Goal: Information Seeking & Learning: Learn about a topic

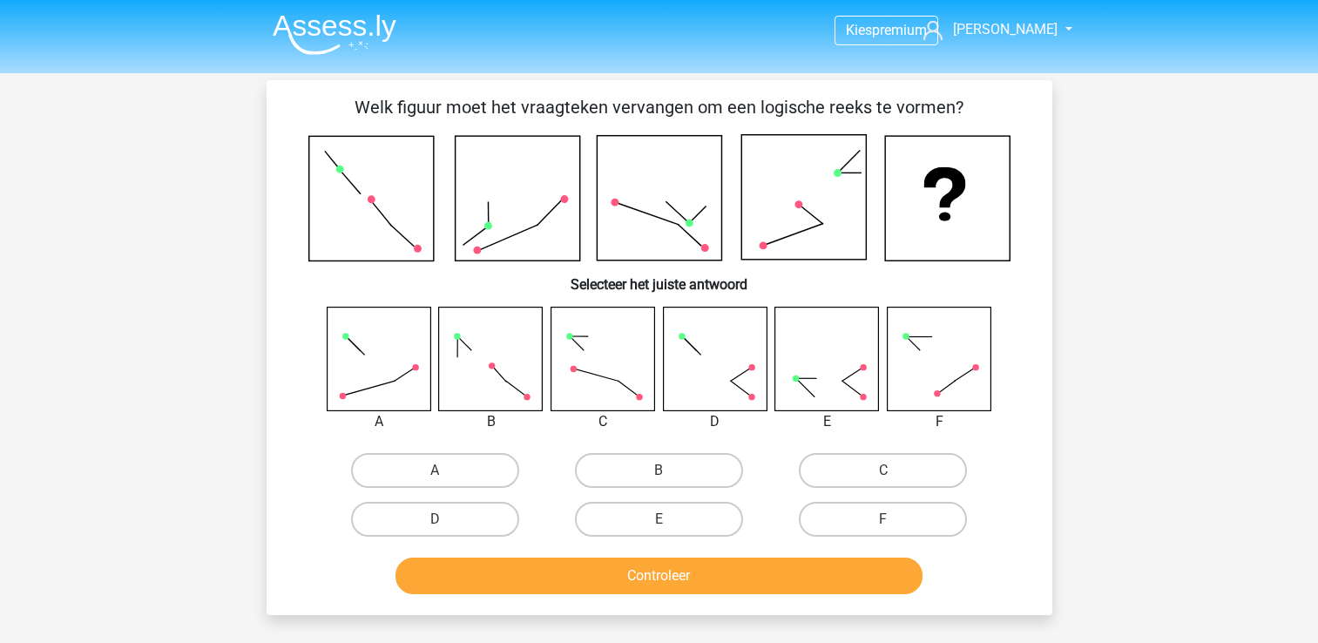
click at [1159, 379] on div "Kies premium [PERSON_NAME] [EMAIL_ADDRESS][DOMAIN_NAME]" at bounding box center [659, 558] width 1318 height 1117
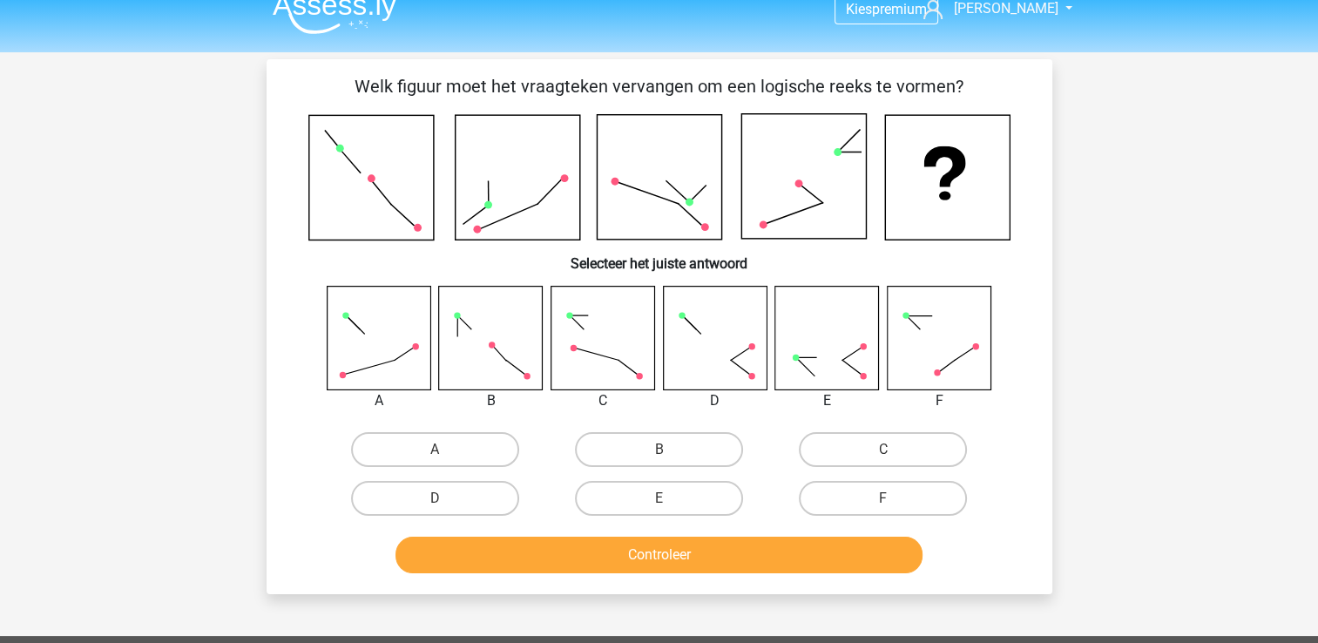
scroll to position [21, 0]
click at [873, 492] on label "F" at bounding box center [883, 498] width 168 height 35
click at [883, 498] on input "F" at bounding box center [888, 503] width 11 height 11
radio input "true"
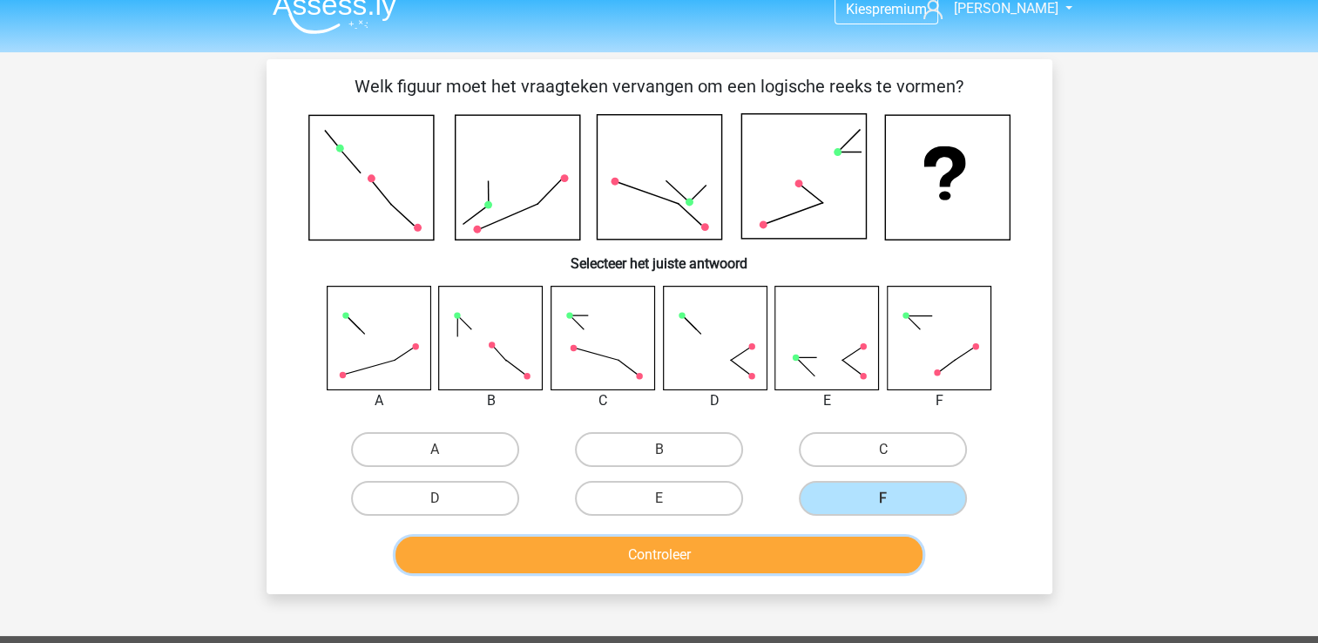
click at [821, 544] on button "Controleer" at bounding box center [658, 555] width 527 height 37
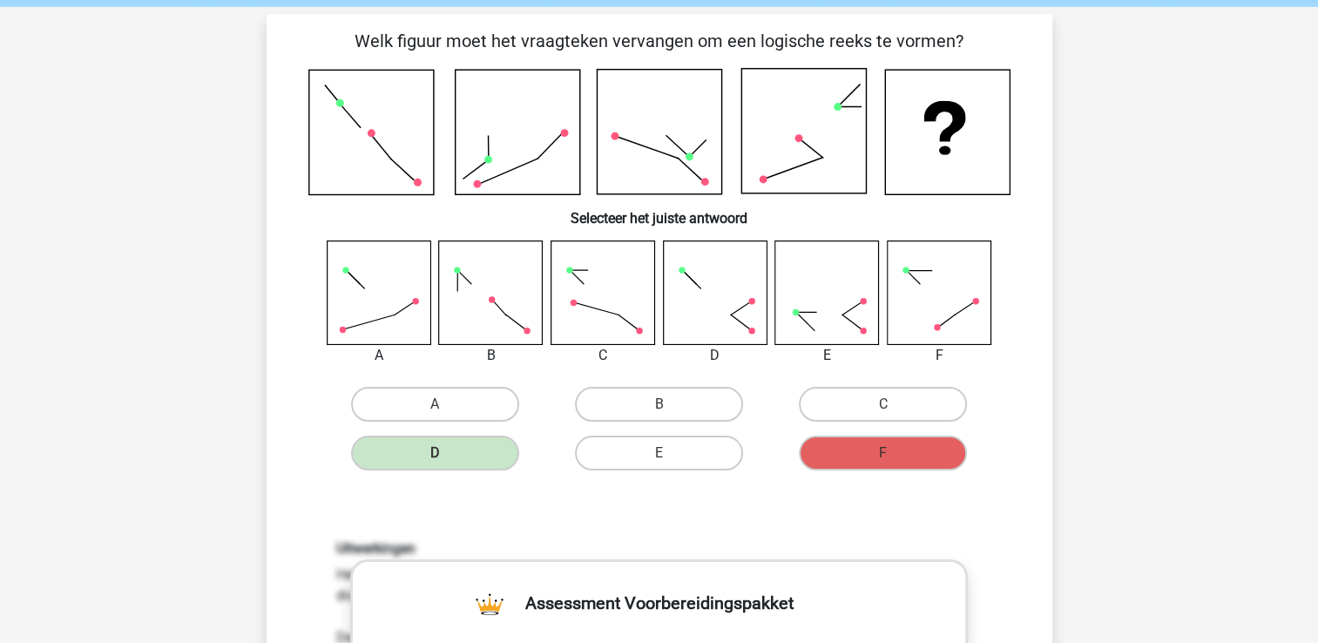
scroll to position [66, 0]
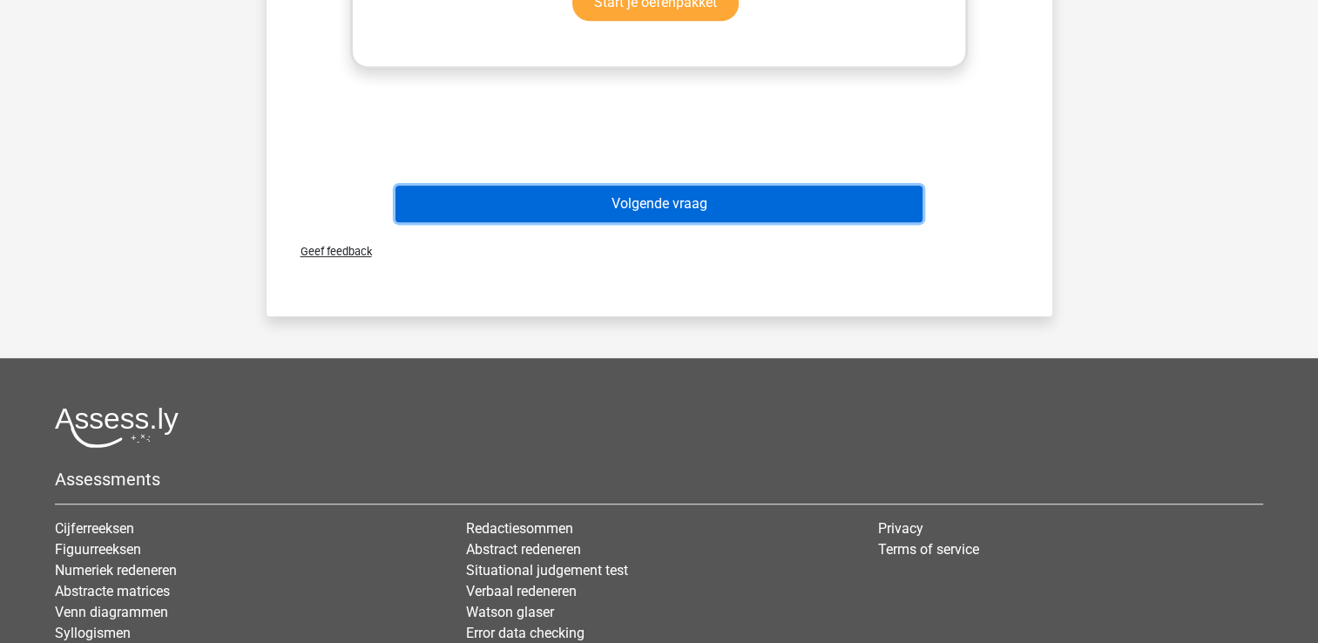
click at [682, 193] on button "Volgende vraag" at bounding box center [658, 204] width 527 height 37
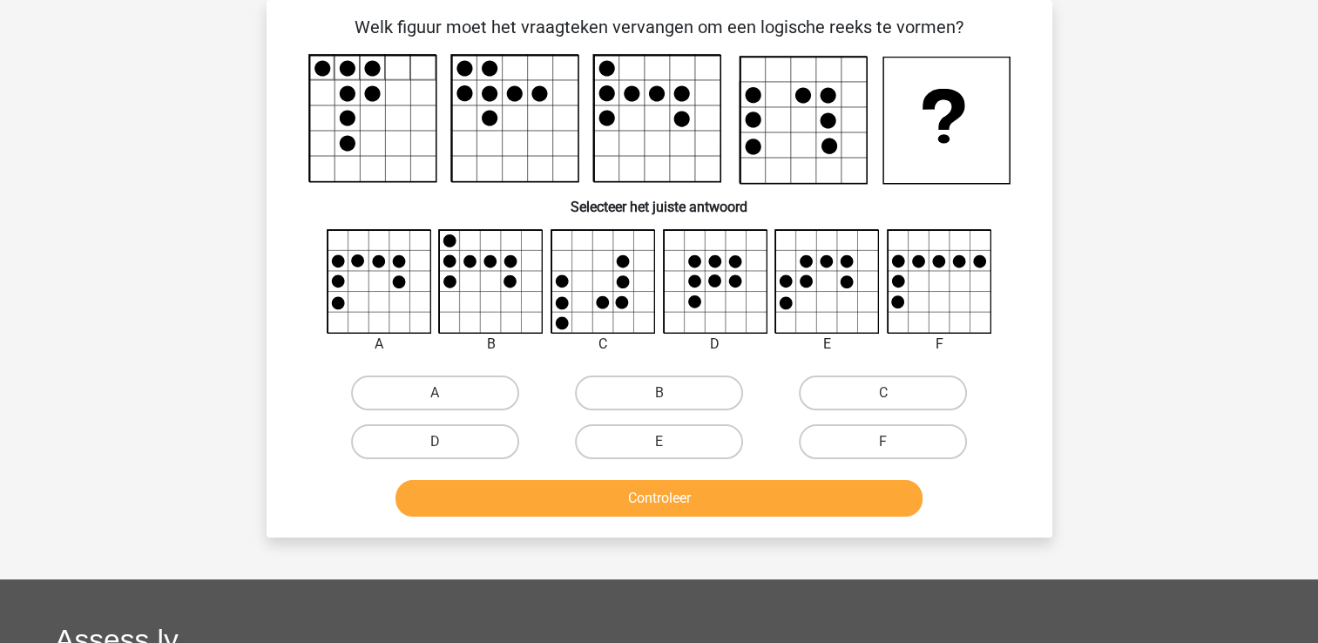
scroll to position [10, 0]
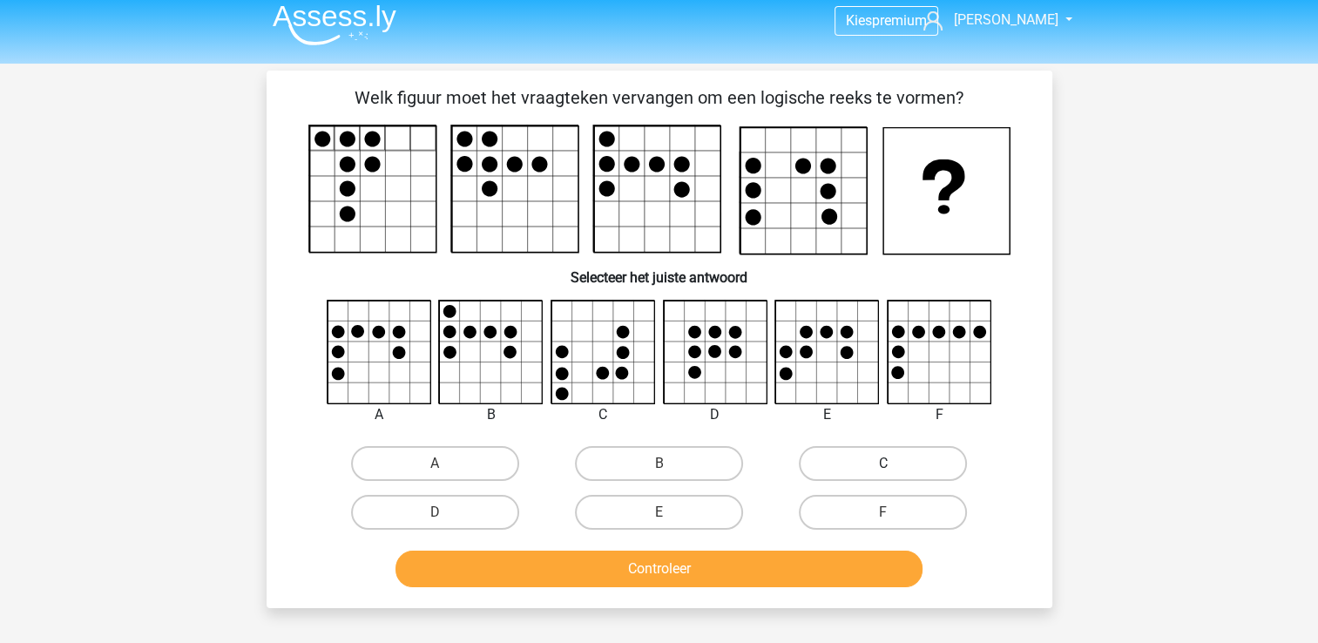
click at [852, 462] on label "C" at bounding box center [883, 463] width 168 height 35
click at [883, 463] on input "C" at bounding box center [888, 468] width 11 height 11
radio input "true"
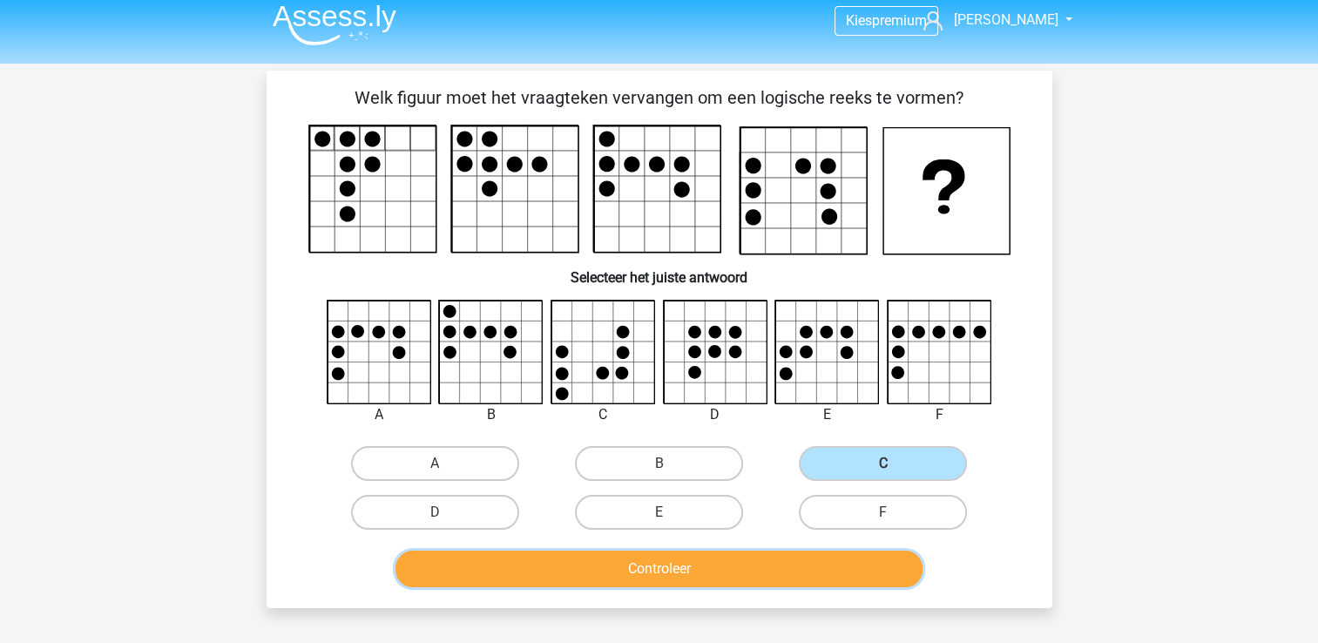
click at [666, 558] on button "Controleer" at bounding box center [658, 569] width 527 height 37
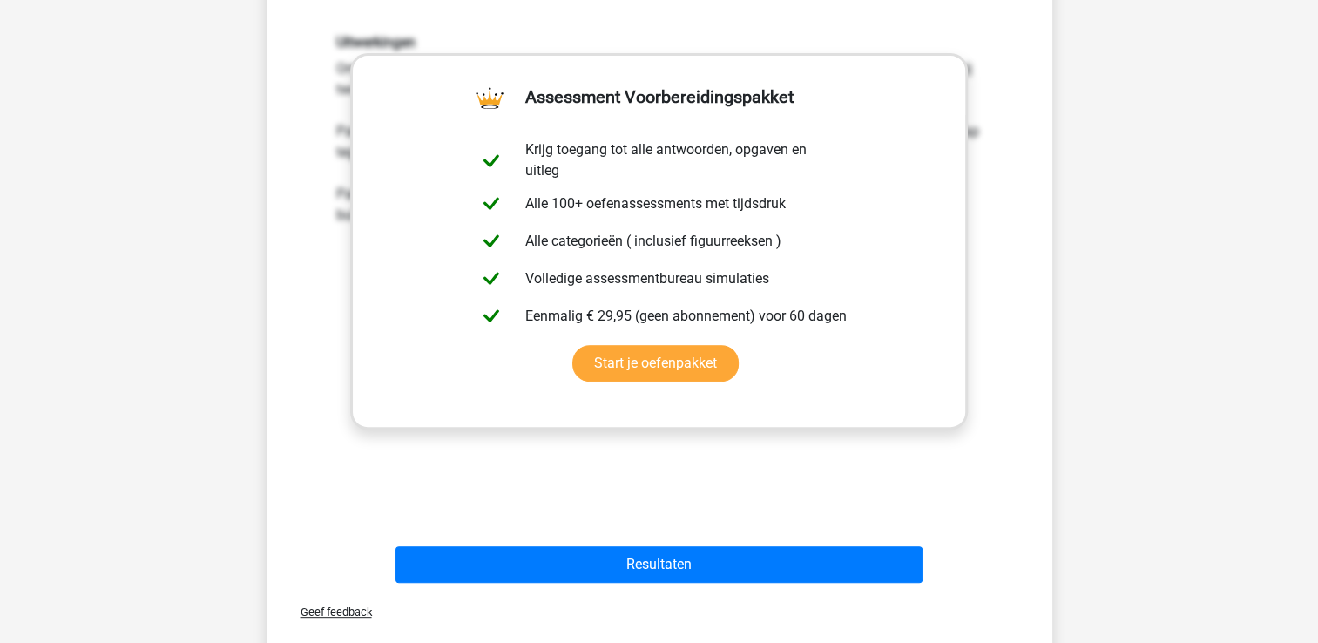
scroll to position [577, 0]
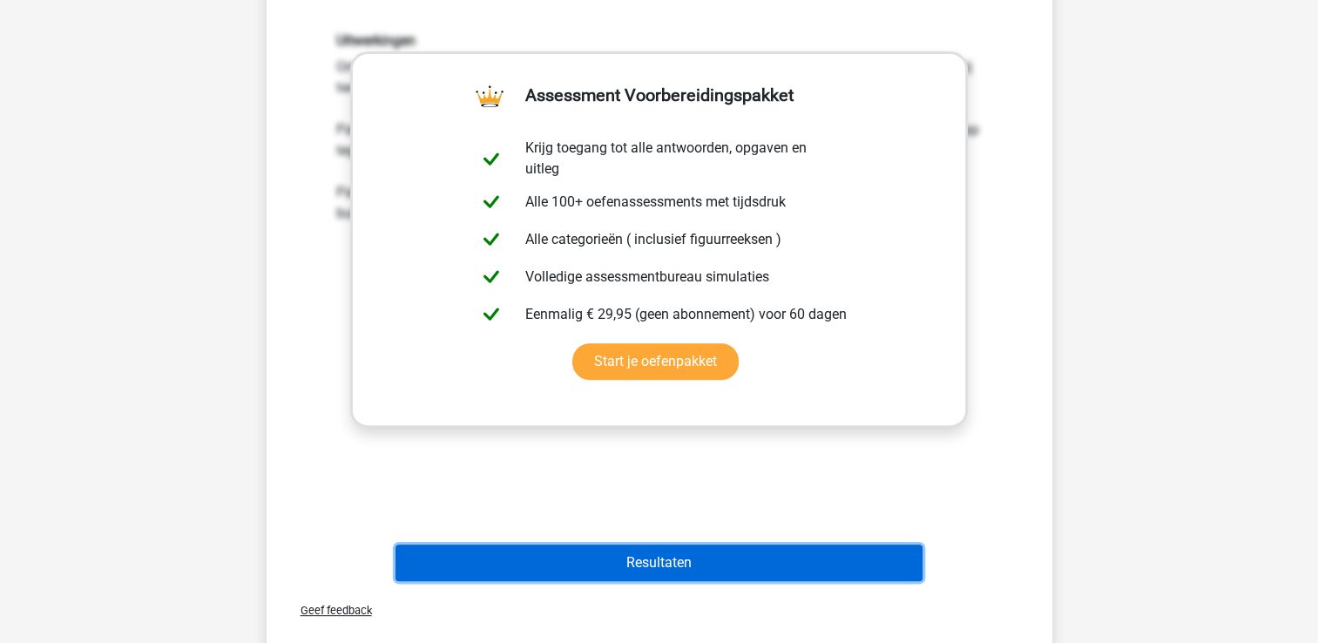
click at [665, 558] on button "Resultaten" at bounding box center [658, 562] width 527 height 37
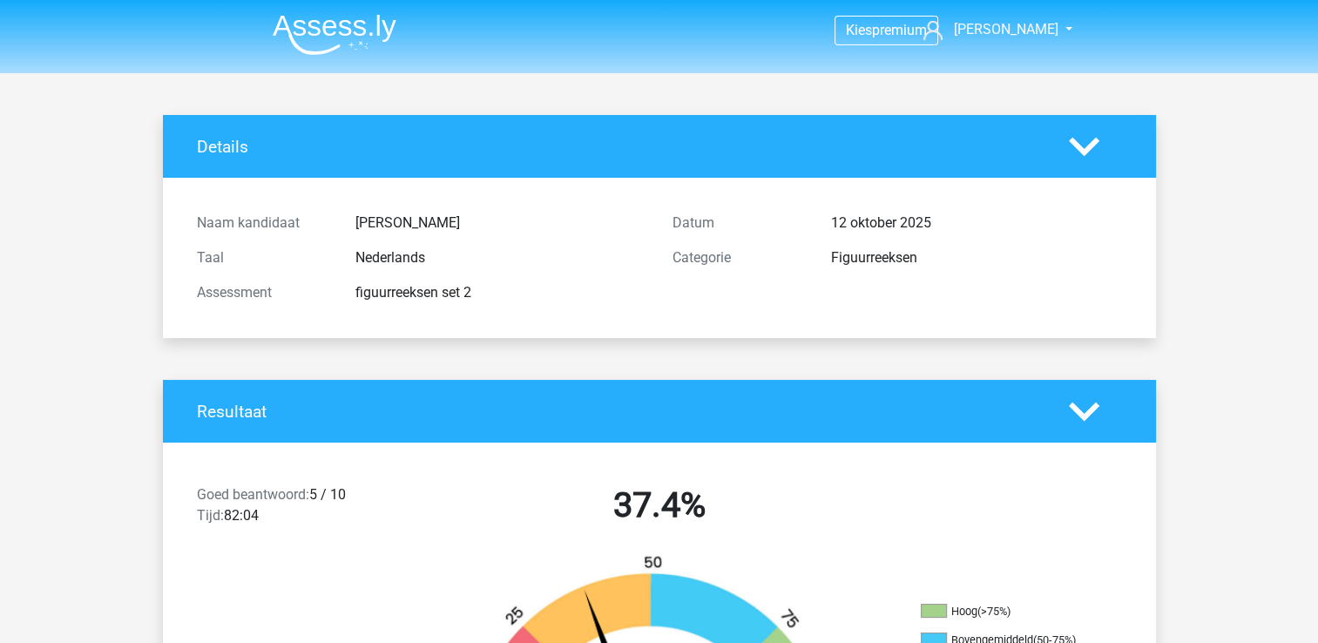
click at [341, 37] on img at bounding box center [335, 34] width 124 height 41
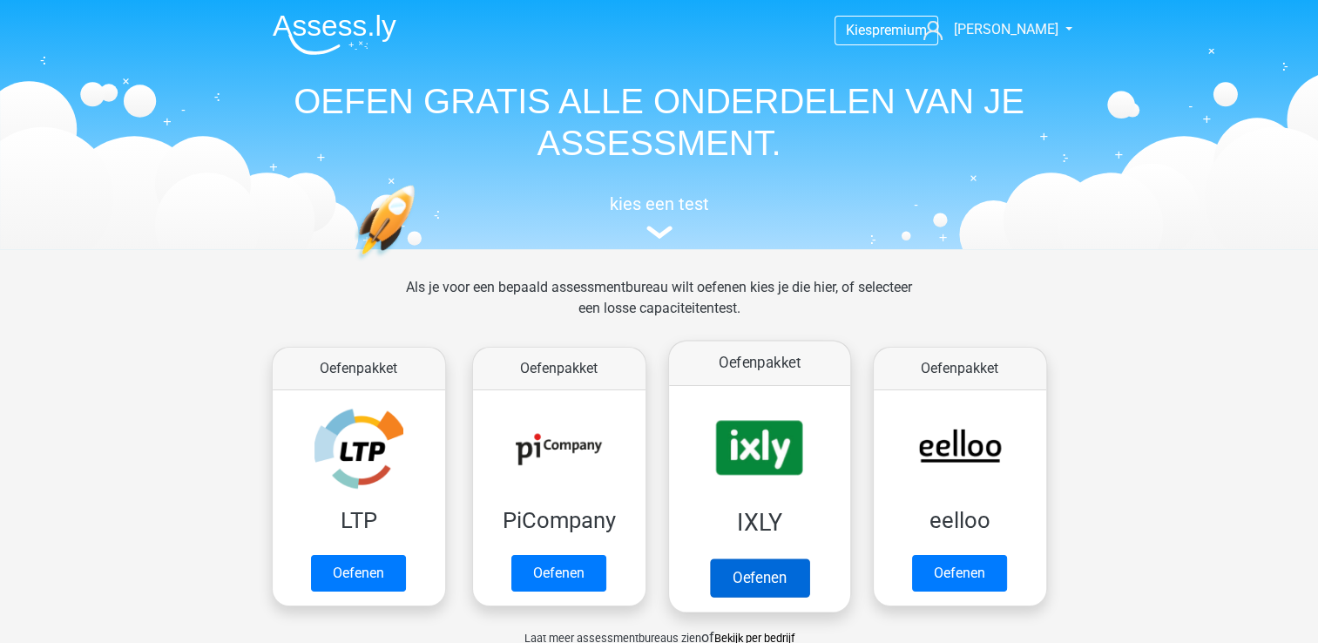
scroll to position [44, 0]
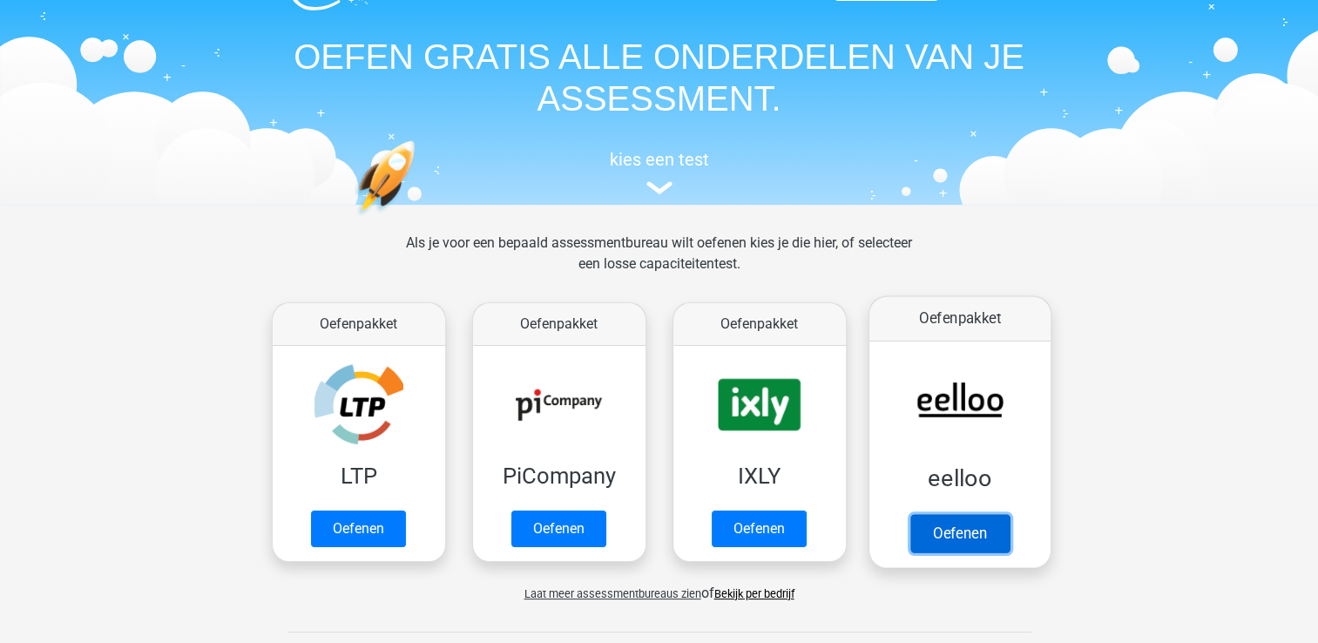
click at [947, 531] on link "Oefenen" at bounding box center [958, 533] width 99 height 38
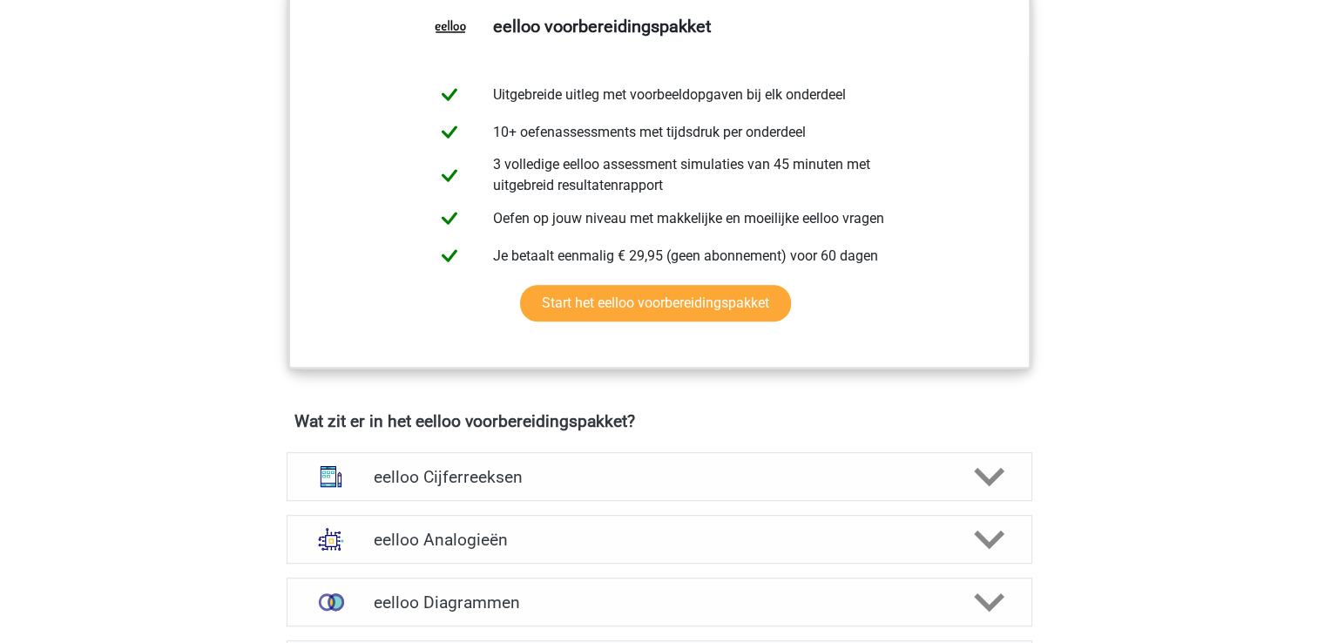
scroll to position [1017, 0]
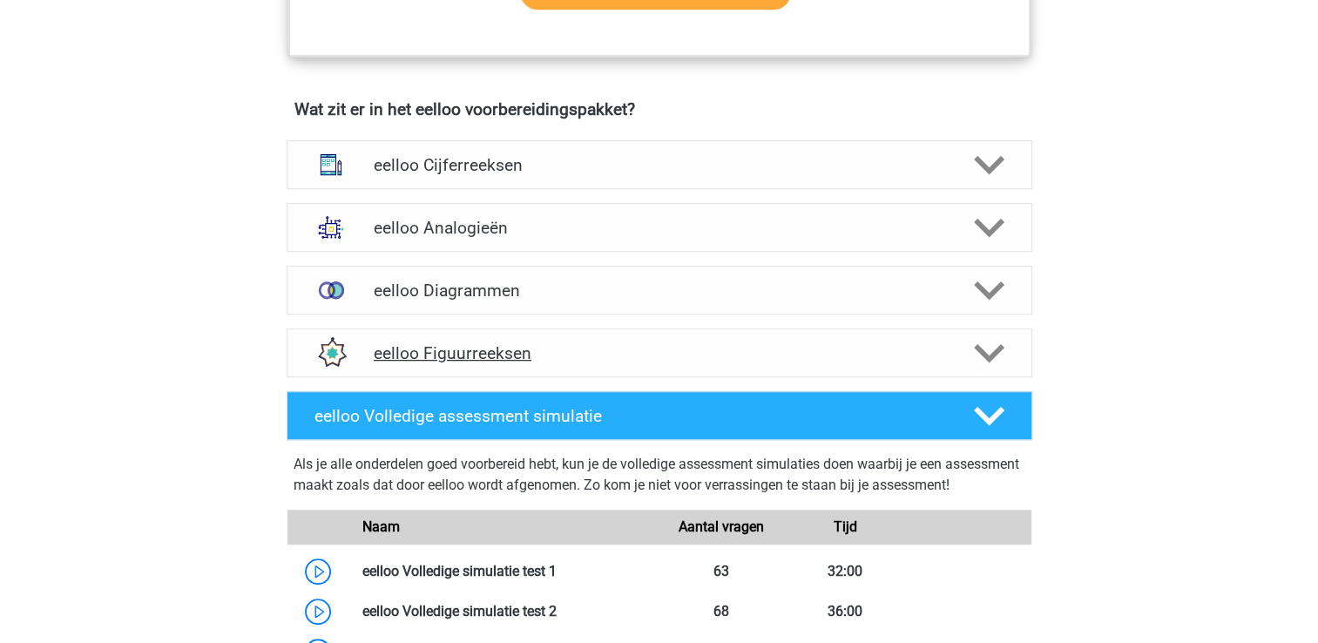
click at [578, 338] on div "eelloo Figuurreeksen" at bounding box center [660, 352] width 746 height 49
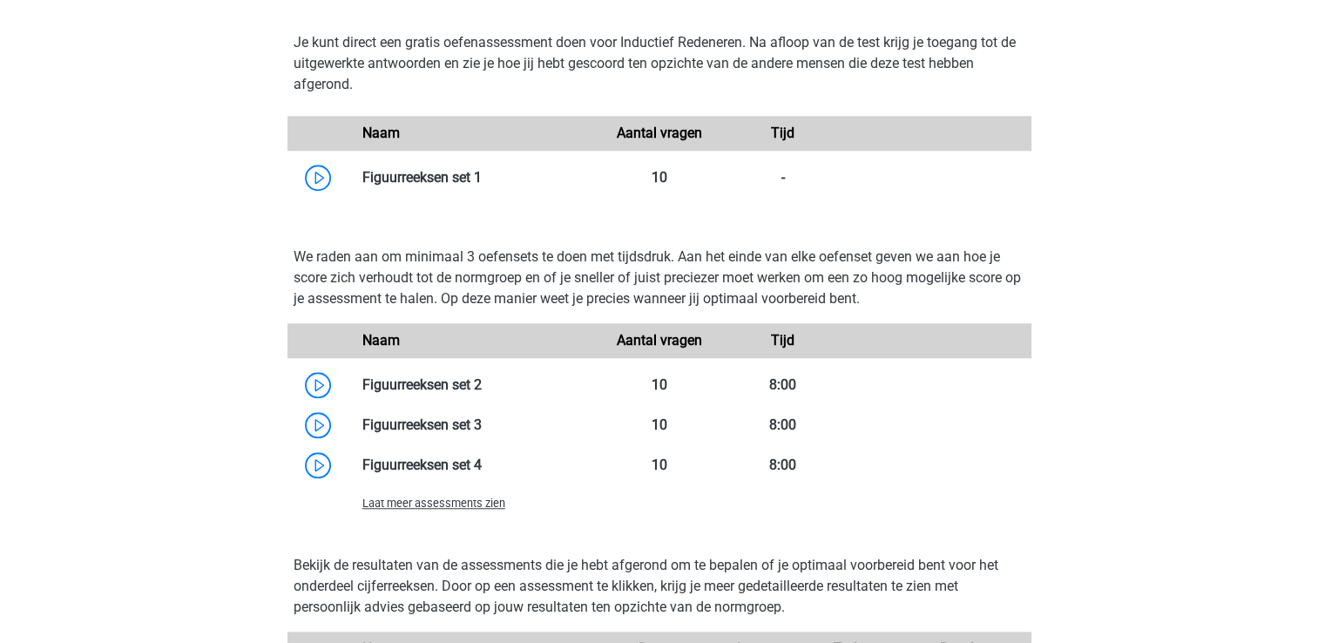
scroll to position [1561, 0]
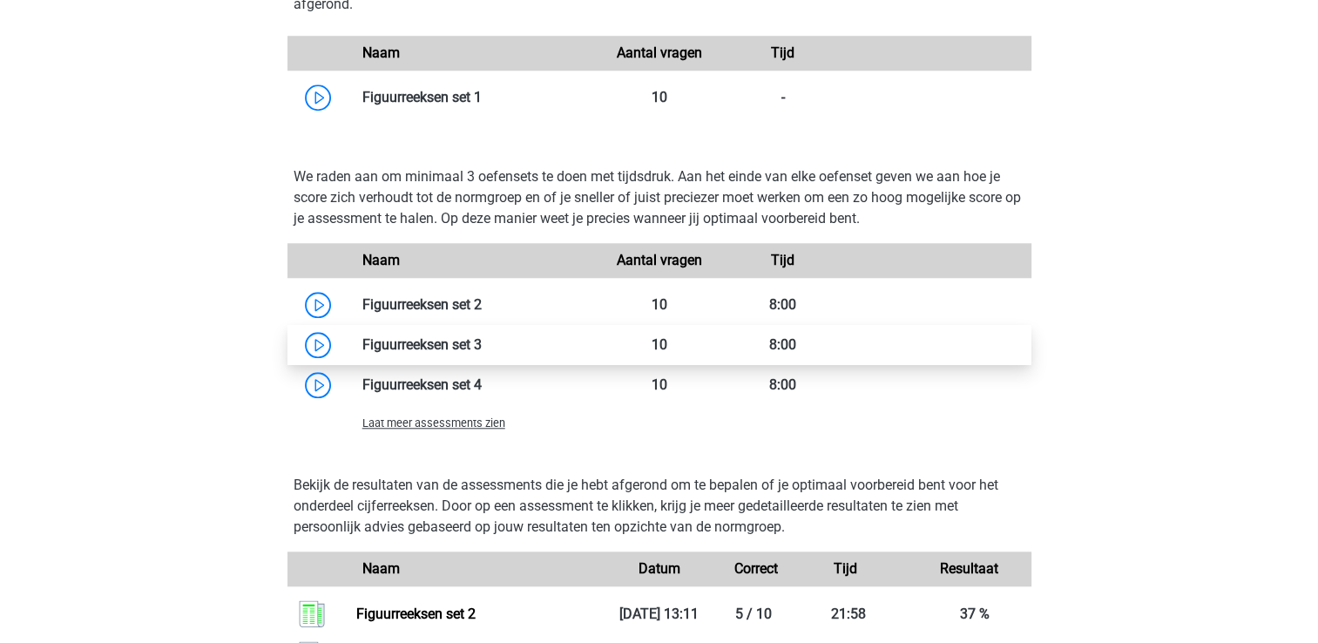
click at [482, 348] on link at bounding box center [482, 344] width 0 height 17
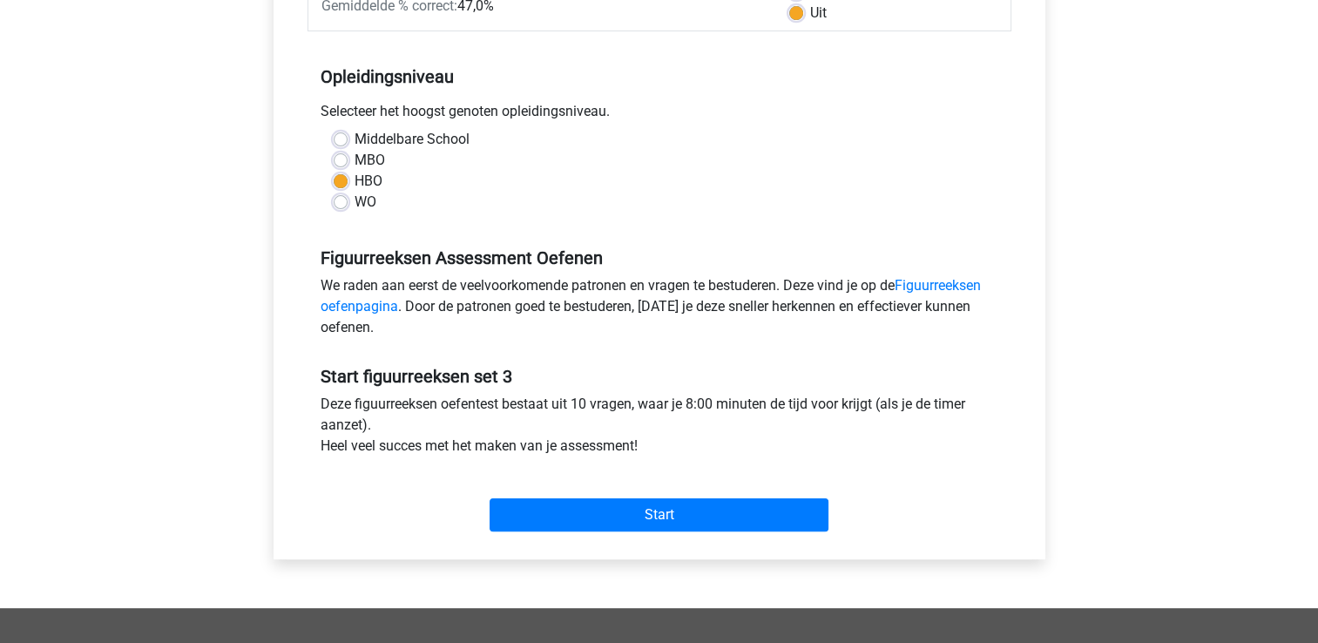
scroll to position [386, 0]
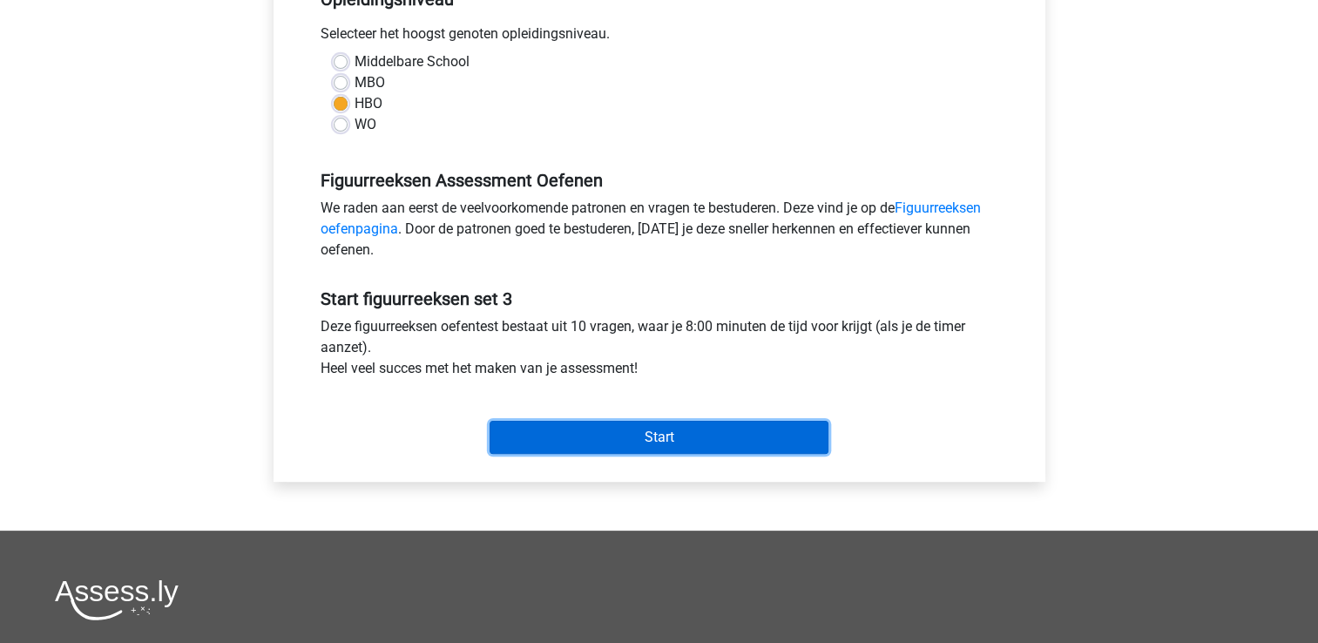
click at [547, 437] on input "Start" at bounding box center [659, 437] width 339 height 33
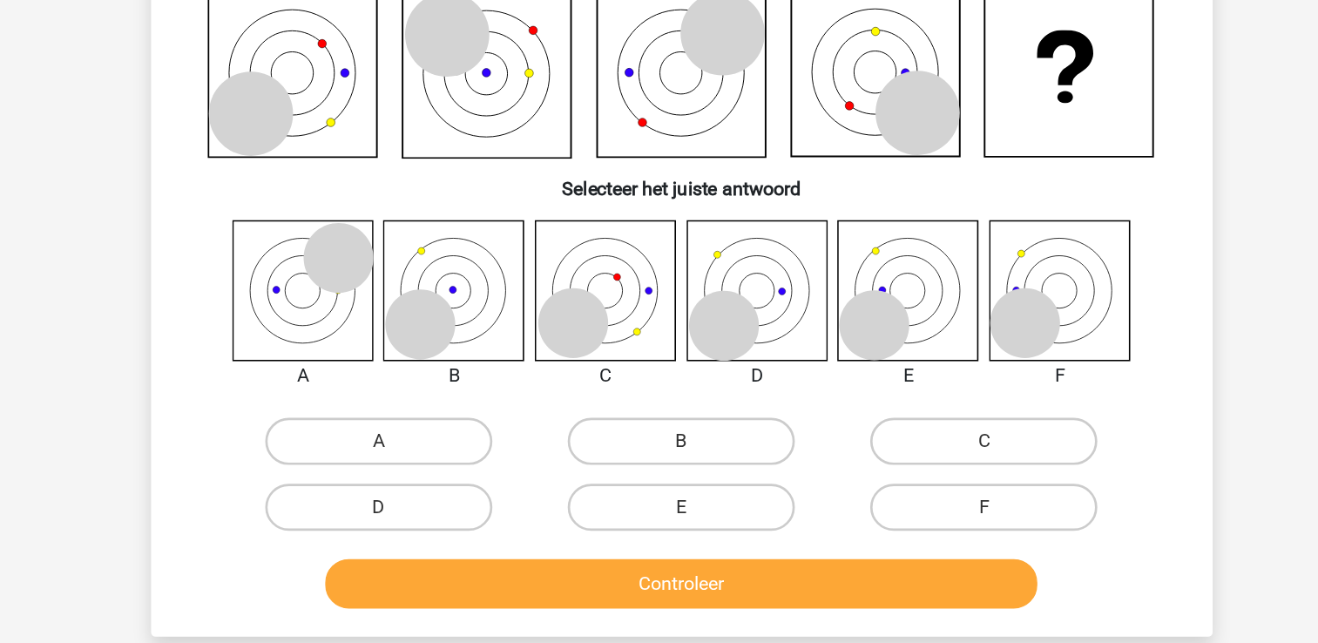
scroll to position [49, 0]
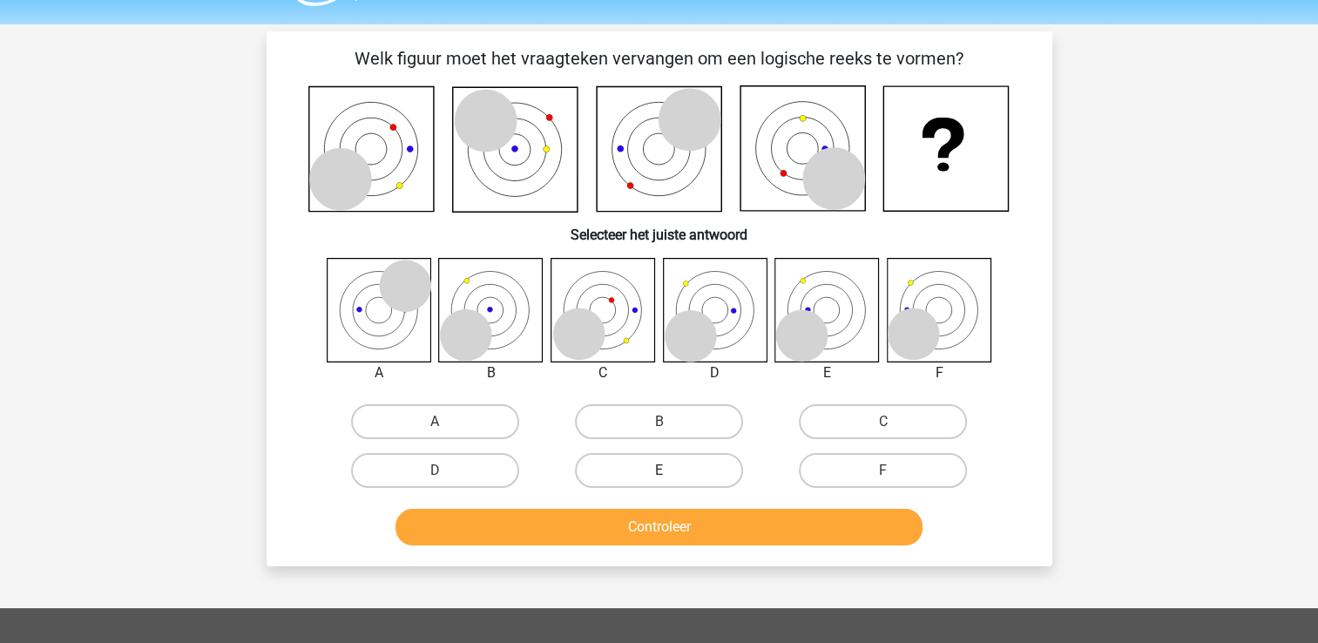
click at [651, 469] on label "E" at bounding box center [659, 470] width 168 height 35
click at [659, 470] on input "E" at bounding box center [664, 475] width 11 height 11
radio input "true"
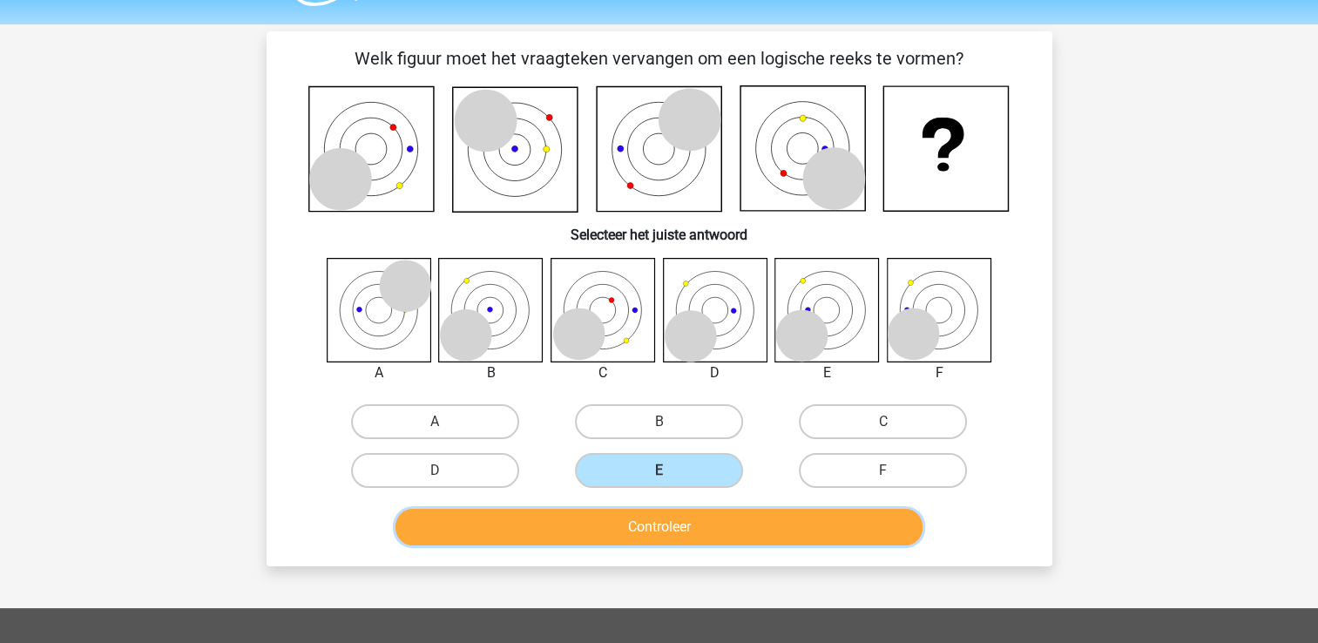
click at [677, 518] on button "Controleer" at bounding box center [658, 527] width 527 height 37
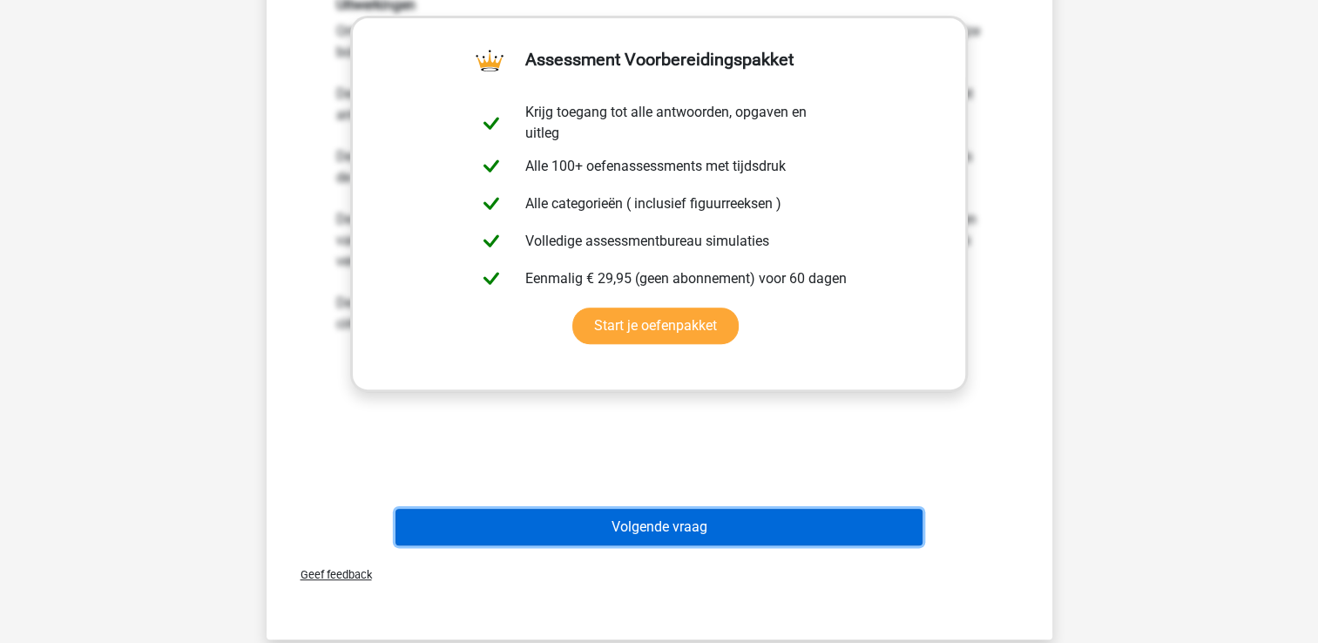
click at [777, 519] on button "Volgende vraag" at bounding box center [658, 527] width 527 height 37
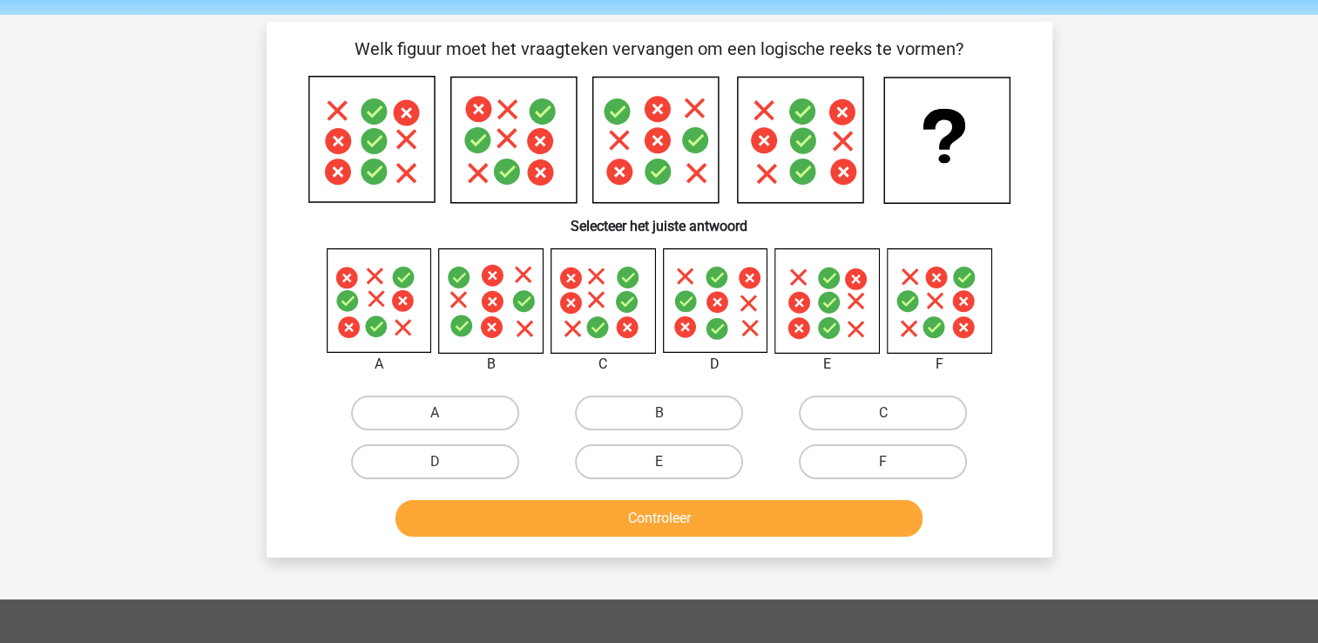
scroll to position [54, 0]
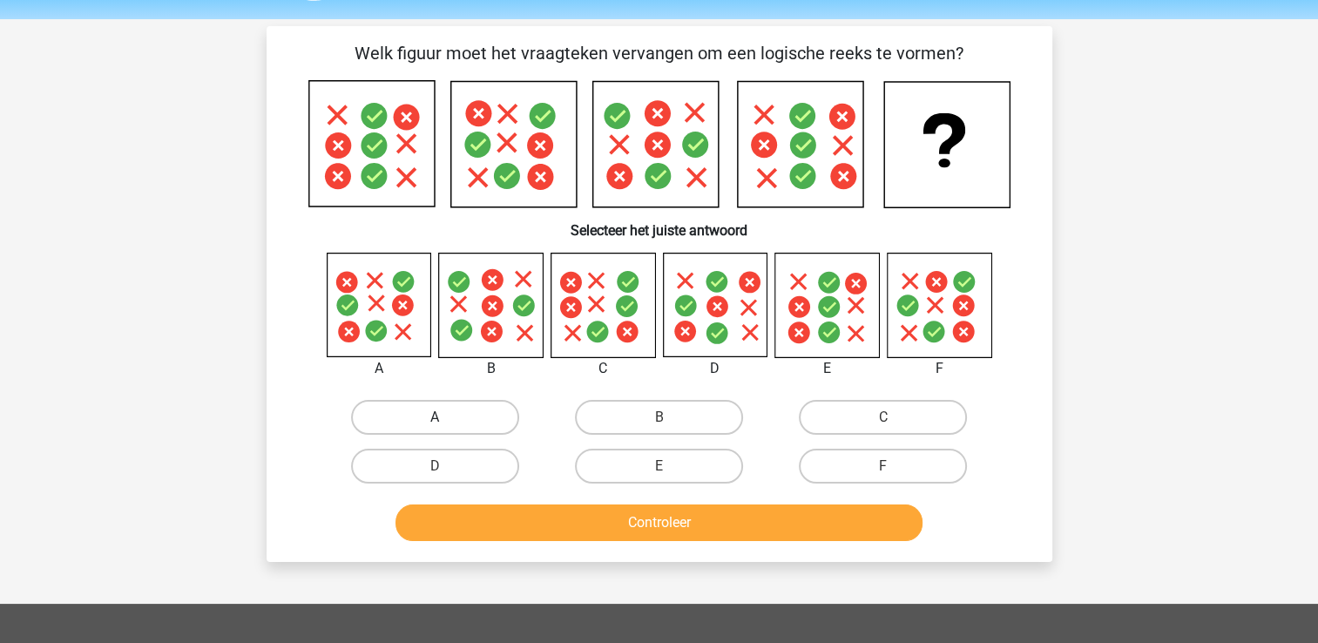
click at [418, 402] on label "A" at bounding box center [435, 417] width 168 height 35
click at [435, 417] on input "A" at bounding box center [440, 422] width 11 height 11
radio input "true"
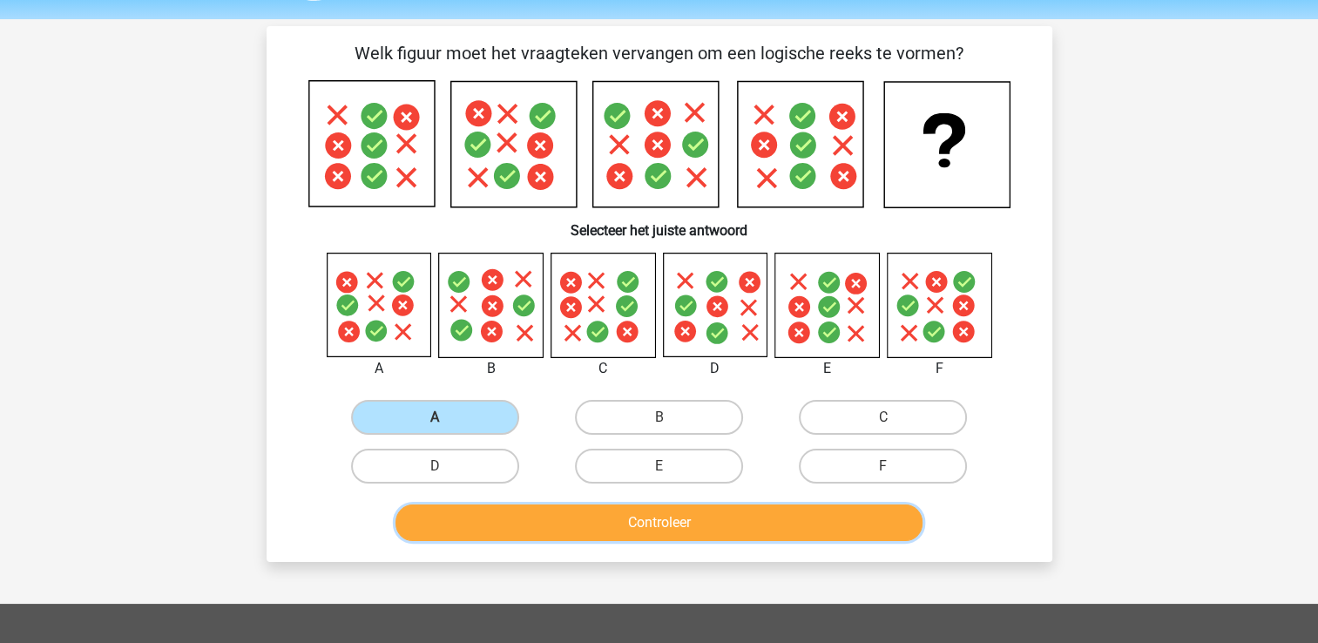
click at [696, 518] on button "Controleer" at bounding box center [658, 522] width 527 height 37
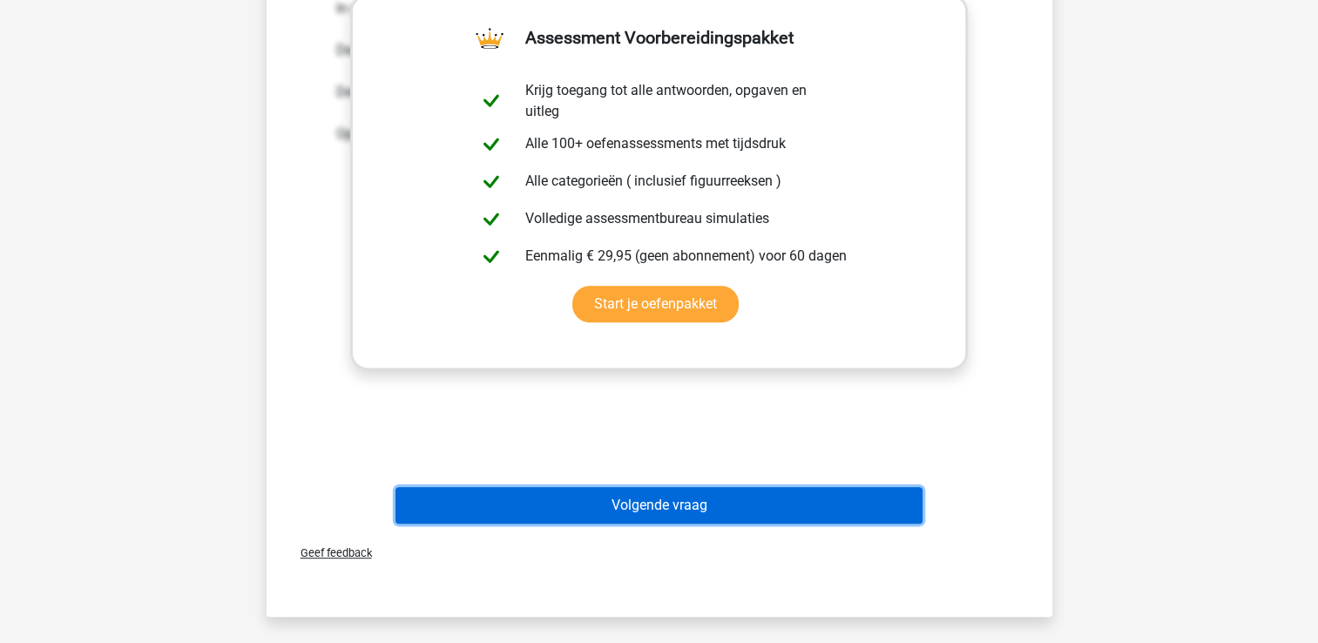
click at [646, 504] on button "Volgende vraag" at bounding box center [658, 505] width 527 height 37
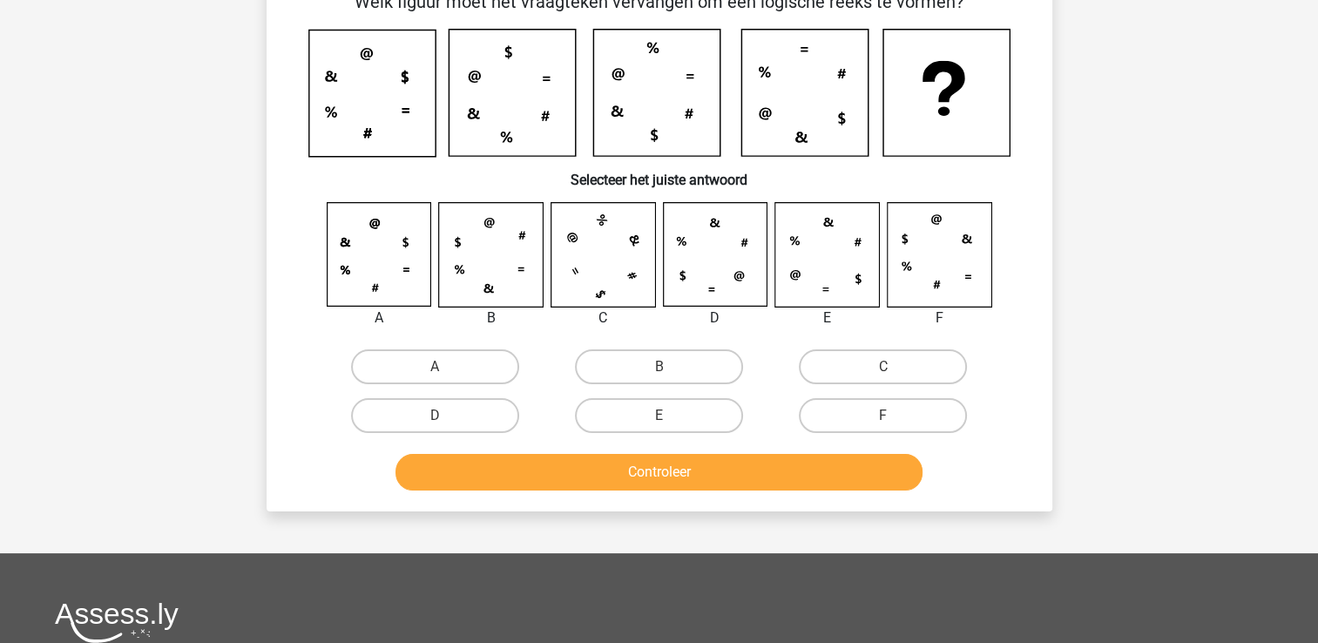
scroll to position [0, 0]
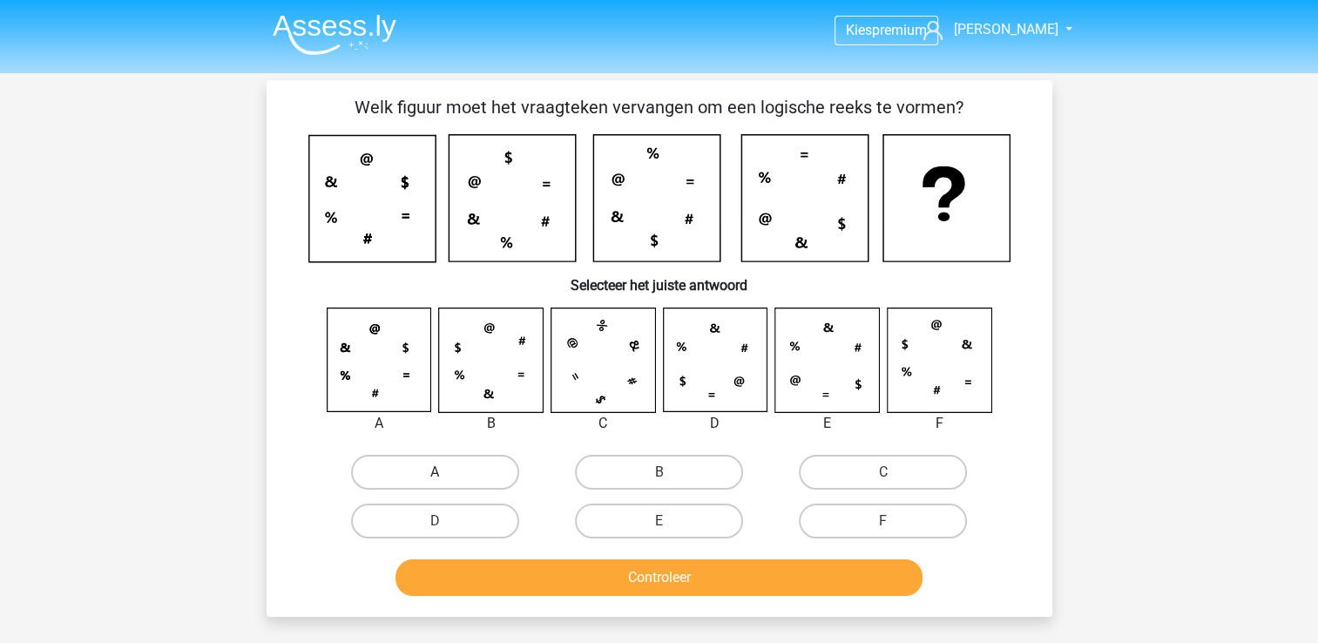
click at [409, 472] on label "A" at bounding box center [435, 472] width 168 height 35
click at [435, 472] on input "A" at bounding box center [440, 477] width 11 height 11
radio input "true"
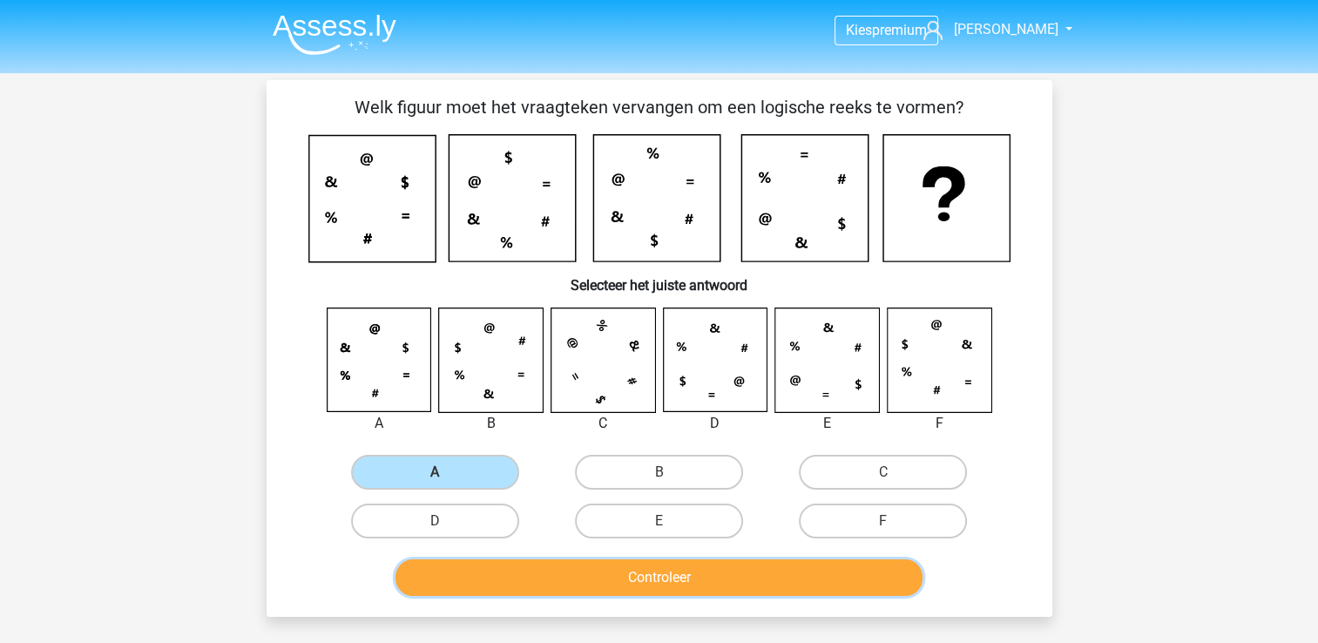
click at [610, 586] on button "Controleer" at bounding box center [658, 577] width 527 height 37
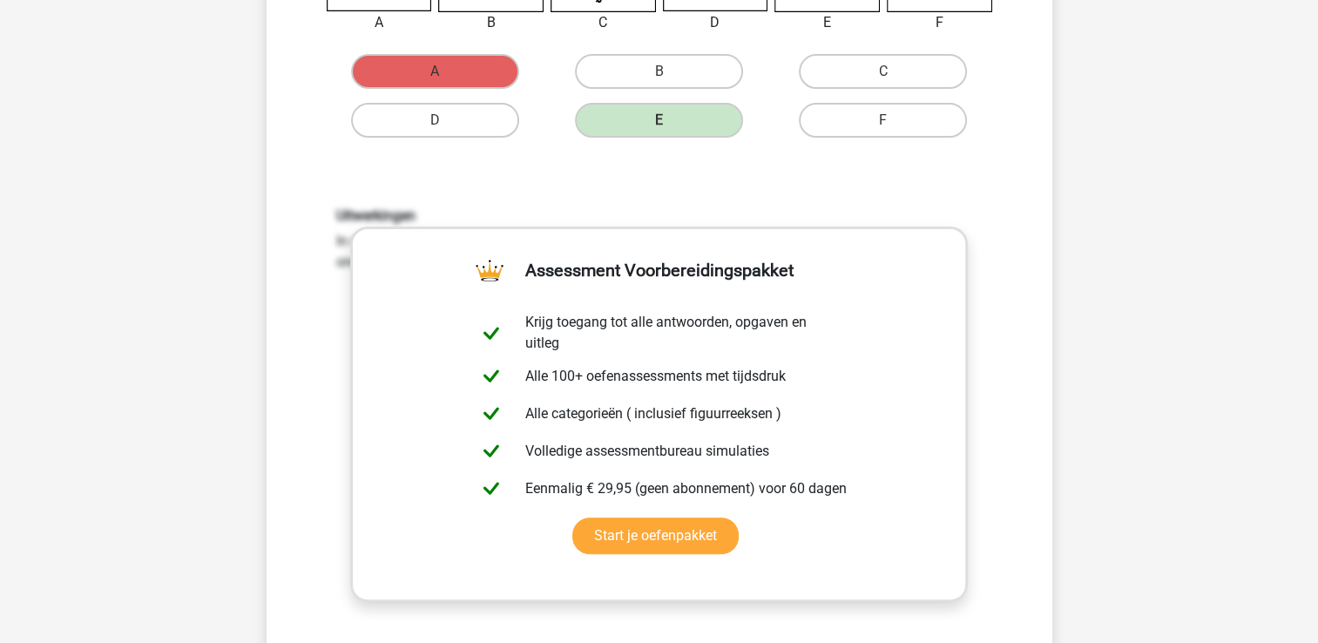
scroll to position [739, 0]
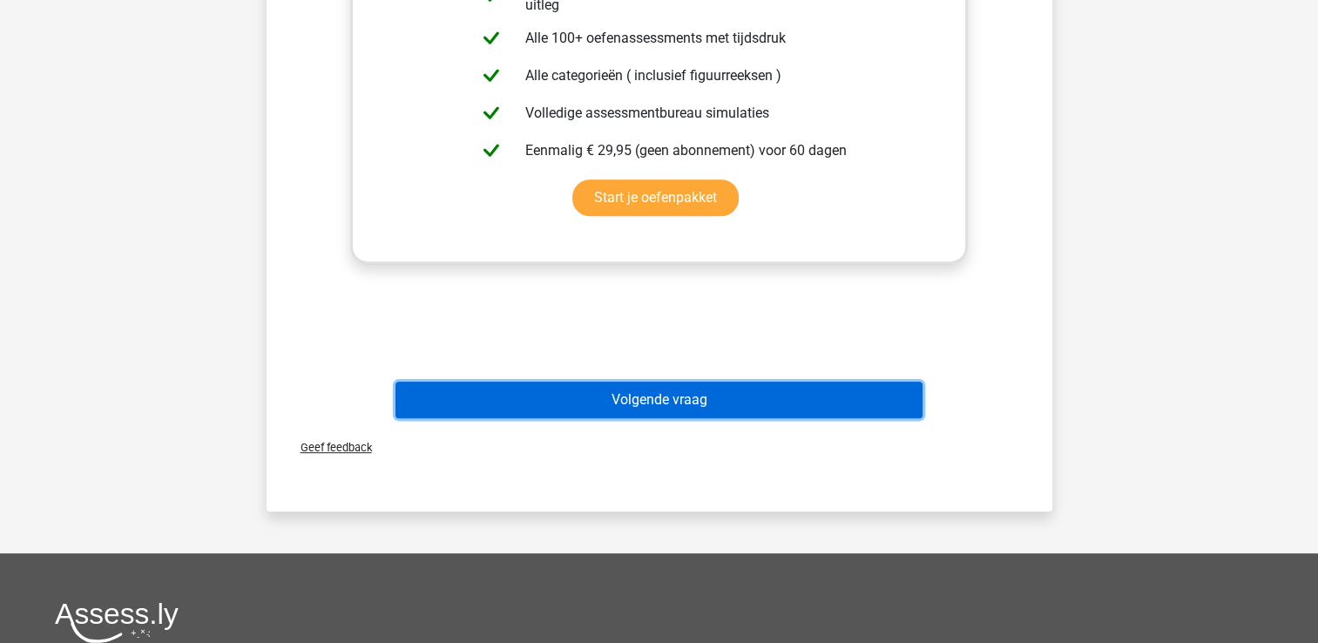
click at [727, 408] on button "Volgende vraag" at bounding box center [658, 400] width 527 height 37
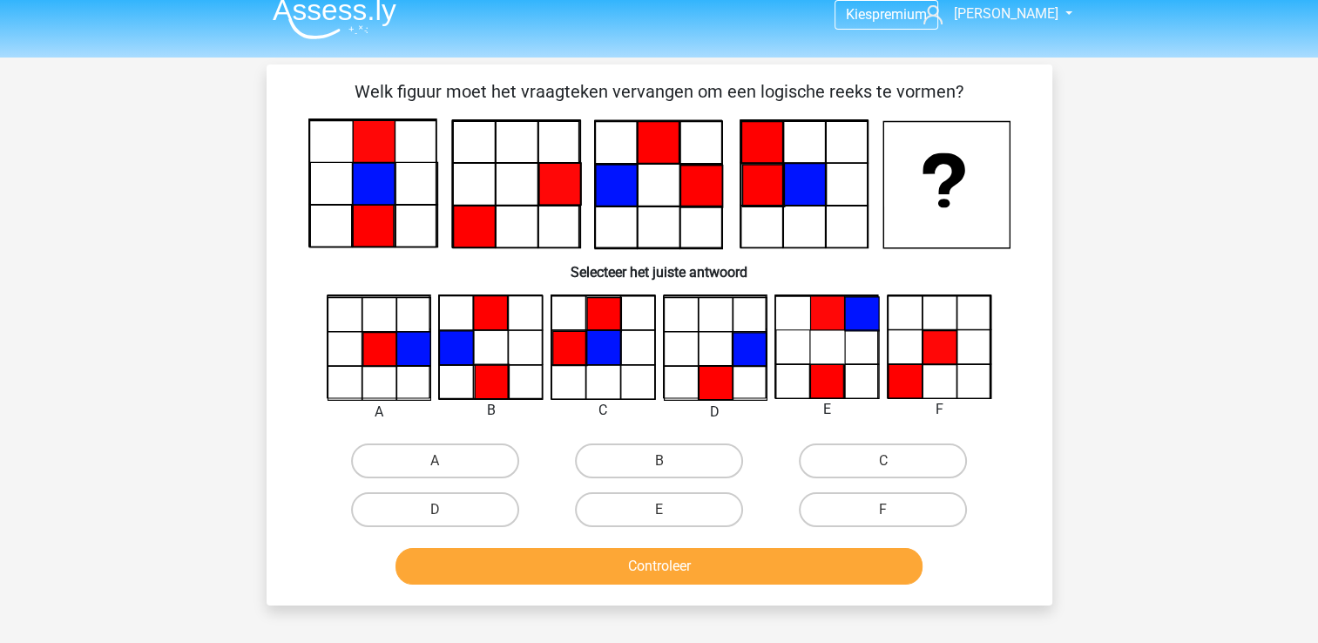
scroll to position [2, 0]
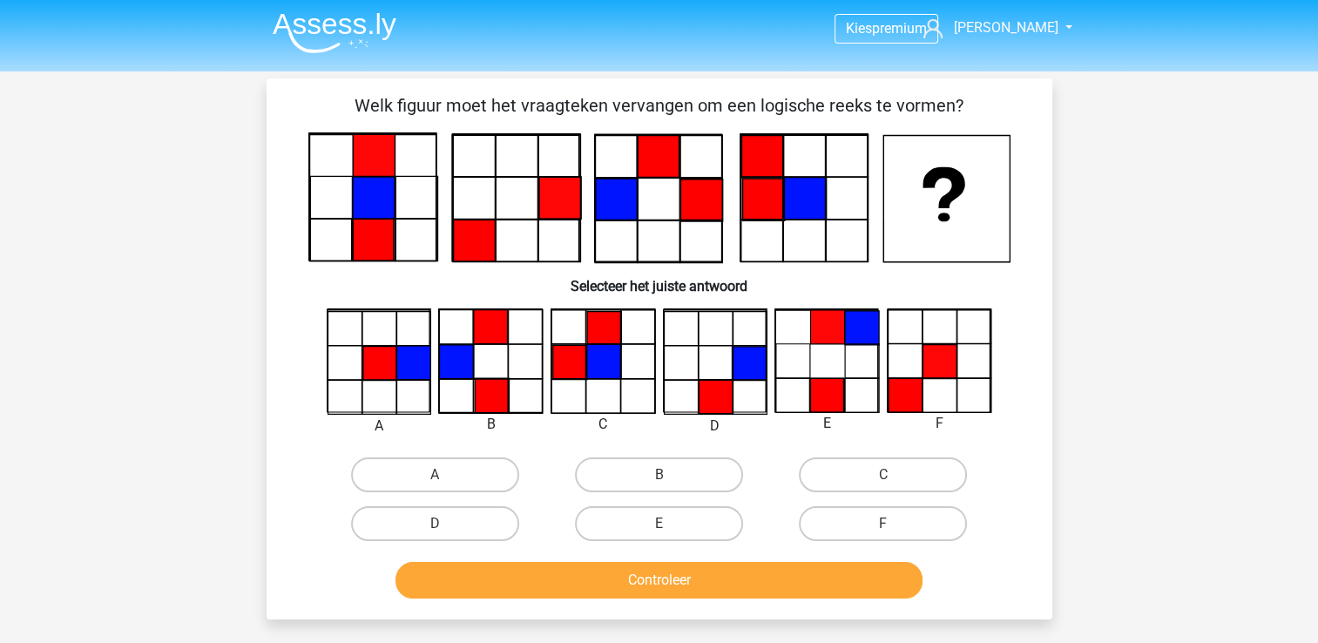
click at [906, 455] on div "C" at bounding box center [883, 474] width 224 height 49
click at [878, 474] on label "C" at bounding box center [883, 474] width 168 height 35
click at [883, 475] on input "C" at bounding box center [888, 480] width 11 height 11
radio input "true"
click at [775, 573] on button "Controleer" at bounding box center [658, 580] width 527 height 37
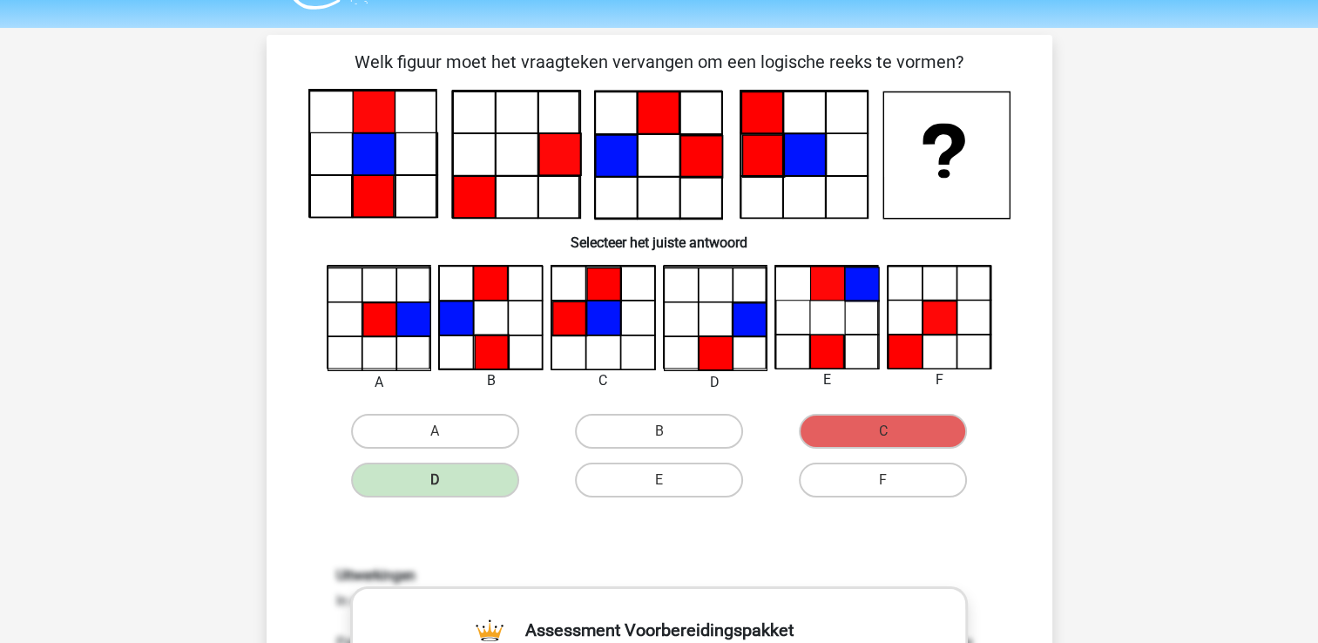
scroll to position [37, 0]
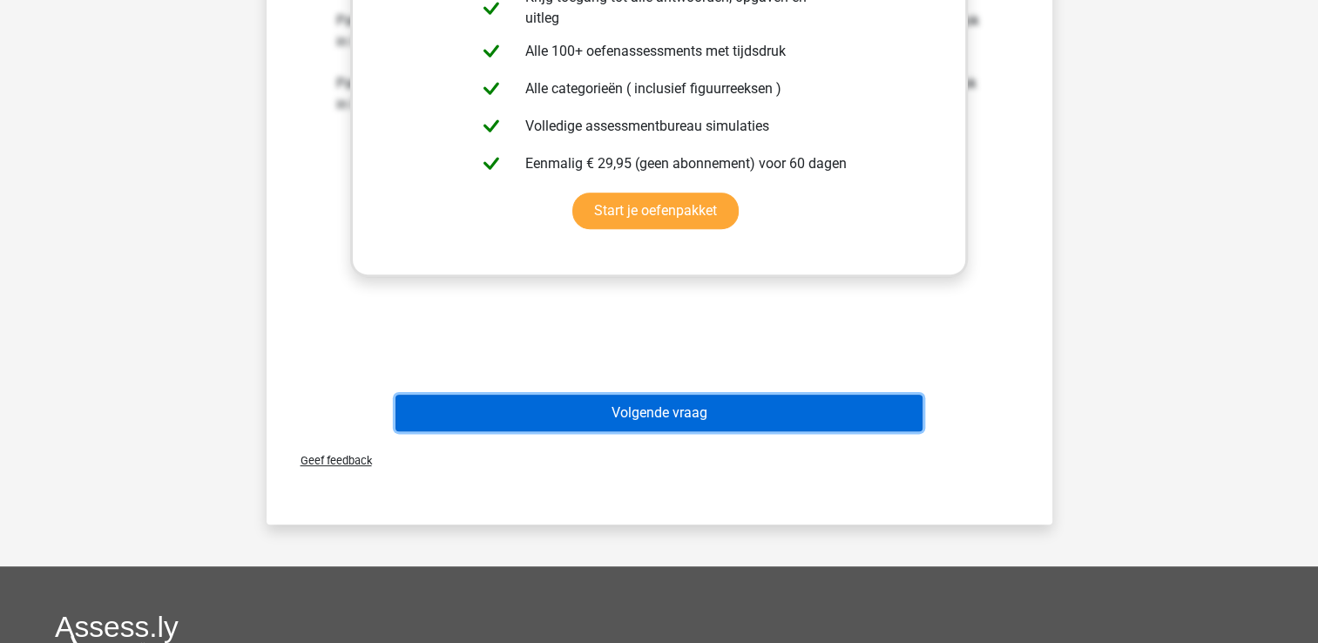
click at [776, 408] on button "Volgende vraag" at bounding box center [658, 413] width 527 height 37
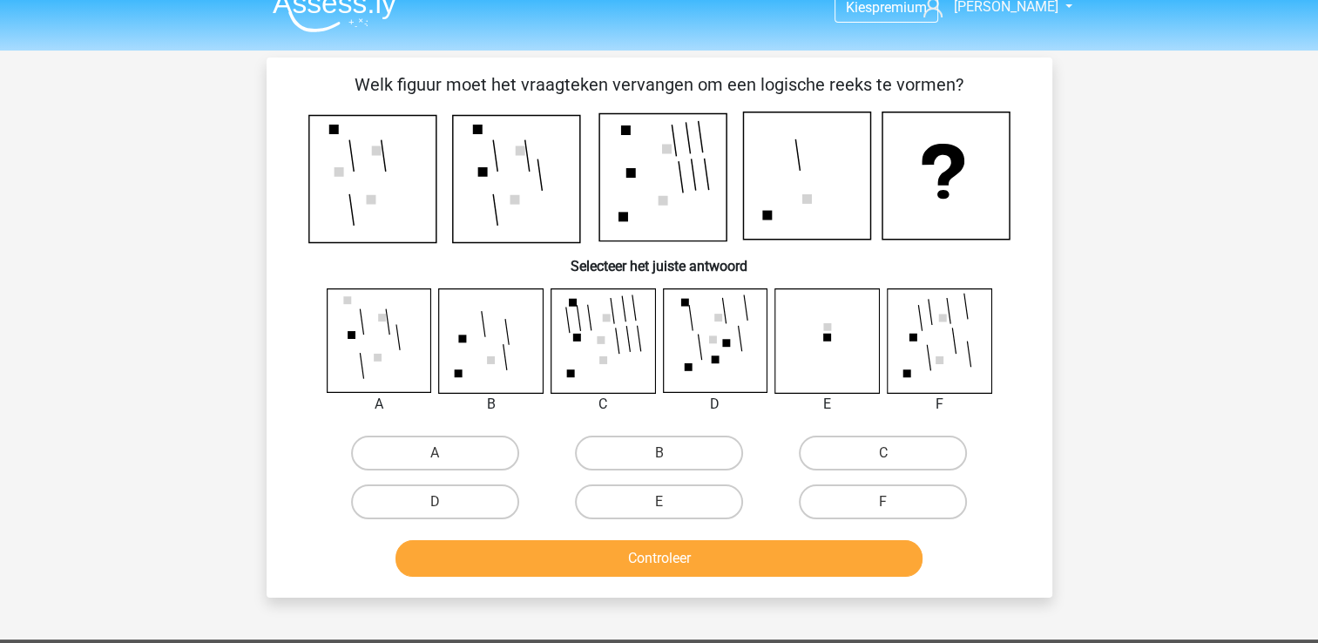
scroll to position [0, 0]
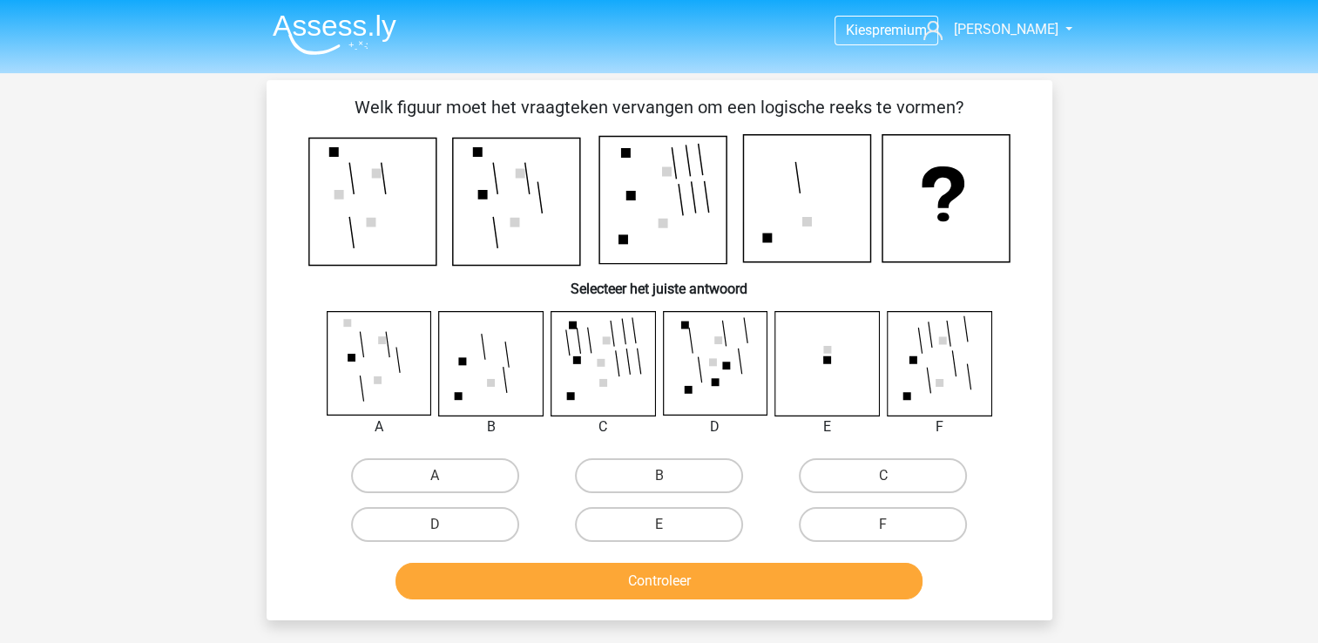
click at [340, 31] on img at bounding box center [335, 34] width 124 height 41
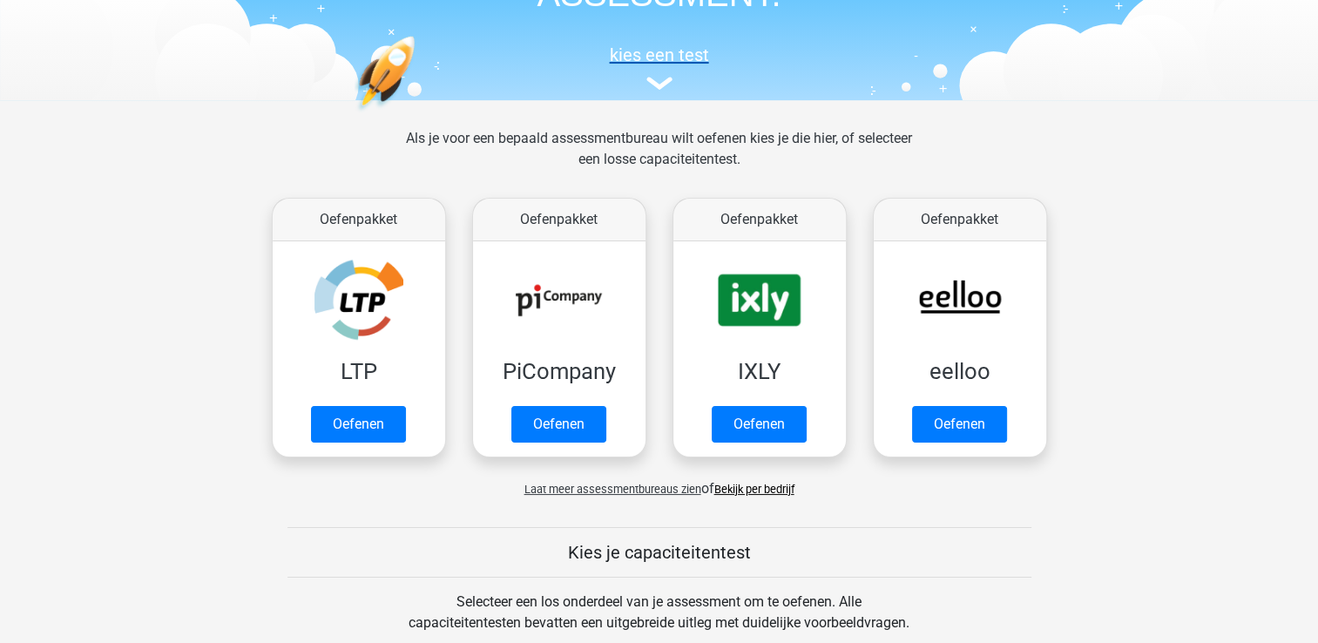
scroll to position [152, 0]
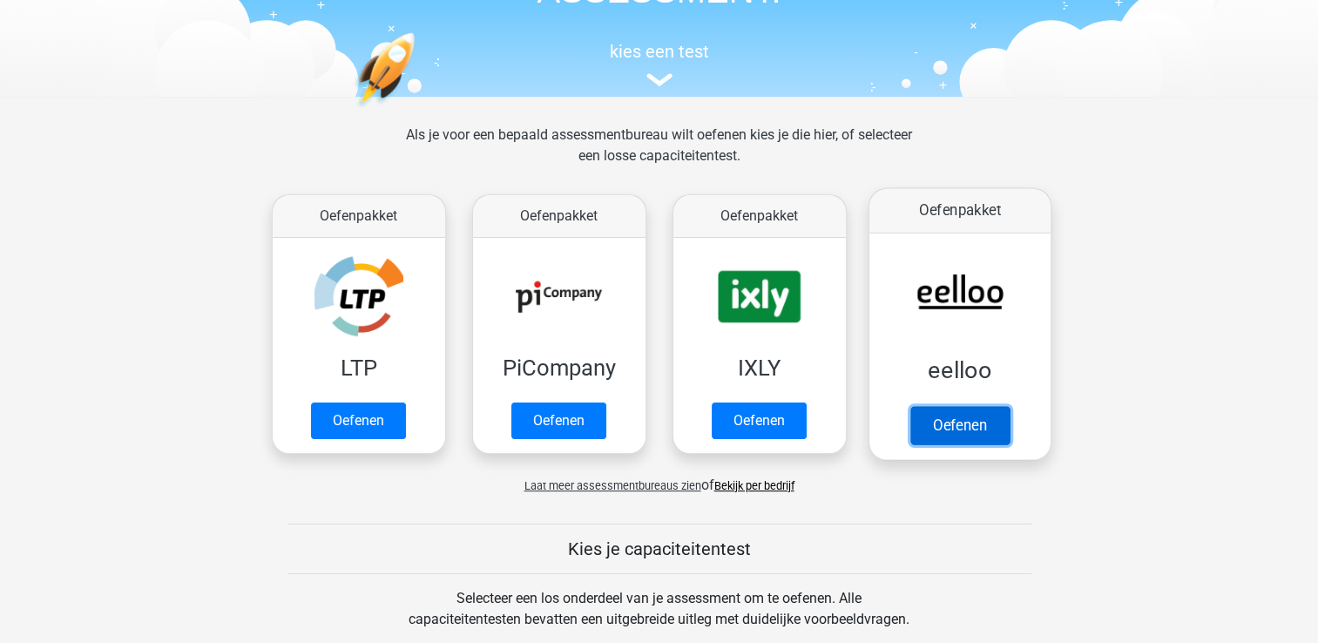
click at [947, 409] on link "Oefenen" at bounding box center [958, 425] width 99 height 38
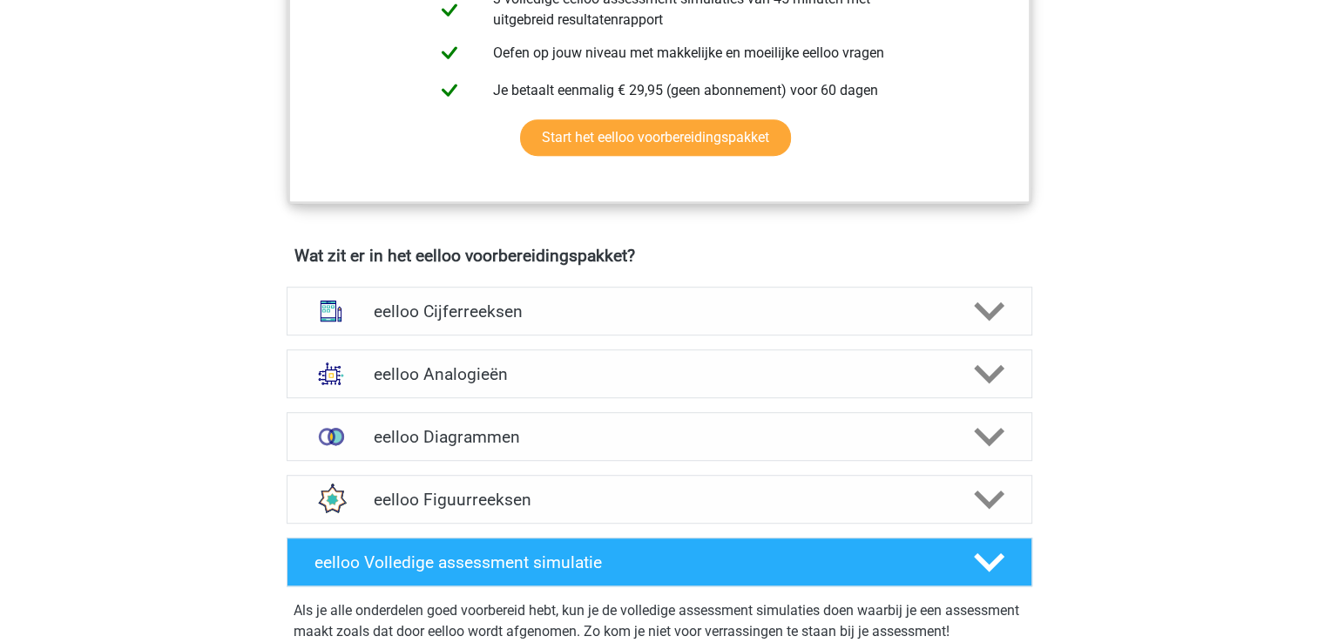
scroll to position [970, 0]
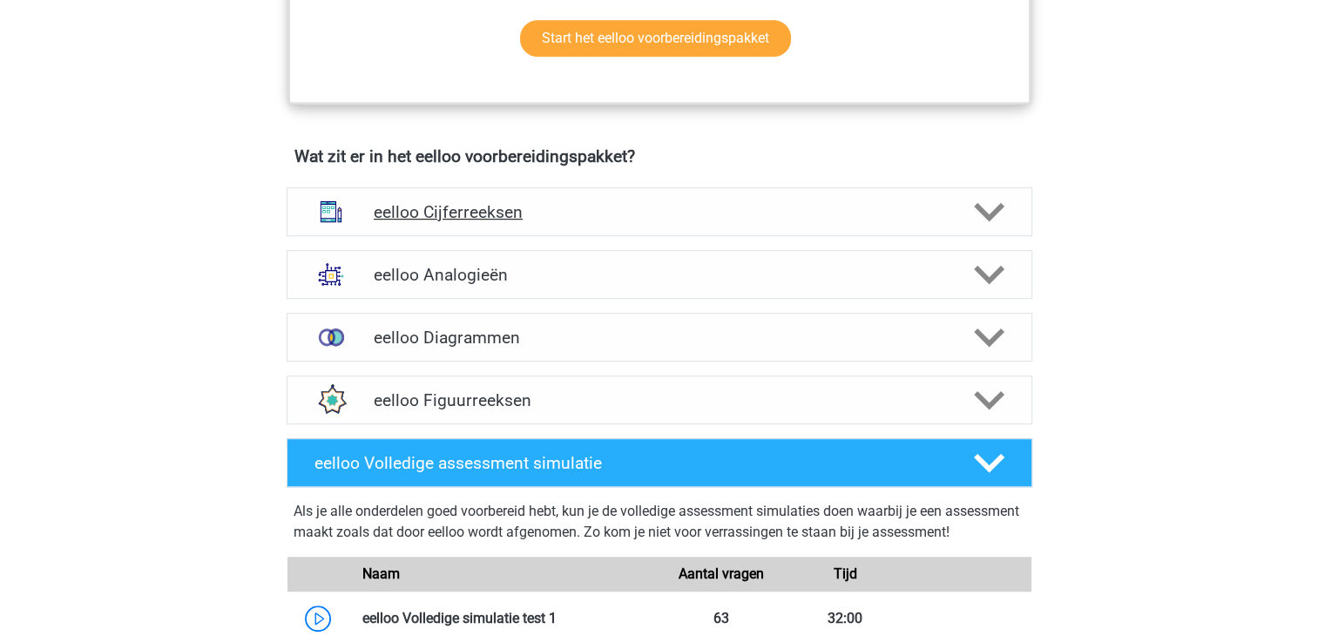
click at [620, 222] on h4 "eelloo Cijferreeksen" at bounding box center [659, 212] width 571 height 20
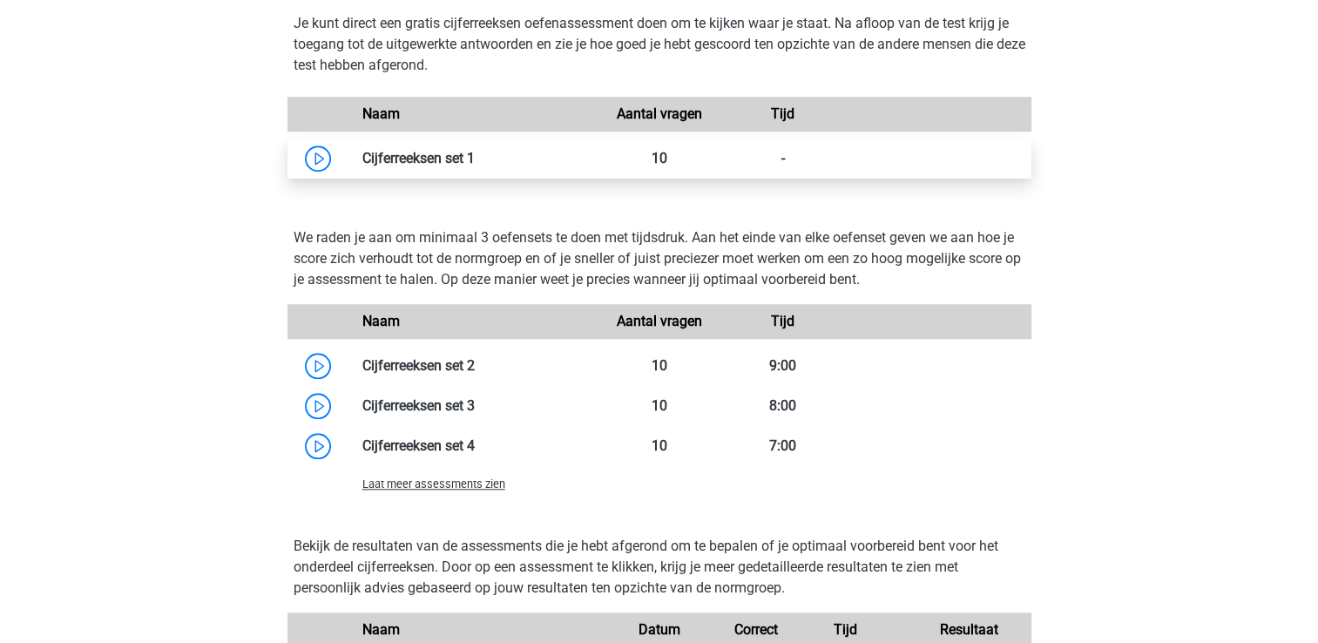
scroll to position [1558, 0]
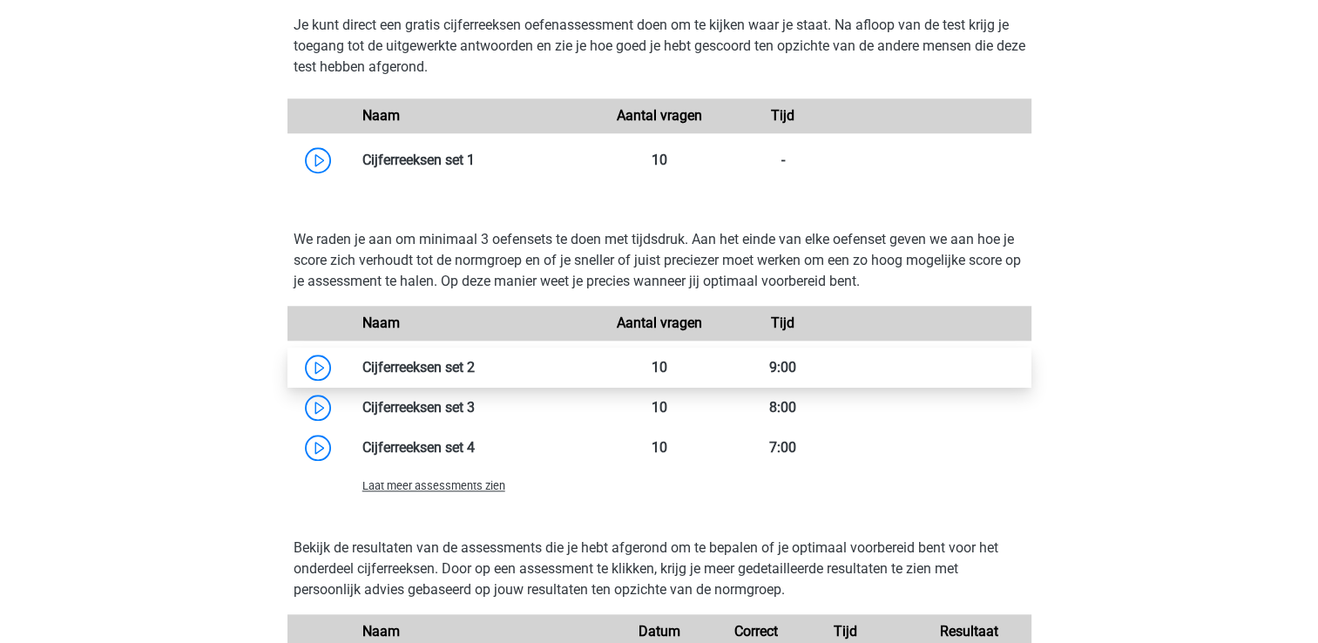
click at [475, 373] on link at bounding box center [475, 367] width 0 height 17
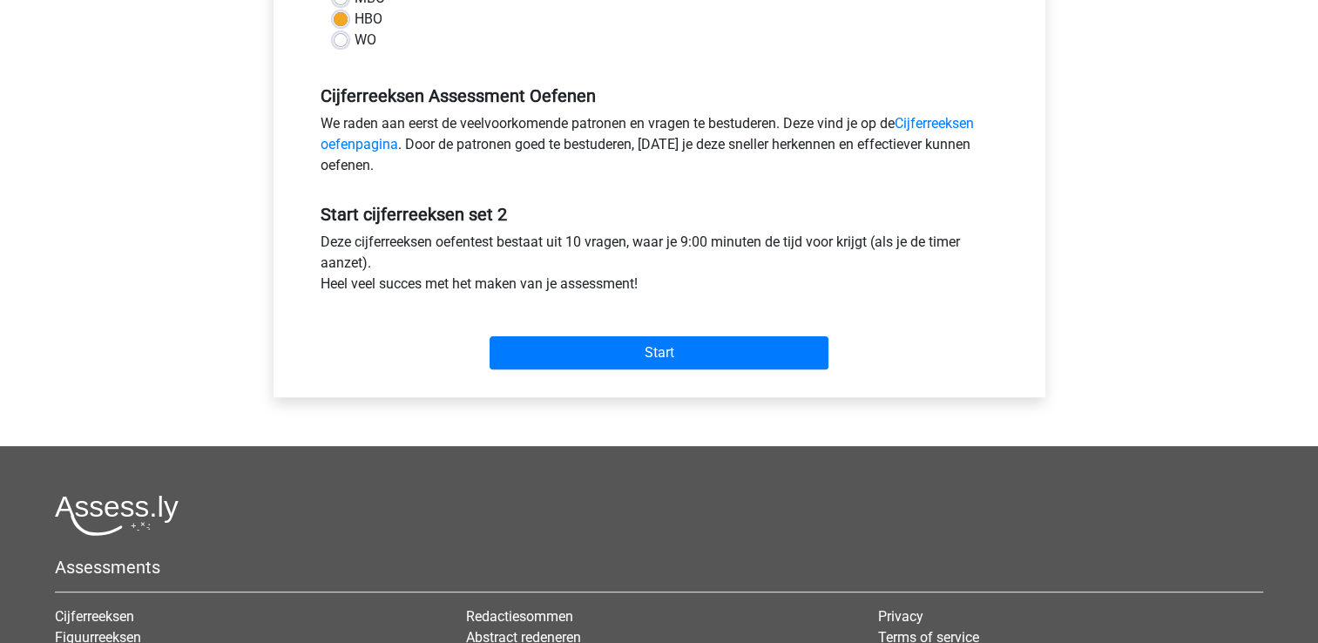
scroll to position [592, 0]
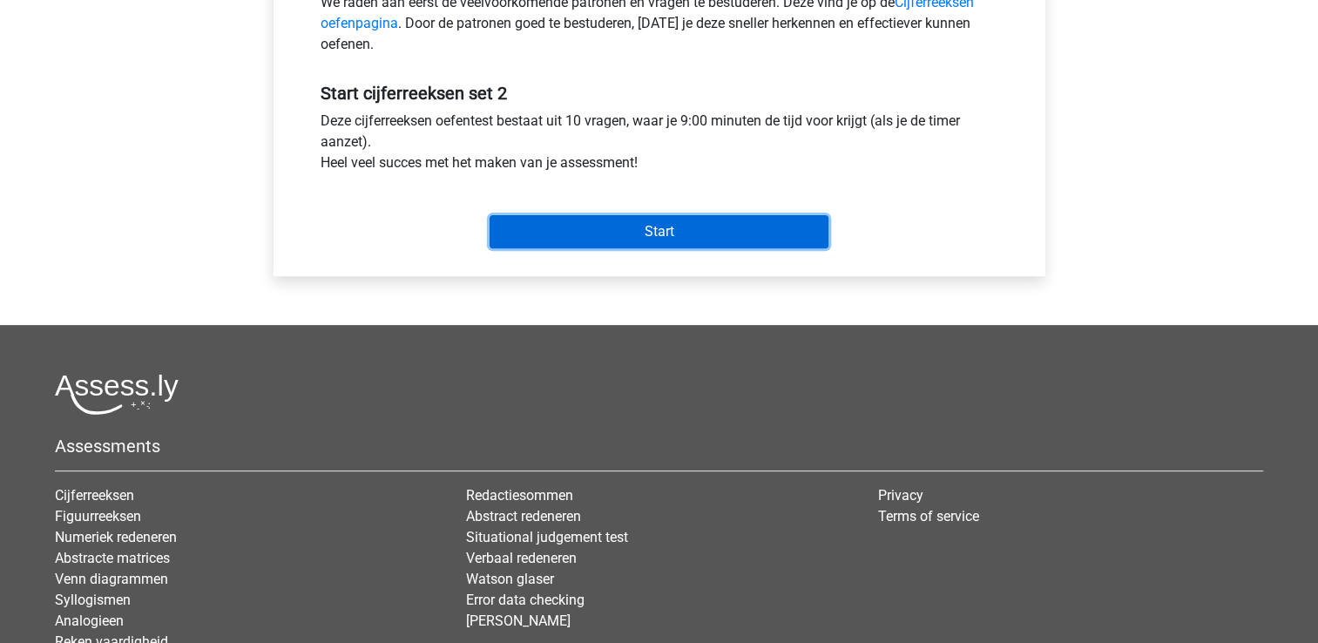
click at [666, 215] on input "Start" at bounding box center [659, 231] width 339 height 33
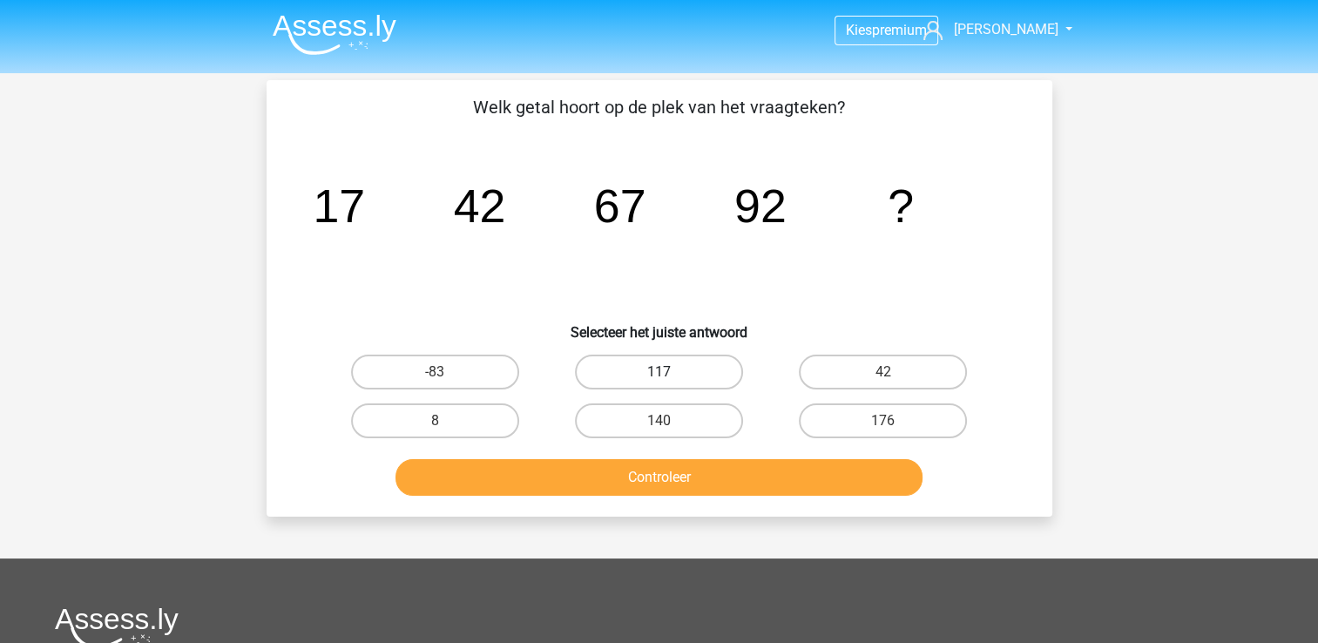
click at [652, 361] on label "117" at bounding box center [659, 372] width 168 height 35
click at [659, 372] on input "117" at bounding box center [664, 377] width 11 height 11
radio input "true"
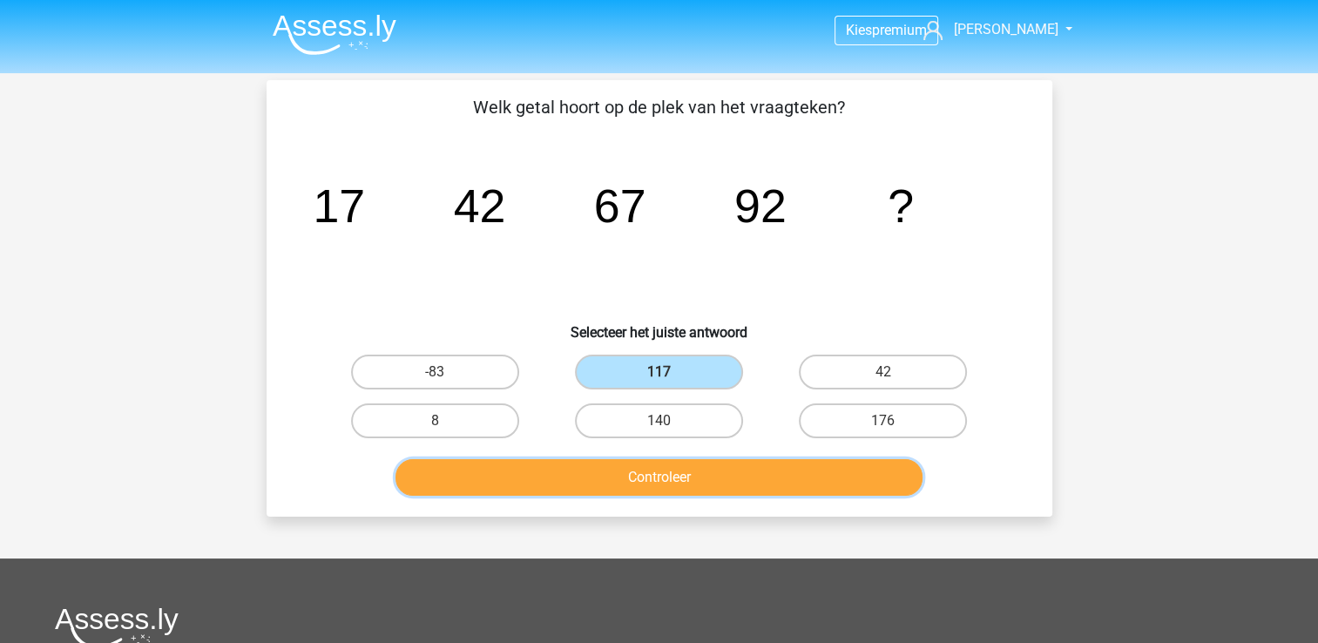
click at [666, 469] on button "Controleer" at bounding box center [658, 477] width 527 height 37
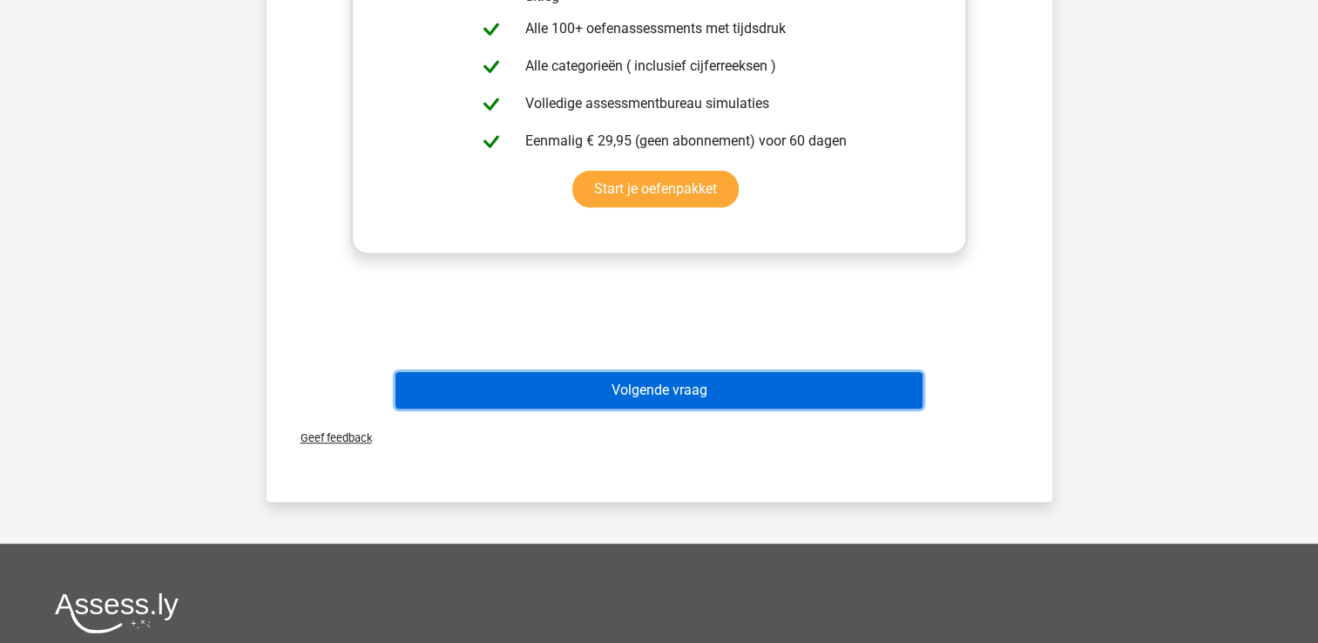
click at [757, 389] on button "Volgende vraag" at bounding box center [658, 390] width 527 height 37
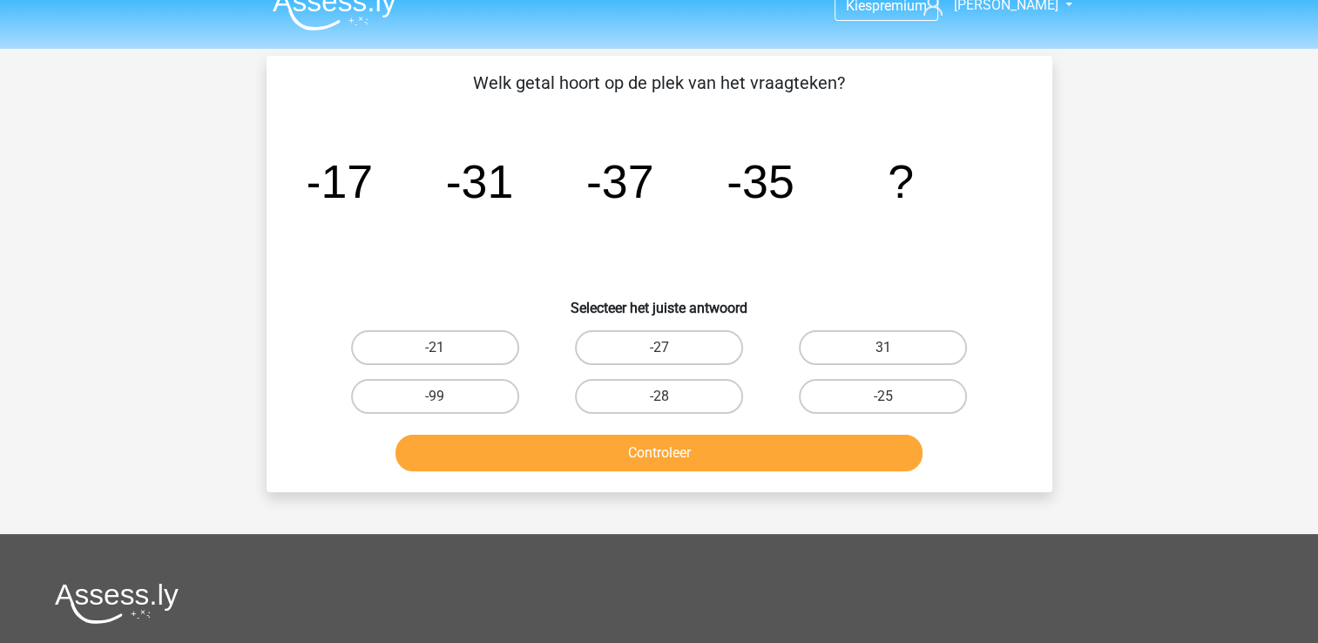
scroll to position [2, 0]
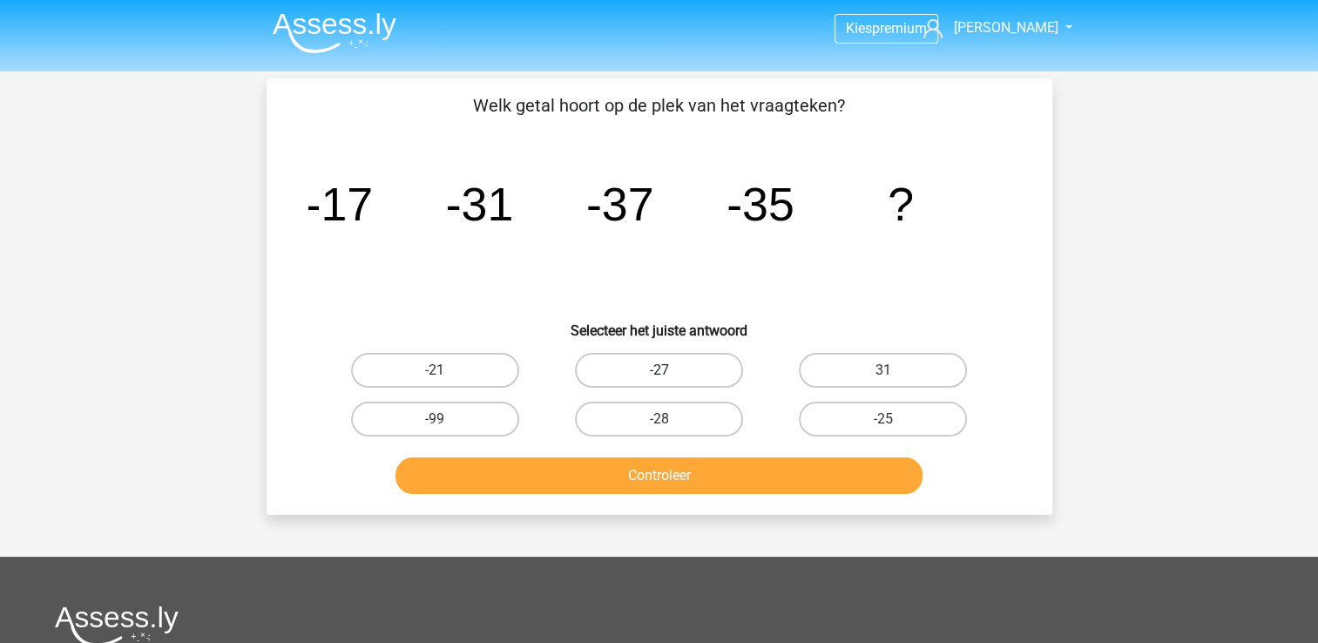
click at [631, 367] on label "-27" at bounding box center [659, 370] width 168 height 35
click at [659, 370] on input "-27" at bounding box center [664, 375] width 11 height 11
radio input "true"
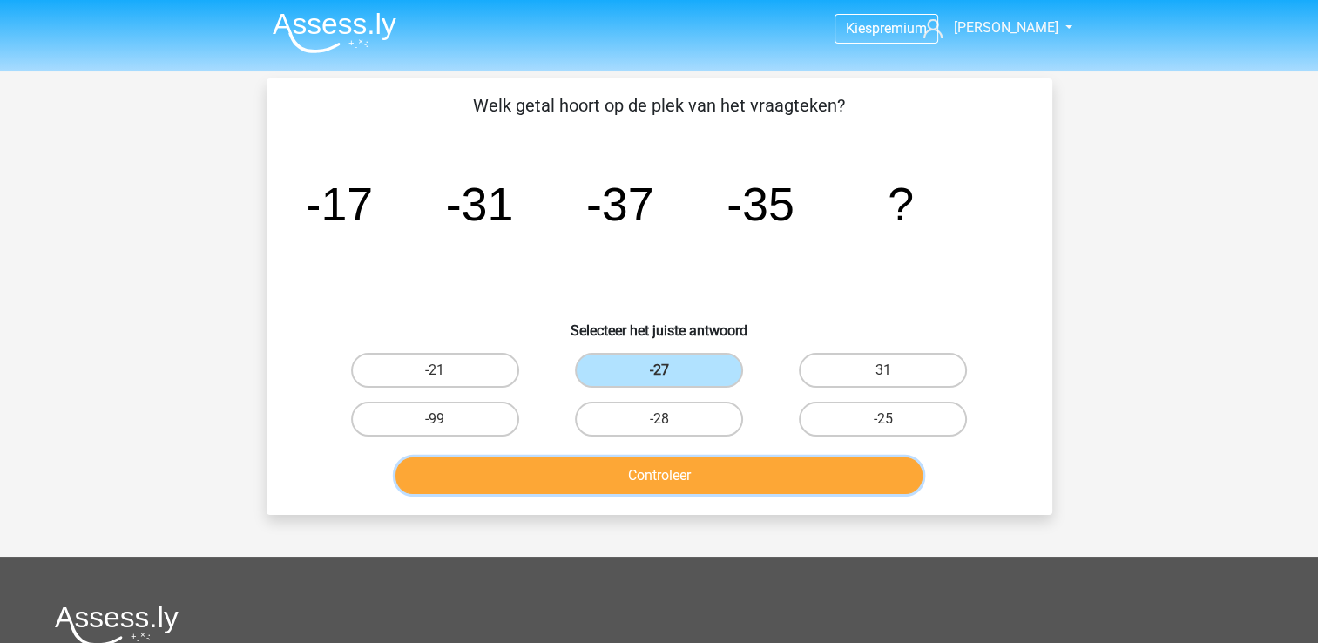
click at [636, 476] on button "Controleer" at bounding box center [658, 475] width 527 height 37
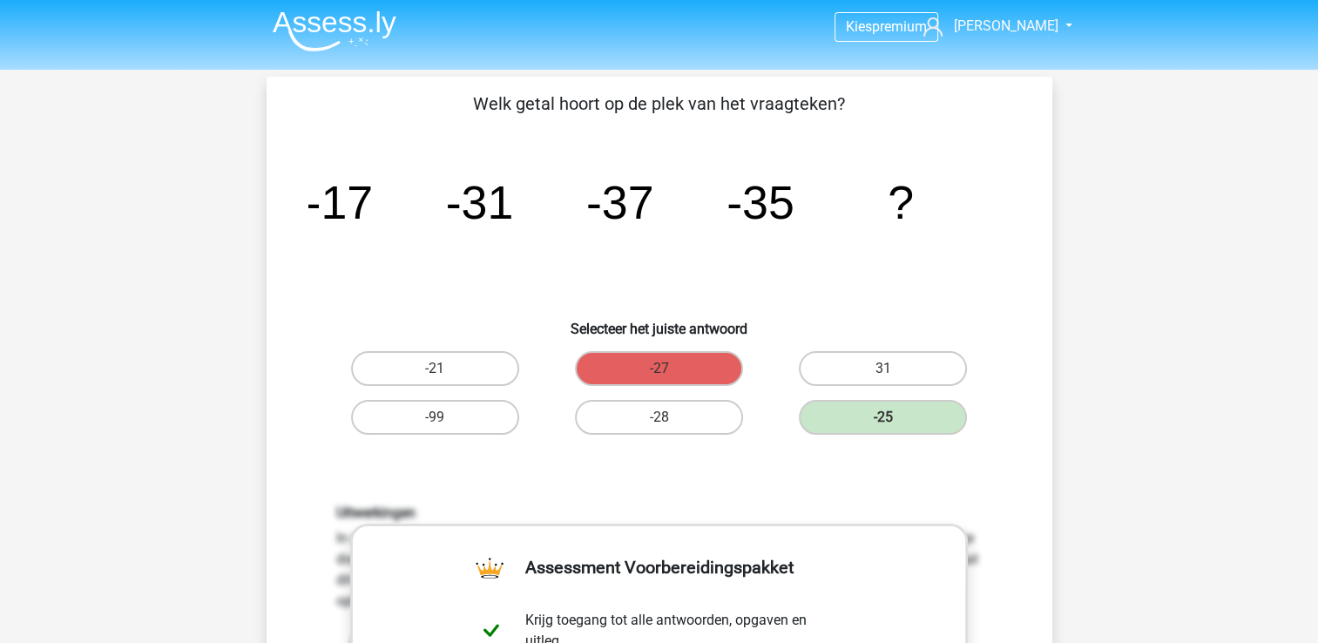
scroll to position [0, 0]
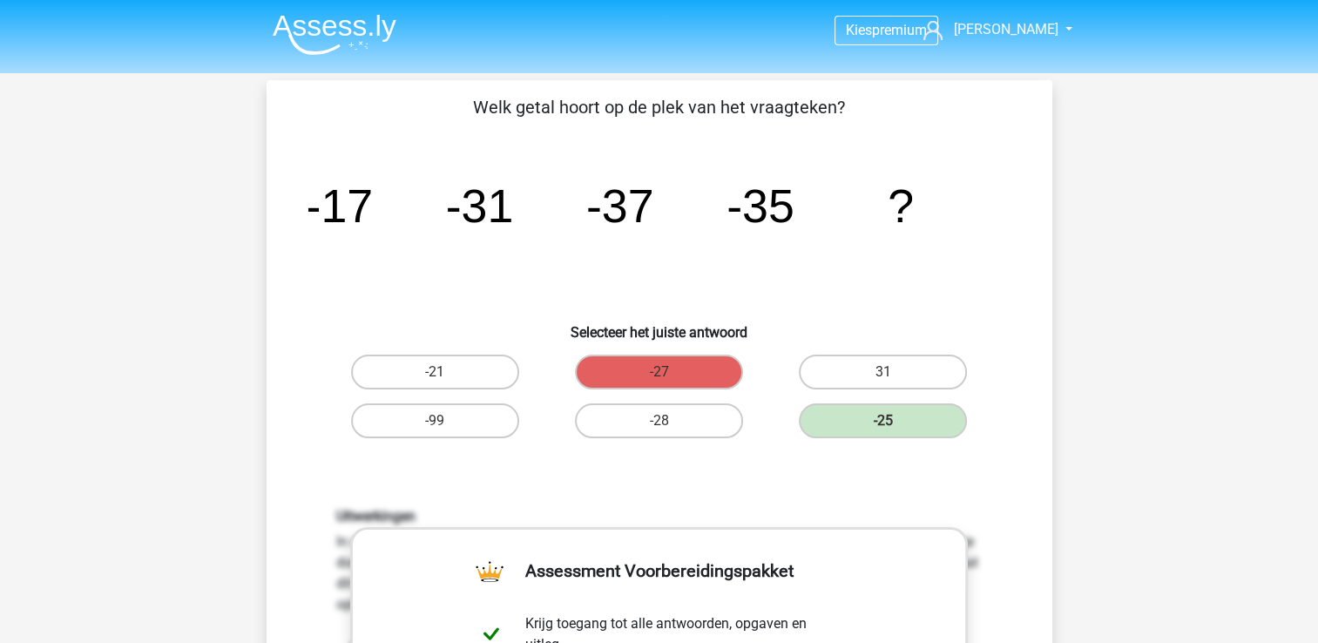
click at [355, 37] on img at bounding box center [335, 34] width 124 height 41
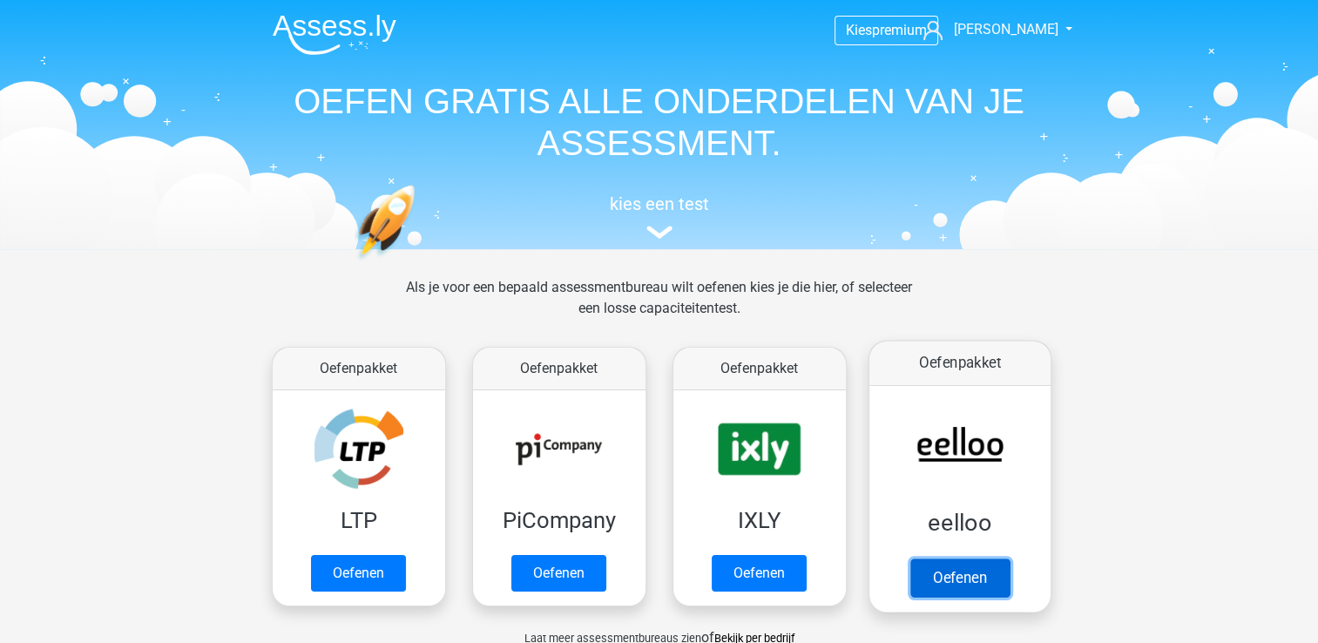
click at [951, 578] on link "Oefenen" at bounding box center [958, 577] width 99 height 38
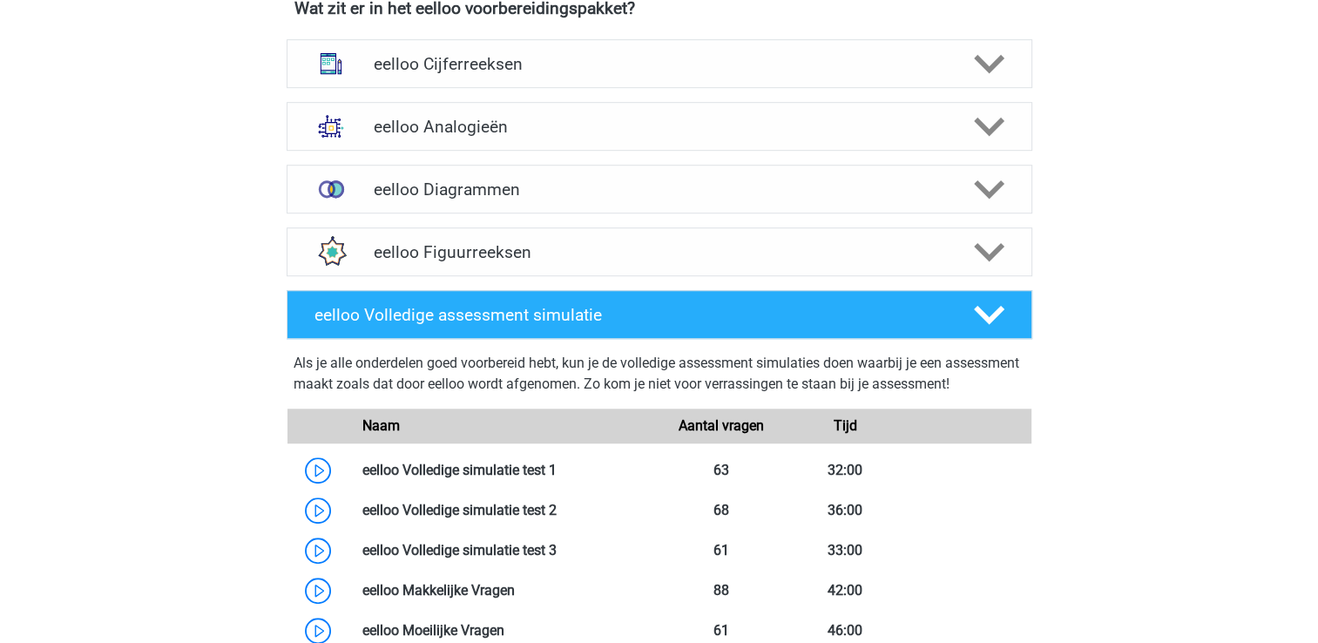
scroll to position [1117, 0]
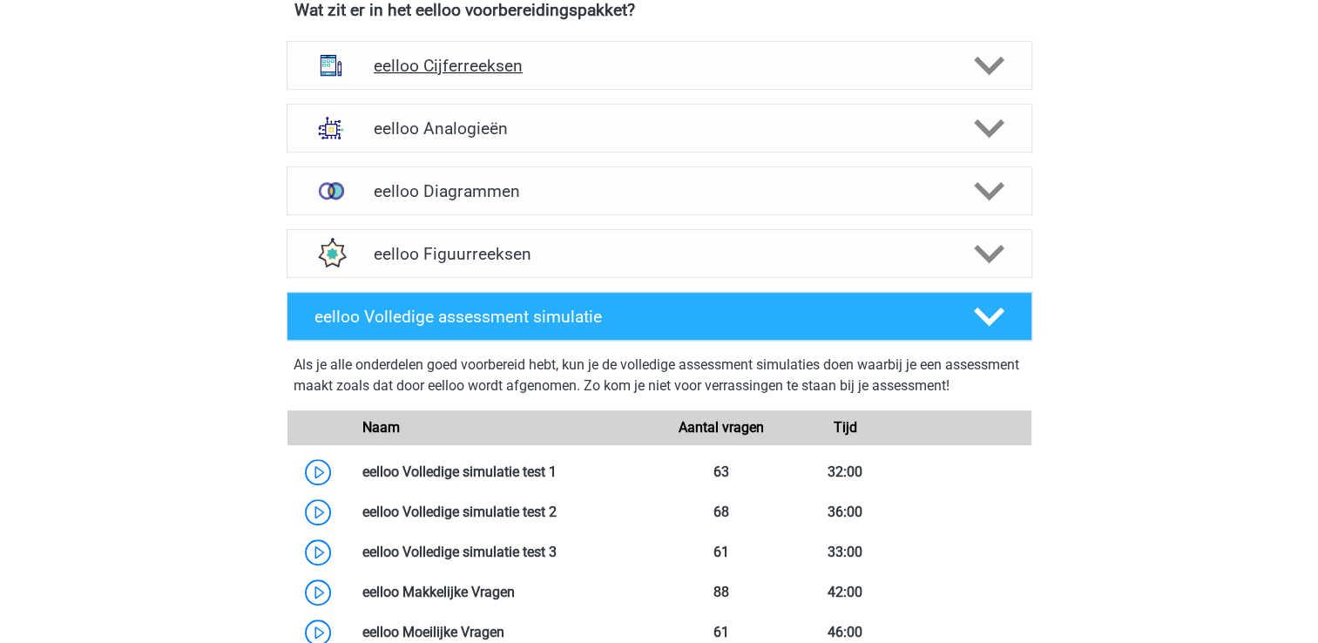
click at [492, 67] on h4 "eelloo Cijferreeksen" at bounding box center [659, 66] width 571 height 20
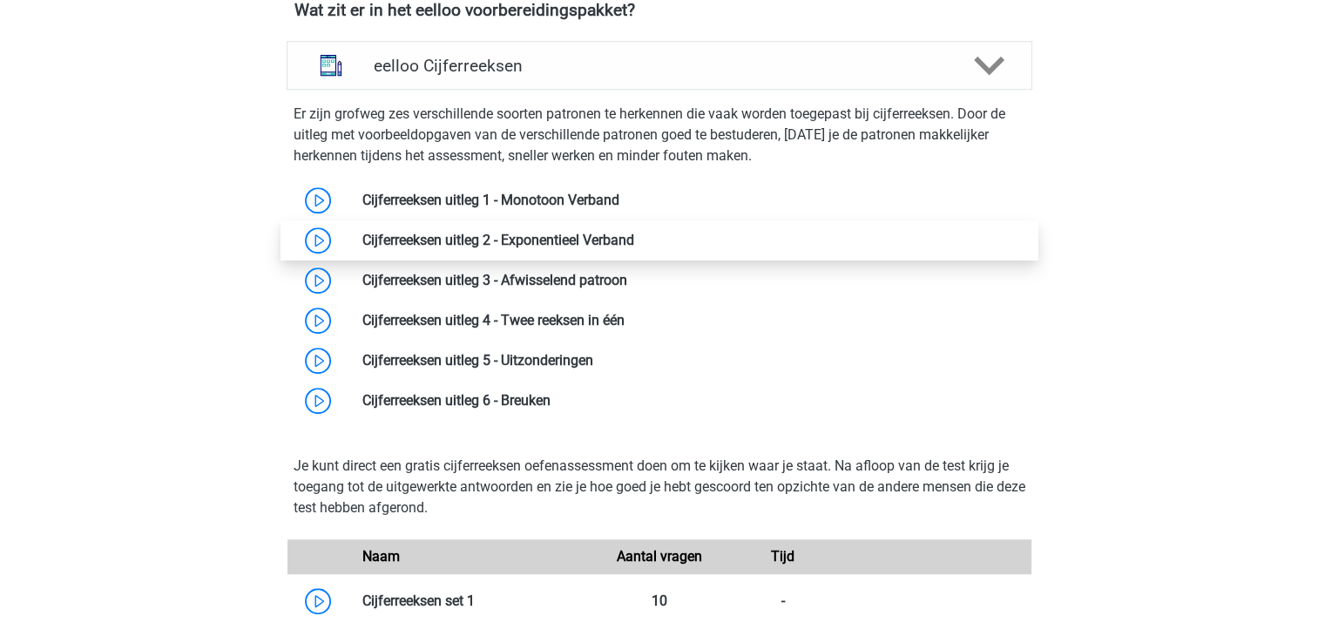
click at [634, 248] on link at bounding box center [634, 240] width 0 height 17
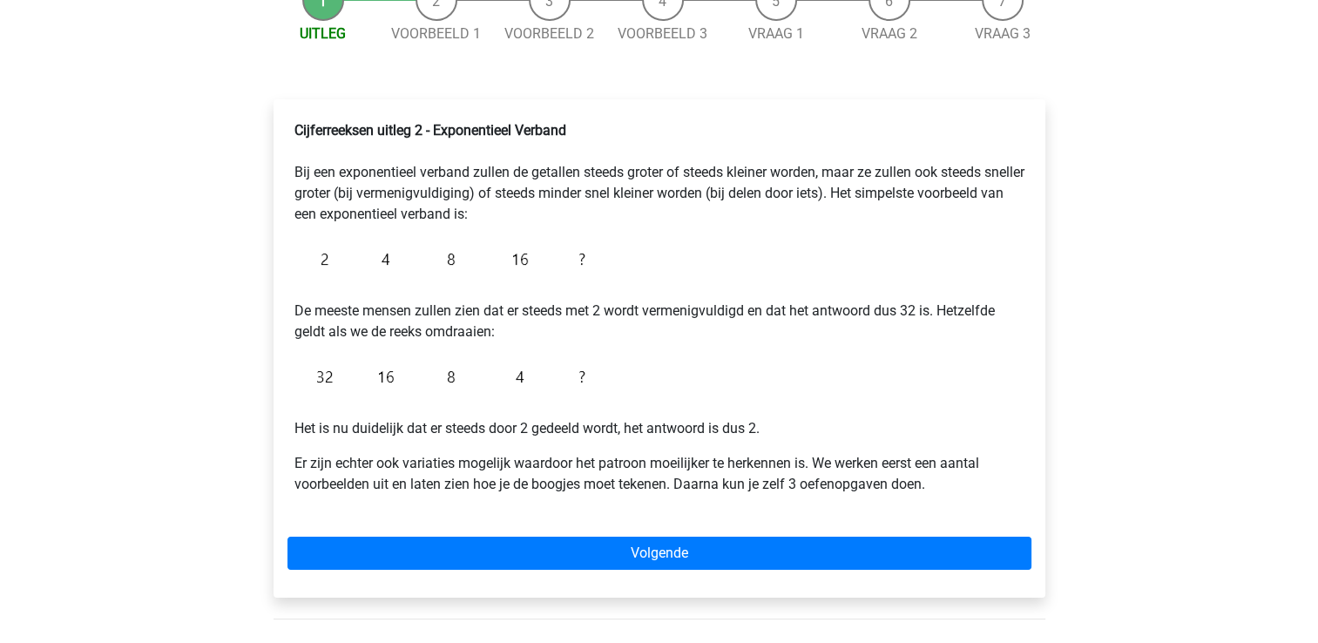
scroll to position [202, 0]
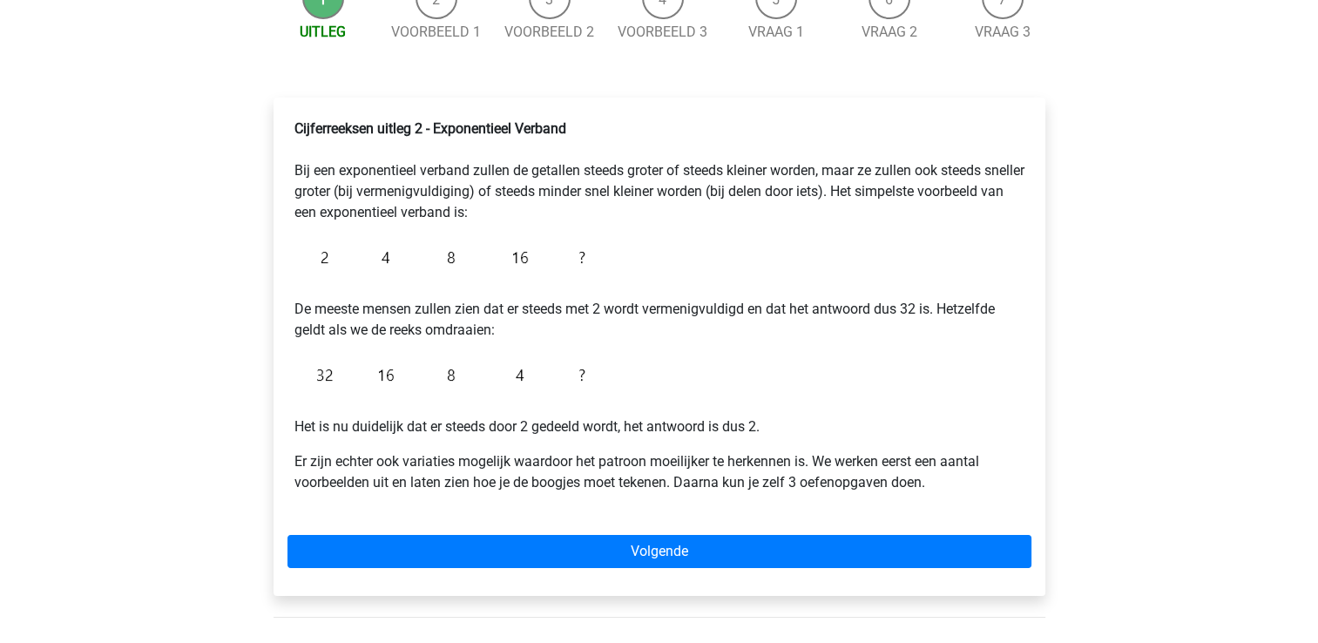
click at [192, 316] on div "Kies premium [PERSON_NAME] [EMAIL_ADDRESS][DOMAIN_NAME]" at bounding box center [659, 452] width 1318 height 1308
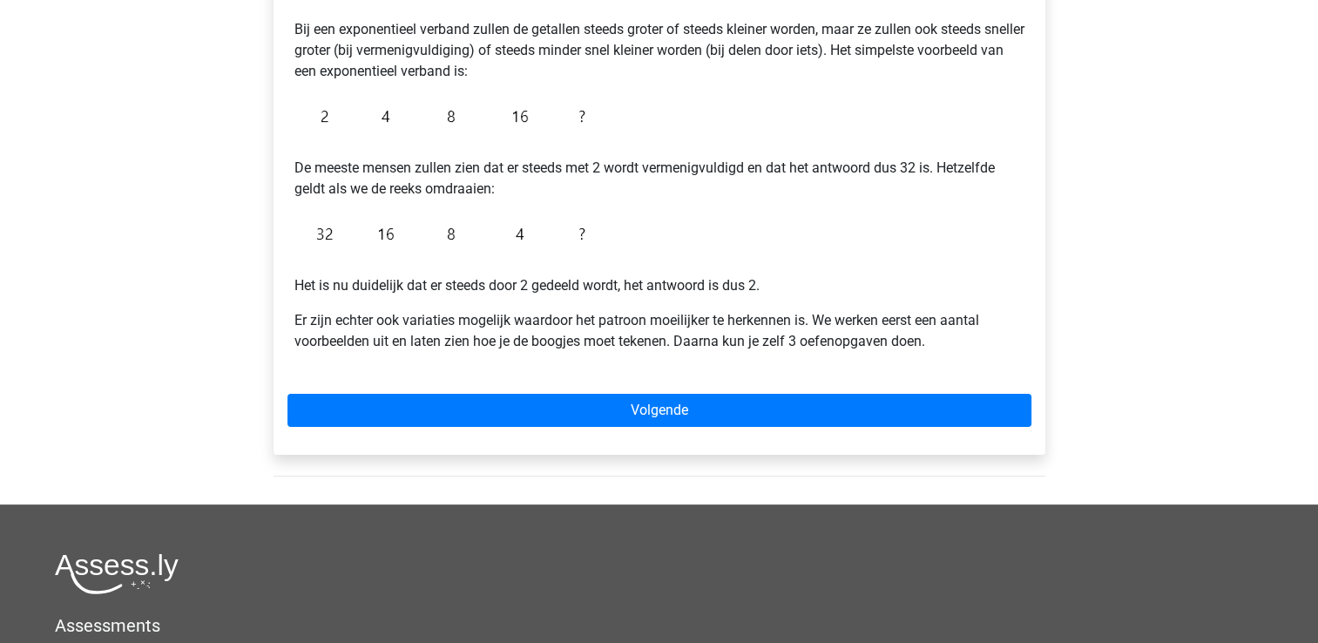
scroll to position [341, 0]
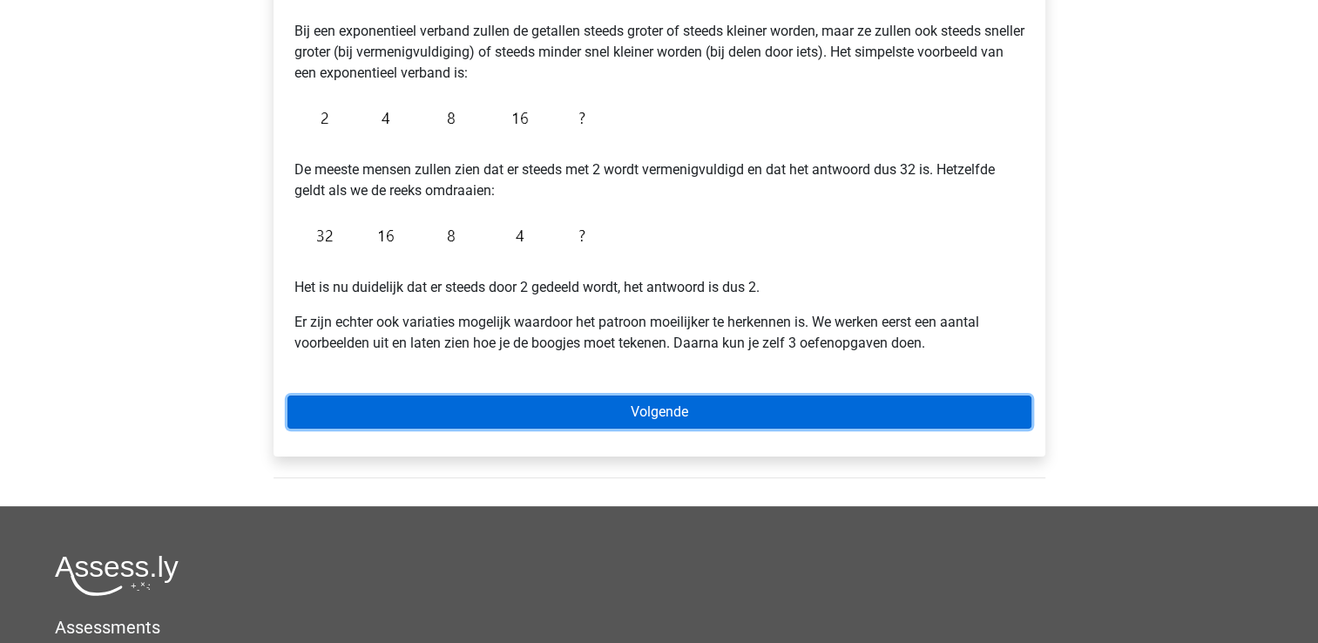
click at [387, 406] on link "Volgende" at bounding box center [659, 411] width 744 height 33
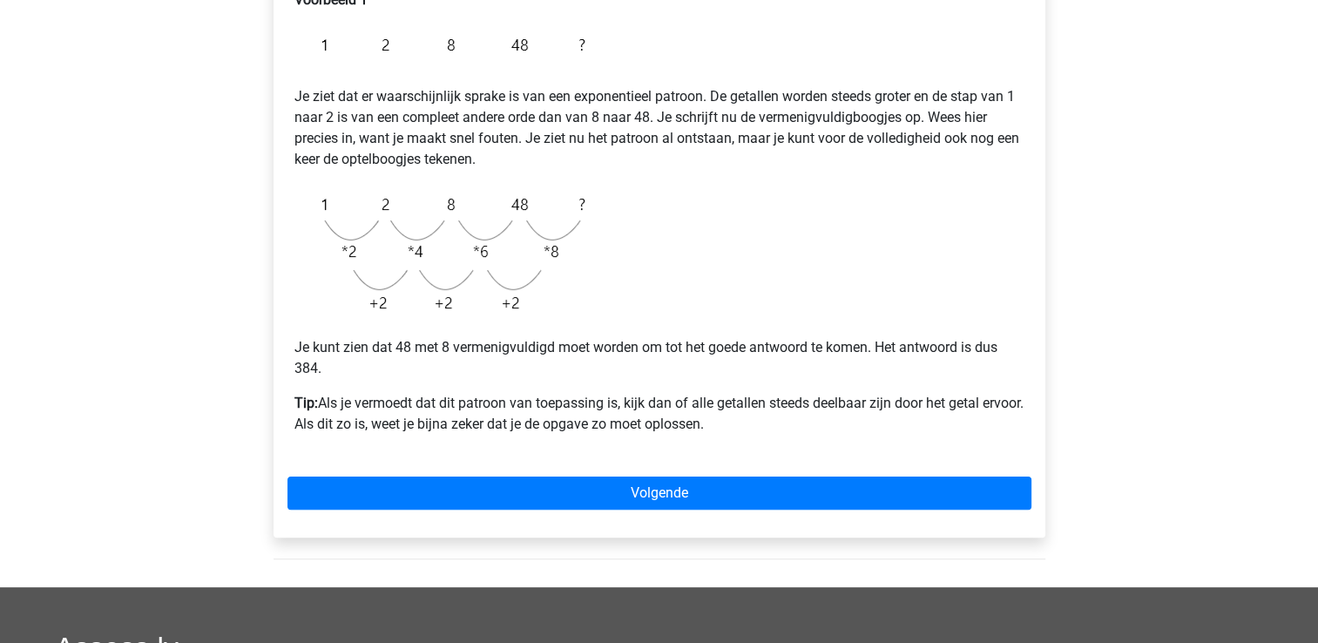
scroll to position [333, 0]
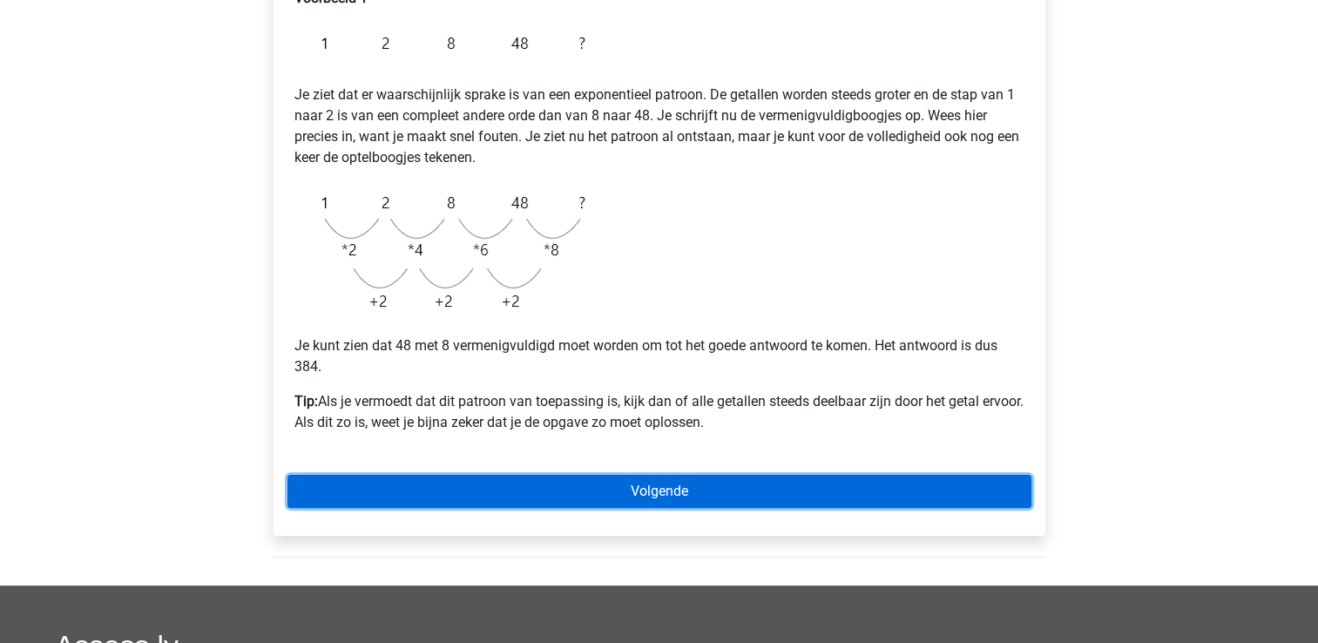
click at [849, 491] on link "Volgende" at bounding box center [659, 491] width 744 height 33
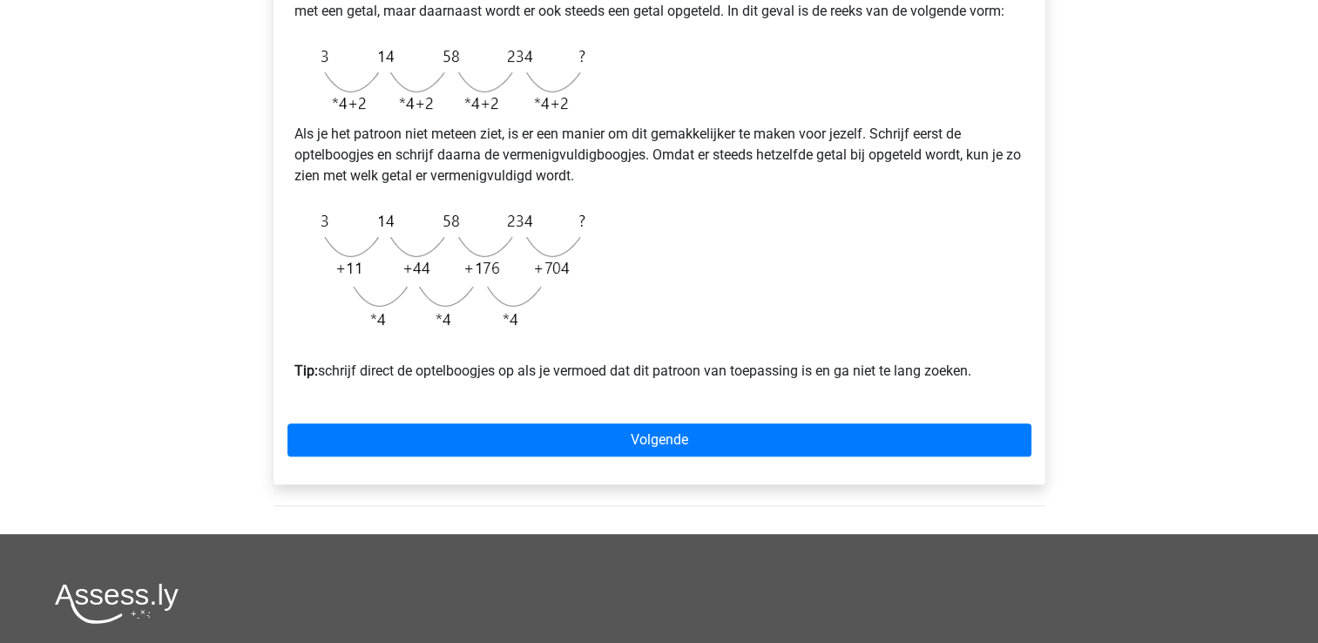
scroll to position [460, 0]
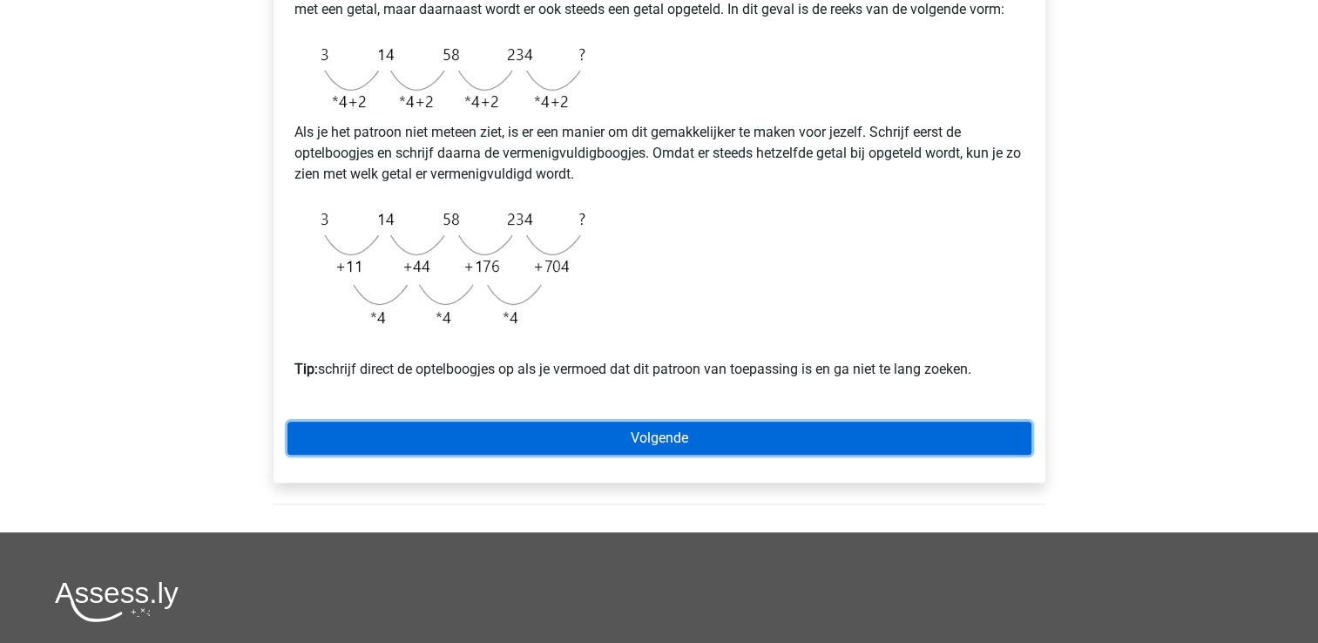
click at [690, 455] on link "Volgende" at bounding box center [659, 438] width 744 height 33
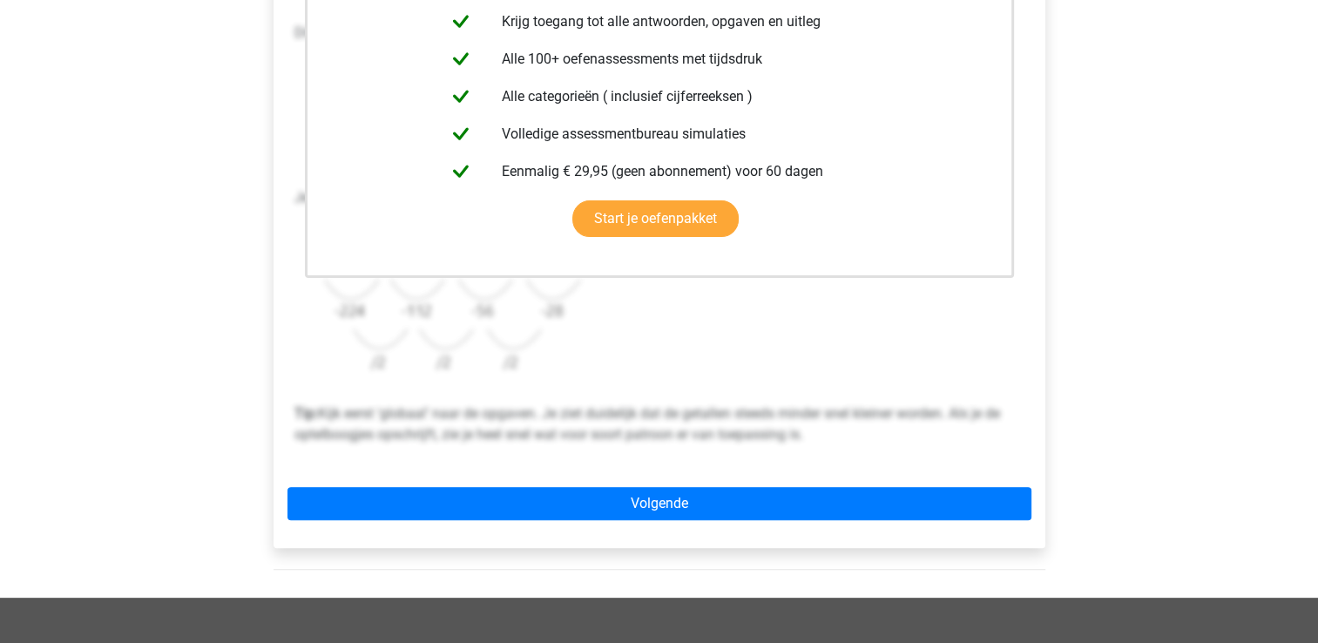
scroll to position [423, 0]
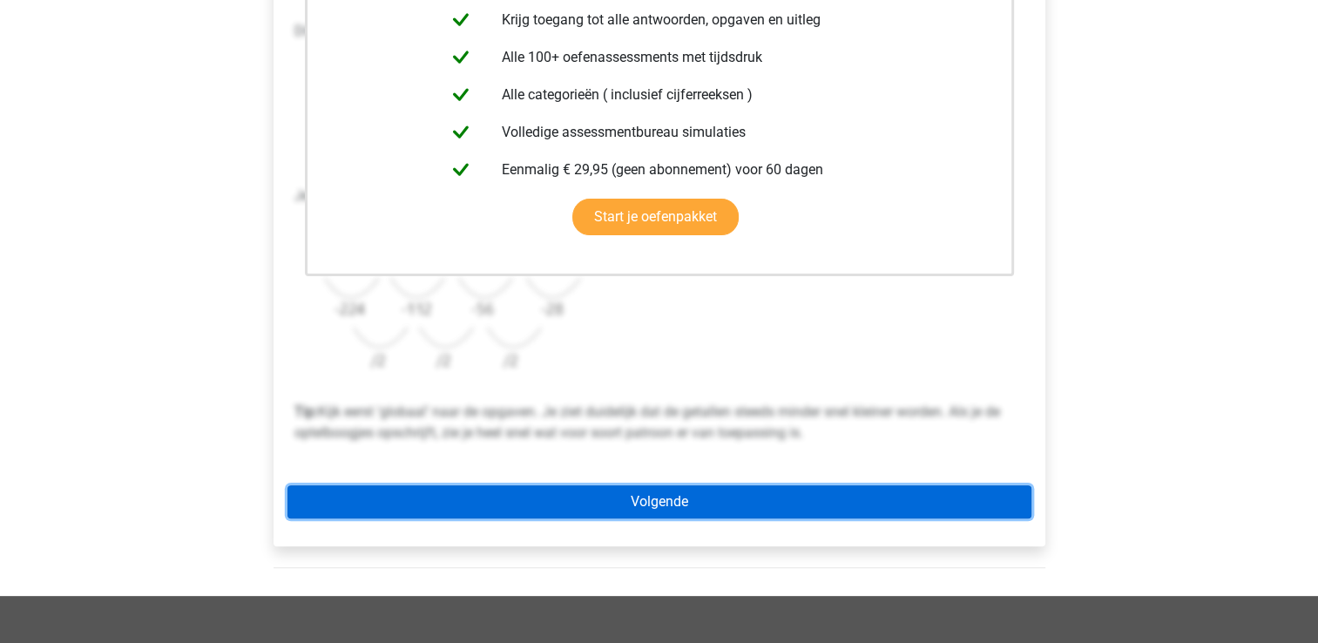
click at [885, 508] on link "Volgende" at bounding box center [659, 501] width 744 height 33
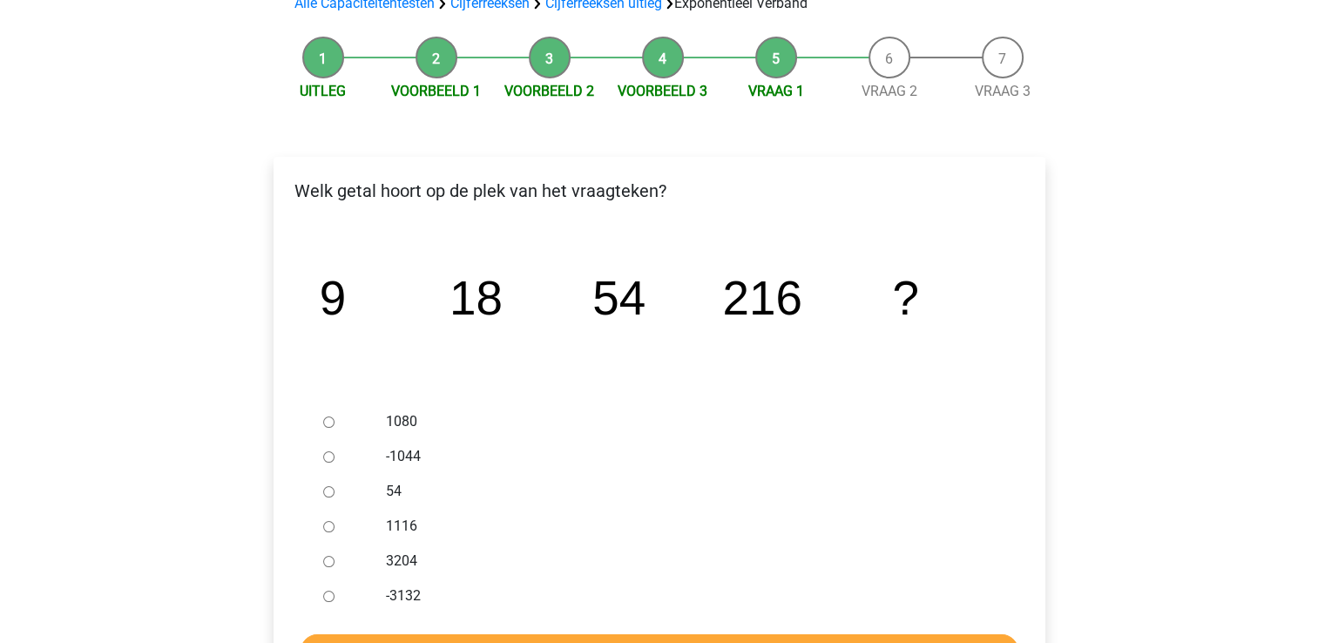
scroll to position [141, 0]
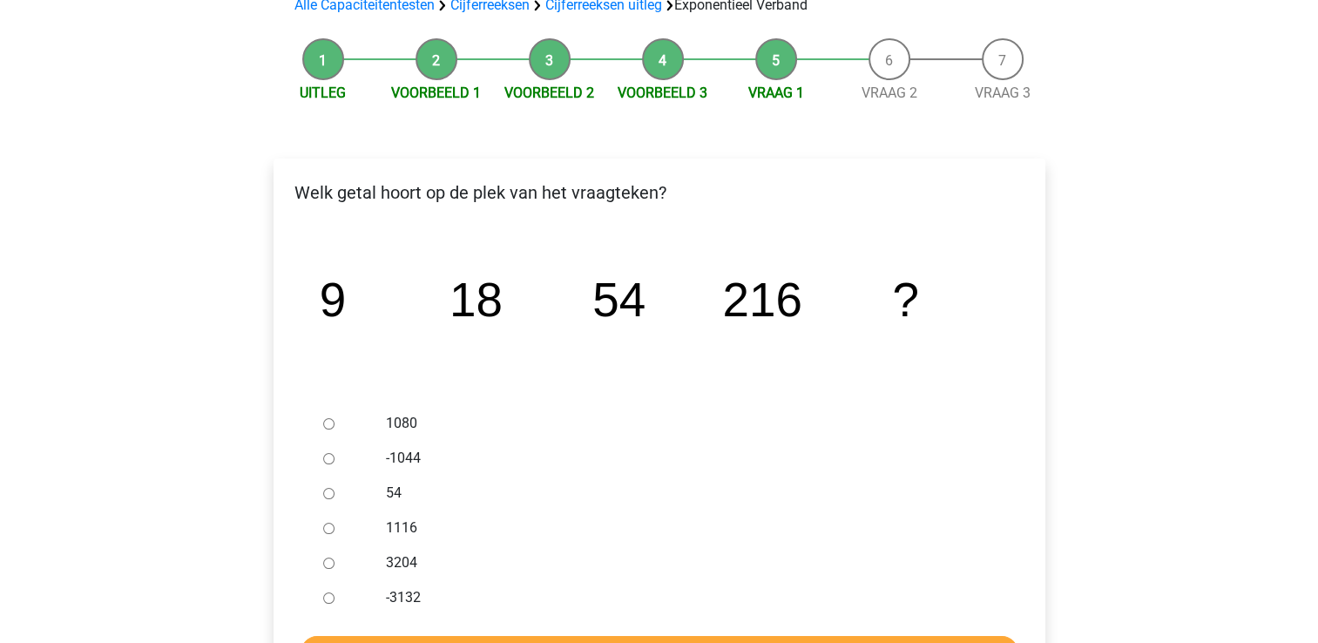
click at [380, 416] on div "1080" at bounding box center [687, 423] width 629 height 35
click at [328, 423] on input "1080" at bounding box center [328, 423] width 11 height 11
radio input "true"
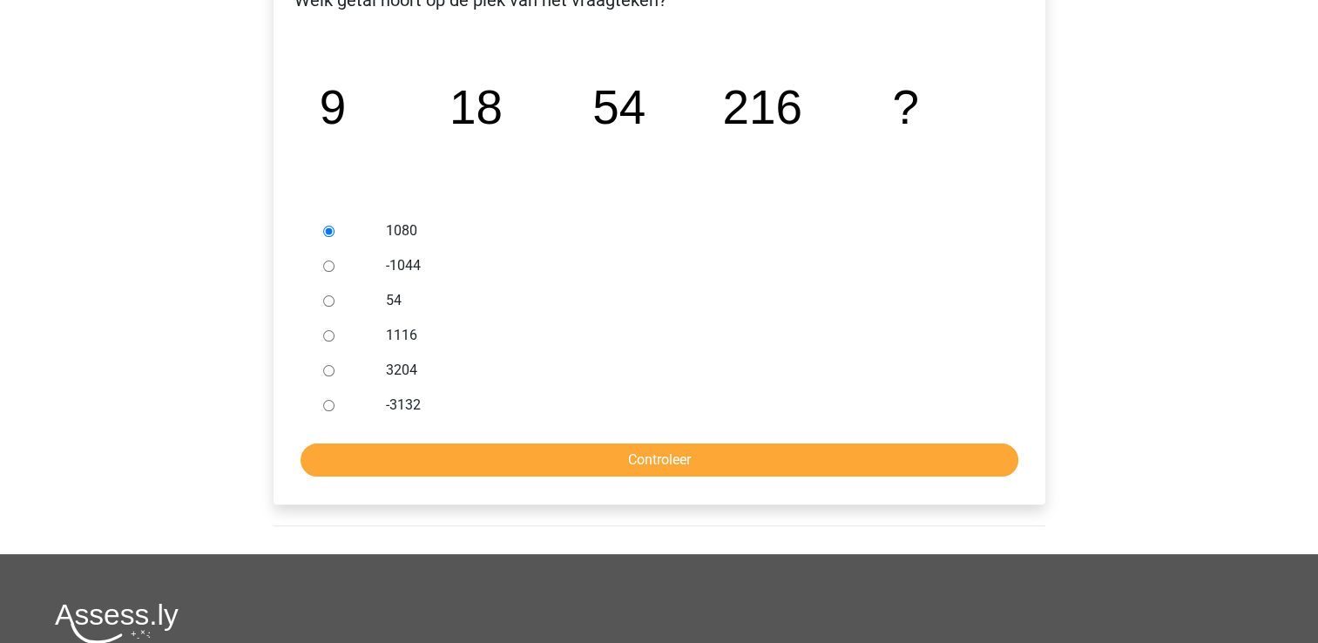
scroll to position [333, 0]
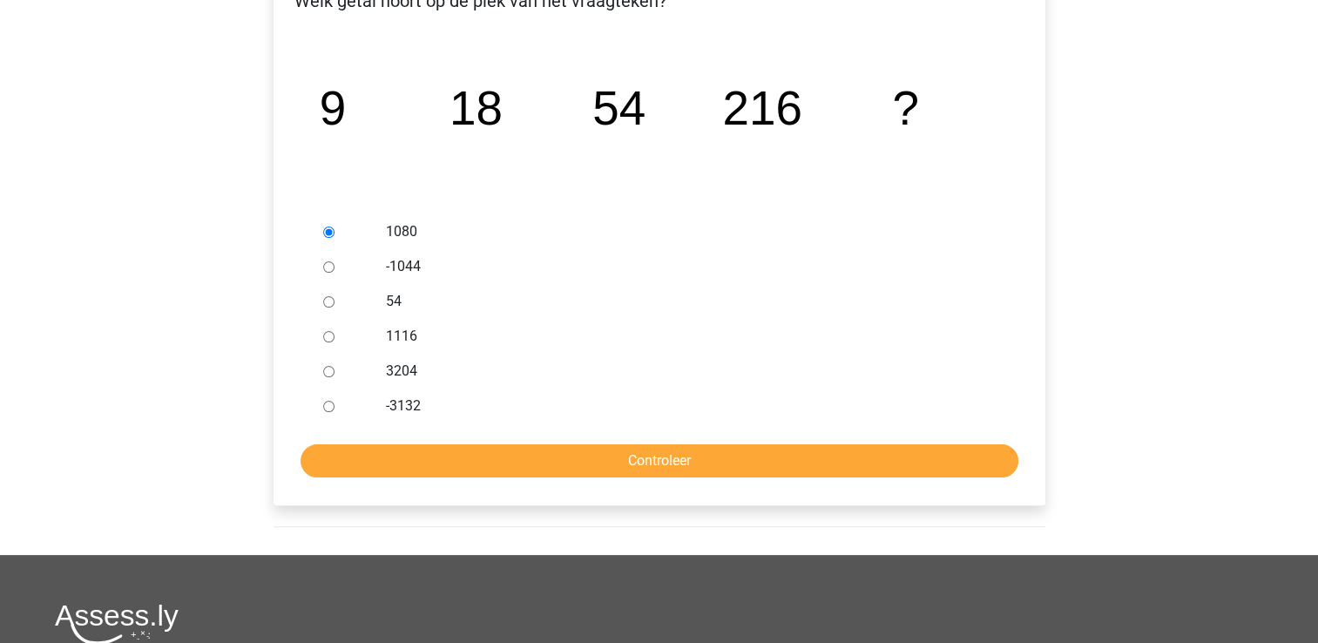
click at [489, 479] on div "Welk getal hoort op de plek van het vraagteken? image/svg+xml 9 18 54 216 ? 1080" at bounding box center [660, 236] width 772 height 538
click at [495, 473] on input "Controleer" at bounding box center [660, 460] width 718 height 33
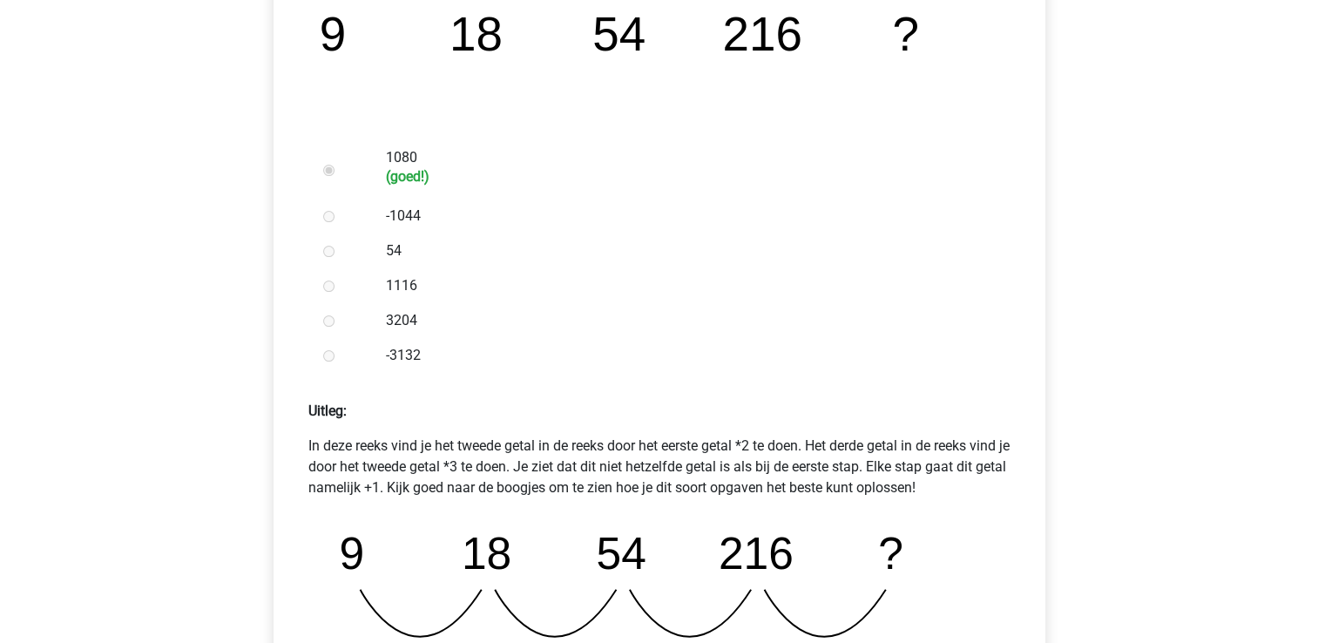
scroll to position [658, 0]
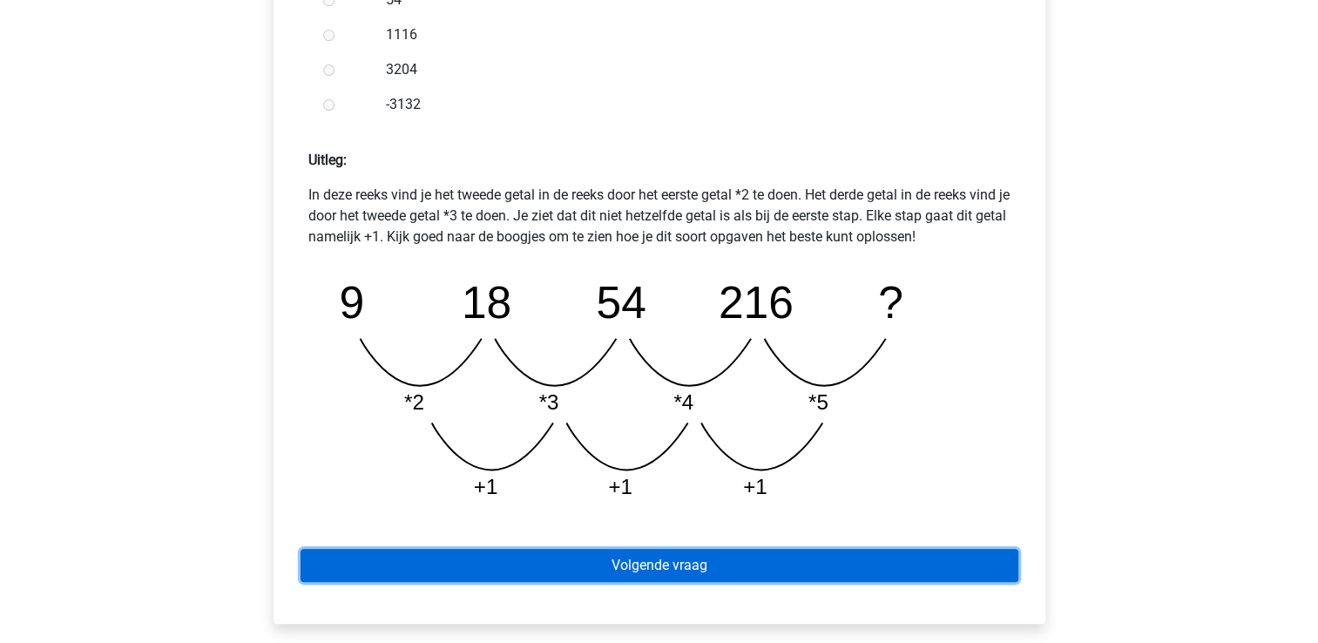
click at [801, 570] on link "Volgende vraag" at bounding box center [660, 565] width 718 height 33
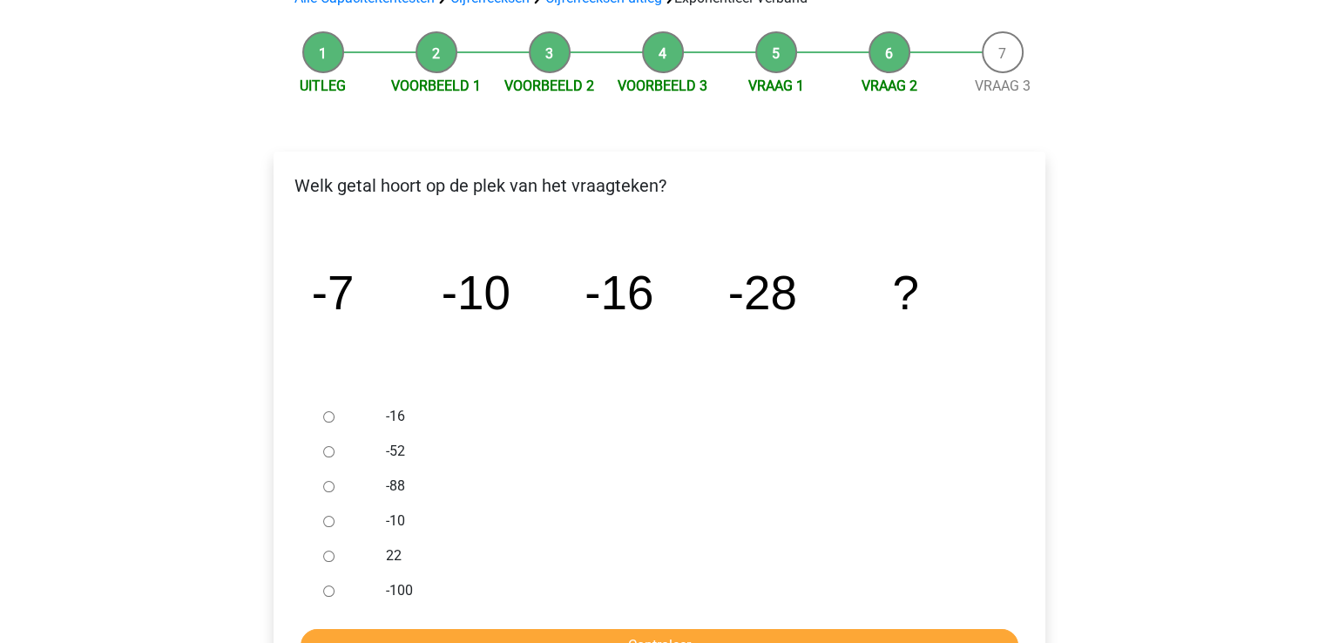
scroll to position [169, 0]
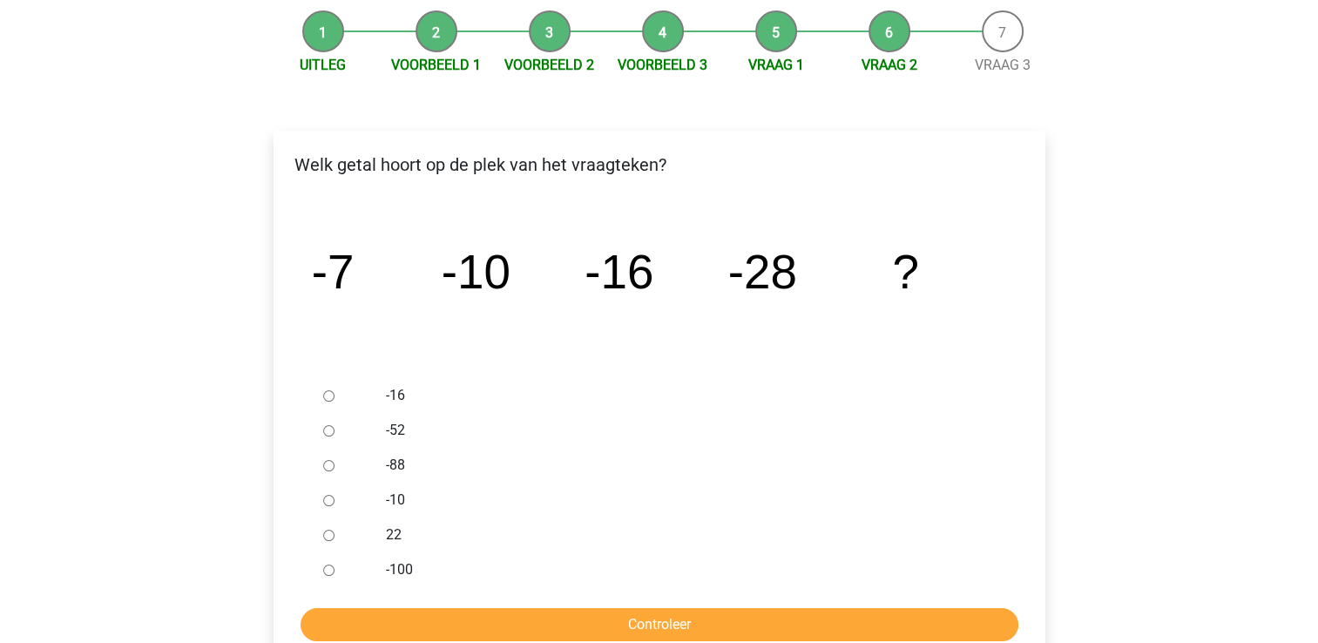
click at [328, 431] on input "-52" at bounding box center [328, 430] width 11 height 11
radio input "true"
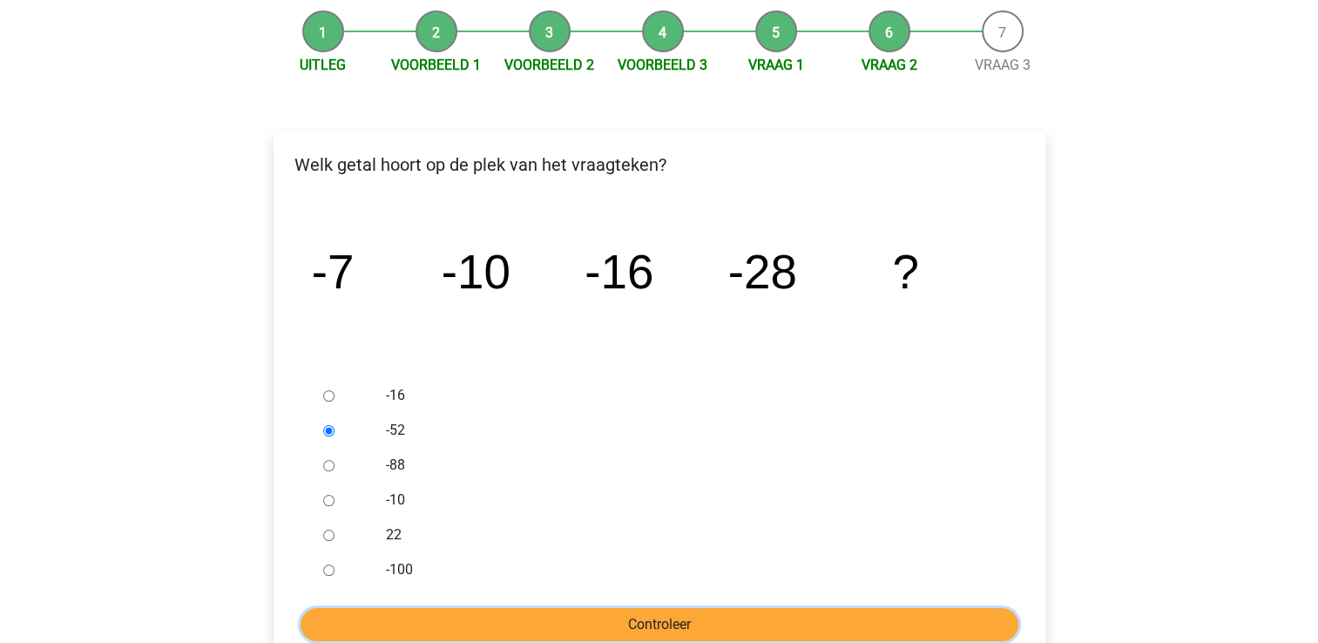
click at [508, 610] on input "Controleer" at bounding box center [660, 624] width 718 height 33
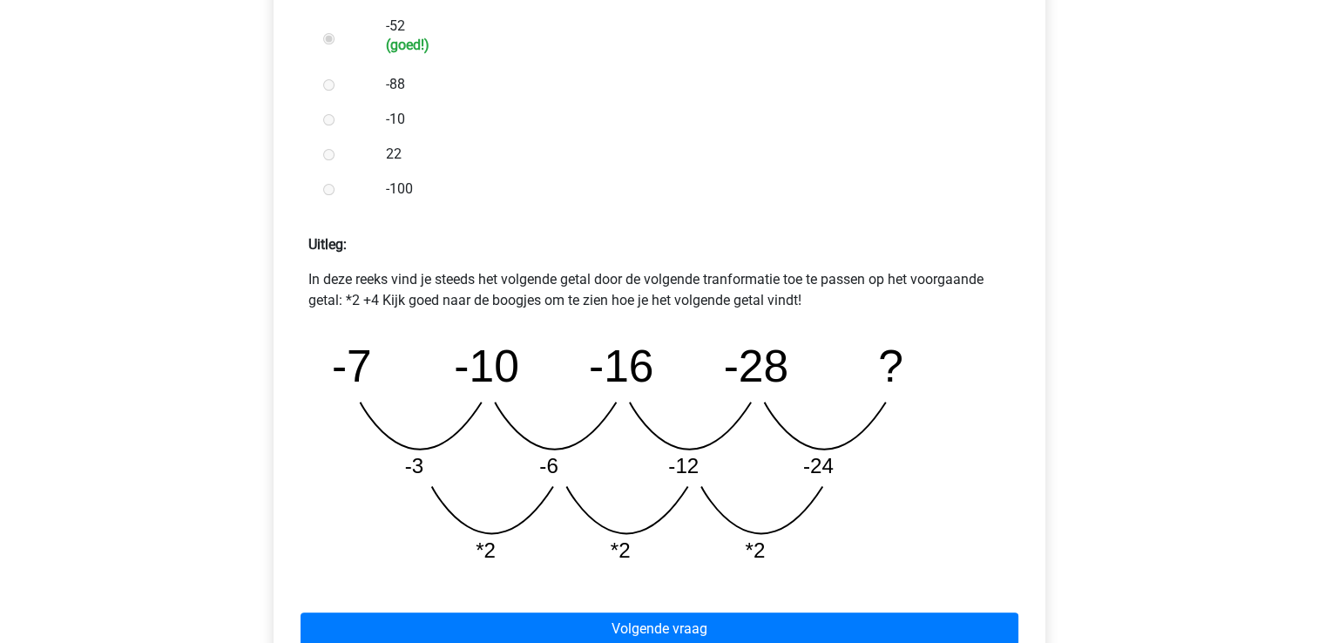
scroll to position [695, 0]
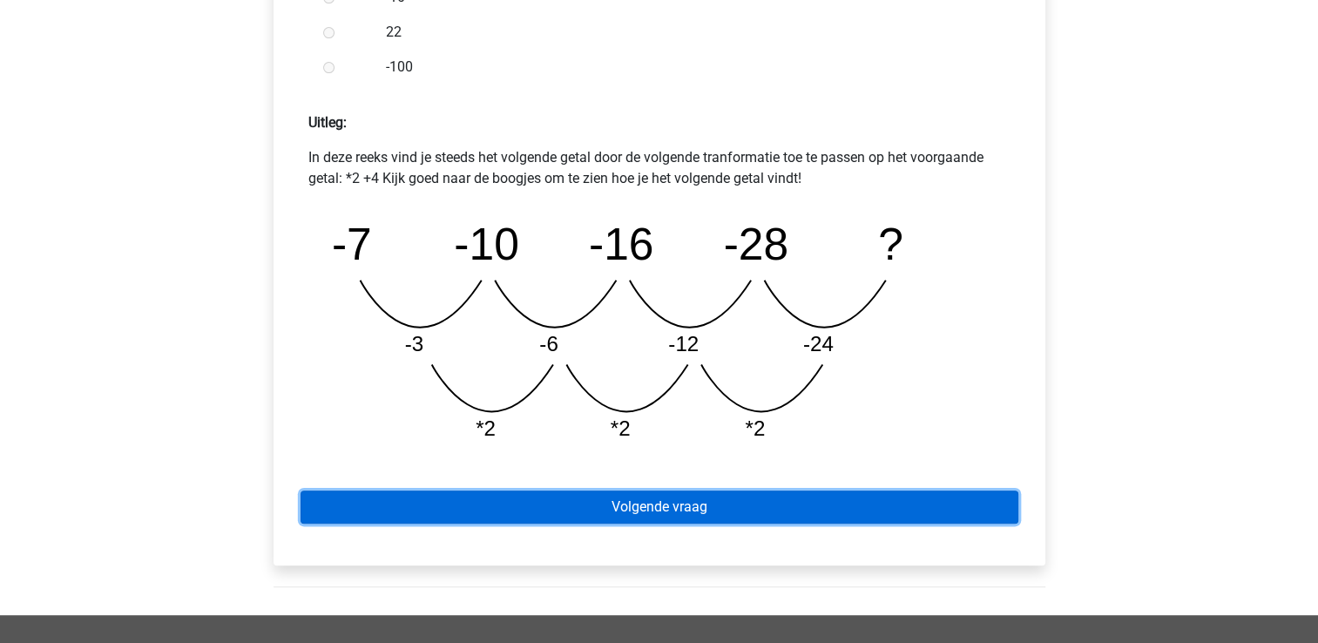
click at [761, 507] on link "Volgende vraag" at bounding box center [660, 506] width 718 height 33
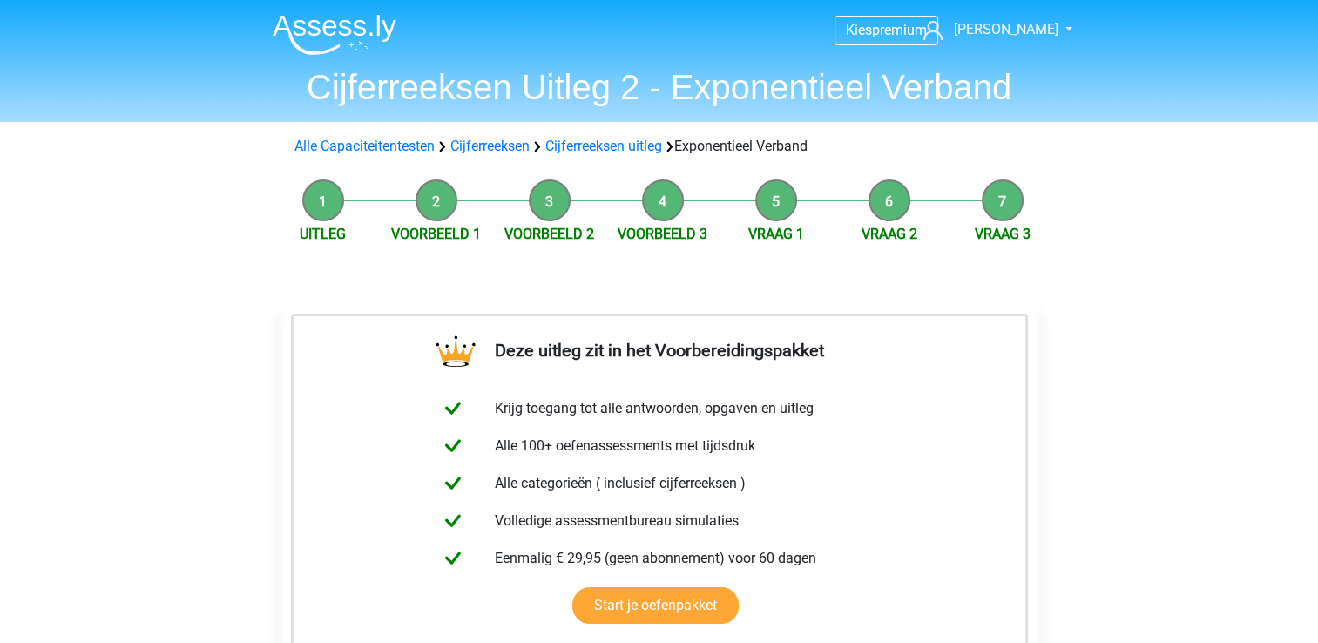
scroll to position [504, 0]
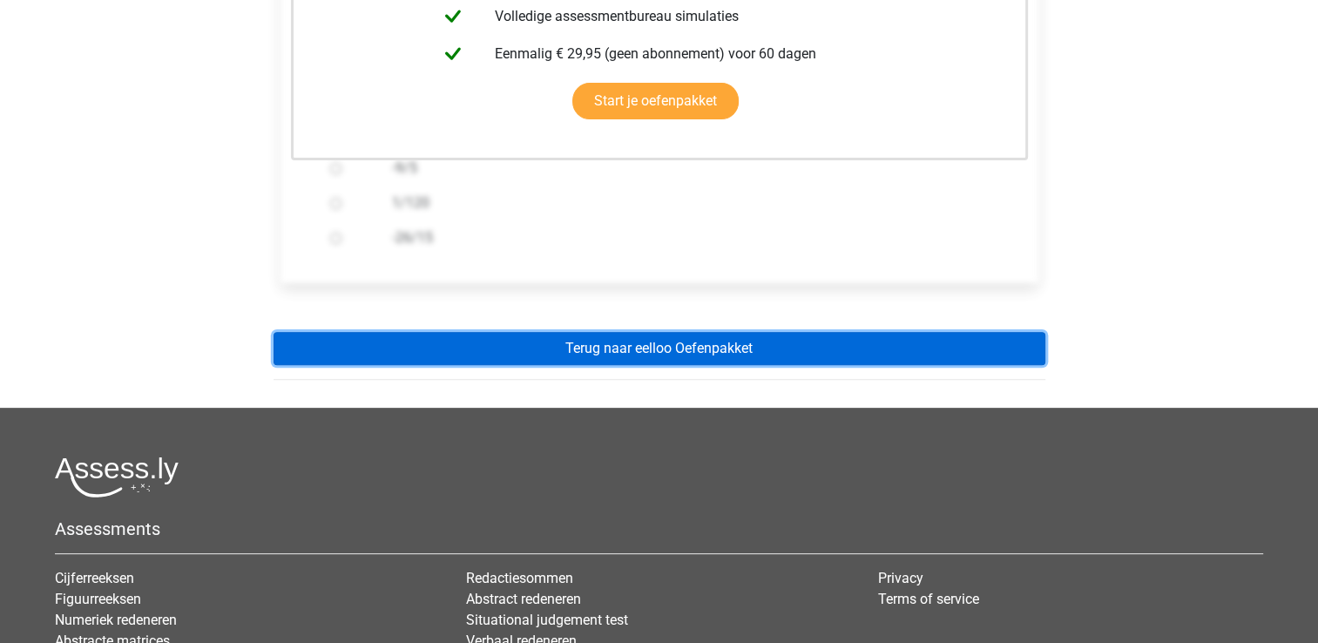
click at [753, 347] on link "Terug naar eelloo Oefenpakket" at bounding box center [660, 348] width 772 height 33
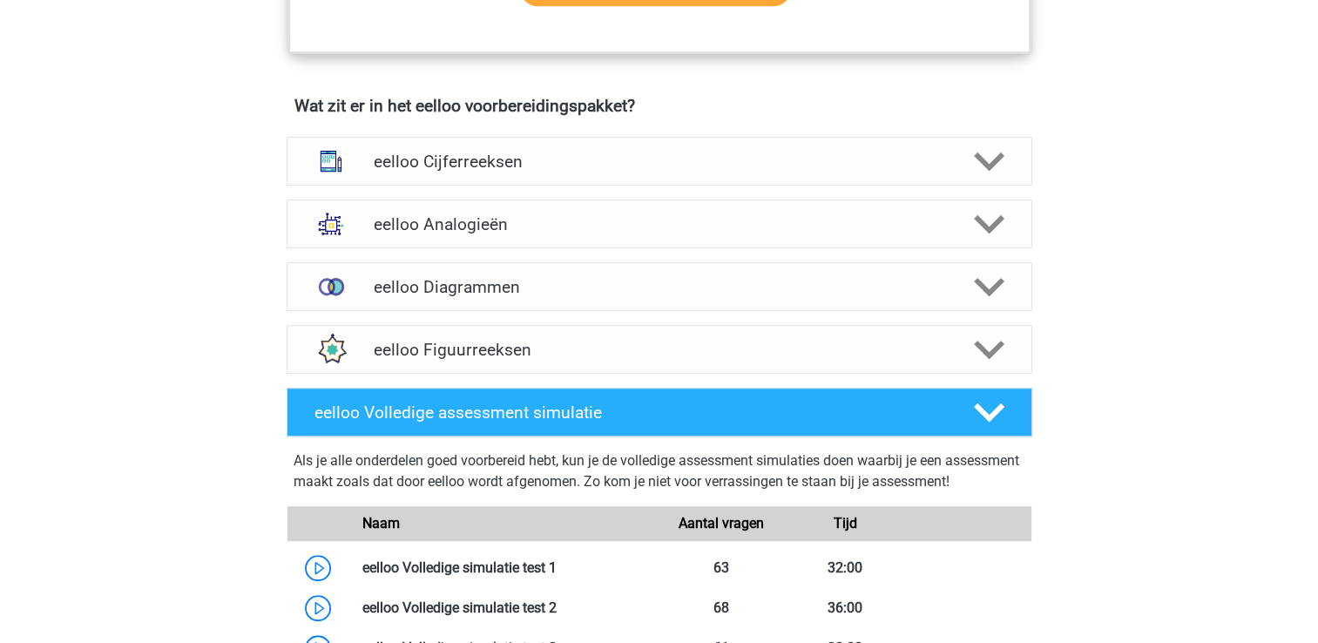
scroll to position [1020, 0]
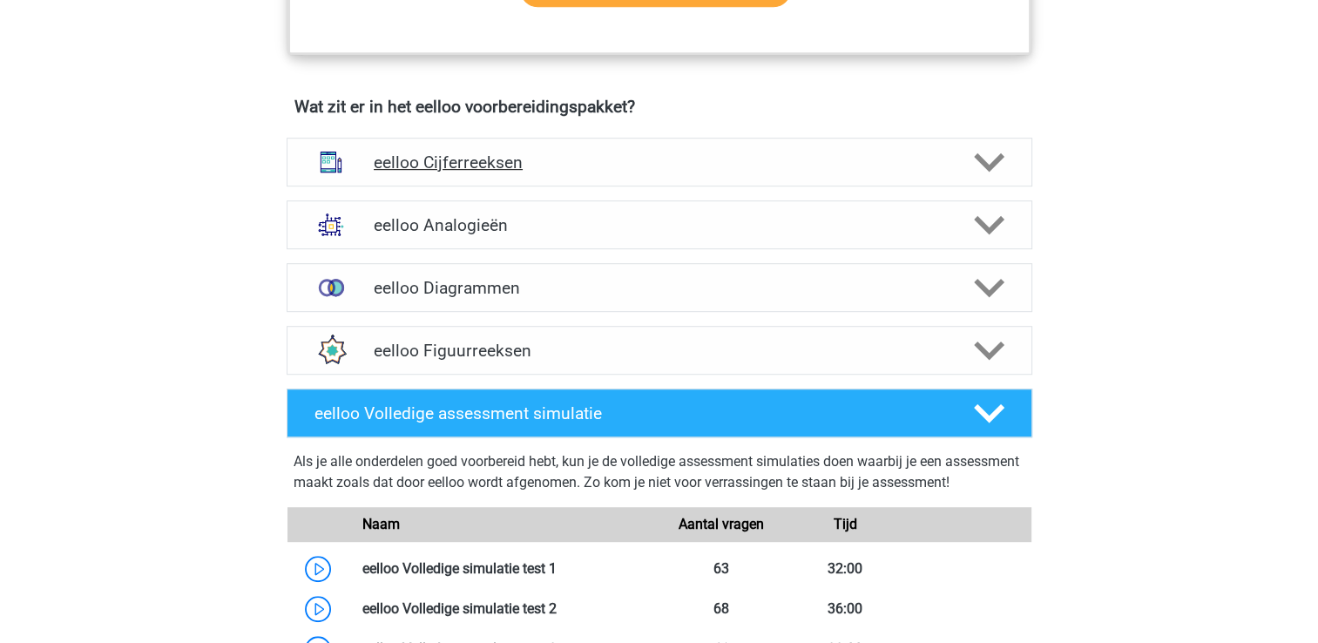
click at [580, 166] on h4 "eelloo Cijferreeksen" at bounding box center [659, 162] width 571 height 20
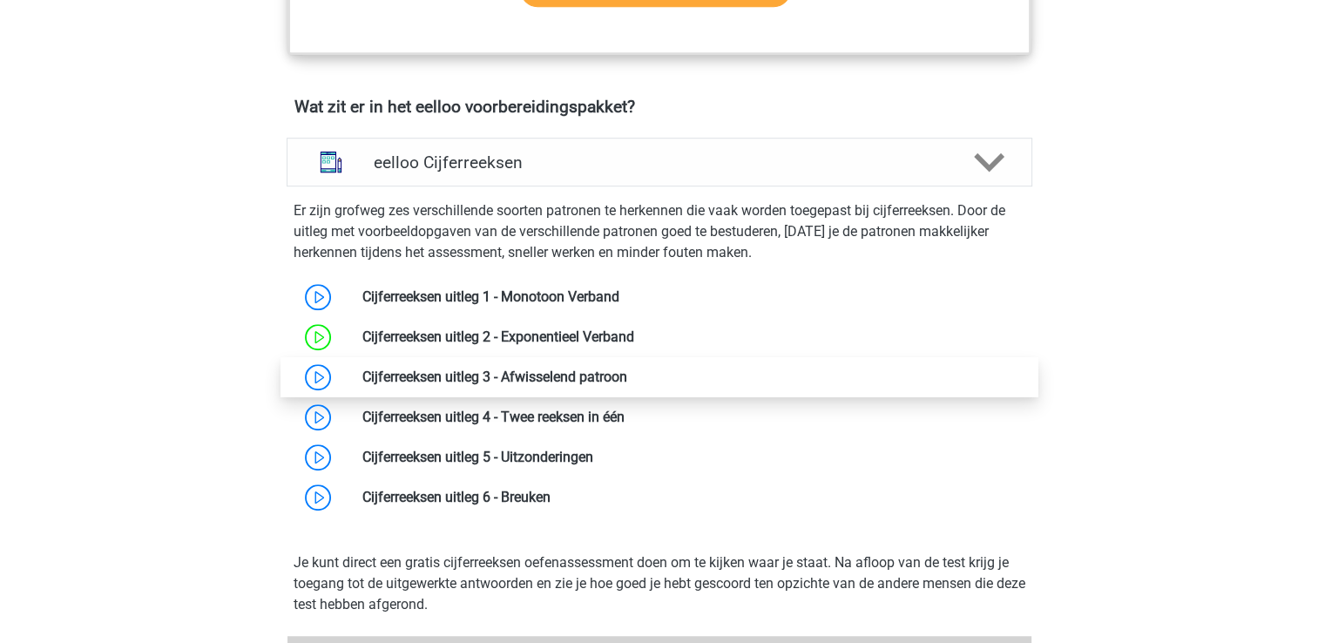
click at [627, 385] on link at bounding box center [627, 376] width 0 height 17
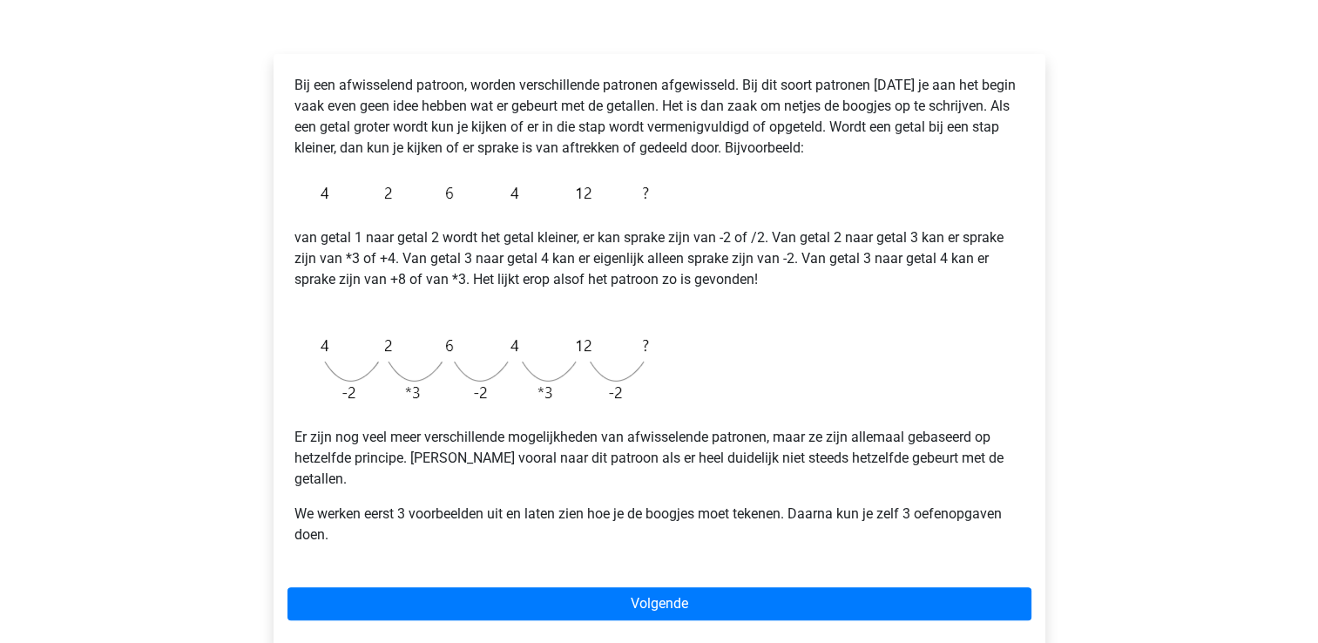
scroll to position [329, 0]
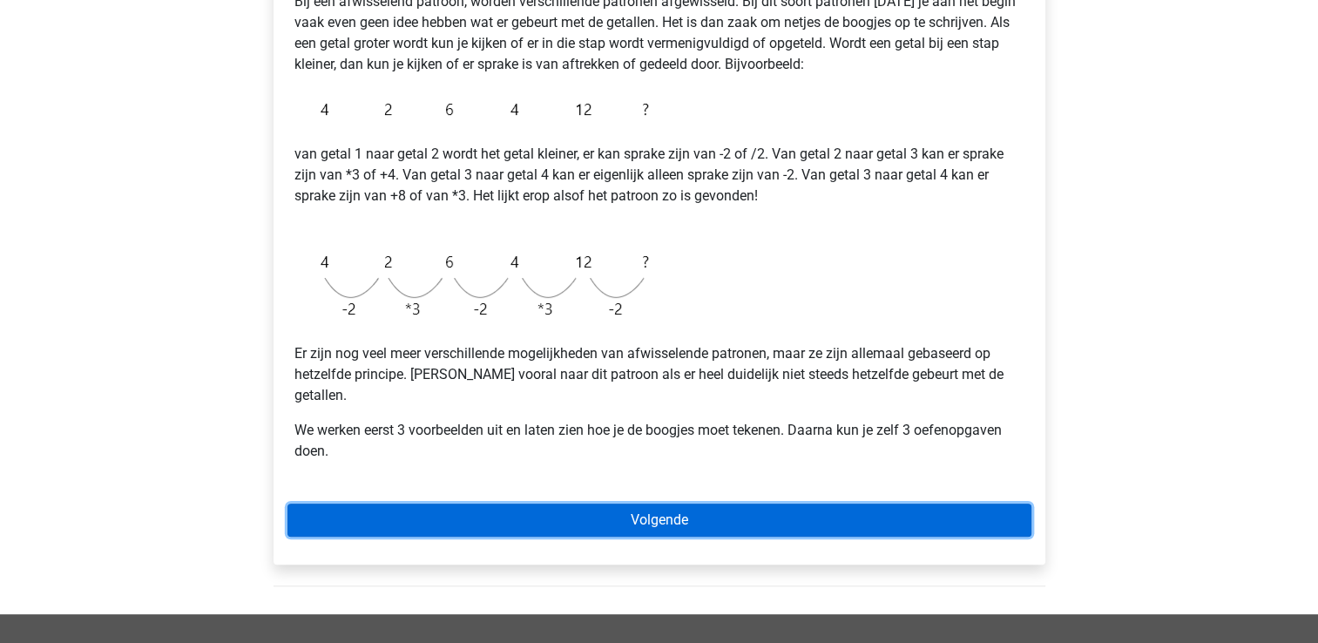
click at [770, 507] on link "Volgende" at bounding box center [659, 520] width 744 height 33
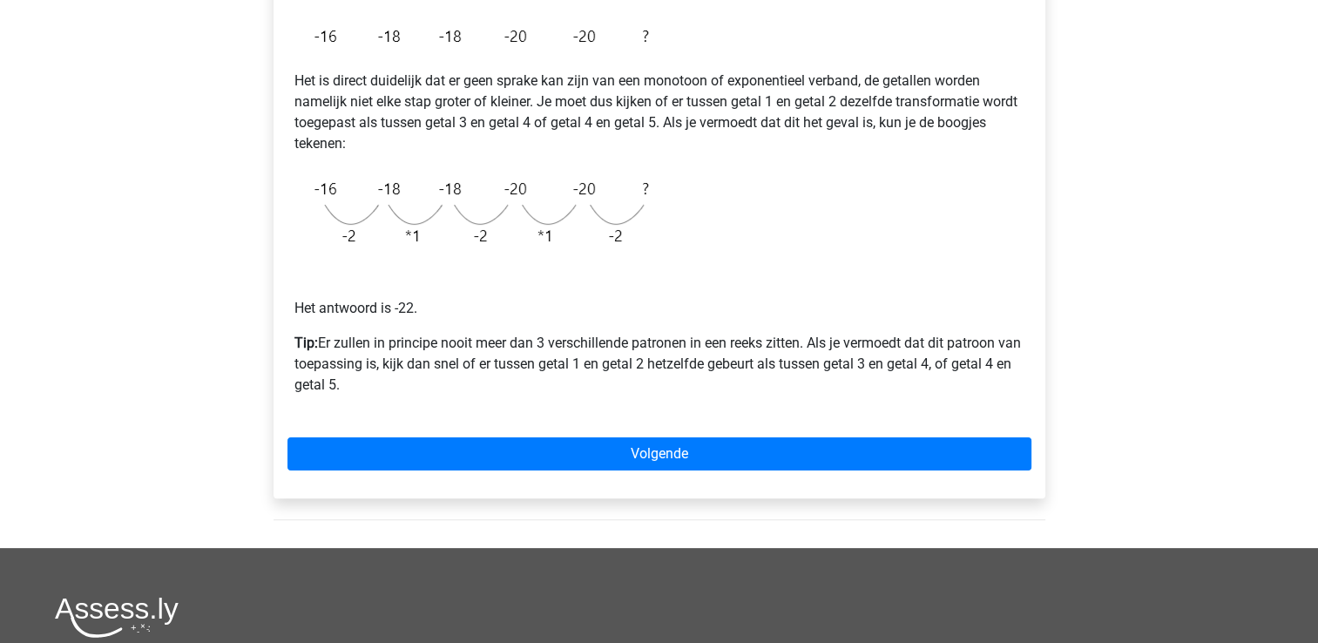
scroll to position [338, 0]
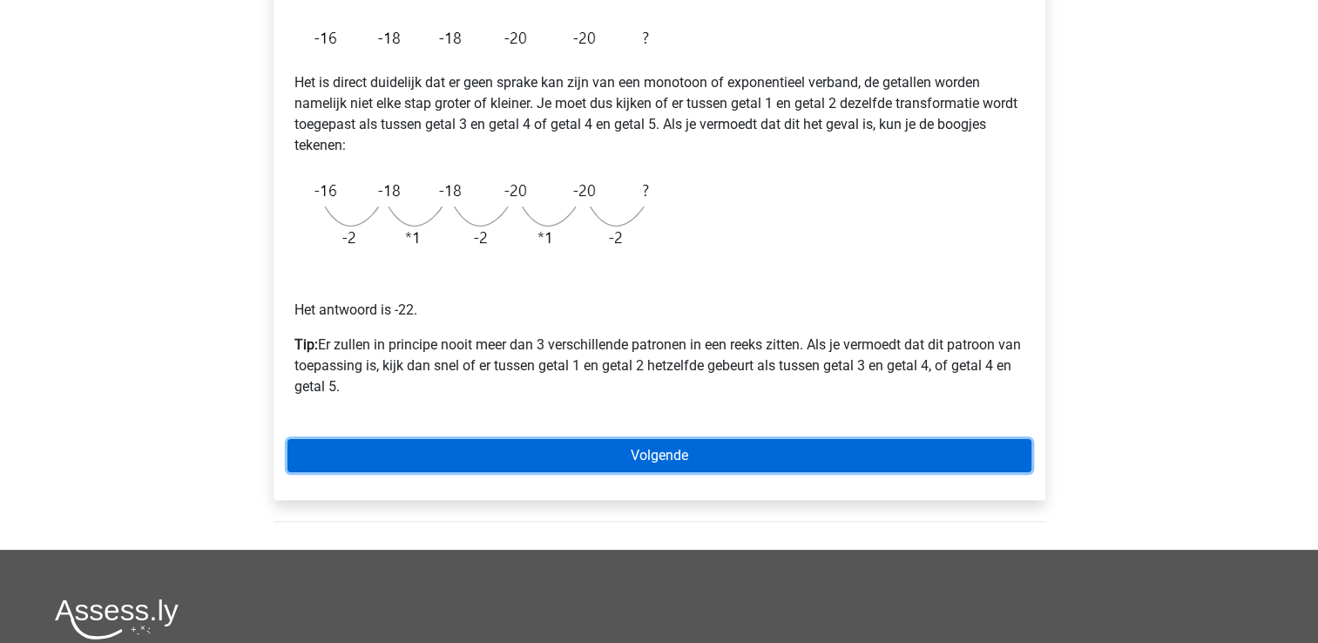
click at [548, 454] on link "Volgende" at bounding box center [659, 455] width 744 height 33
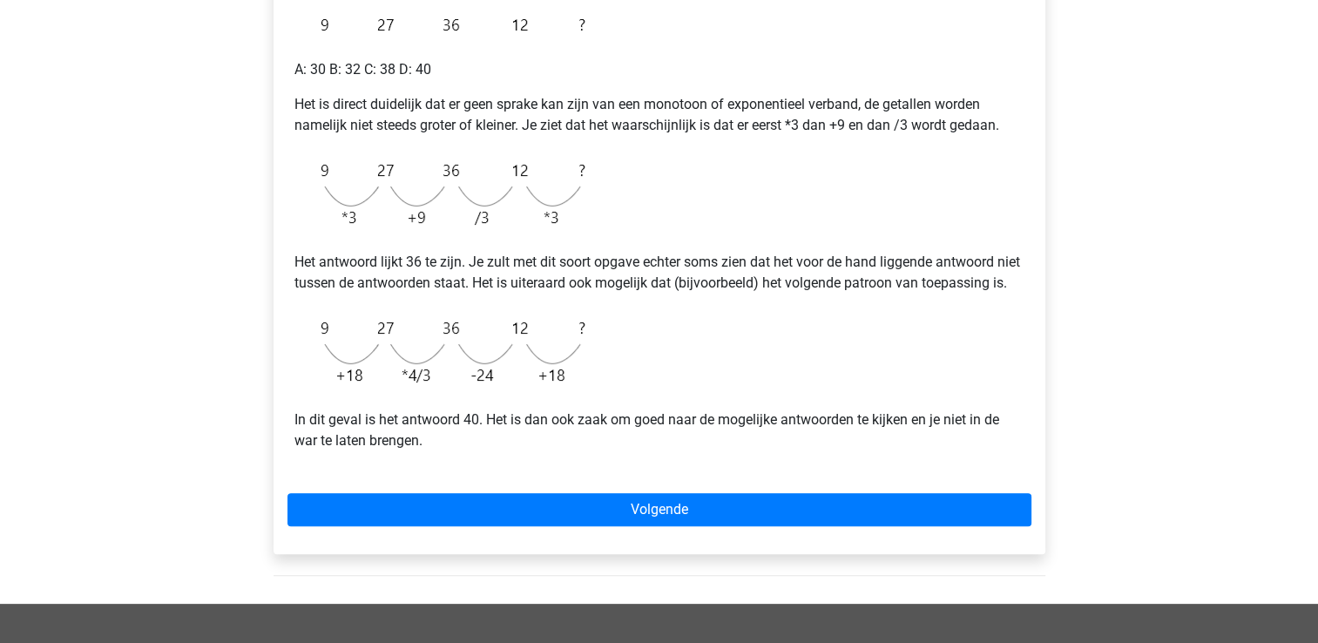
scroll to position [350, 0]
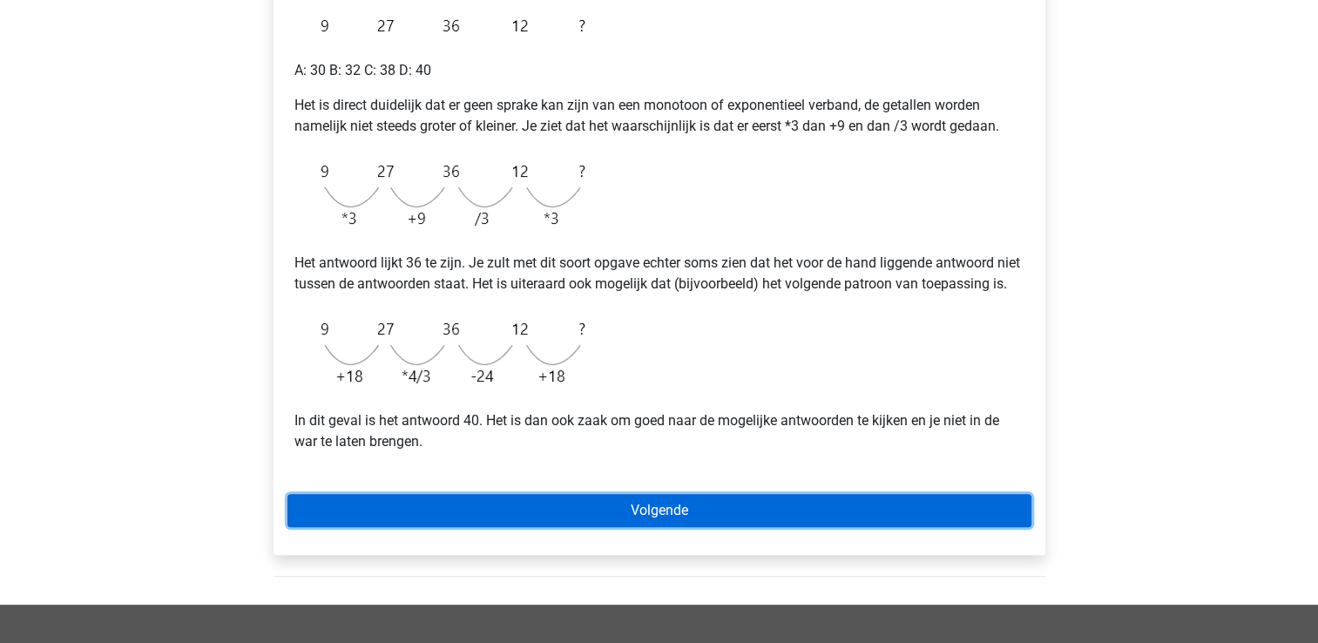
click at [778, 527] on link "Volgende" at bounding box center [659, 510] width 744 height 33
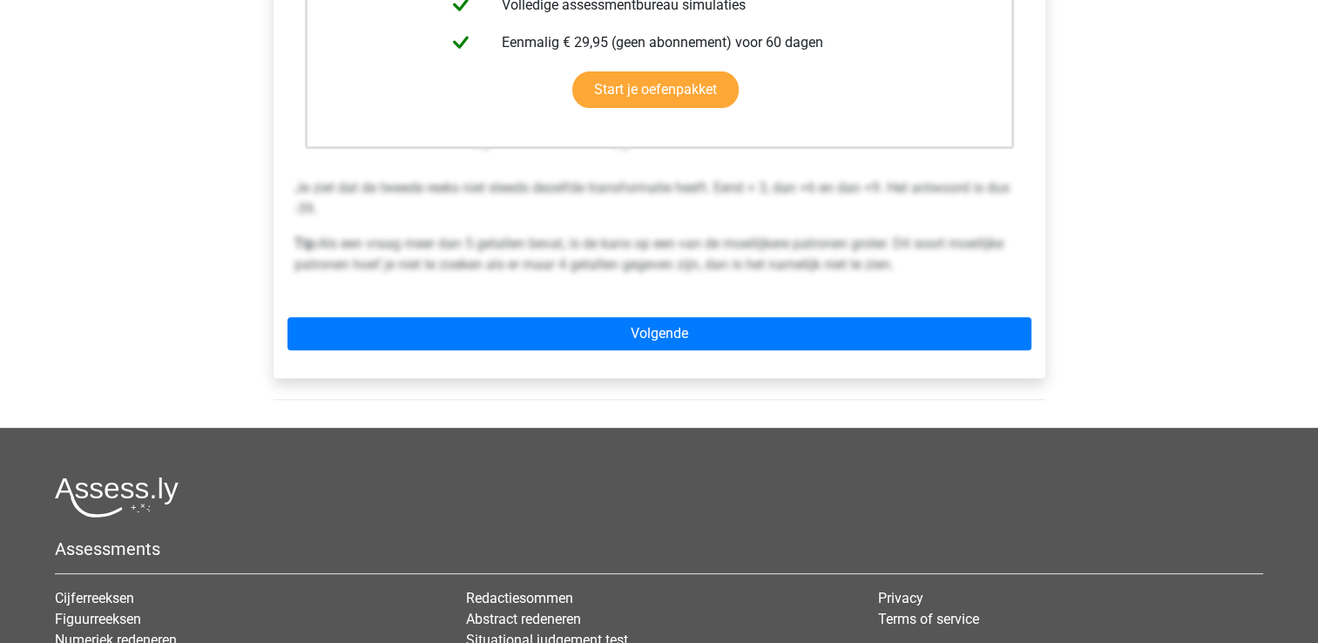
scroll to position [551, 0]
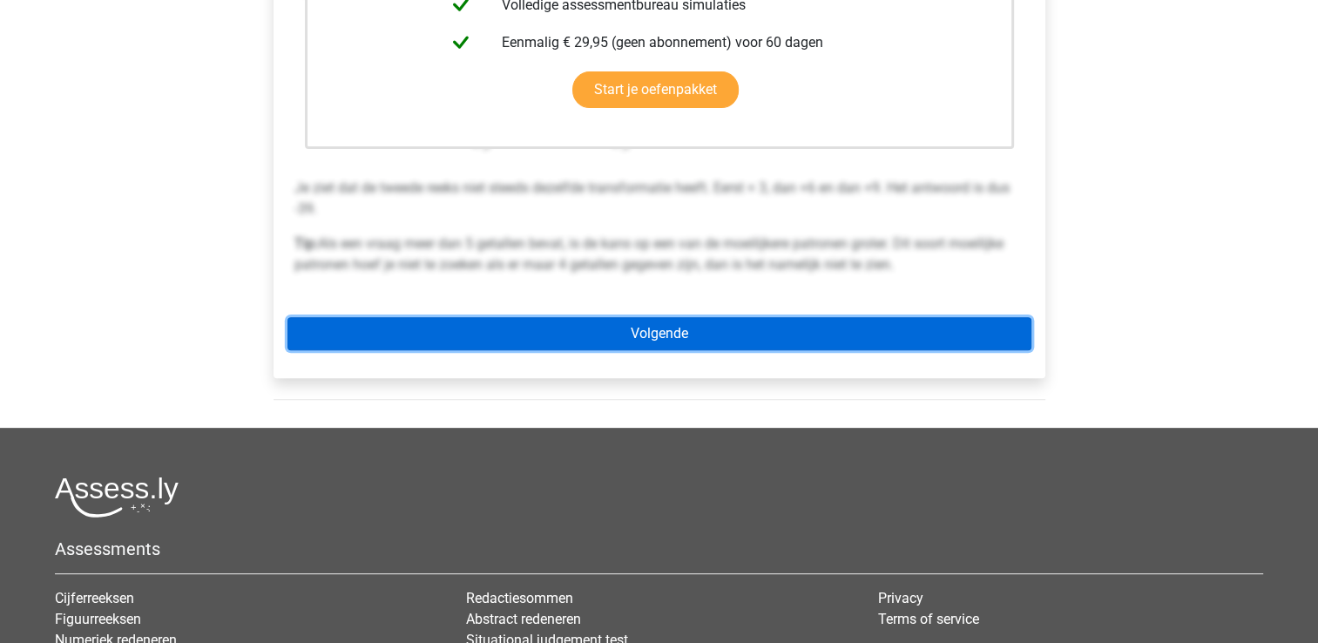
click at [875, 348] on link "Volgende" at bounding box center [659, 333] width 744 height 33
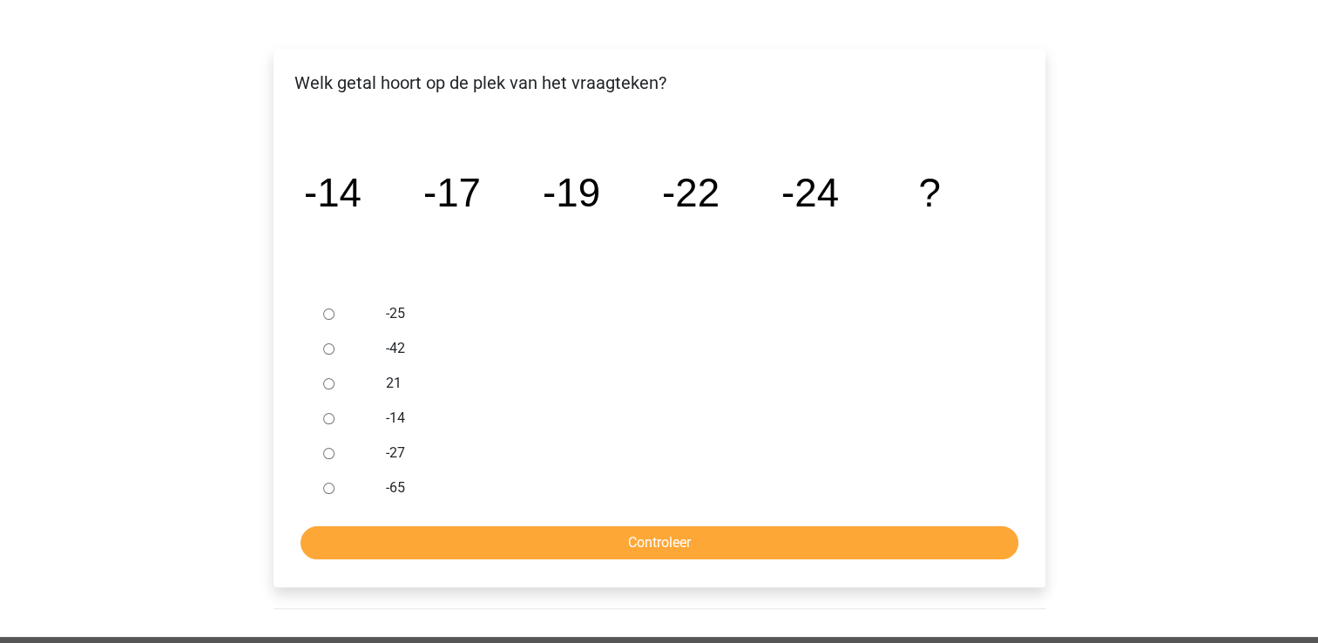
scroll to position [251, 0]
click at [328, 448] on input "-27" at bounding box center [328, 453] width 11 height 11
radio input "true"
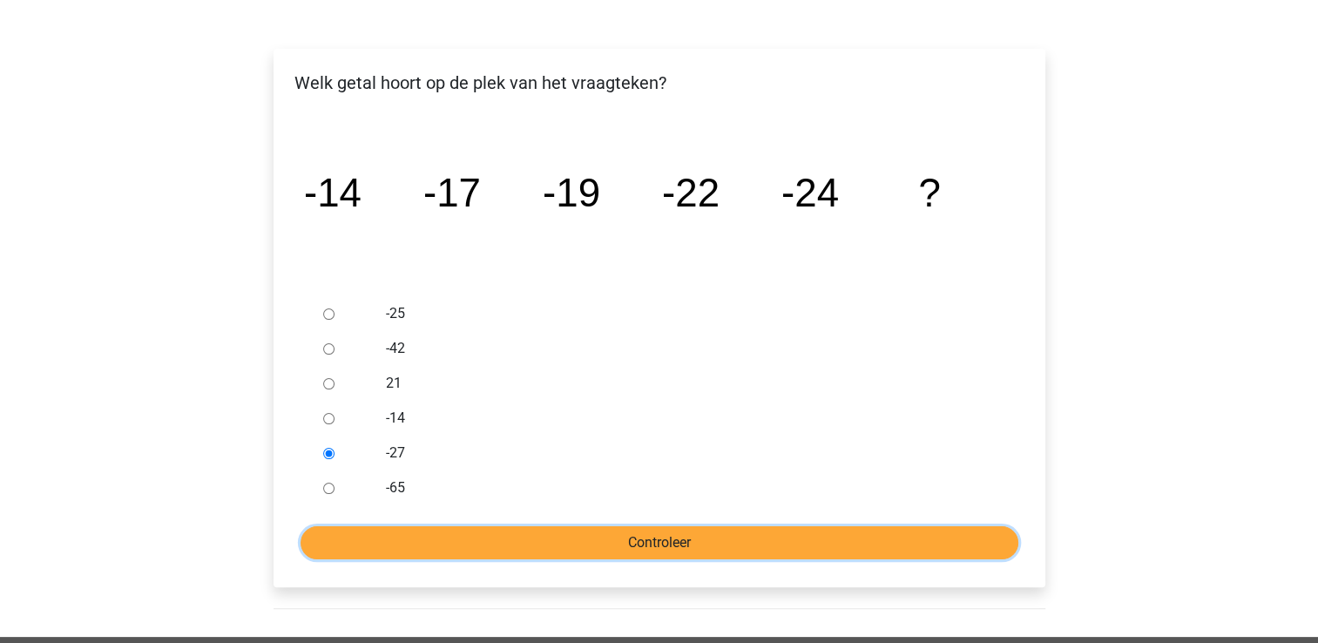
click at [613, 531] on input "Controleer" at bounding box center [660, 542] width 718 height 33
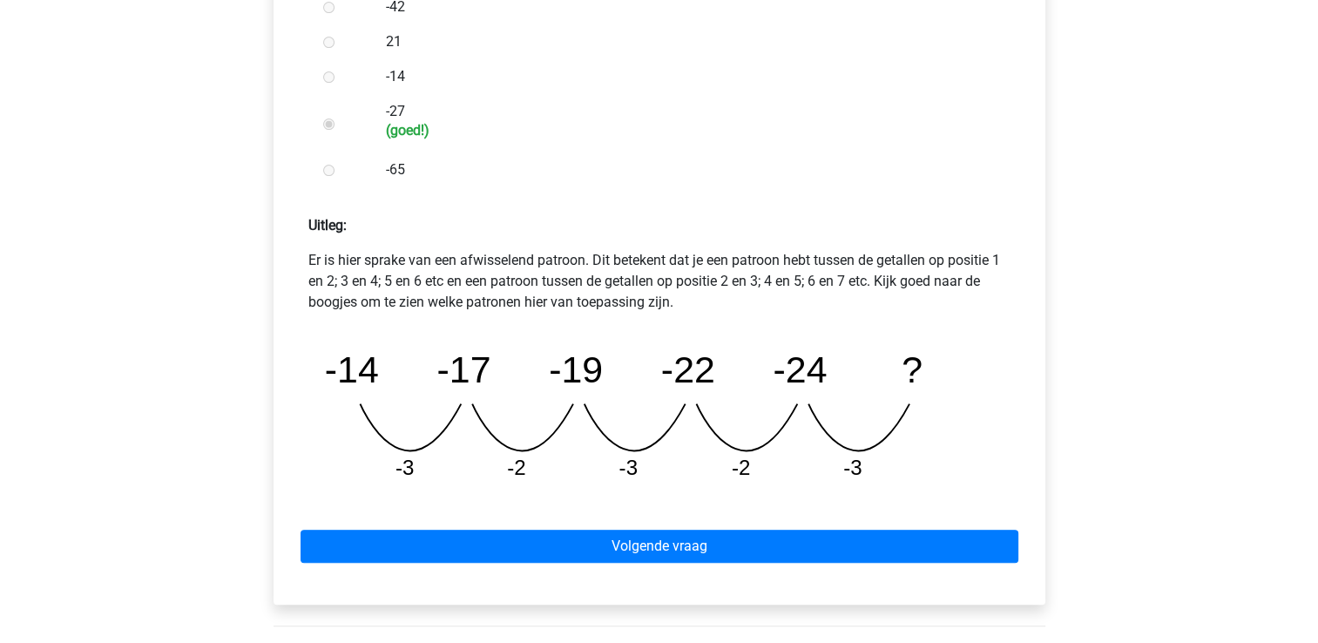
scroll to position [594, 0]
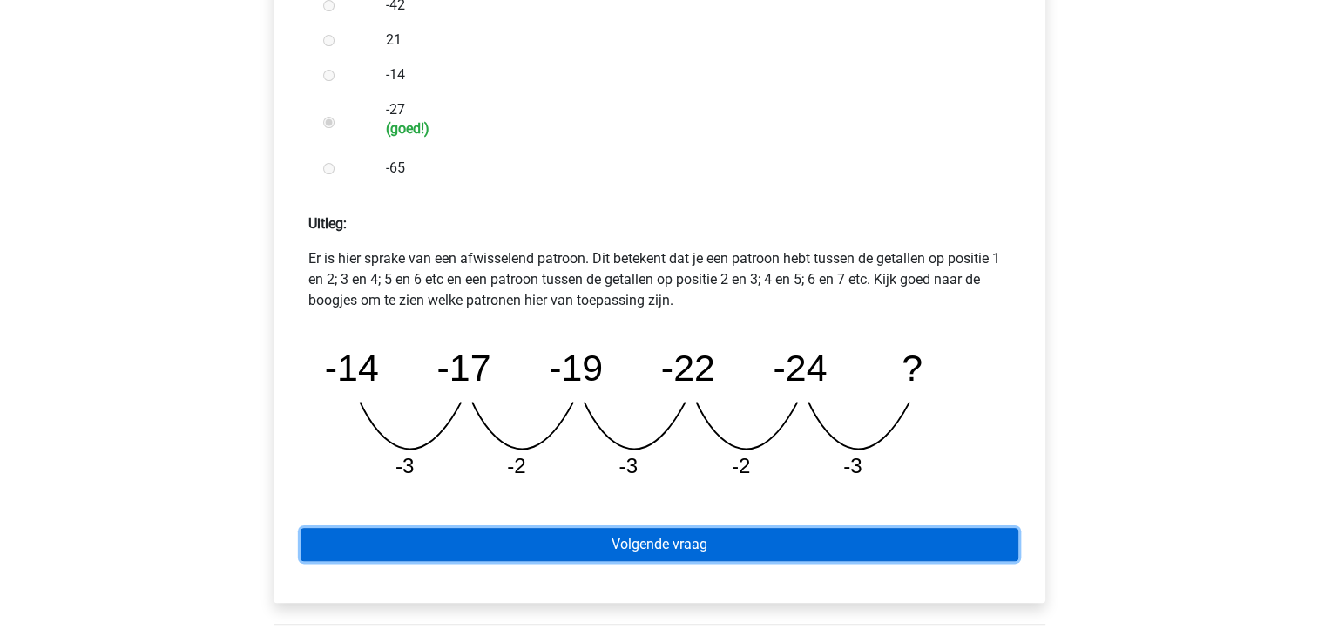
click at [767, 538] on link "Volgende vraag" at bounding box center [660, 544] width 718 height 33
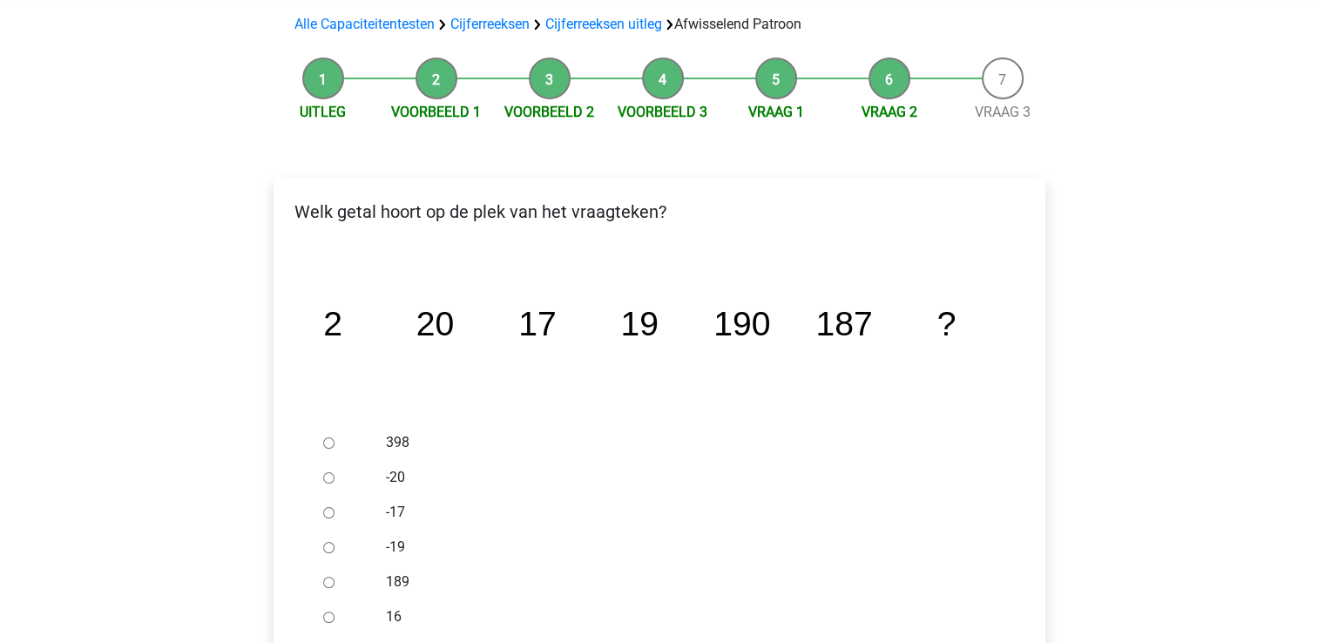
scroll to position [153, 0]
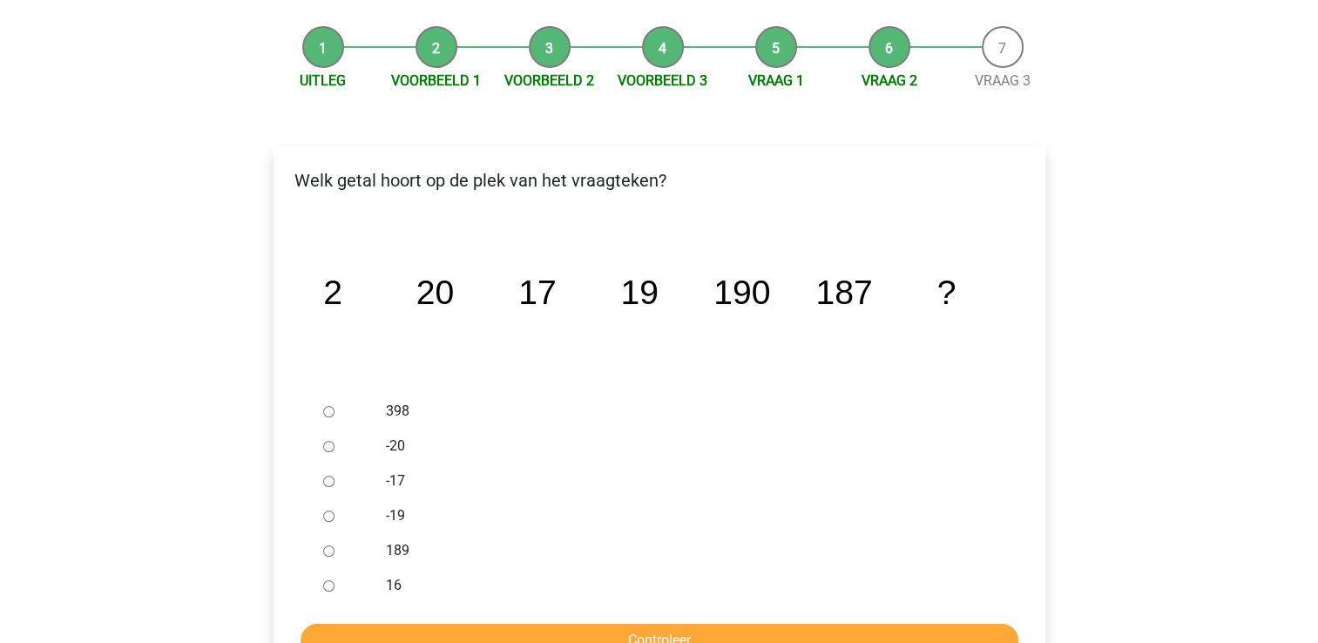
click at [328, 550] on input "189" at bounding box center [328, 550] width 11 height 11
radio input "true"
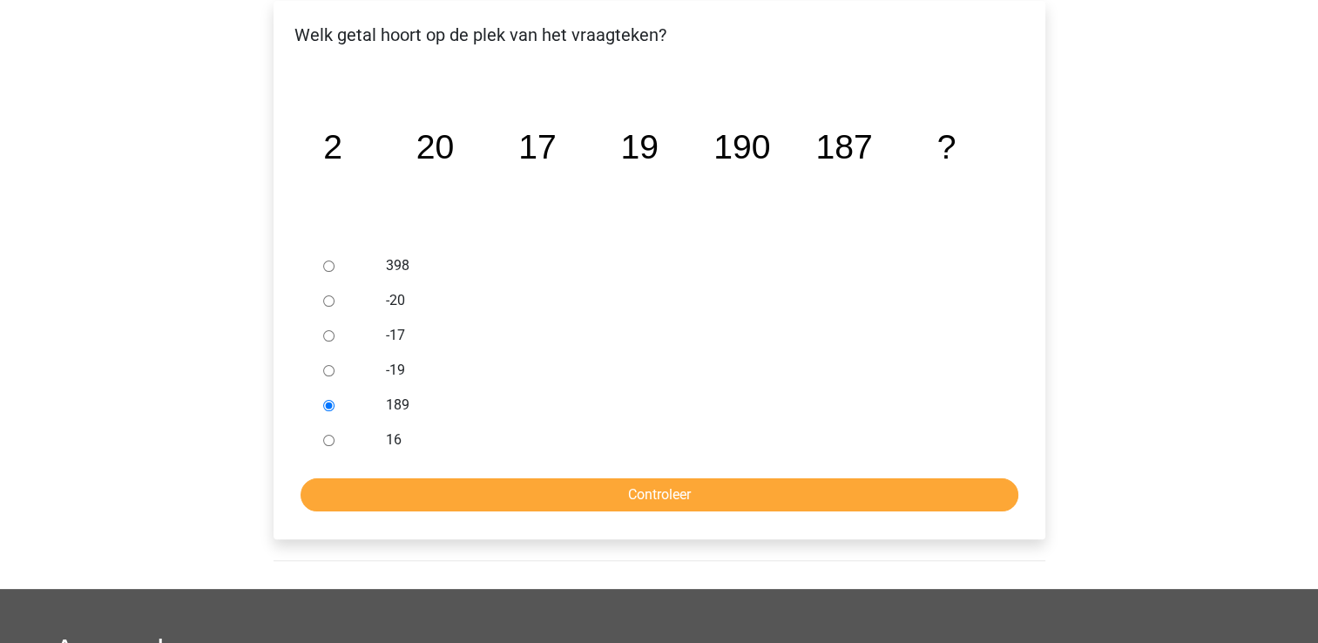
scroll to position [300, 0]
click at [534, 496] on input "Controleer" at bounding box center [660, 493] width 718 height 33
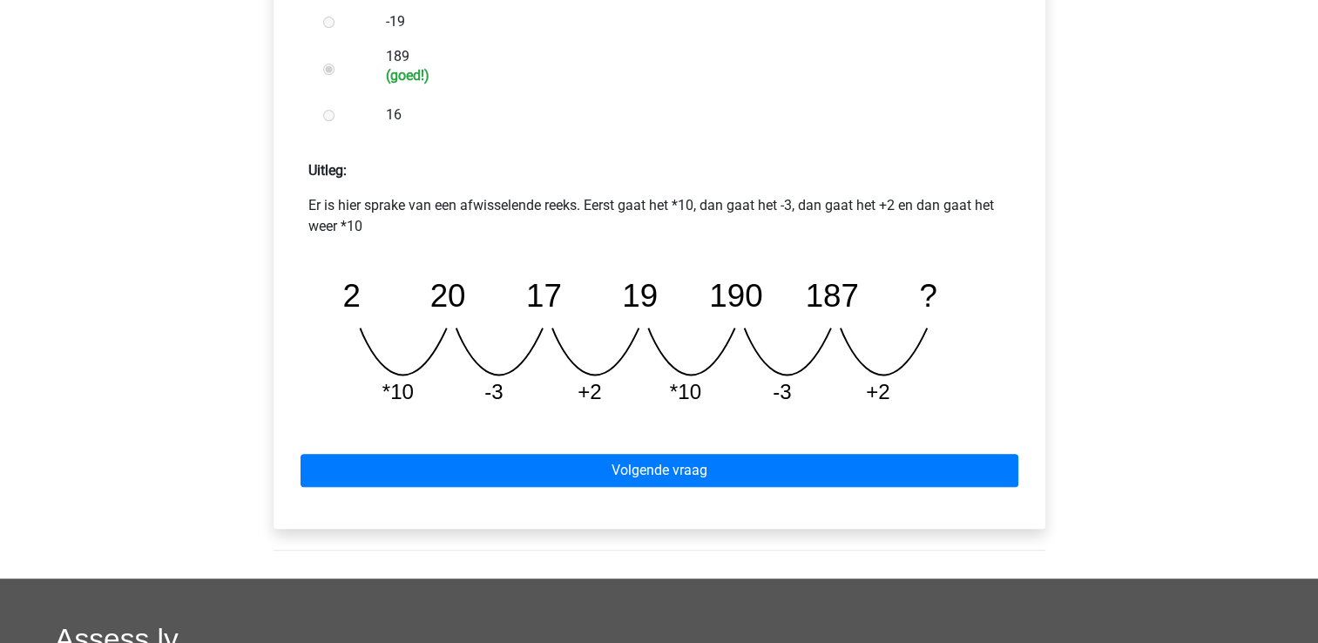
scroll to position [730, 0]
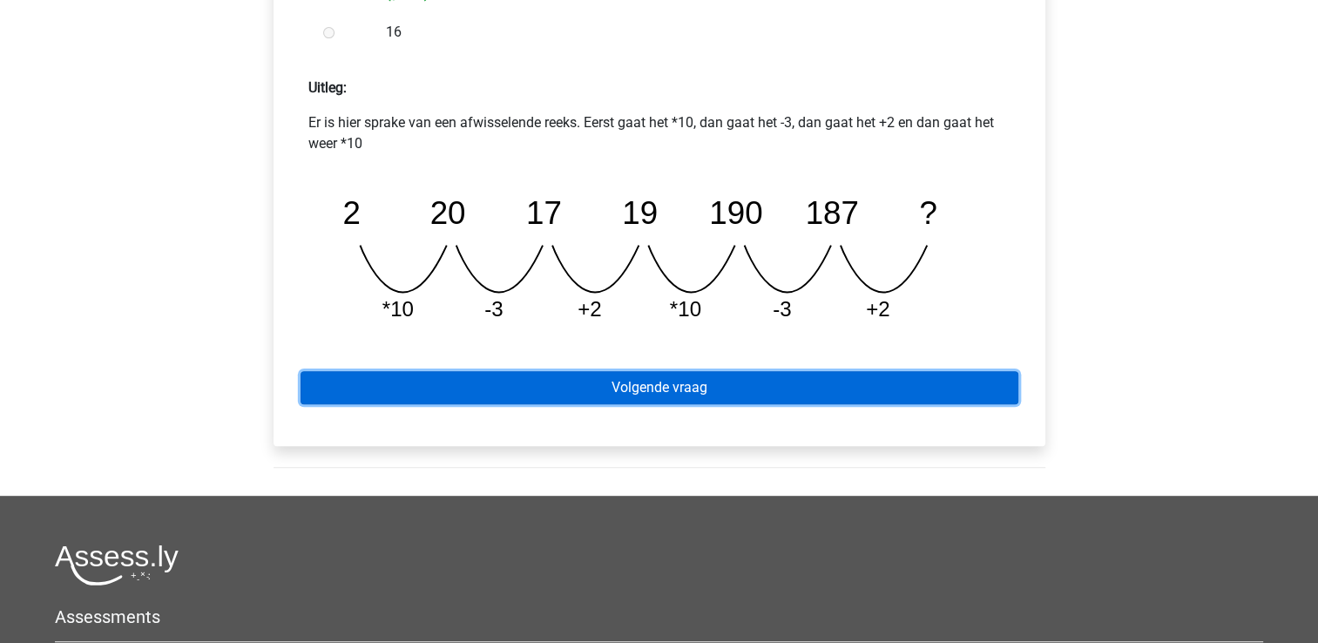
click at [662, 385] on link "Volgende vraag" at bounding box center [660, 387] width 718 height 33
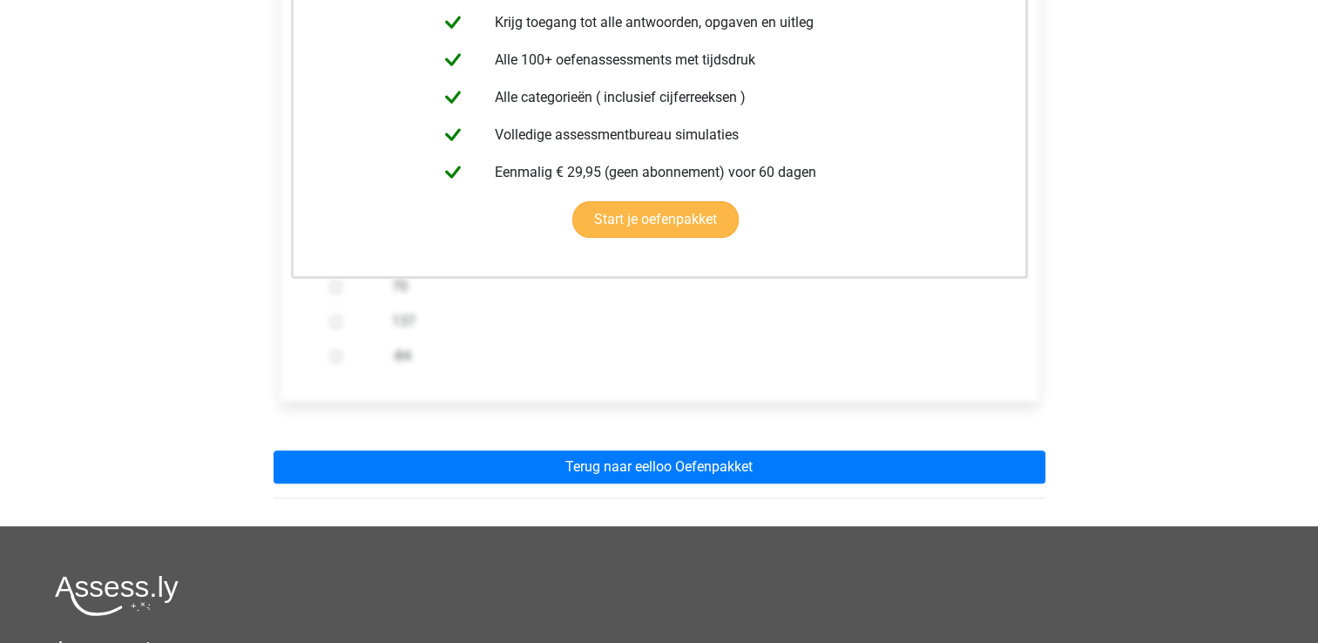
scroll to position [453, 0]
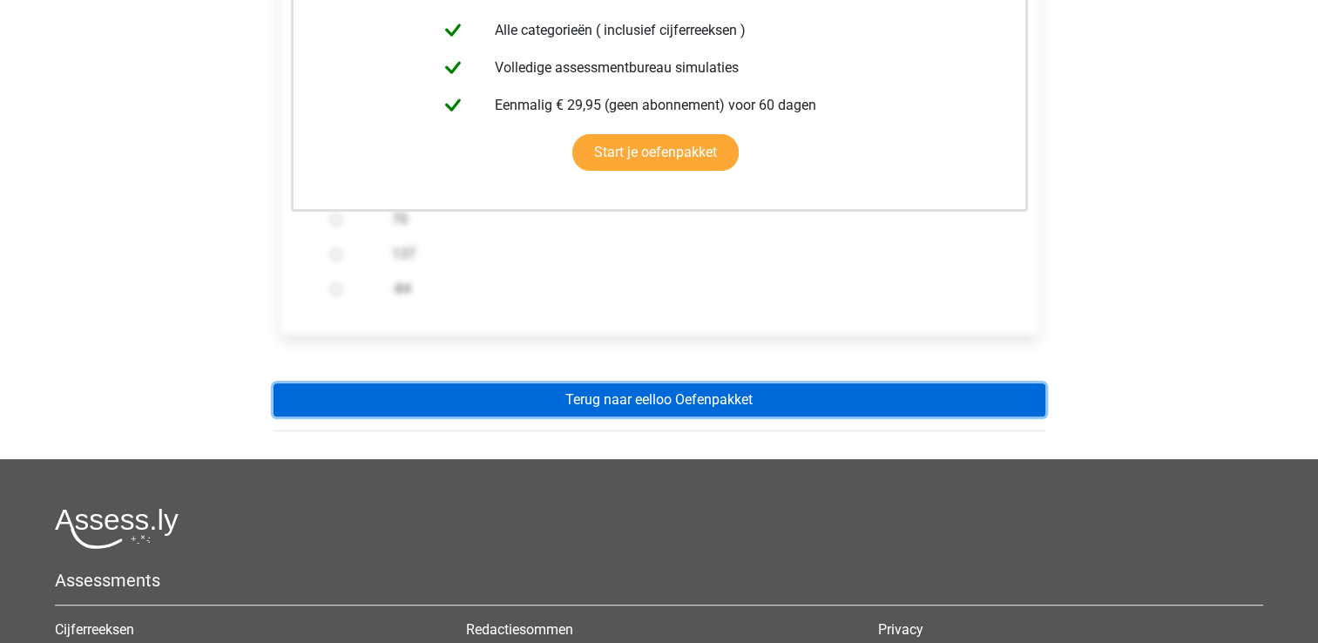
click at [497, 402] on link "Terug naar eelloo Oefenpakket" at bounding box center [660, 399] width 772 height 33
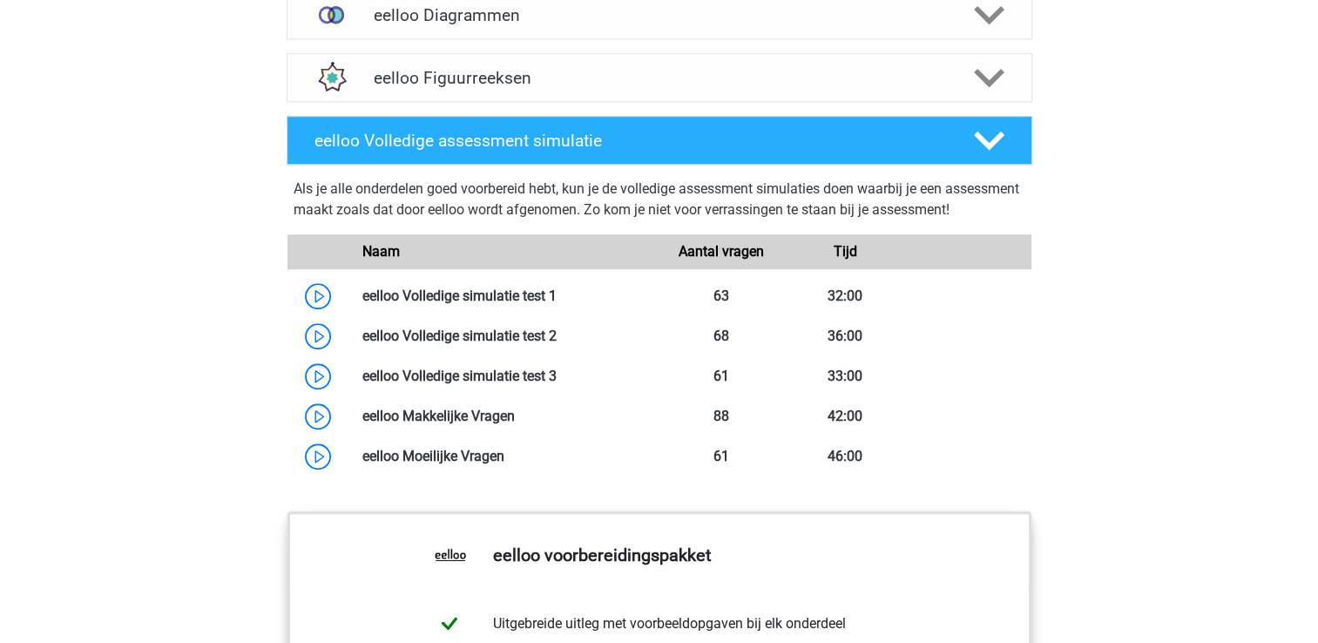
scroll to position [1250, 0]
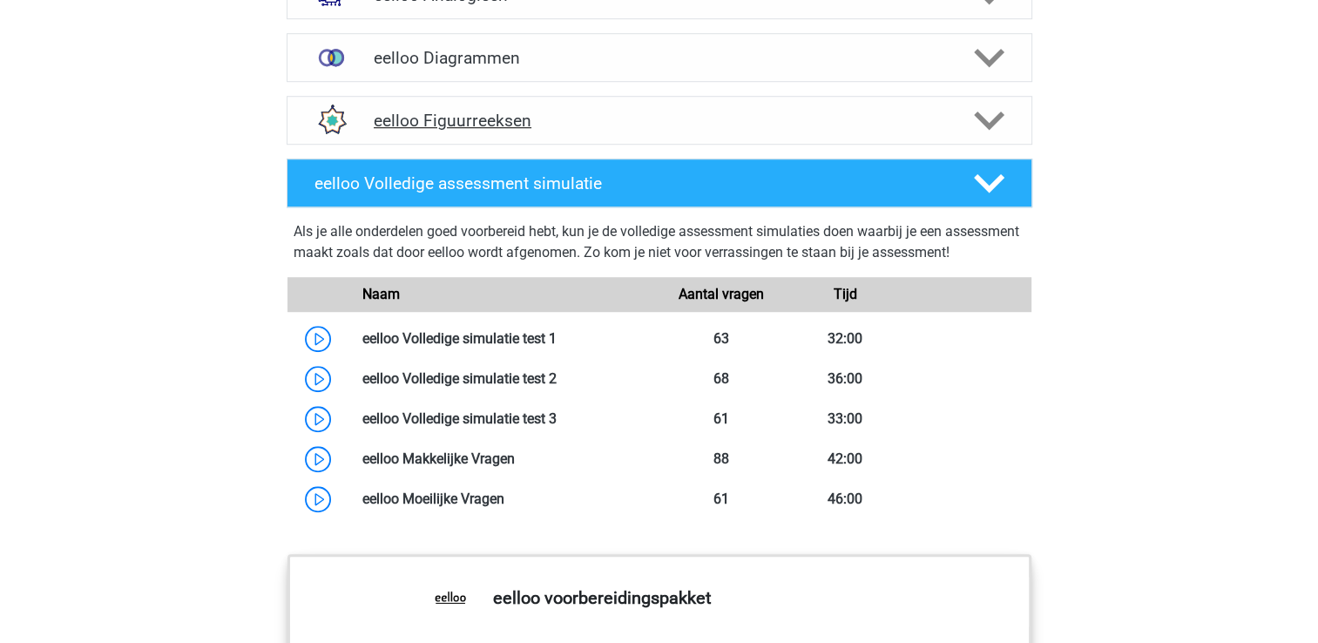
click at [565, 114] on div "eelloo Figuurreeksen" at bounding box center [660, 120] width 746 height 49
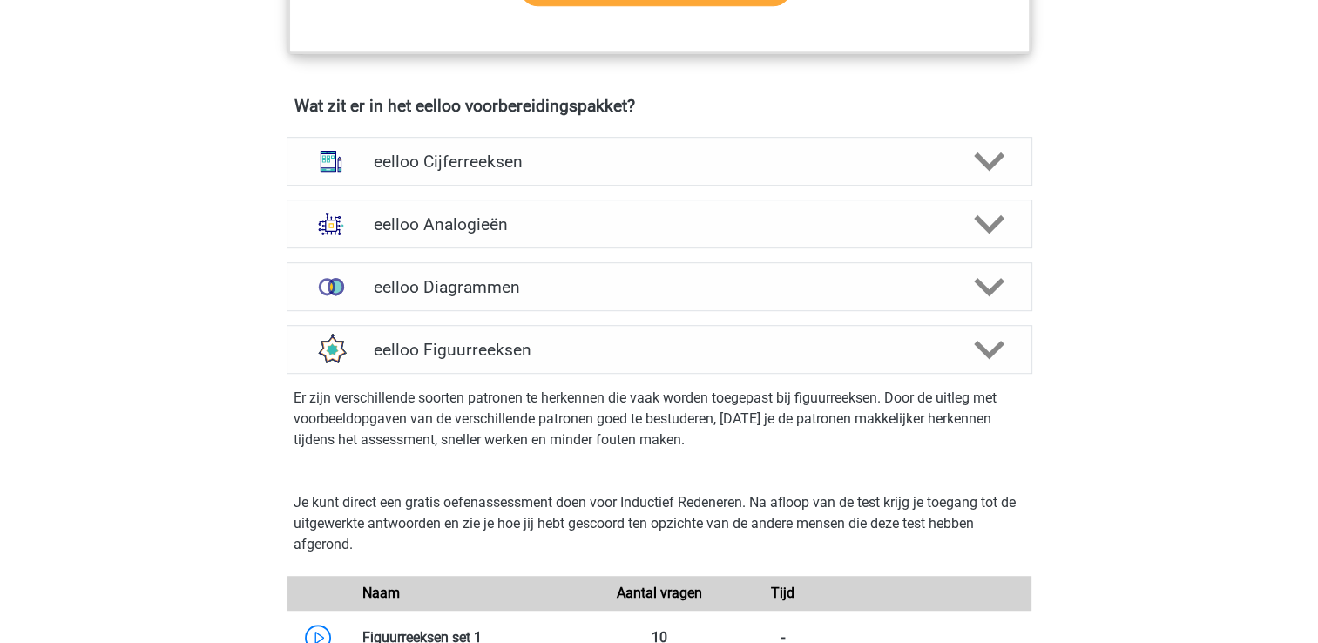
scroll to position [990, 0]
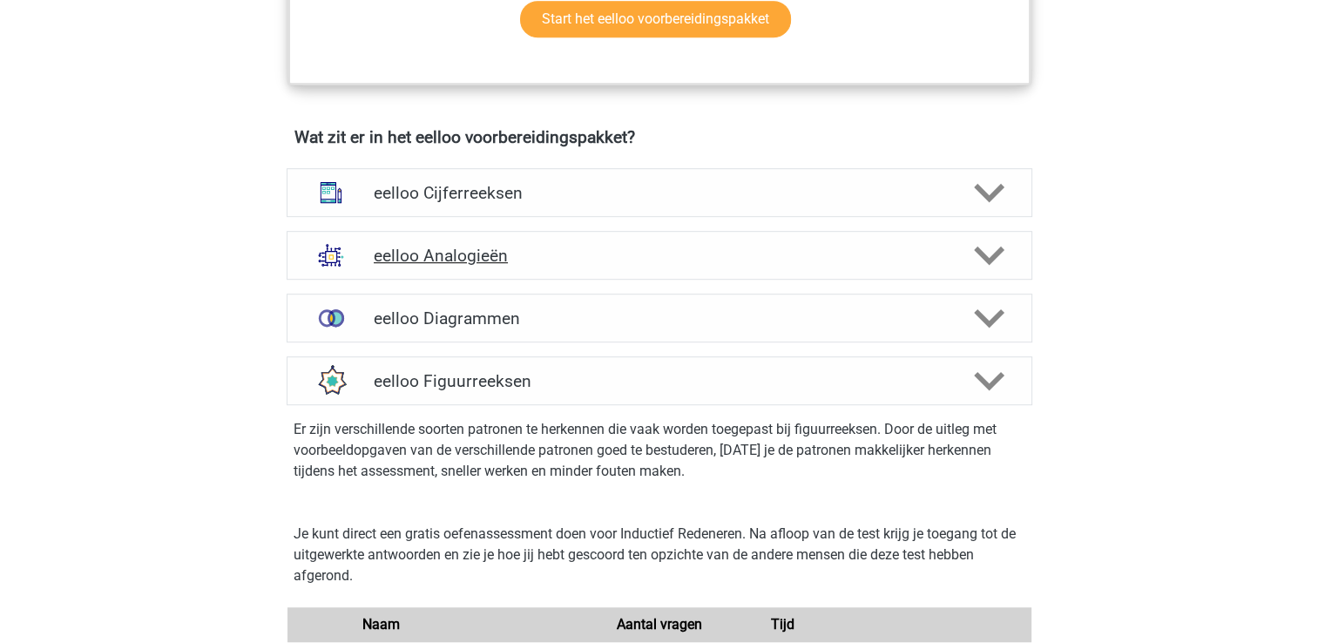
click at [425, 266] on h4 "eelloo Analogieën" at bounding box center [659, 256] width 571 height 20
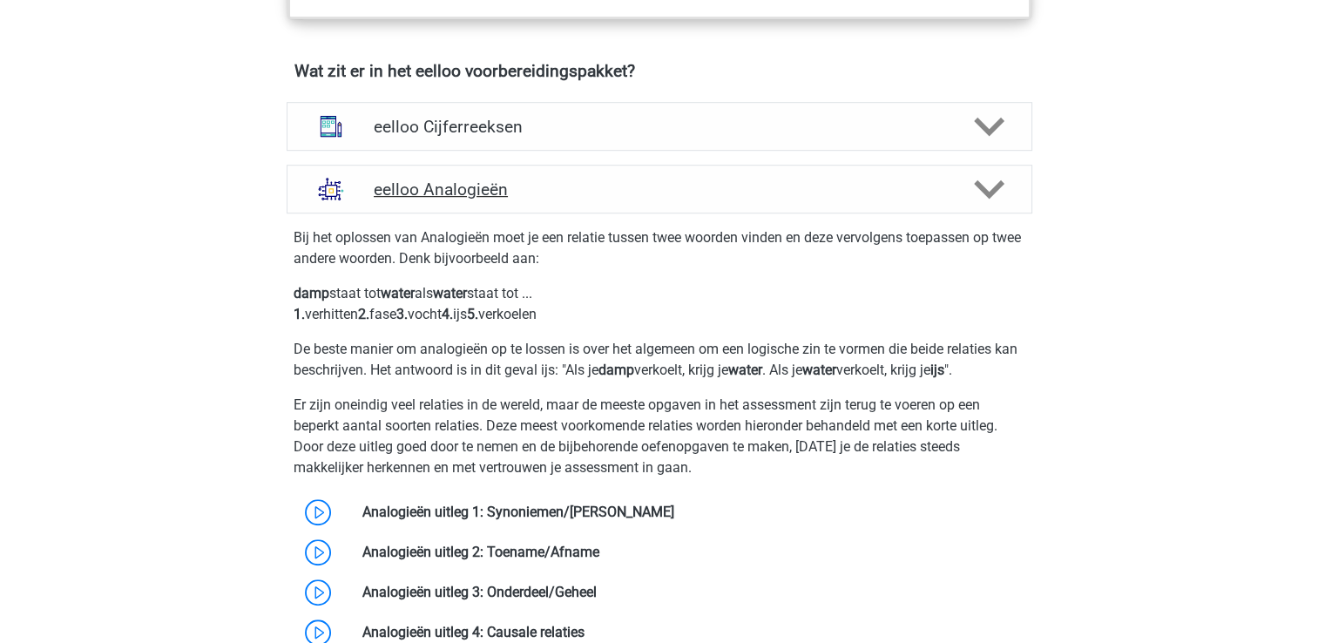
scroll to position [1051, 0]
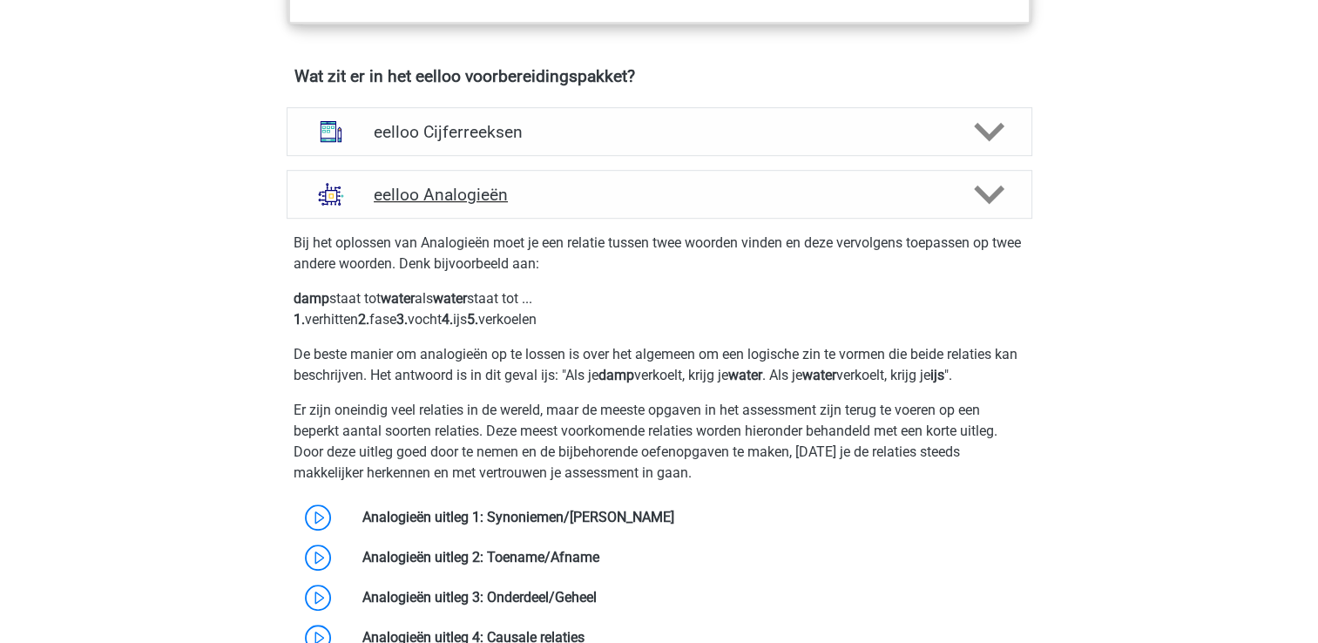
click at [477, 205] on h4 "eelloo Analogieën" at bounding box center [659, 195] width 571 height 20
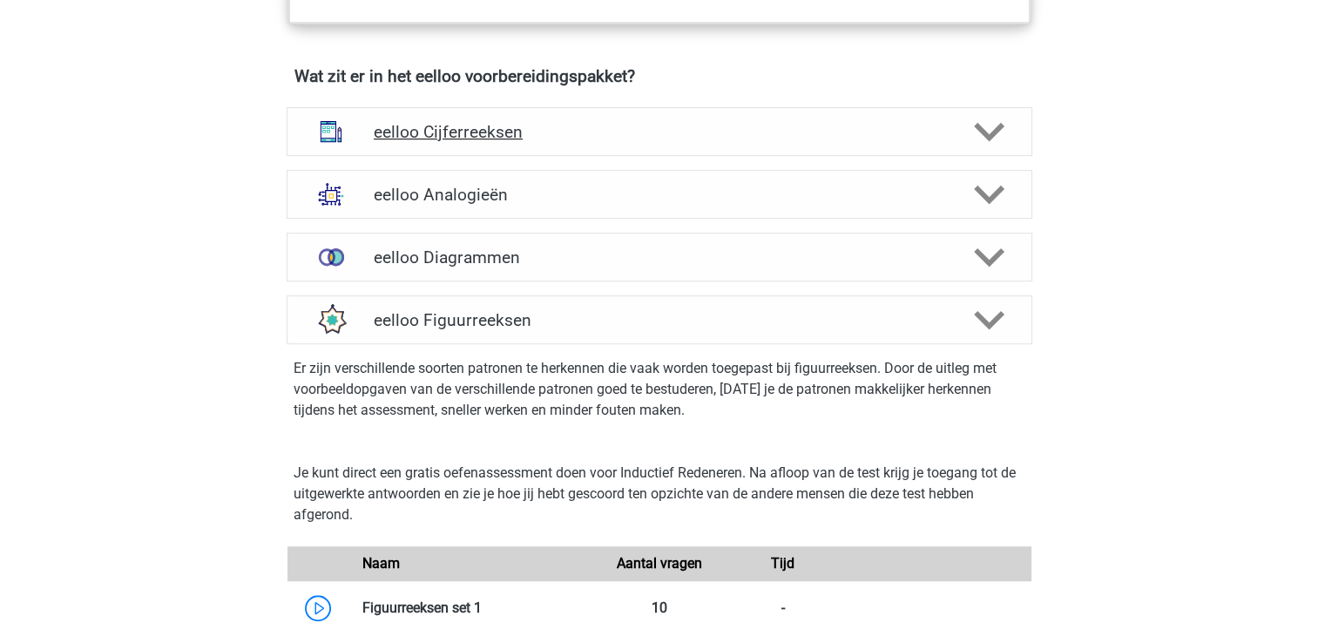
click at [526, 137] on h4 "eelloo Cijferreeksen" at bounding box center [659, 132] width 571 height 20
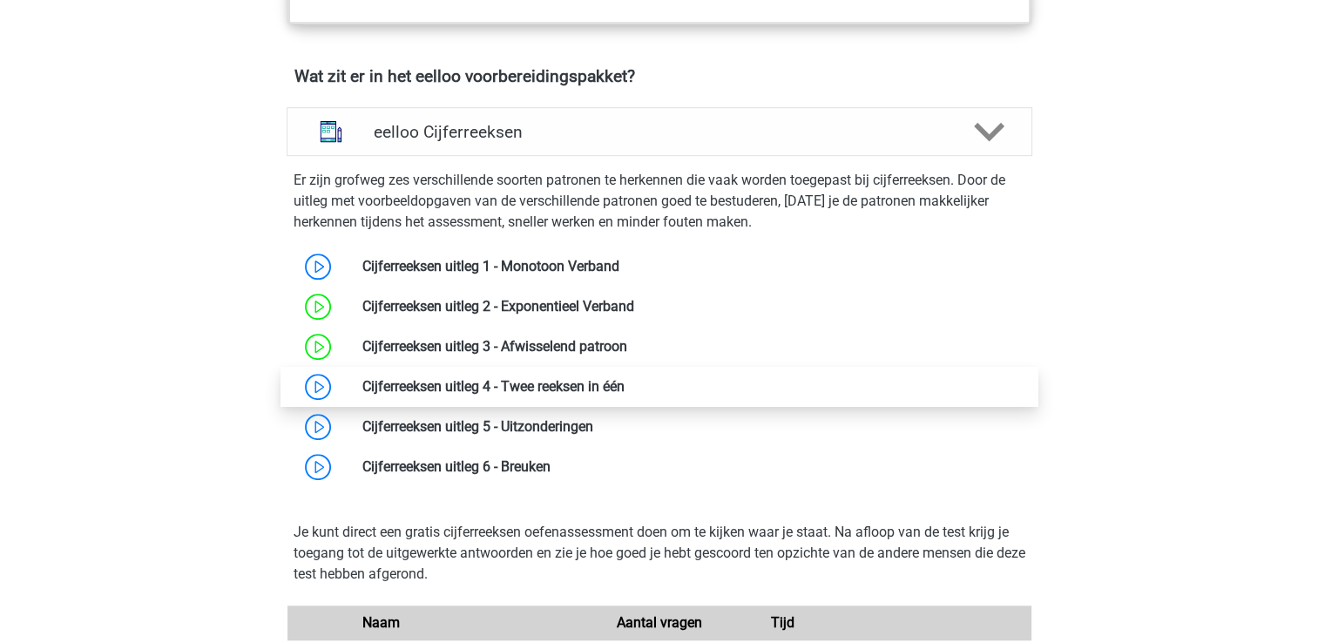
click at [625, 393] on link at bounding box center [625, 386] width 0 height 17
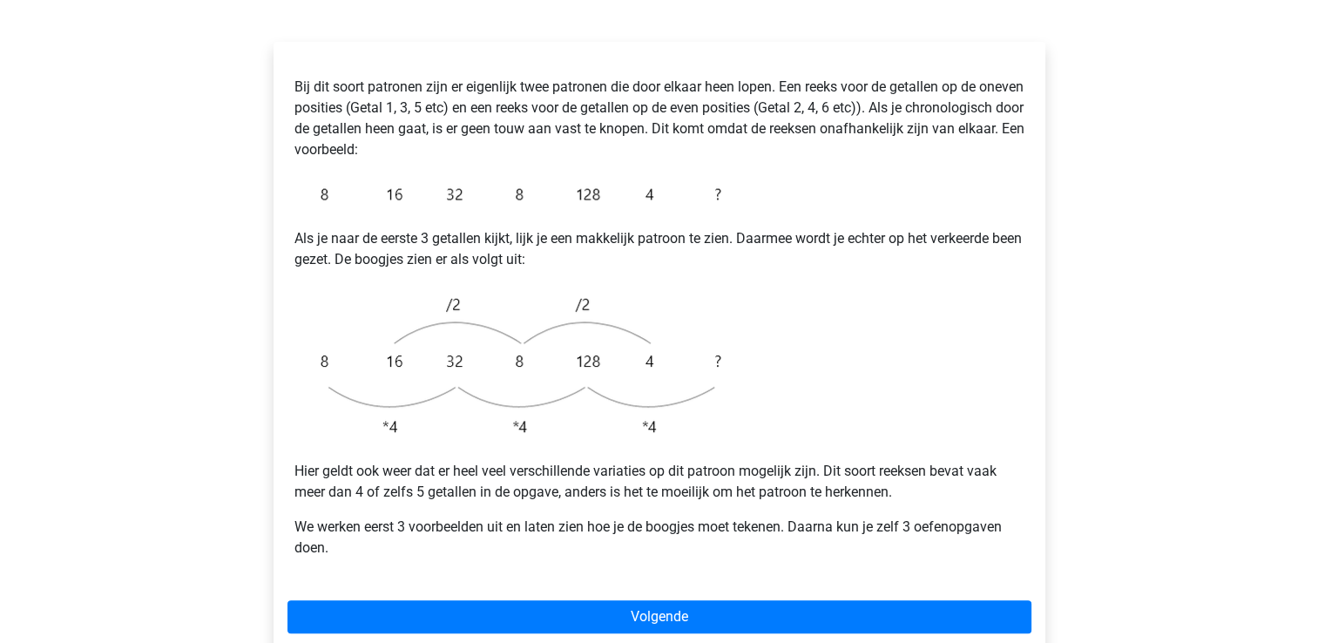
scroll to position [301, 0]
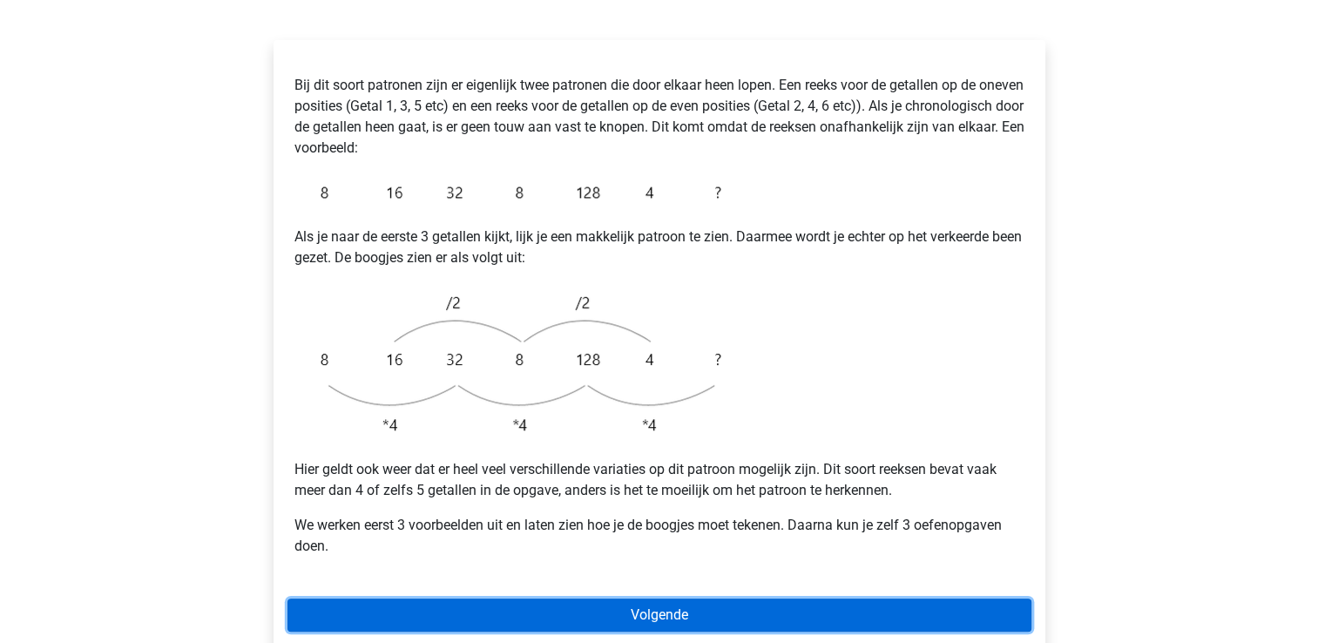
click at [535, 598] on link "Volgende" at bounding box center [659, 614] width 744 height 33
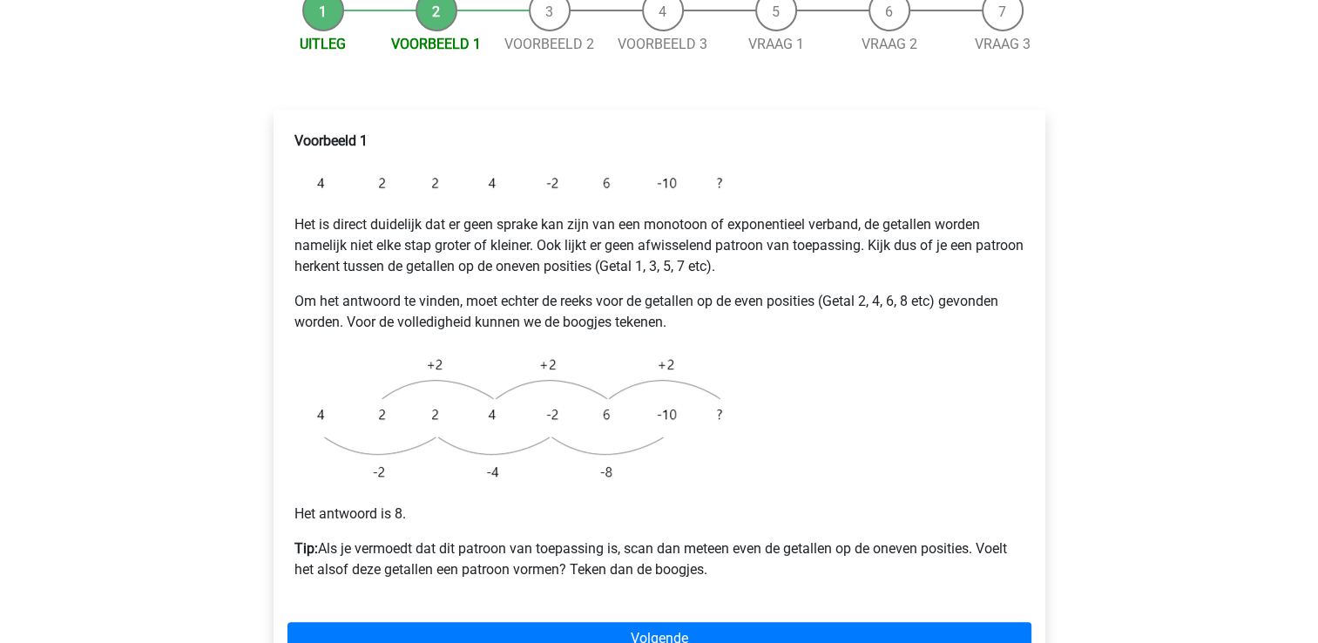
scroll to position [317, 0]
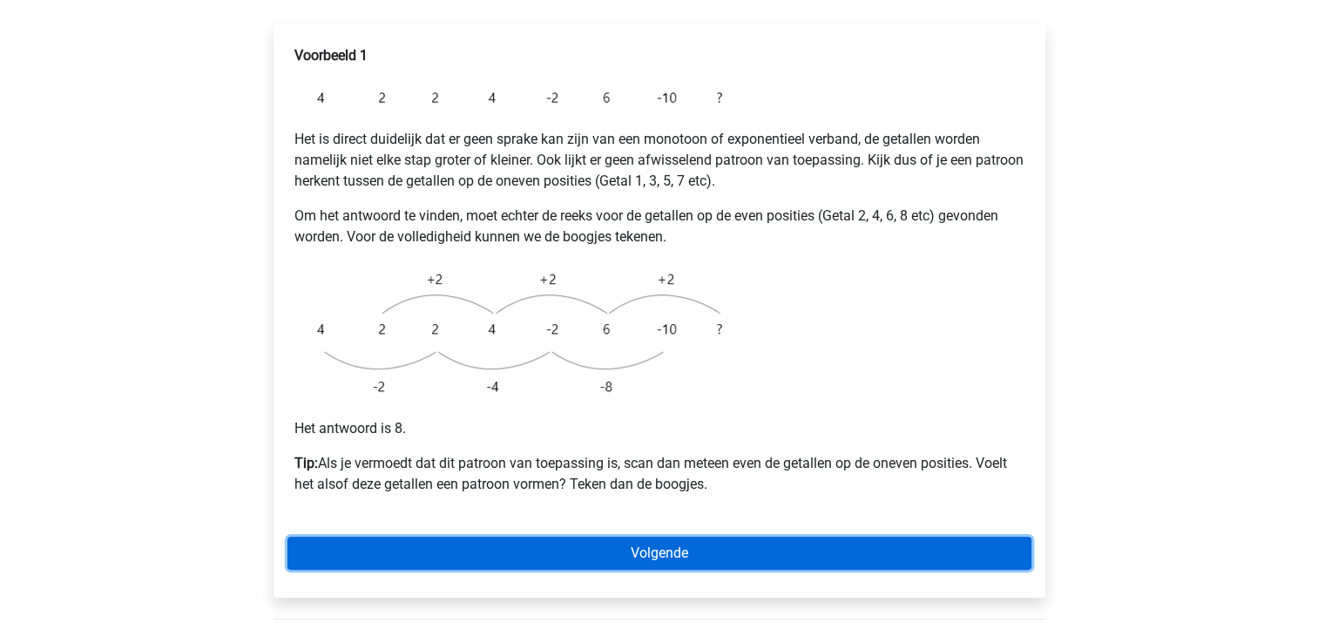
click at [567, 537] on link "Volgende" at bounding box center [659, 553] width 744 height 33
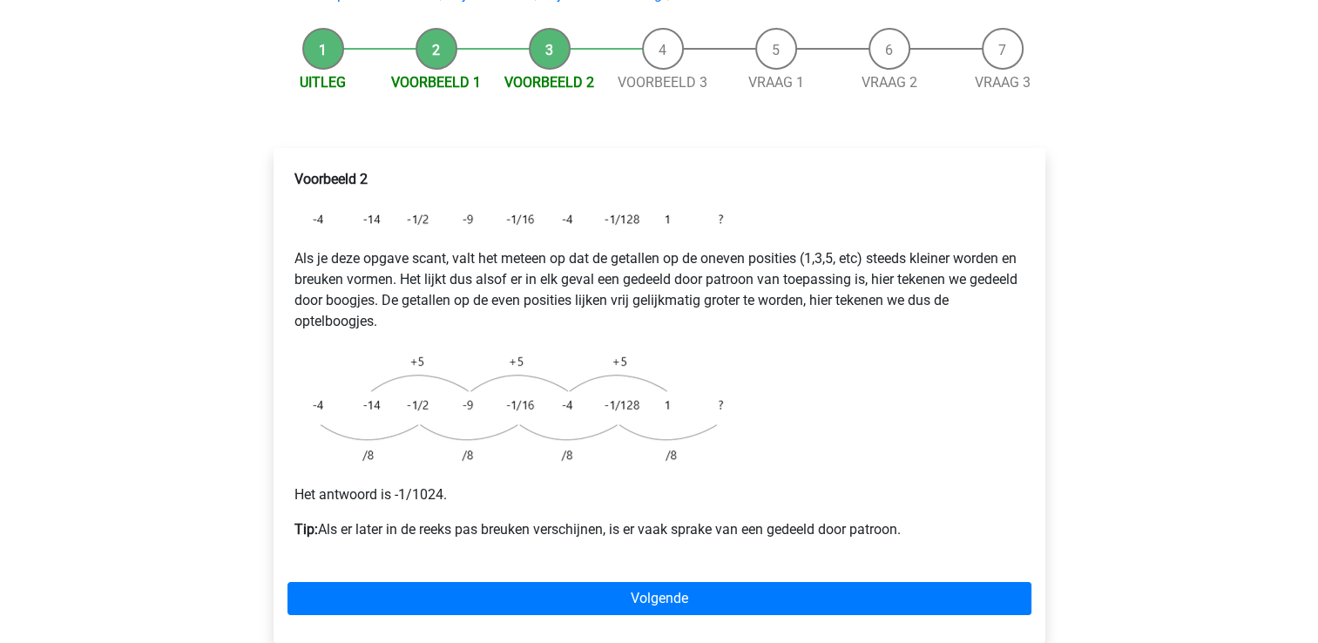
scroll to position [194, 0]
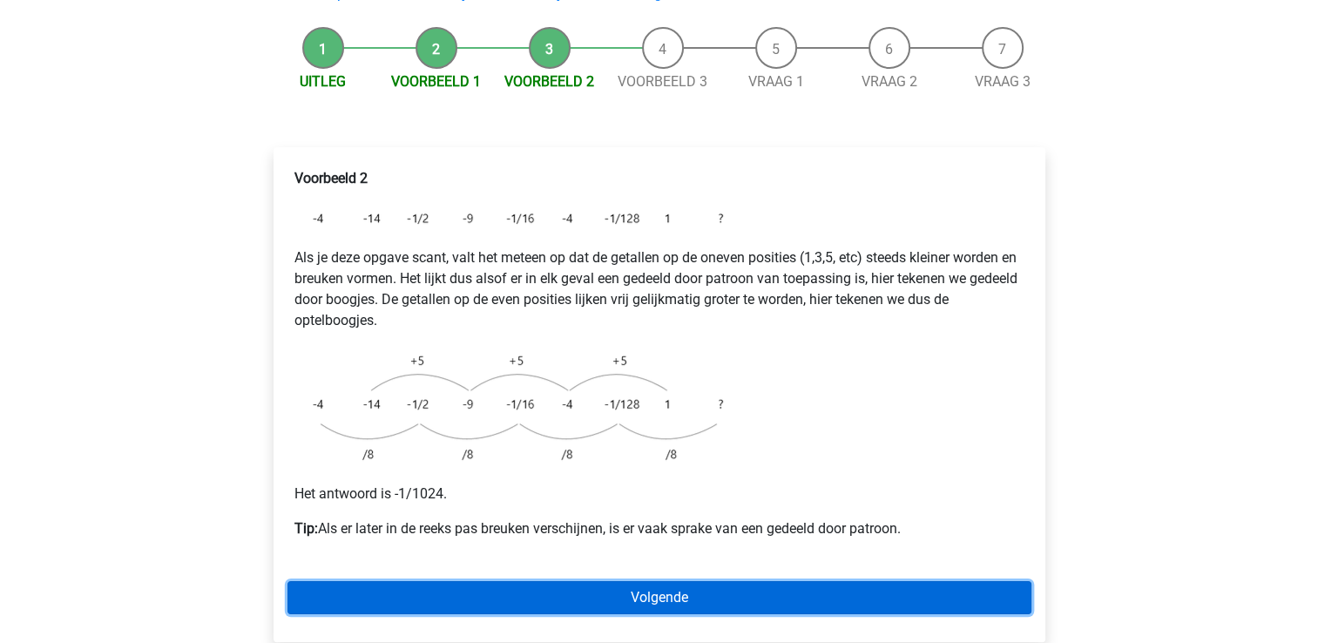
click at [662, 581] on link "Volgende" at bounding box center [659, 597] width 744 height 33
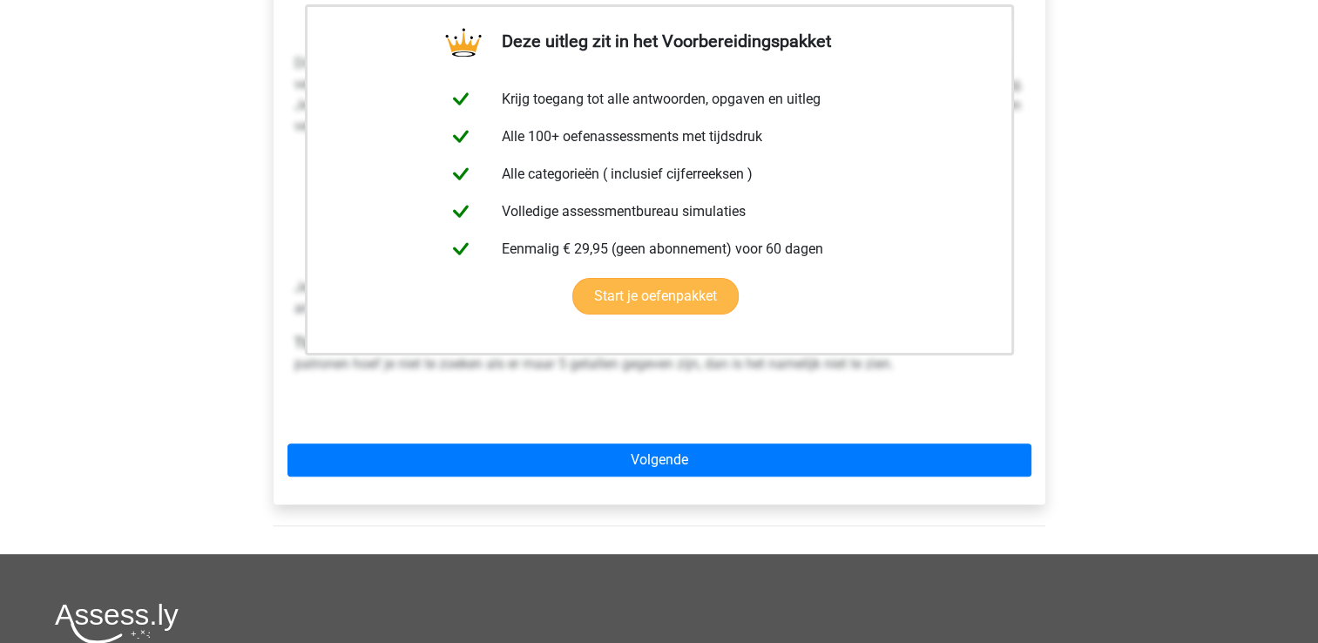
scroll to position [387, 0]
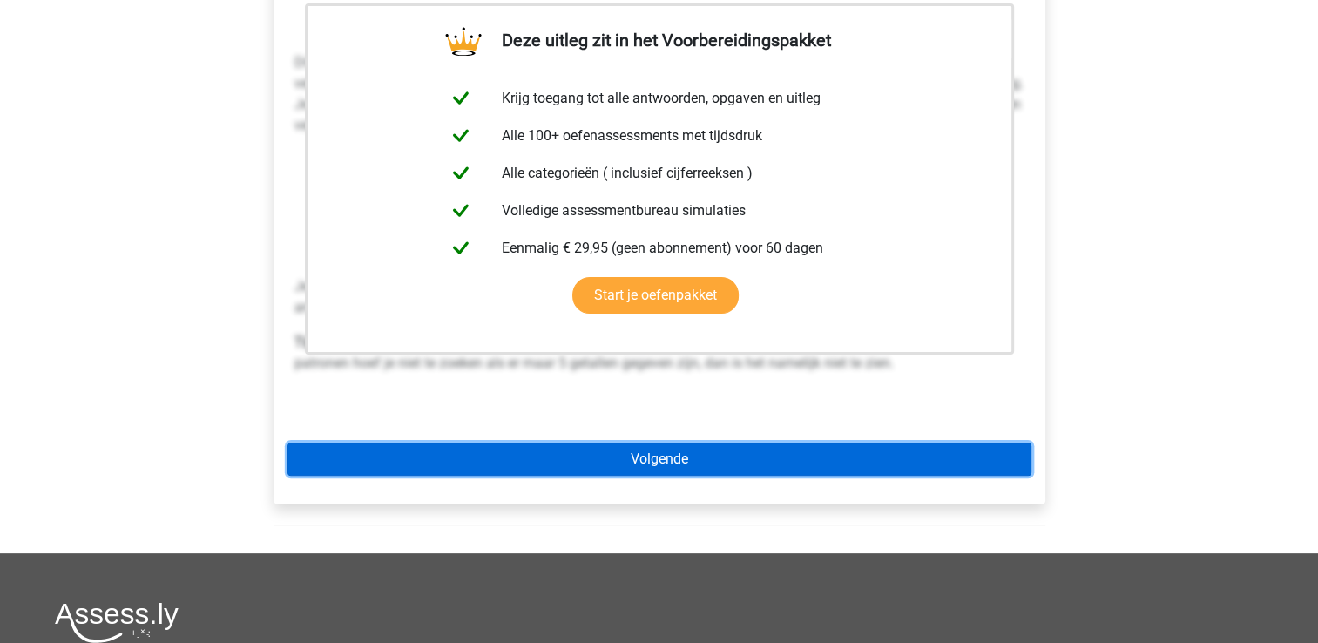
click at [521, 443] on link "Volgende" at bounding box center [659, 459] width 744 height 33
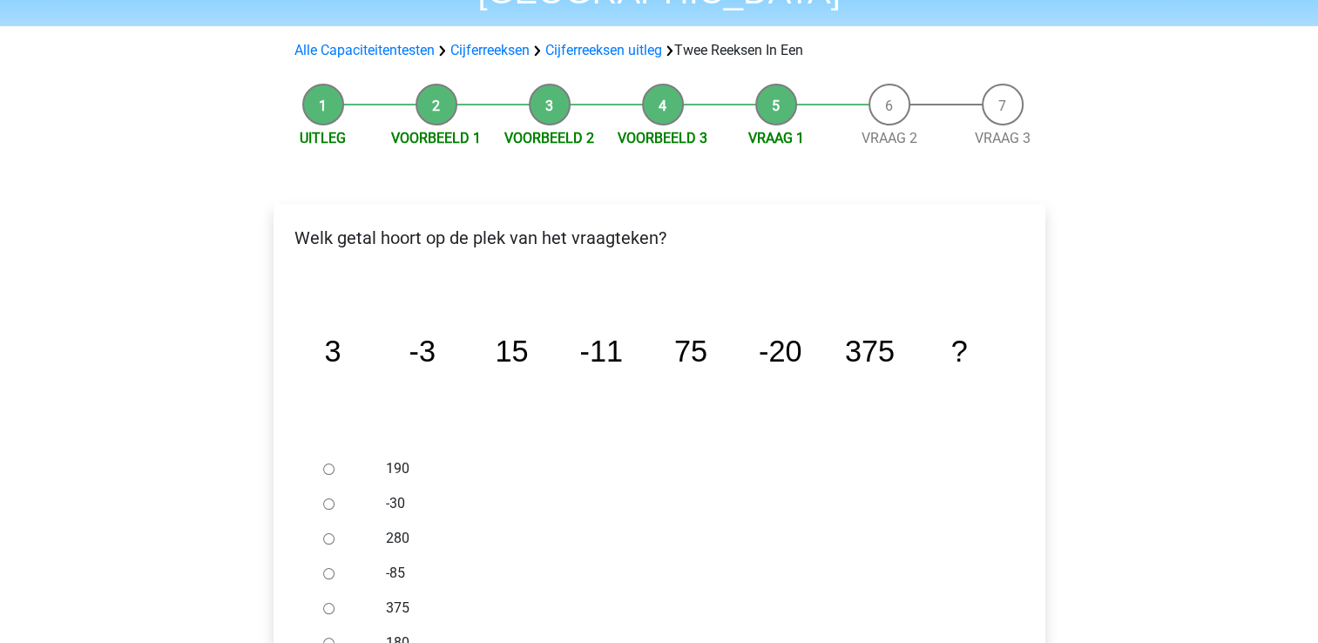
scroll to position [159, 0]
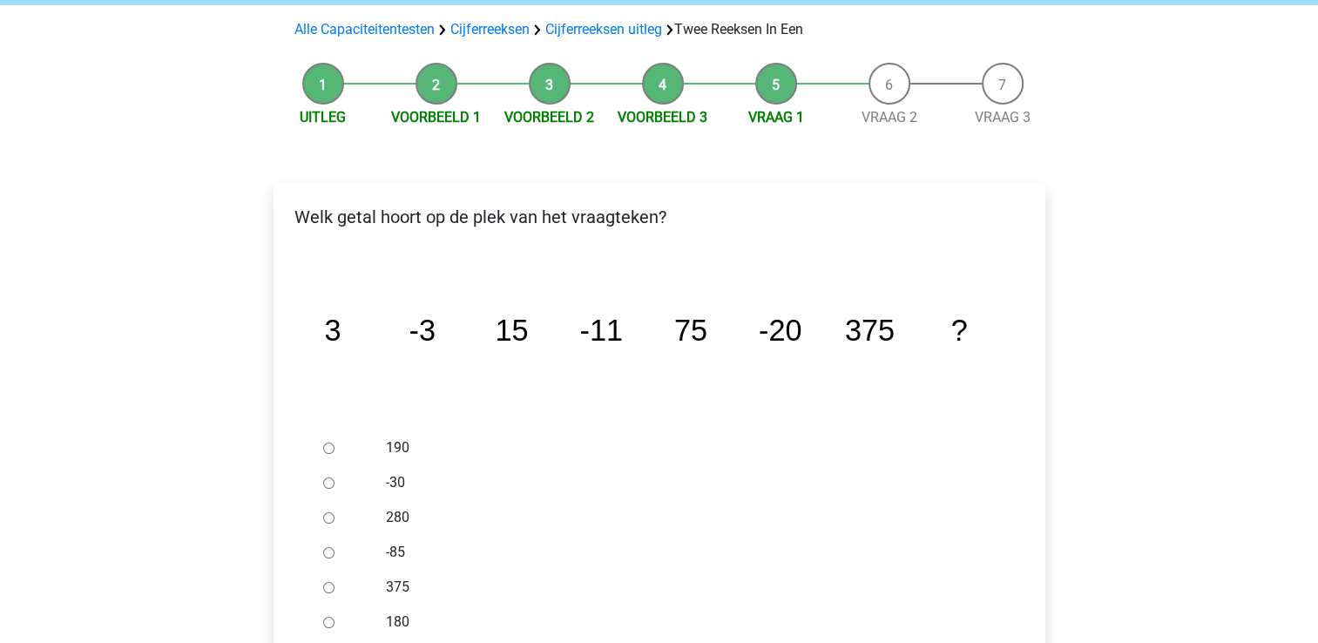
click at [326, 465] on div at bounding box center [344, 482] width 57 height 35
click at [328, 477] on input "-30" at bounding box center [328, 482] width 11 height 11
radio input "true"
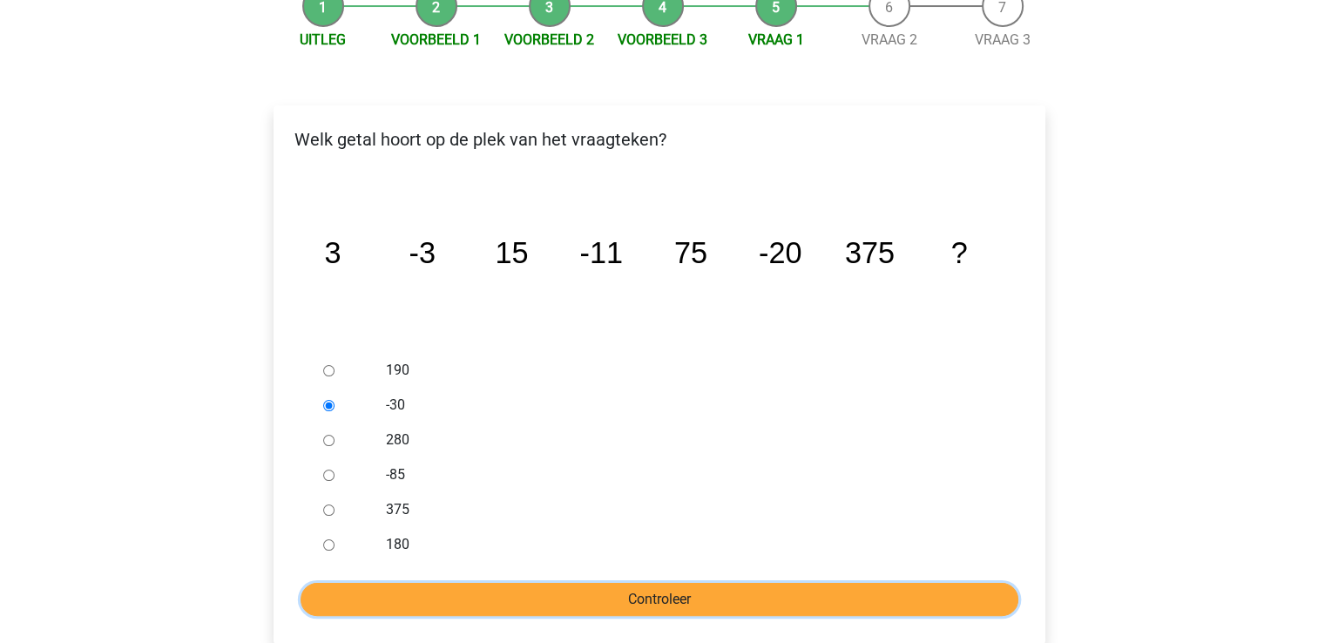
click at [537, 583] on input "Controleer" at bounding box center [660, 599] width 718 height 33
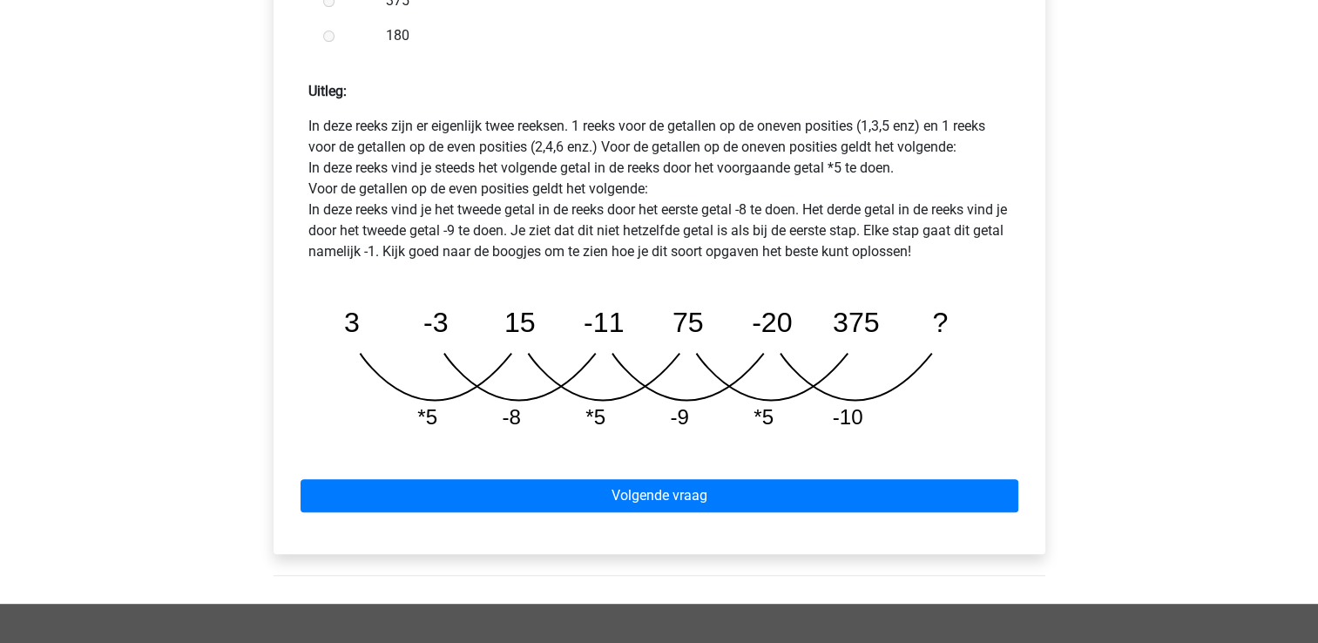
scroll to position [805, 0]
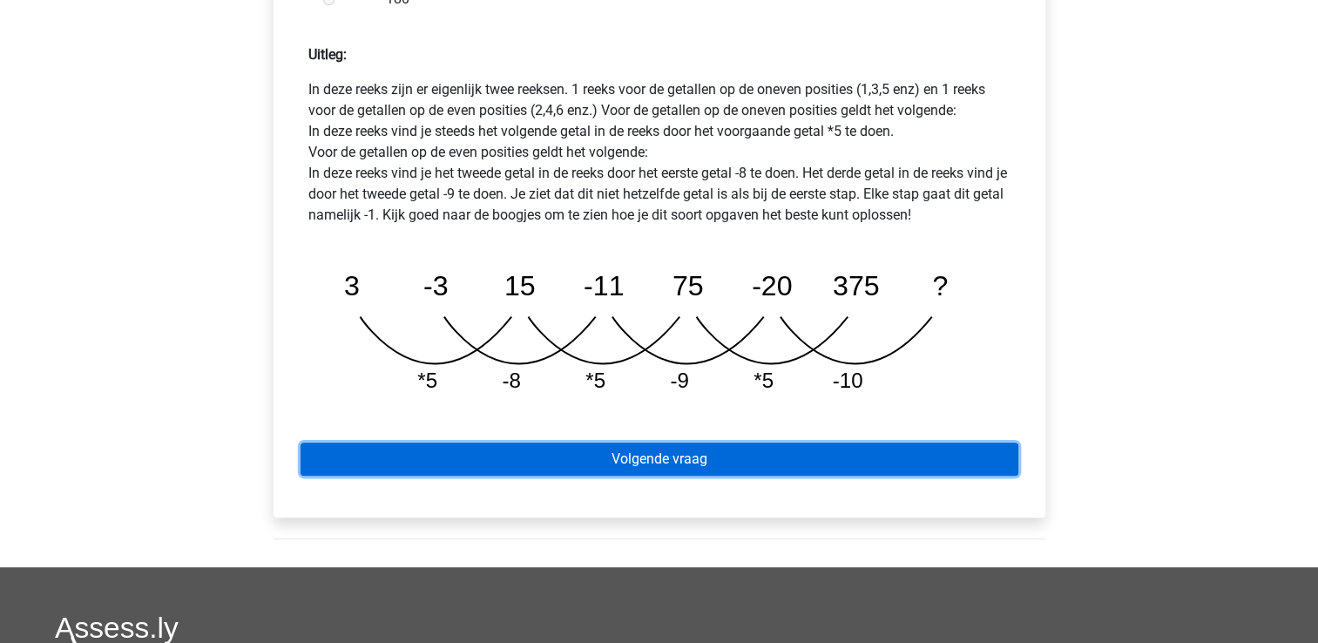
click at [754, 443] on link "Volgende vraag" at bounding box center [660, 459] width 718 height 33
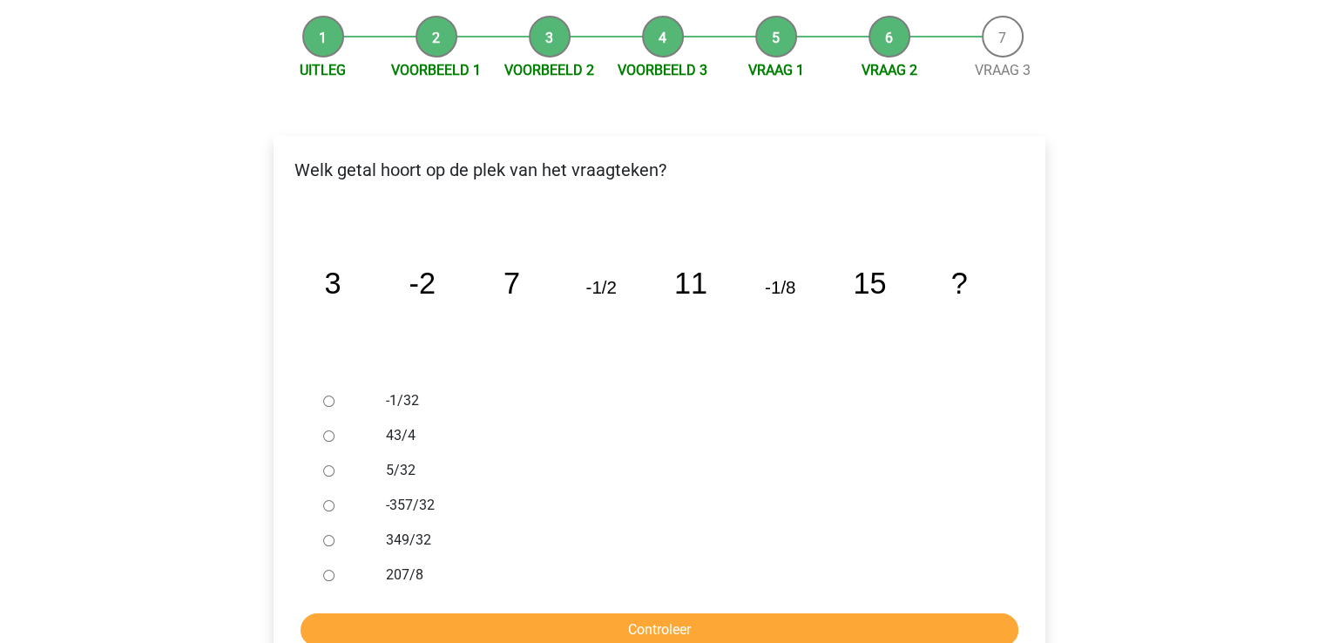
scroll to position [206, 0]
click at [335, 383] on div at bounding box center [344, 400] width 57 height 35
click at [330, 395] on input "-1/32" at bounding box center [328, 400] width 11 height 11
radio input "true"
click at [561, 613] on input "Controleer" at bounding box center [660, 629] width 718 height 33
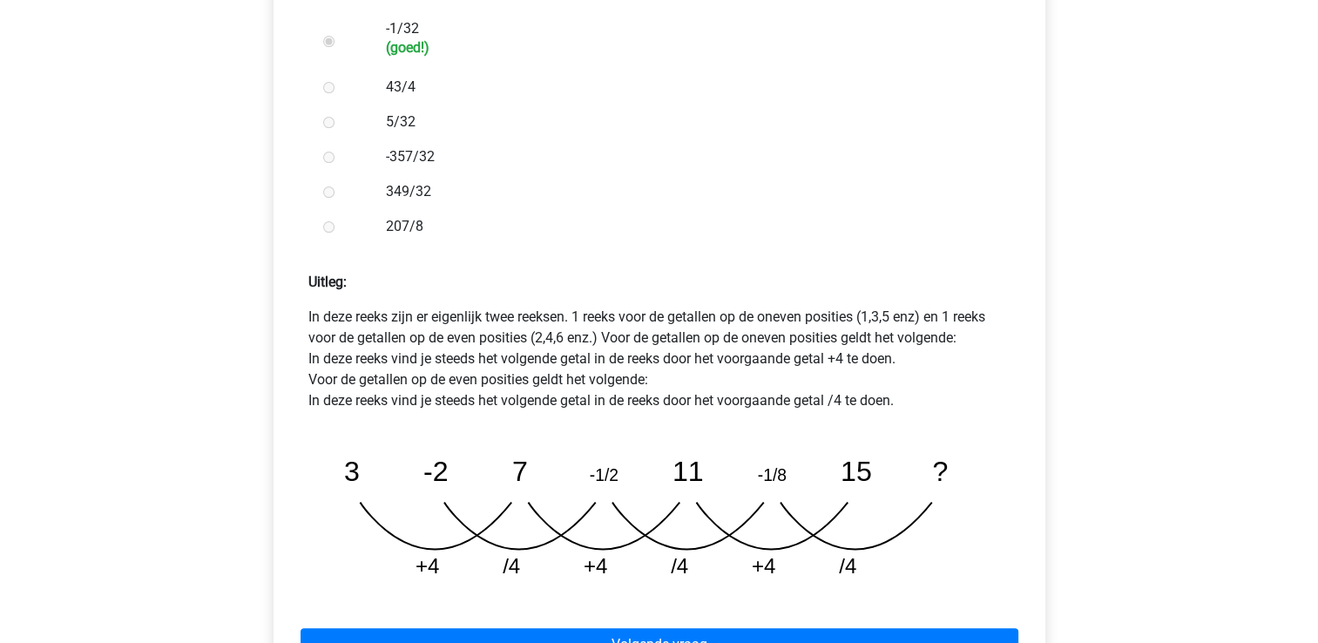
scroll to position [578, 0]
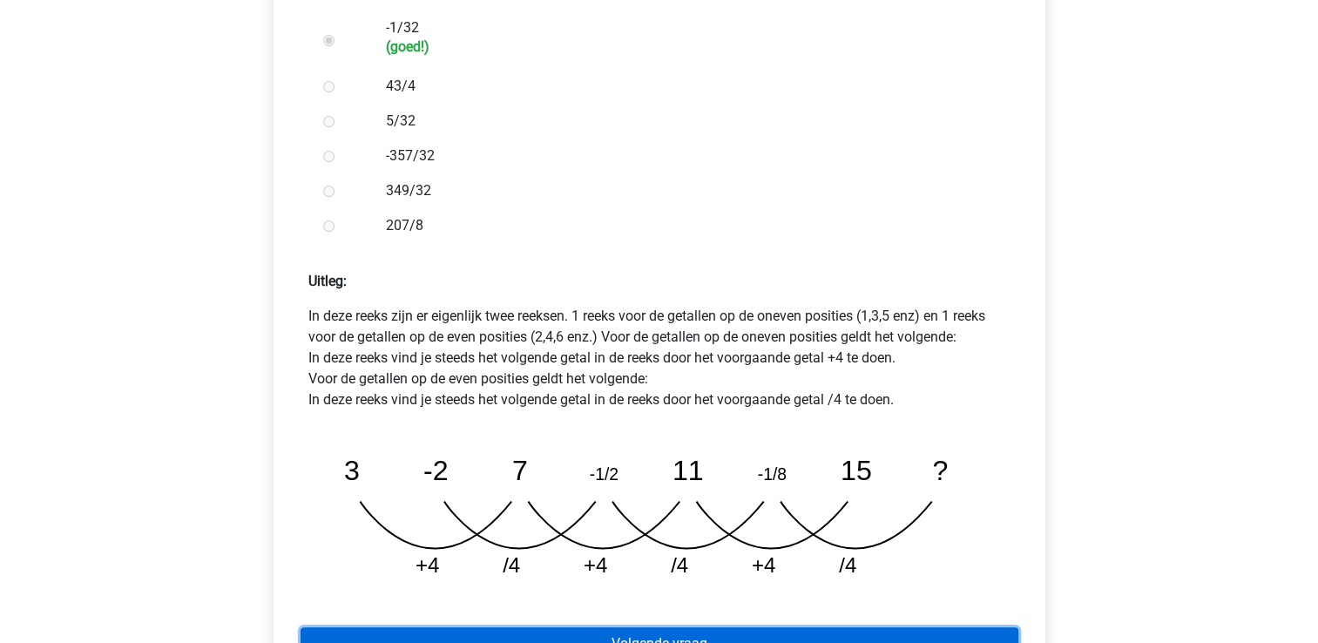
click at [646, 627] on link "Volgende vraag" at bounding box center [660, 643] width 718 height 33
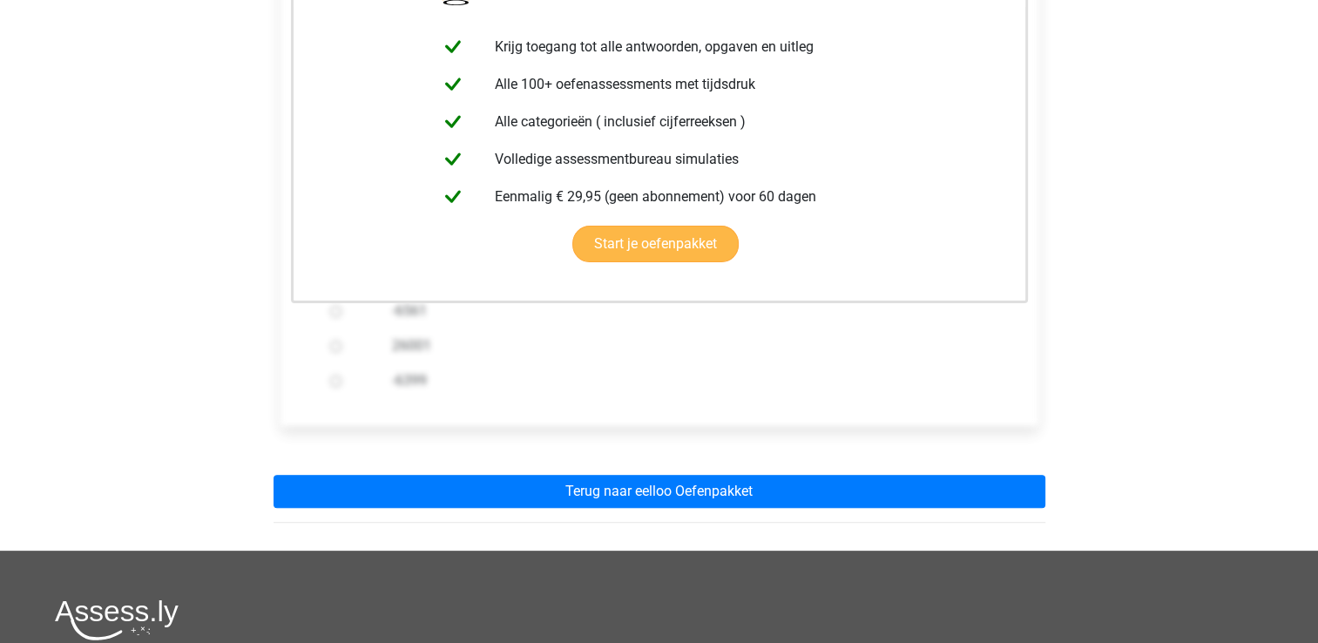
scroll to position [406, 0]
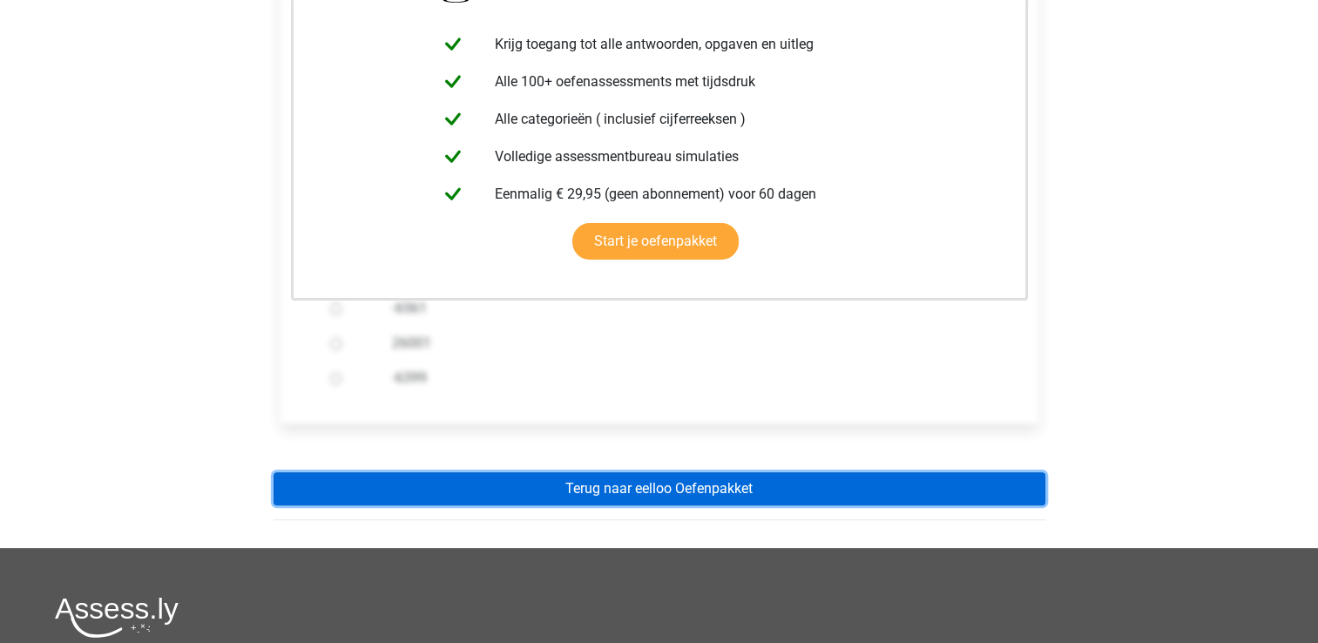
click at [573, 472] on link "Terug naar eelloo Oefenpakket" at bounding box center [660, 488] width 772 height 33
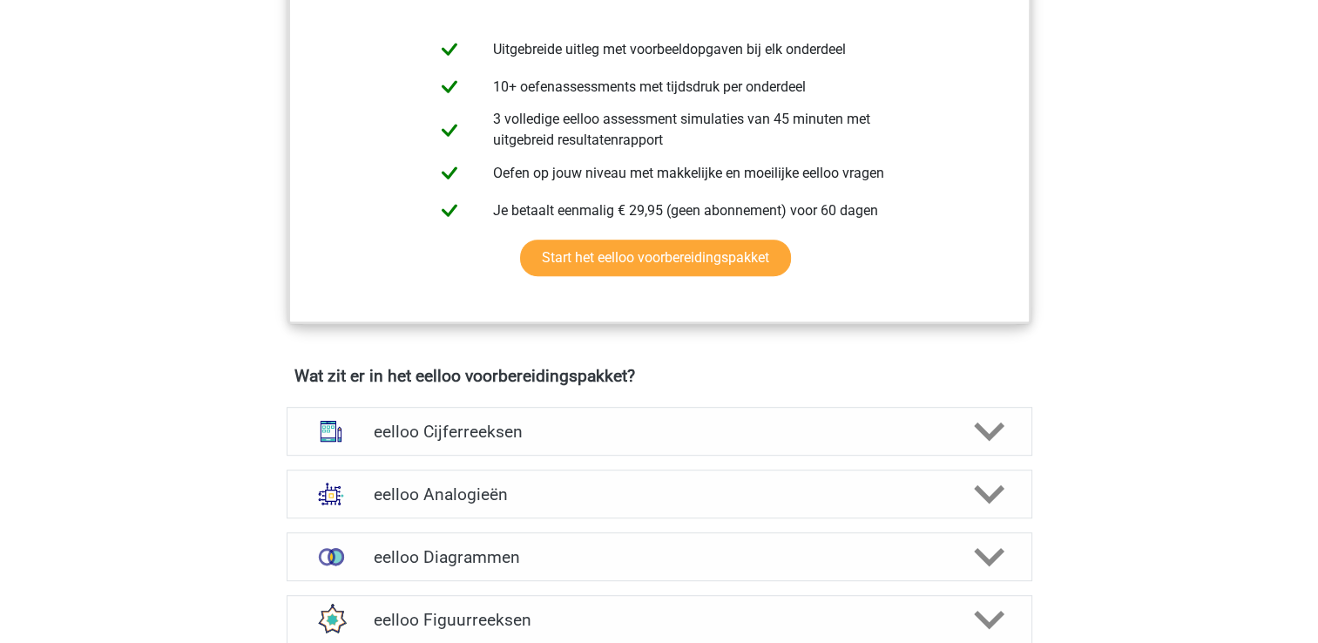
scroll to position [843, 0]
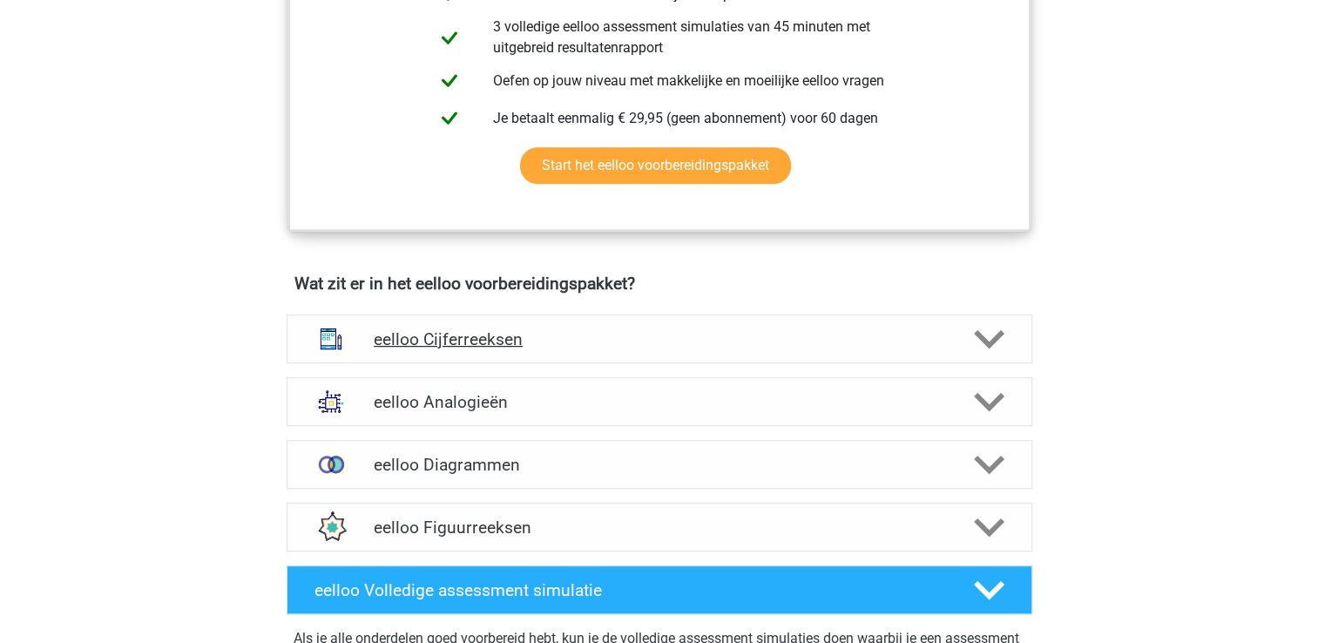
click at [459, 349] on h4 "eelloo Cijferreeksen" at bounding box center [659, 339] width 571 height 20
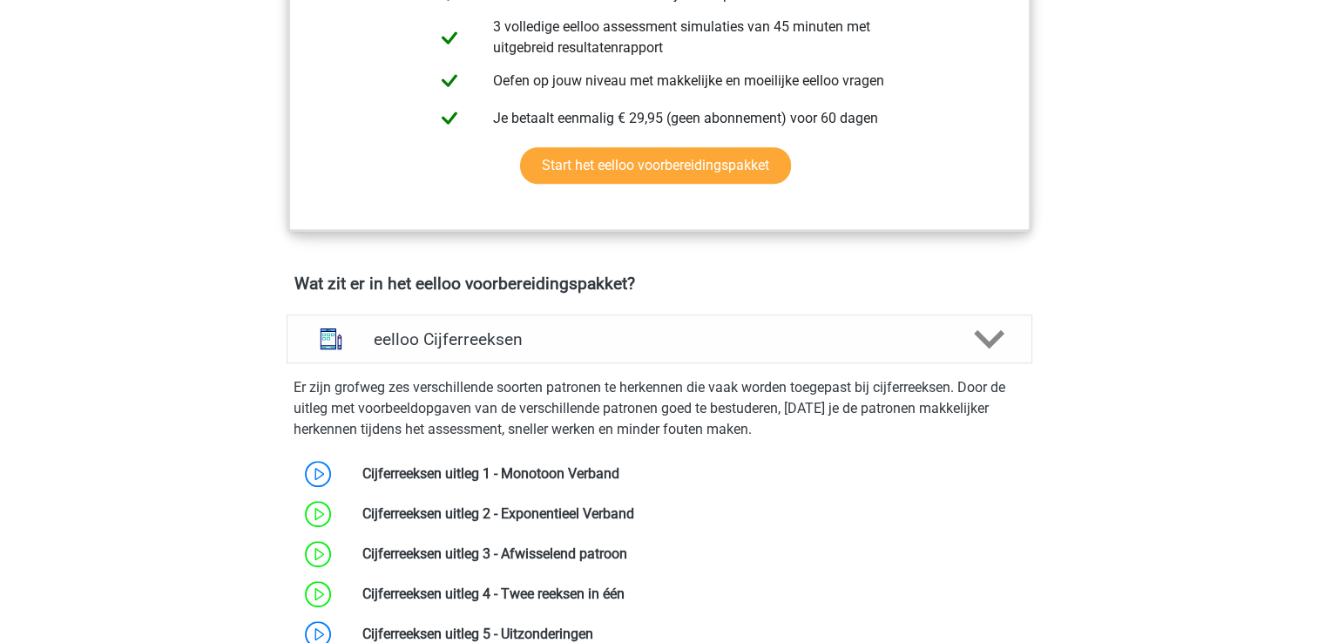
scroll to position [1164, 0]
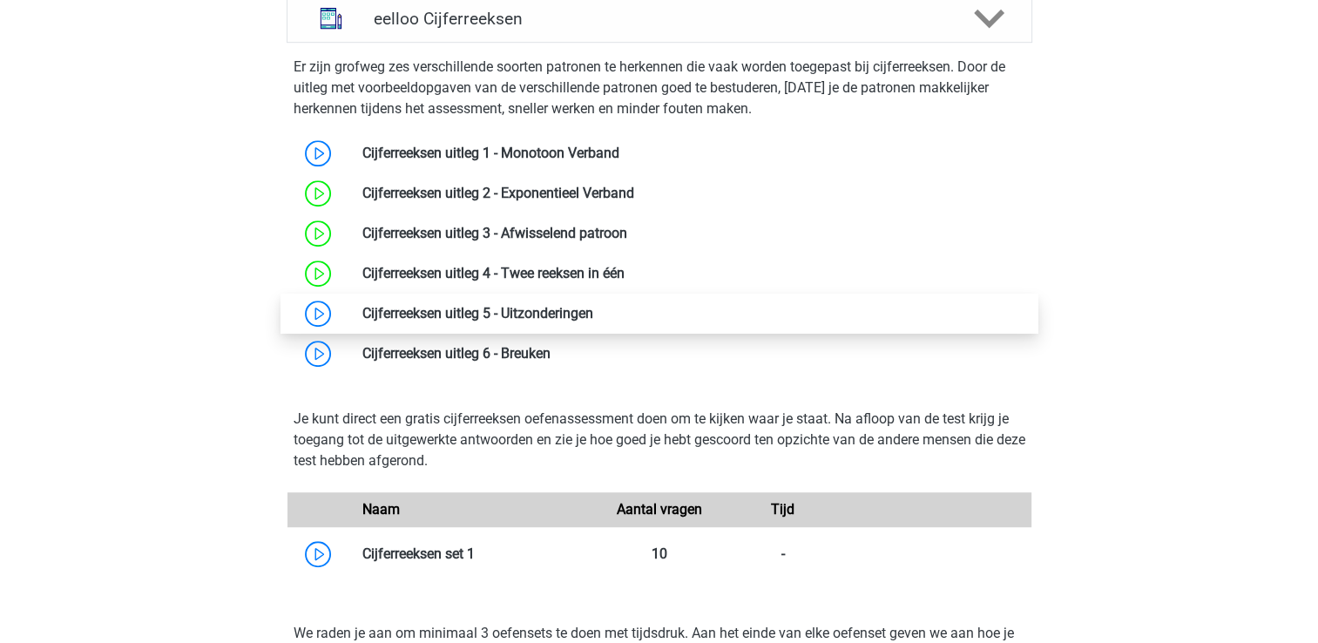
click at [593, 321] on link at bounding box center [593, 313] width 0 height 17
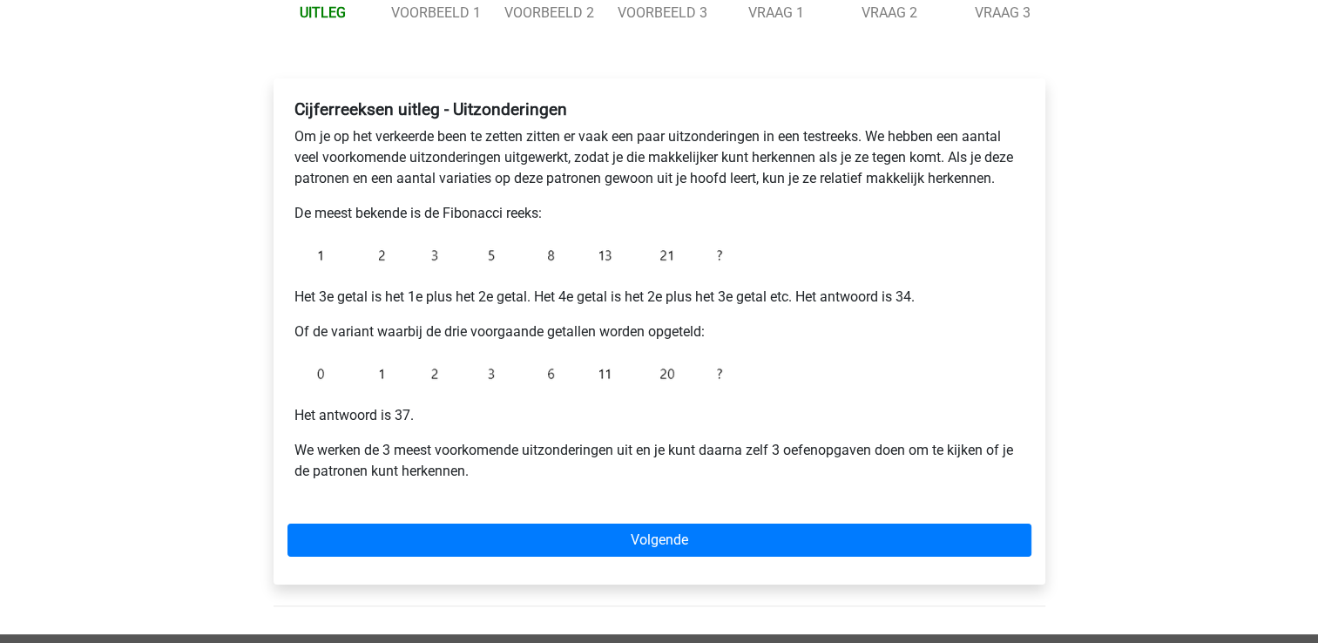
scroll to position [226, 0]
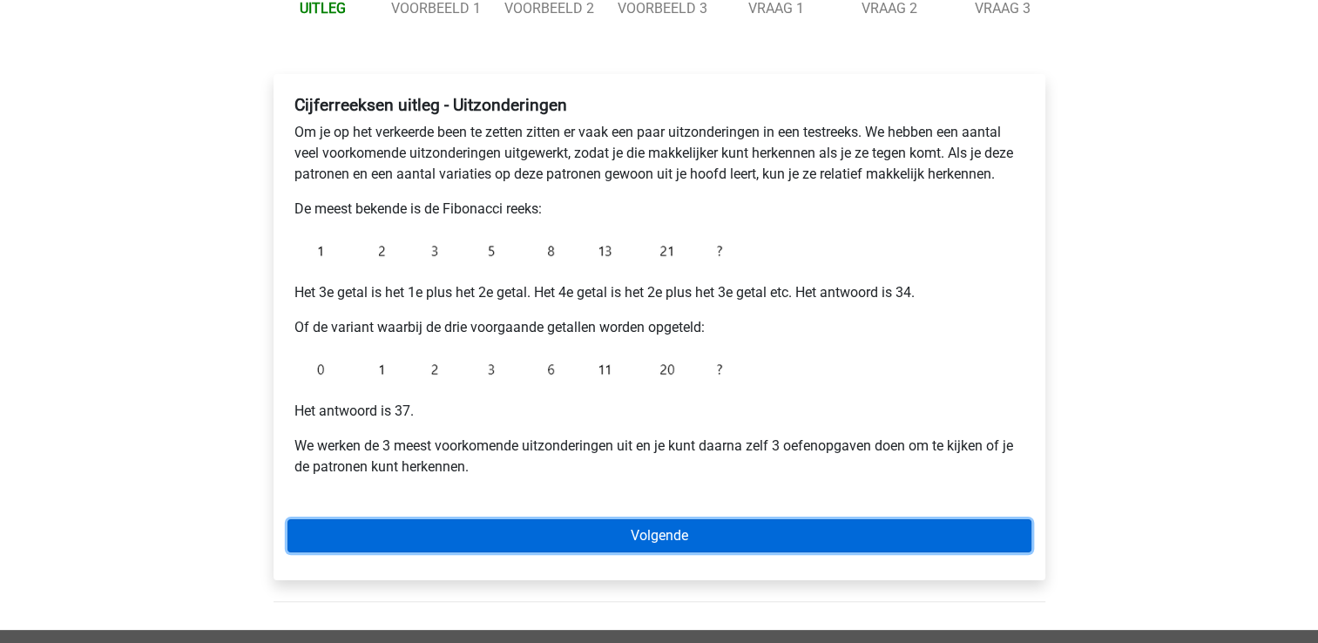
click at [636, 543] on link "Volgende" at bounding box center [659, 535] width 744 height 33
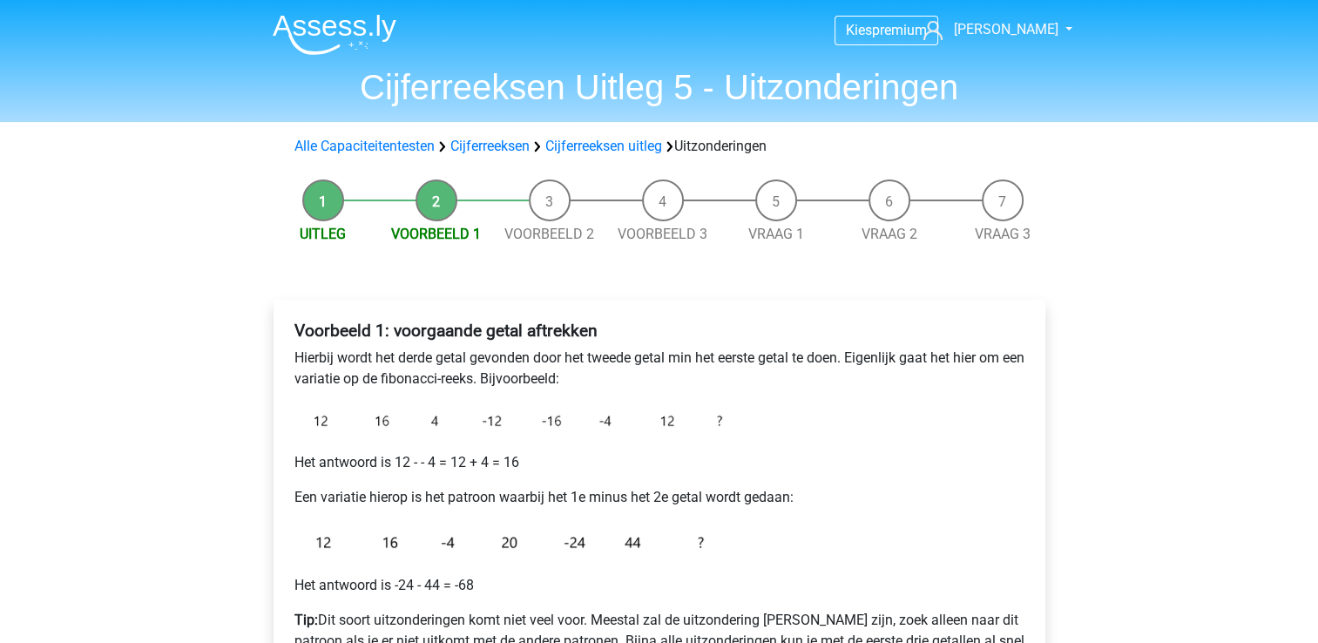
scroll to position [118, 0]
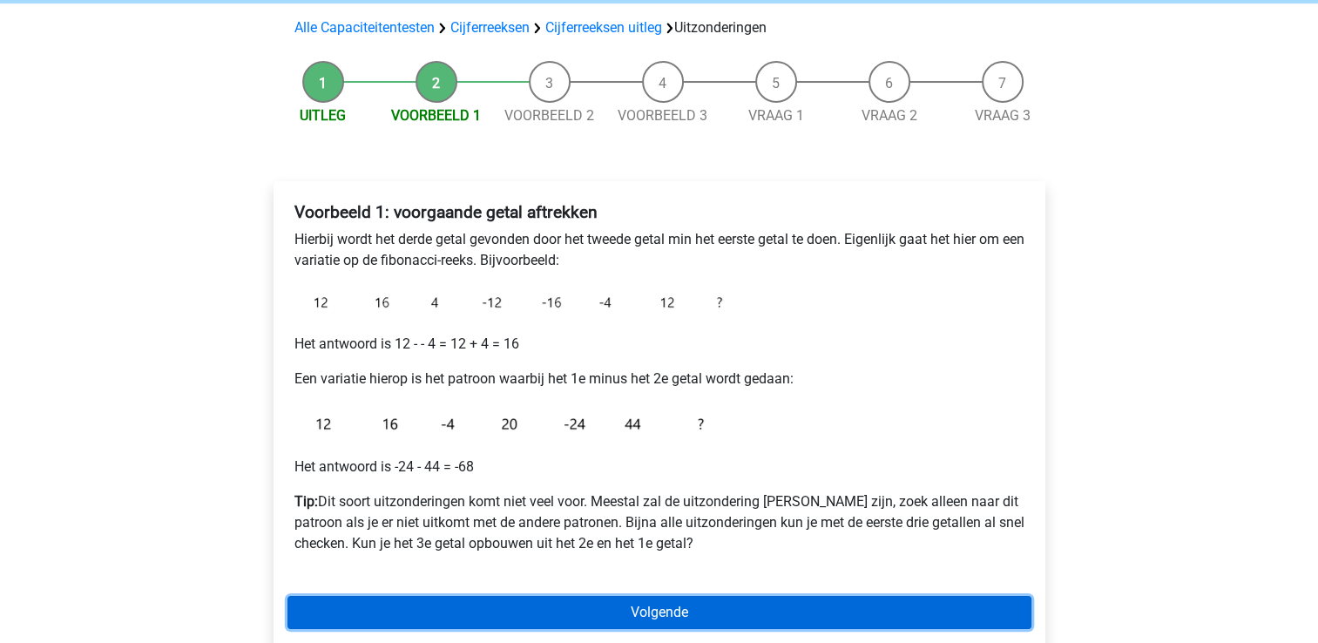
click at [675, 613] on link "Volgende" at bounding box center [659, 612] width 744 height 33
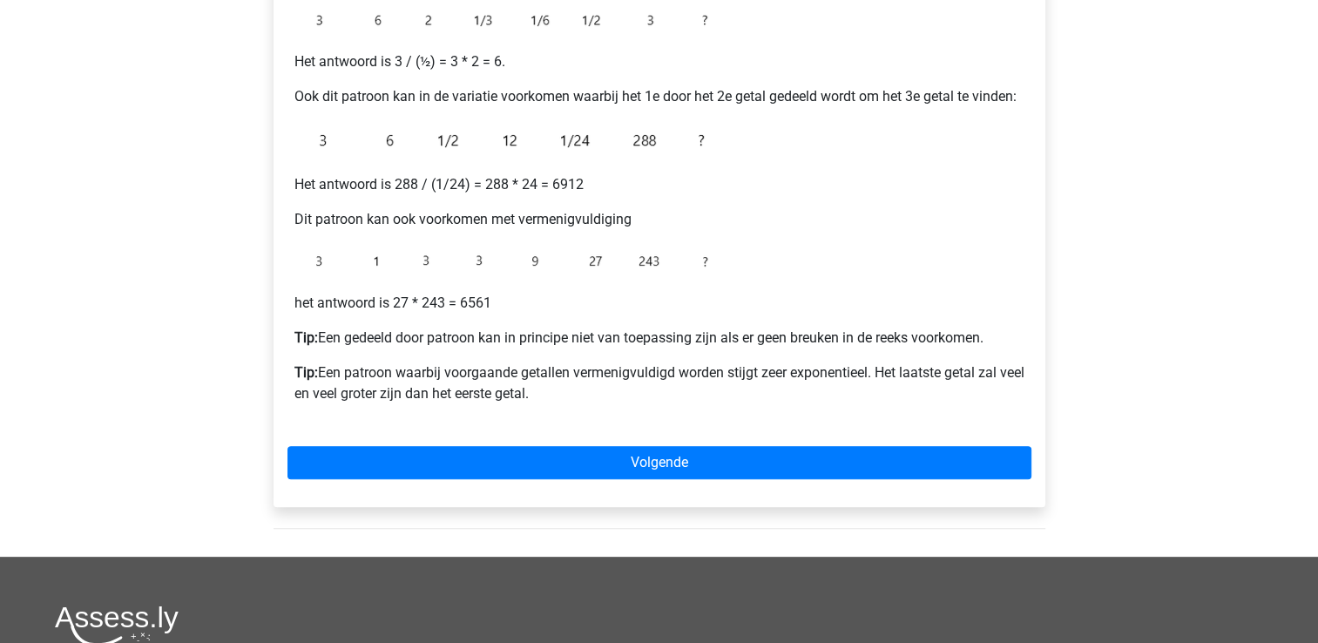
scroll to position [380, 0]
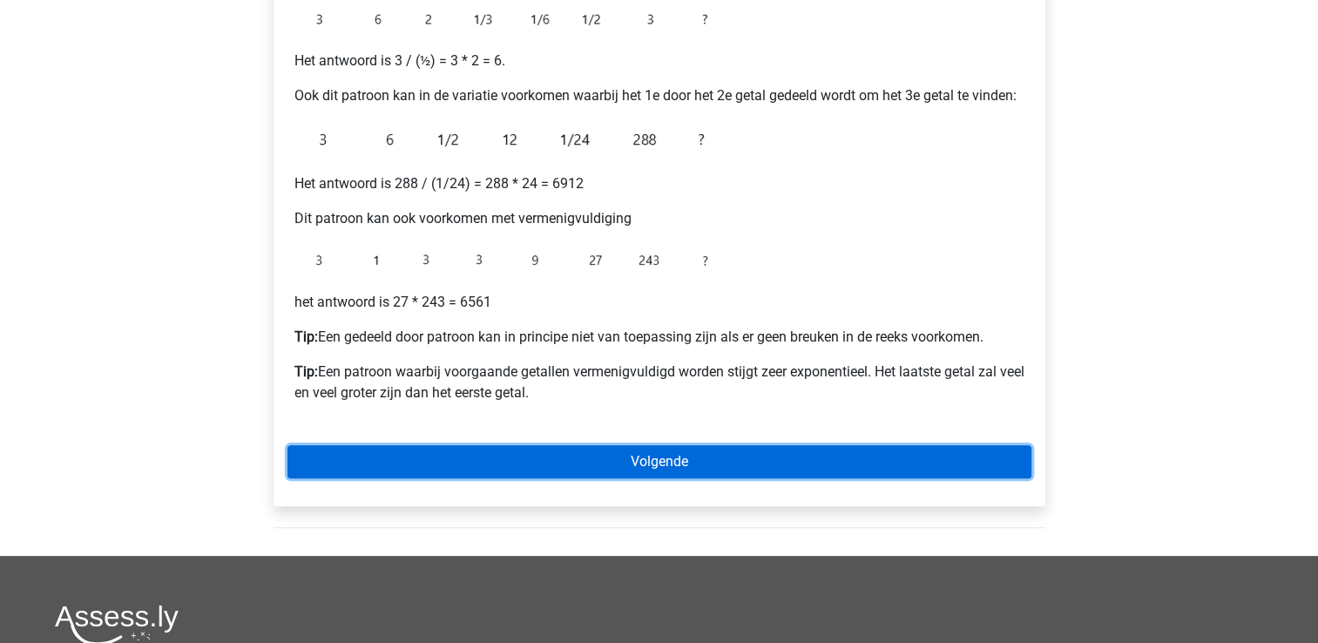
click at [633, 451] on link "Volgende" at bounding box center [659, 461] width 744 height 33
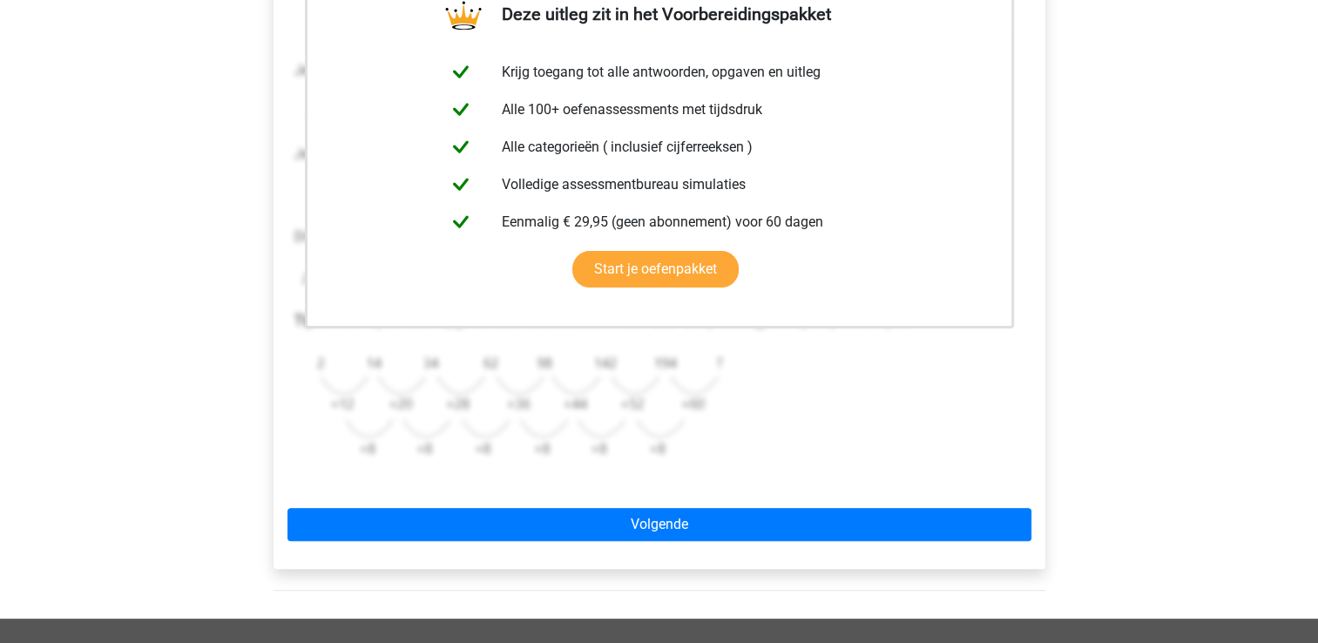
scroll to position [379, 0]
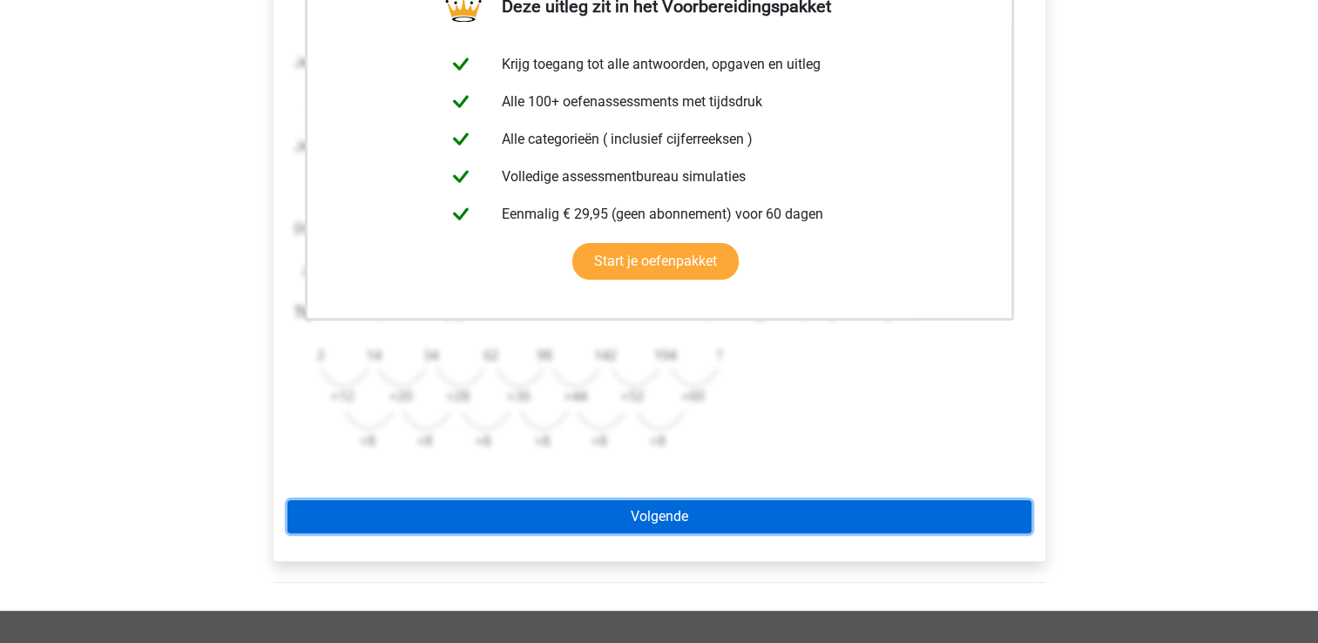
click at [613, 522] on link "Volgende" at bounding box center [659, 516] width 744 height 33
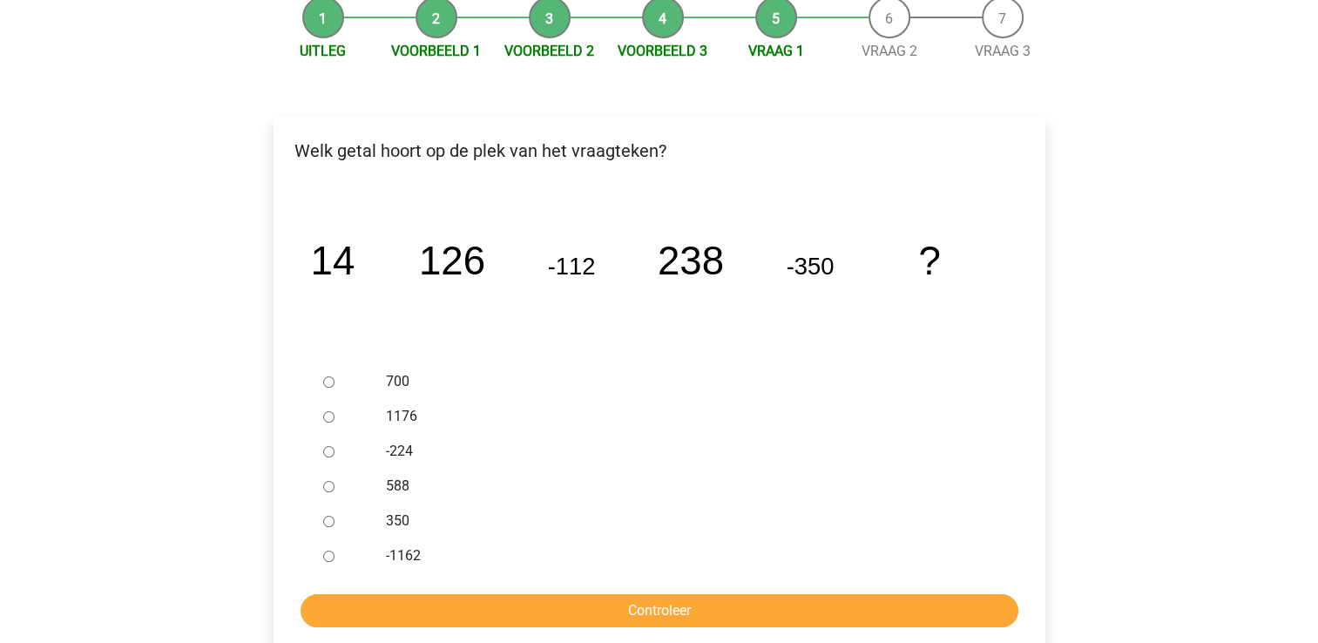
scroll to position [181, 0]
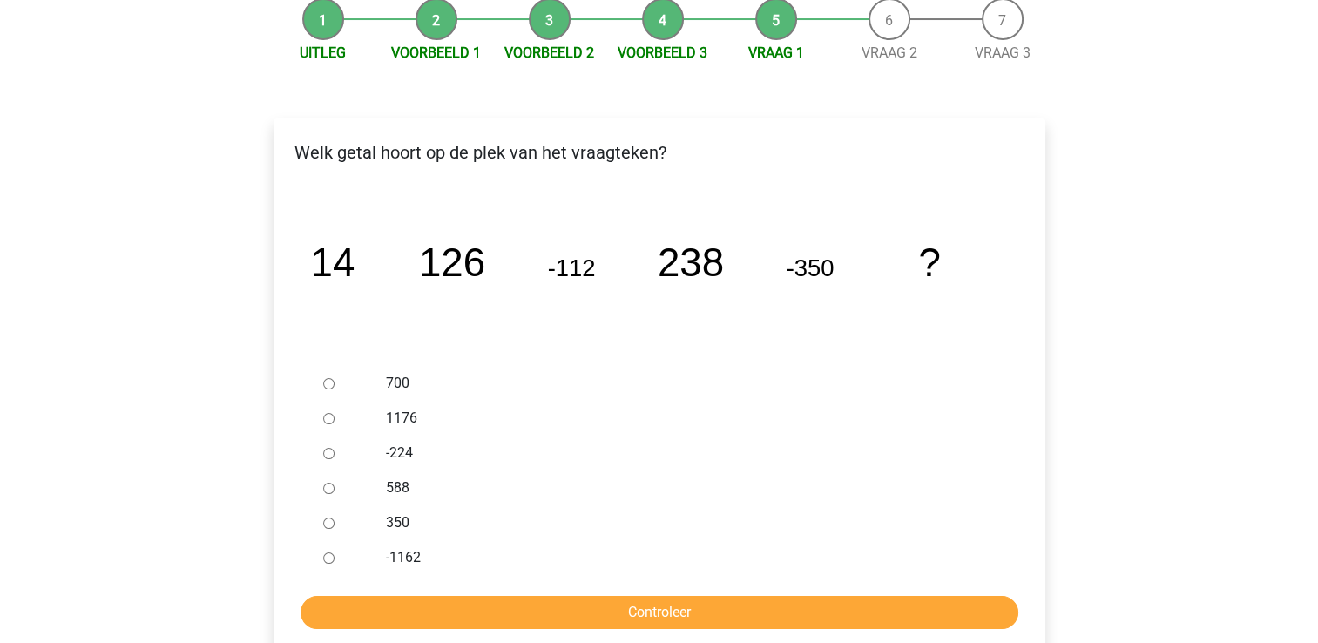
click at [323, 490] on input "588" at bounding box center [328, 488] width 11 height 11
radio input "true"
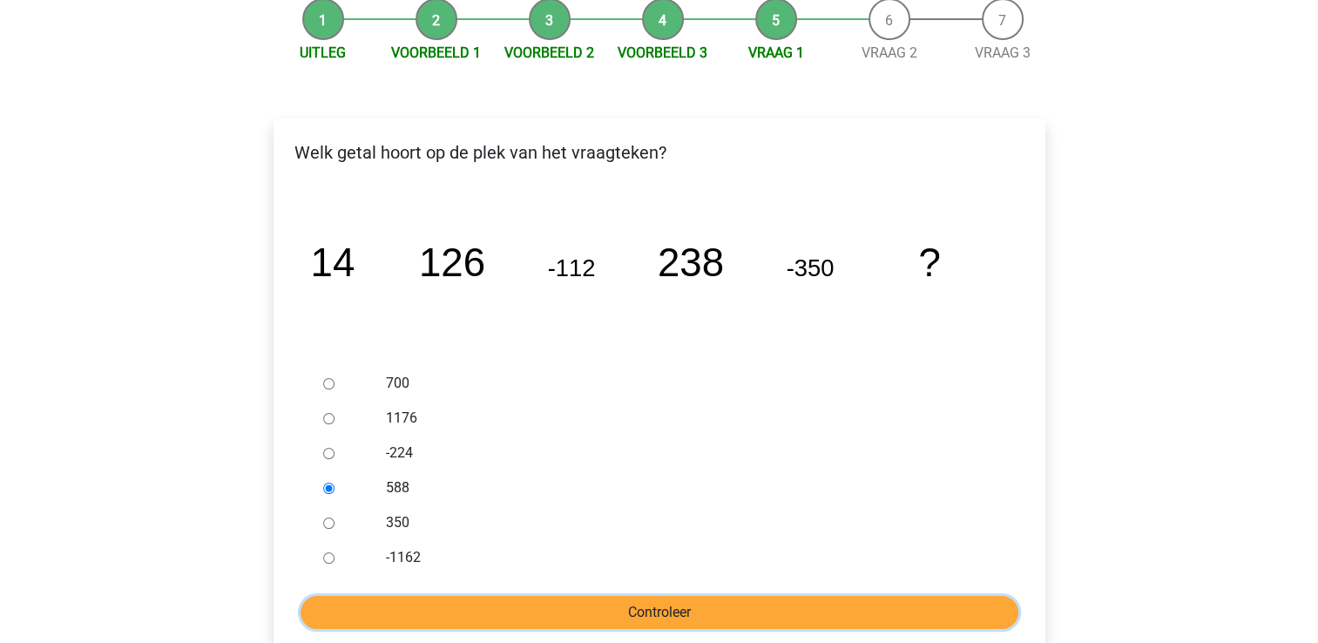
drag, startPoint x: 565, startPoint y: 604, endPoint x: 945, endPoint y: 622, distance: 380.3
click at [945, 622] on input "Controleer" at bounding box center [660, 612] width 718 height 33
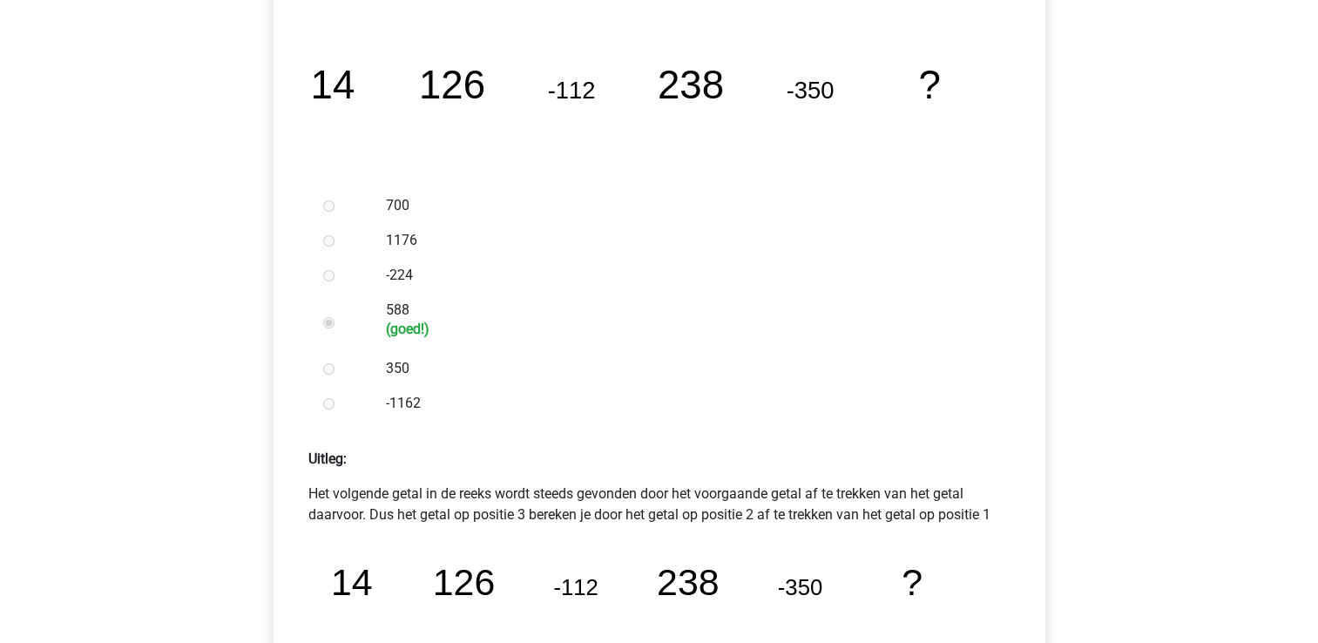
scroll to position [697, 0]
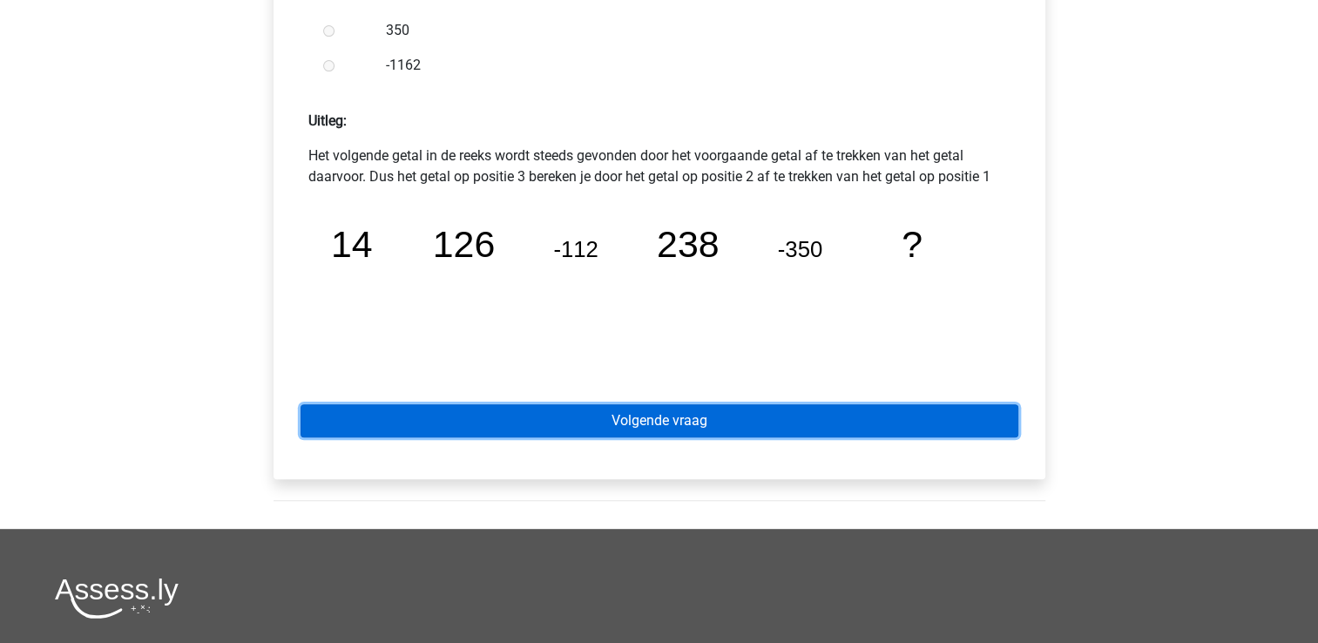
click at [628, 420] on link "Volgende vraag" at bounding box center [660, 420] width 718 height 33
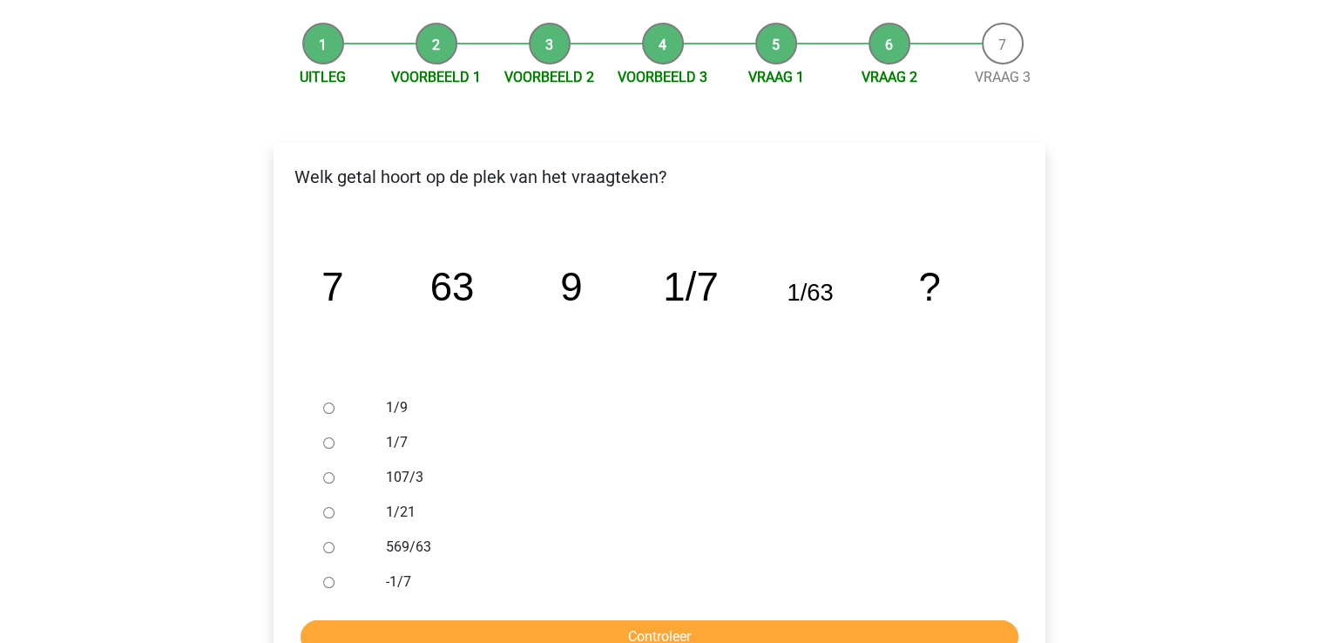
scroll to position [157, 0]
click at [387, 405] on label "1/9" at bounding box center [687, 407] width 603 height 21
click at [335, 405] on input "1/9" at bounding box center [328, 407] width 11 height 11
radio input "true"
click at [470, 629] on input "Controleer" at bounding box center [660, 636] width 718 height 33
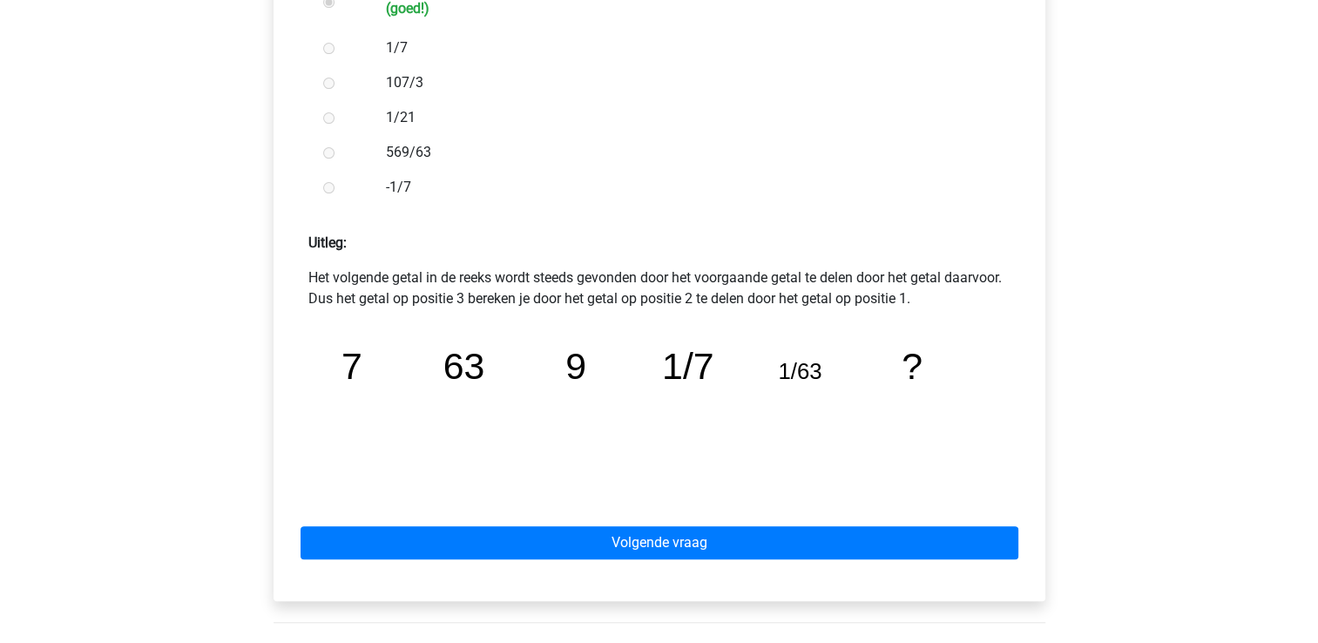
scroll to position [700, 0]
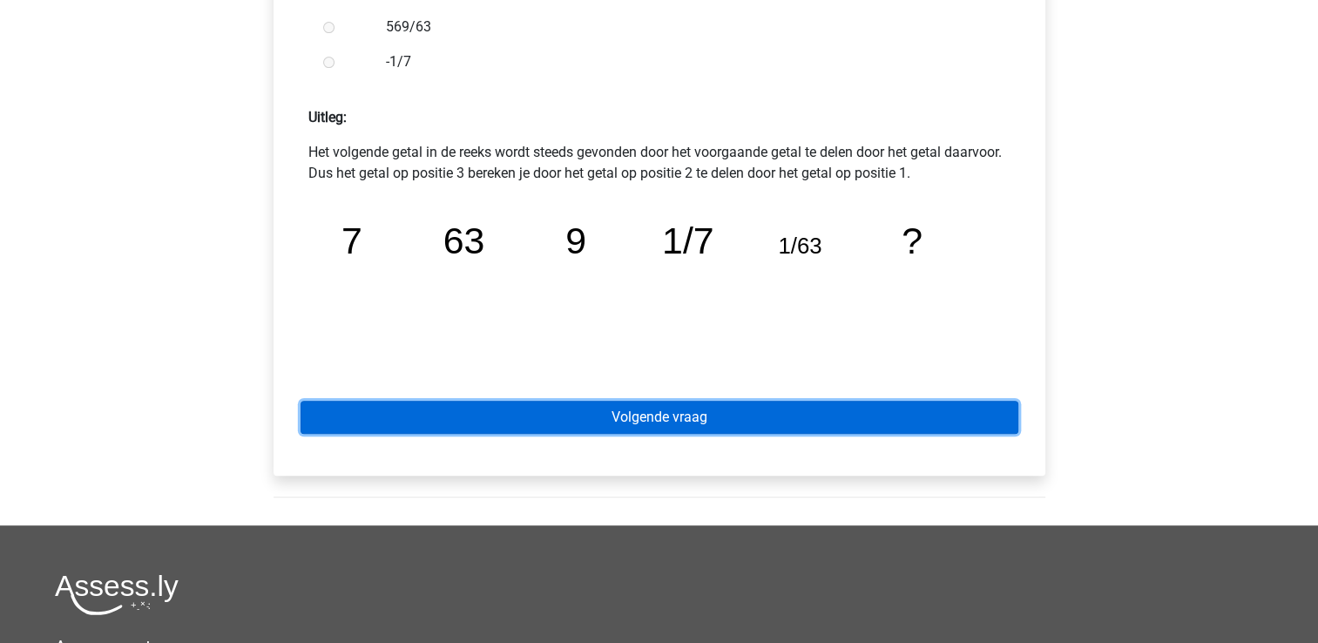
click at [717, 409] on link "Volgende vraag" at bounding box center [660, 417] width 718 height 33
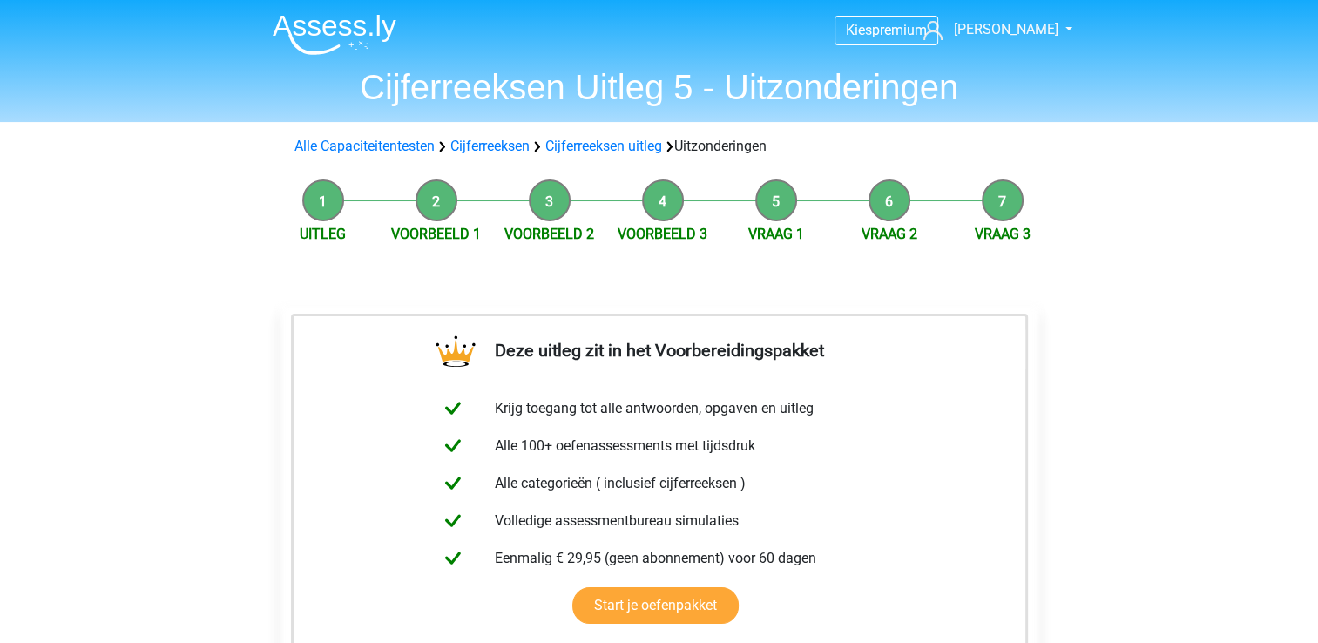
scroll to position [385, 0]
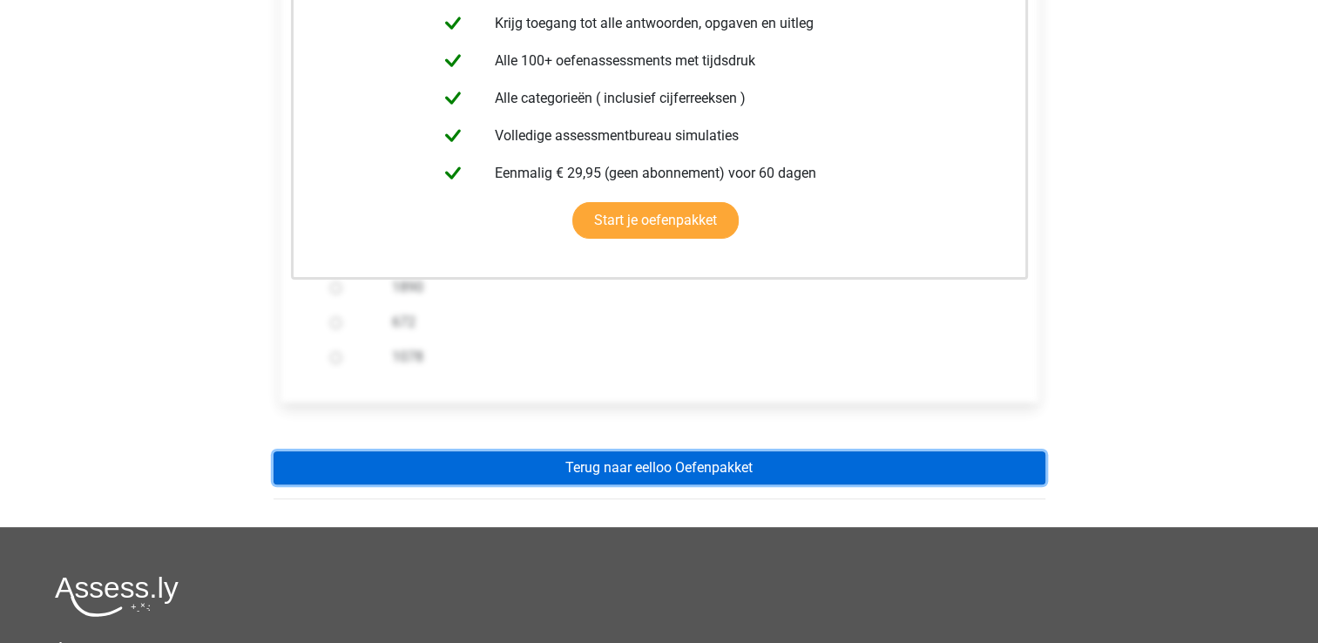
click at [724, 469] on link "Terug naar eelloo Oefenpakket" at bounding box center [660, 467] width 772 height 33
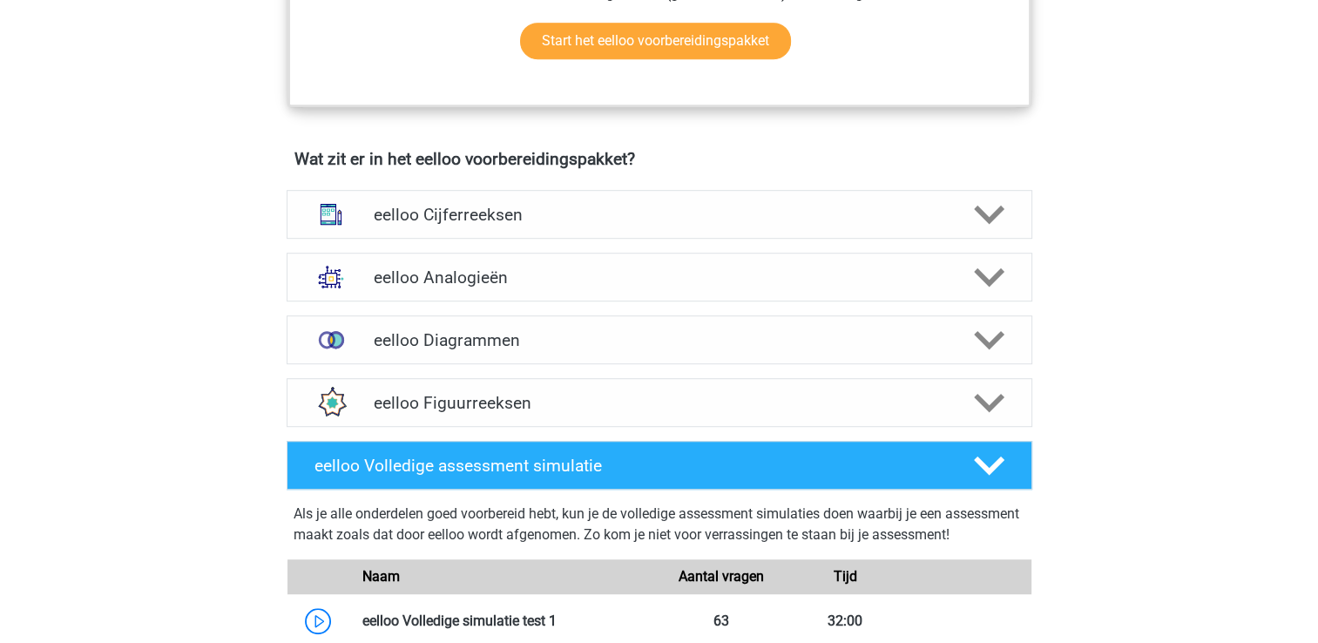
scroll to position [967, 0]
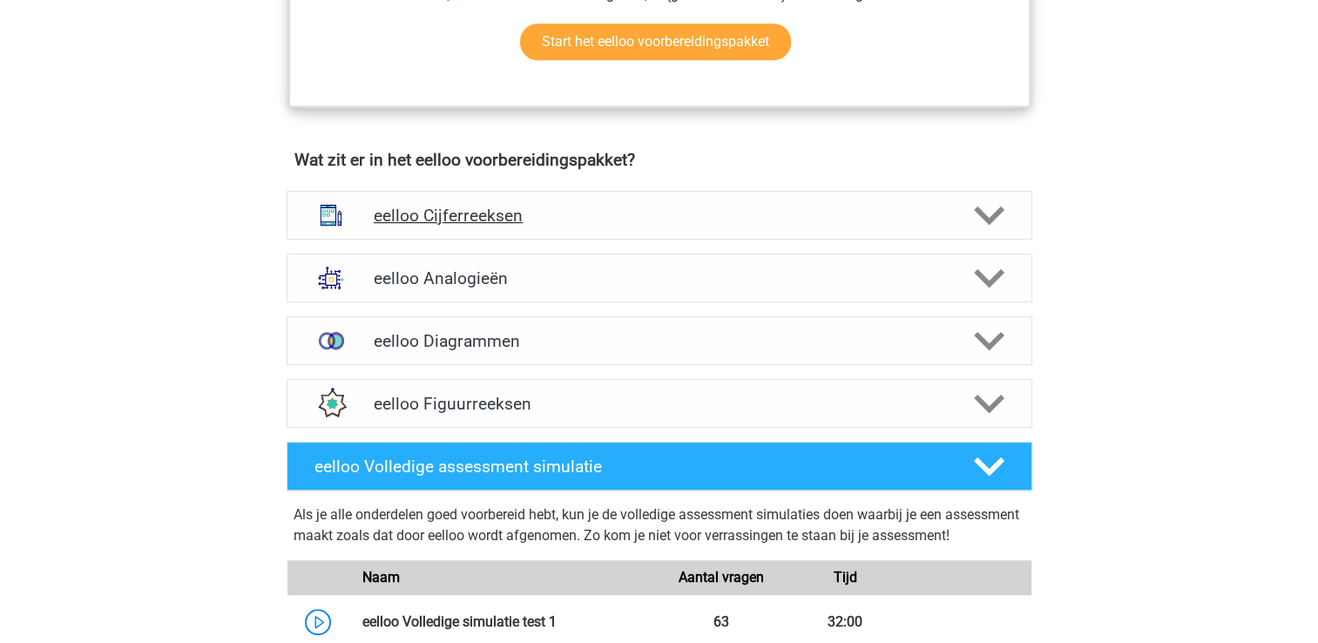
click at [546, 234] on div "eelloo Cijferreeksen" at bounding box center [660, 215] width 746 height 49
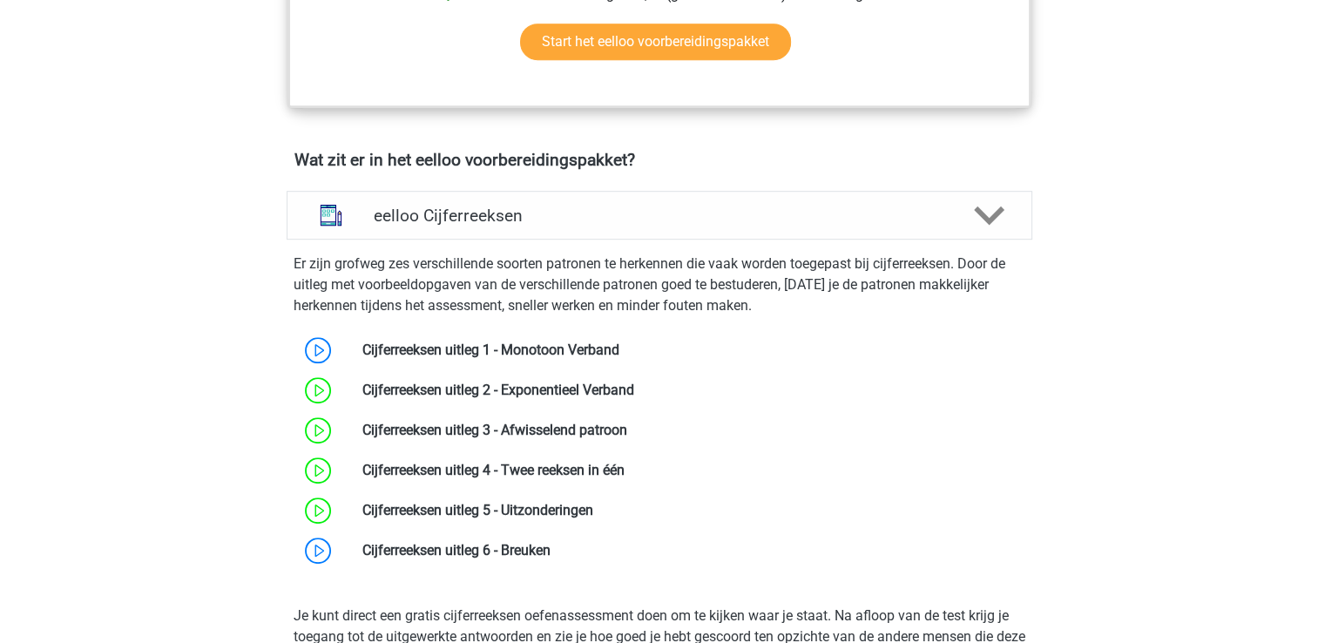
scroll to position [1011, 0]
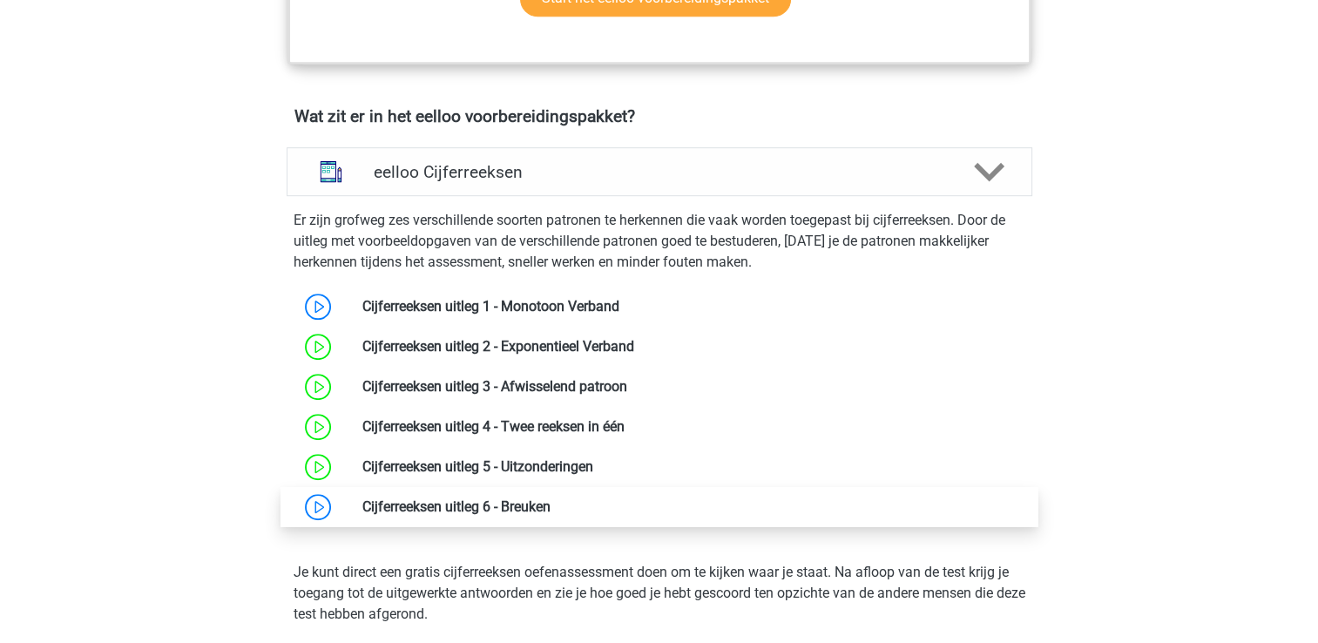
click at [551, 510] on link at bounding box center [551, 506] width 0 height 17
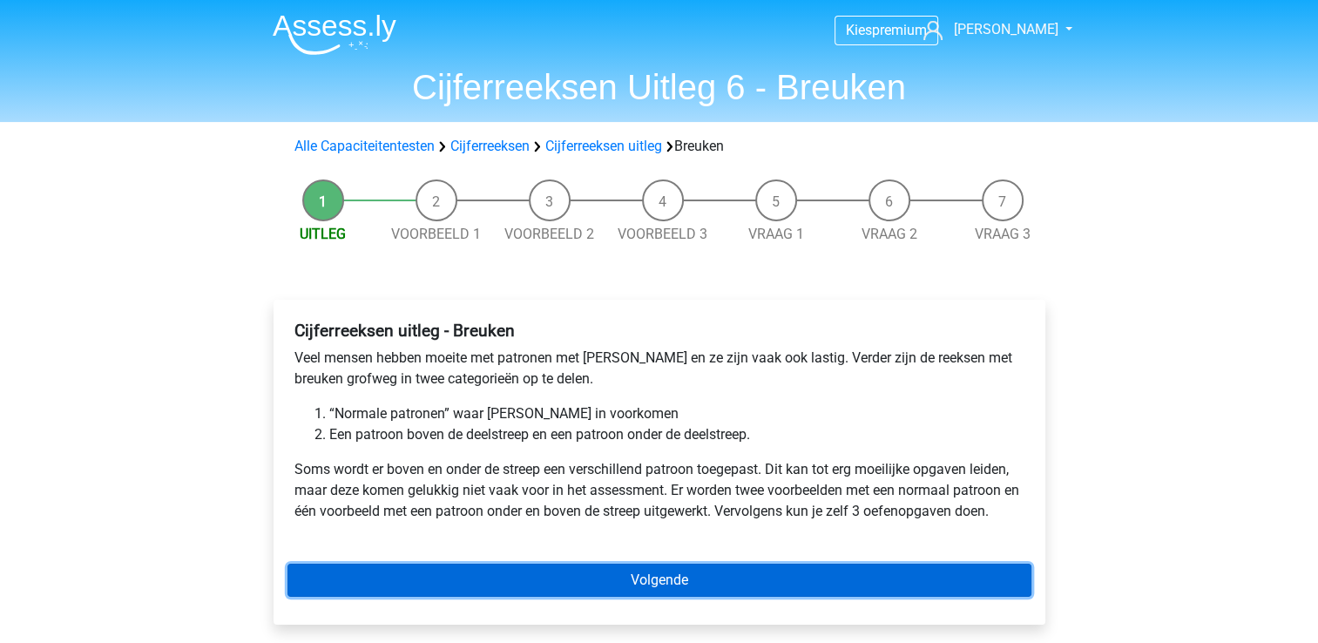
click at [760, 575] on link "Volgende" at bounding box center [659, 580] width 744 height 33
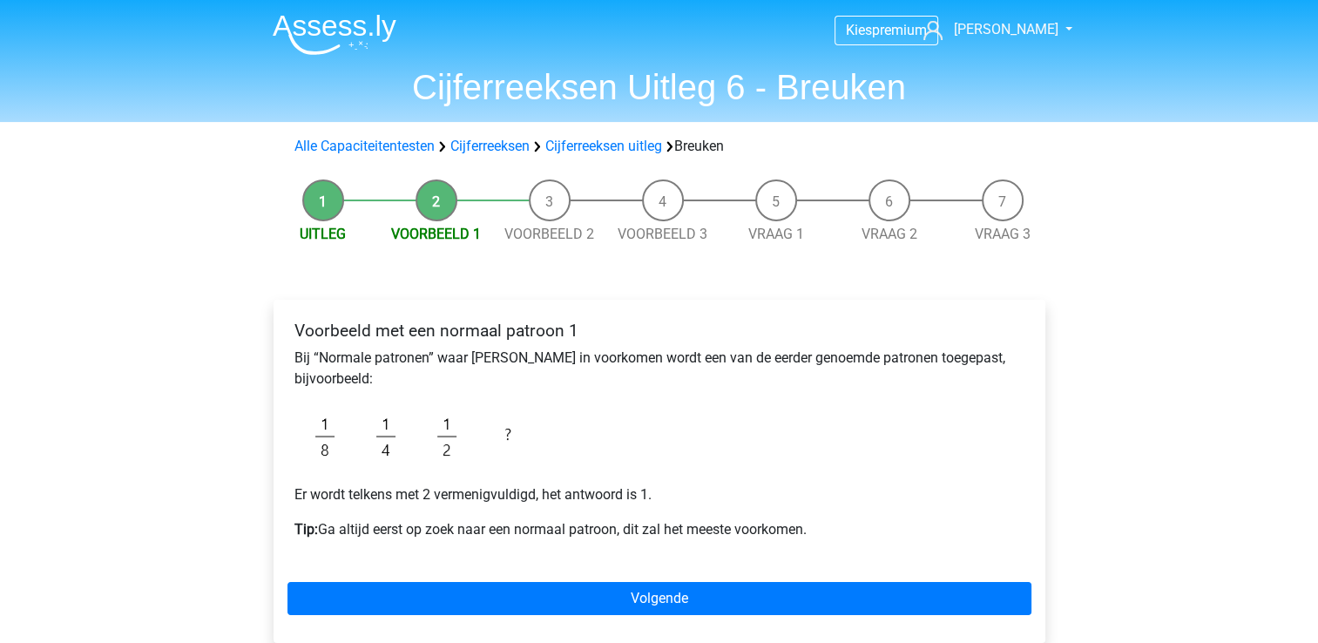
scroll to position [59, 0]
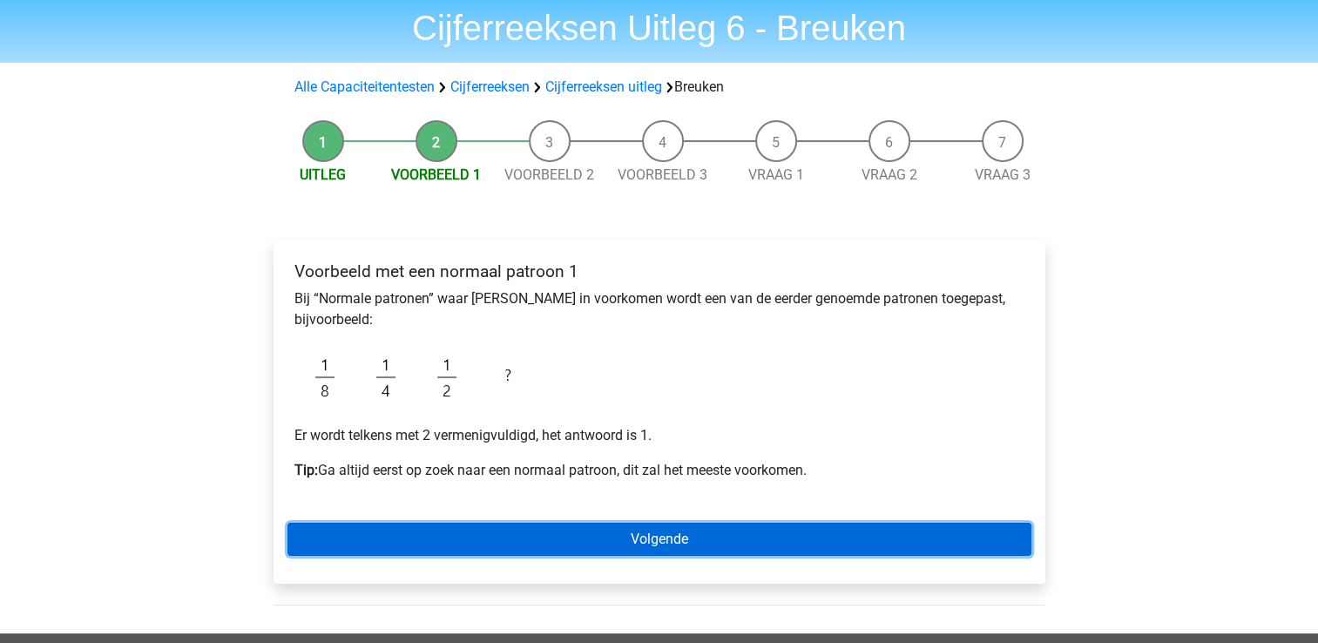
click at [490, 542] on link "Volgende" at bounding box center [659, 539] width 744 height 33
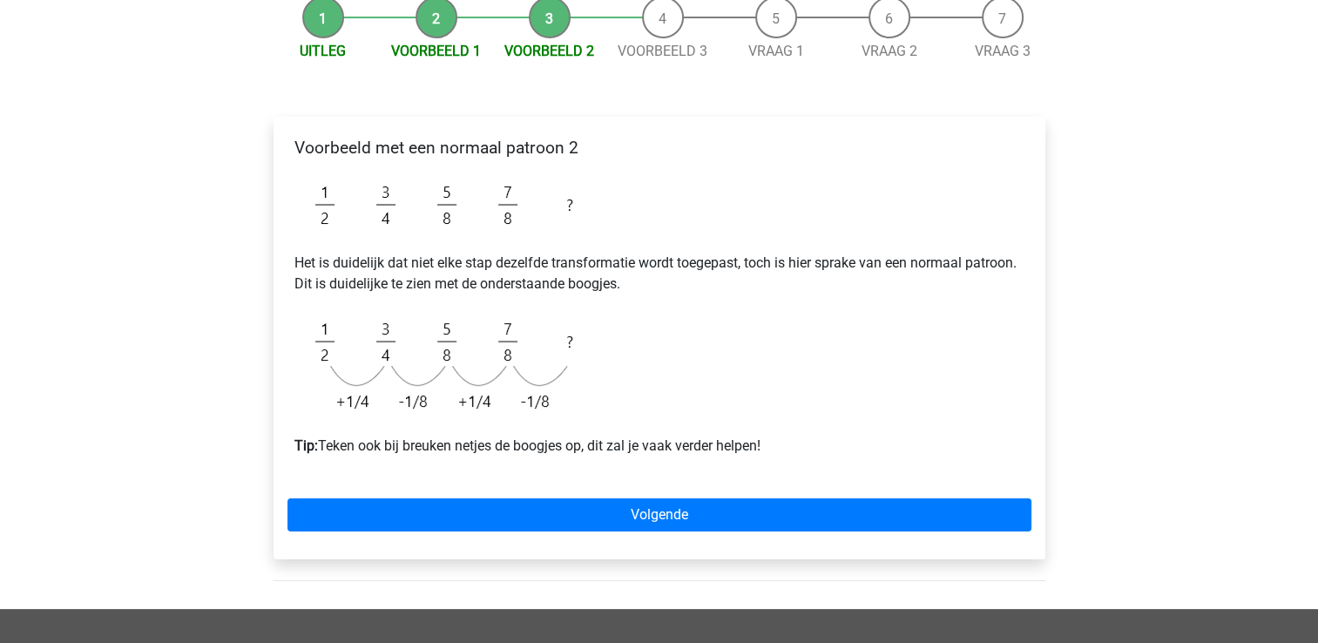
scroll to position [185, 0]
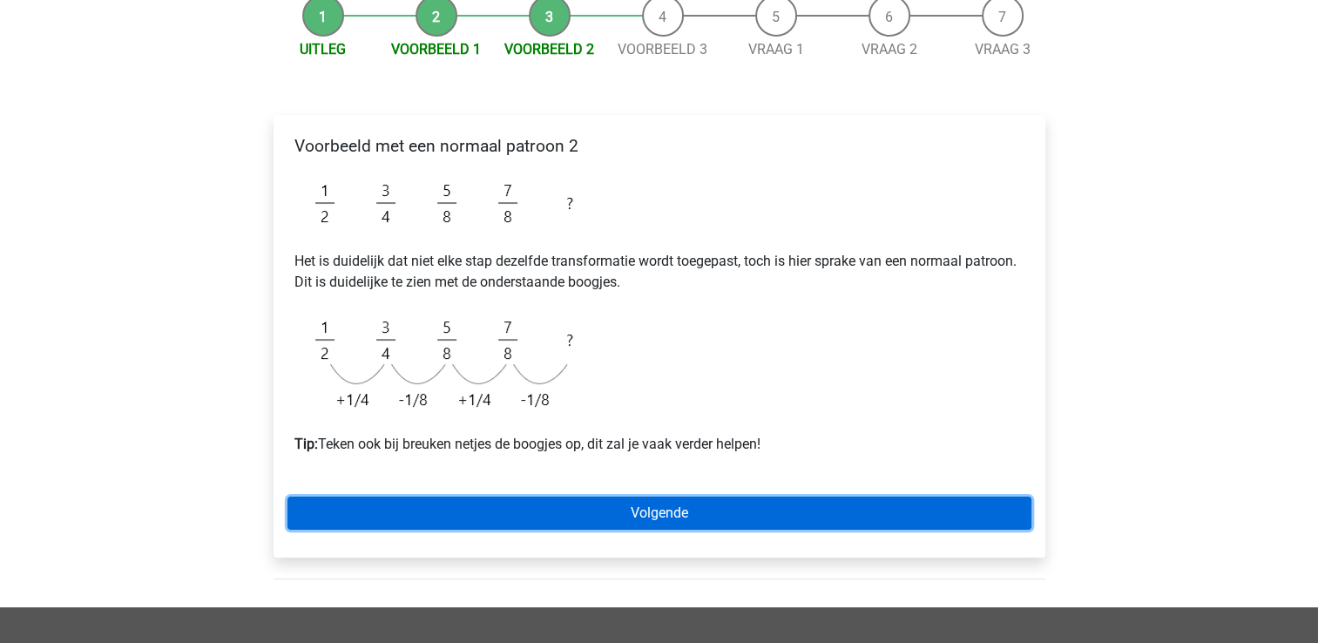
click at [652, 507] on link "Volgende" at bounding box center [659, 513] width 744 height 33
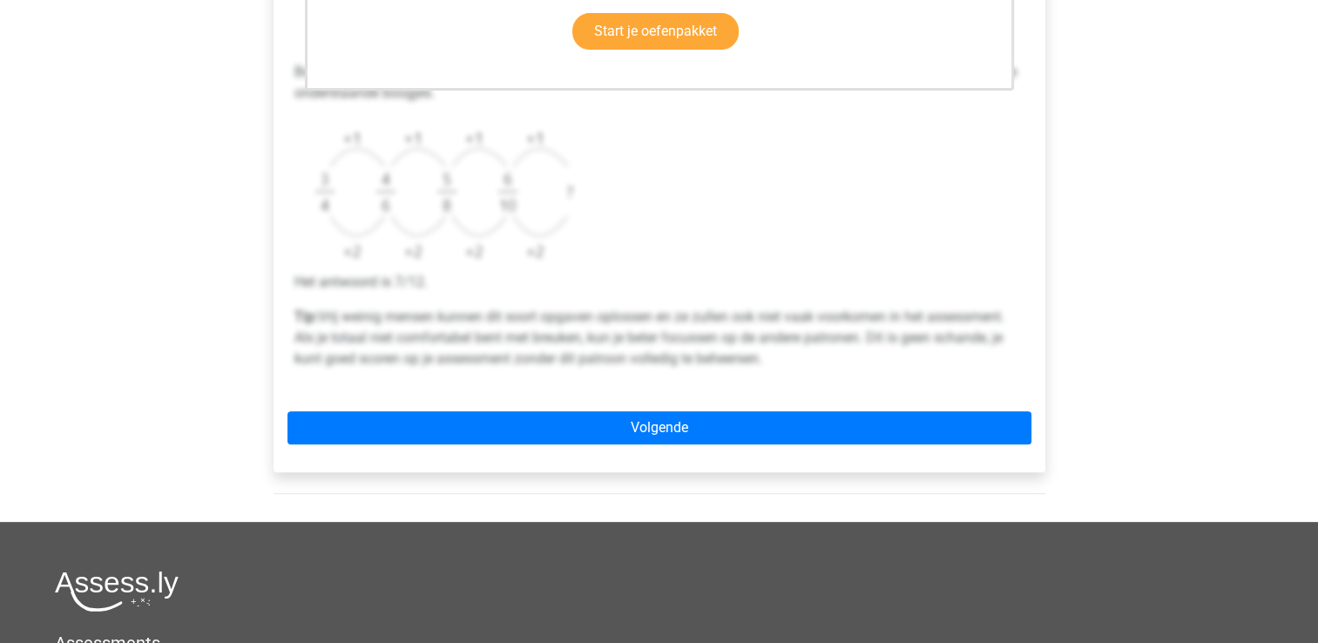
scroll to position [610, 0]
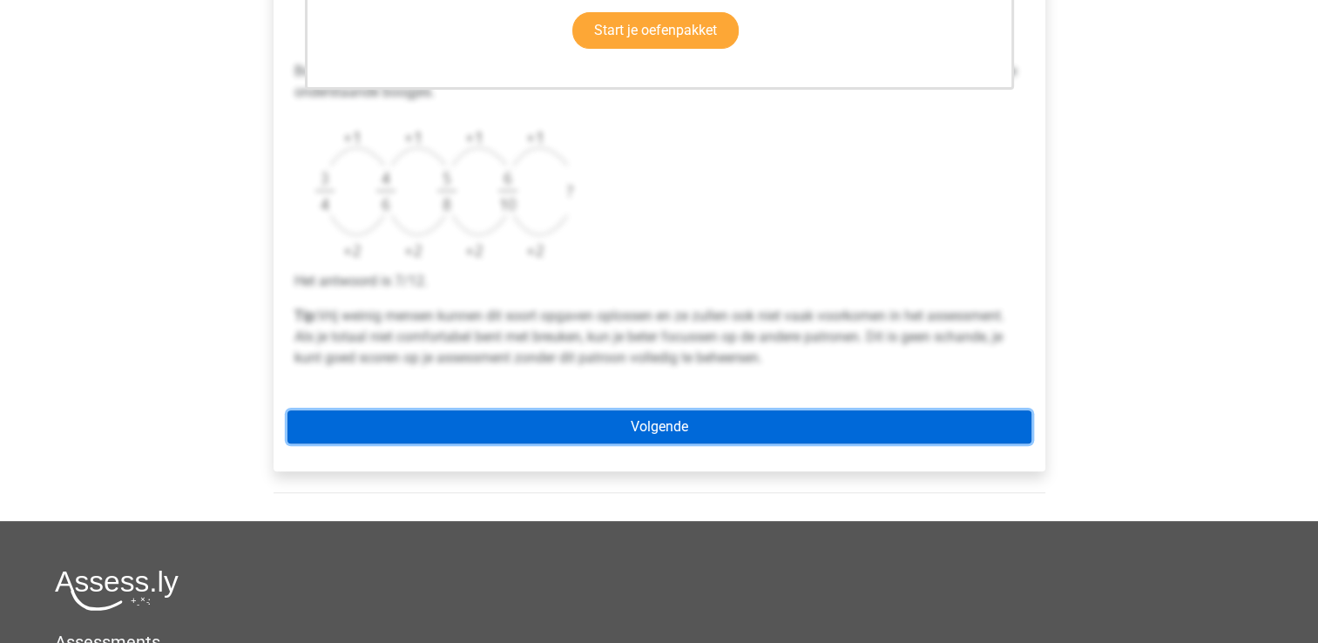
click at [628, 421] on link "Volgende" at bounding box center [659, 426] width 744 height 33
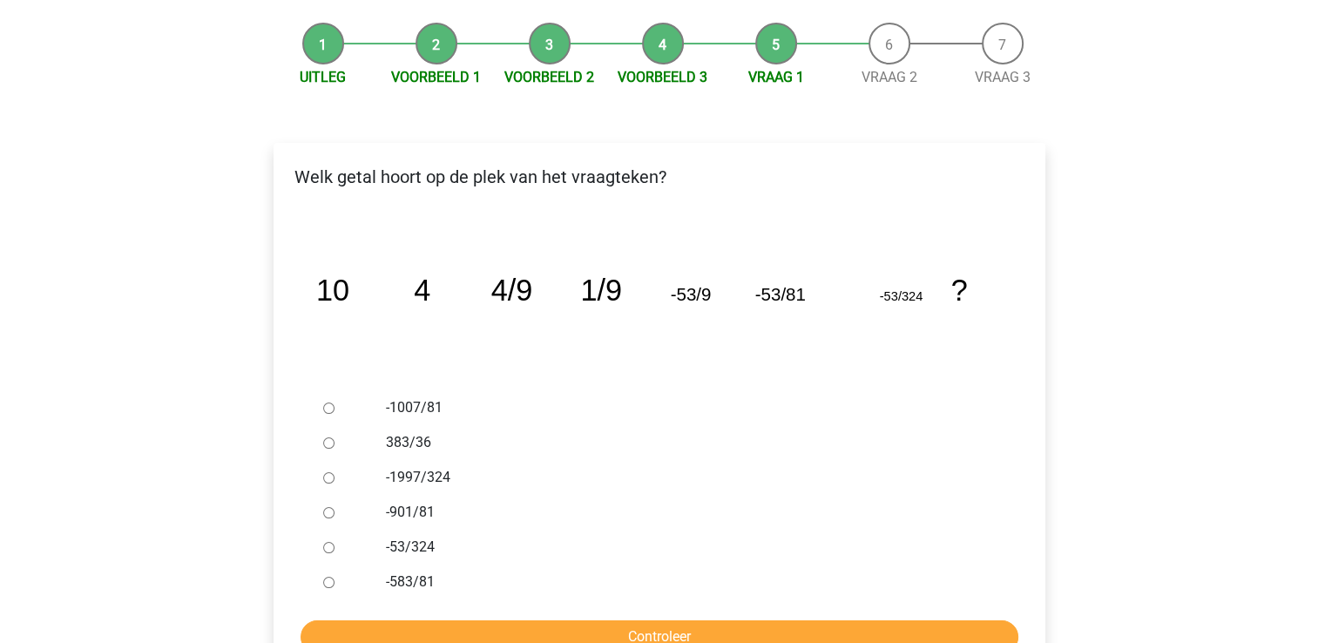
scroll to position [162, 0]
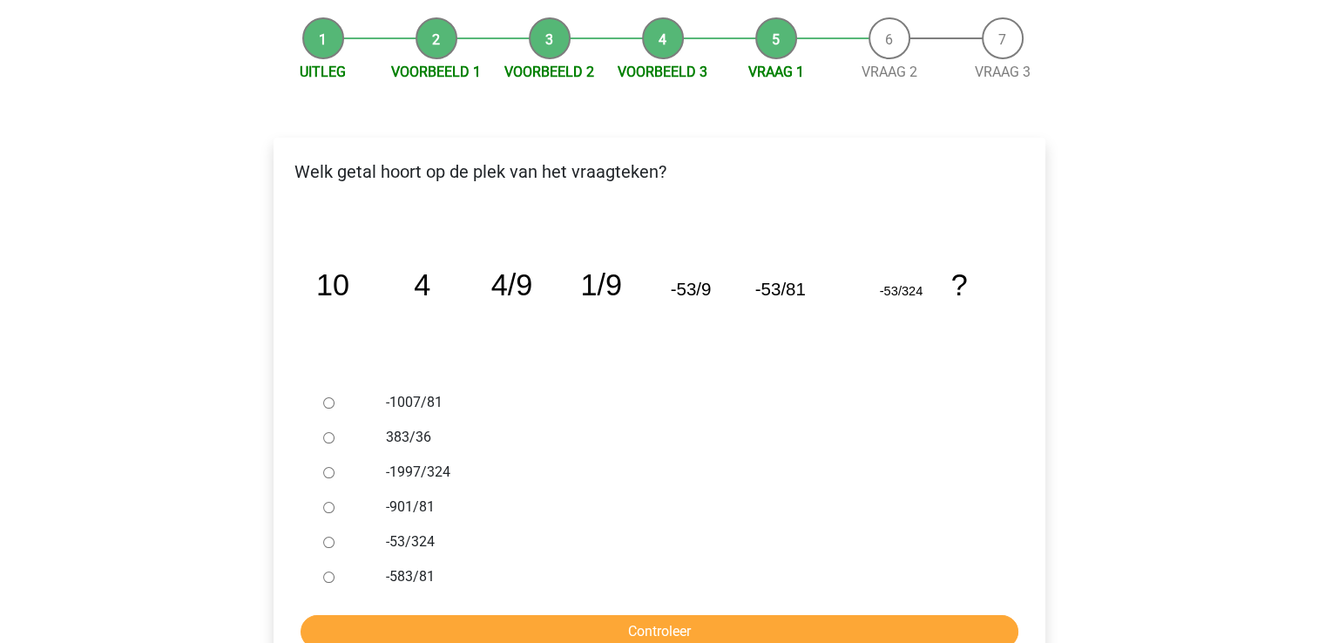
click at [406, 544] on label "-53/324" at bounding box center [687, 541] width 603 height 21
click at [335, 544] on input "-53/324" at bounding box center [328, 542] width 11 height 11
radio input "true"
click at [504, 619] on input "Controleer" at bounding box center [660, 631] width 718 height 33
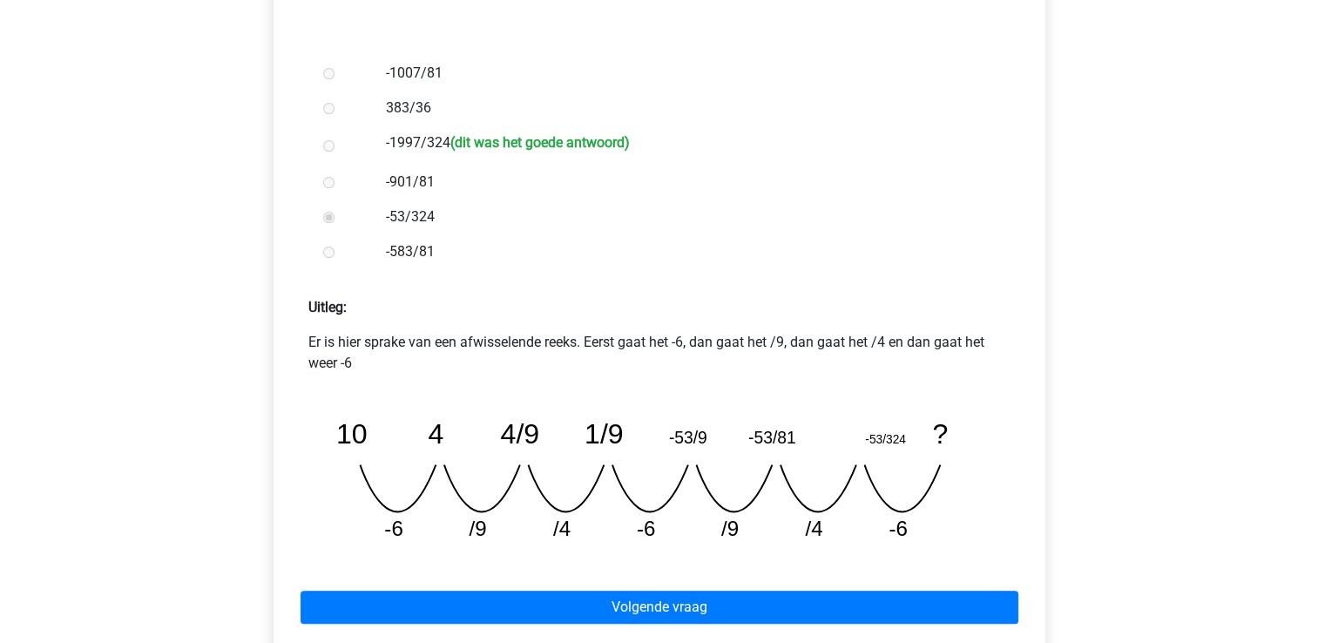
scroll to position [509, 0]
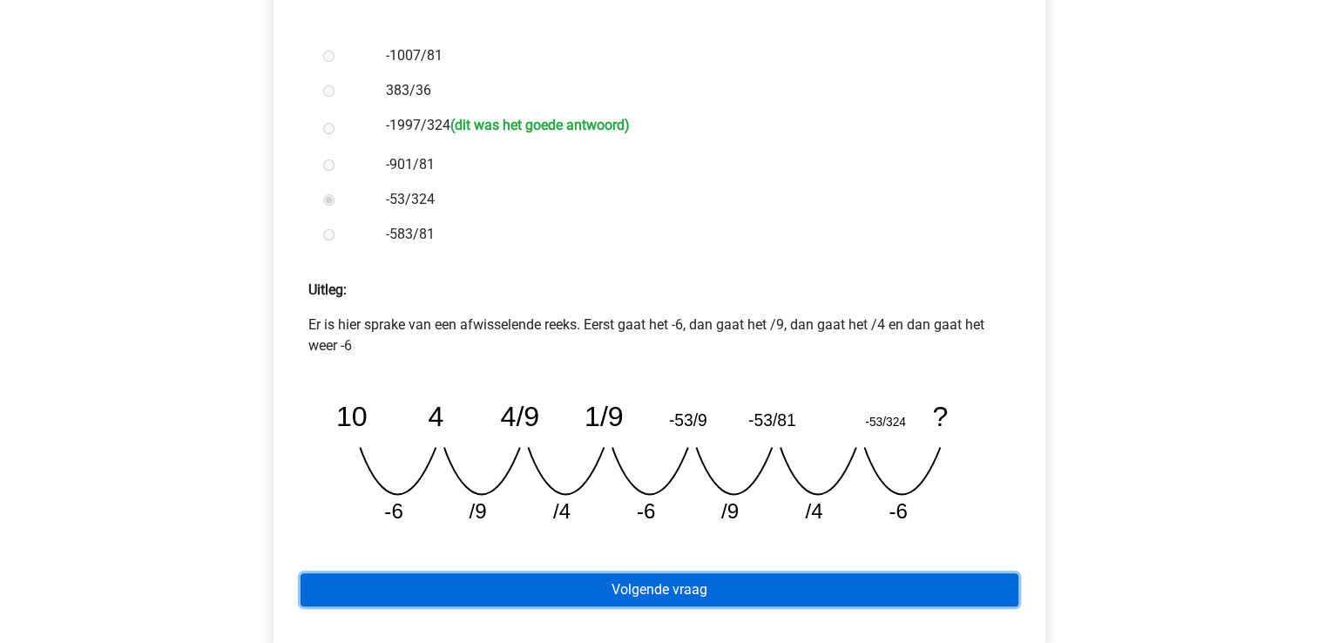
click at [684, 585] on link "Volgende vraag" at bounding box center [660, 589] width 718 height 33
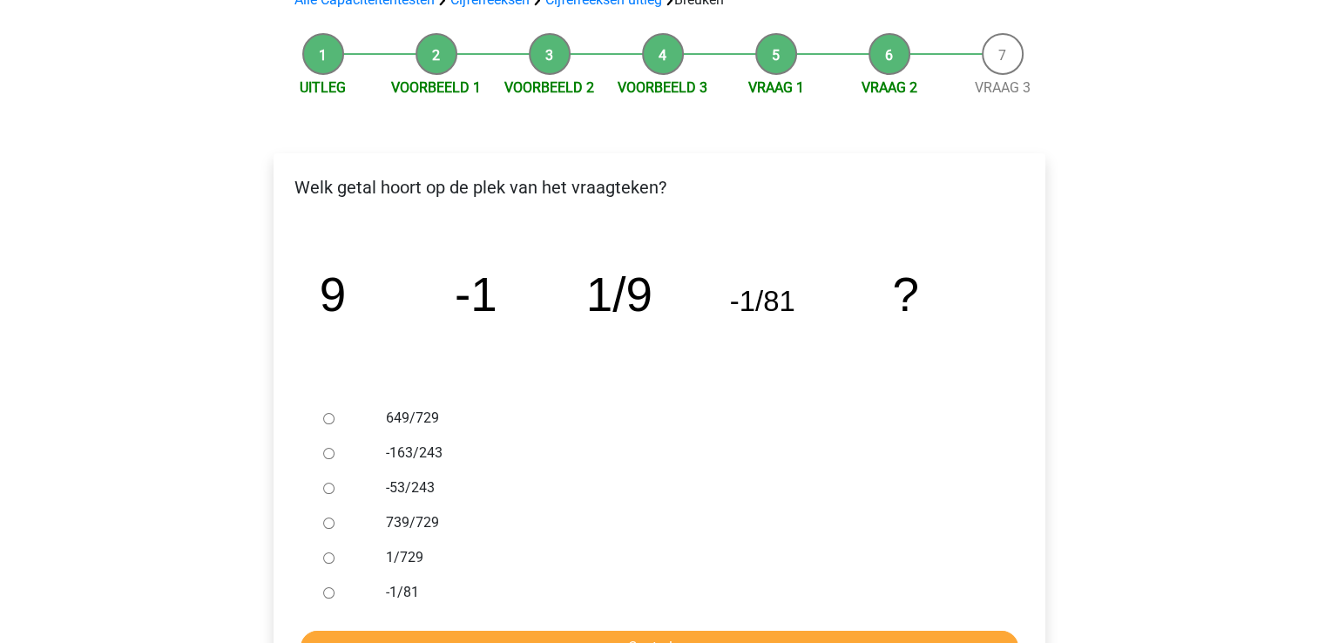
scroll to position [221, 0]
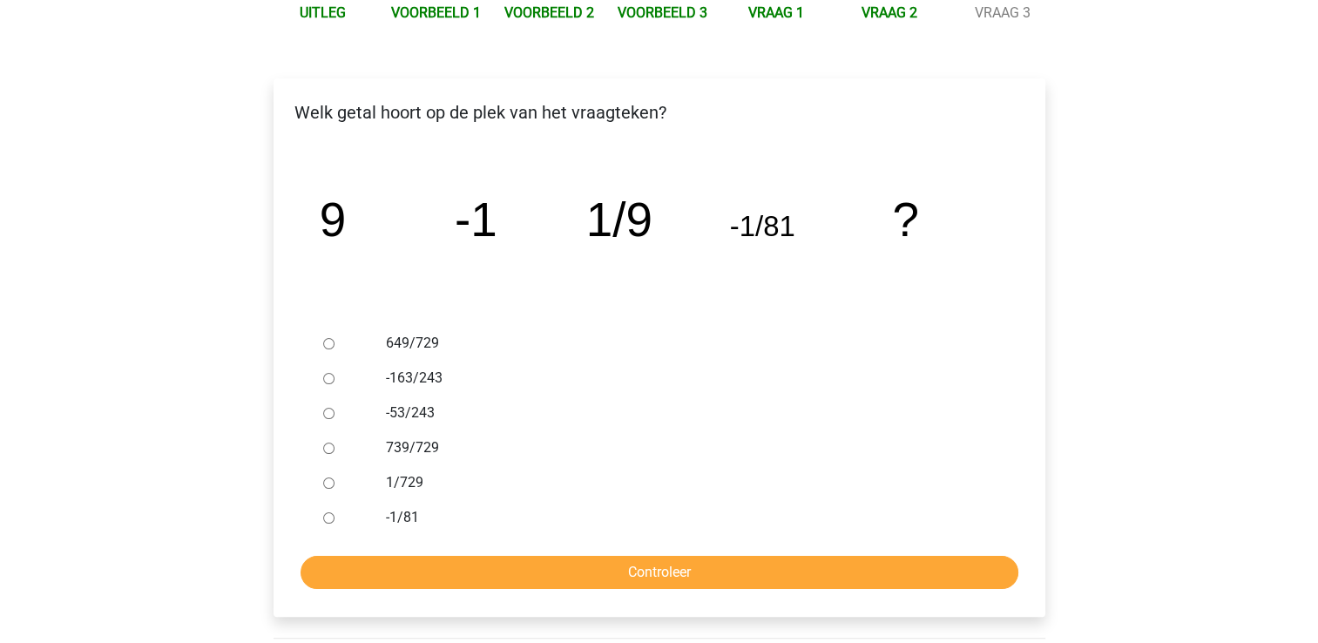
click at [409, 517] on label "-1/81" at bounding box center [687, 517] width 603 height 21
click at [335, 517] on input "-1/81" at bounding box center [328, 517] width 11 height 11
radio input "true"
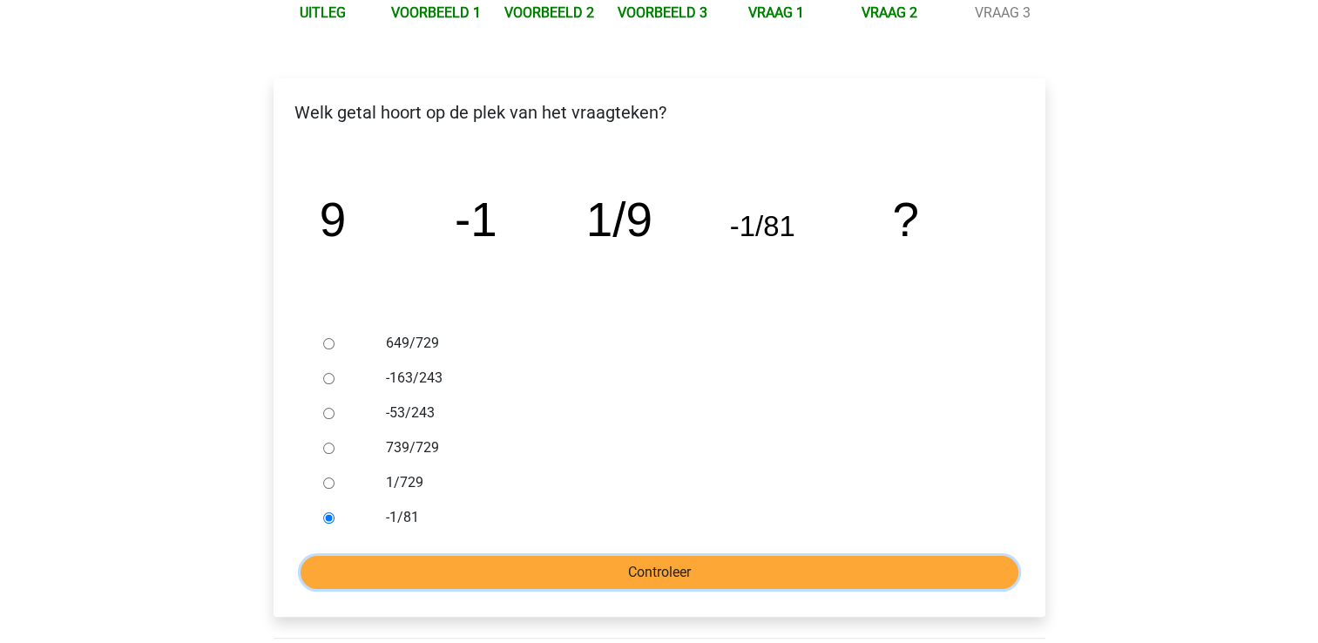
click at [459, 570] on input "Controleer" at bounding box center [660, 572] width 718 height 33
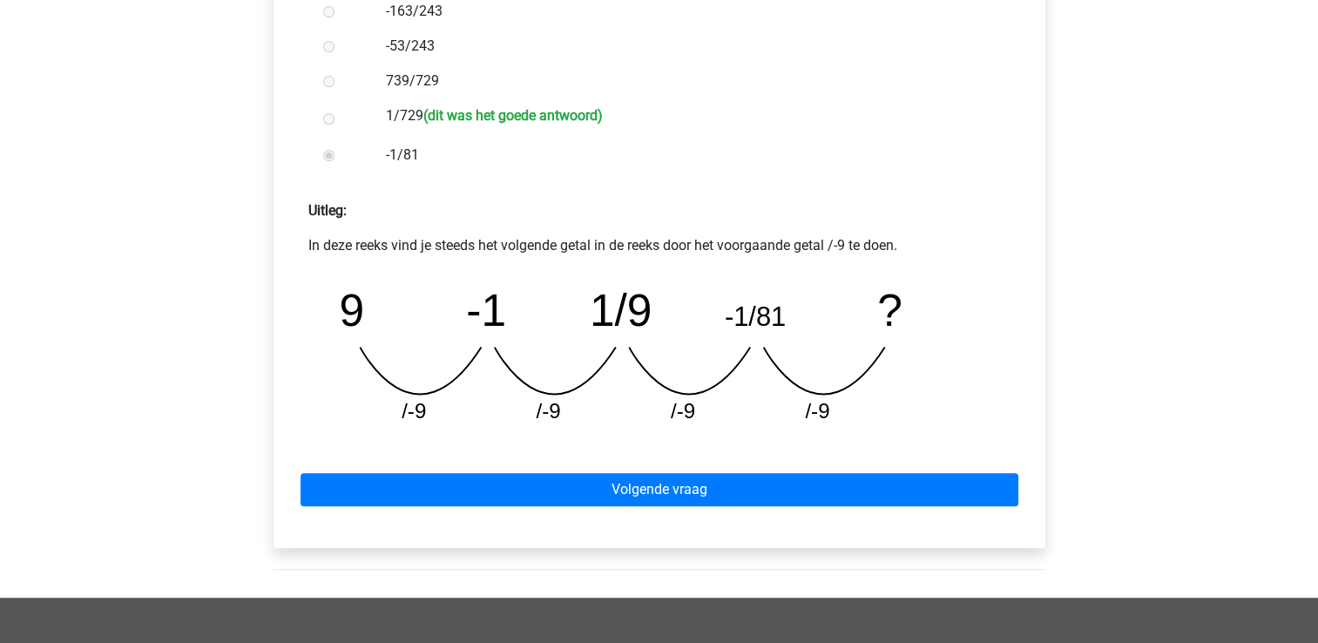
scroll to position [587, 0]
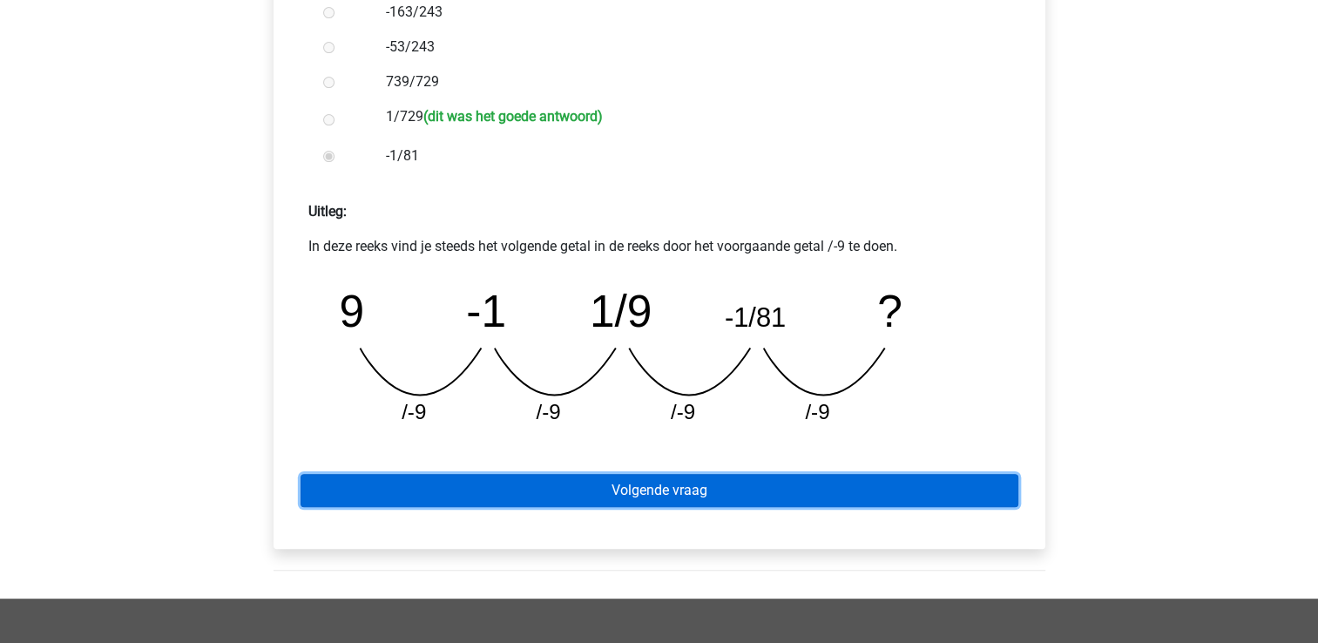
click at [786, 485] on link "Volgende vraag" at bounding box center [660, 490] width 718 height 33
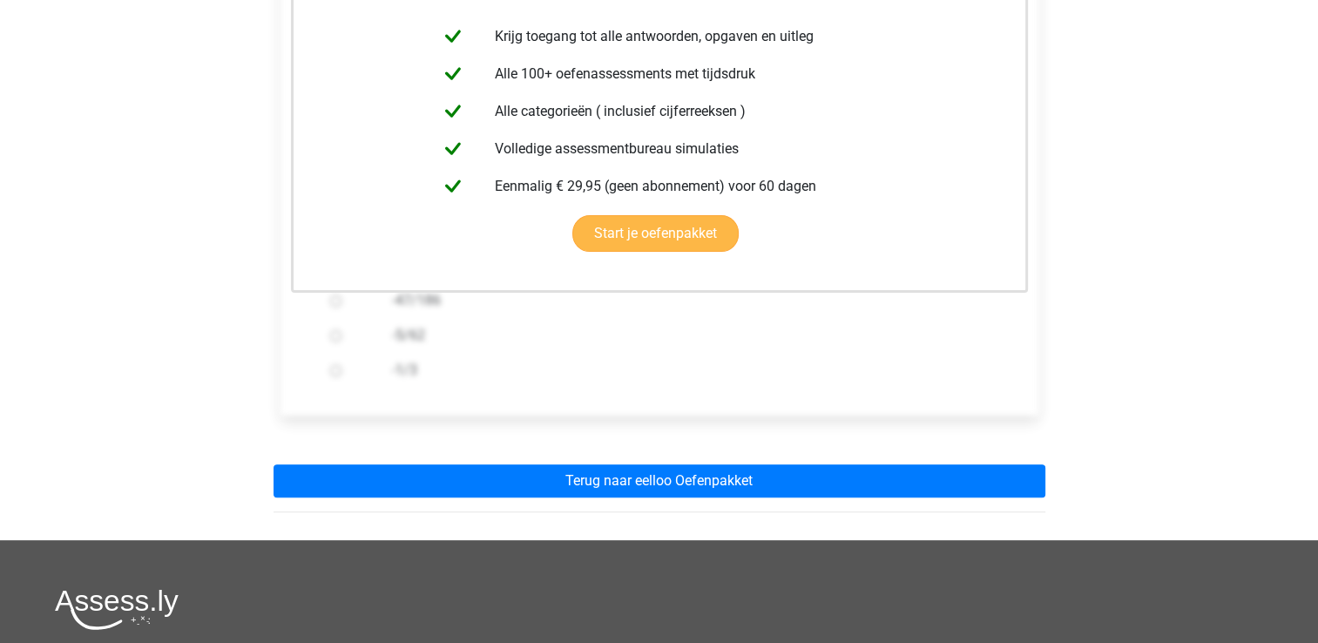
scroll to position [371, 0]
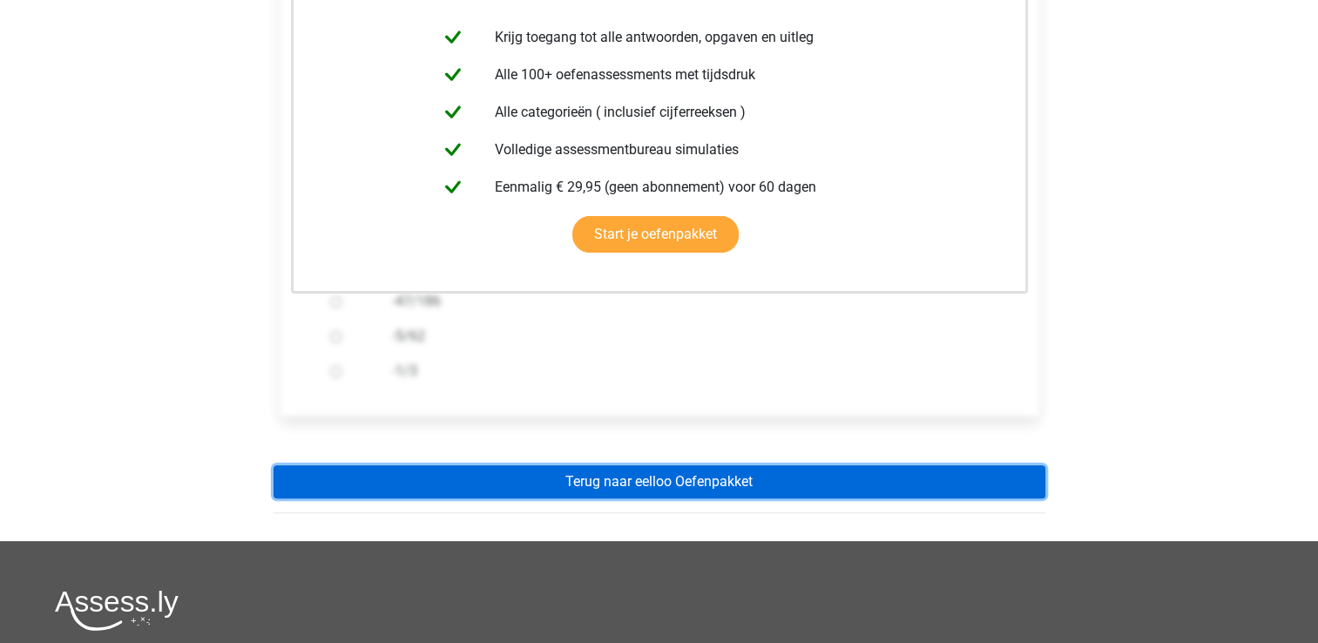
click at [624, 484] on link "Terug naar eelloo Oefenpakket" at bounding box center [660, 481] width 772 height 33
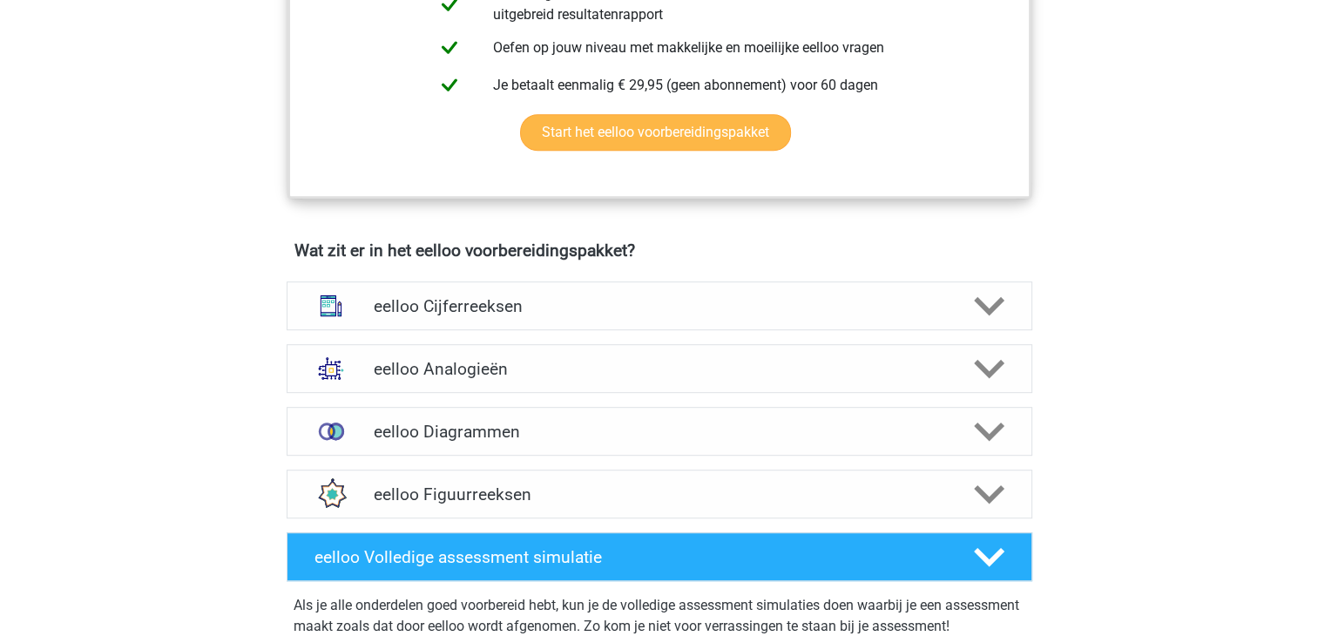
scroll to position [962, 0]
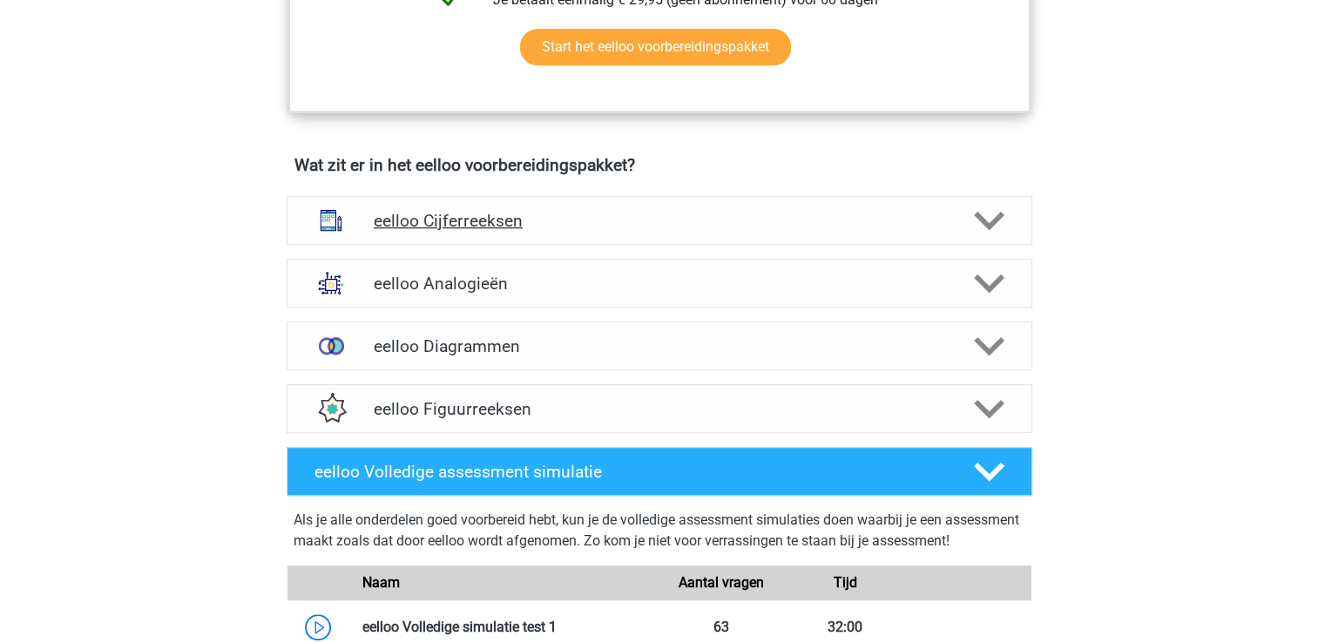
click at [461, 227] on h4 "eelloo Cijferreeksen" at bounding box center [659, 221] width 571 height 20
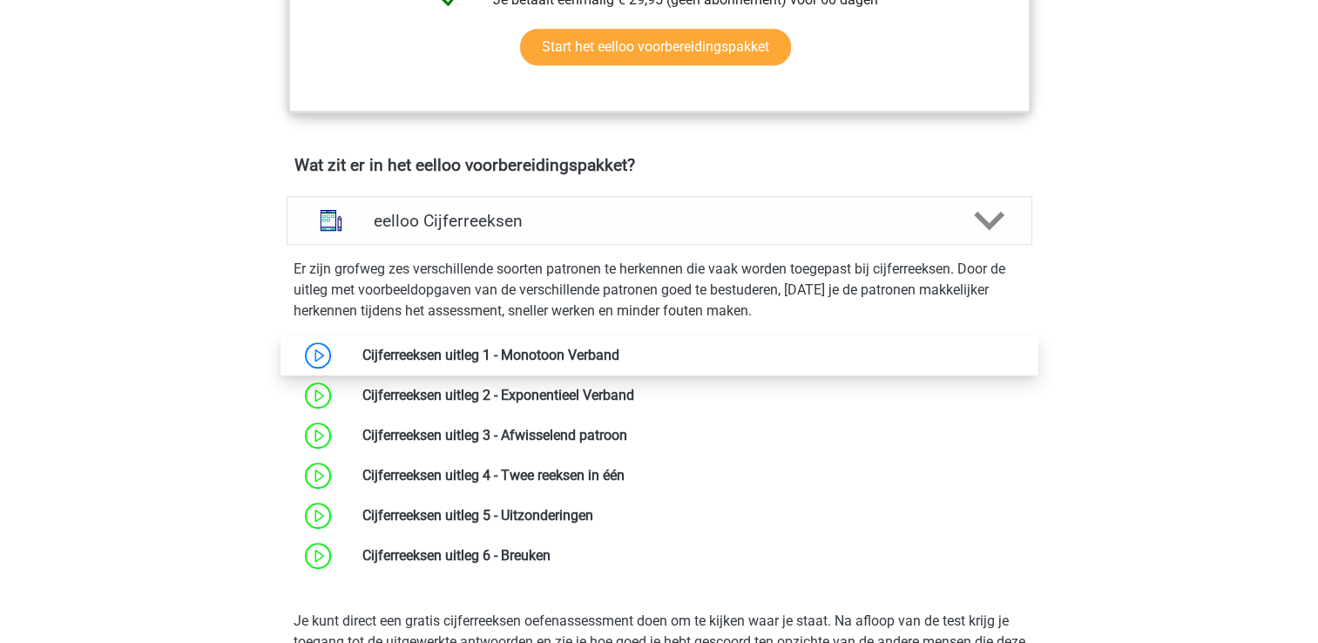
click at [619, 362] on link at bounding box center [619, 355] width 0 height 17
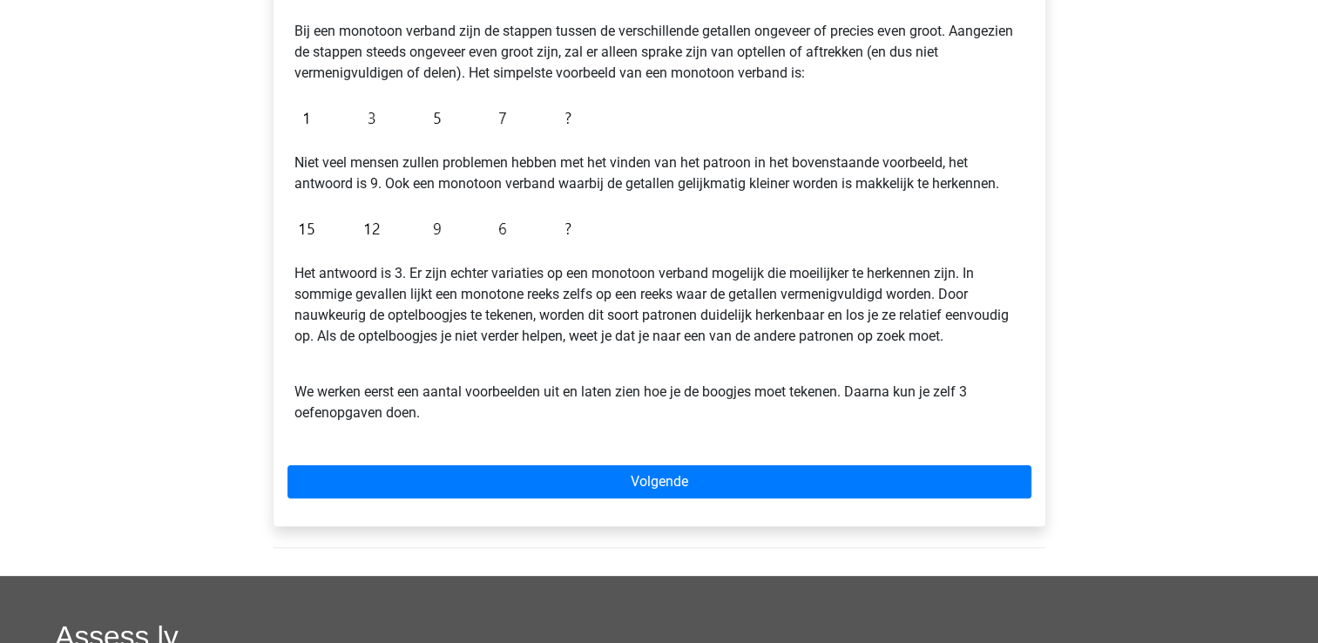
scroll to position [357, 0]
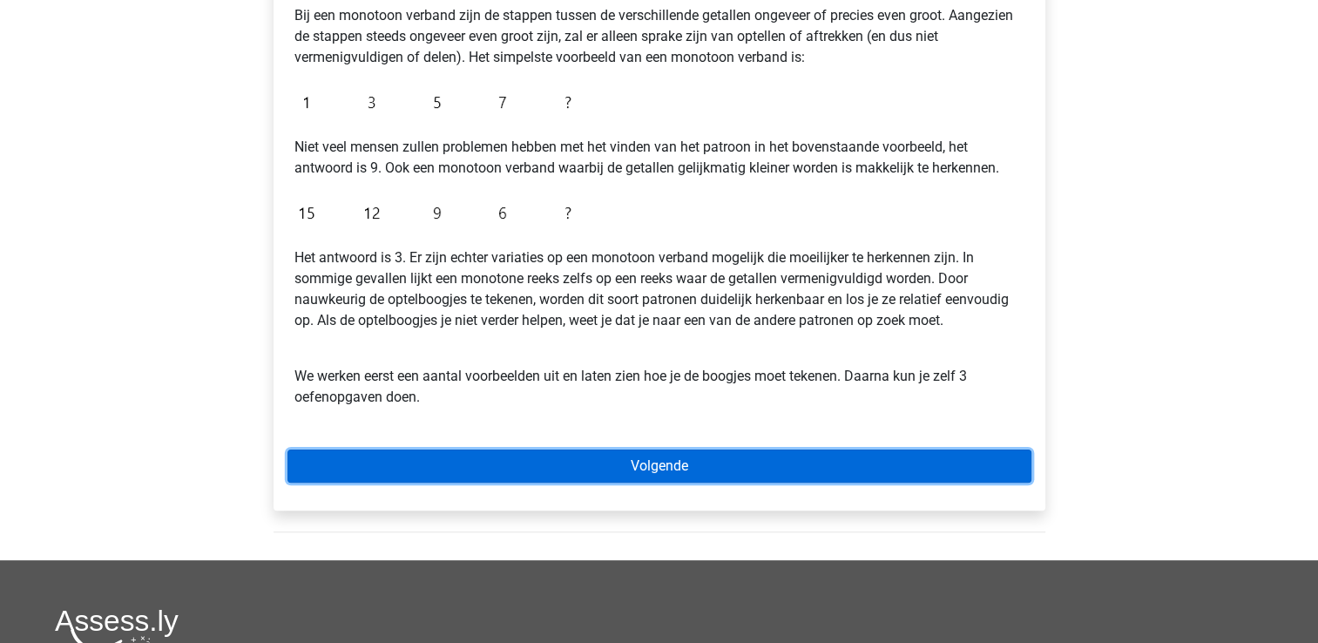
click at [704, 468] on link "Volgende" at bounding box center [659, 466] width 744 height 33
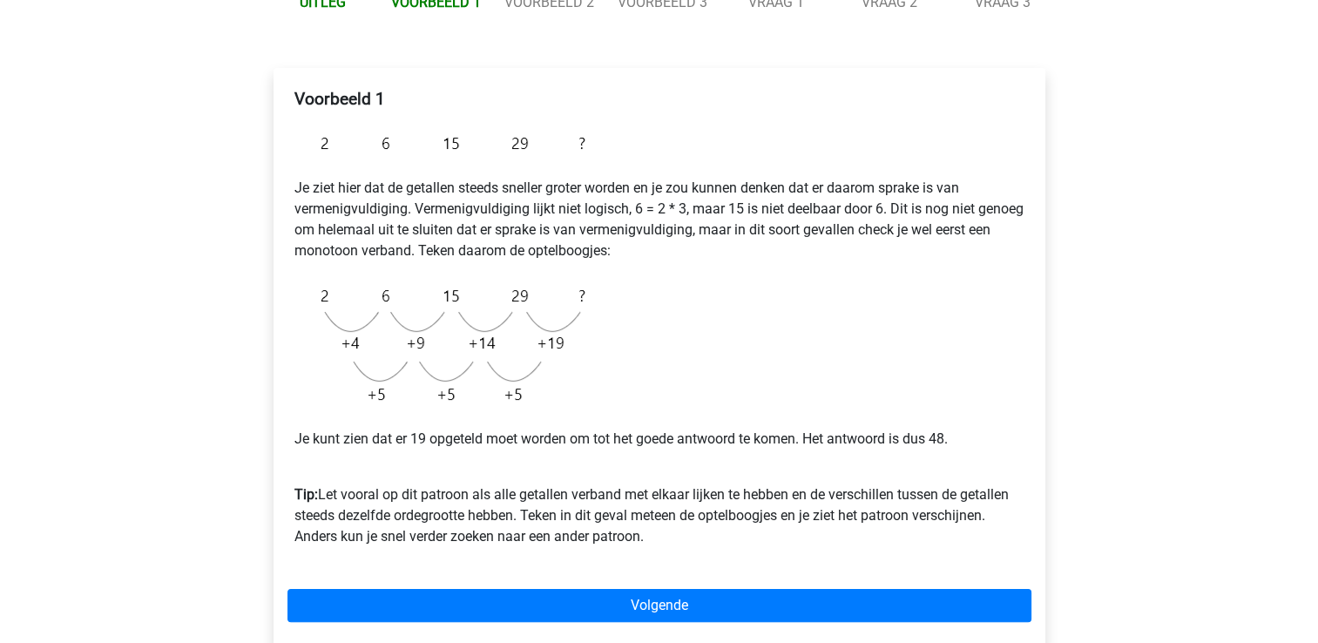
scroll to position [233, 0]
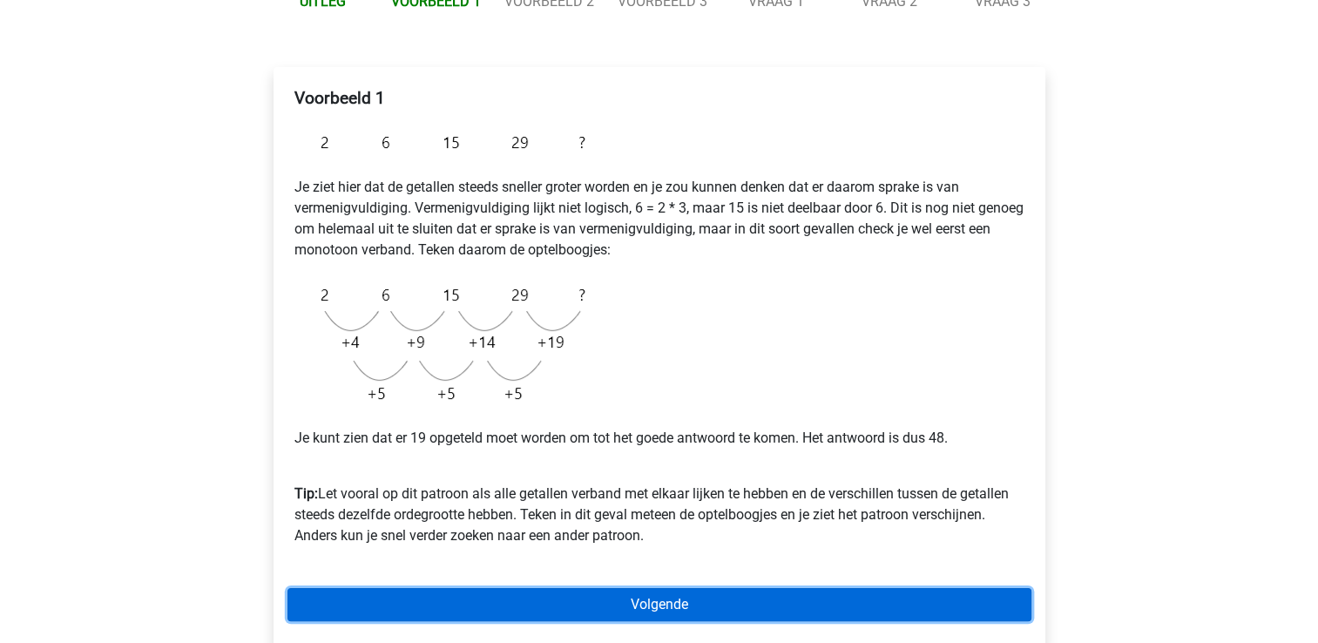
click at [706, 603] on link "Volgende" at bounding box center [659, 604] width 744 height 33
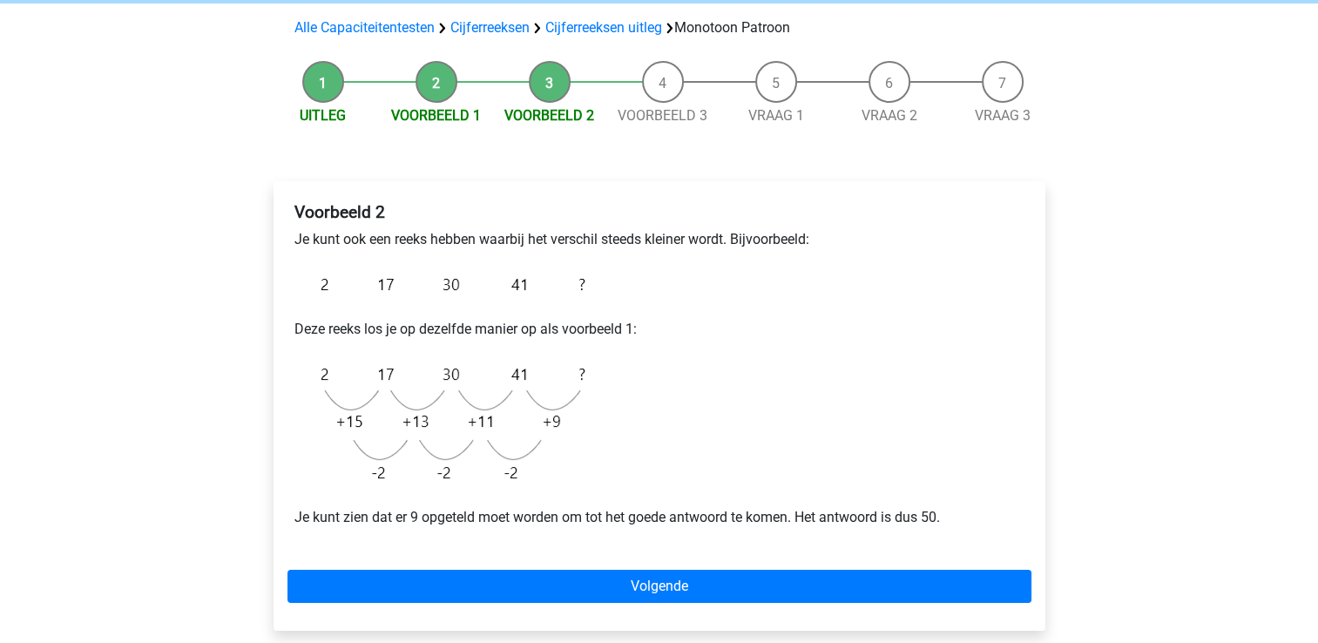
scroll to position [122, 0]
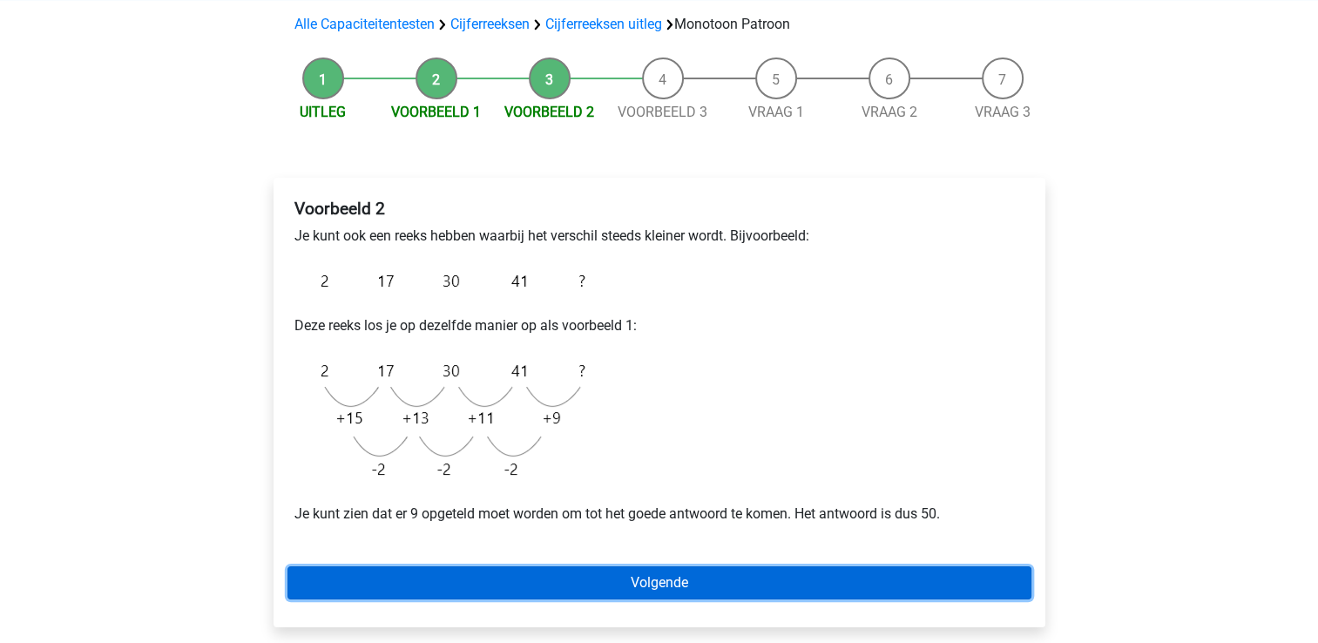
click at [532, 584] on link "Volgende" at bounding box center [659, 582] width 744 height 33
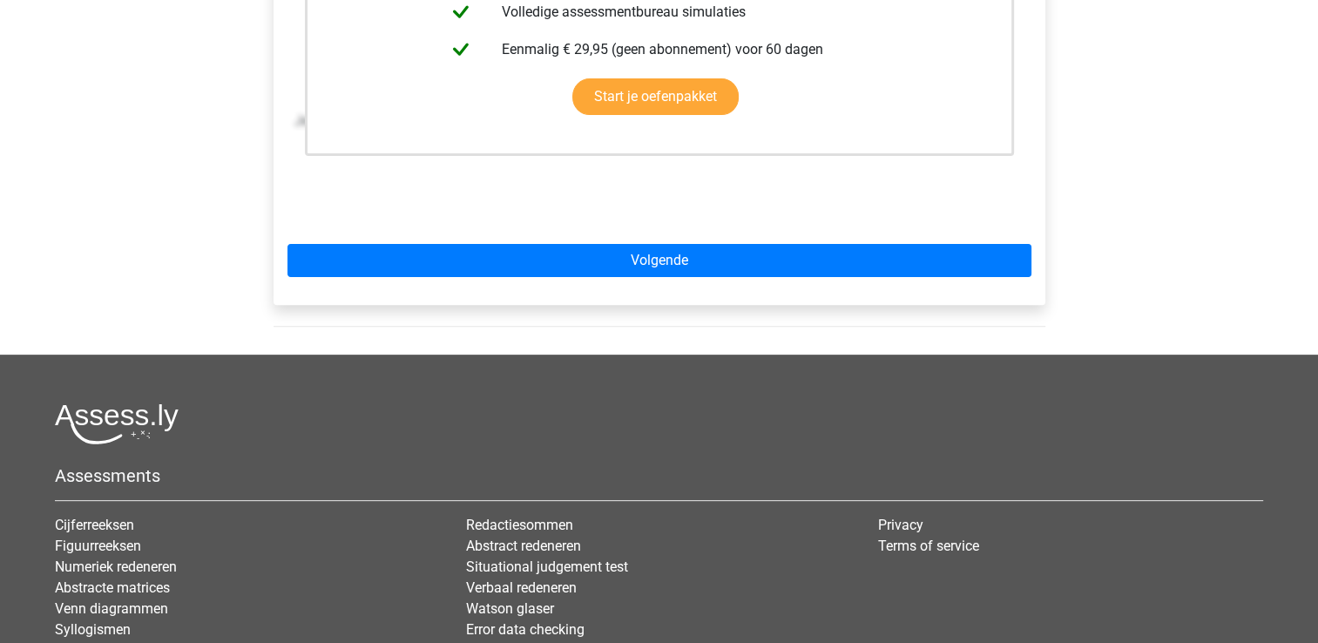
scroll to position [545, 0]
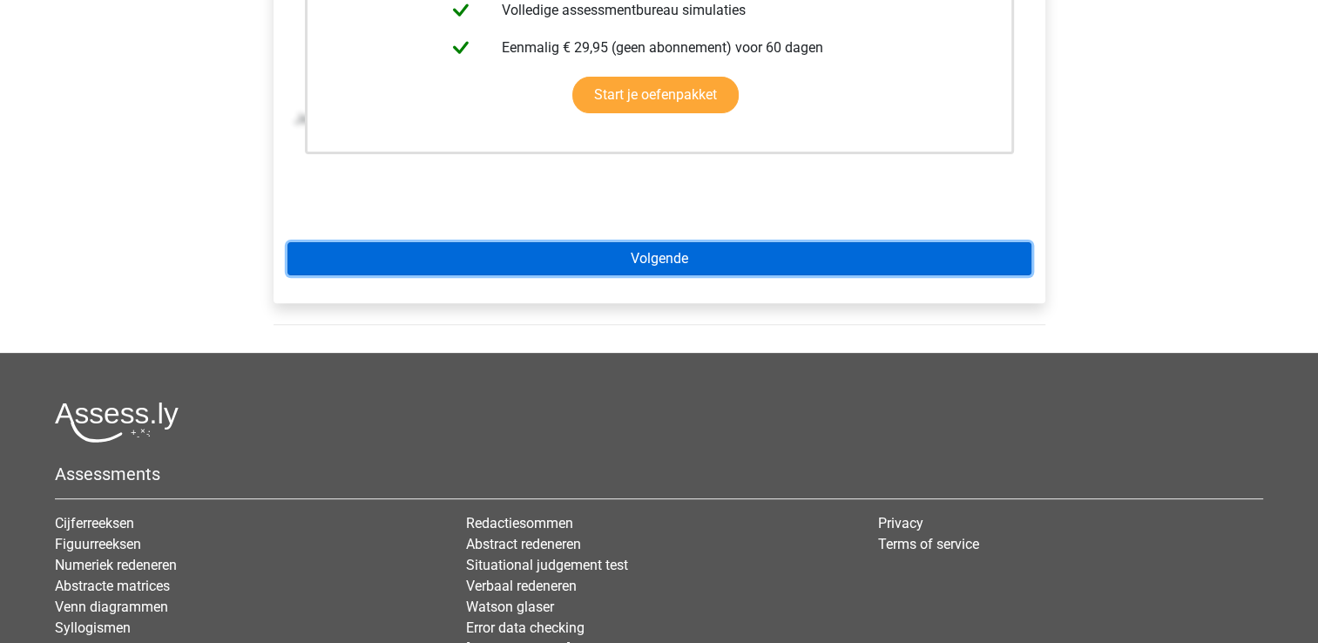
click at [536, 266] on link "Volgende" at bounding box center [659, 258] width 744 height 33
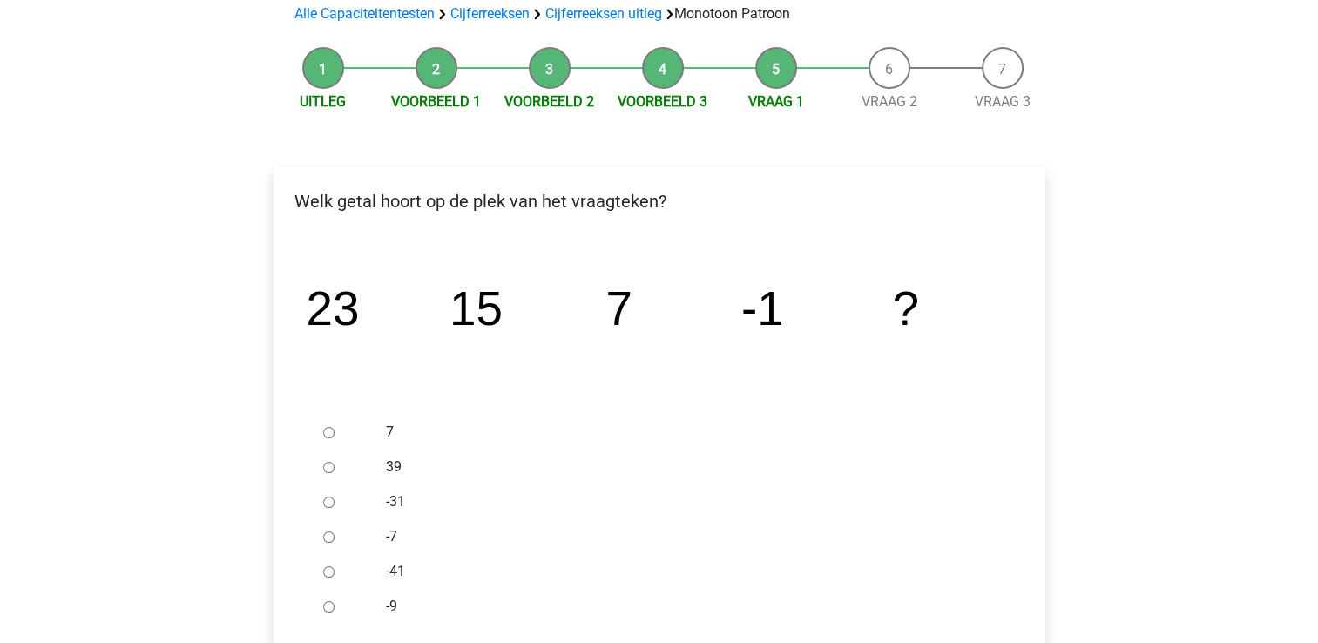
scroll to position [136, 0]
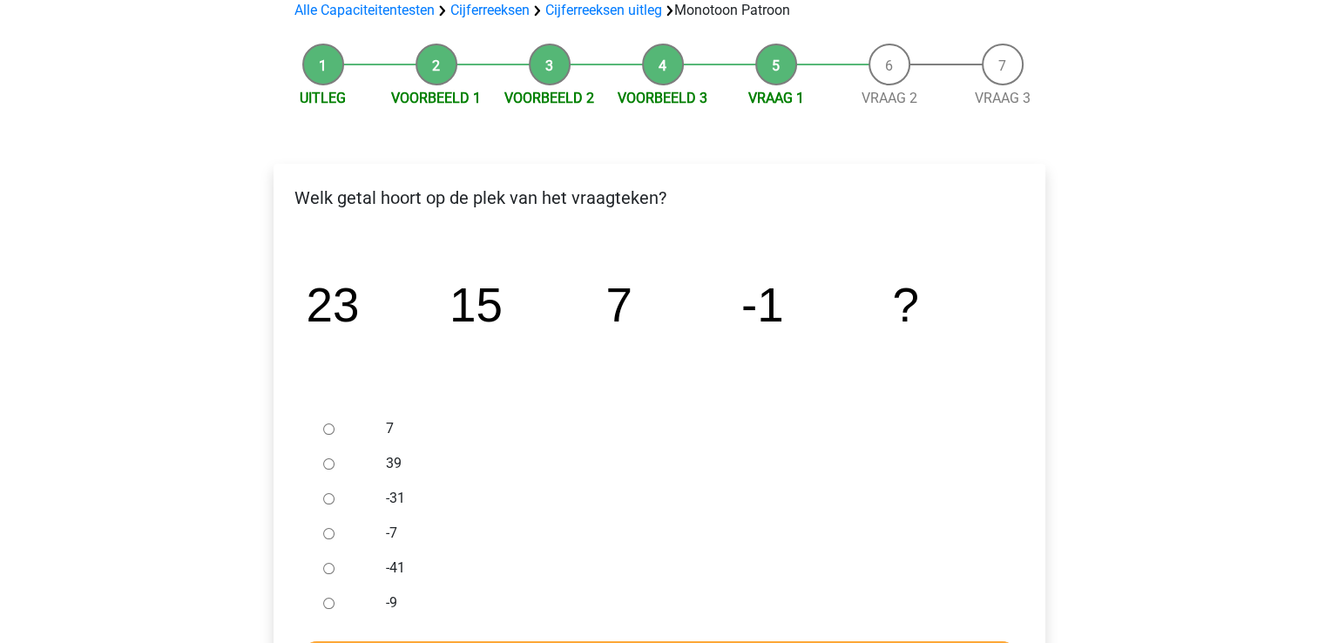
click at [334, 611] on div at bounding box center [344, 602] width 57 height 35
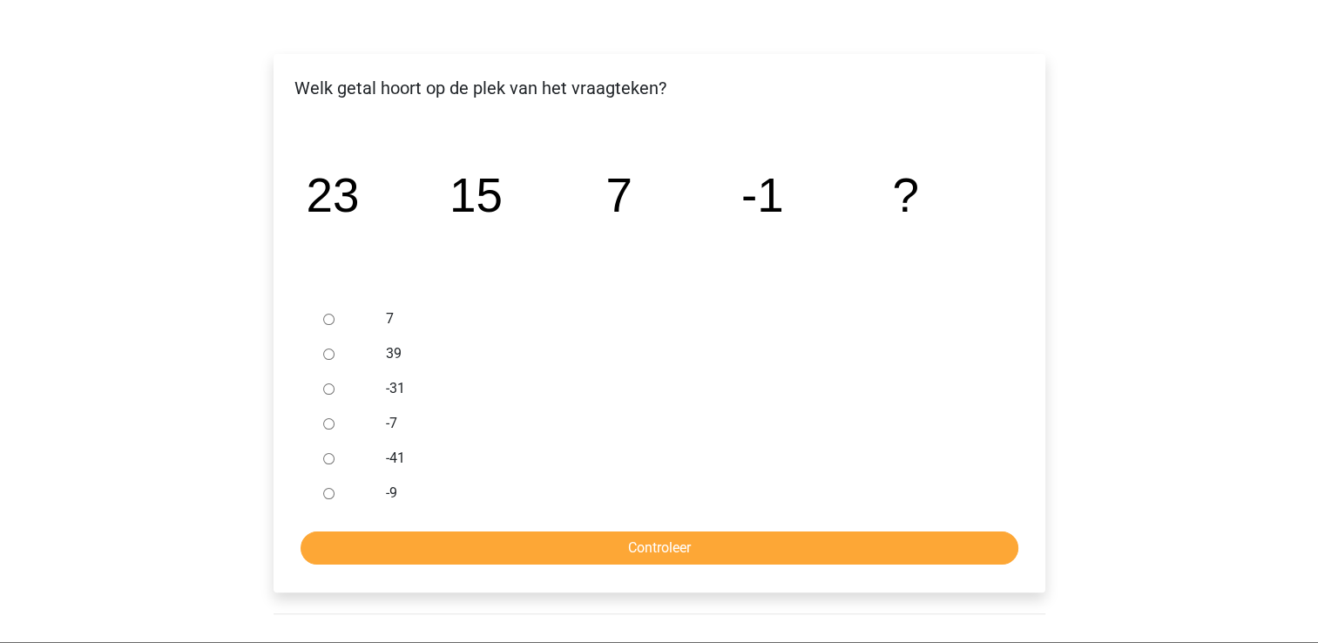
scroll to position [247, 0]
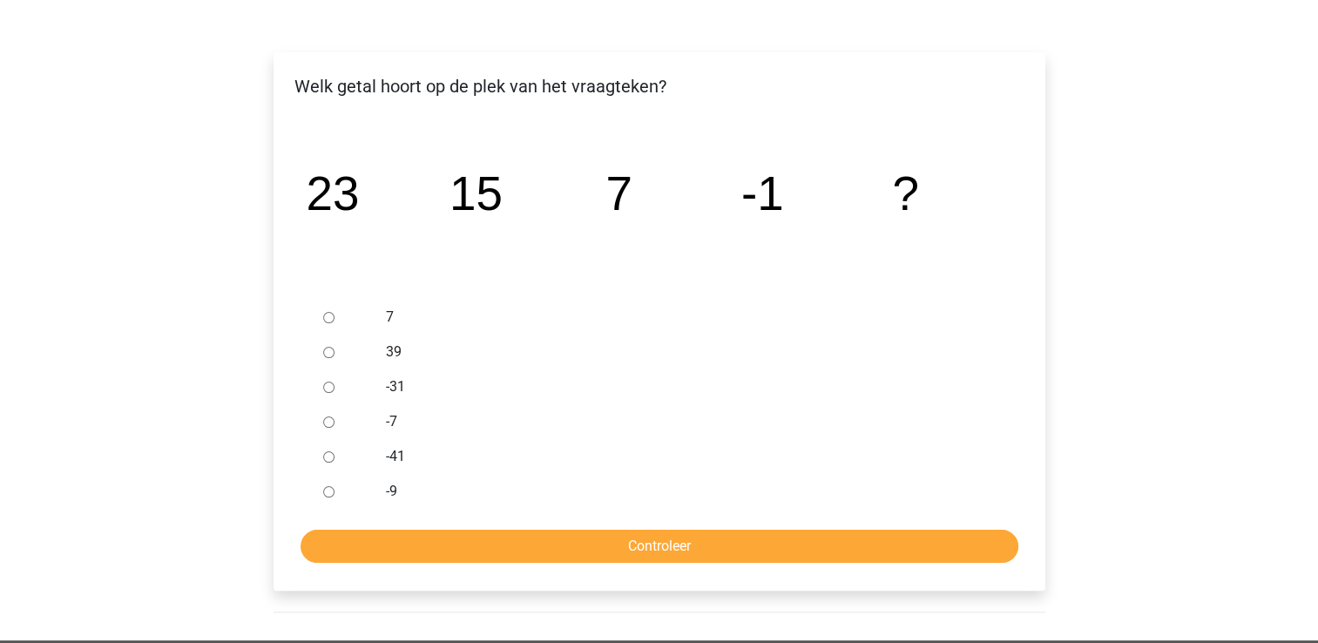
click at [328, 490] on input "-9" at bounding box center [328, 491] width 11 height 11
radio input "true"
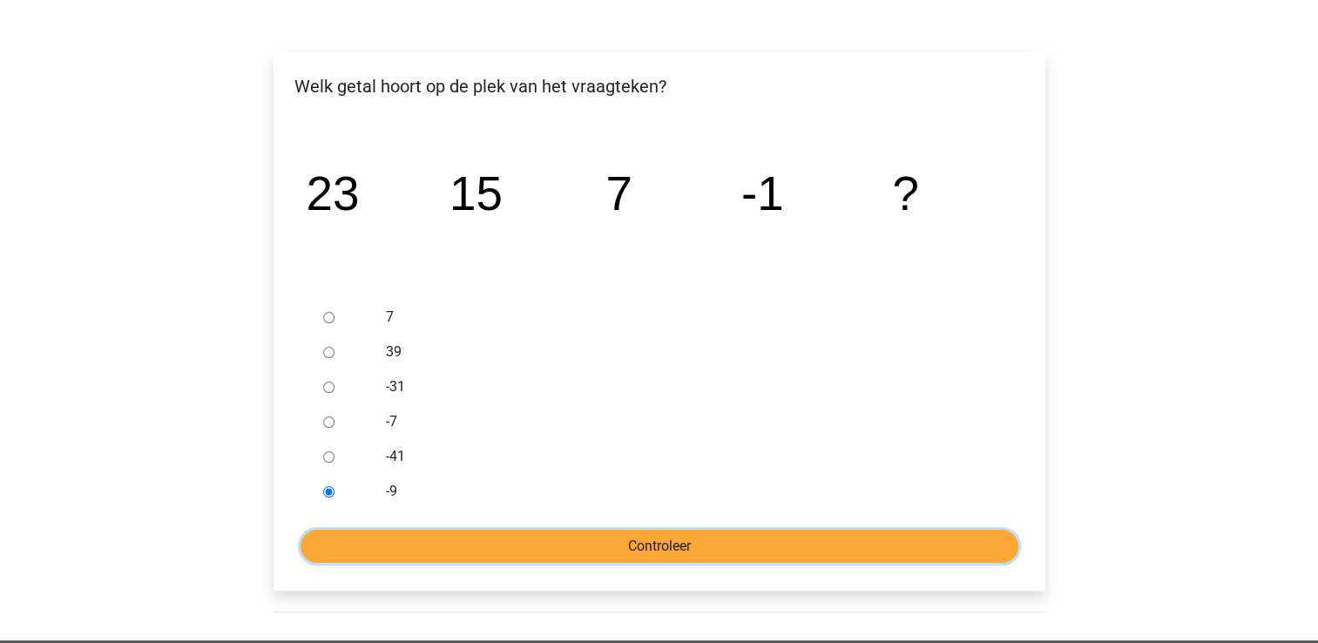
click at [336, 537] on input "Controleer" at bounding box center [660, 546] width 718 height 33
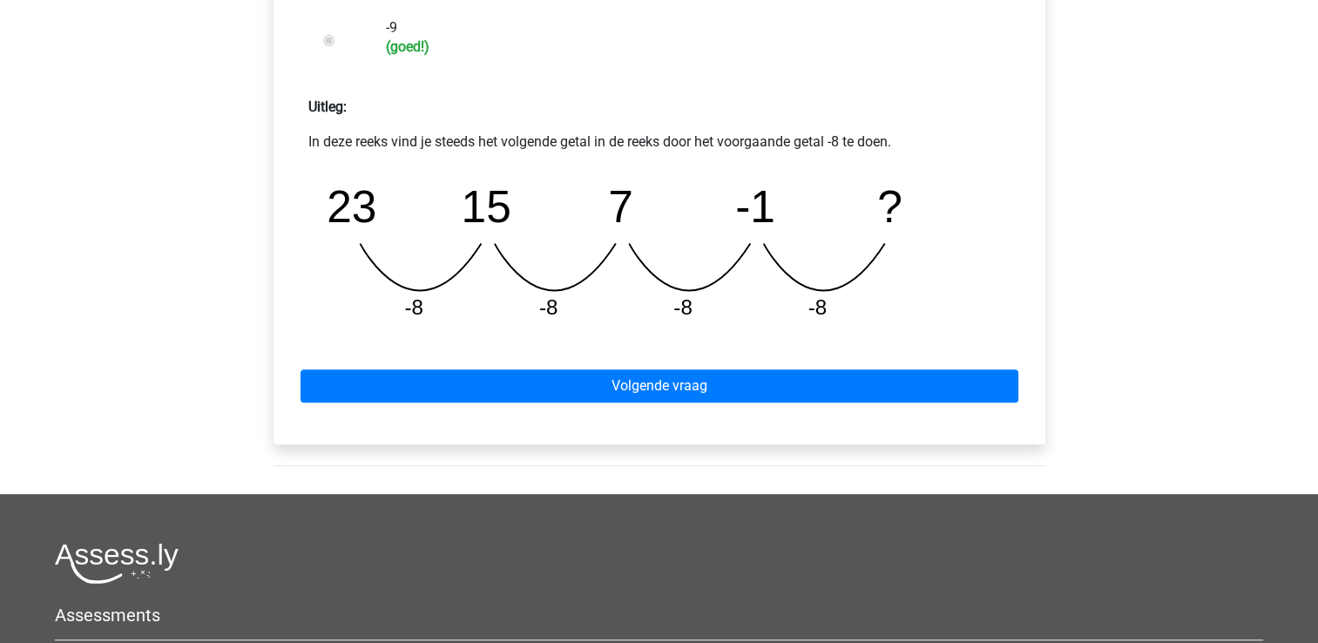
scroll to position [732, 0]
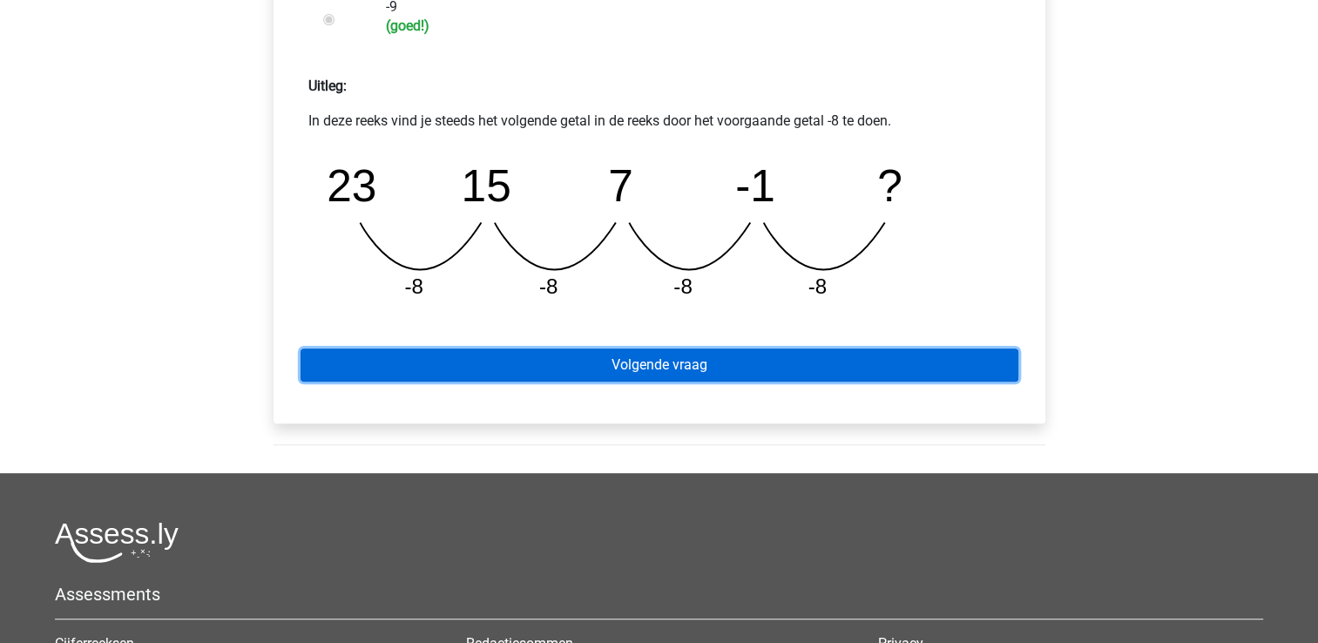
click at [757, 372] on link "Volgende vraag" at bounding box center [660, 364] width 718 height 33
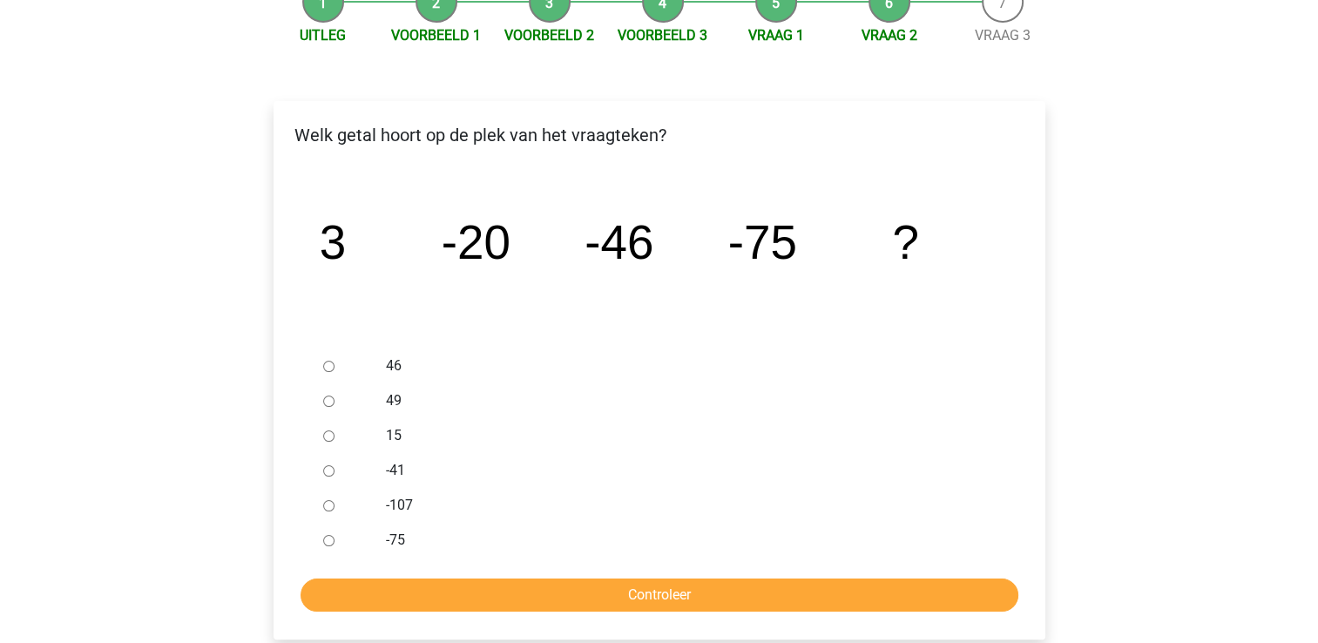
scroll to position [202, 0]
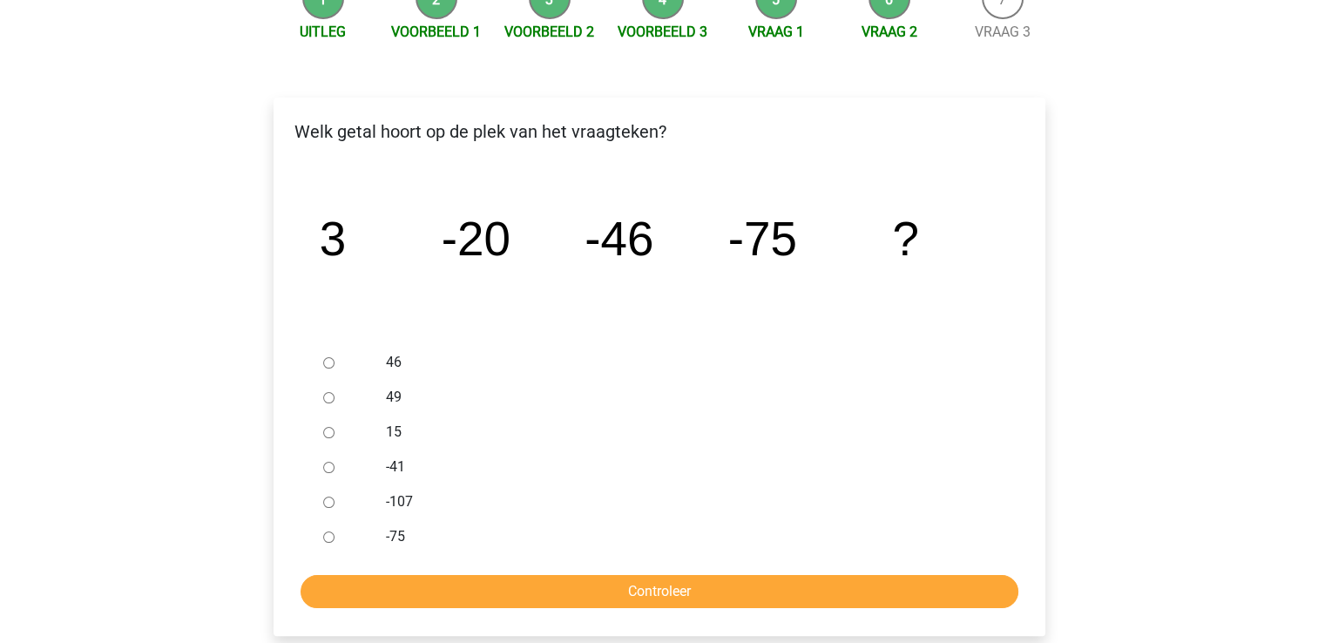
click at [335, 499] on div at bounding box center [344, 501] width 57 height 35
click at [328, 500] on input "-107" at bounding box center [328, 502] width 11 height 11
radio input "true"
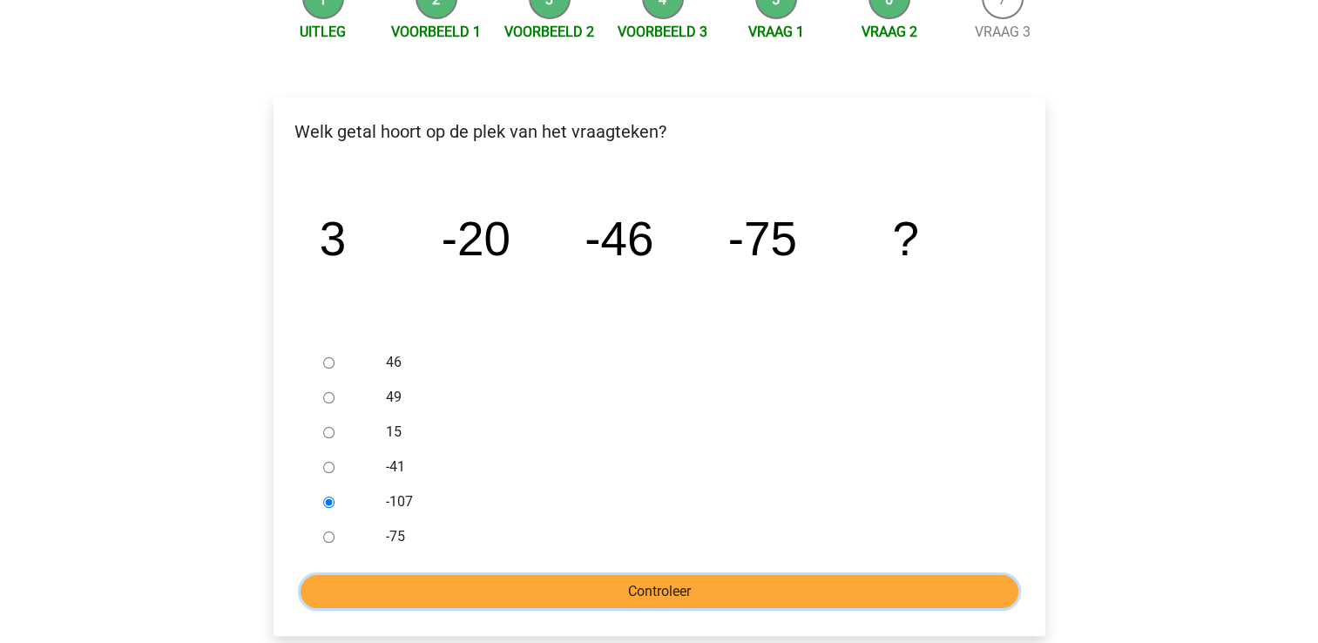
click at [390, 596] on input "Controleer" at bounding box center [660, 591] width 718 height 33
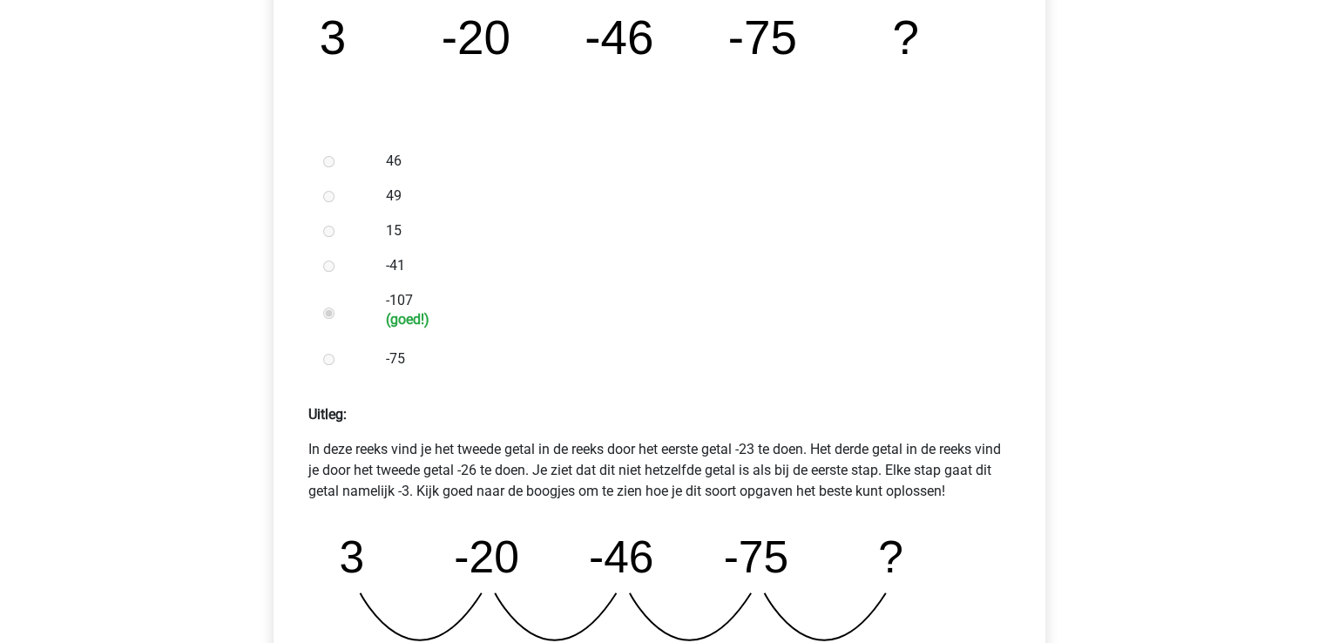
scroll to position [745, 0]
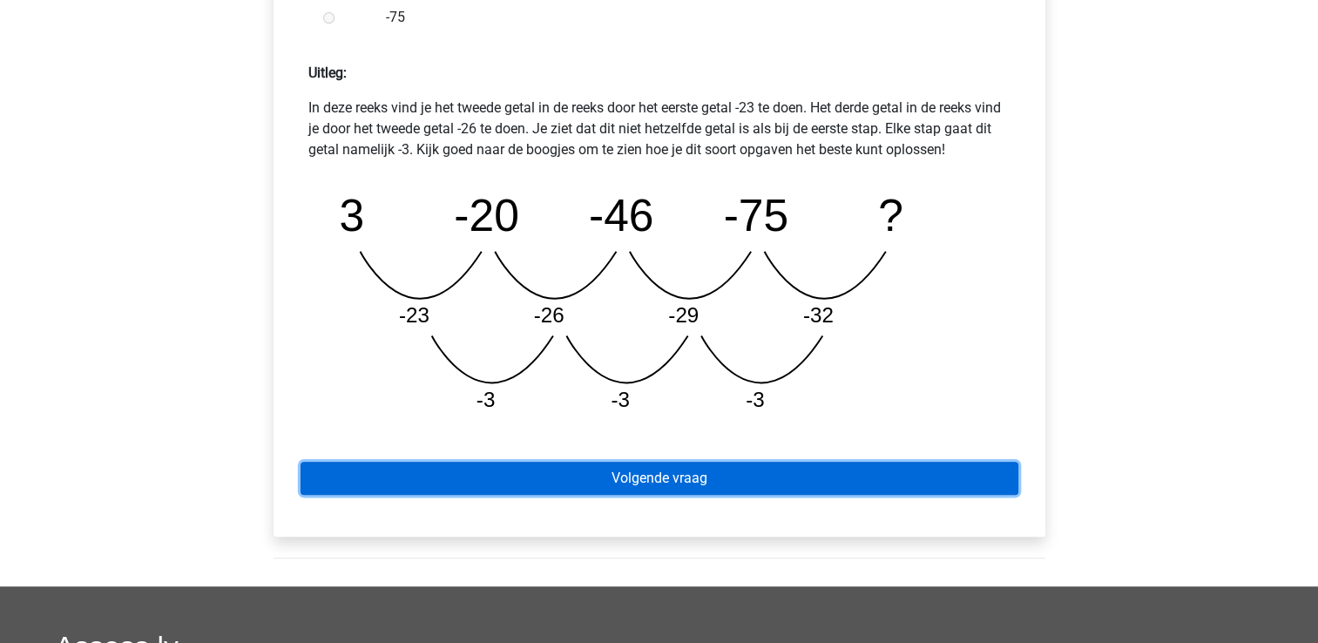
click at [592, 475] on link "Volgende vraag" at bounding box center [660, 478] width 718 height 33
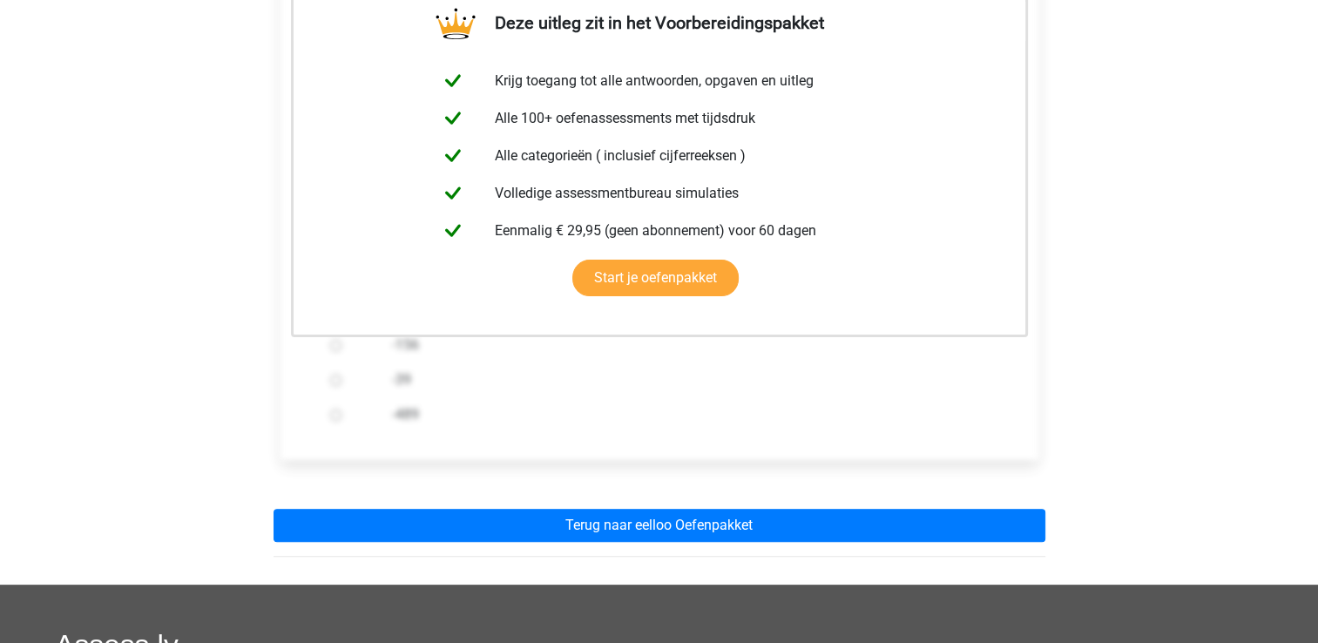
scroll to position [427, 0]
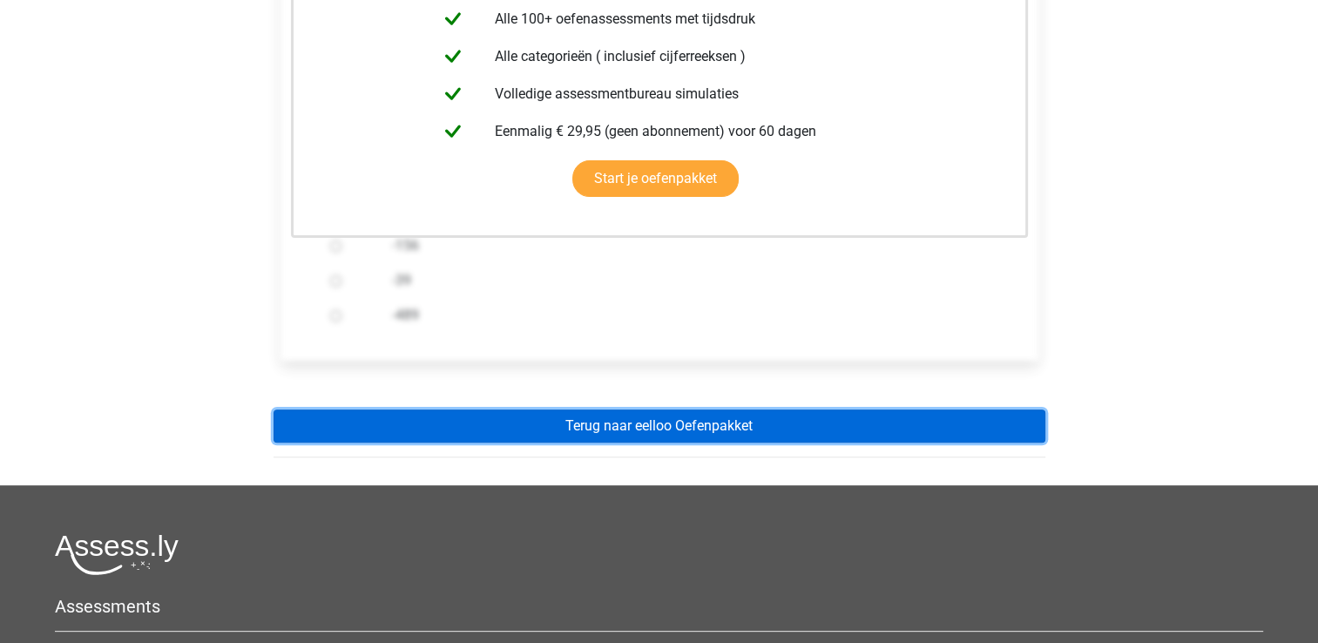
click at [645, 429] on link "Terug naar eelloo Oefenpakket" at bounding box center [660, 425] width 772 height 33
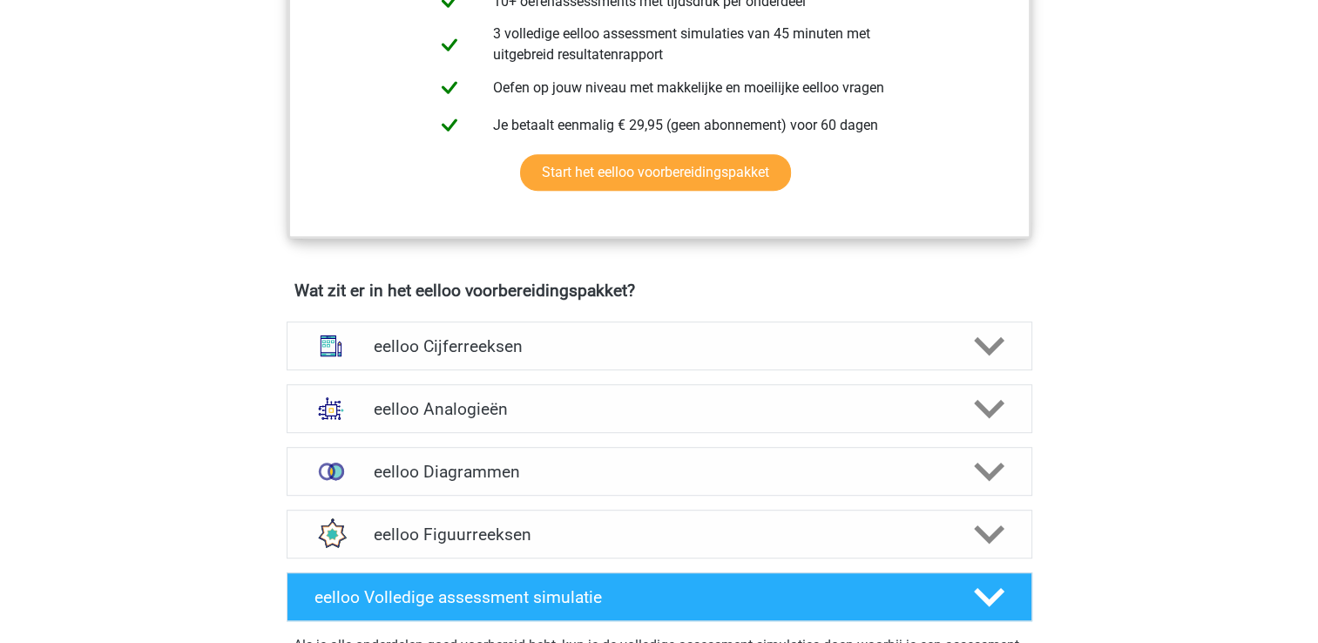
scroll to position [951, 0]
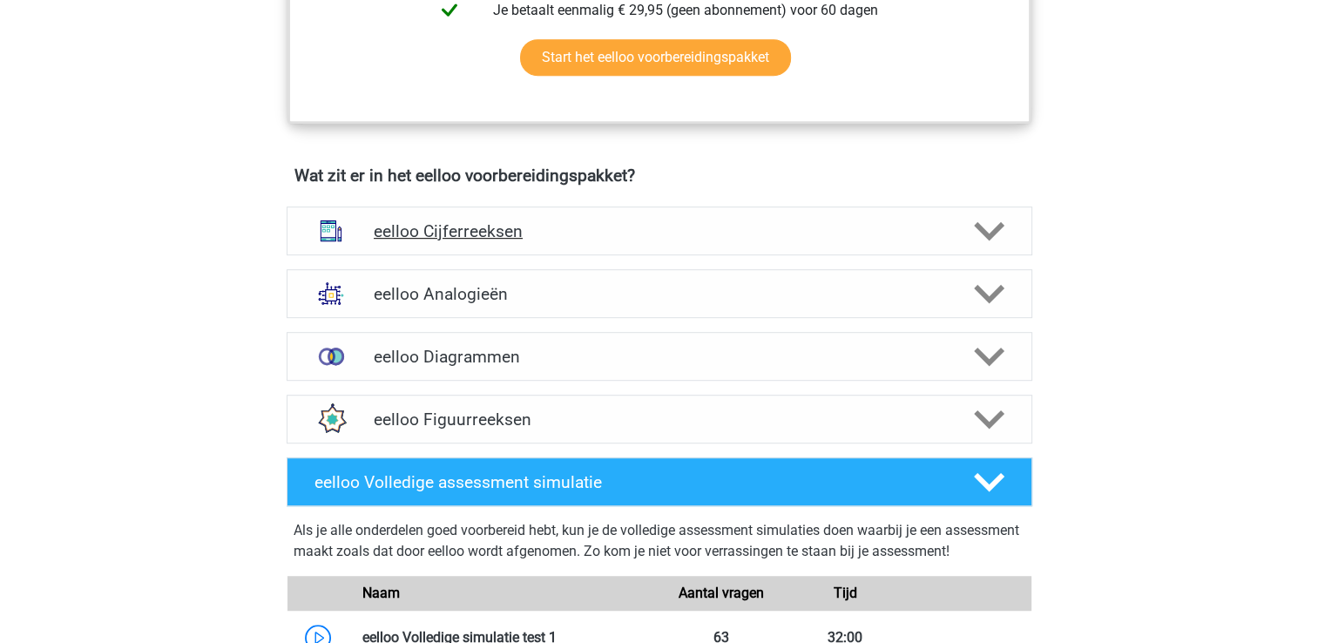
click at [474, 241] on h4 "eelloo Cijferreeksen" at bounding box center [659, 231] width 571 height 20
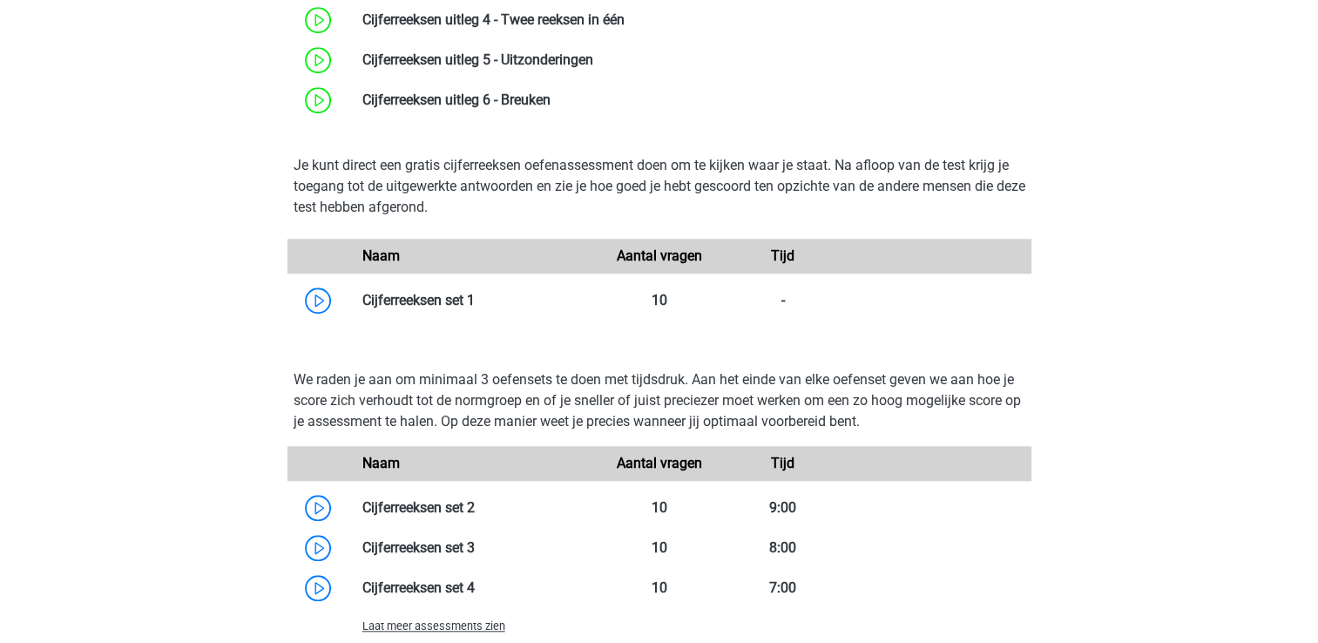
scroll to position [1424, 0]
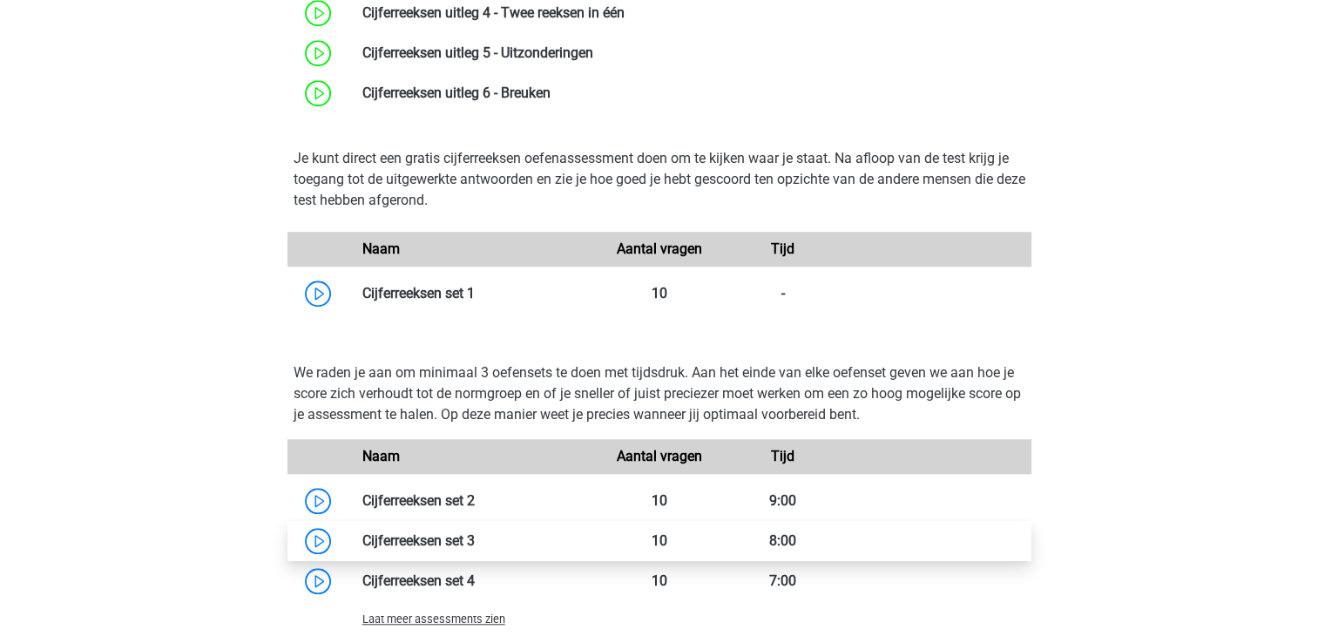
click at [475, 549] on link at bounding box center [475, 540] width 0 height 17
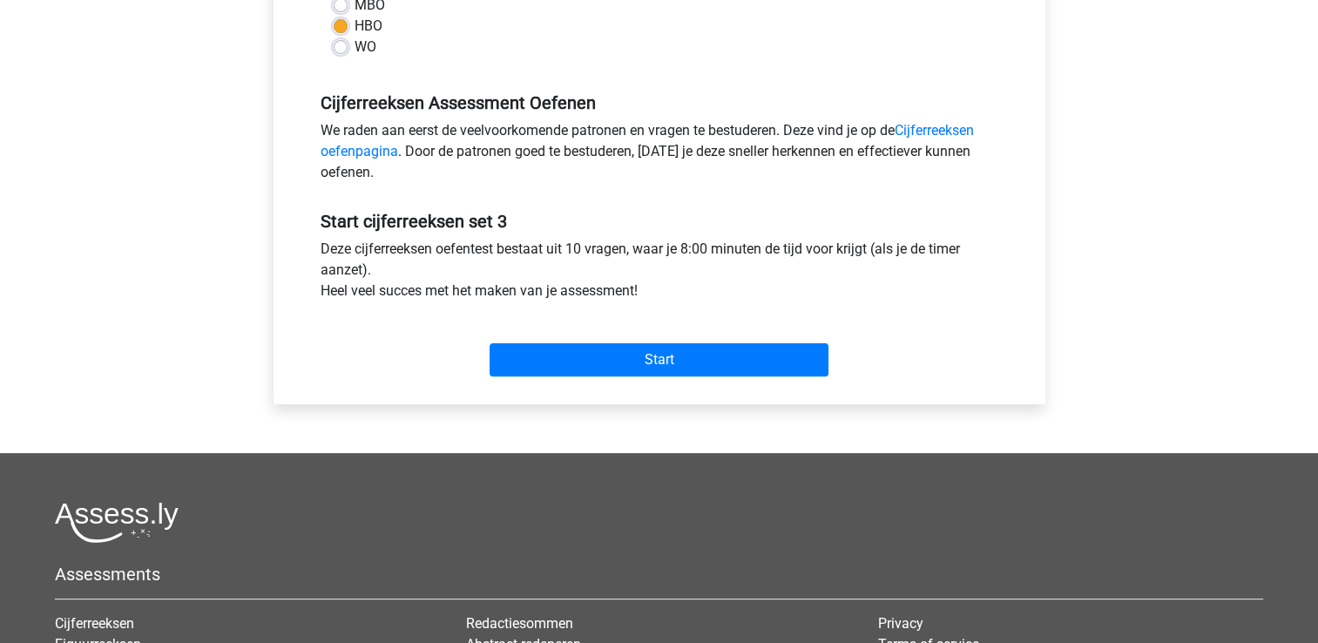
scroll to position [490, 0]
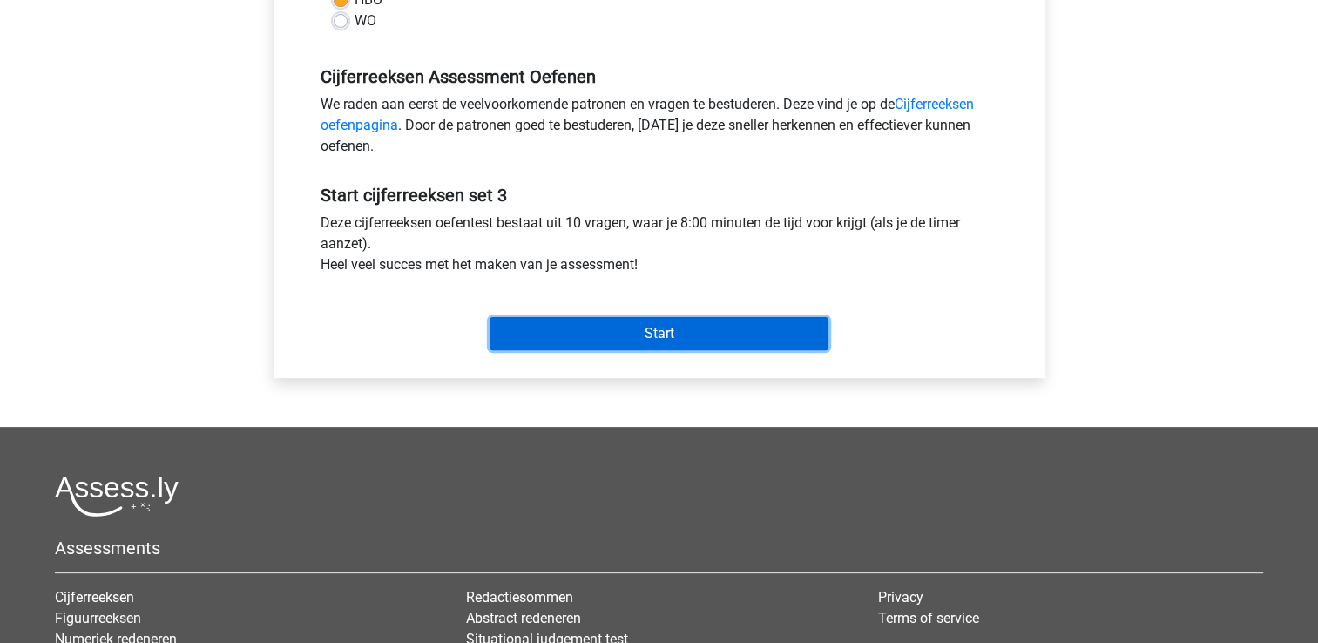
click at [661, 341] on input "Start" at bounding box center [659, 333] width 339 height 33
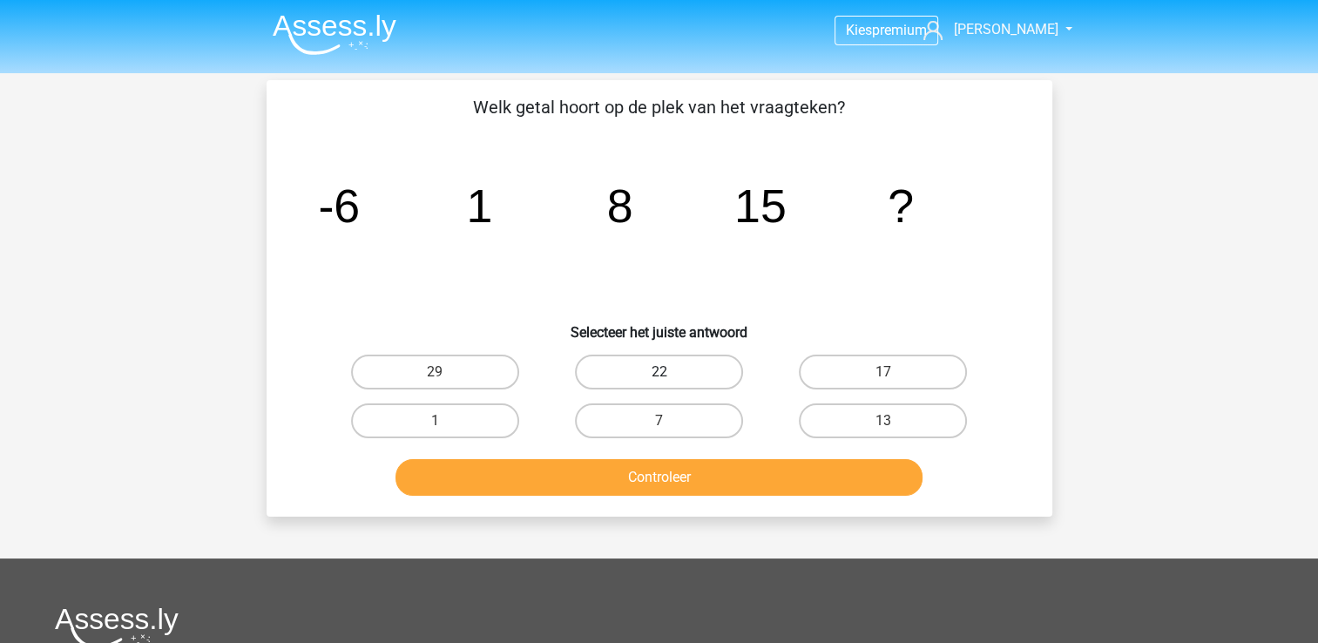
click at [632, 371] on label "22" at bounding box center [659, 372] width 168 height 35
click at [659, 372] on input "22" at bounding box center [664, 377] width 11 height 11
radio input "true"
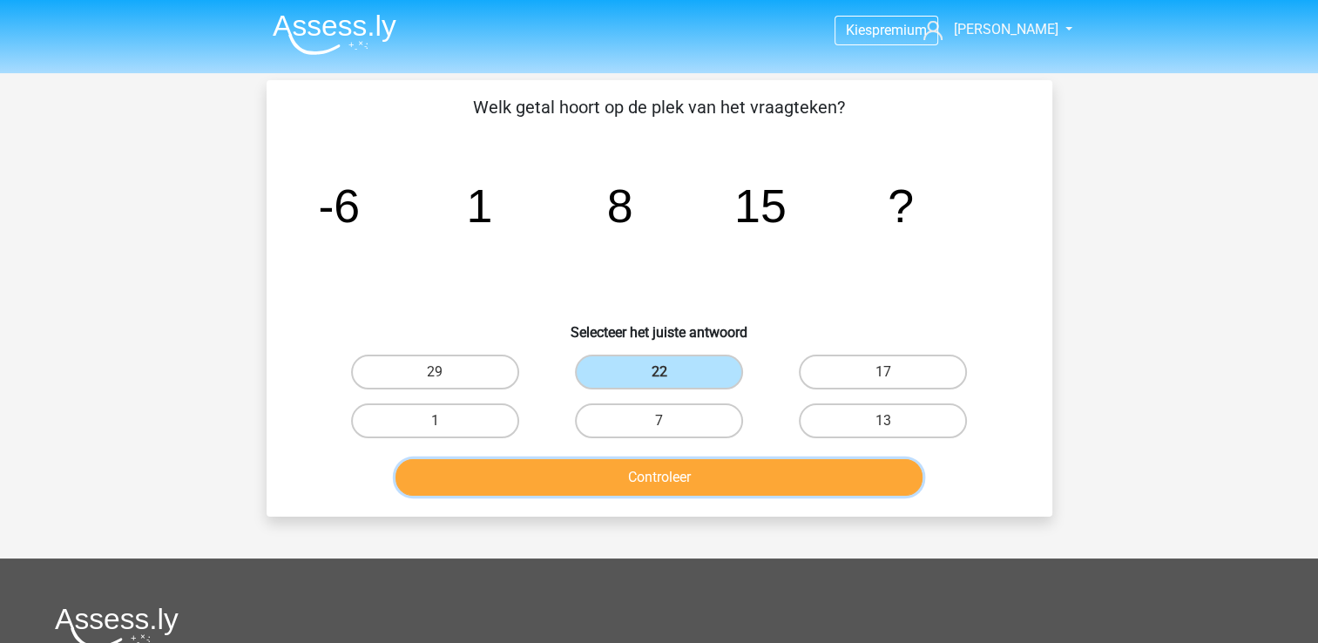
click at [613, 465] on button "Controleer" at bounding box center [658, 477] width 527 height 37
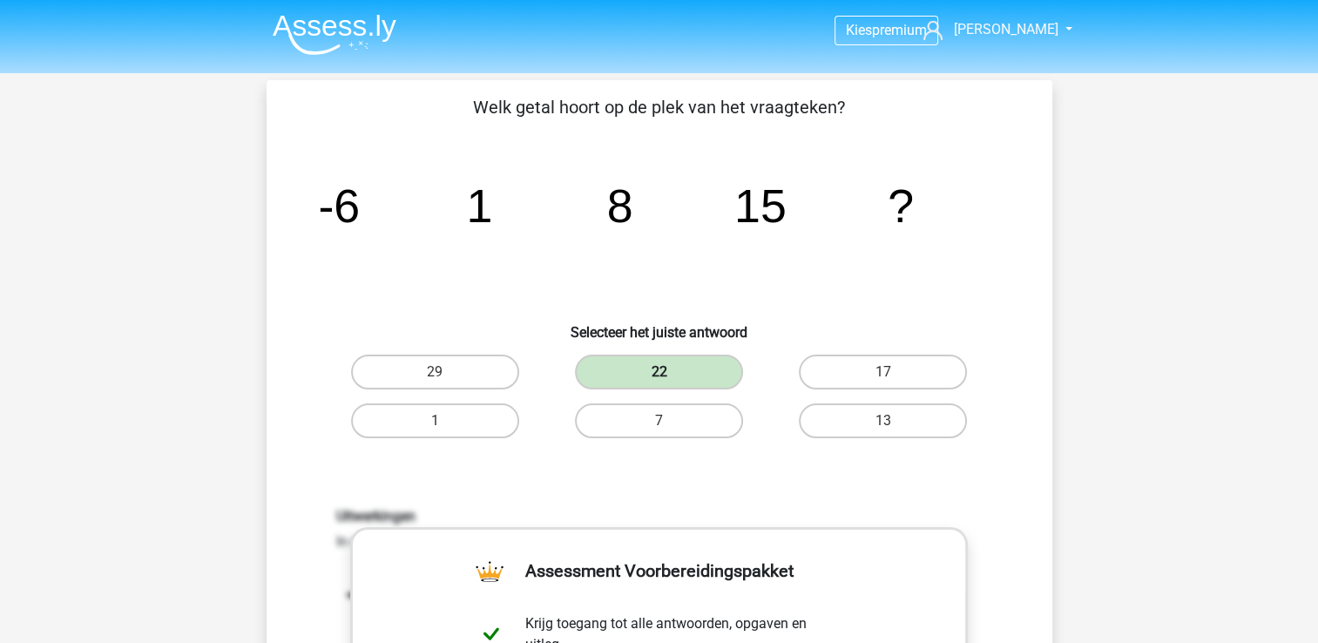
scroll to position [481, 0]
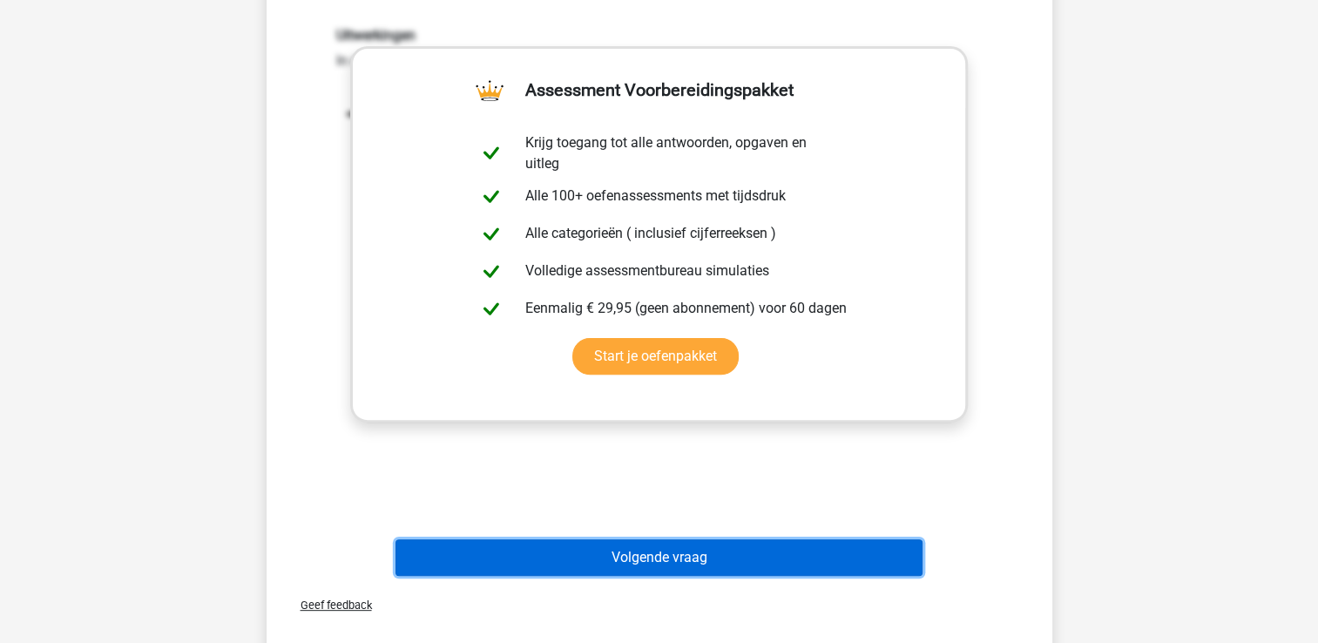
click at [607, 554] on button "Volgende vraag" at bounding box center [658, 557] width 527 height 37
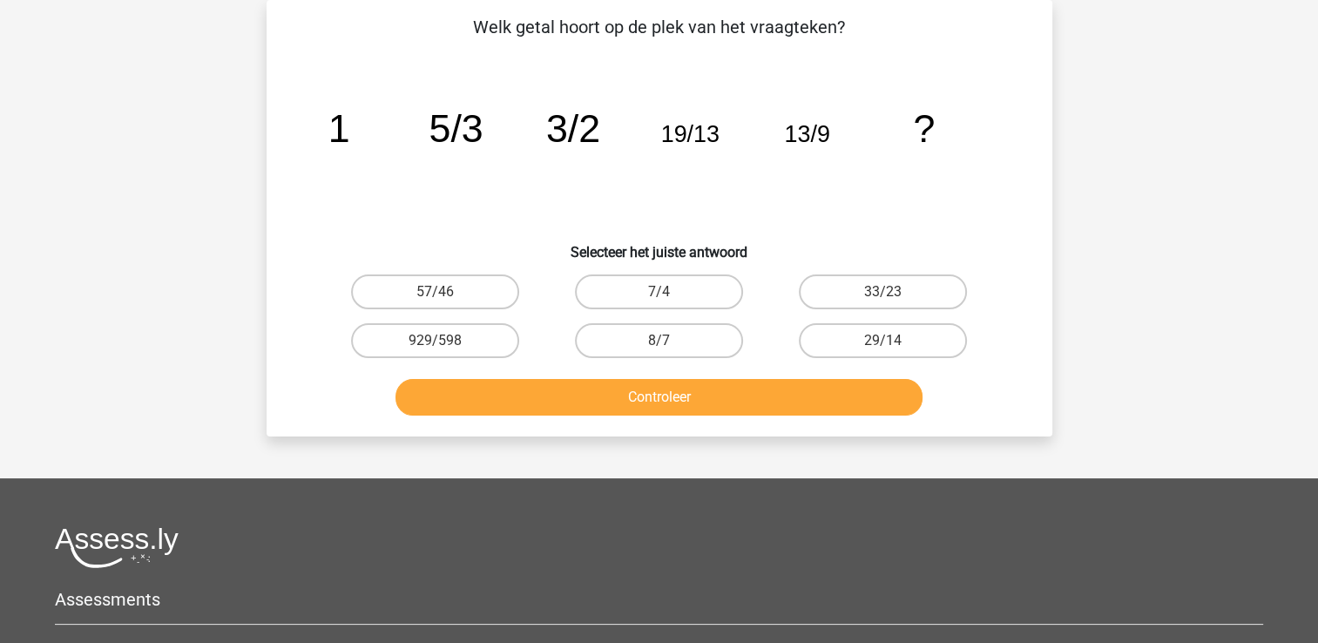
scroll to position [0, 0]
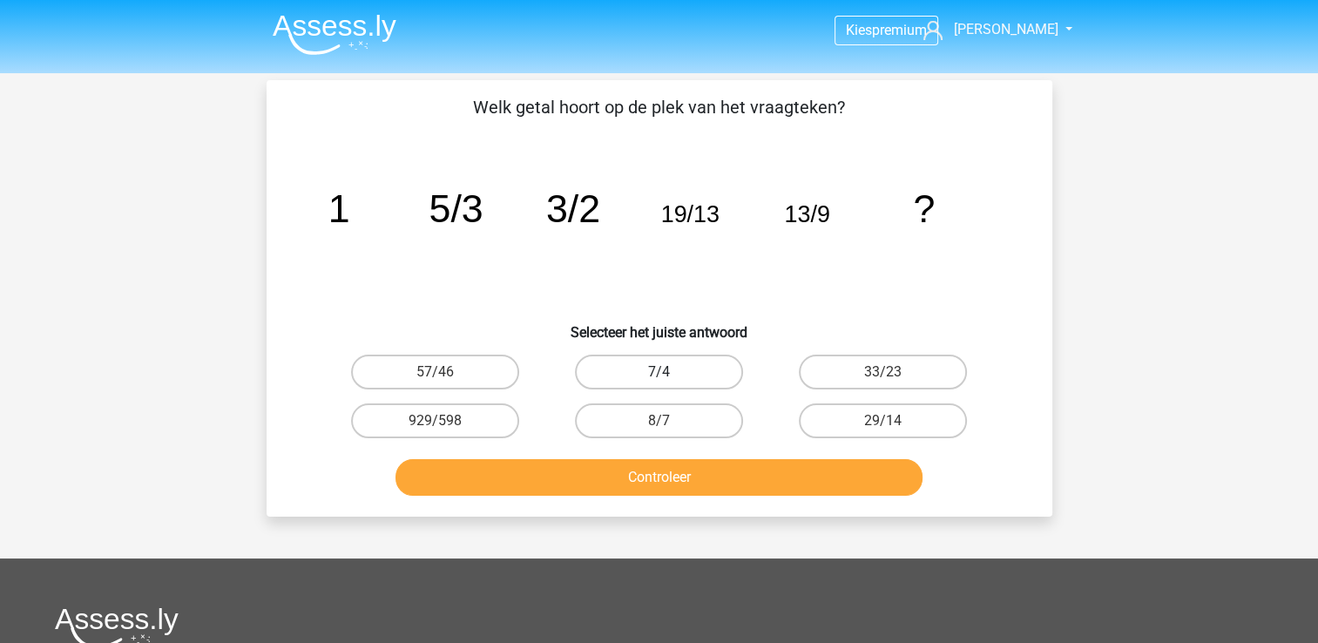
click at [716, 369] on label "7/4" at bounding box center [659, 372] width 168 height 35
click at [670, 372] on input "7/4" at bounding box center [664, 377] width 11 height 11
radio input "true"
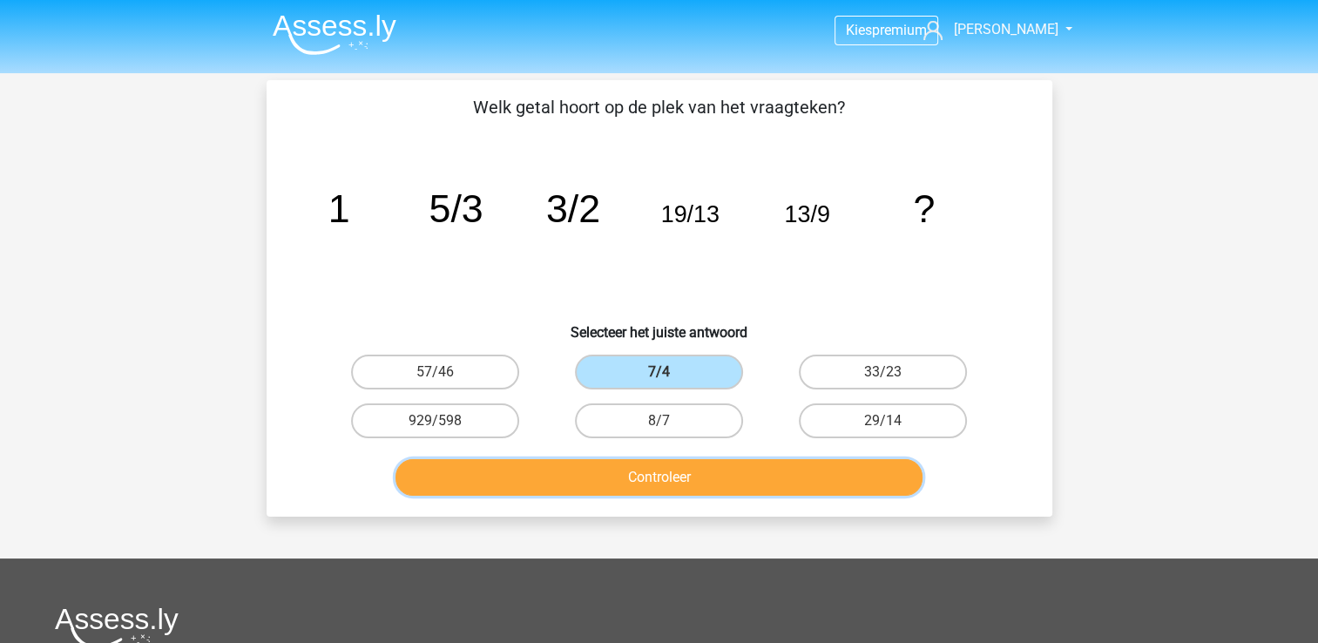
click at [679, 465] on button "Controleer" at bounding box center [658, 477] width 527 height 37
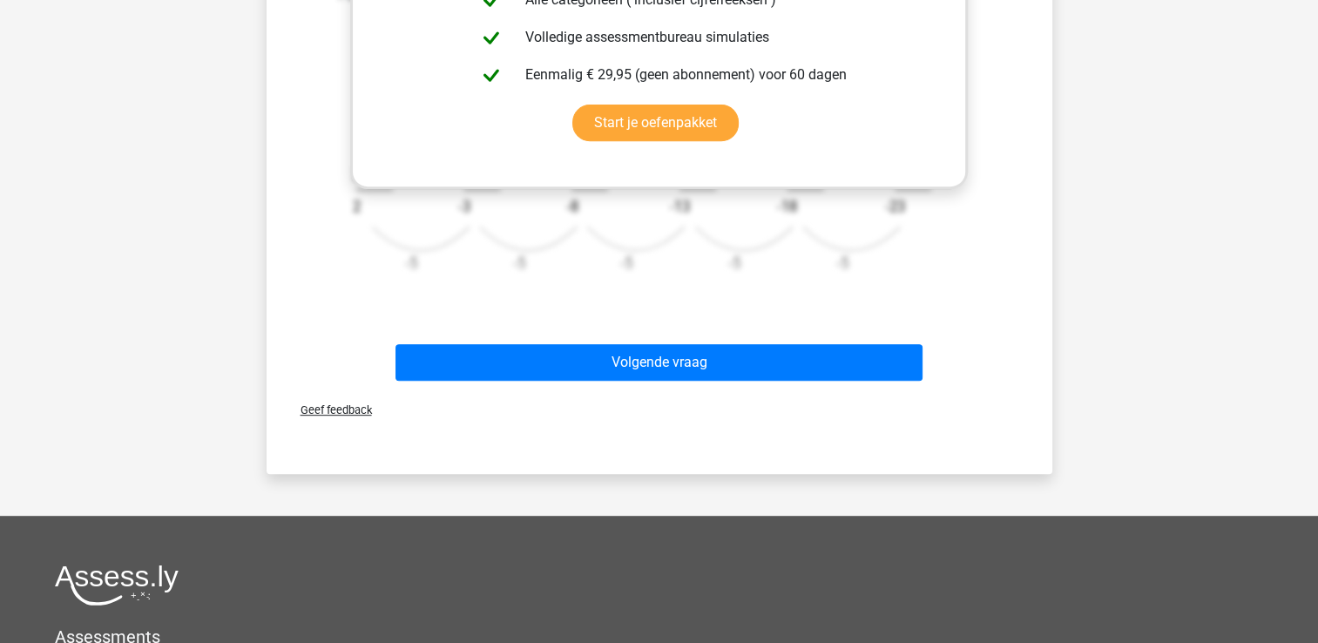
scroll to position [740, 0]
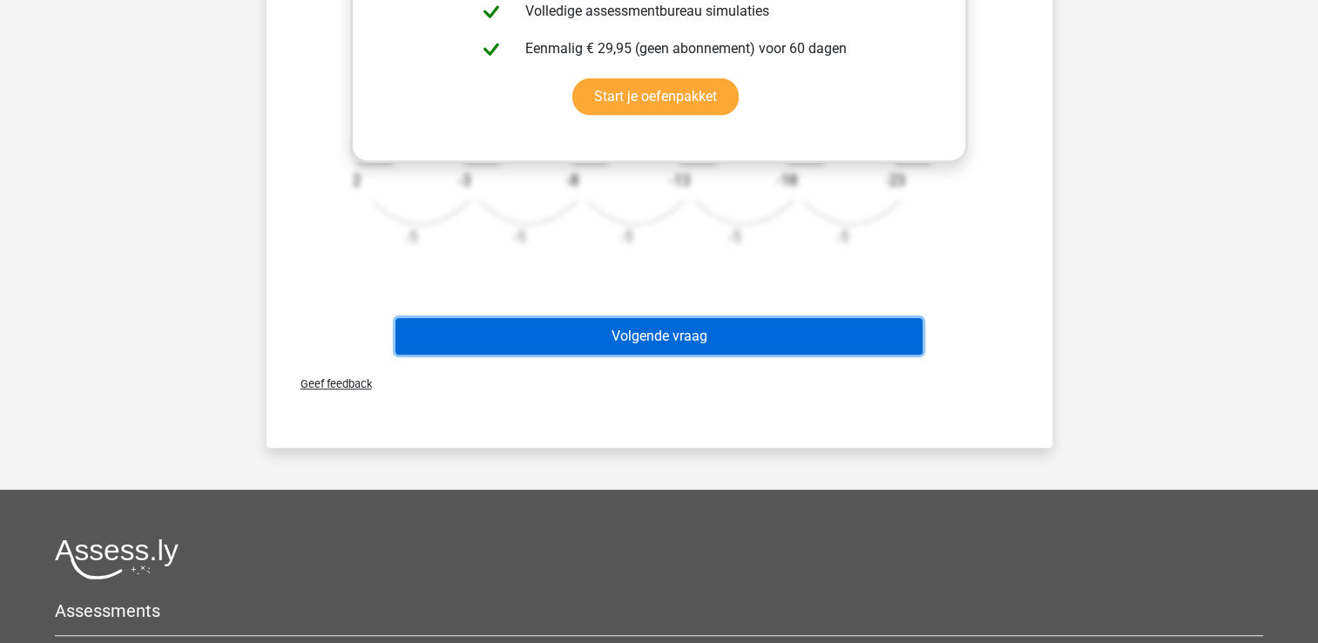
click at [621, 351] on button "Volgende vraag" at bounding box center [658, 336] width 527 height 37
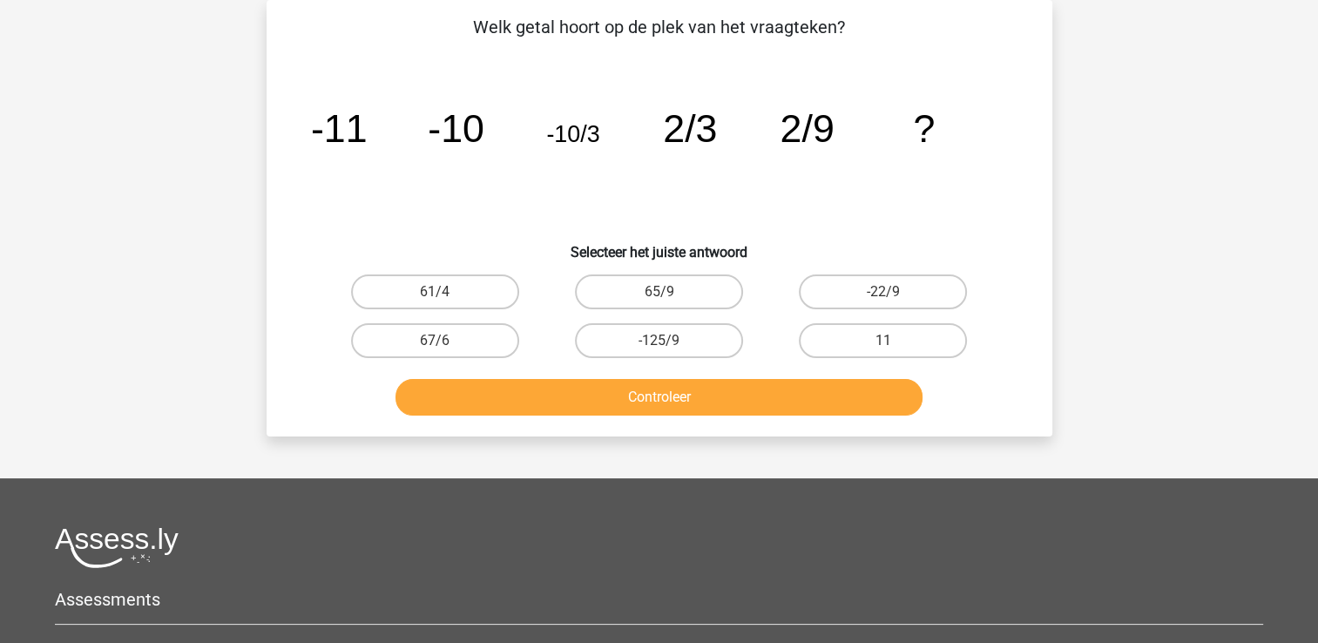
scroll to position [0, 0]
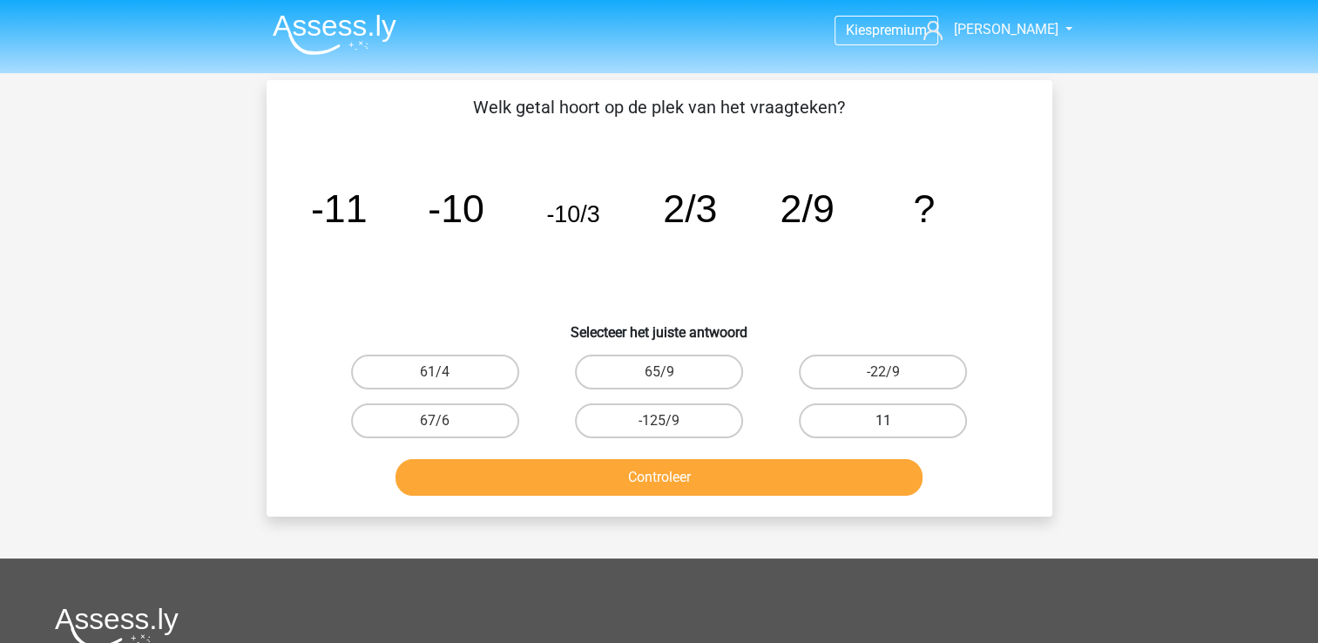
click at [845, 409] on label "11" at bounding box center [883, 420] width 168 height 35
click at [883, 421] on input "11" at bounding box center [888, 426] width 11 height 11
radio input "true"
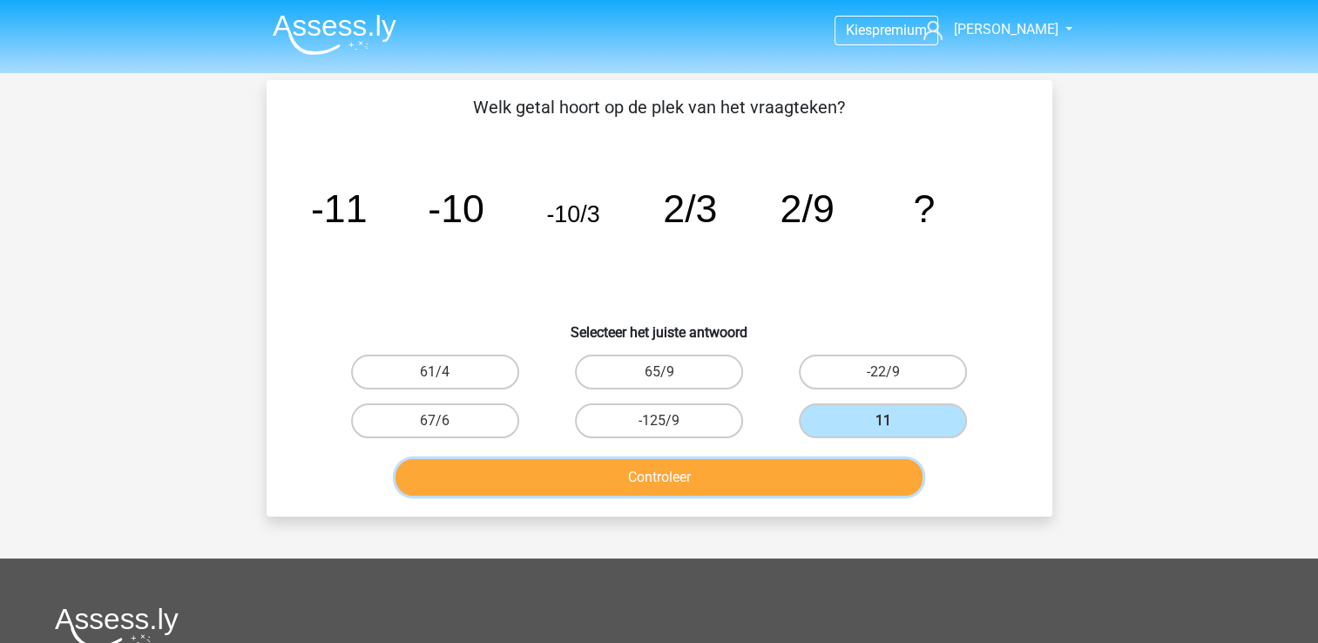
click at [720, 473] on button "Controleer" at bounding box center [658, 477] width 527 height 37
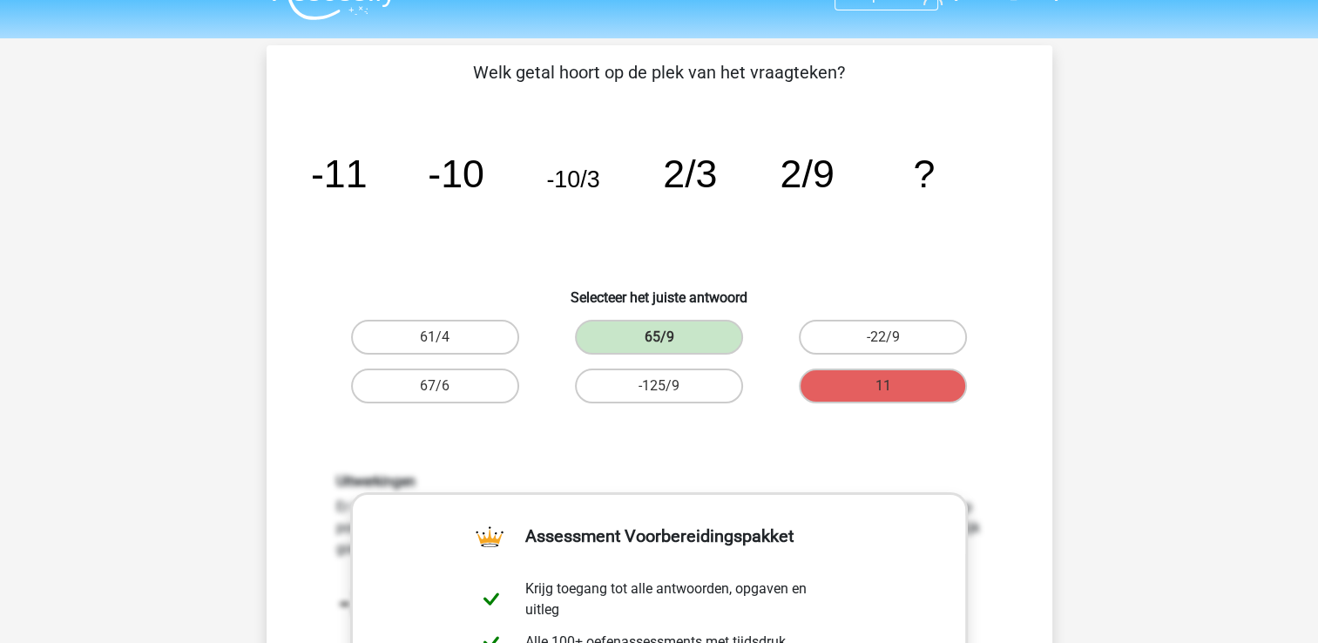
scroll to position [37, 0]
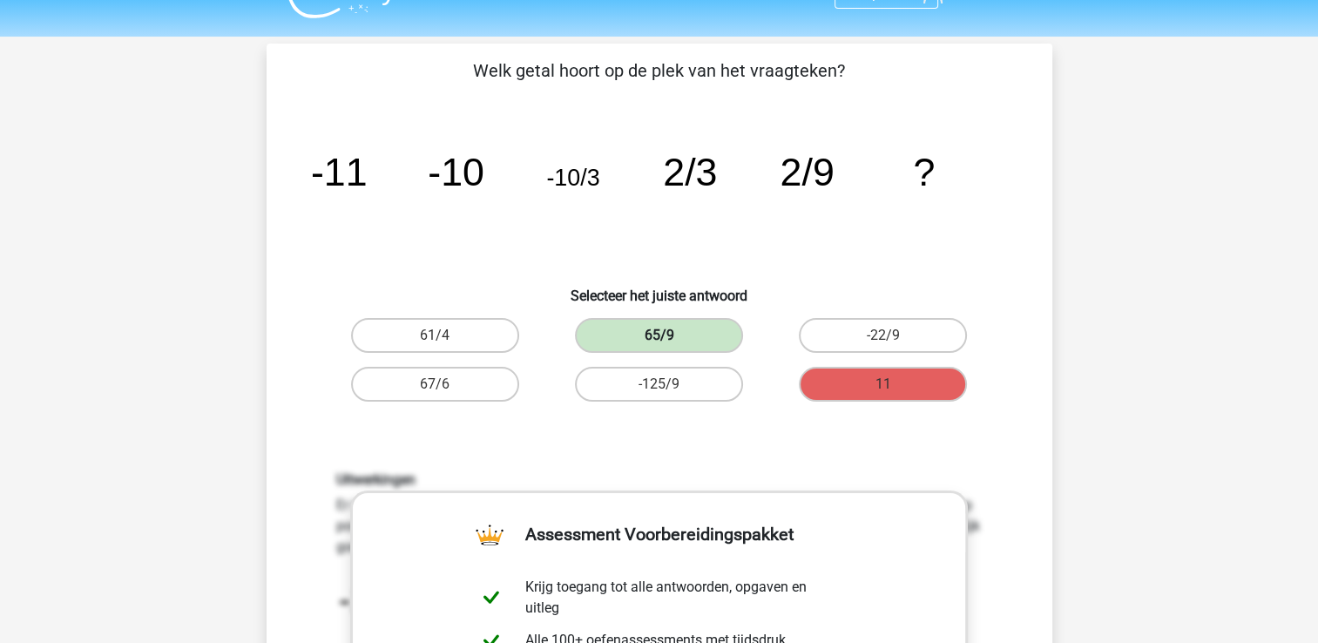
click at [701, 340] on label "65/9" at bounding box center [659, 335] width 168 height 35
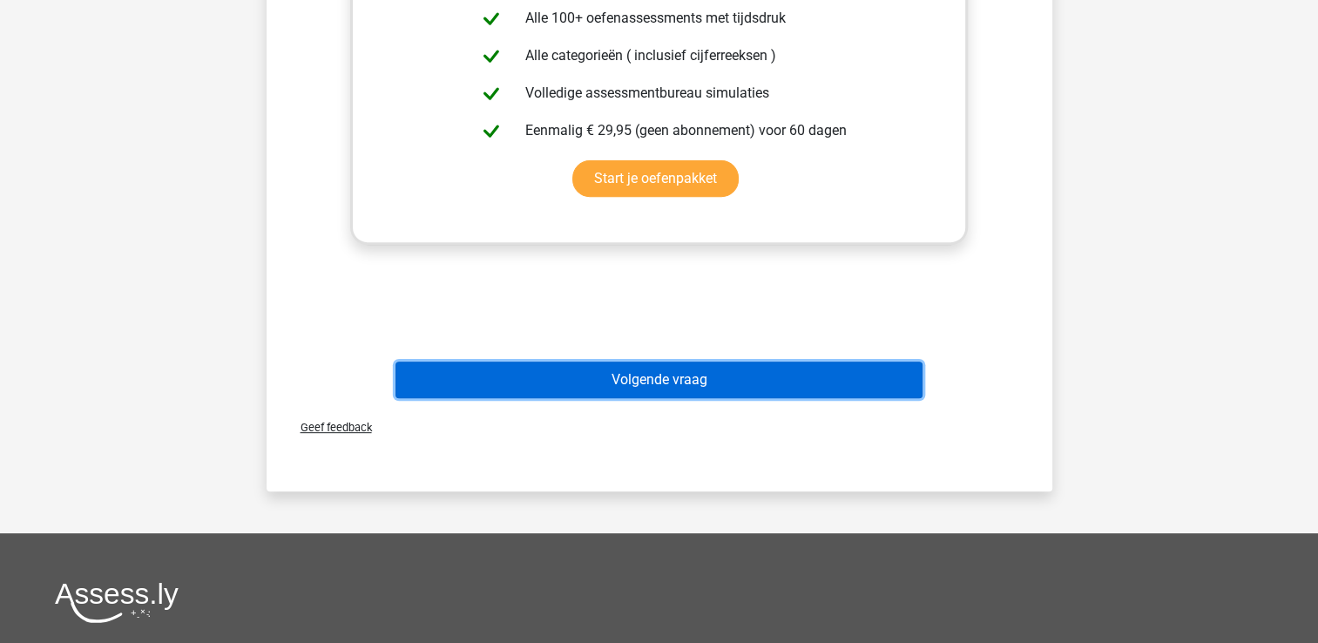
click at [743, 392] on button "Volgende vraag" at bounding box center [658, 380] width 527 height 37
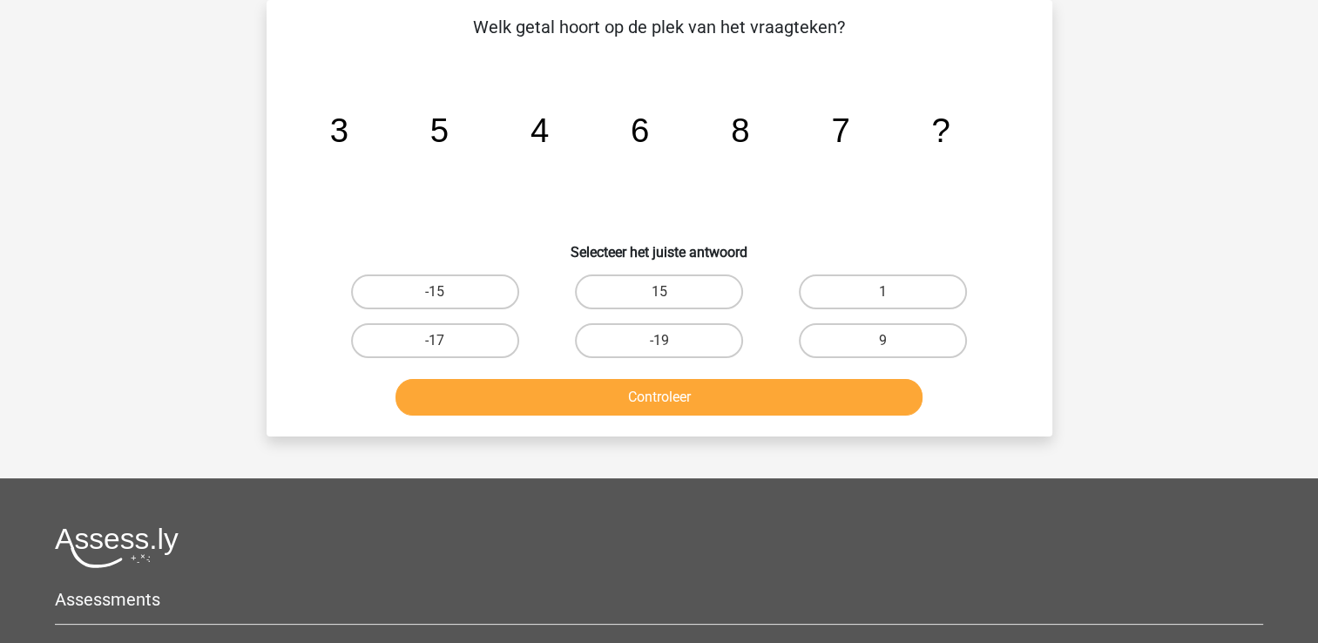
scroll to position [0, 0]
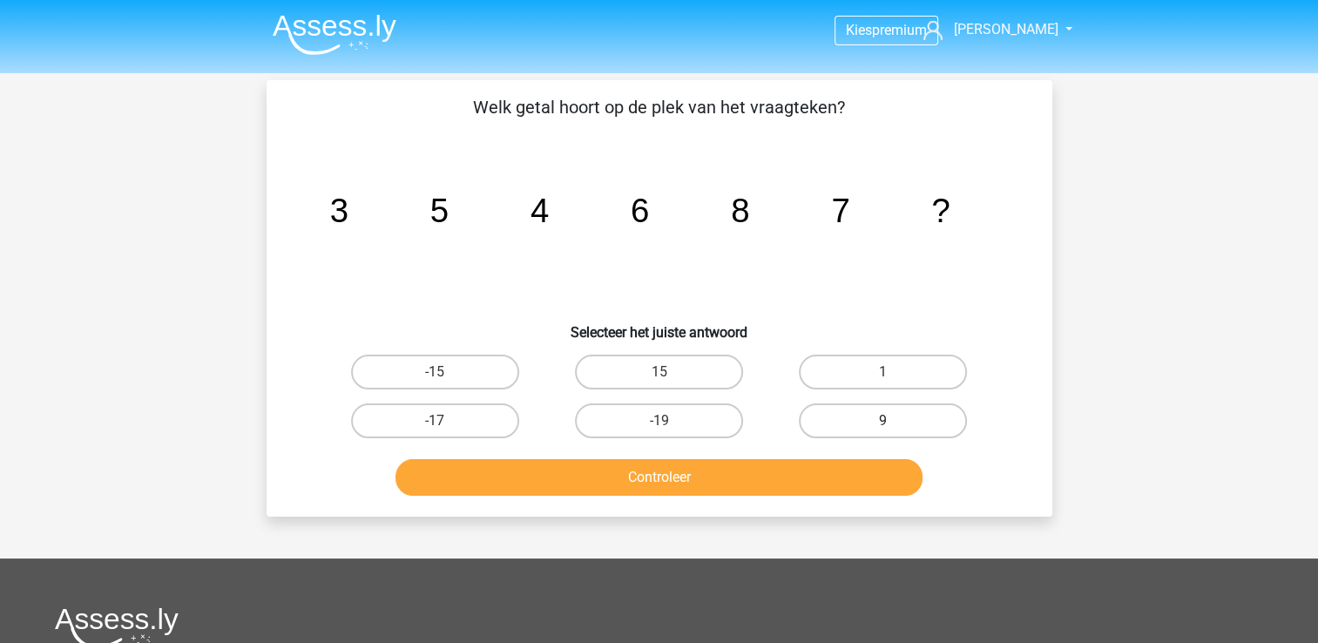
click at [865, 403] on label "9" at bounding box center [883, 420] width 168 height 35
click at [883, 421] on input "9" at bounding box center [888, 426] width 11 height 11
radio input "true"
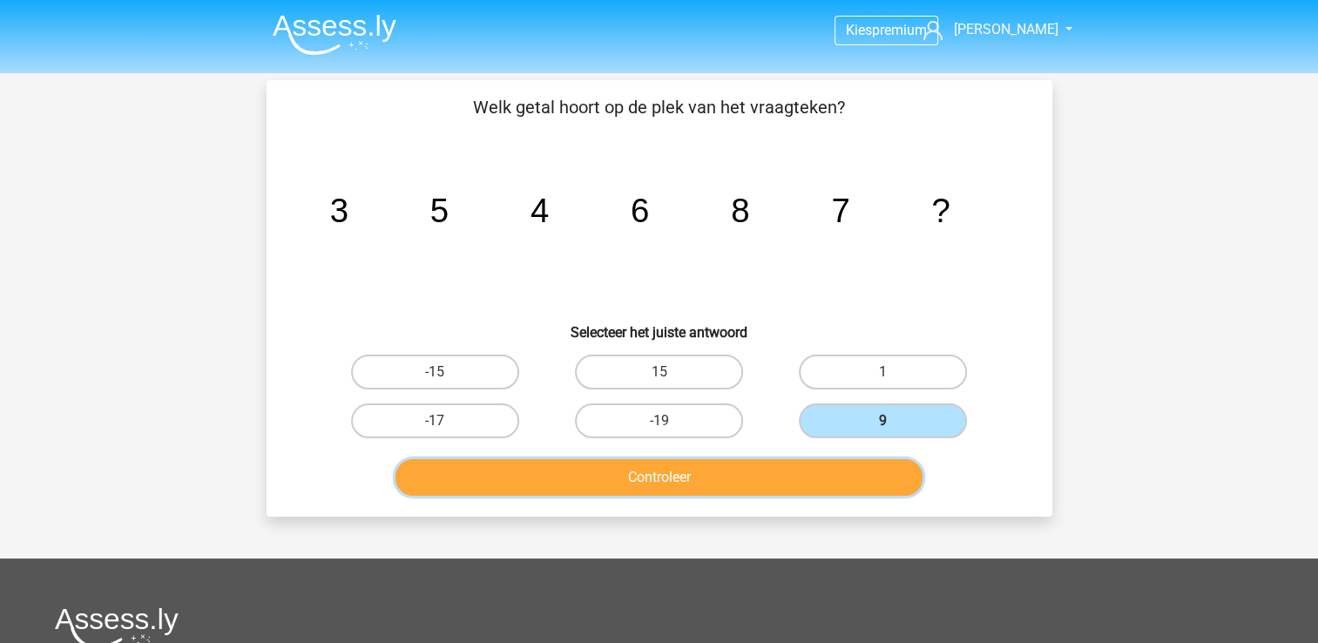
click at [794, 462] on button "Controleer" at bounding box center [658, 477] width 527 height 37
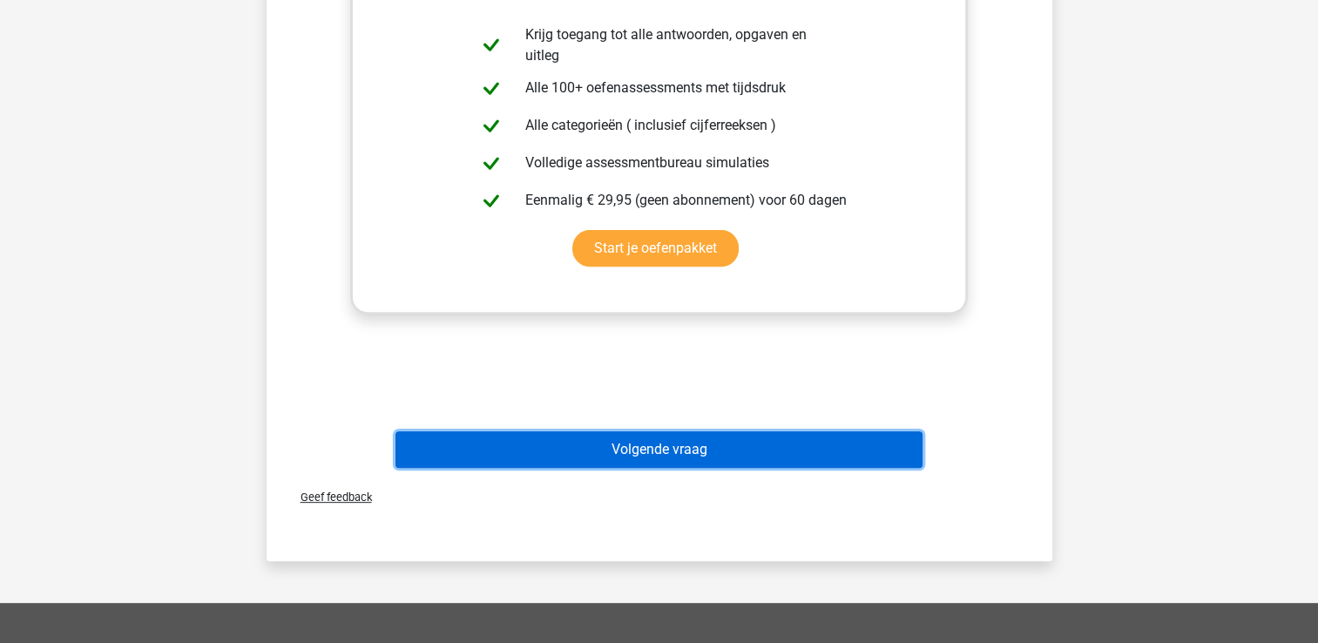
click at [761, 447] on button "Volgende vraag" at bounding box center [658, 449] width 527 height 37
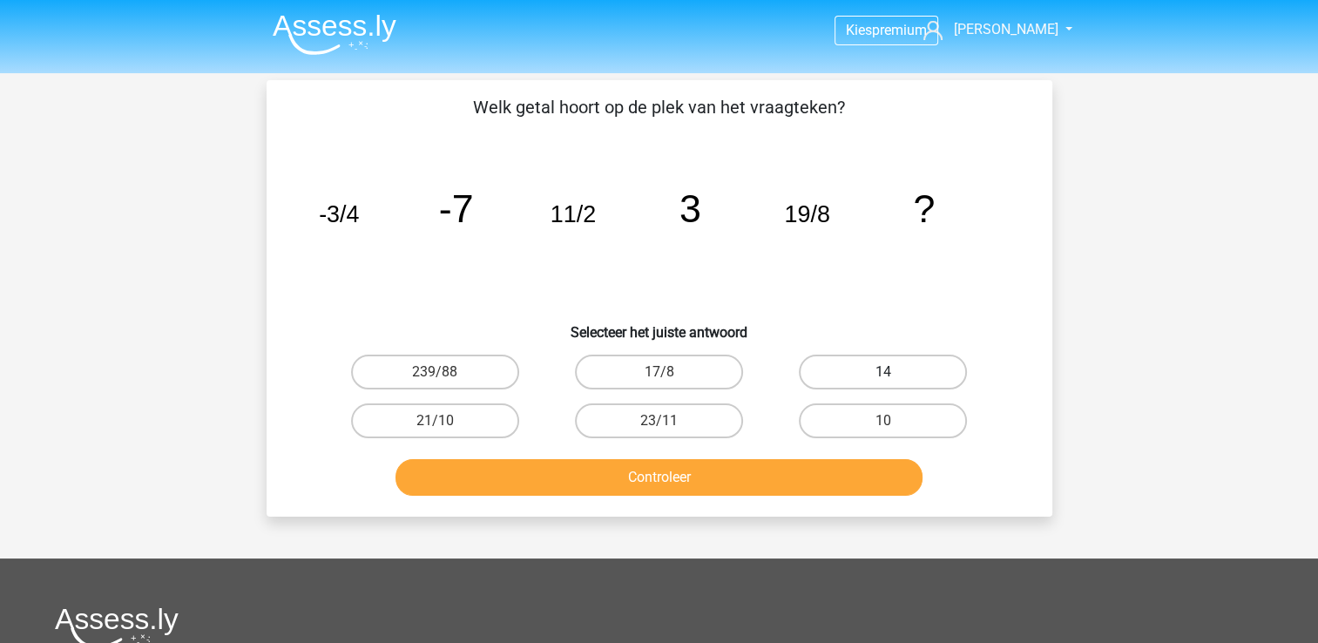
click at [949, 374] on label "14" at bounding box center [883, 372] width 168 height 35
click at [895, 374] on input "14" at bounding box center [888, 377] width 11 height 11
radio input "true"
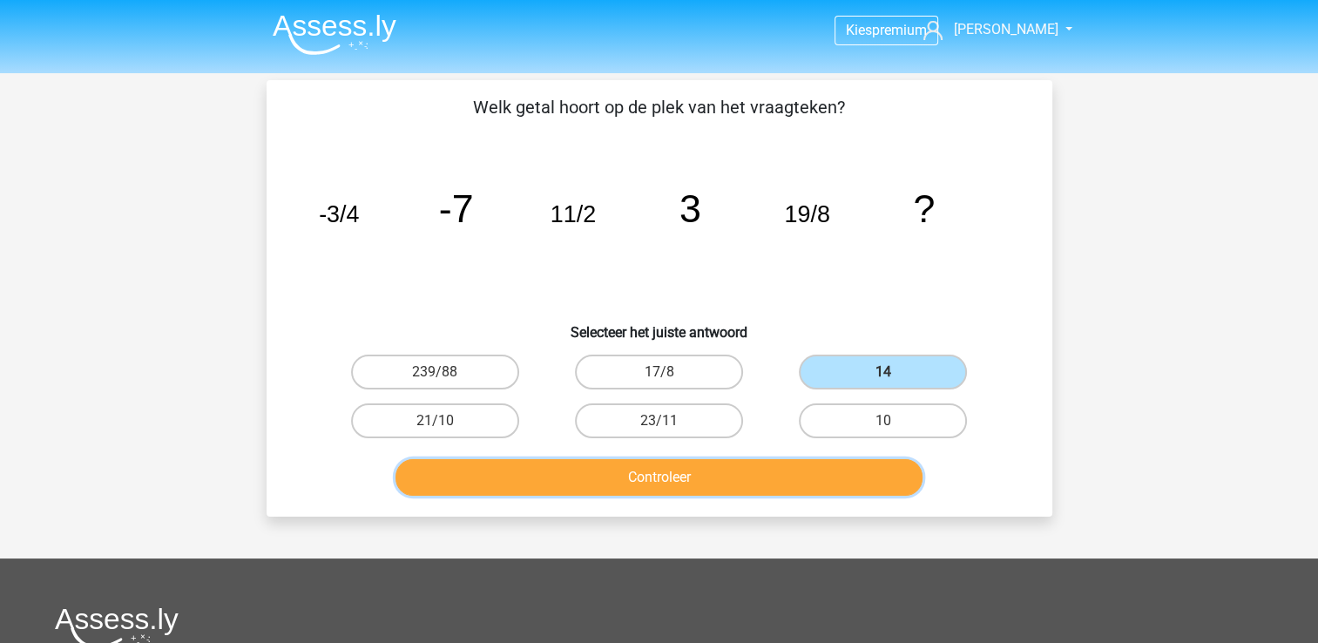
click at [822, 481] on button "Controleer" at bounding box center [658, 477] width 527 height 37
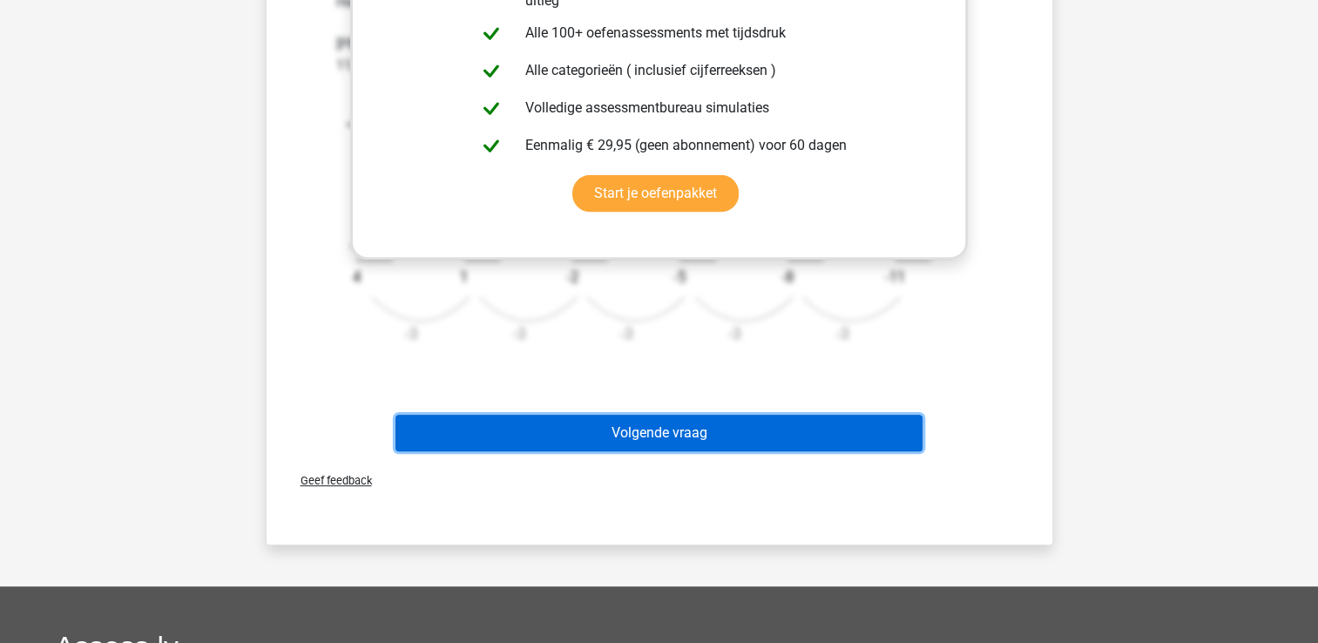
click at [599, 431] on button "Volgende vraag" at bounding box center [658, 433] width 527 height 37
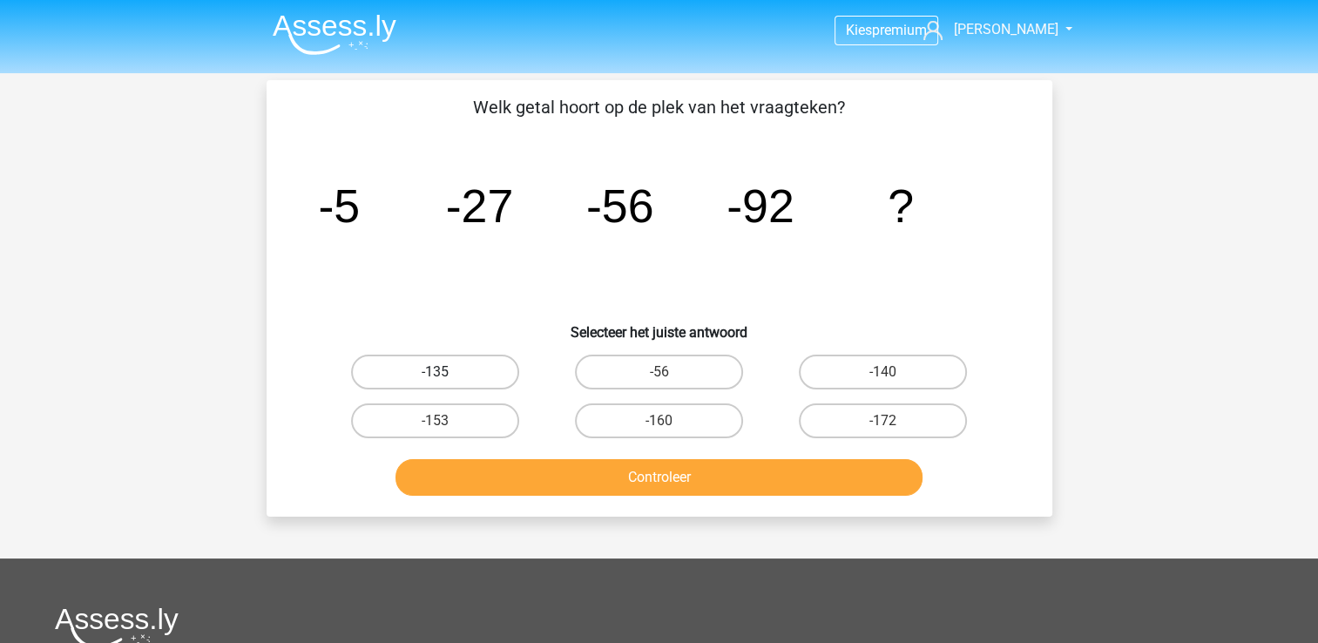
click at [443, 368] on label "-135" at bounding box center [435, 372] width 168 height 35
click at [443, 372] on input "-135" at bounding box center [440, 377] width 11 height 11
radio input "true"
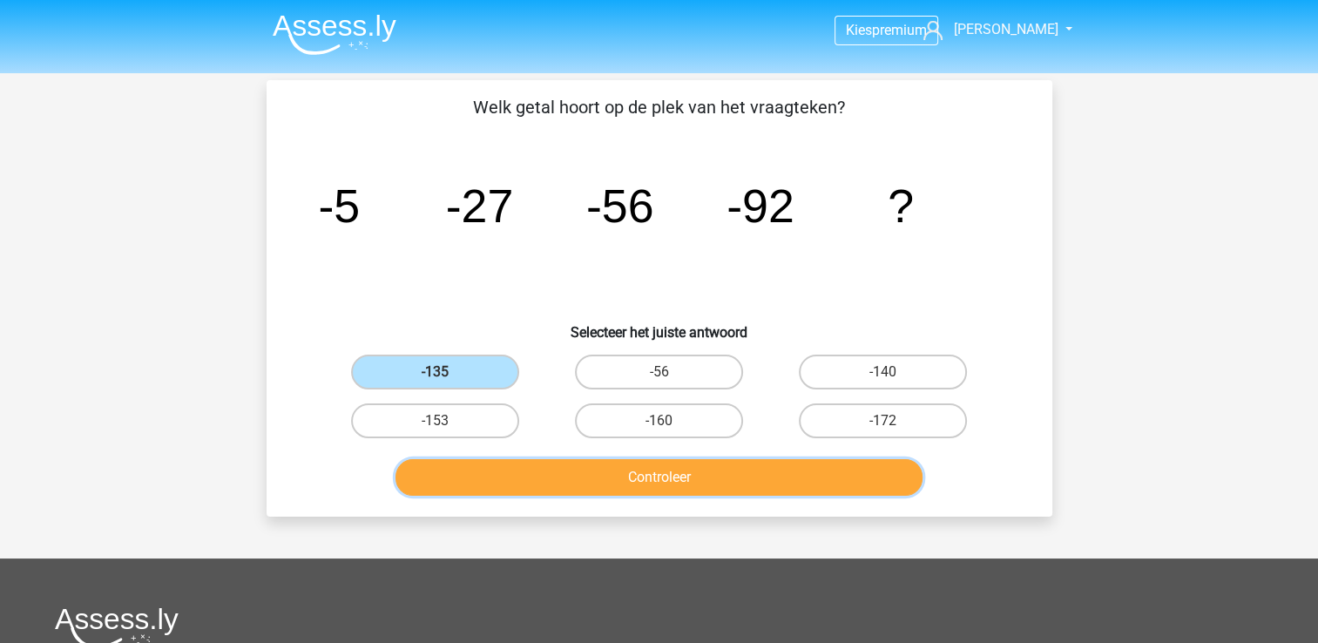
click at [561, 459] on button "Controleer" at bounding box center [658, 477] width 527 height 37
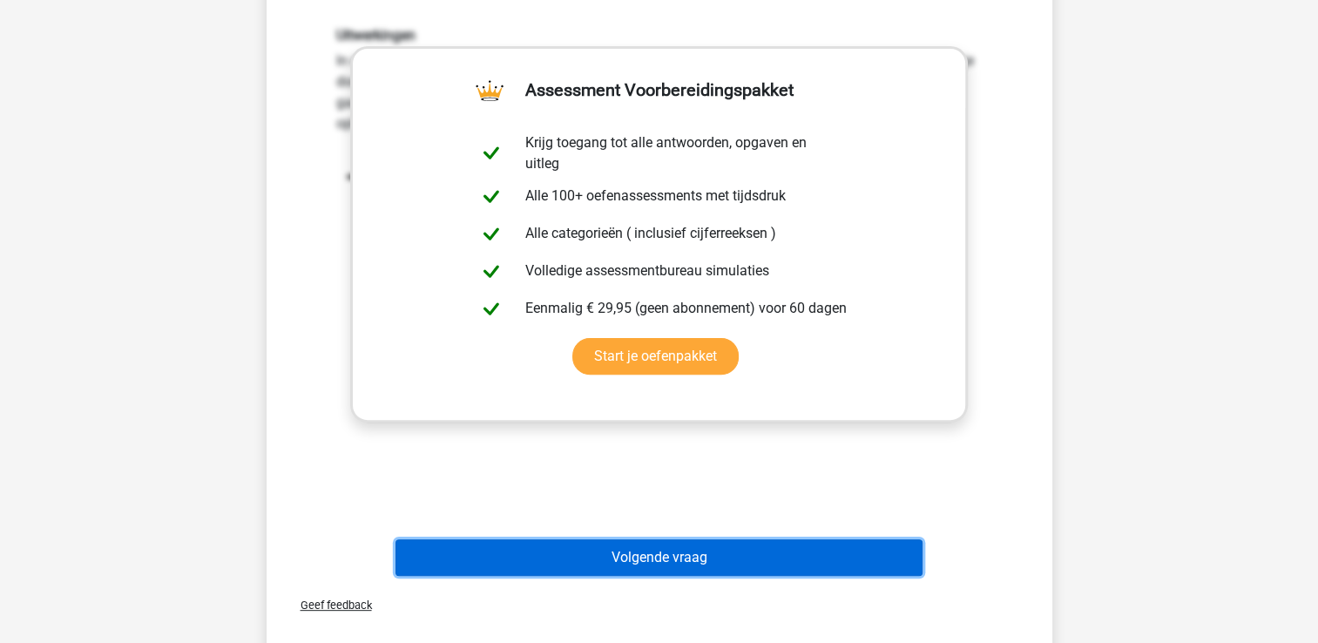
click at [560, 548] on button "Volgende vraag" at bounding box center [658, 557] width 527 height 37
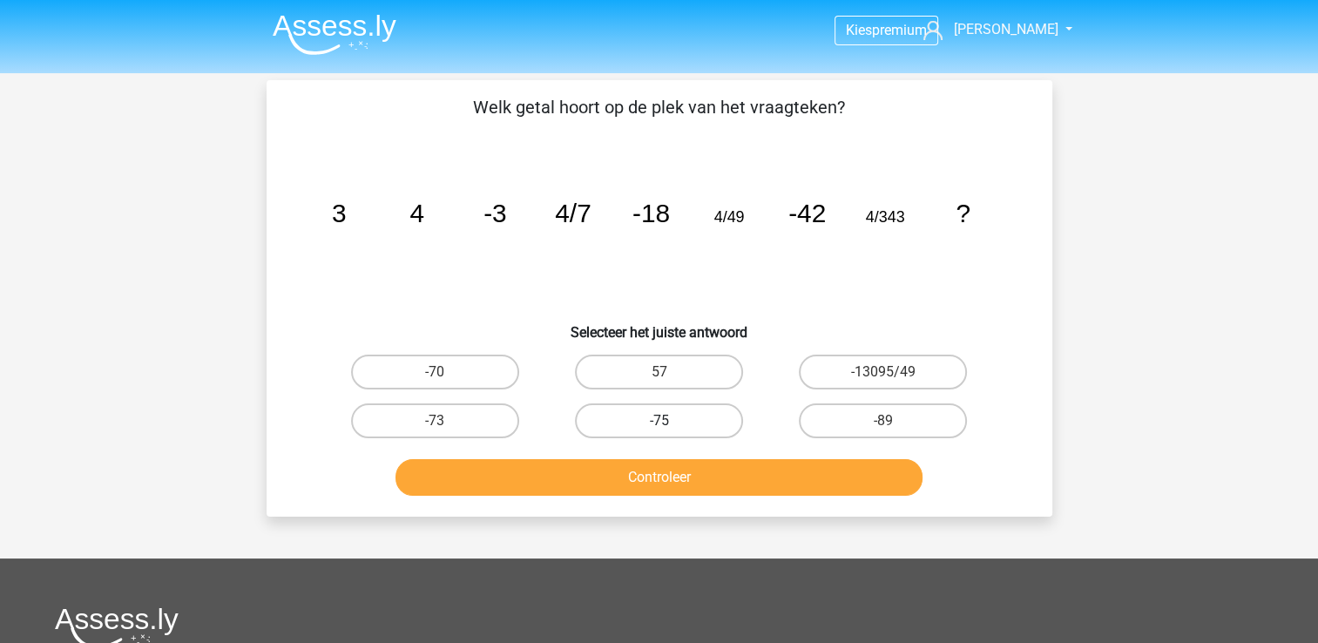
click at [674, 407] on label "-75" at bounding box center [659, 420] width 168 height 35
click at [670, 421] on input "-75" at bounding box center [664, 426] width 11 height 11
radio input "true"
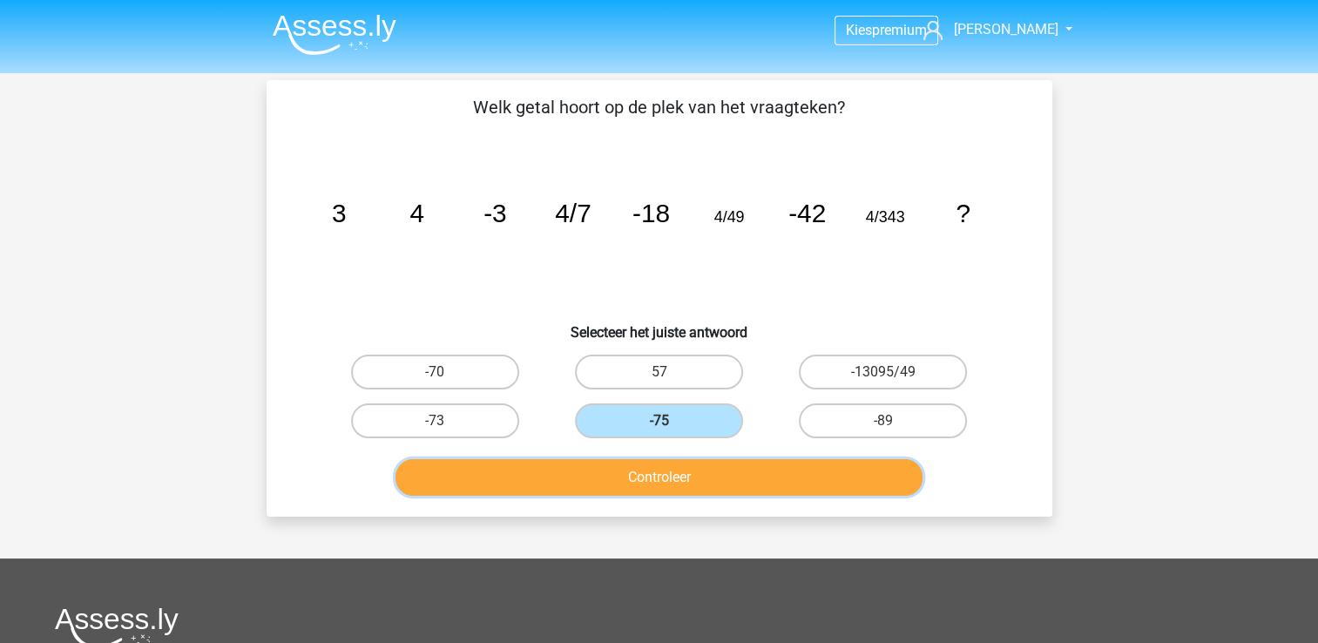
click at [669, 469] on button "Controleer" at bounding box center [658, 477] width 527 height 37
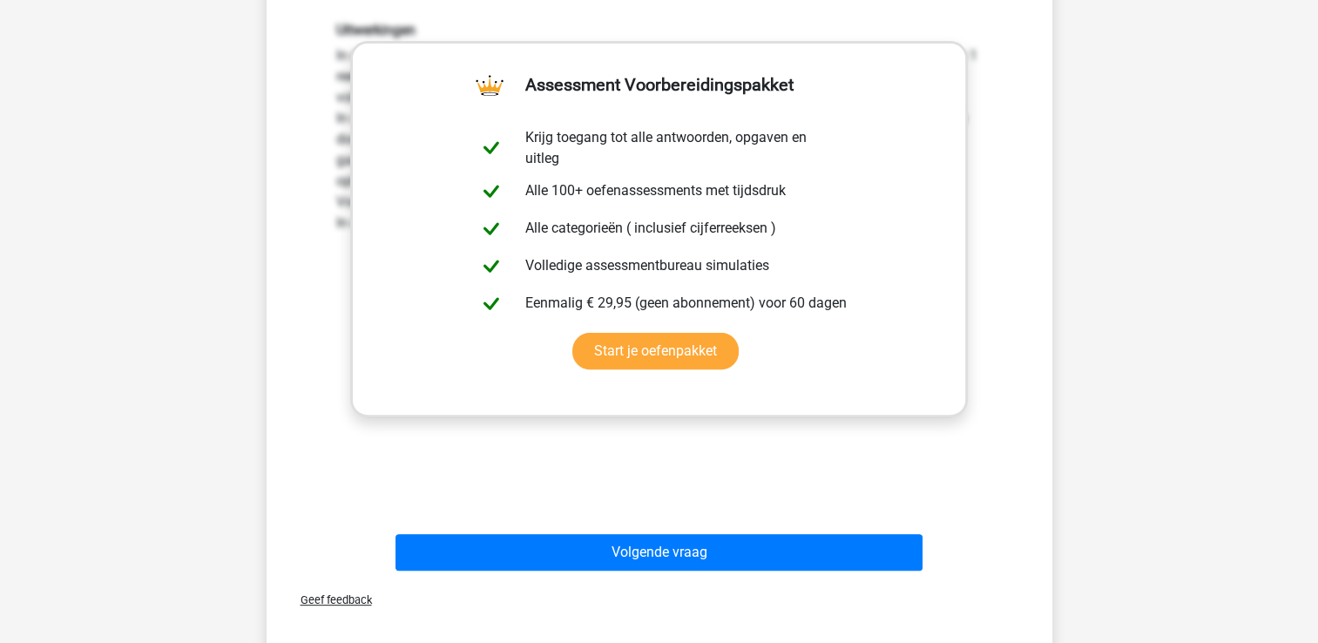
scroll to position [487, 0]
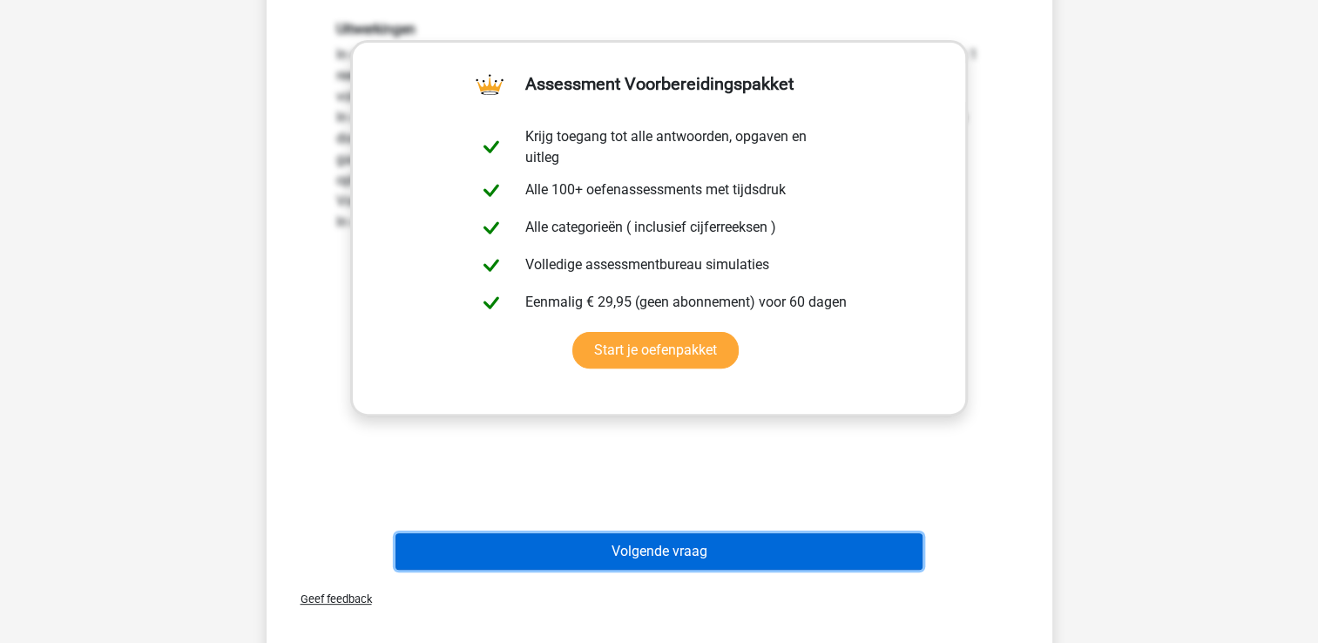
click at [700, 534] on button "Volgende vraag" at bounding box center [658, 551] width 527 height 37
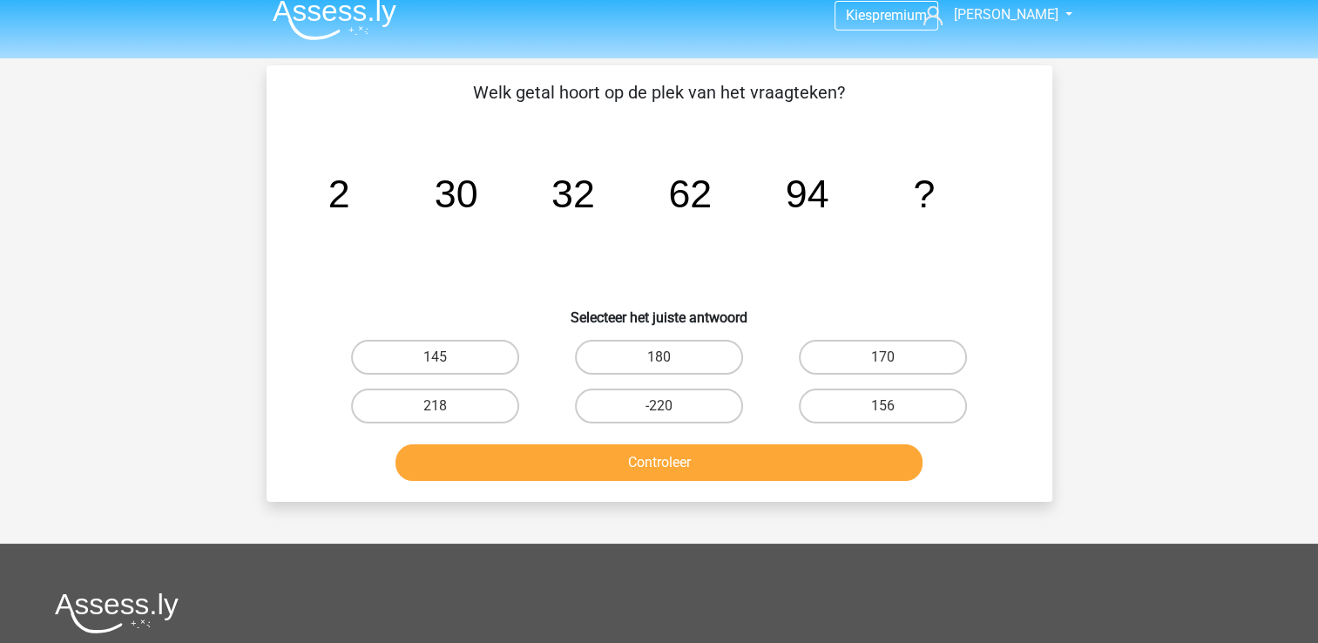
scroll to position [14, 0]
click at [846, 389] on label "156" at bounding box center [883, 406] width 168 height 35
click at [883, 407] on input "156" at bounding box center [888, 412] width 11 height 11
radio input "true"
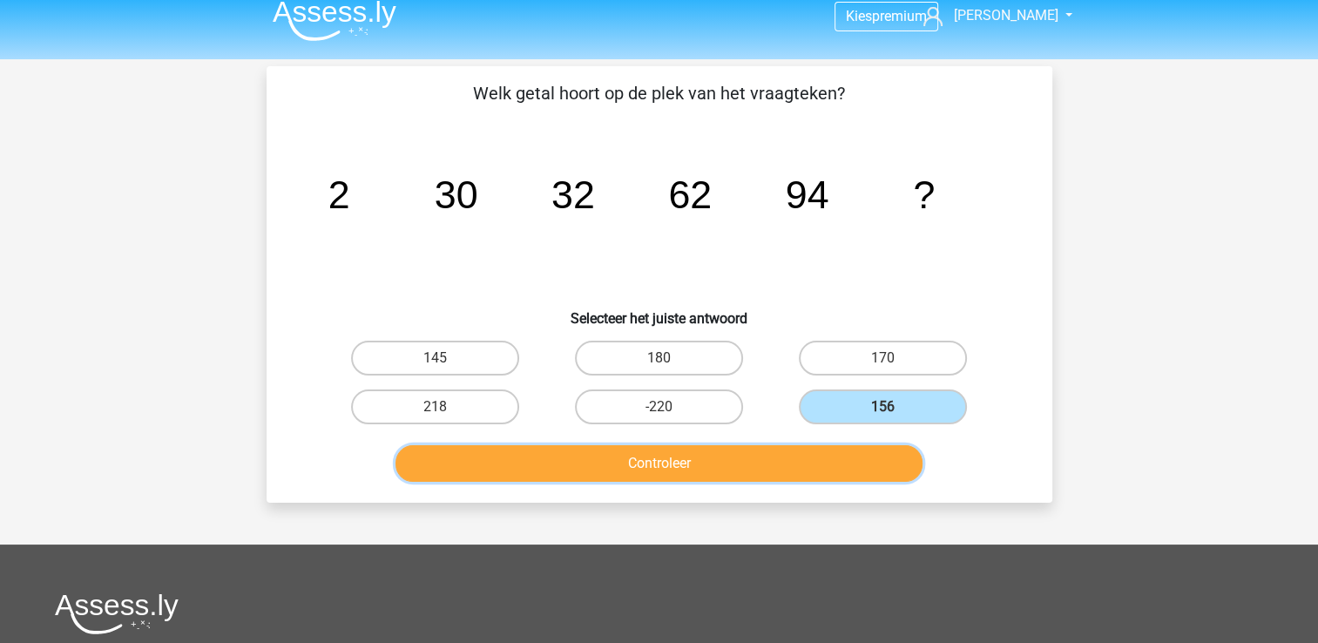
click at [655, 467] on button "Controleer" at bounding box center [658, 463] width 527 height 37
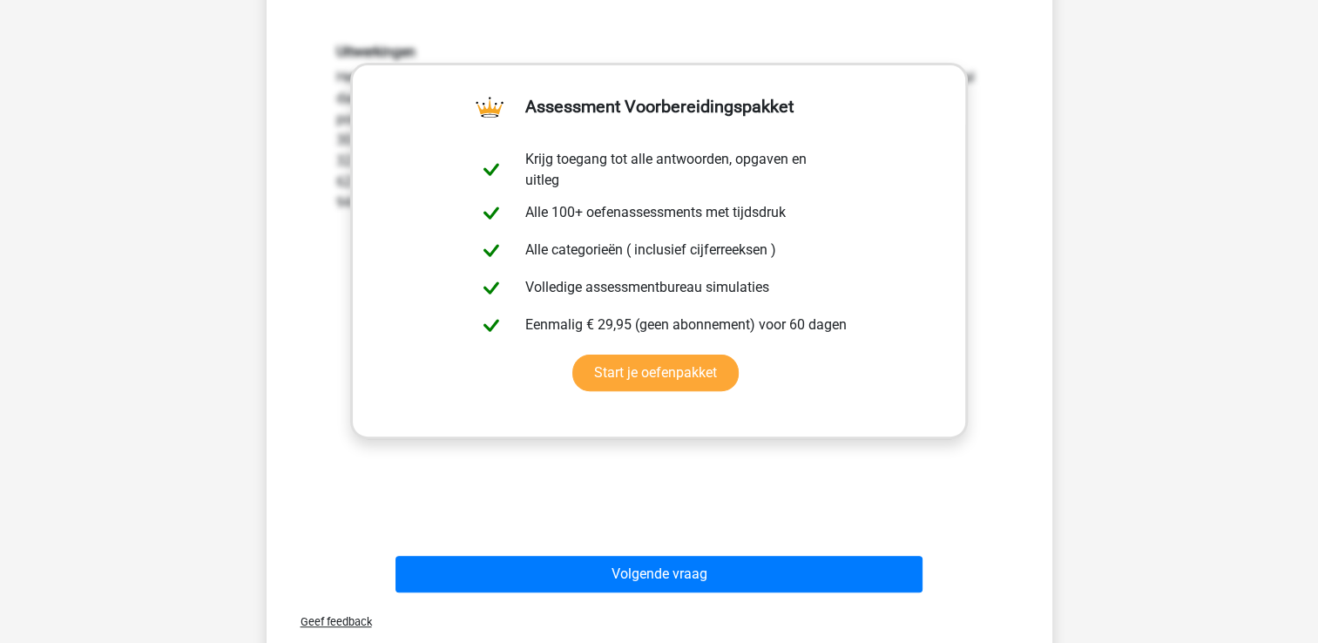
scroll to position [466, 0]
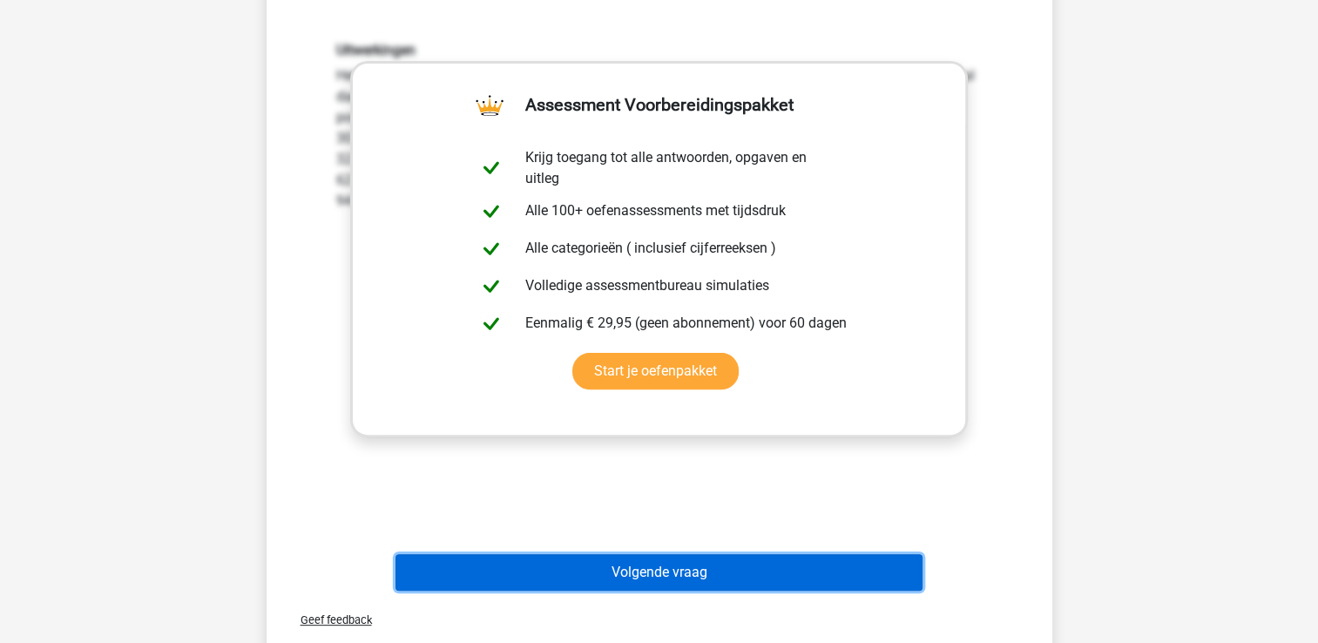
click at [734, 565] on button "Volgende vraag" at bounding box center [658, 572] width 527 height 37
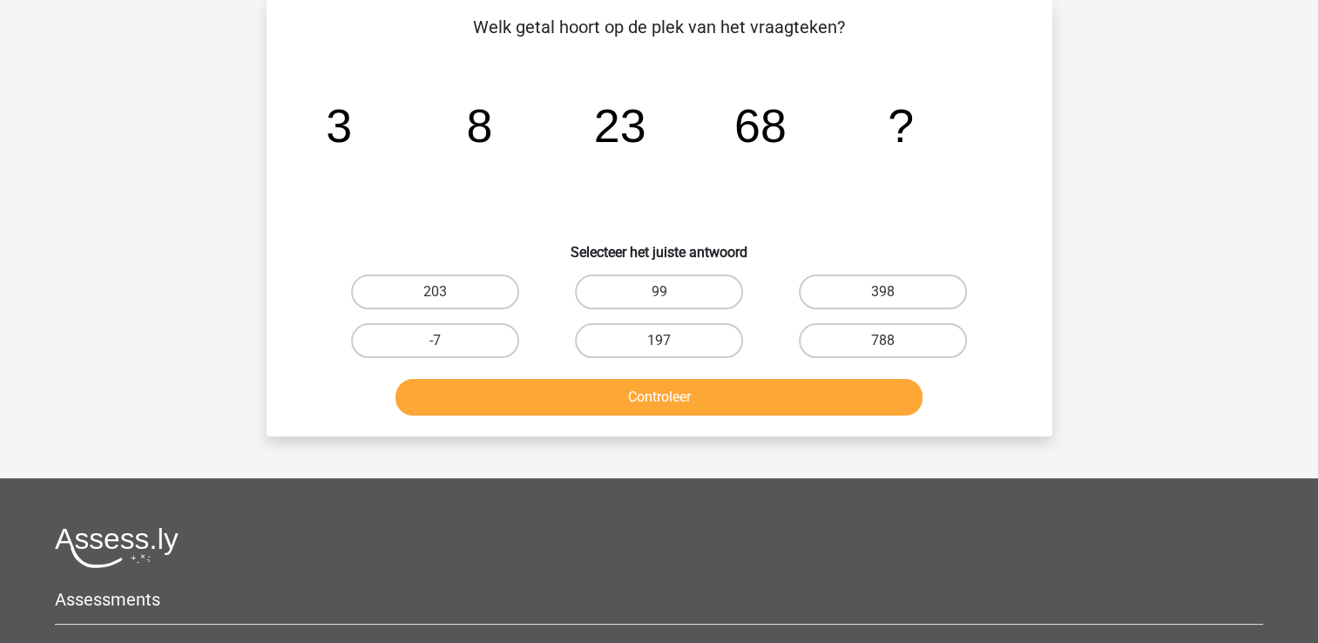
scroll to position [0, 0]
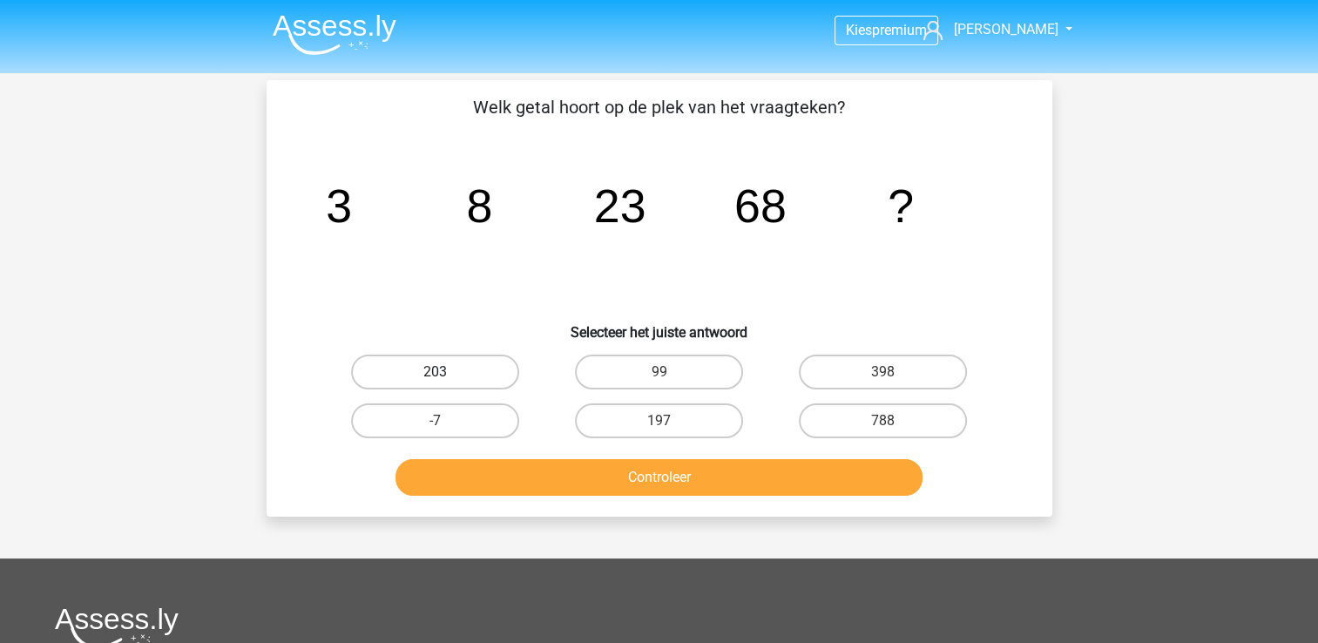
click at [450, 376] on label "203" at bounding box center [435, 372] width 168 height 35
click at [446, 376] on input "203" at bounding box center [440, 377] width 11 height 11
radio input "true"
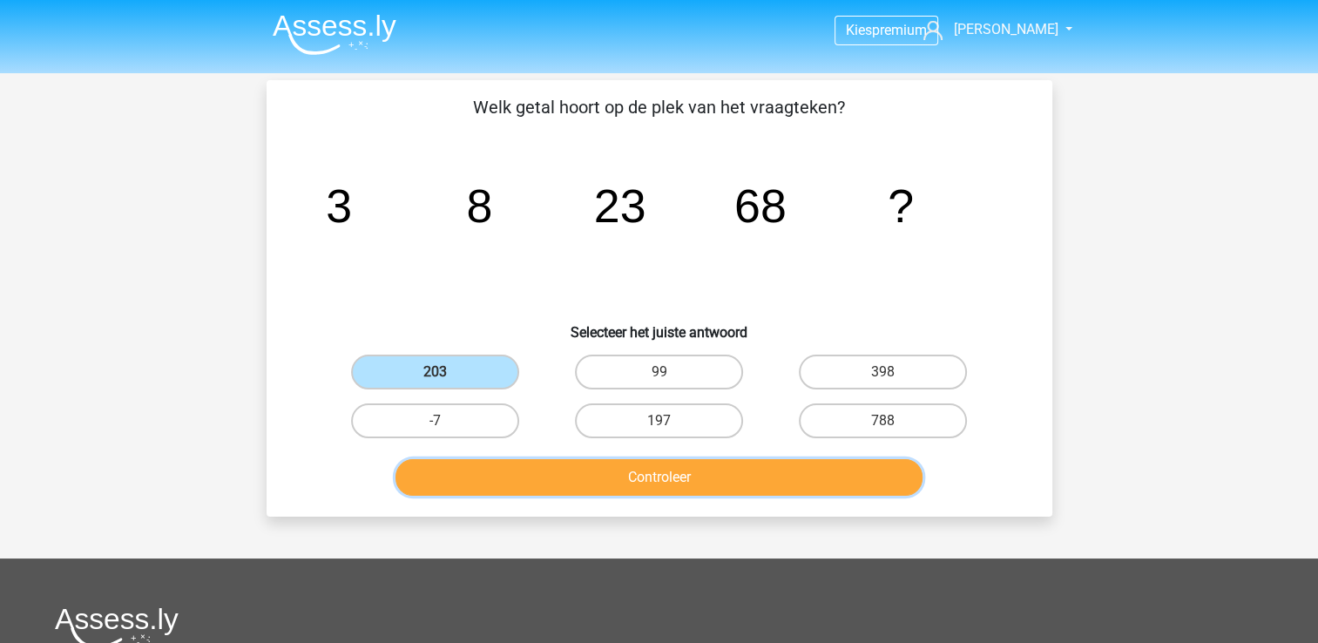
click at [524, 462] on button "Controleer" at bounding box center [658, 477] width 527 height 37
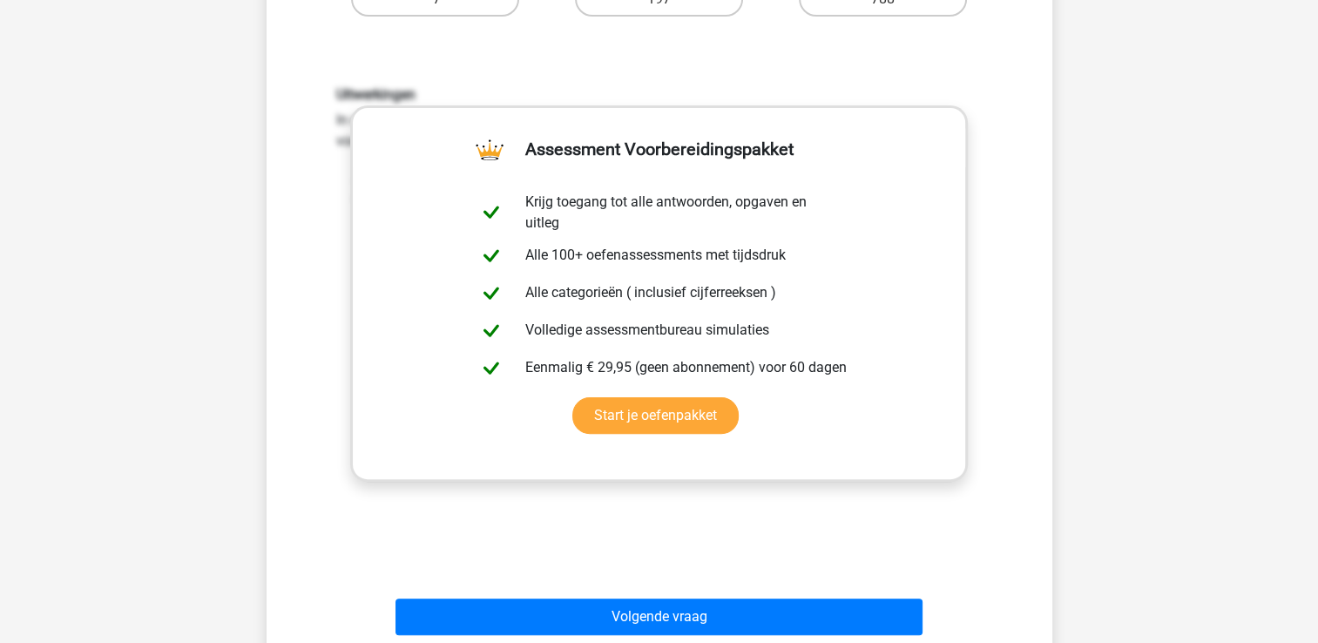
scroll to position [425, 0]
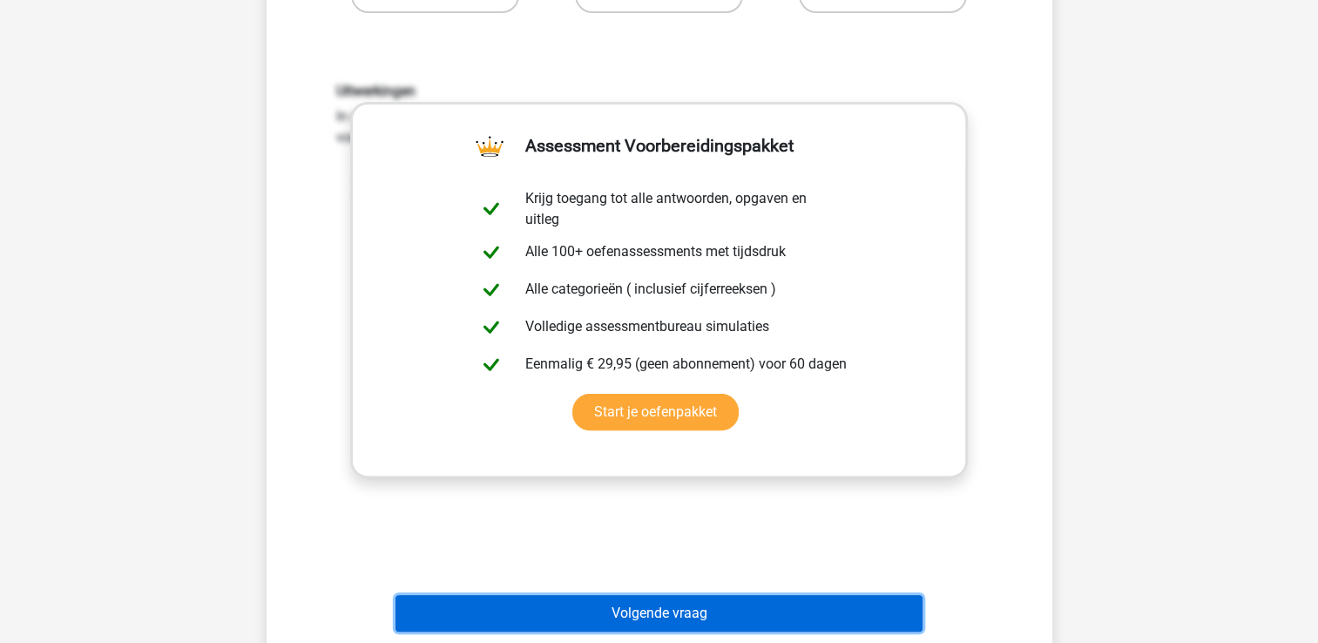
click at [617, 619] on button "Volgende vraag" at bounding box center [658, 613] width 527 height 37
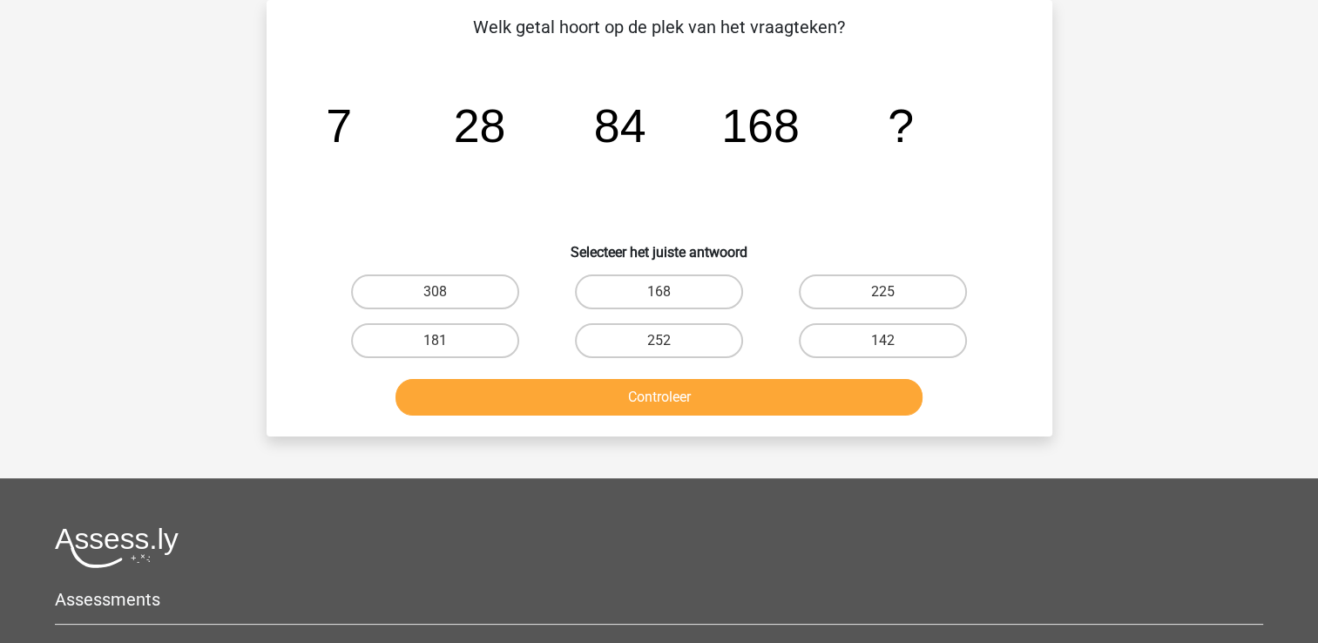
scroll to position [14, 0]
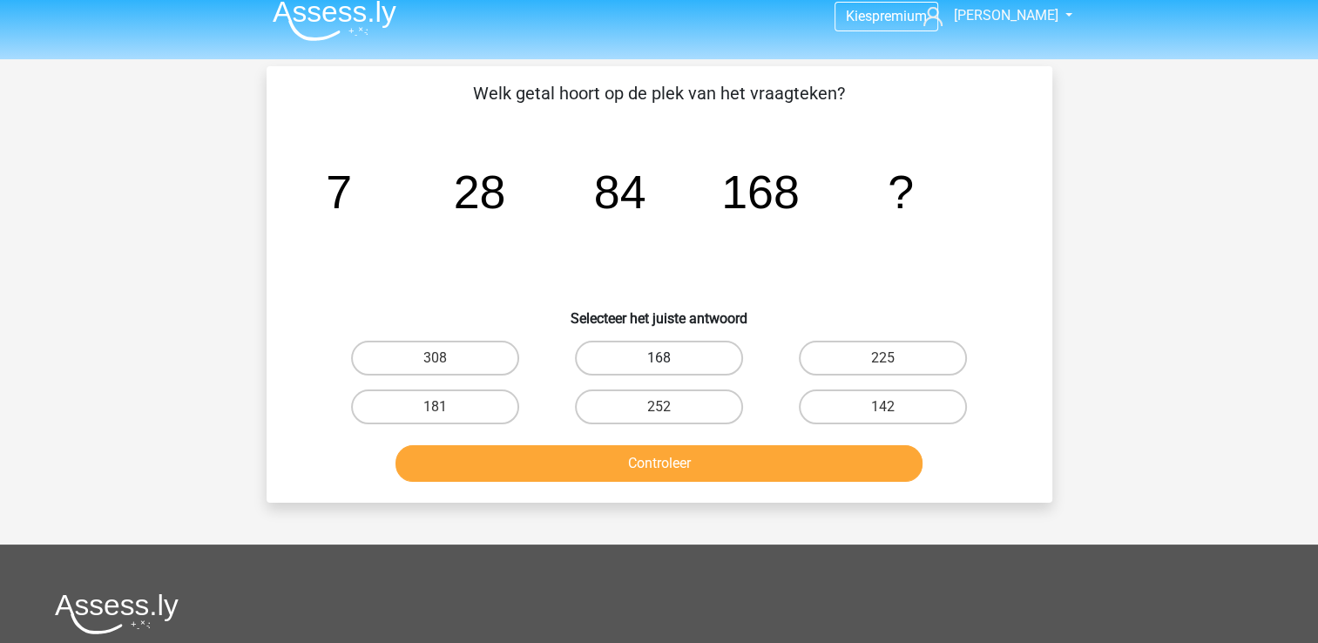
click at [614, 354] on label "168" at bounding box center [659, 358] width 168 height 35
click at [659, 358] on input "168" at bounding box center [664, 363] width 11 height 11
radio input "true"
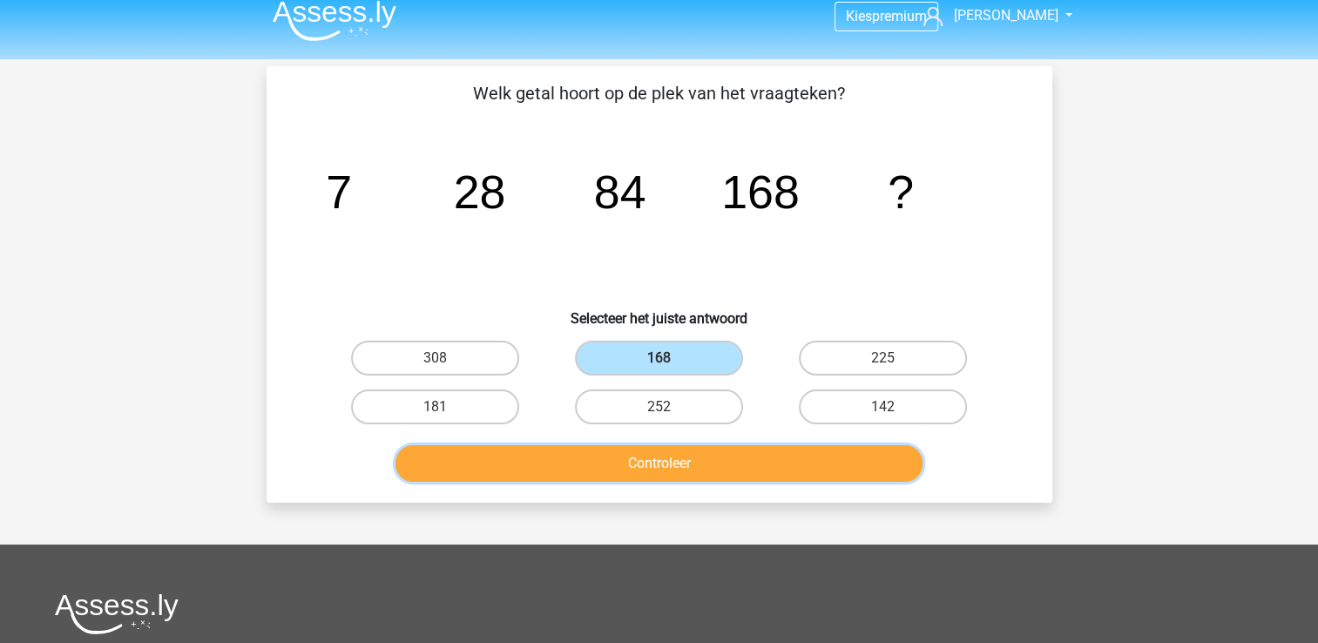
click at [669, 455] on button "Controleer" at bounding box center [658, 463] width 527 height 37
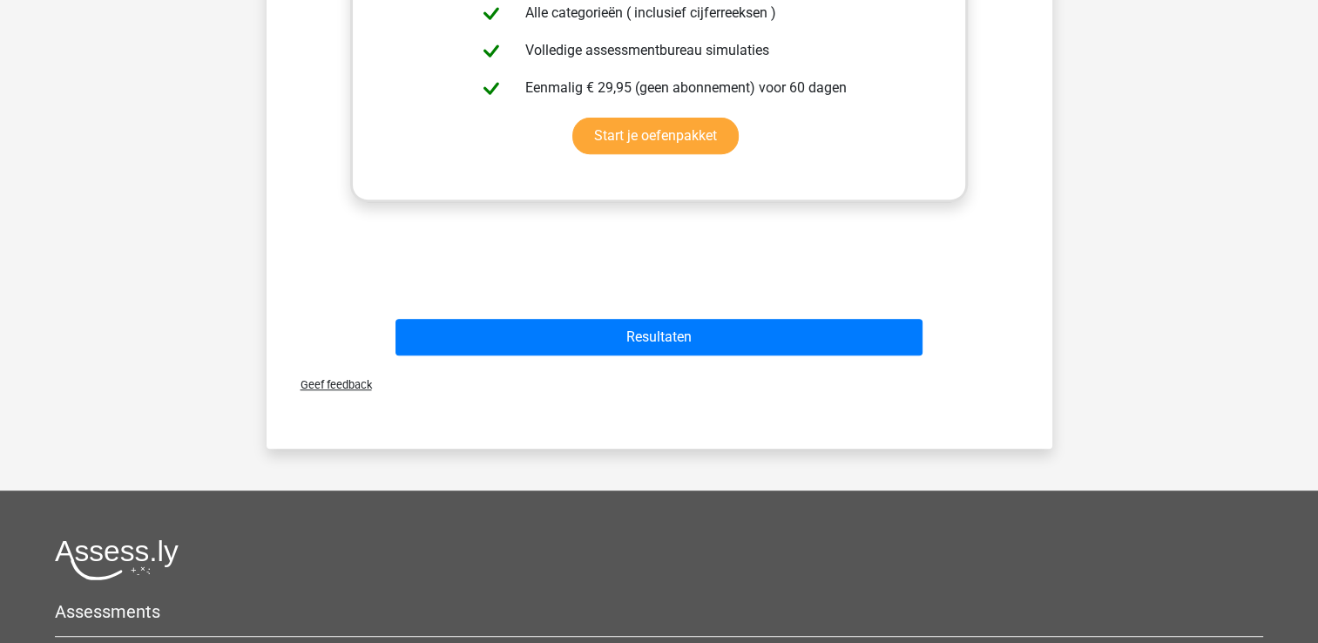
scroll to position [767, 0]
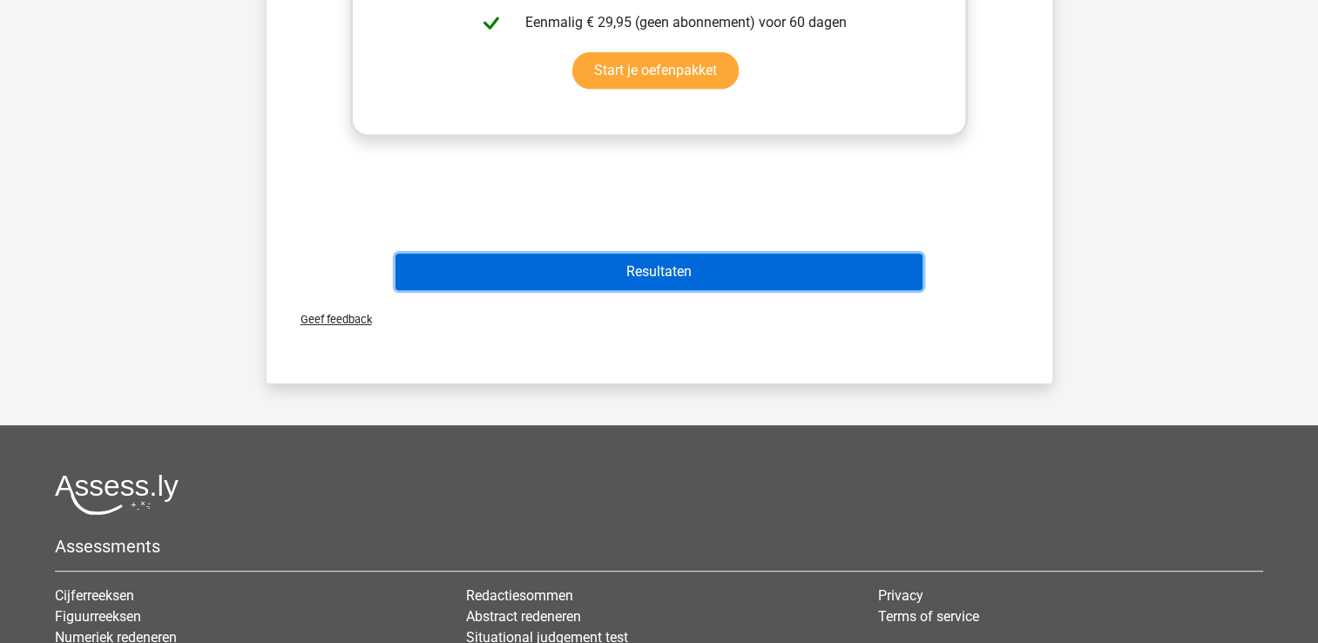
click at [681, 256] on button "Resultaten" at bounding box center [658, 272] width 527 height 37
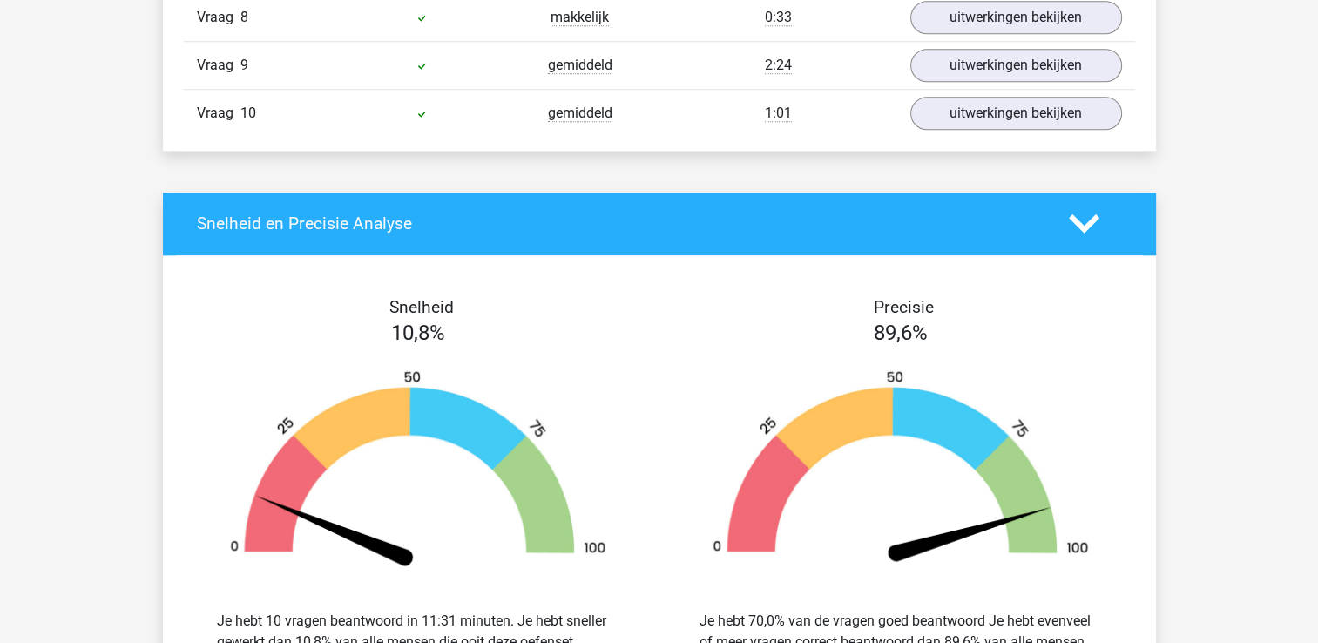
scroll to position [2000, 0]
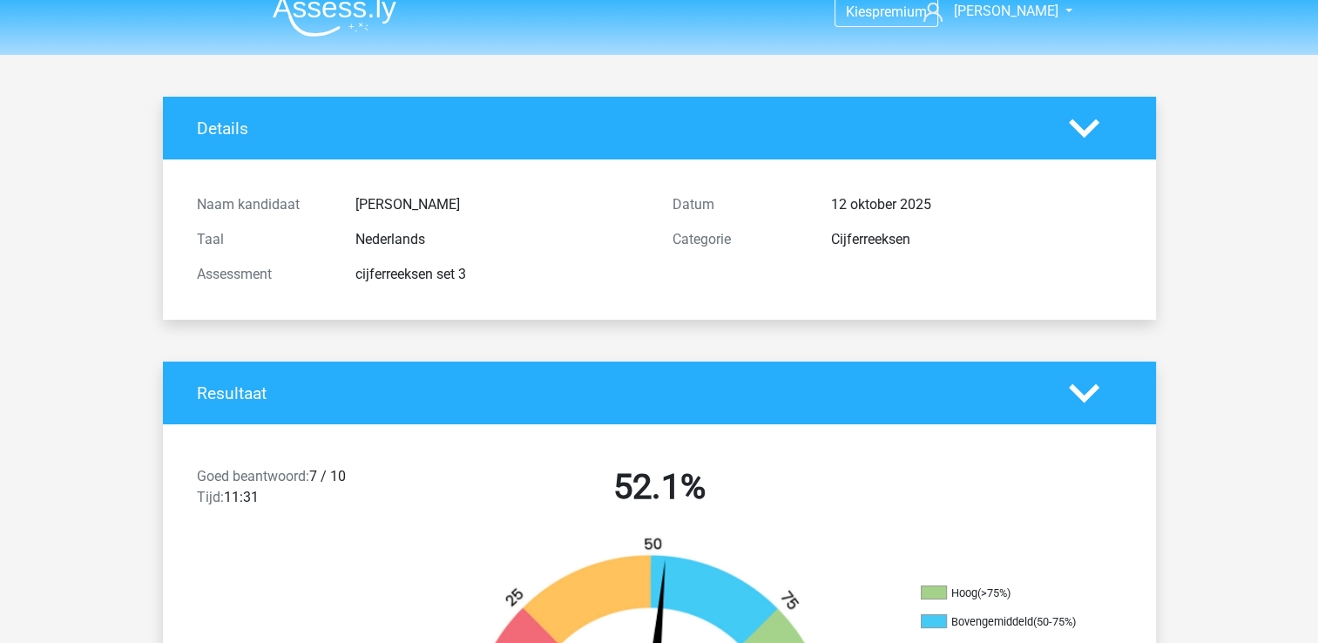
scroll to position [0, 0]
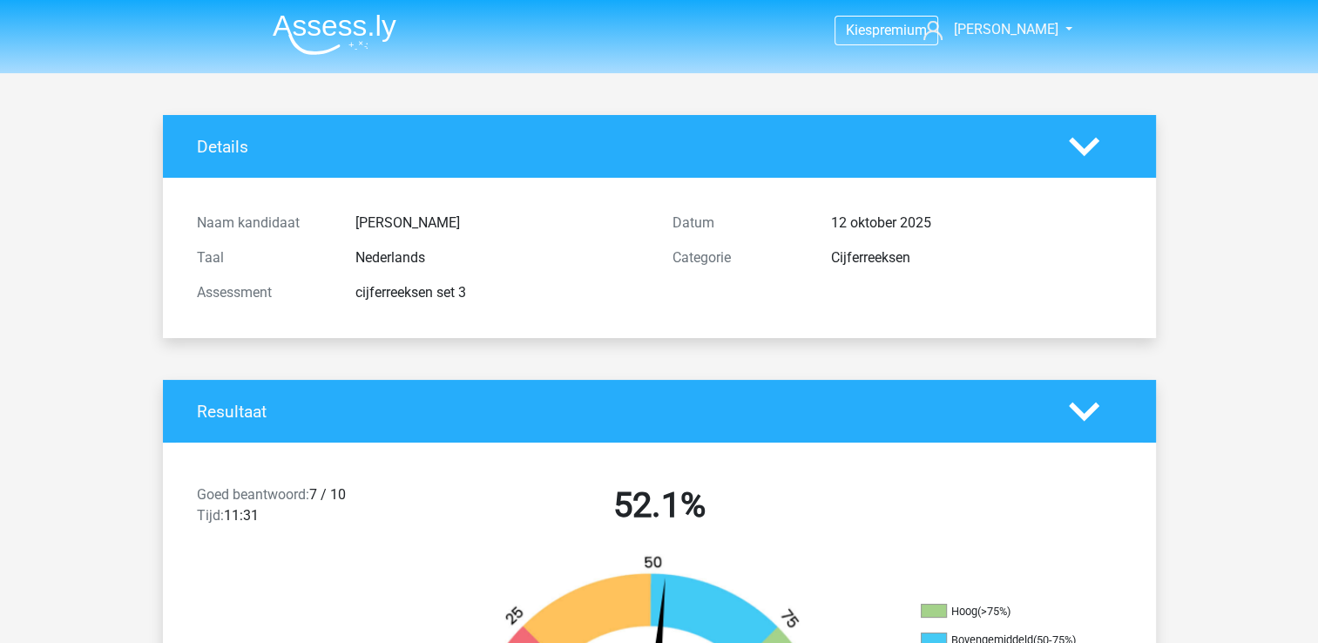
click at [337, 41] on img at bounding box center [335, 34] width 124 height 41
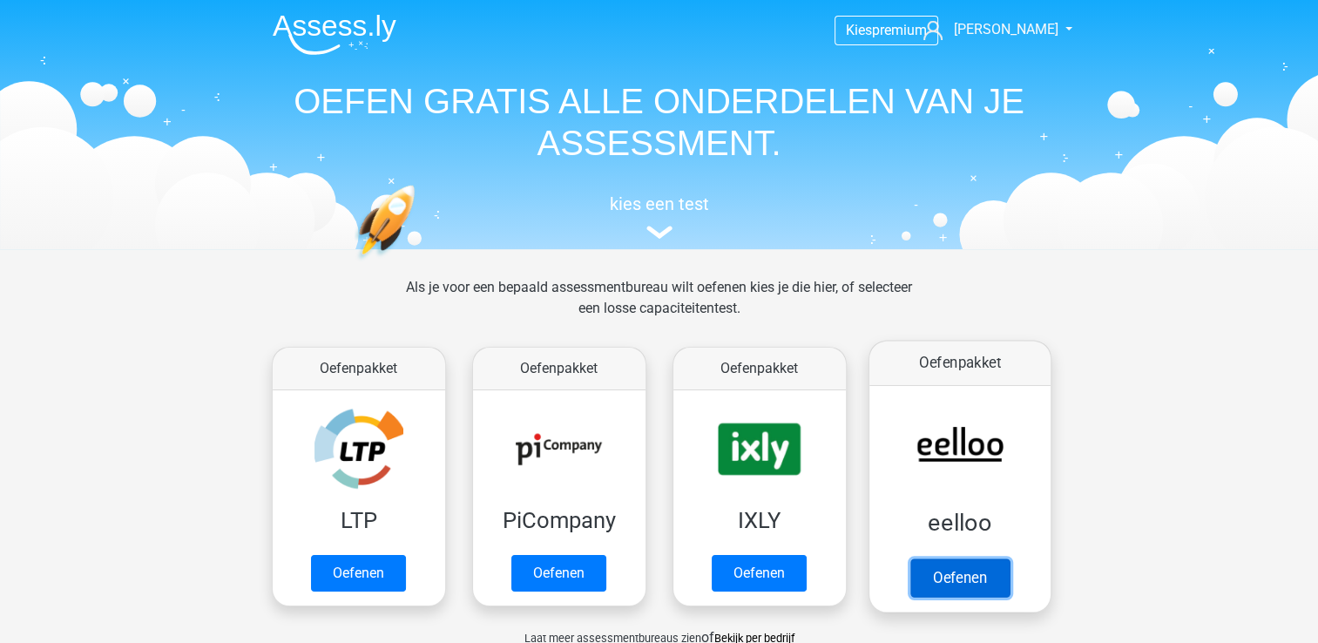
click at [941, 579] on link "Oefenen" at bounding box center [958, 577] width 99 height 38
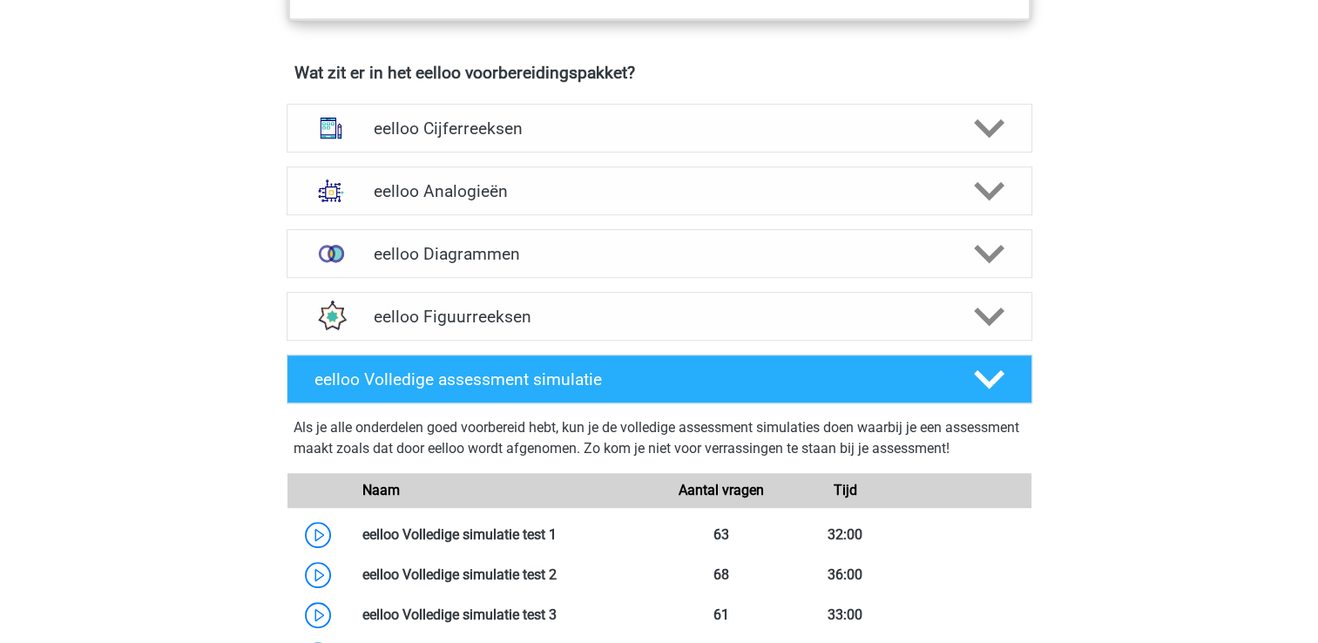
scroll to position [1065, 0]
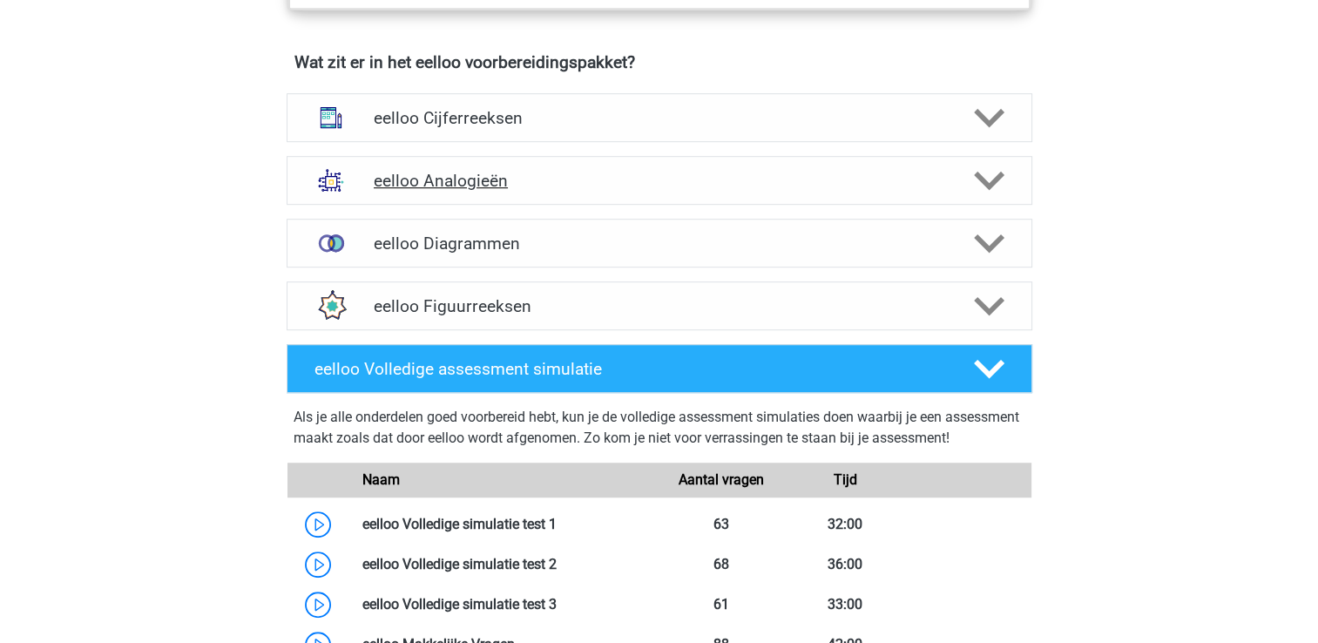
click at [519, 179] on div "eelloo Analogieën" at bounding box center [660, 180] width 746 height 49
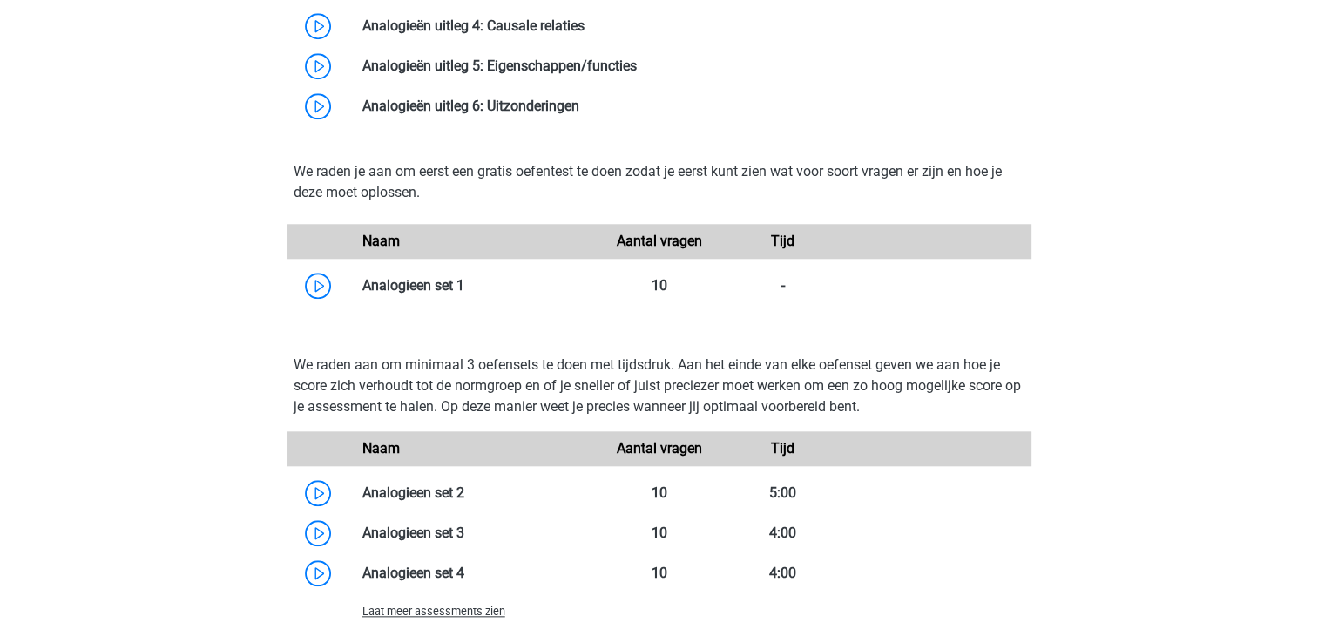
scroll to position [1671, 0]
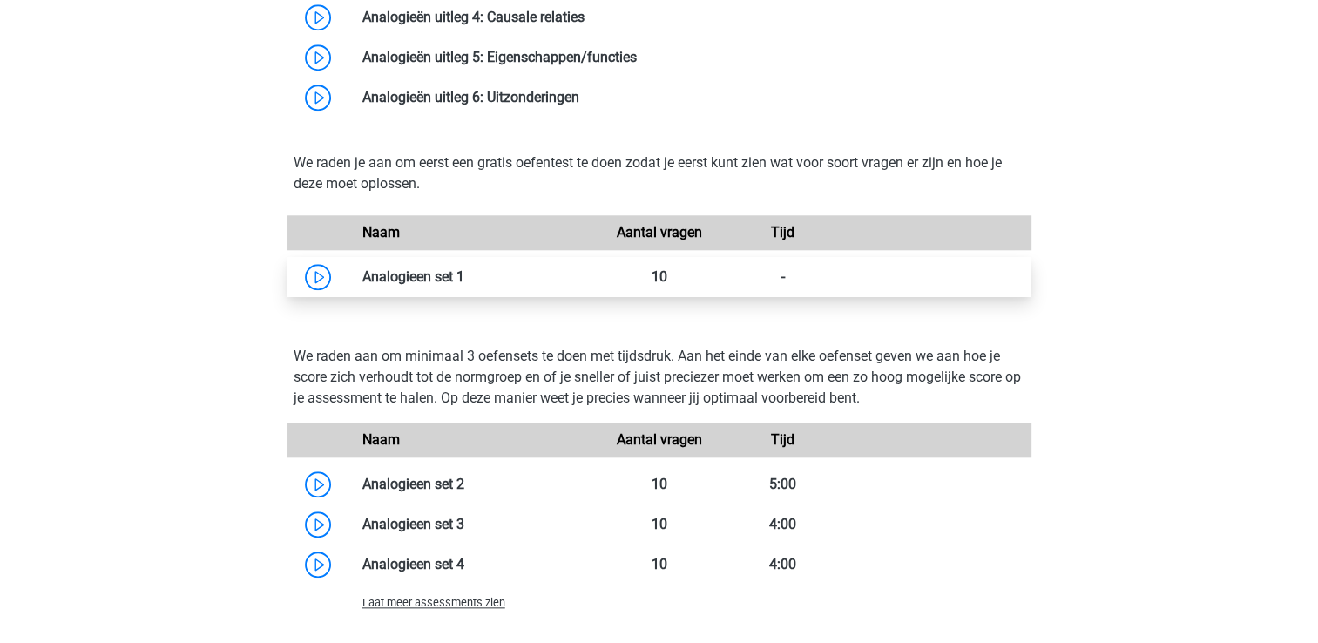
click at [464, 285] on link at bounding box center [464, 276] width 0 height 17
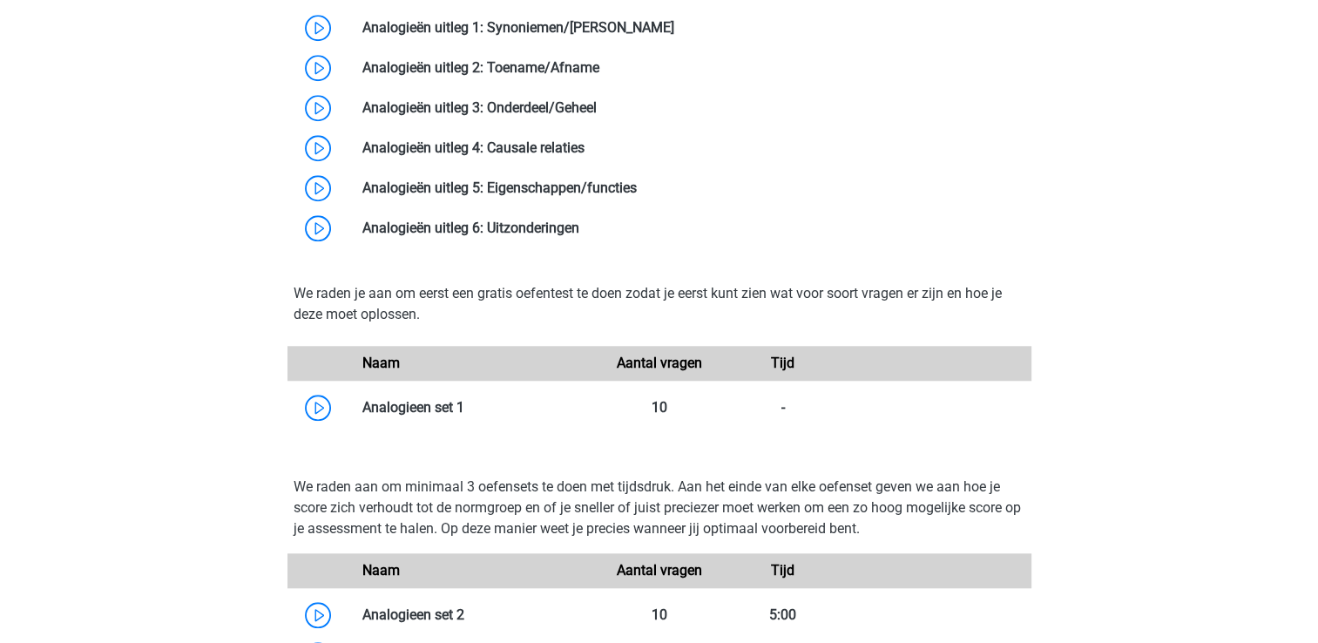
scroll to position [1508, 0]
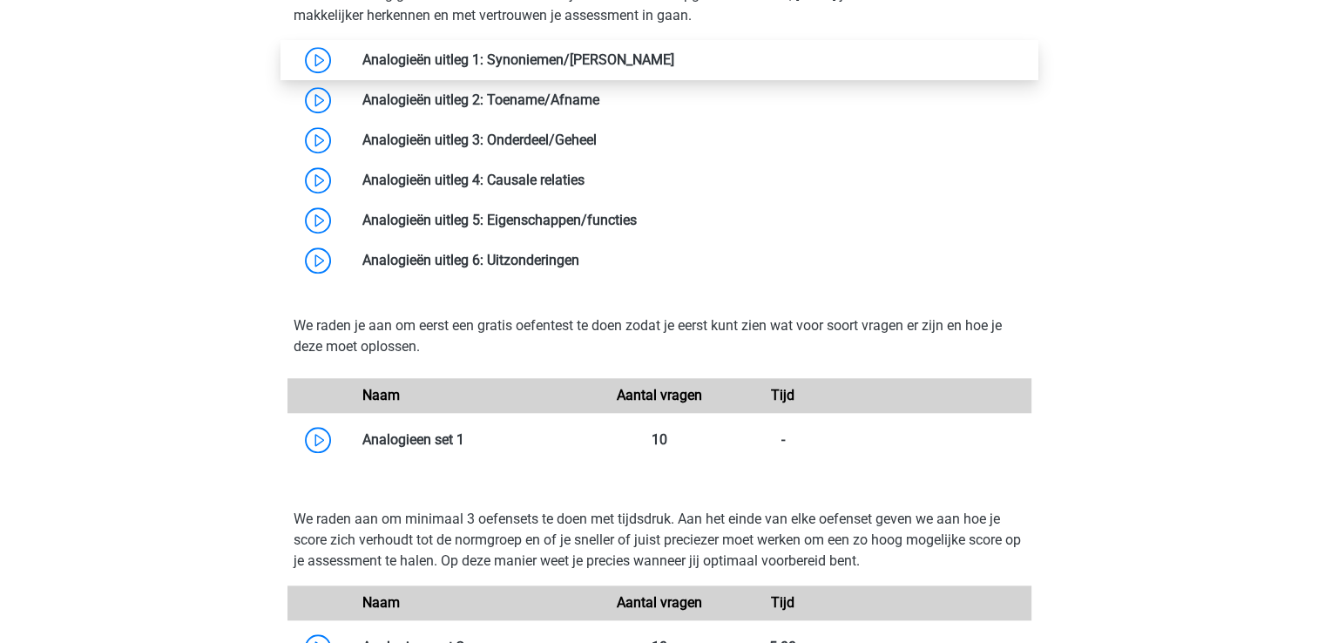
click at [674, 68] on link at bounding box center [674, 59] width 0 height 17
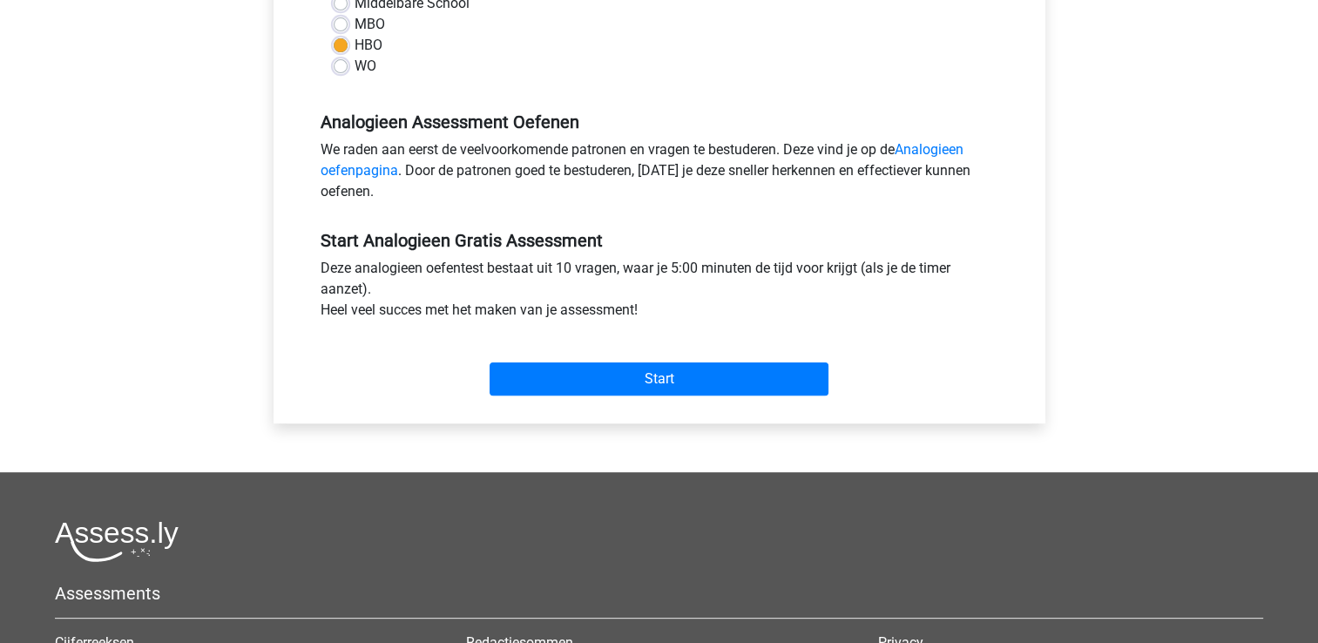
scroll to position [445, 0]
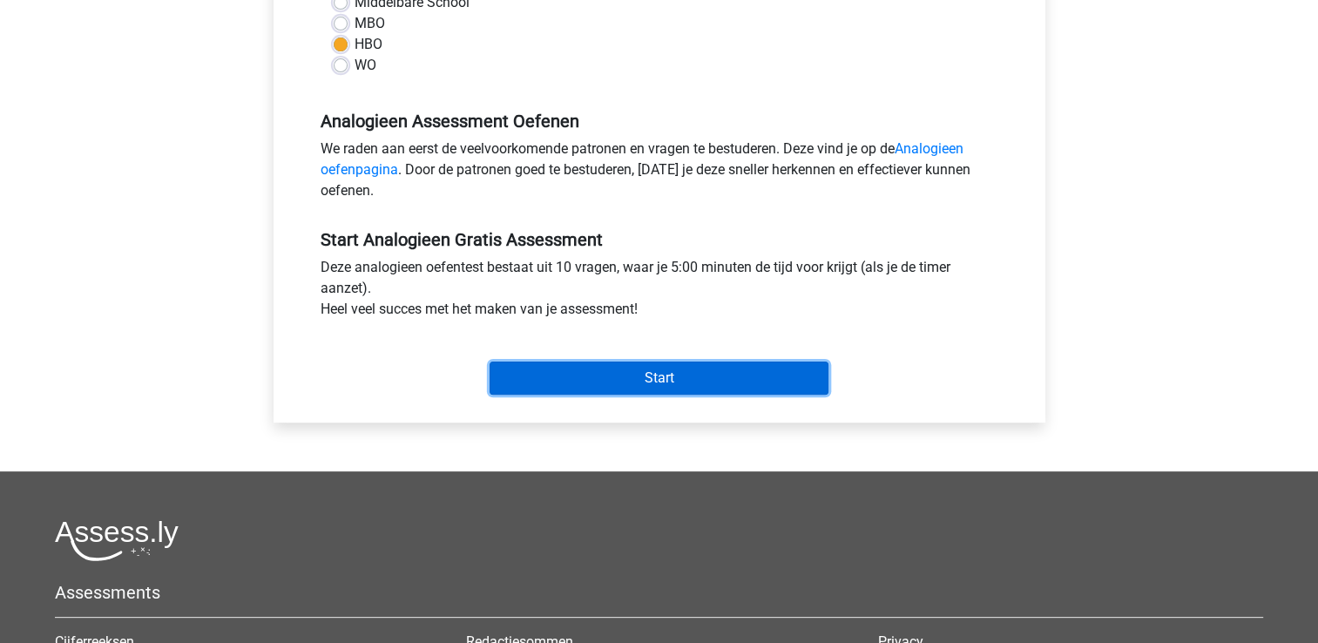
click at [585, 380] on input "Start" at bounding box center [659, 378] width 339 height 33
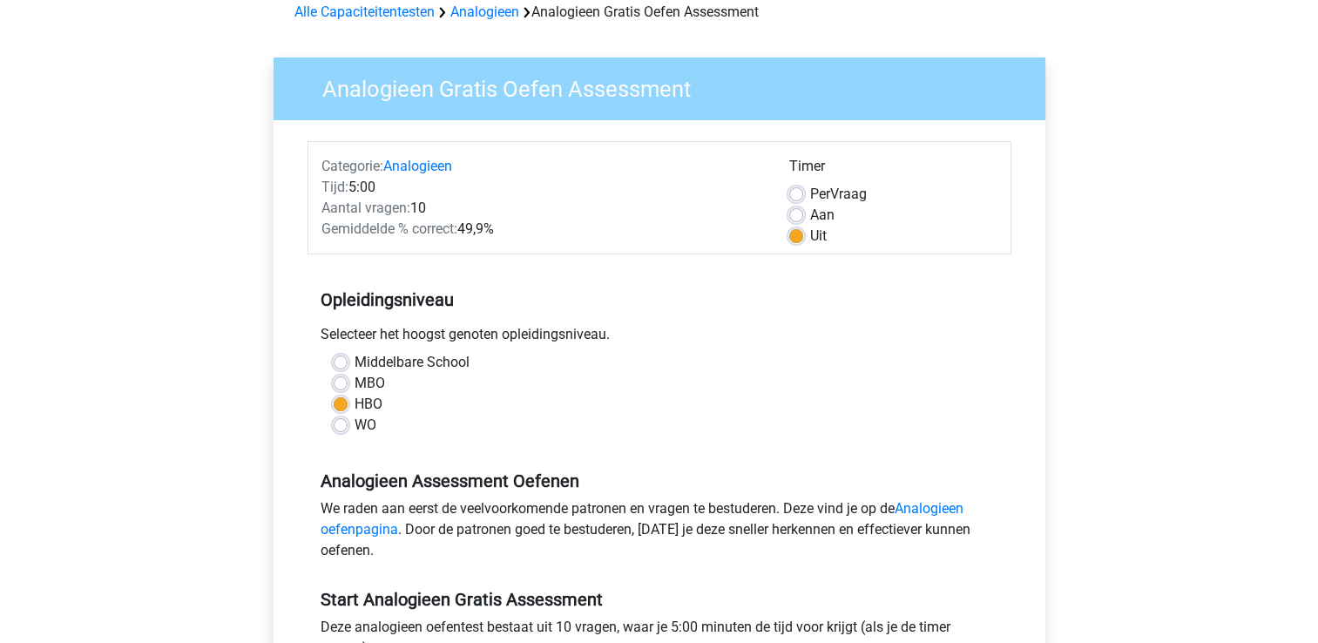
scroll to position [0, 0]
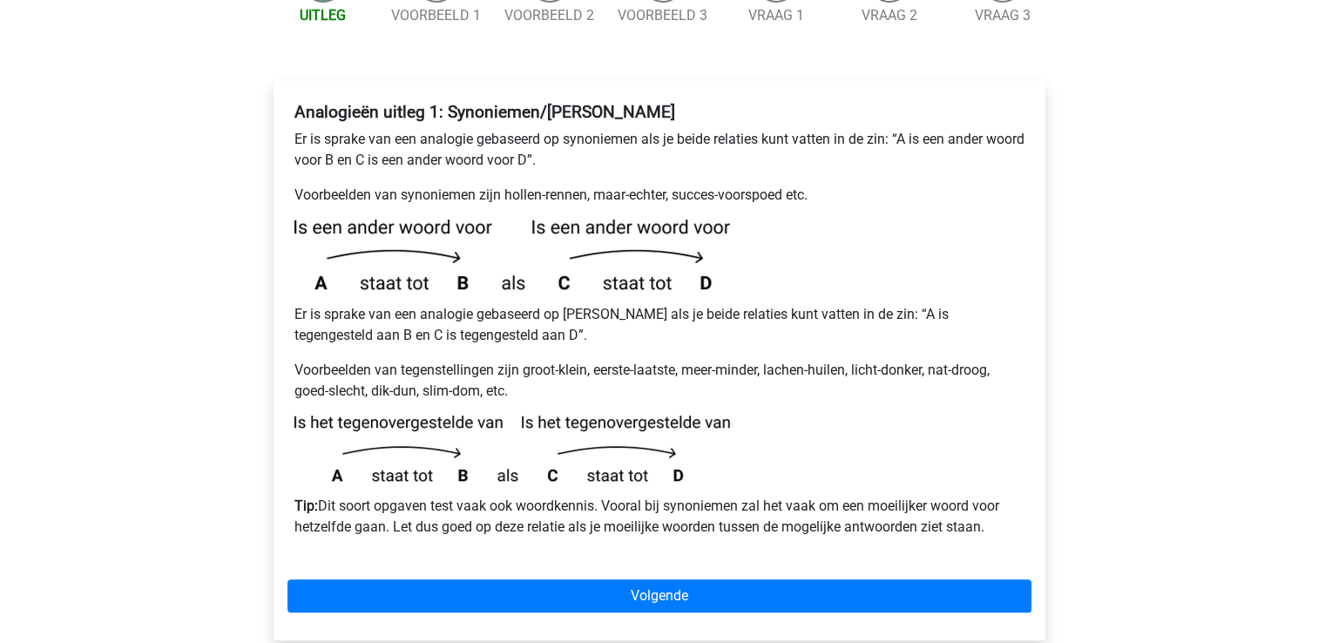
scroll to position [321, 0]
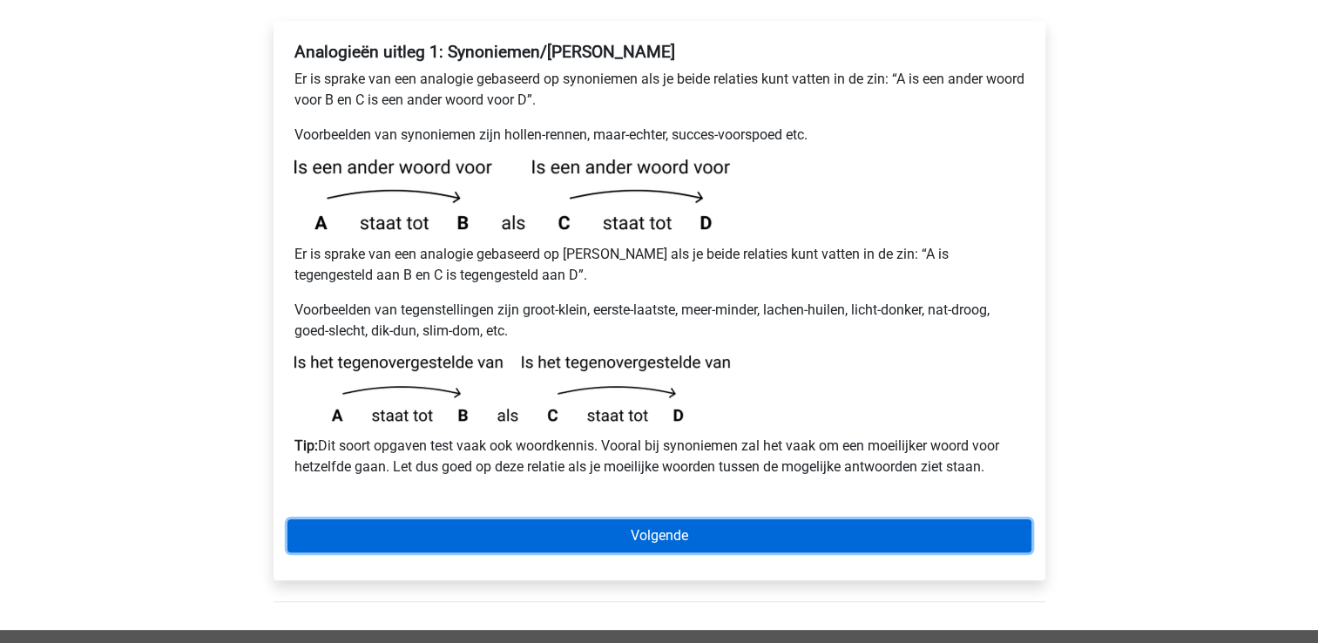
click at [491, 519] on link "Volgende" at bounding box center [659, 535] width 744 height 33
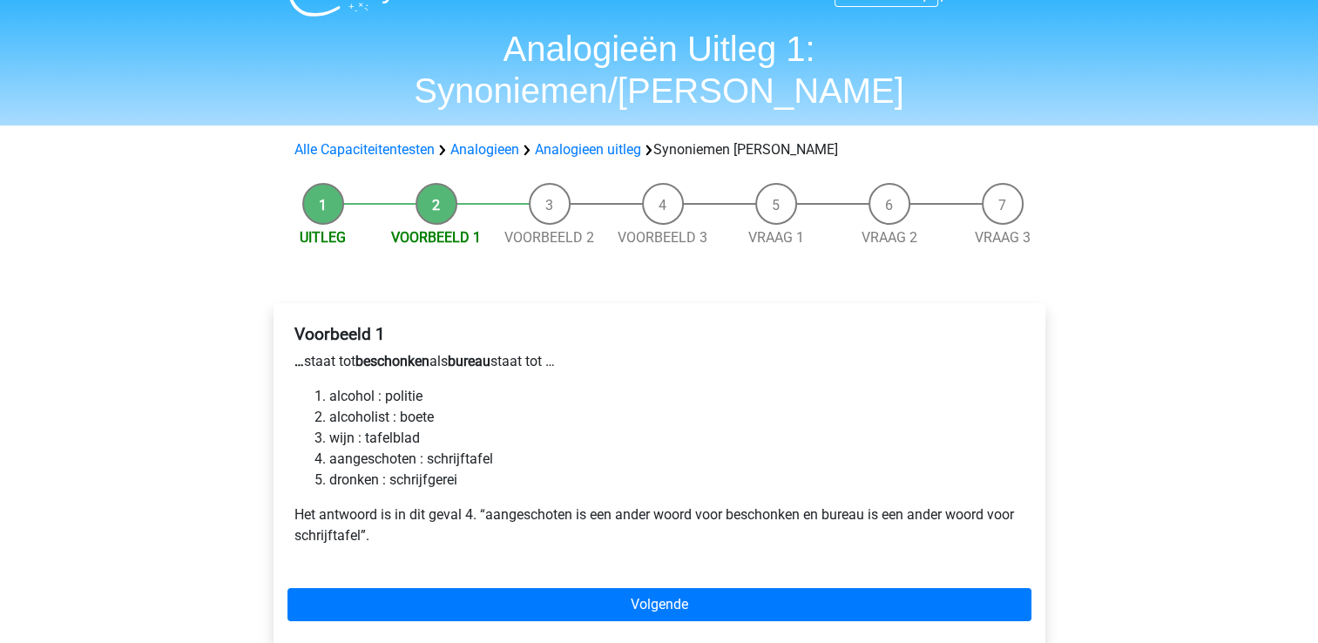
scroll to position [38, 0]
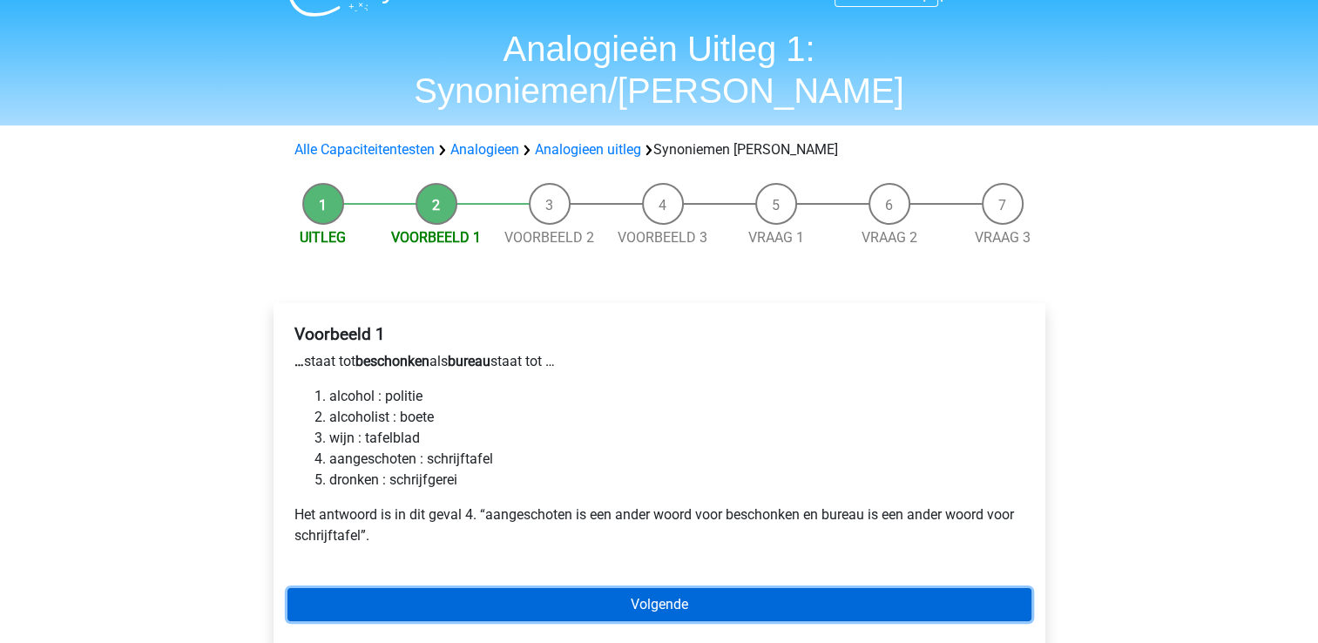
click at [484, 588] on link "Volgende" at bounding box center [659, 604] width 744 height 33
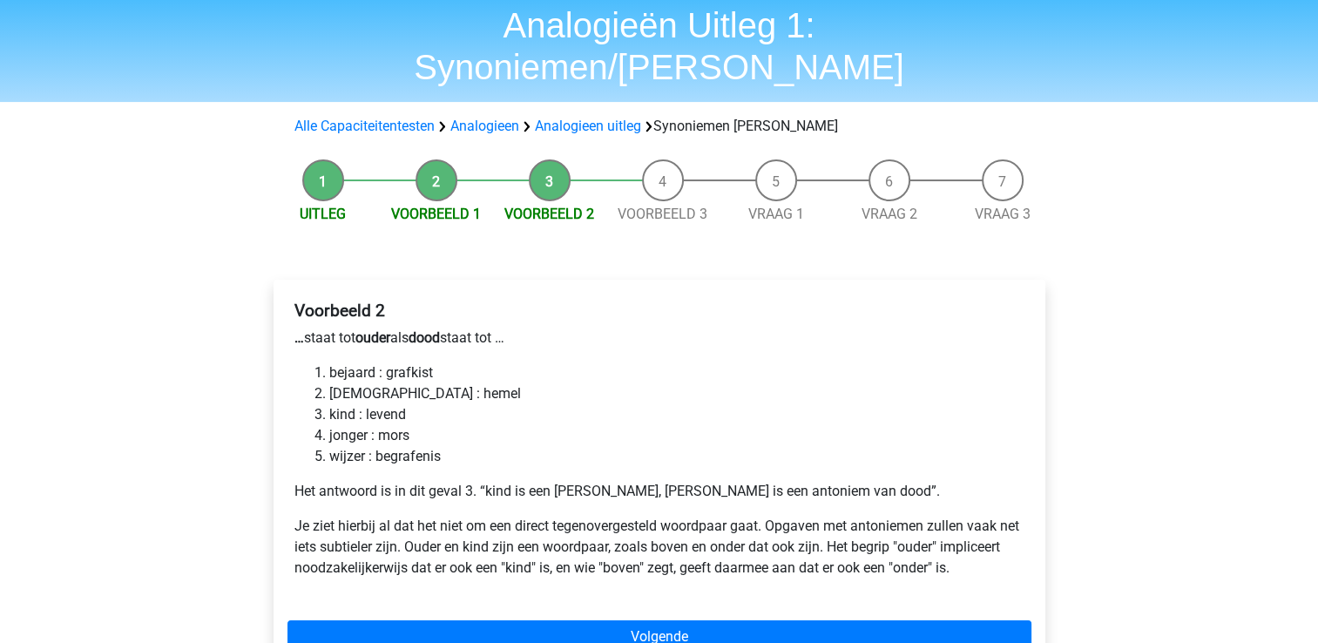
scroll to position [65, 0]
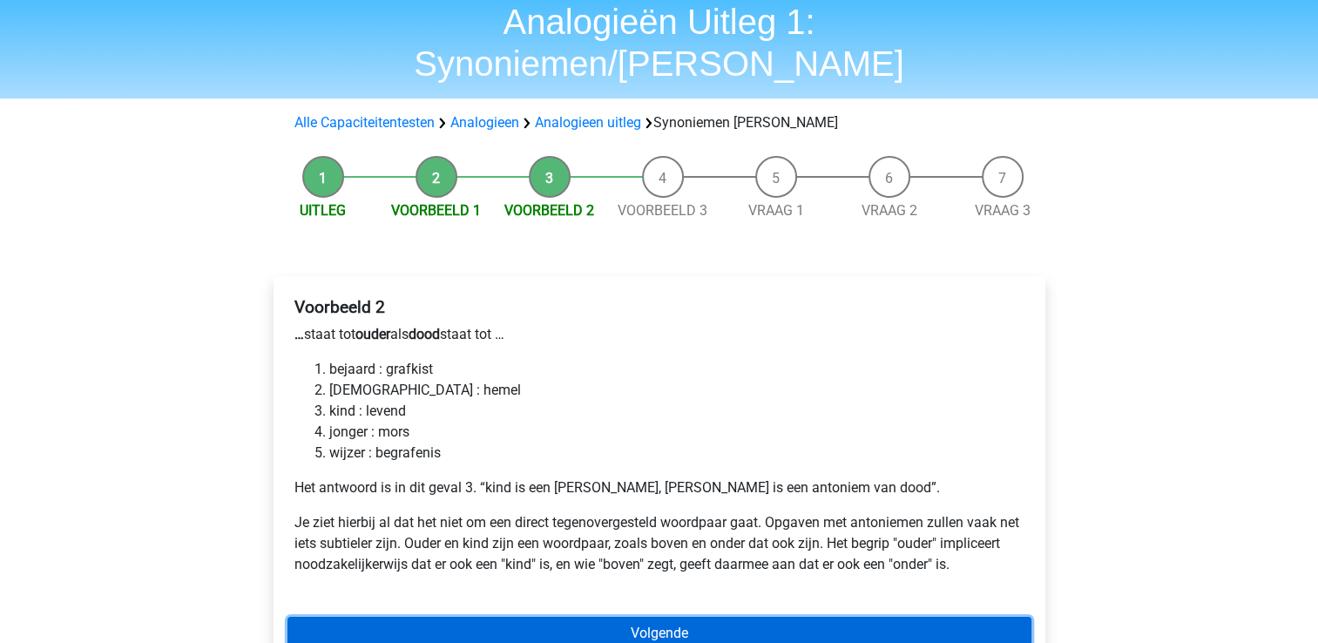
click at [432, 617] on link "Volgende" at bounding box center [659, 633] width 744 height 33
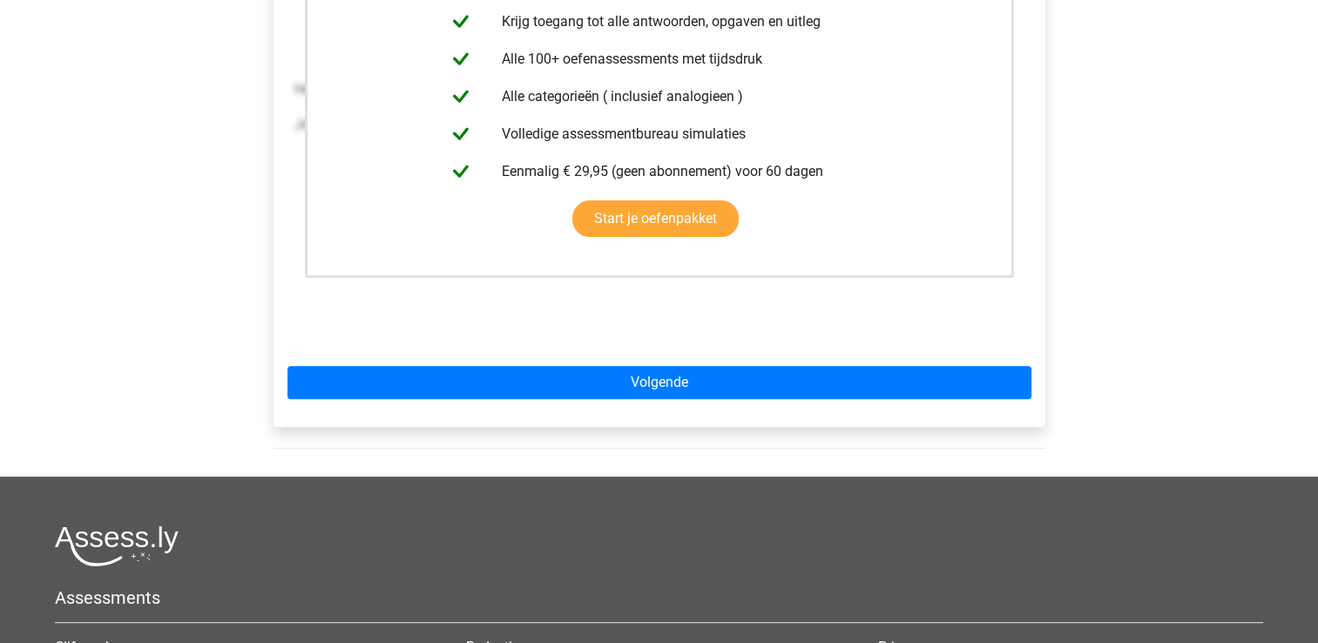
scroll to position [470, 0]
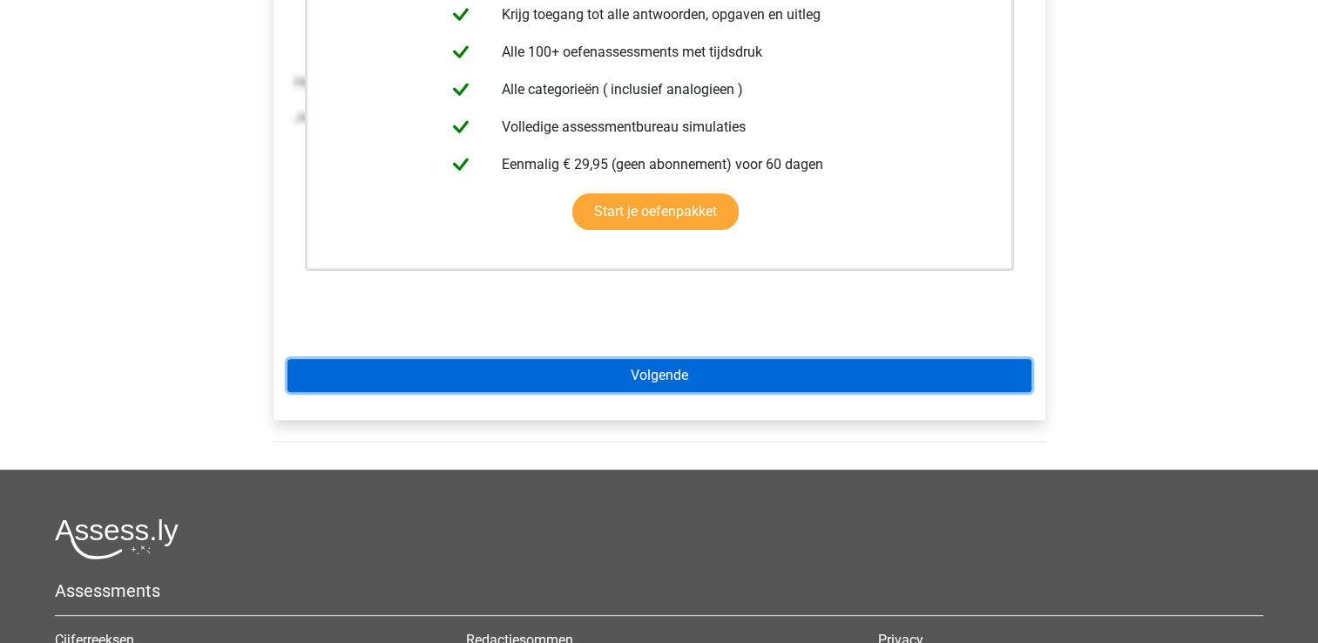
click at [503, 359] on link "Volgende" at bounding box center [659, 375] width 744 height 33
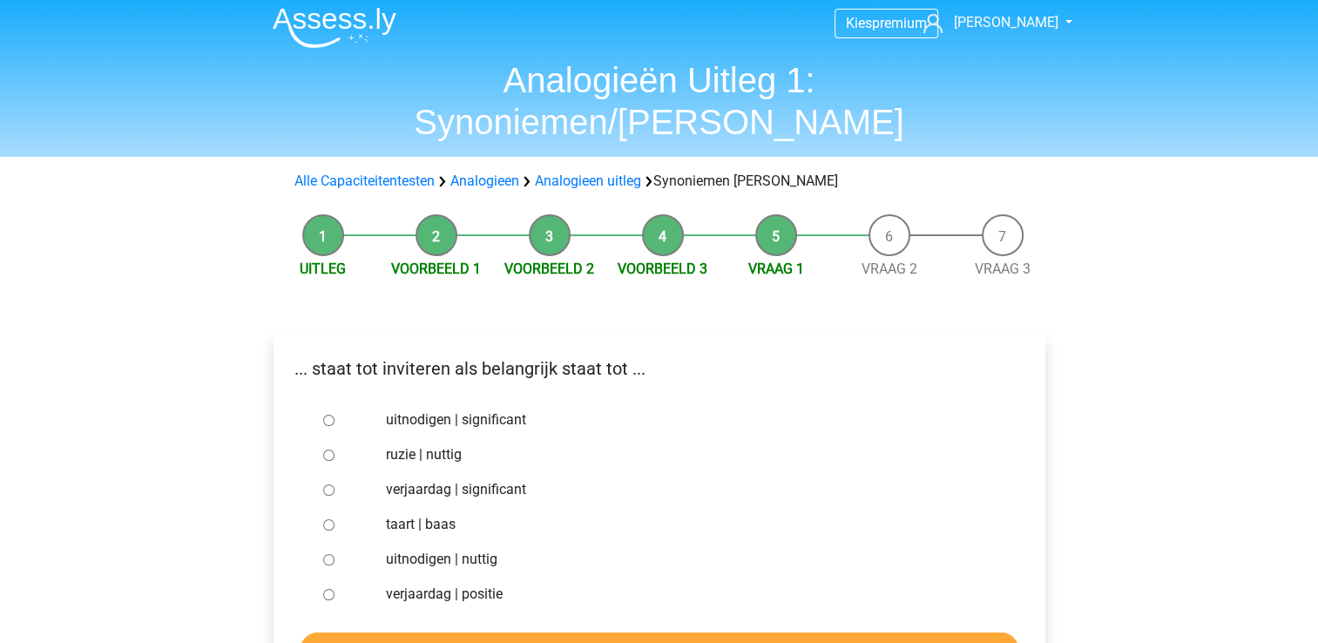
scroll to position [10, 0]
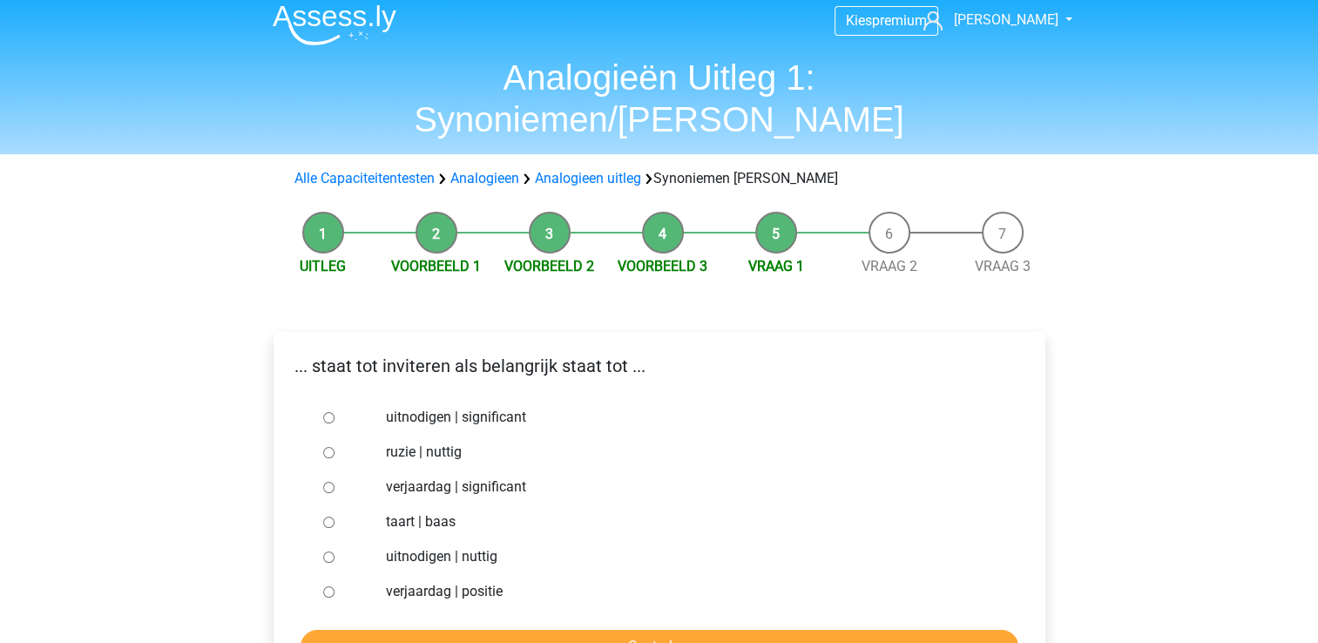
click at [331, 412] on input "uitnodigen | significant" at bounding box center [328, 417] width 11 height 11
radio input "true"
click at [507, 630] on input "Controleer" at bounding box center [660, 646] width 718 height 33
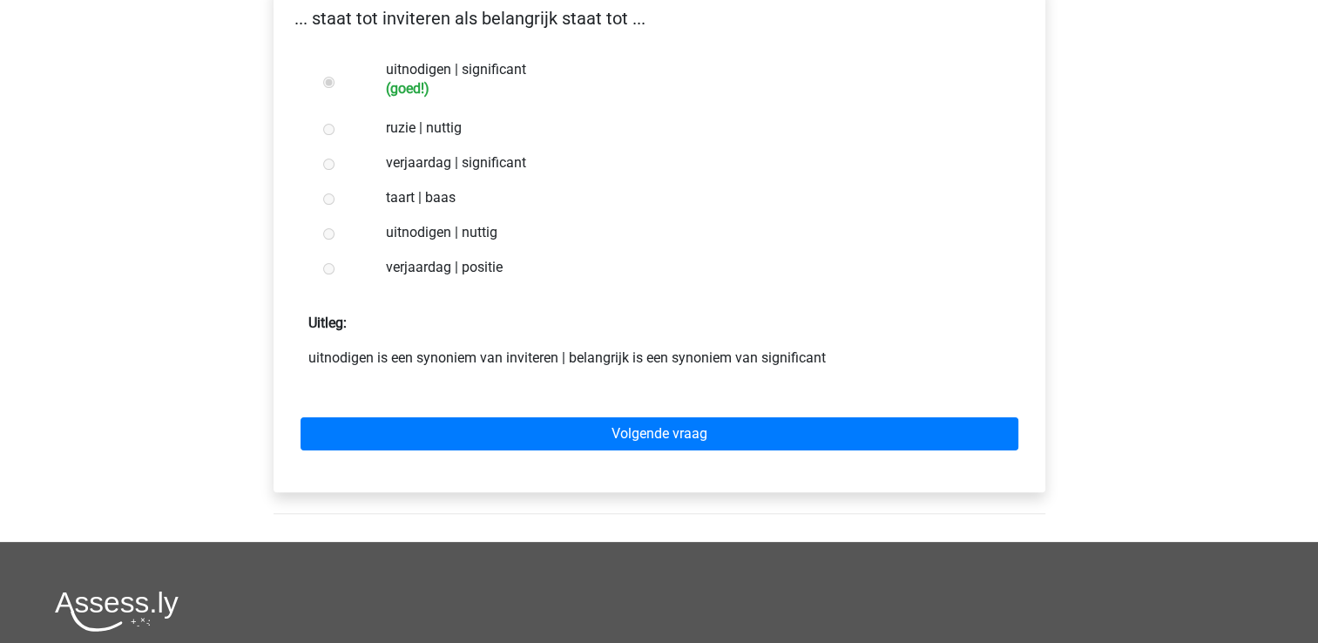
scroll to position [359, 0]
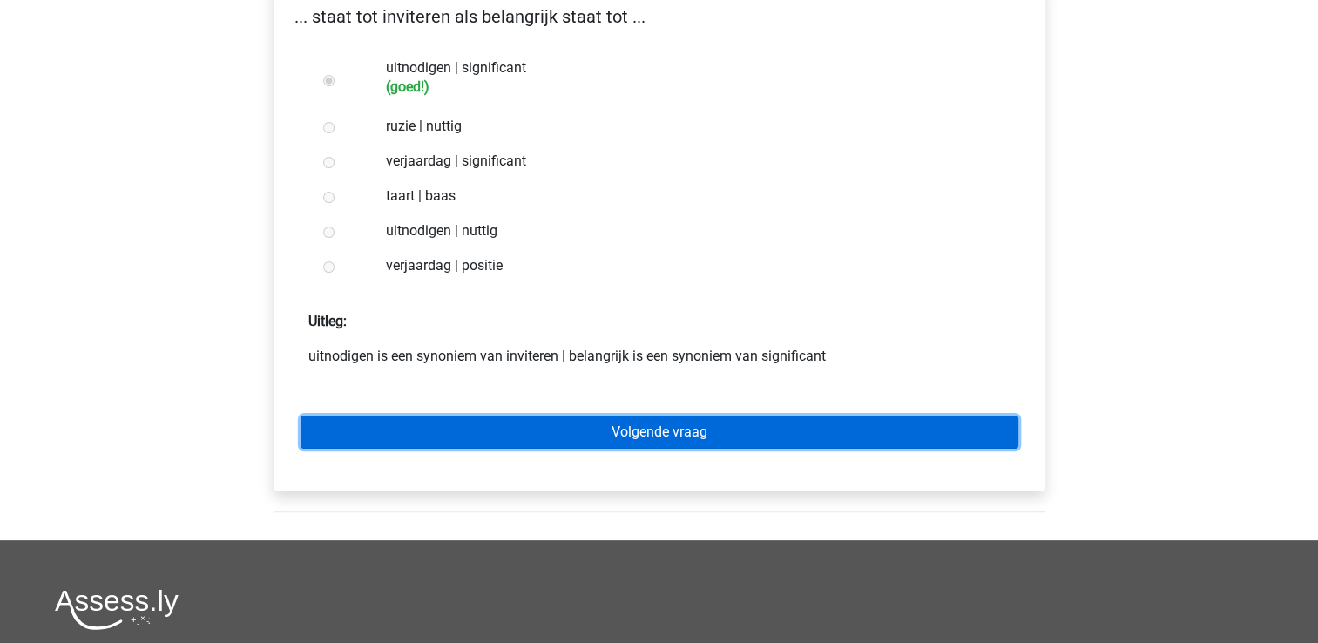
click at [443, 416] on link "Volgende vraag" at bounding box center [660, 432] width 718 height 33
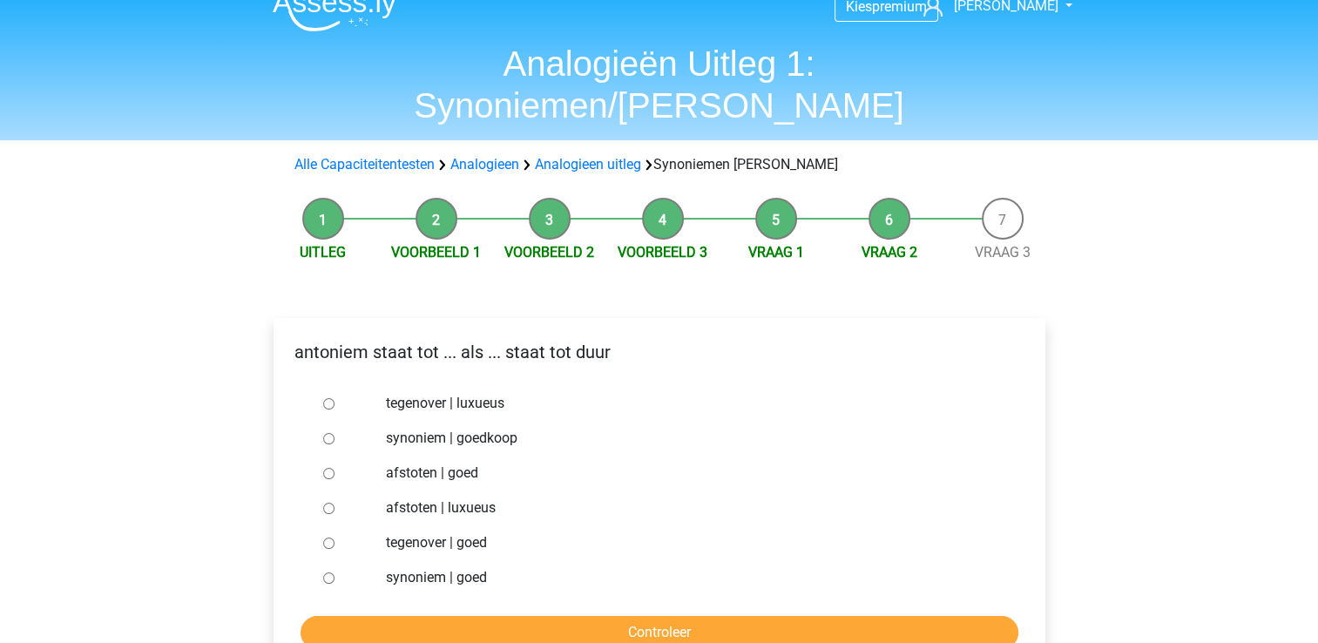
scroll to position [24, 0]
click at [331, 432] on input "synoniem | goedkoop" at bounding box center [328, 437] width 11 height 11
radio input "true"
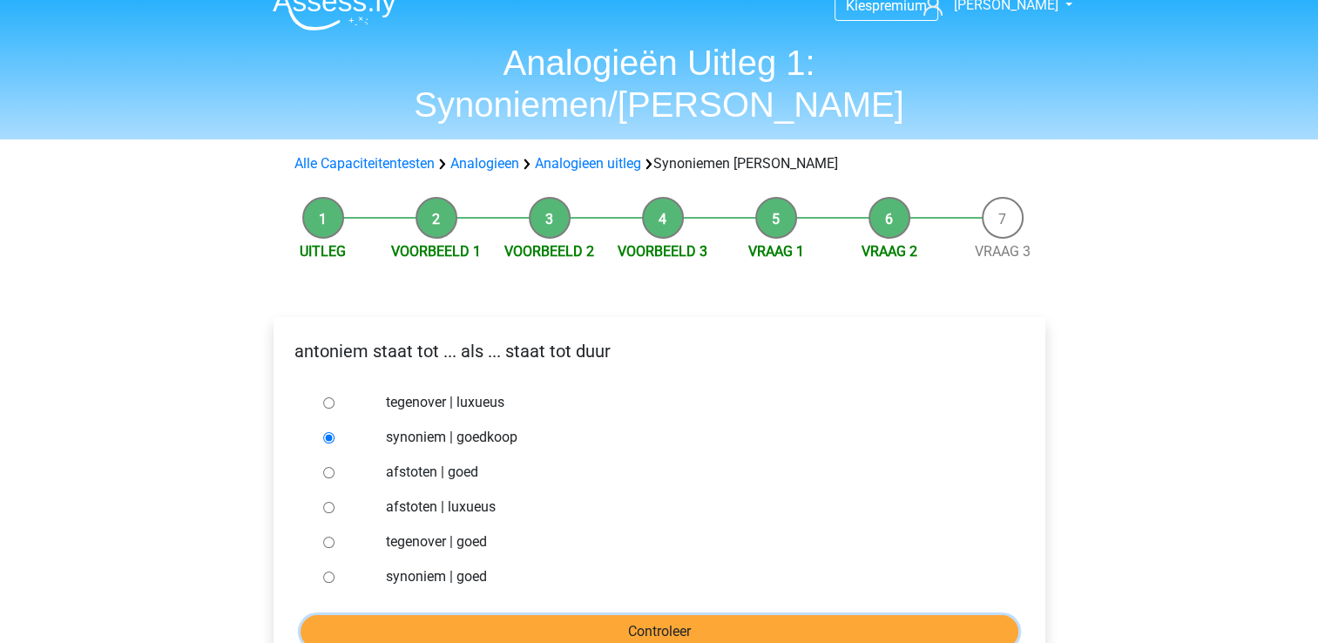
click at [504, 615] on input "Controleer" at bounding box center [660, 631] width 718 height 33
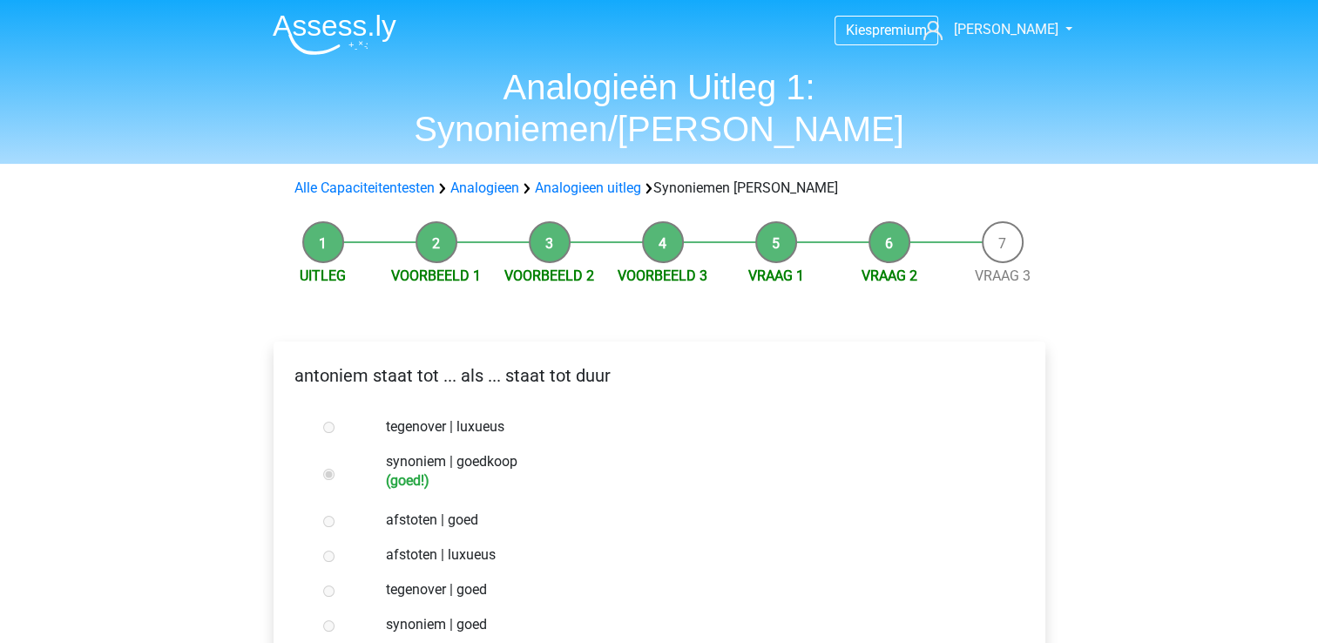
scroll to position [214, 0]
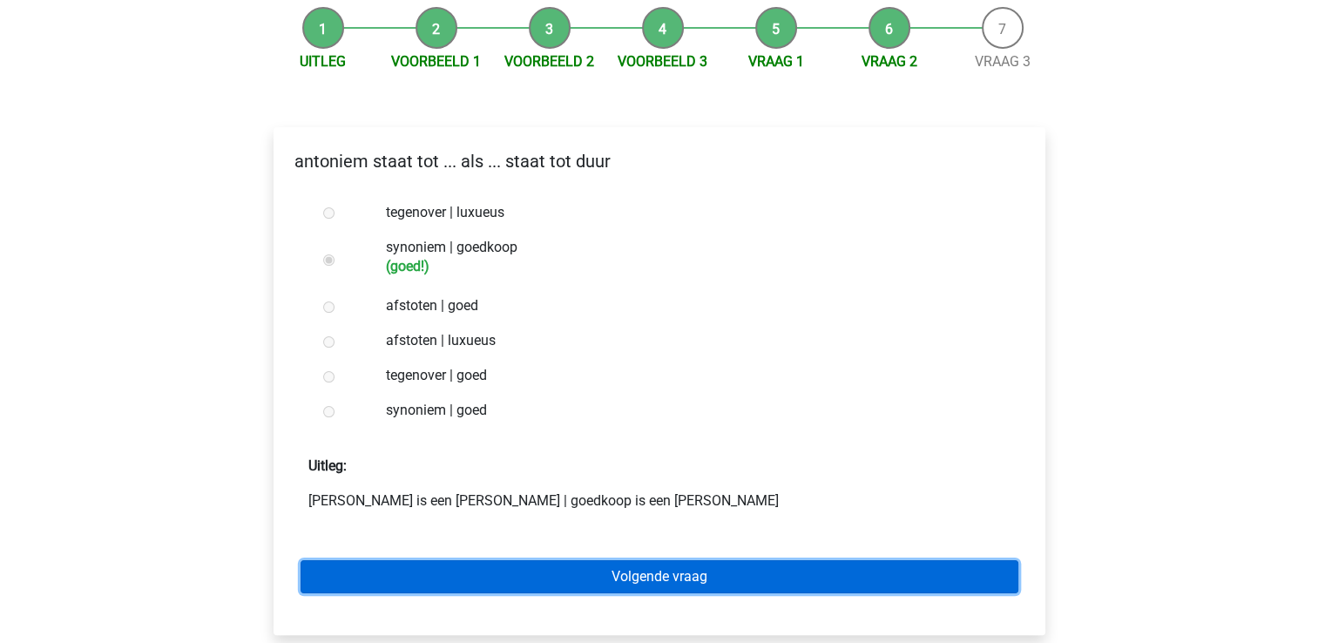
click at [464, 560] on link "Volgende vraag" at bounding box center [660, 576] width 718 height 33
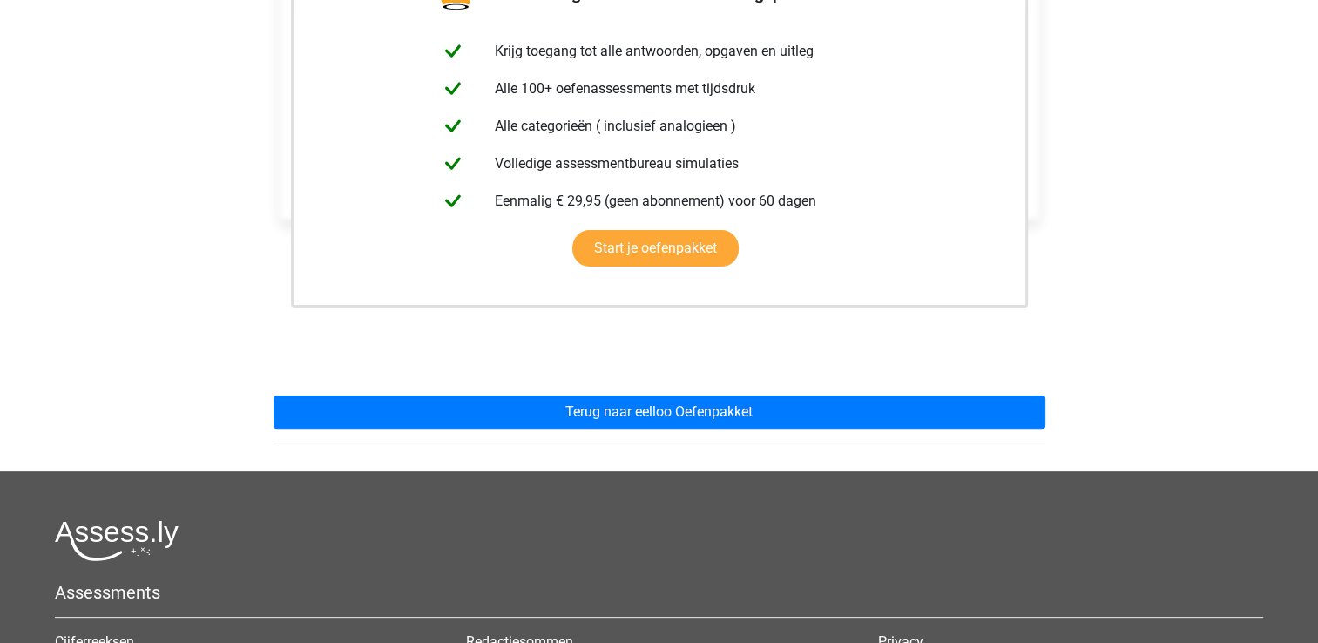
scroll to position [401, 0]
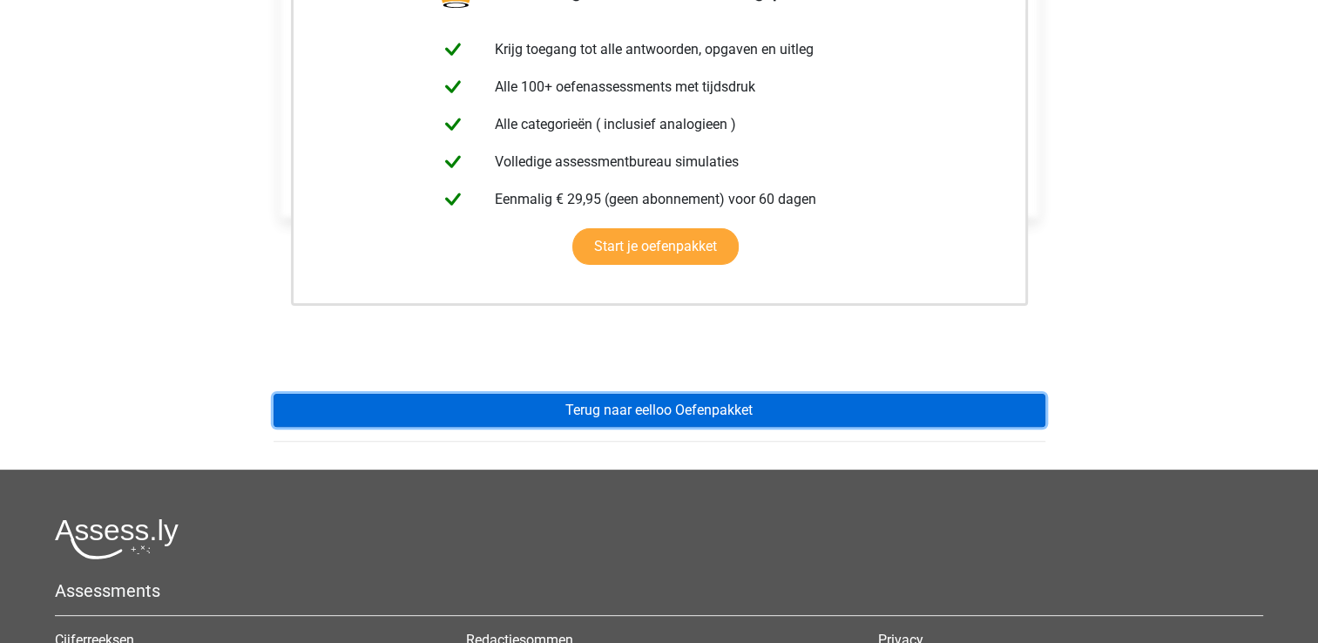
click at [599, 394] on link "Terug naar eelloo Oefenpakket" at bounding box center [660, 410] width 772 height 33
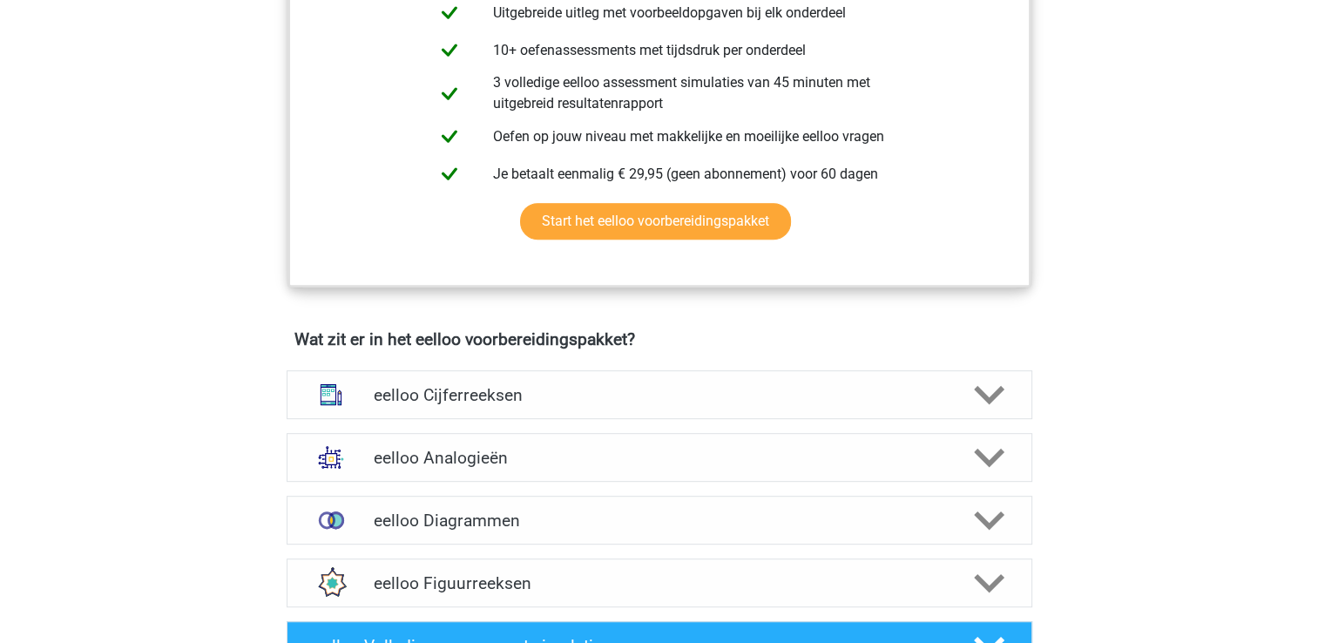
scroll to position [794, 0]
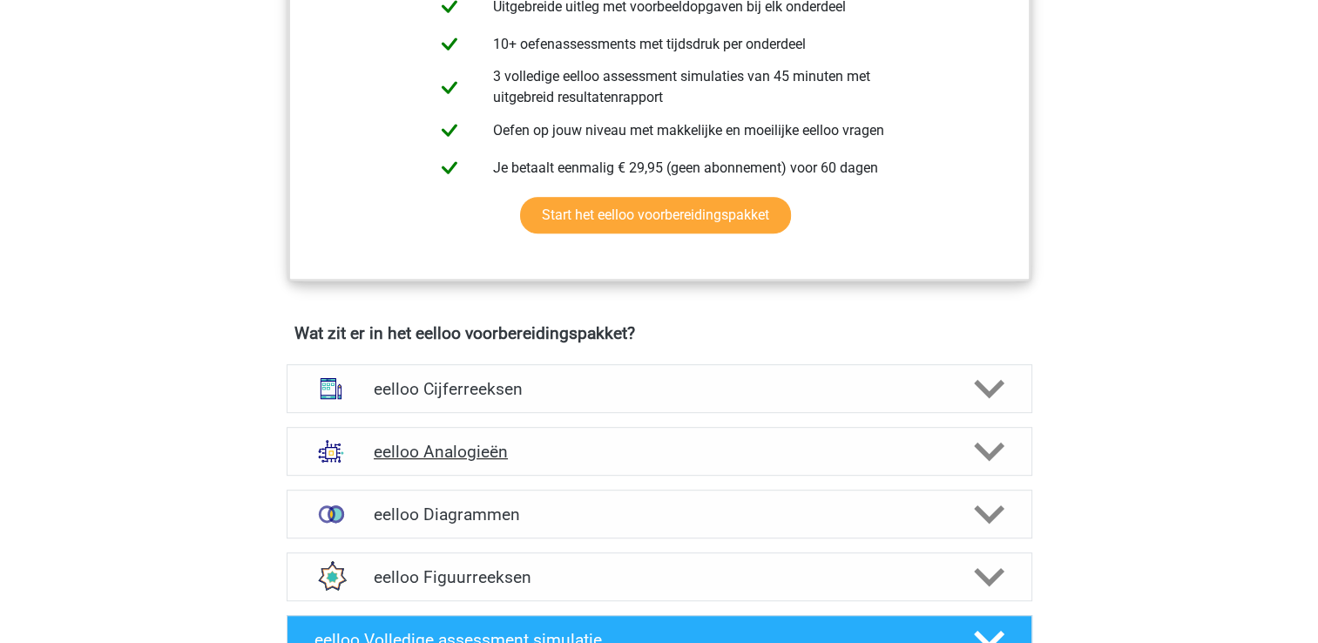
click at [460, 472] on div "eelloo Analogieën" at bounding box center [660, 451] width 746 height 49
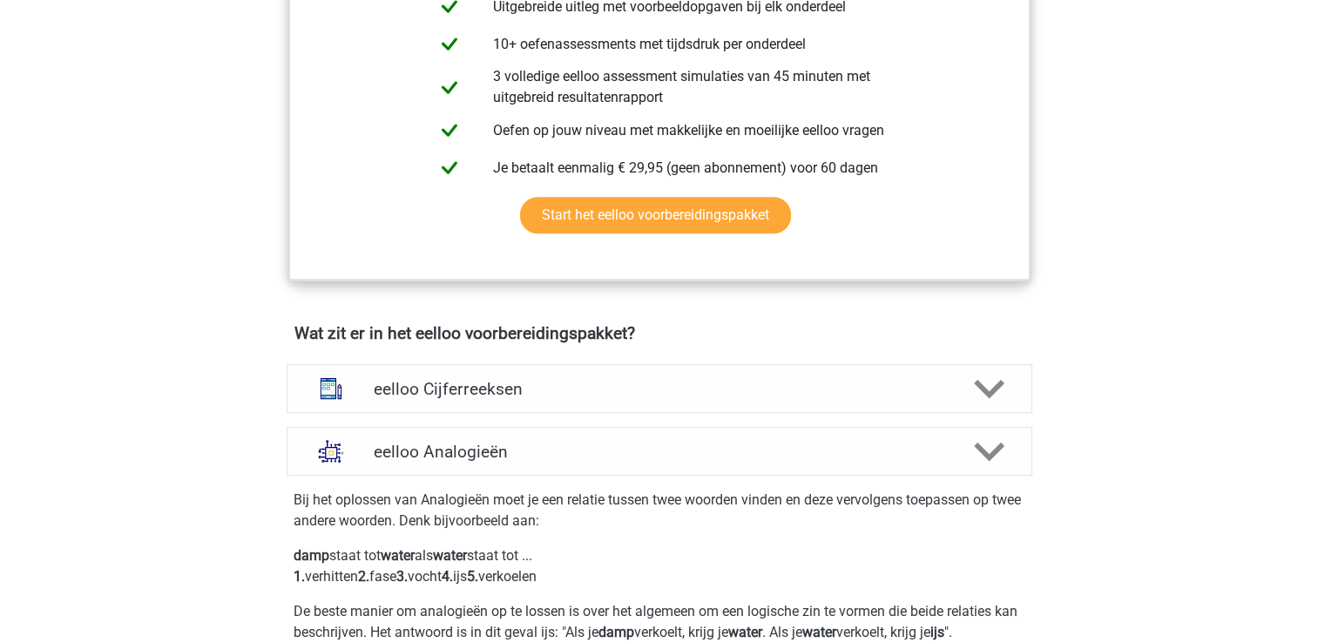
scroll to position [1278, 0]
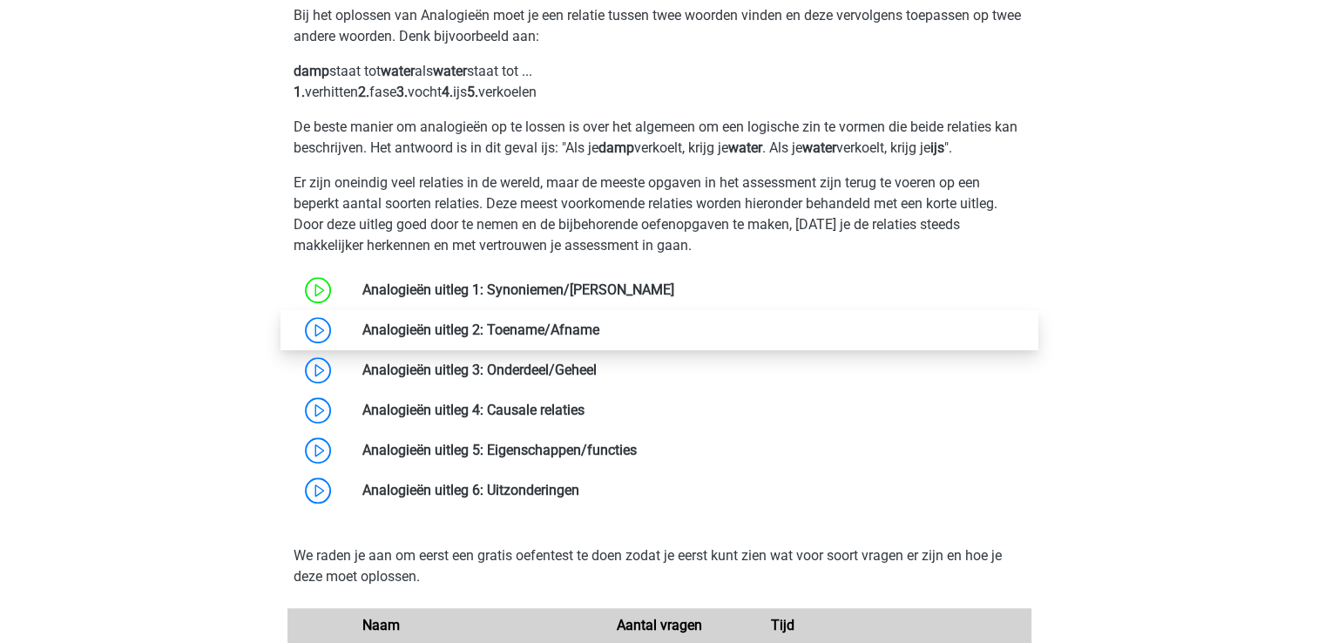
click at [599, 336] on link at bounding box center [599, 329] width 0 height 17
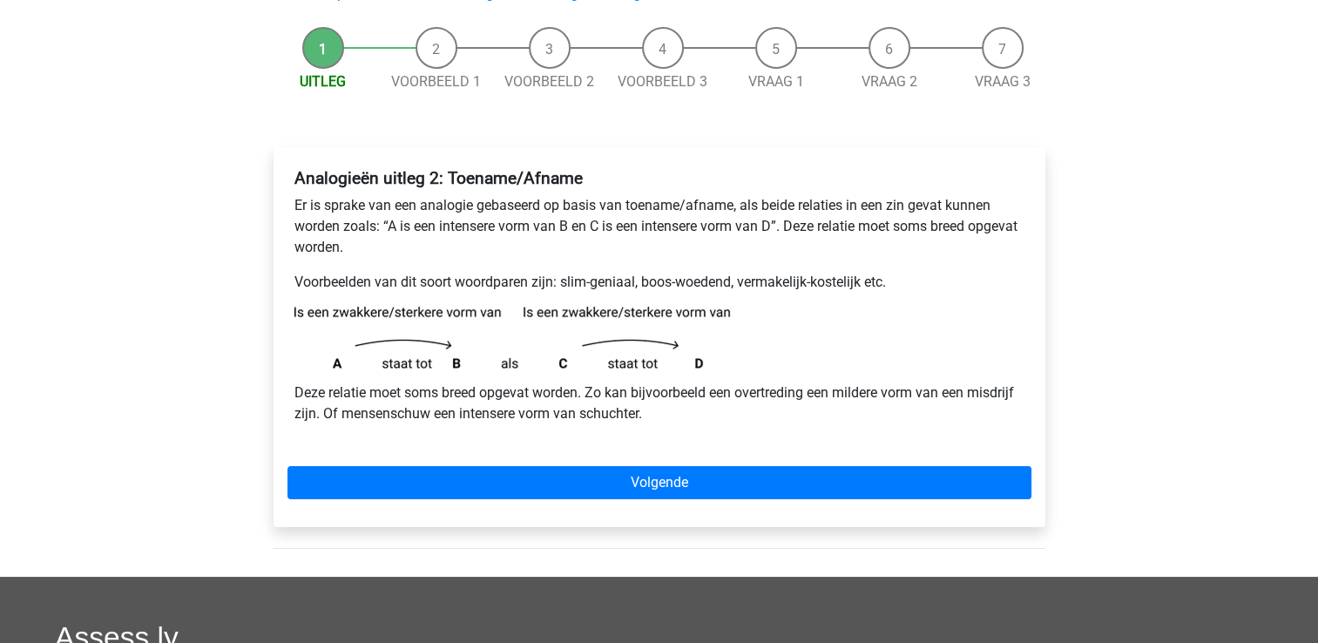
scroll to position [153, 0]
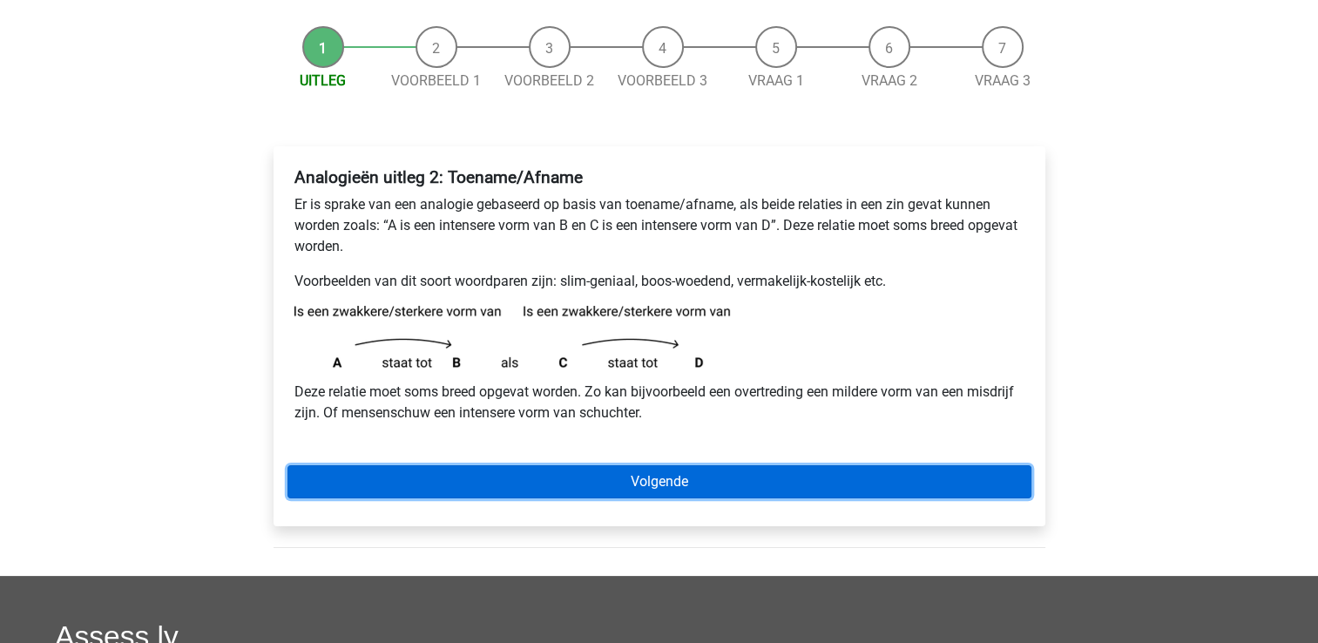
click at [439, 477] on link "Volgende" at bounding box center [659, 481] width 744 height 33
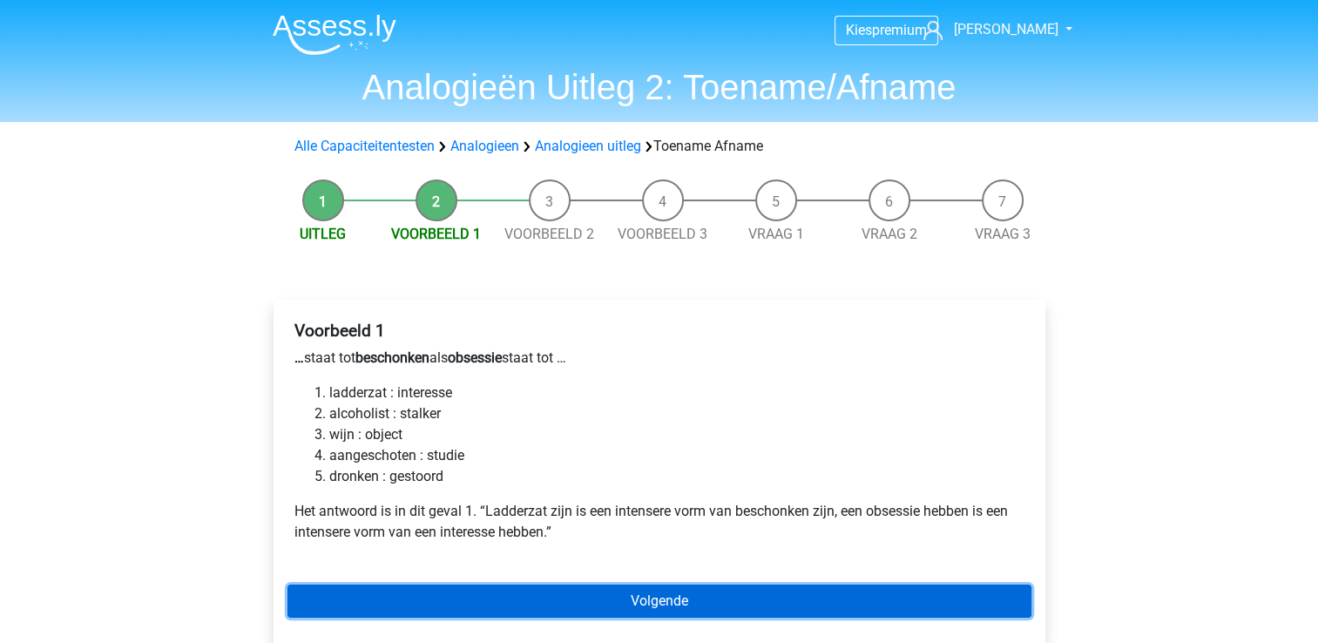
click at [488, 597] on link "Volgende" at bounding box center [659, 601] width 744 height 33
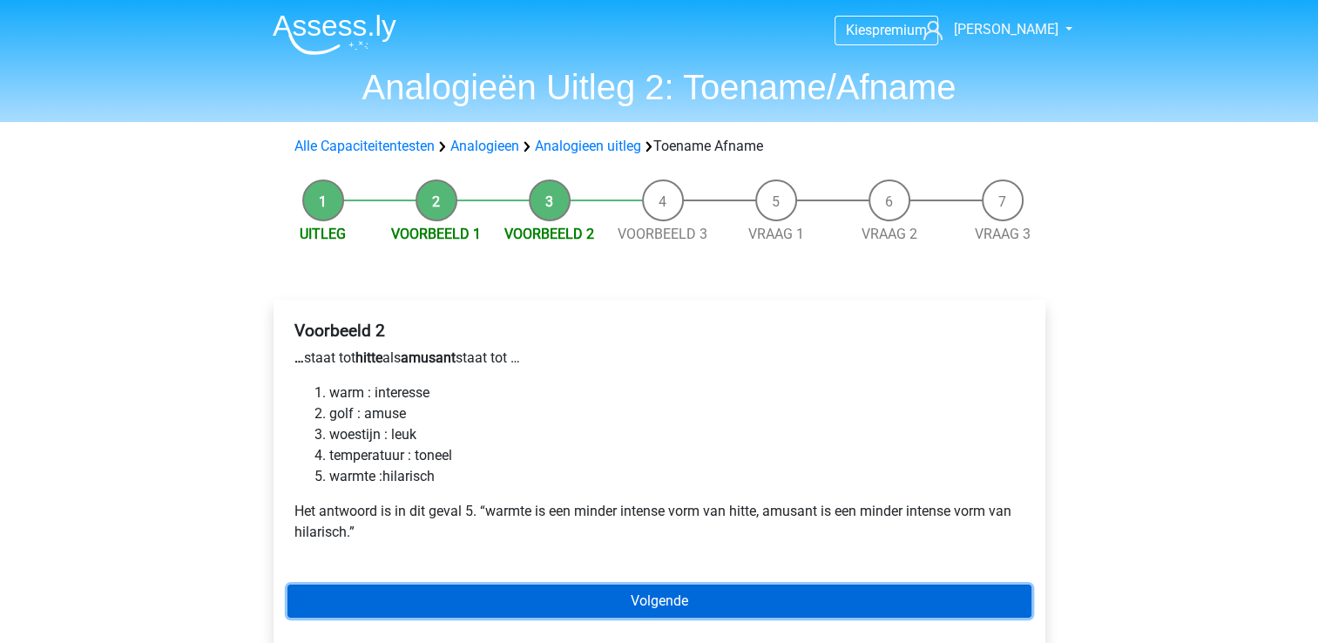
click at [523, 605] on link "Volgende" at bounding box center [659, 601] width 744 height 33
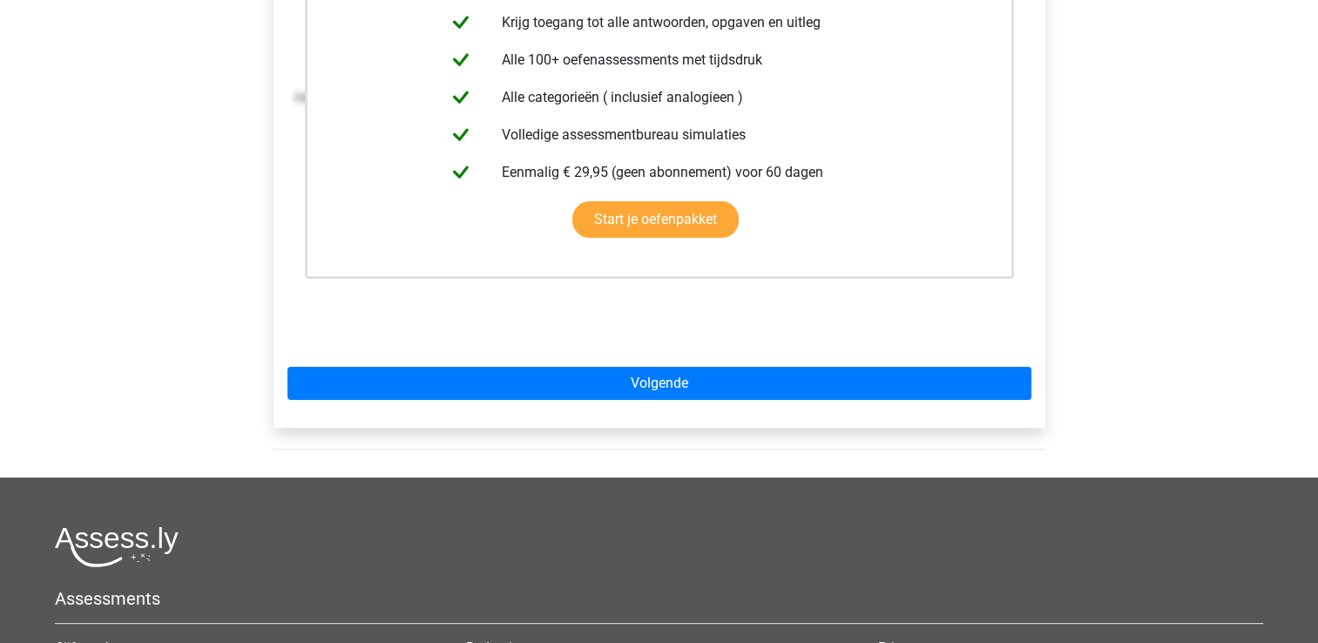
scroll to position [431, 0]
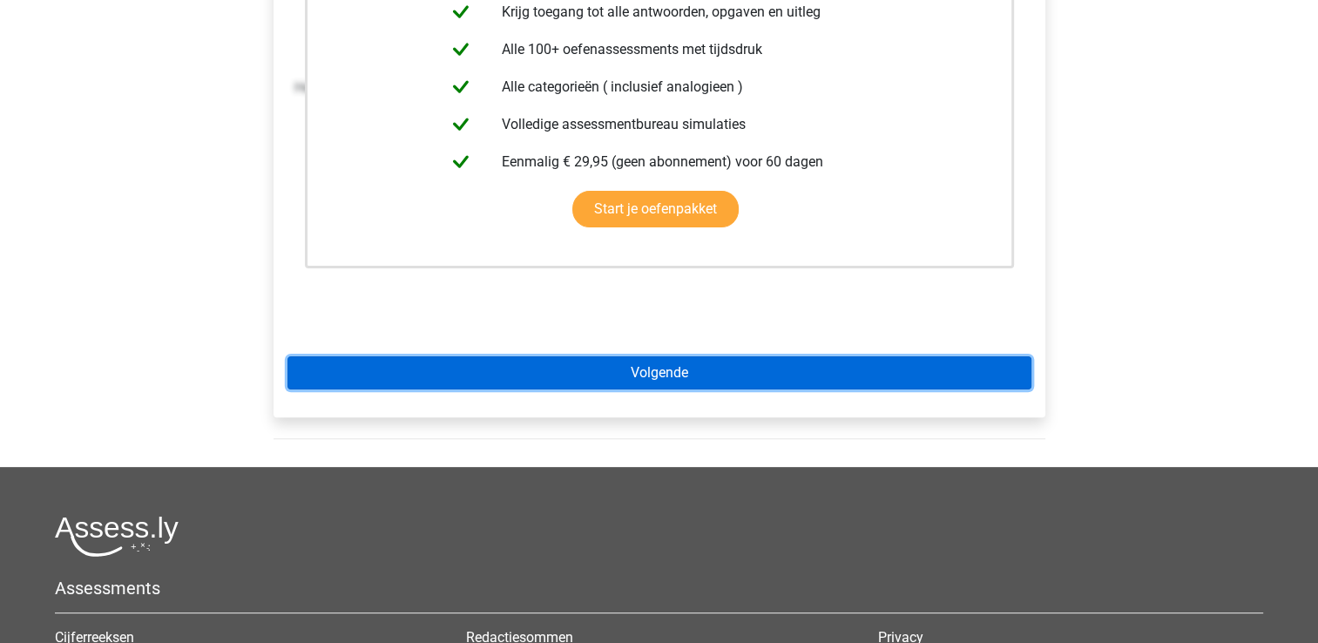
click at [682, 358] on link "Volgende" at bounding box center [659, 372] width 744 height 33
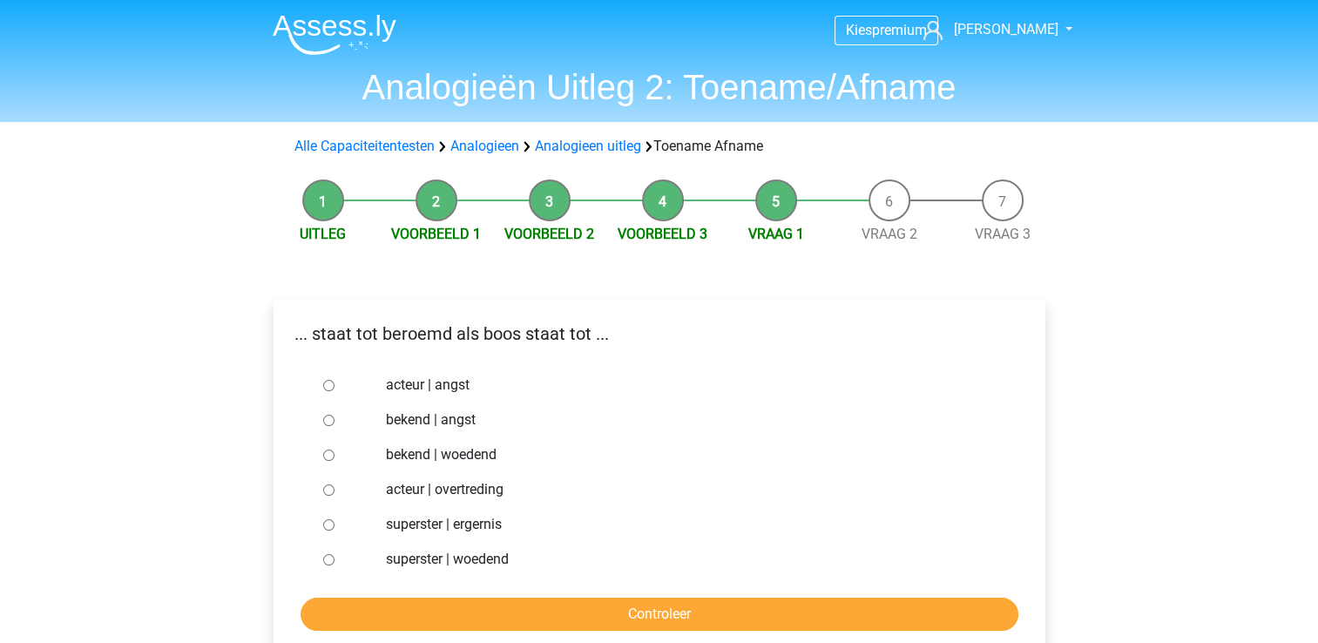
click at [429, 455] on label "bekend | woedend" at bounding box center [687, 454] width 603 height 21
click at [335, 455] on input "bekend | woedend" at bounding box center [328, 455] width 11 height 11
radio input "true"
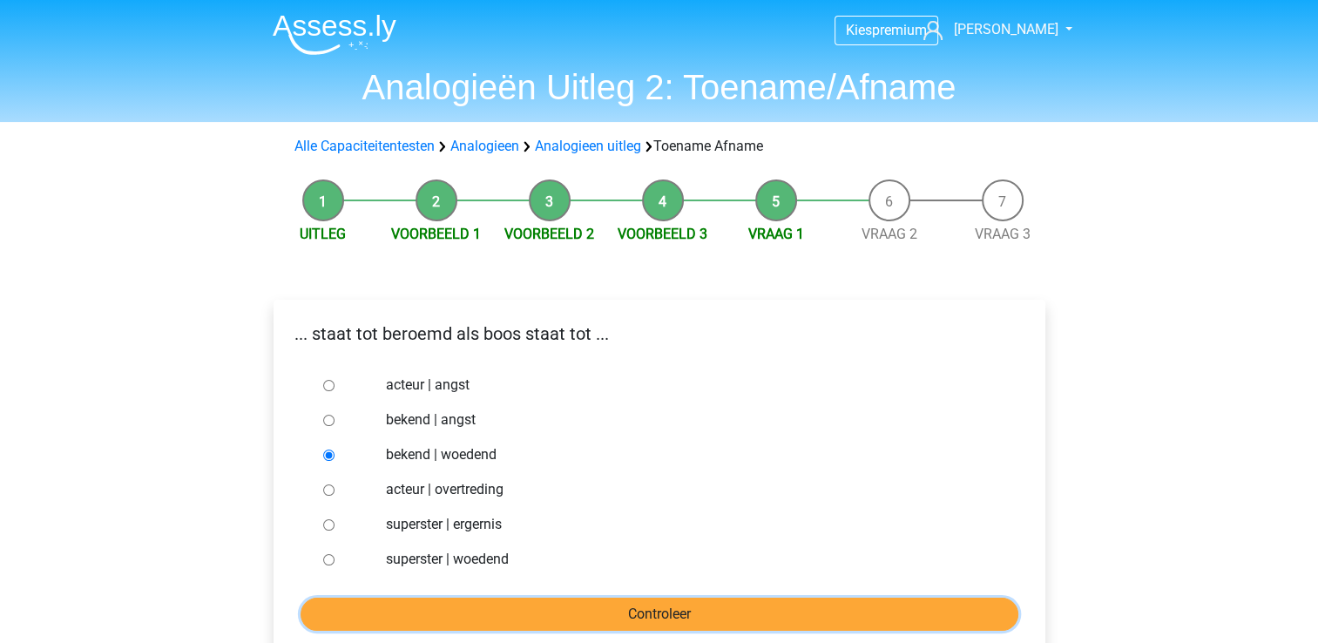
click at [497, 611] on input "Controleer" at bounding box center [660, 614] width 718 height 33
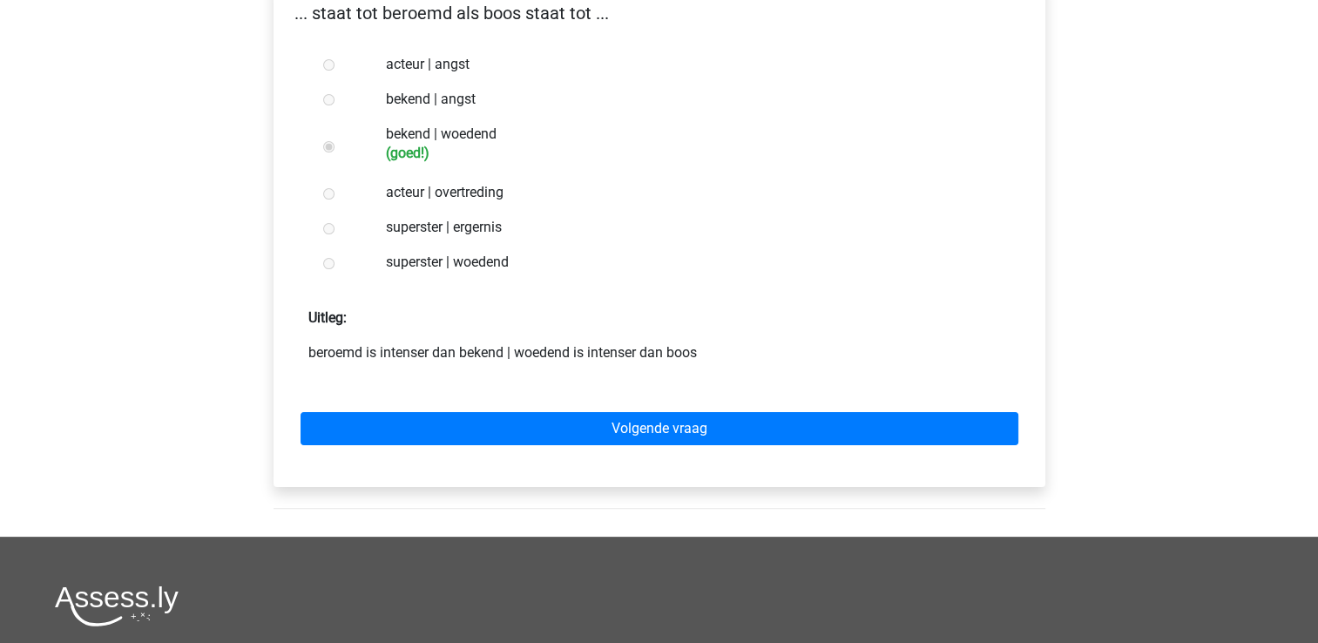
scroll to position [321, 0]
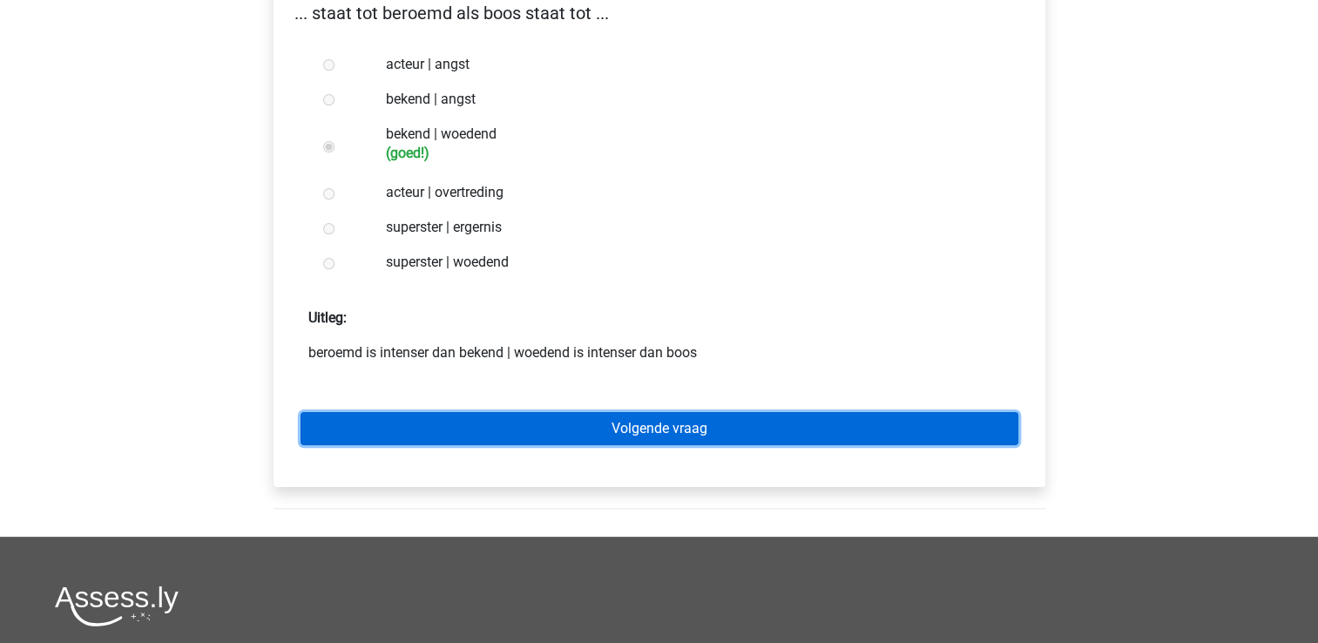
click at [575, 427] on link "Volgende vraag" at bounding box center [660, 428] width 718 height 33
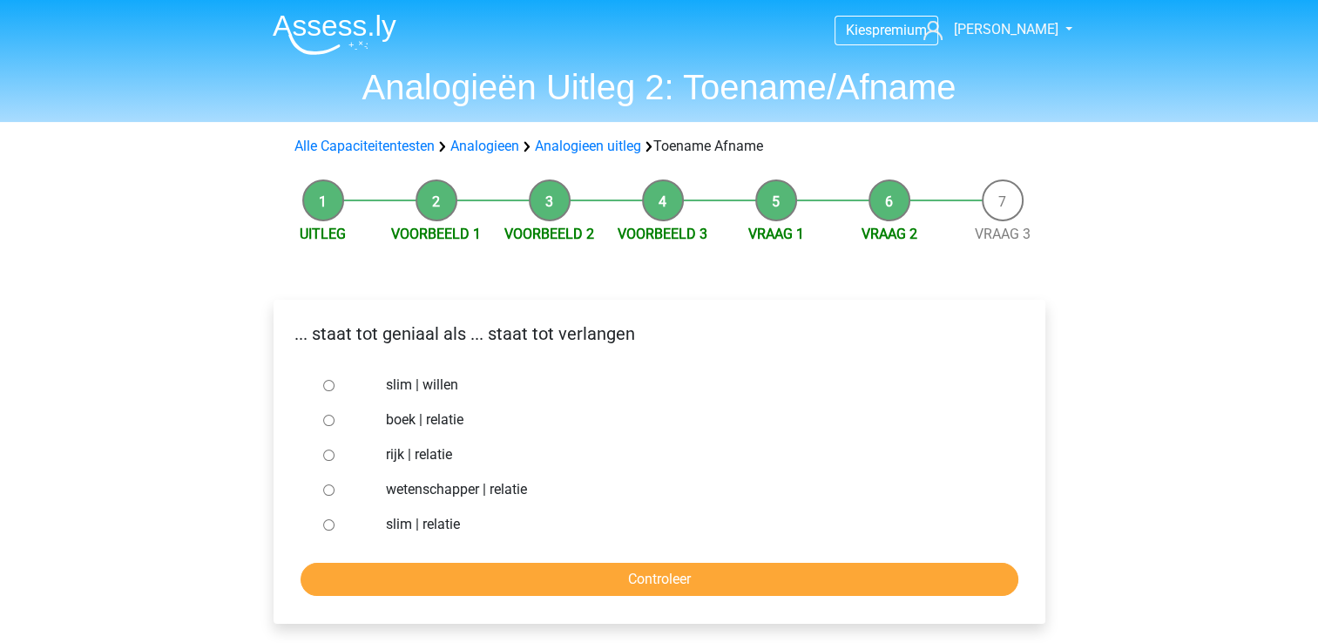
click at [348, 391] on div at bounding box center [344, 385] width 57 height 35
click at [338, 389] on div at bounding box center [344, 385] width 57 height 35
click at [330, 388] on input "slim | willen" at bounding box center [328, 385] width 11 height 11
radio input "true"
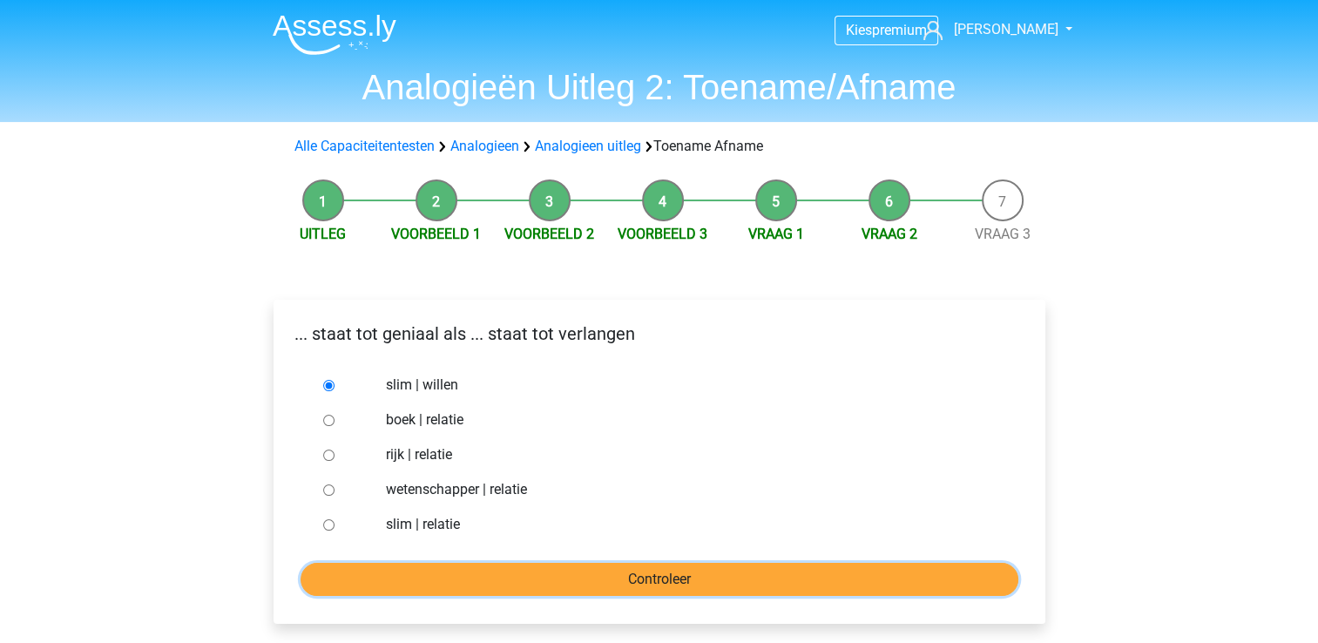
click at [474, 586] on input "Controleer" at bounding box center [660, 579] width 718 height 33
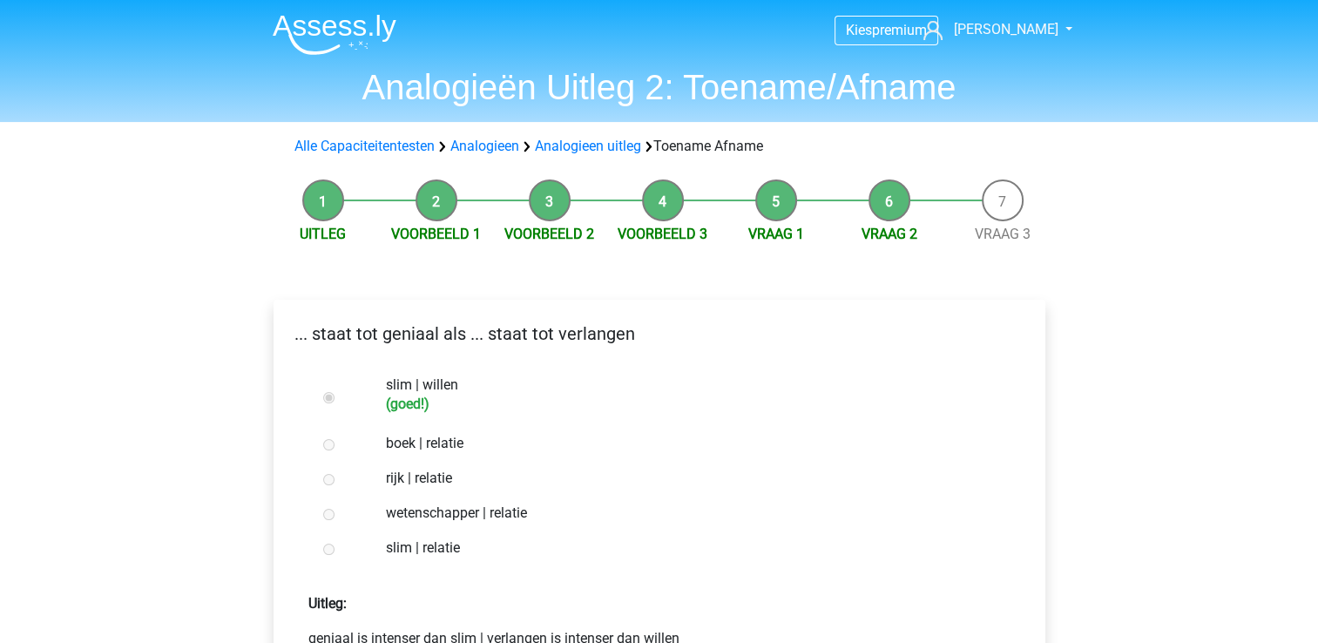
scroll to position [284, 0]
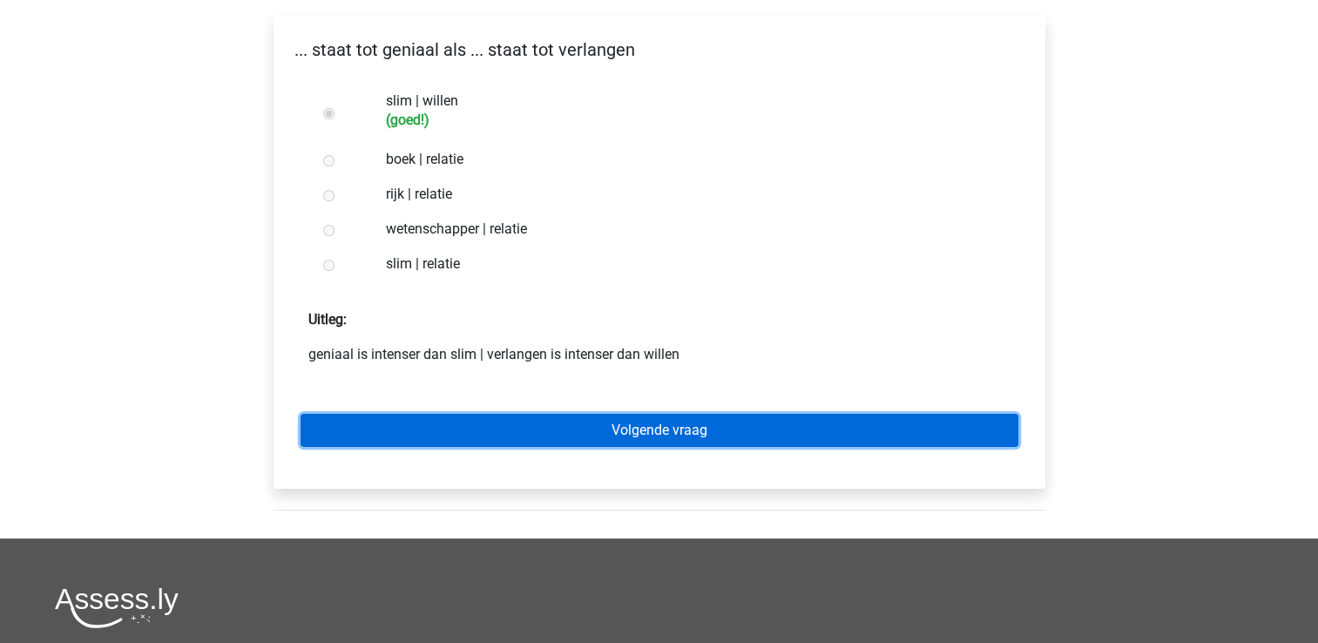
click at [526, 433] on link "Volgende vraag" at bounding box center [660, 430] width 718 height 33
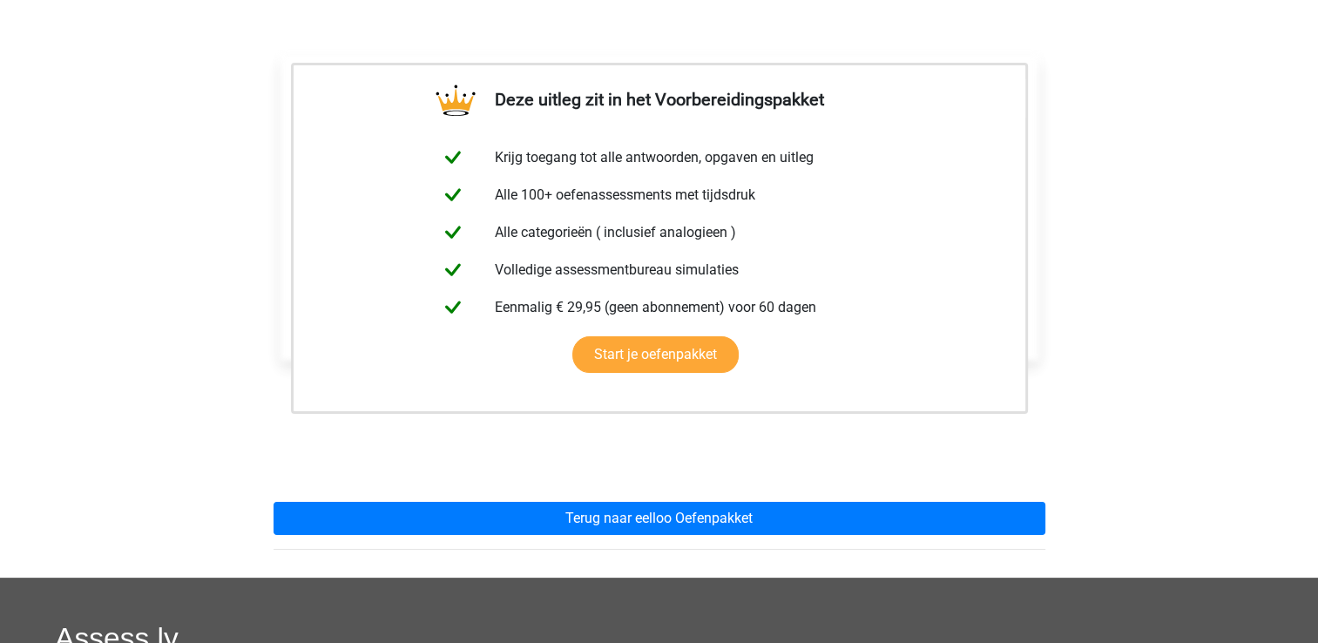
scroll to position [274, 0]
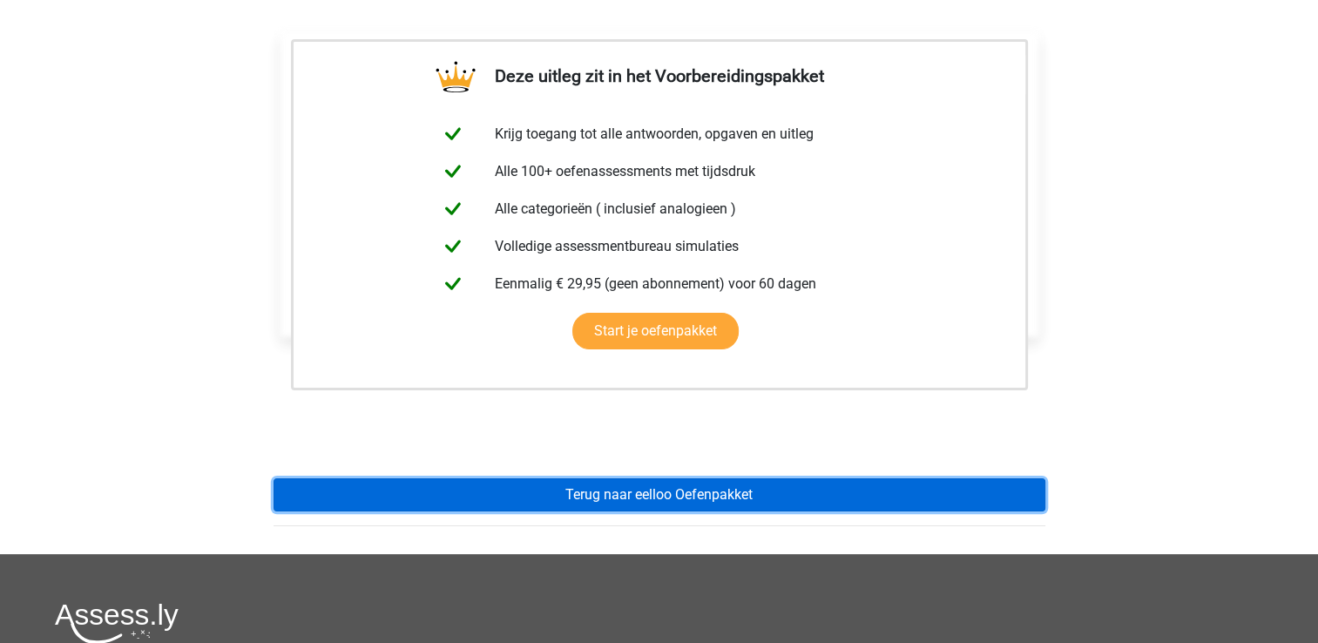
click at [545, 488] on link "Terug naar eelloo Oefenpakket" at bounding box center [660, 494] width 772 height 33
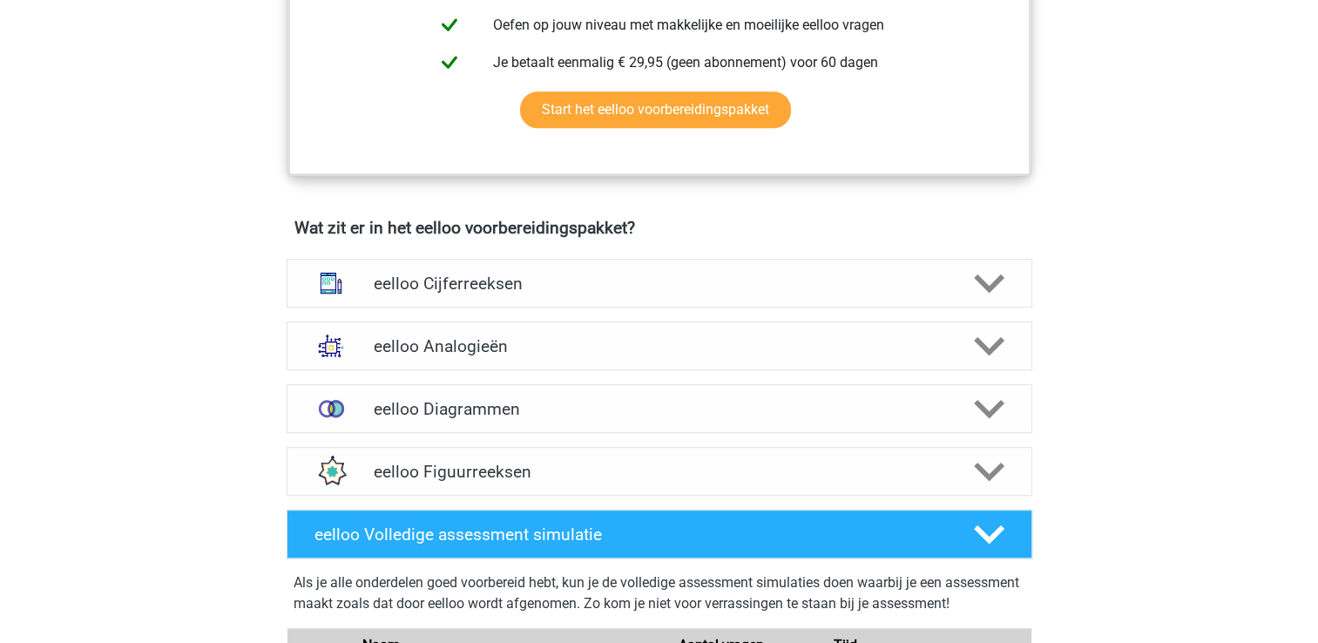
scroll to position [1004, 0]
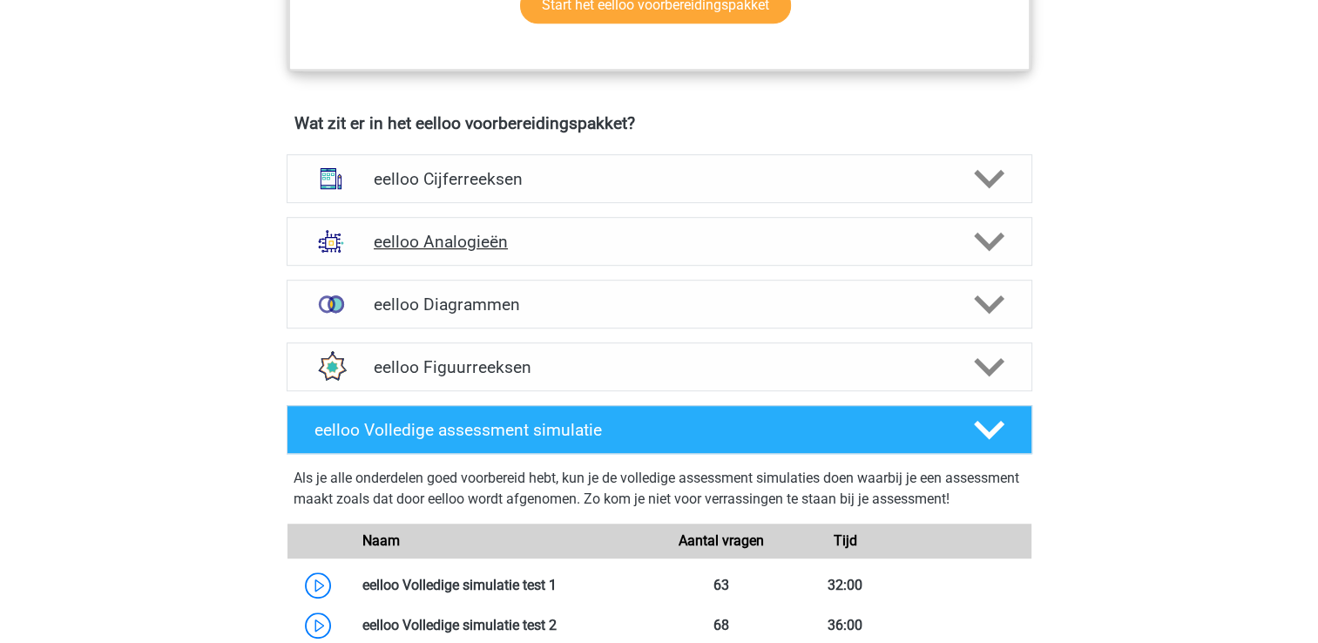
click at [446, 264] on div "eelloo Analogieën" at bounding box center [660, 241] width 746 height 49
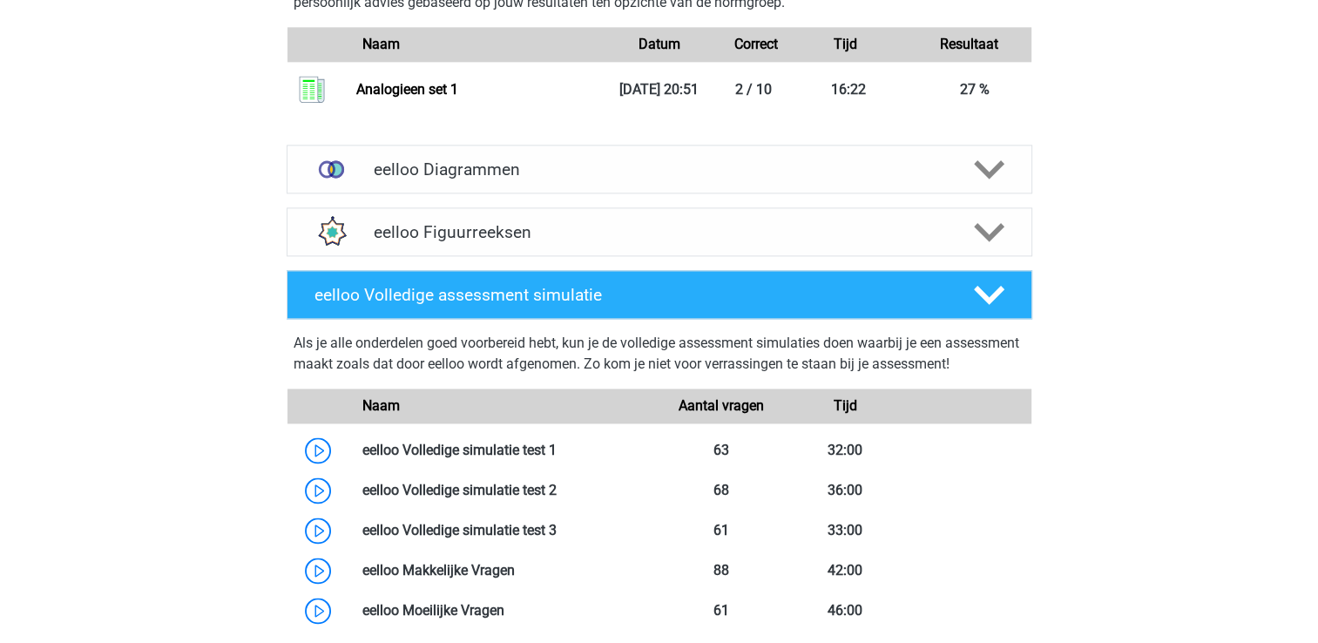
scroll to position [2376, 0]
click at [500, 162] on div "eelloo Diagrammen" at bounding box center [660, 168] width 746 height 49
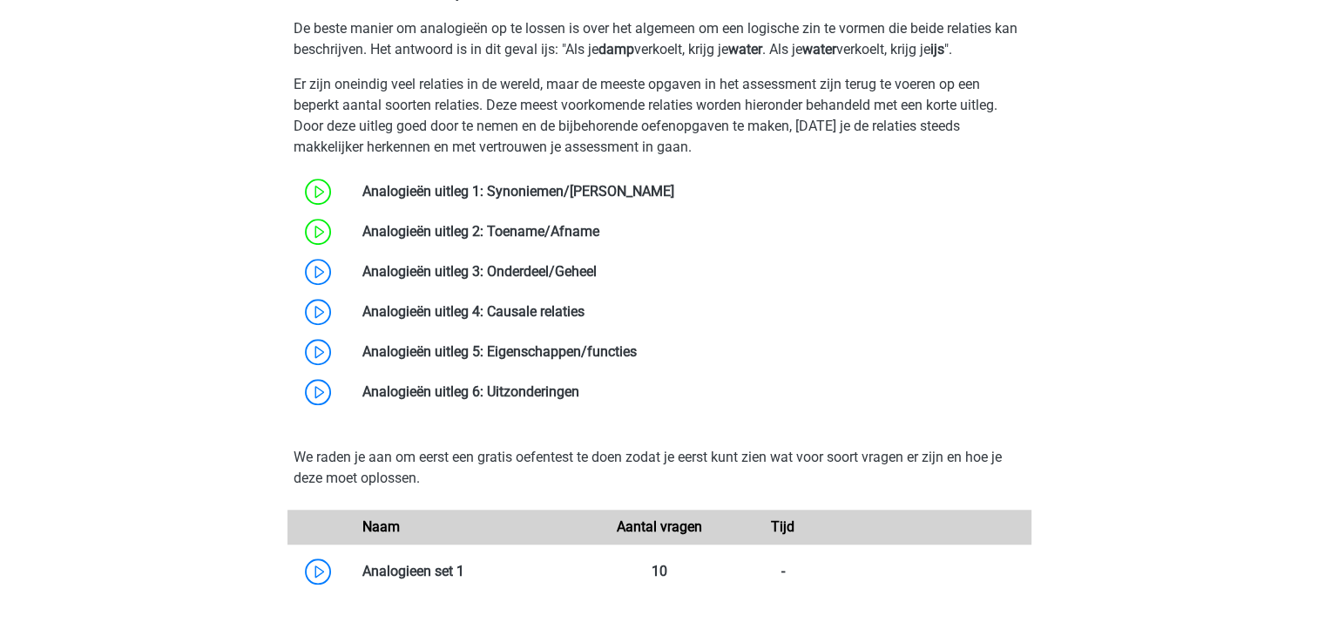
scroll to position [1333, 0]
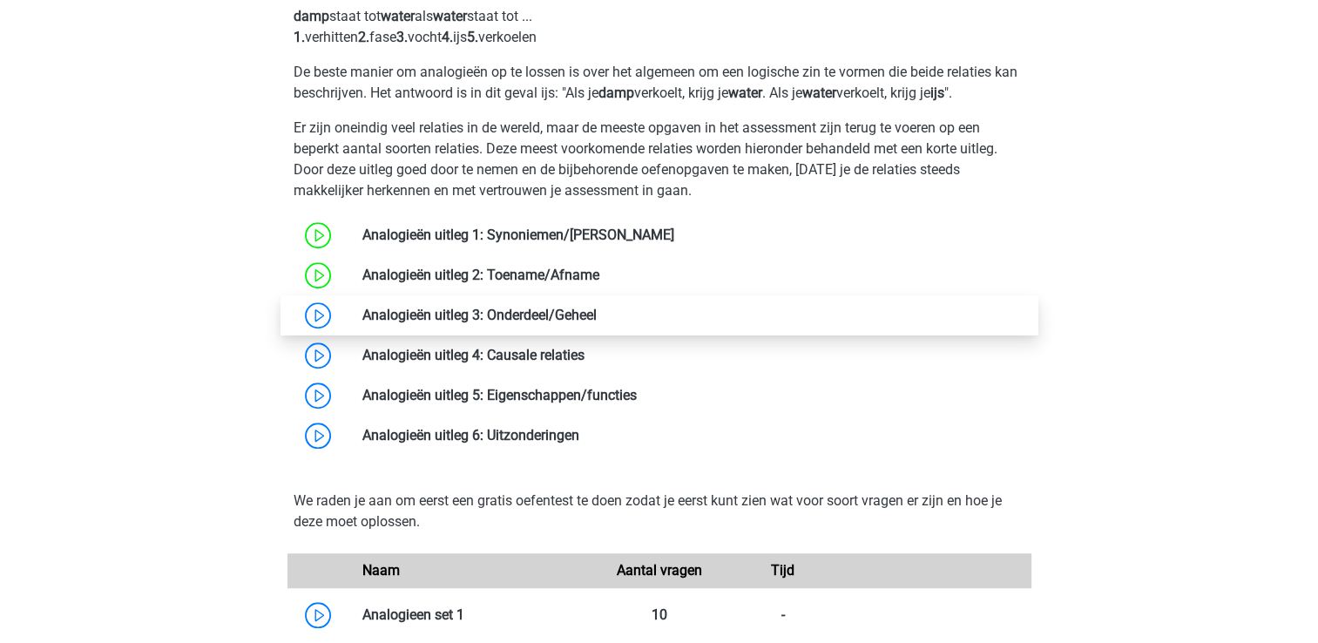
click at [597, 323] on link at bounding box center [597, 315] width 0 height 17
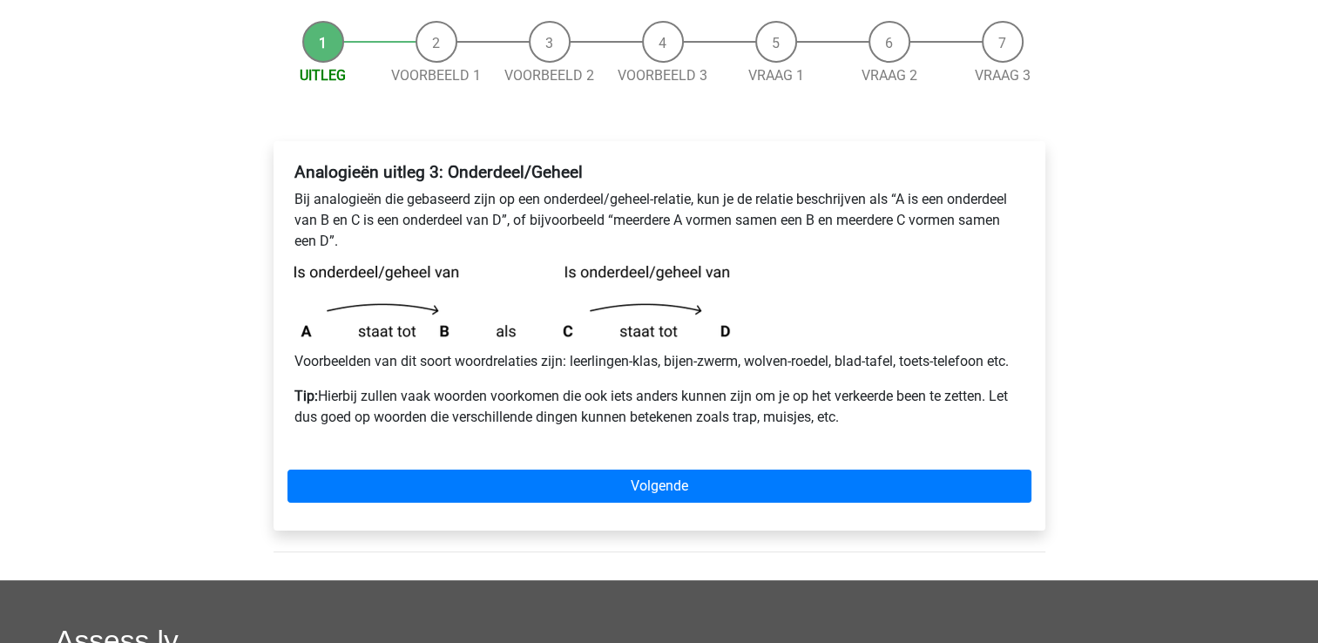
scroll to position [157, 0]
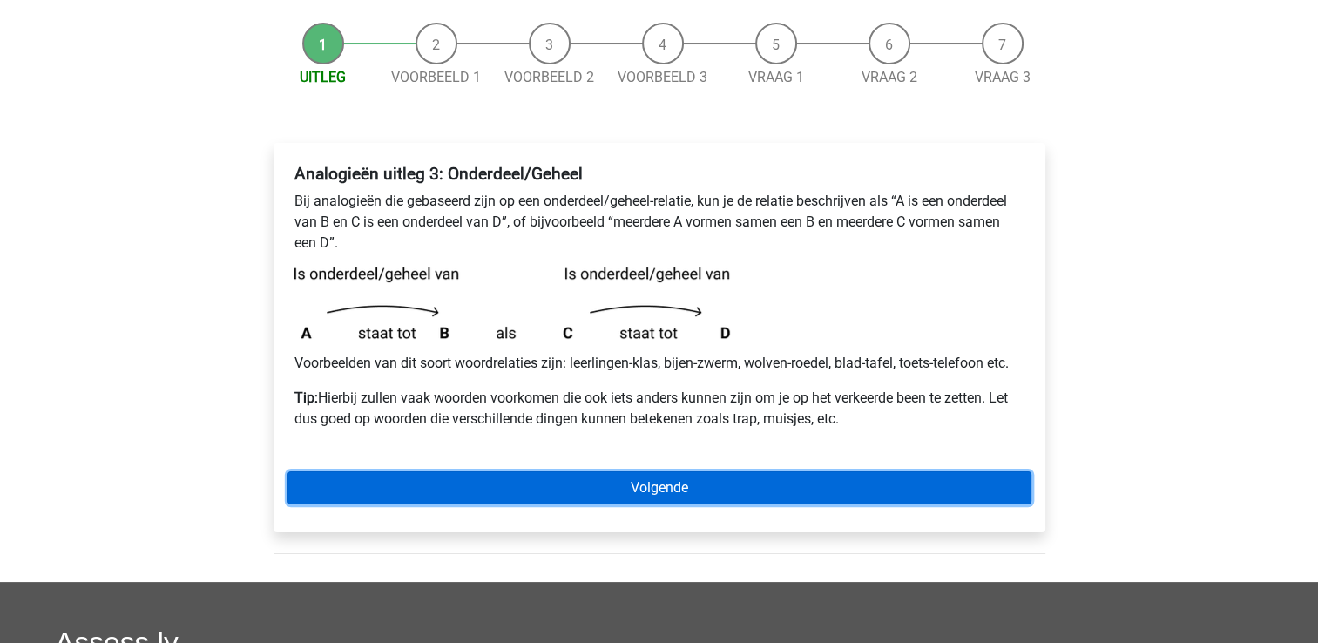
click at [482, 490] on link "Volgende" at bounding box center [659, 487] width 744 height 33
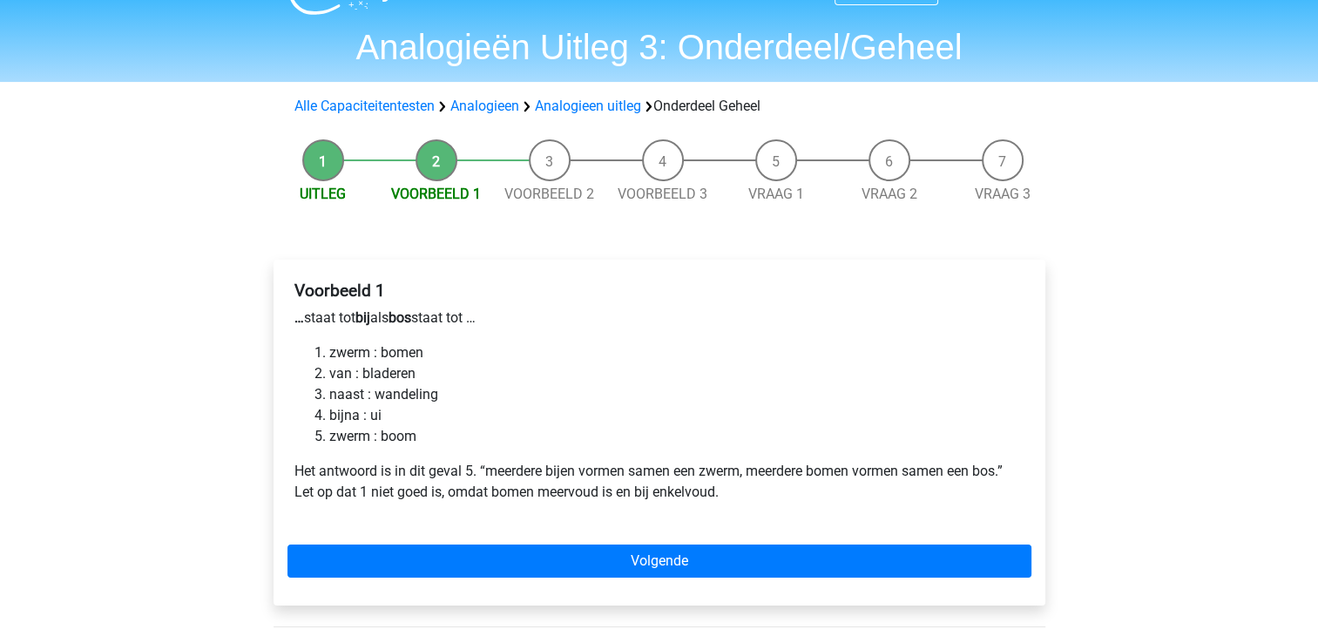
scroll to position [38, 0]
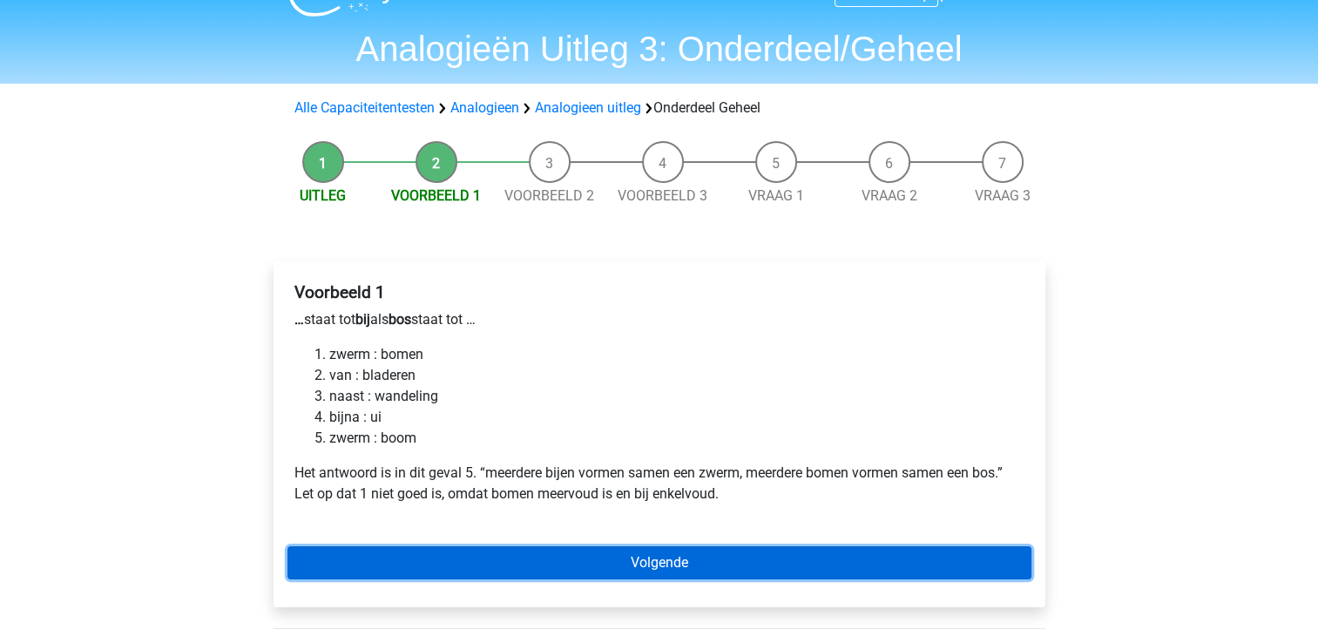
click at [441, 560] on link "Volgende" at bounding box center [659, 562] width 744 height 33
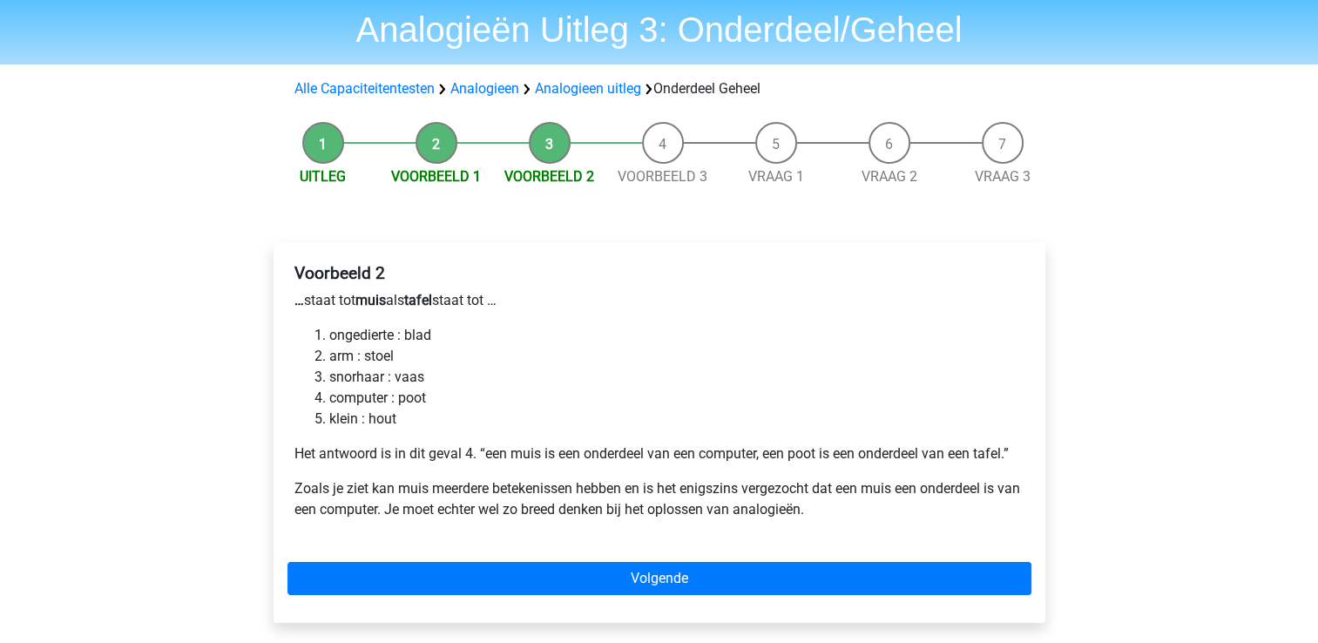
scroll to position [58, 0]
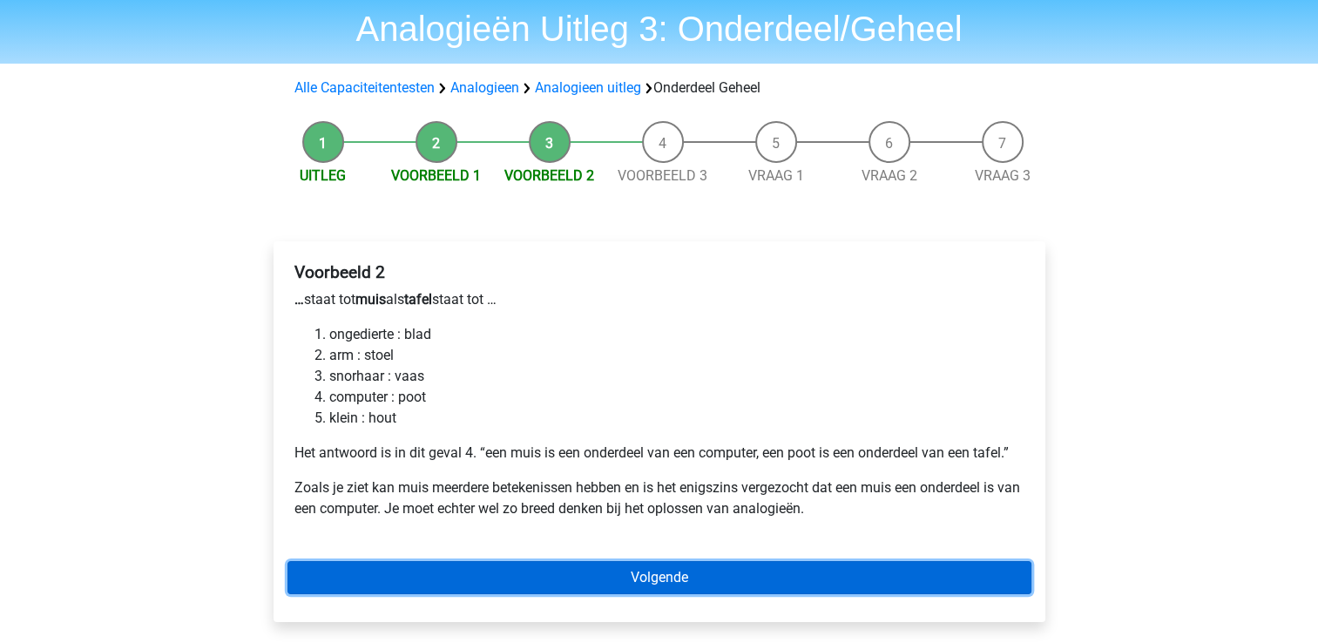
click at [473, 576] on link "Volgende" at bounding box center [659, 577] width 744 height 33
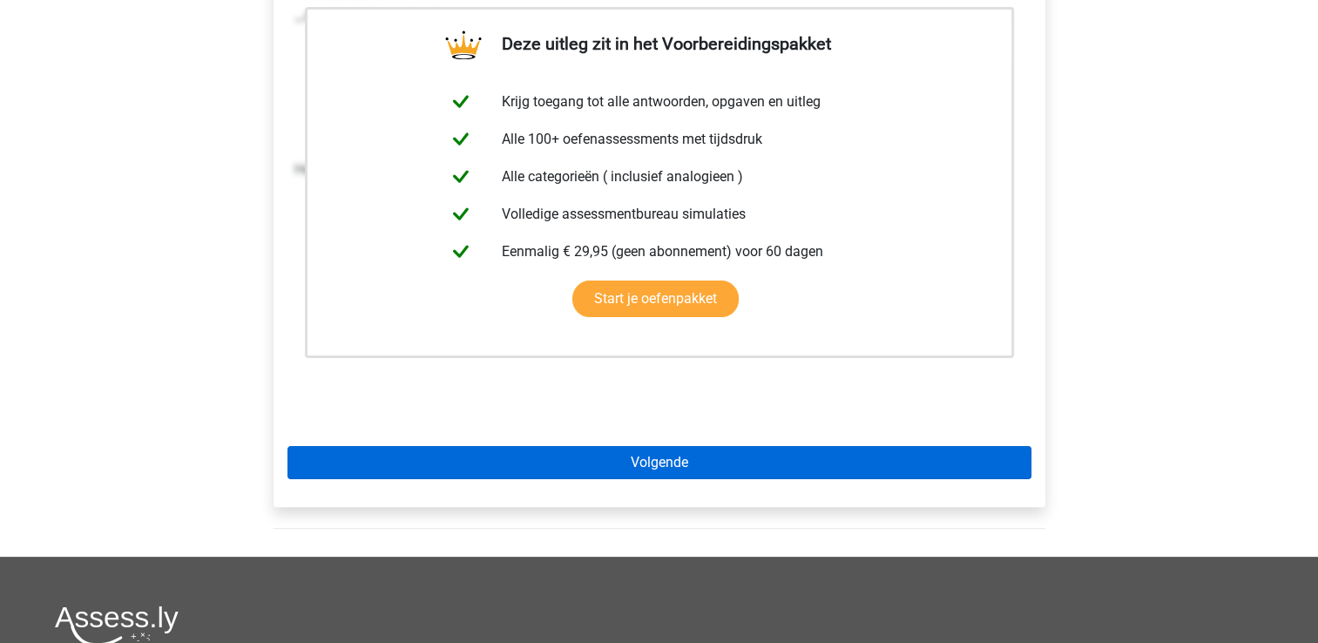
scroll to position [347, 0]
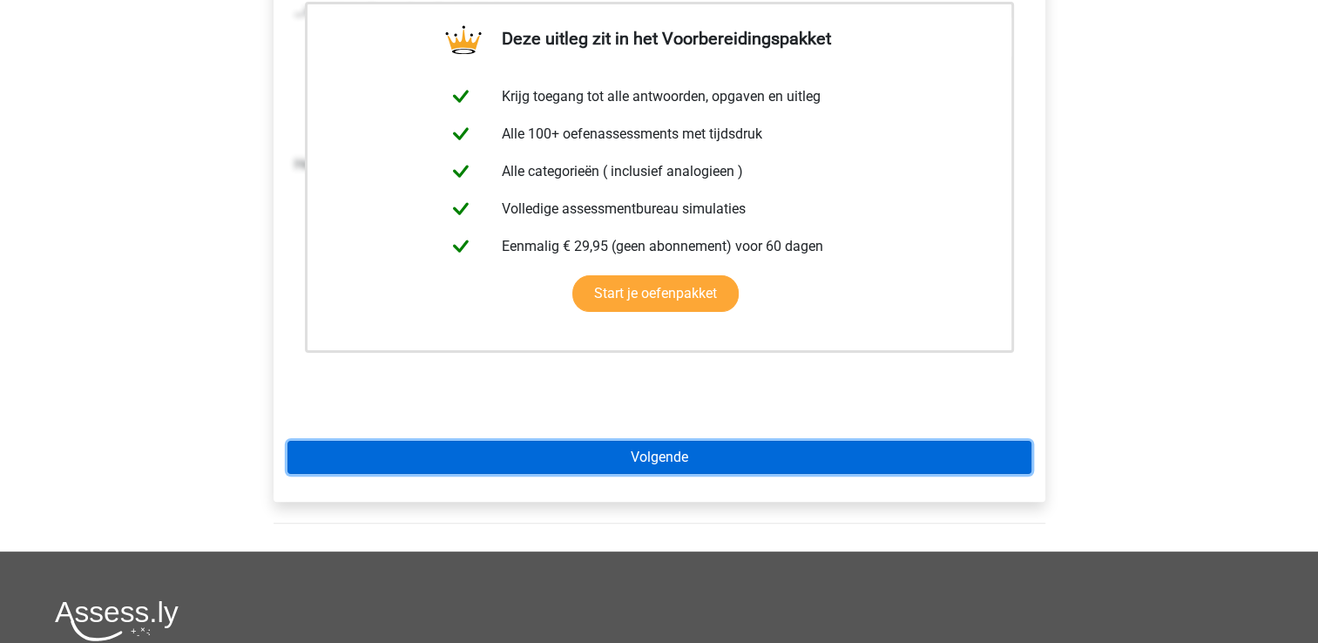
click at [448, 454] on link "Volgende" at bounding box center [659, 457] width 744 height 33
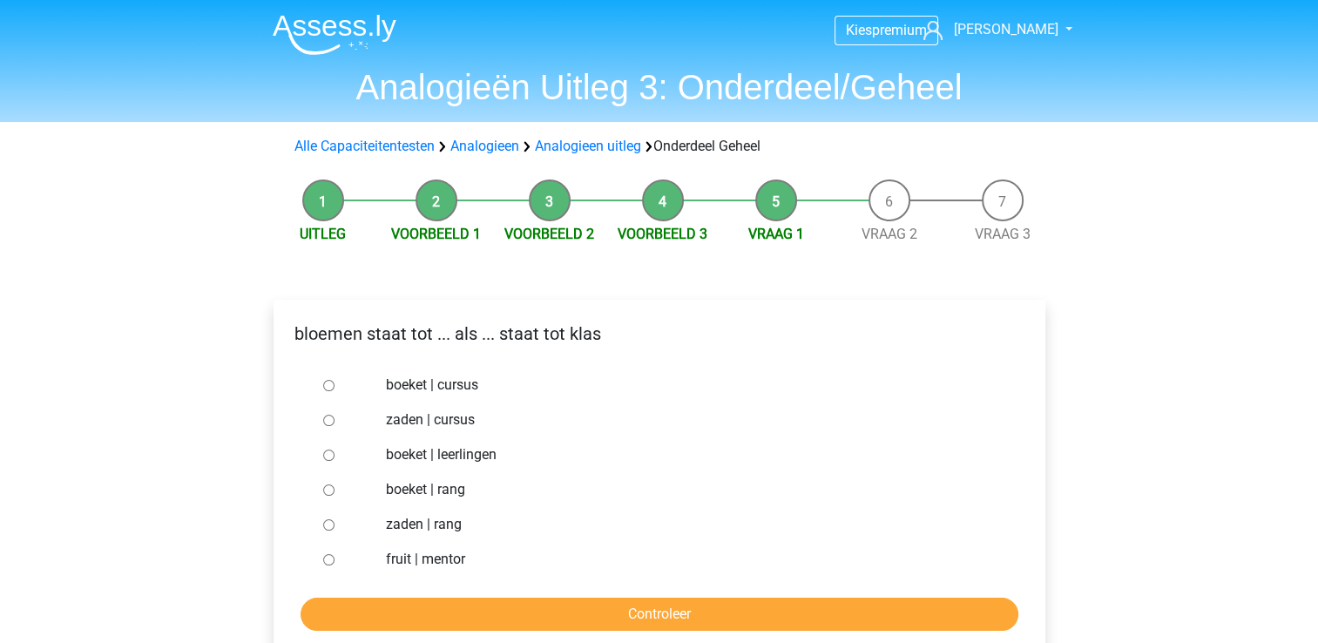
click at [329, 456] on input "boeket | leerlingen" at bounding box center [328, 455] width 11 height 11
radio input "true"
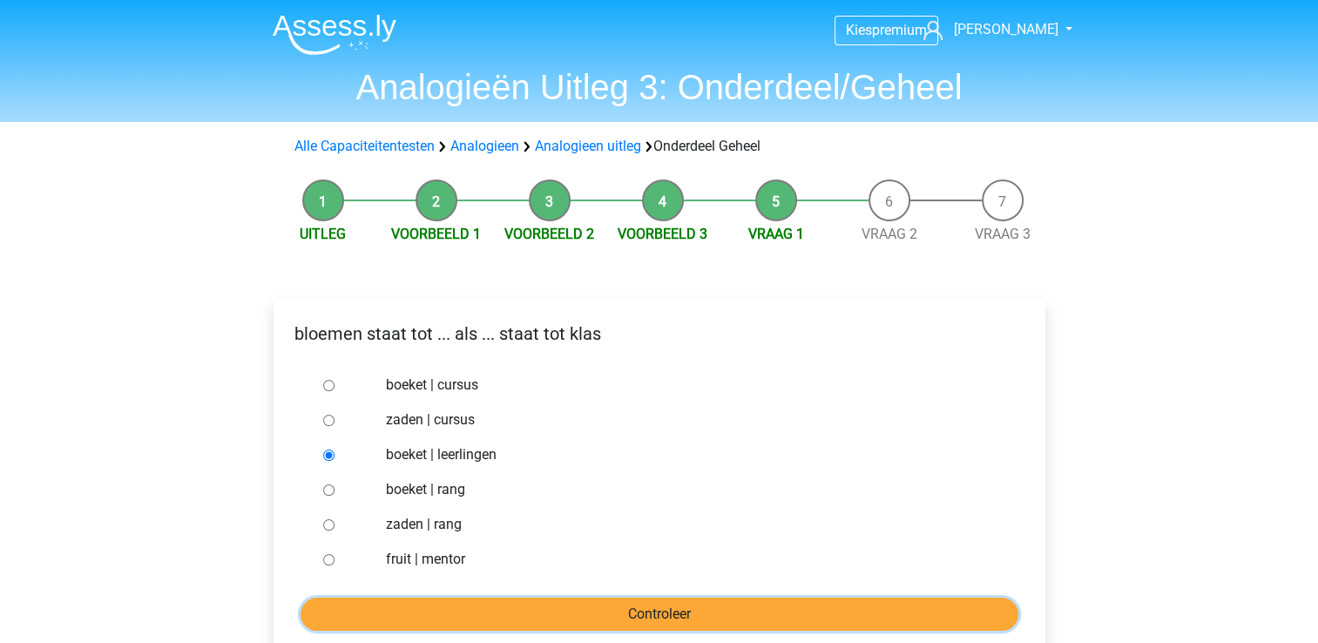
click at [476, 612] on input "Controleer" at bounding box center [660, 614] width 718 height 33
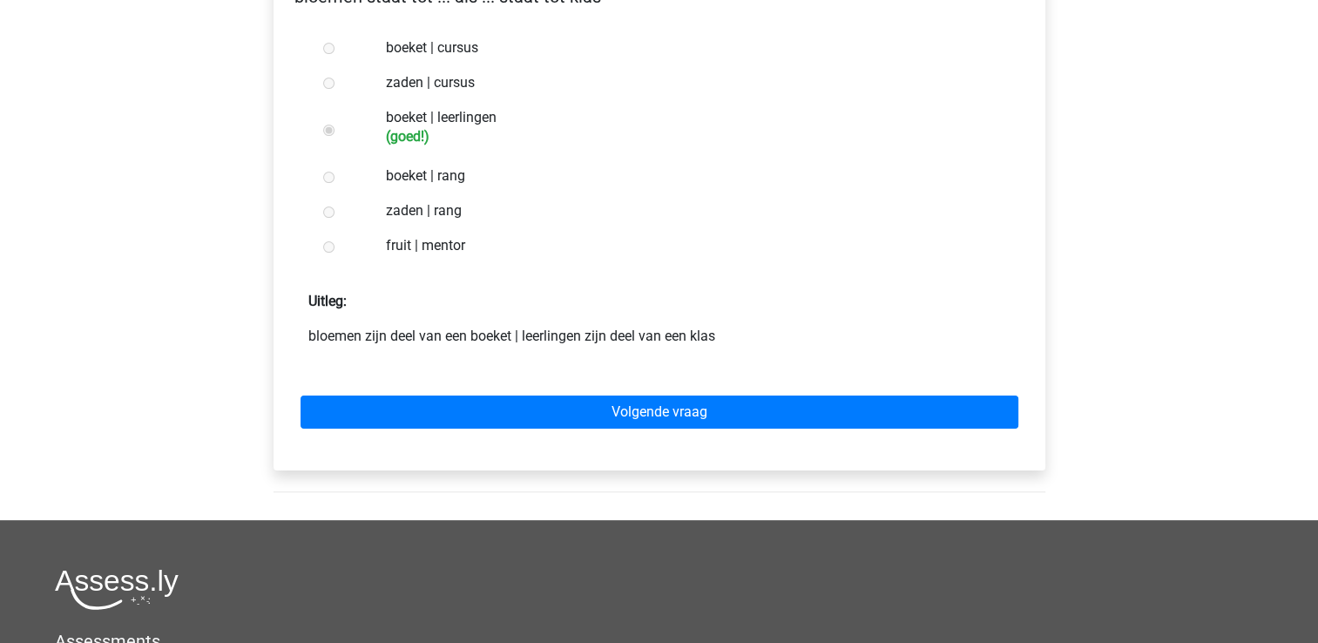
scroll to position [408, 0]
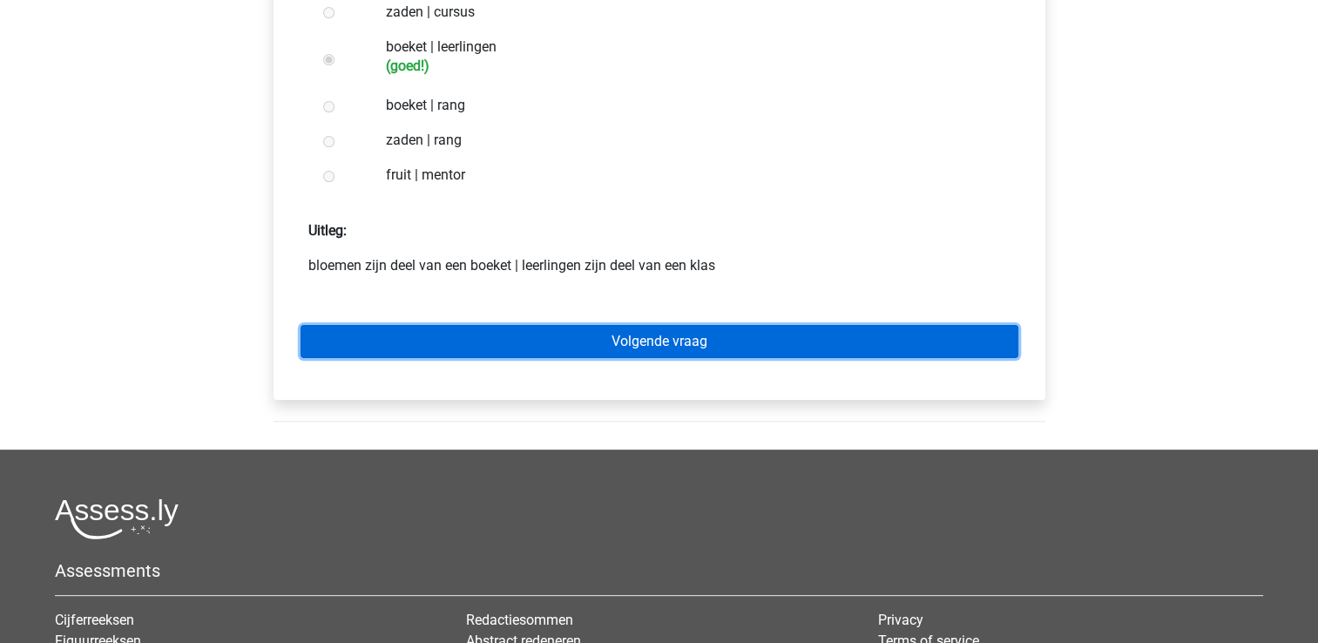
click at [568, 340] on link "Volgende vraag" at bounding box center [660, 341] width 718 height 33
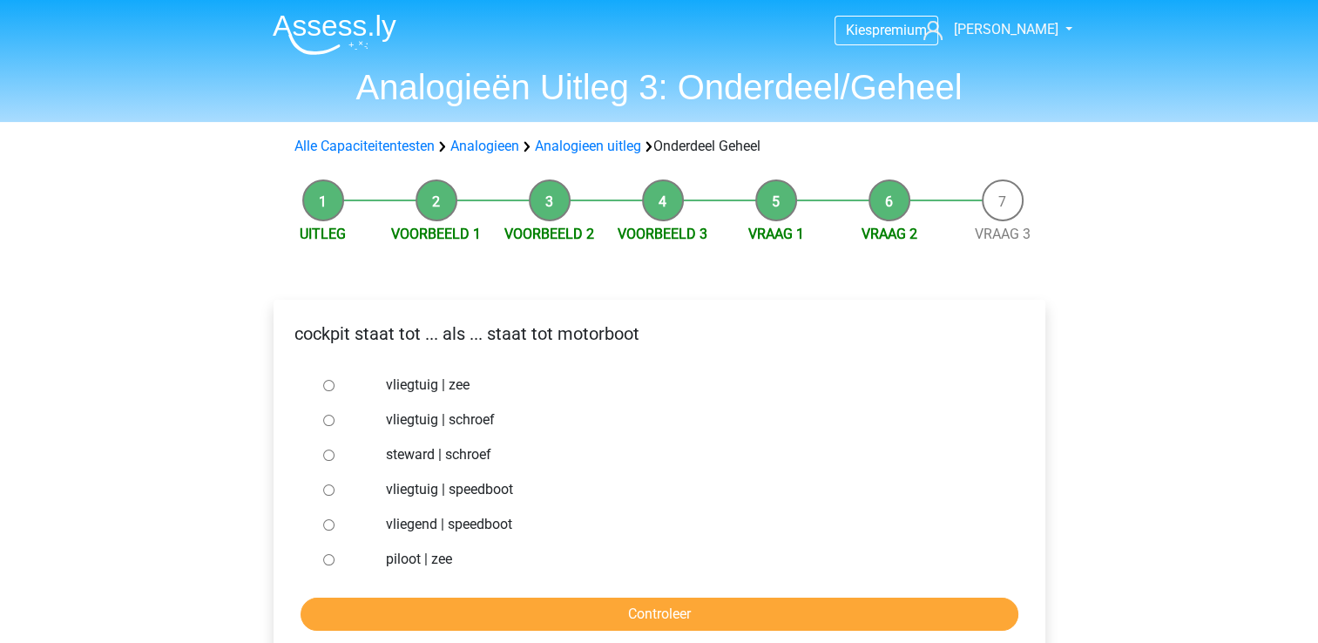
click at [327, 458] on input "steward | schroef" at bounding box center [328, 455] width 11 height 11
radio input "true"
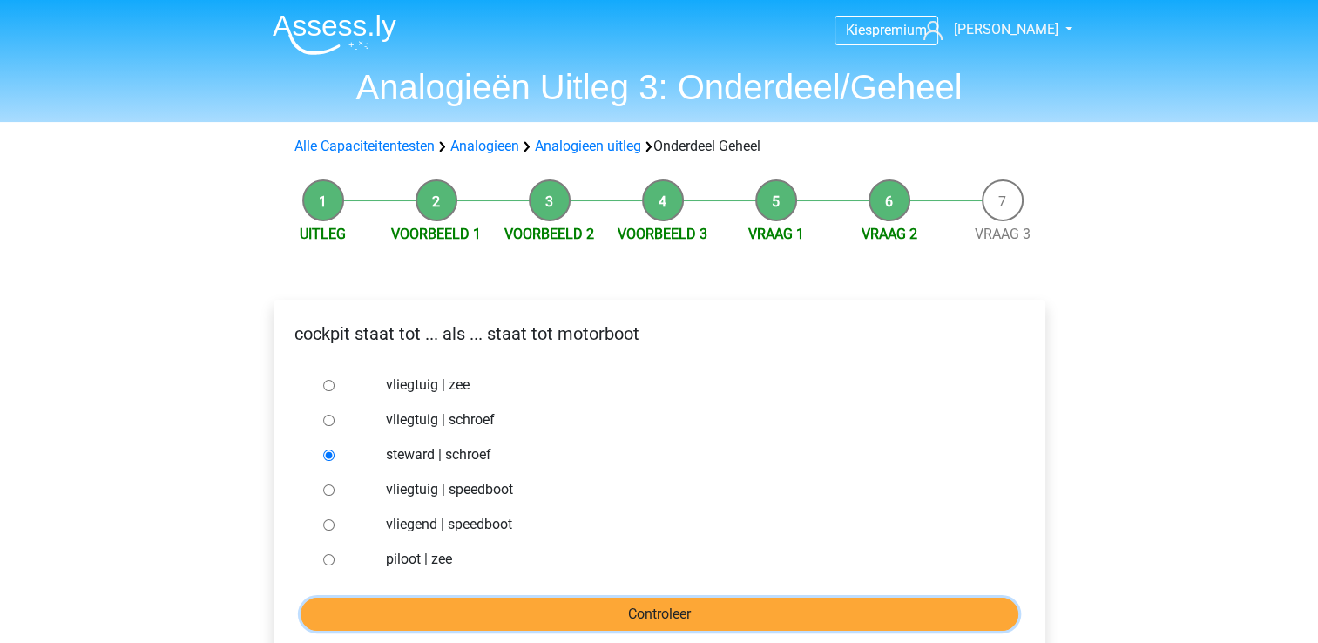
click at [404, 615] on input "Controleer" at bounding box center [660, 614] width 718 height 33
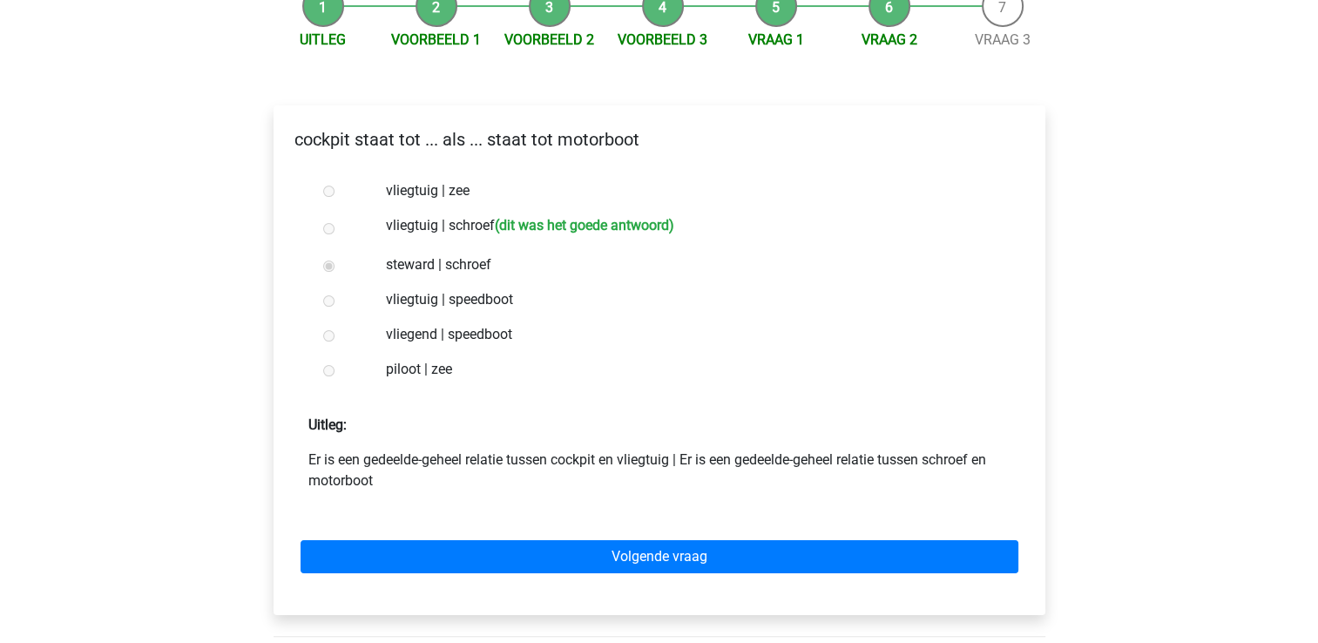
scroll to position [195, 0]
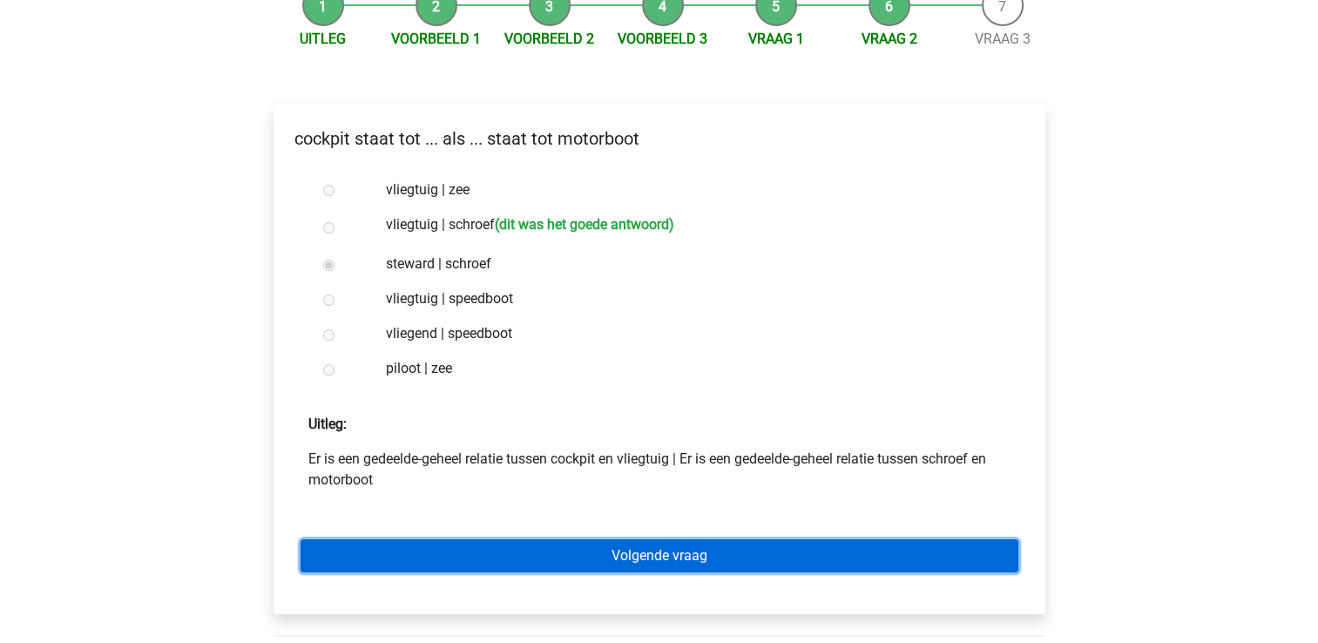
click at [494, 563] on link "Volgende vraag" at bounding box center [660, 555] width 718 height 33
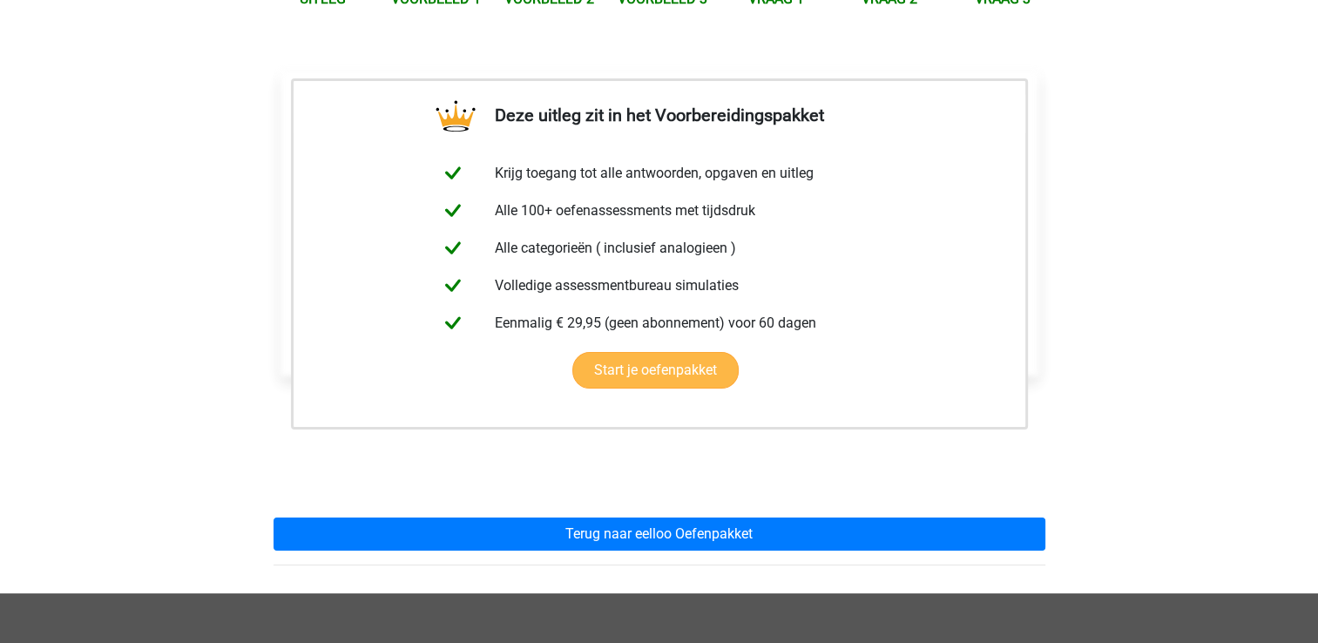
scroll to position [295, 0]
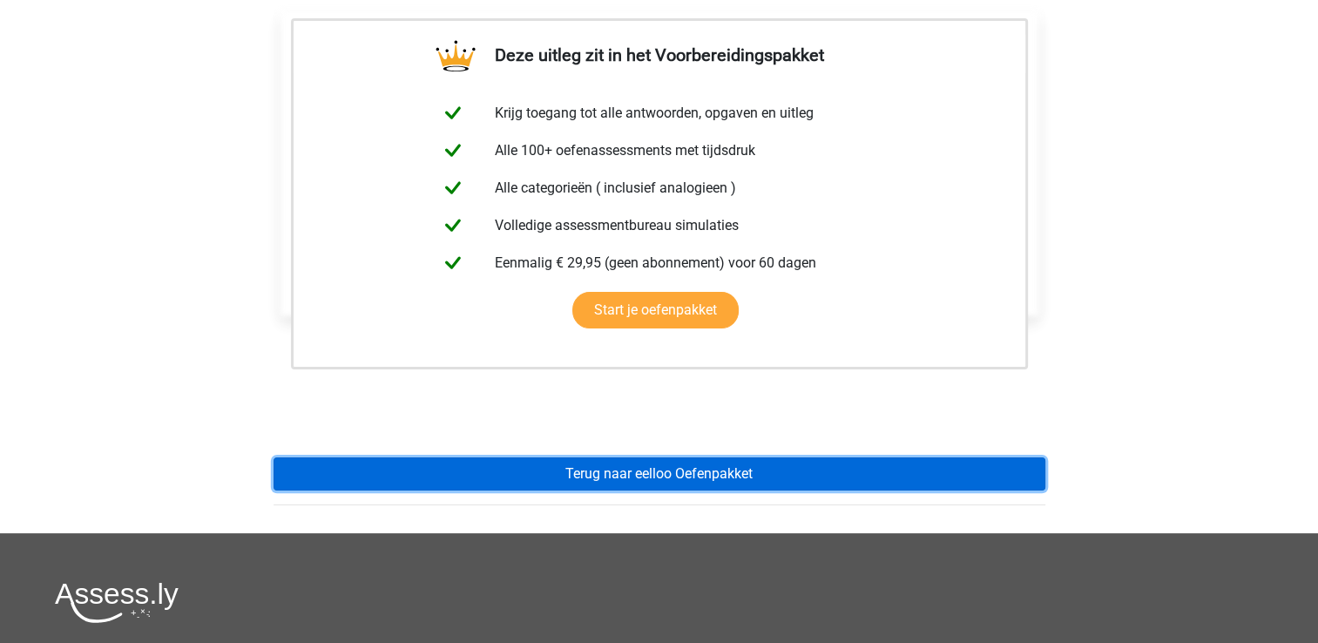
click at [593, 465] on link "Terug naar eelloo Oefenpakket" at bounding box center [660, 473] width 772 height 33
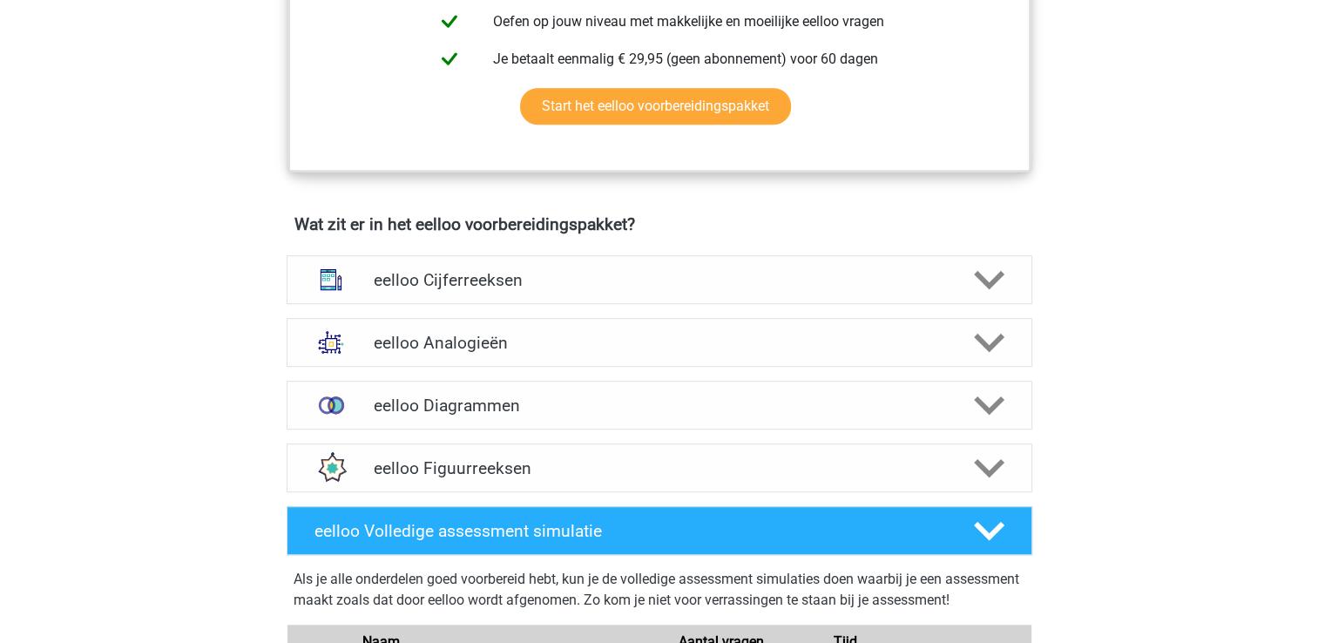
scroll to position [904, 0]
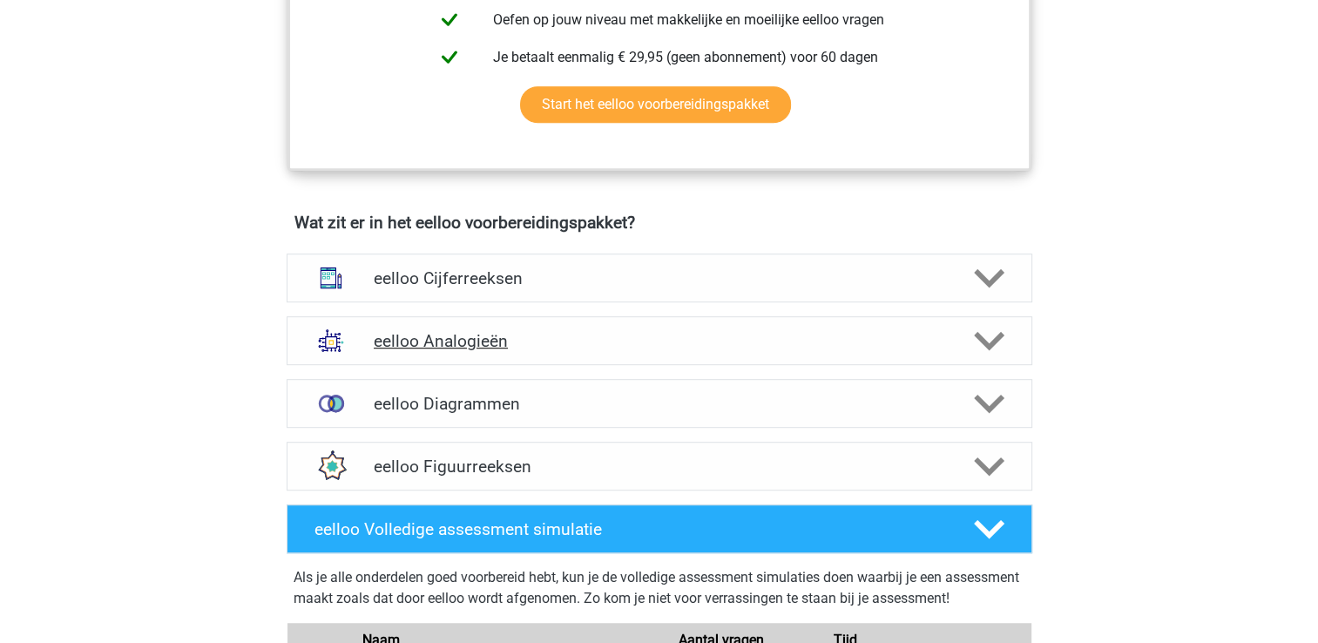
click at [443, 338] on div "eelloo Analogieën" at bounding box center [660, 340] width 746 height 49
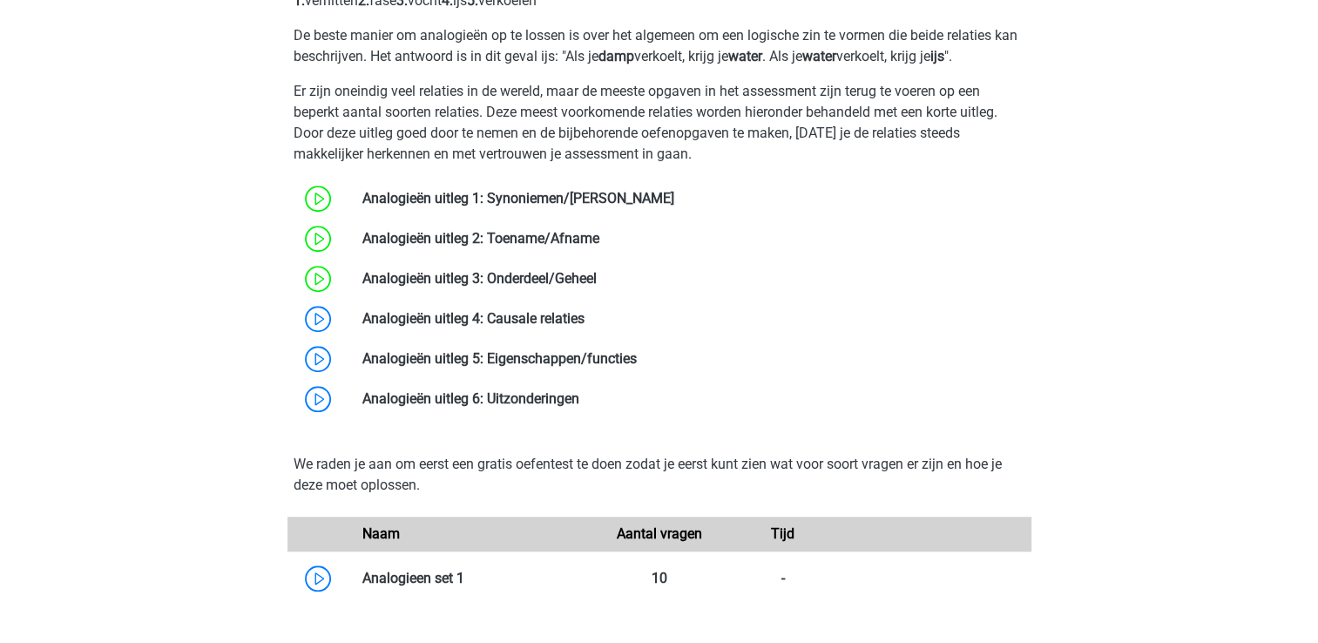
scroll to position [1371, 0]
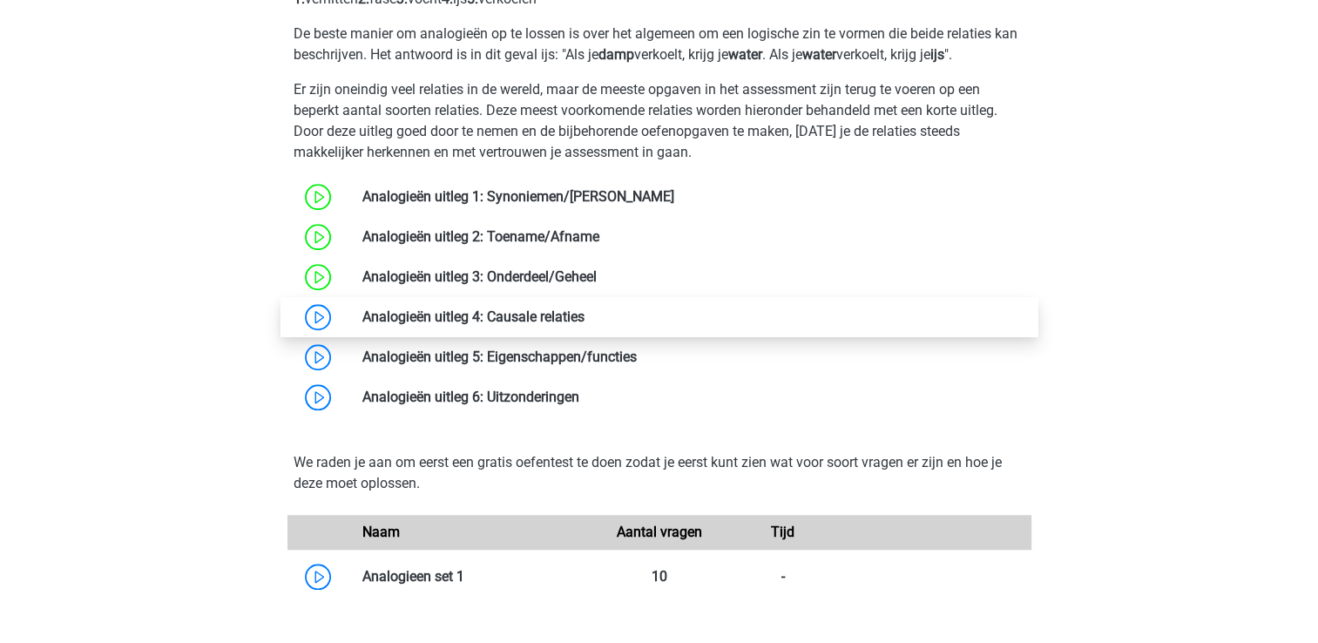
click at [585, 325] on link at bounding box center [585, 316] width 0 height 17
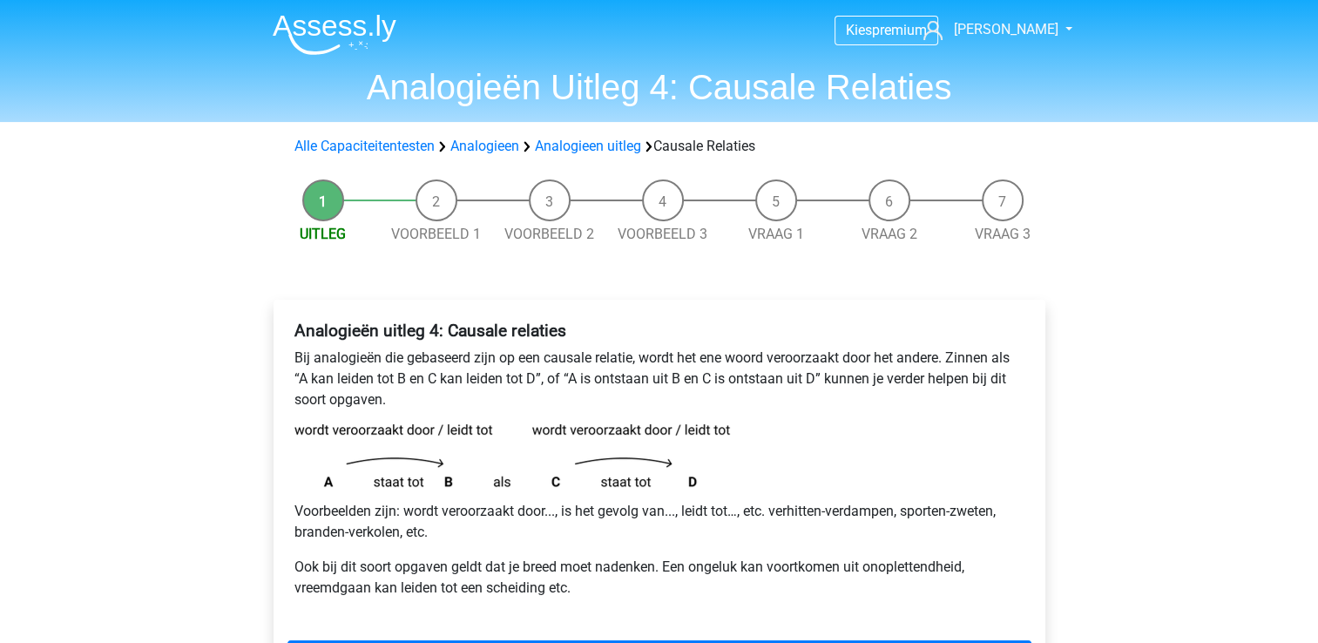
scroll to position [98, 0]
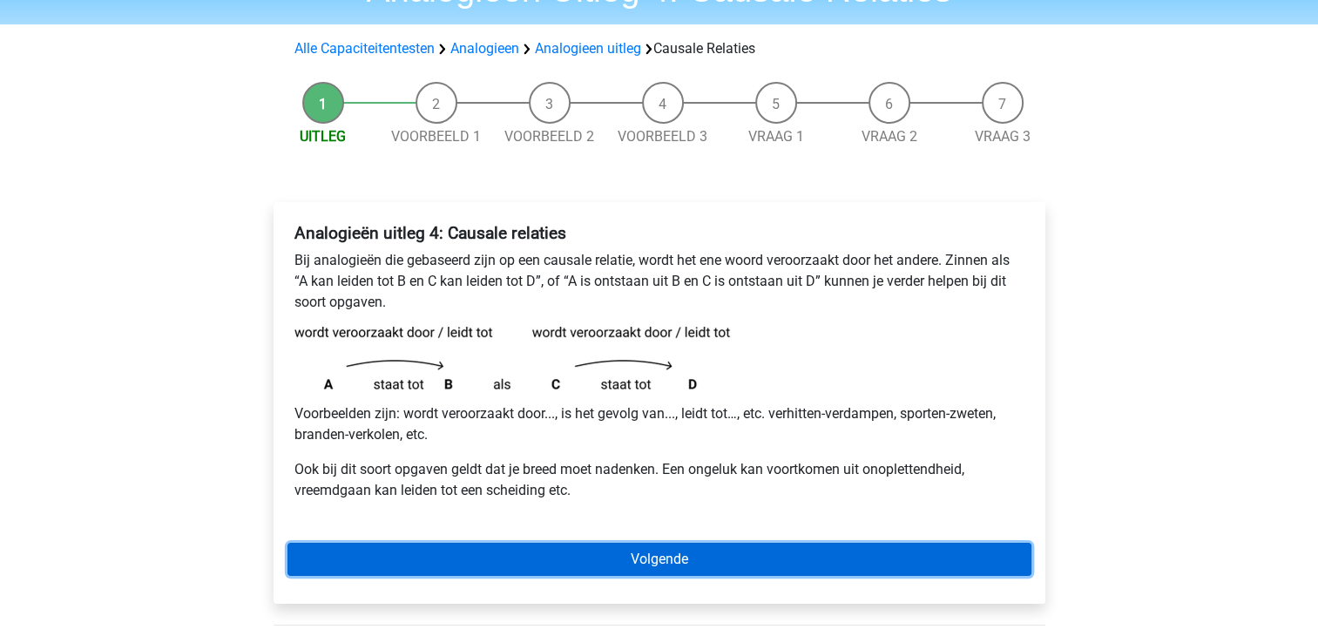
click at [348, 557] on link "Volgende" at bounding box center [659, 559] width 744 height 33
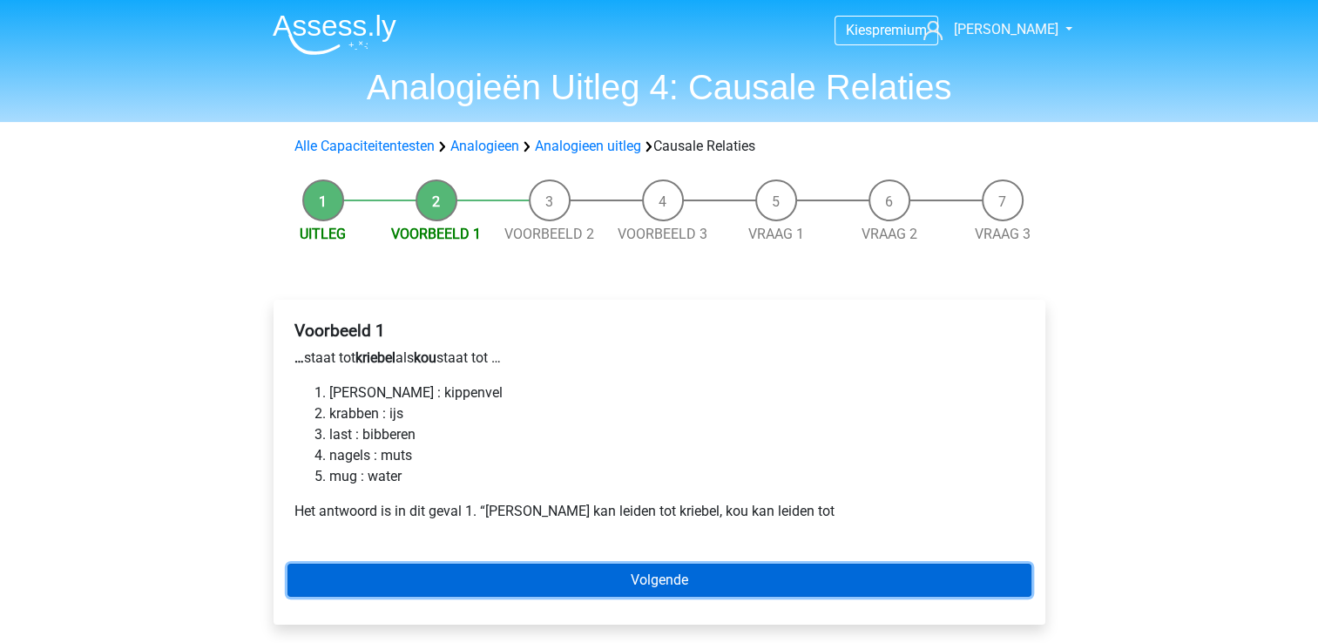
click at [354, 576] on link "Volgende" at bounding box center [659, 580] width 744 height 33
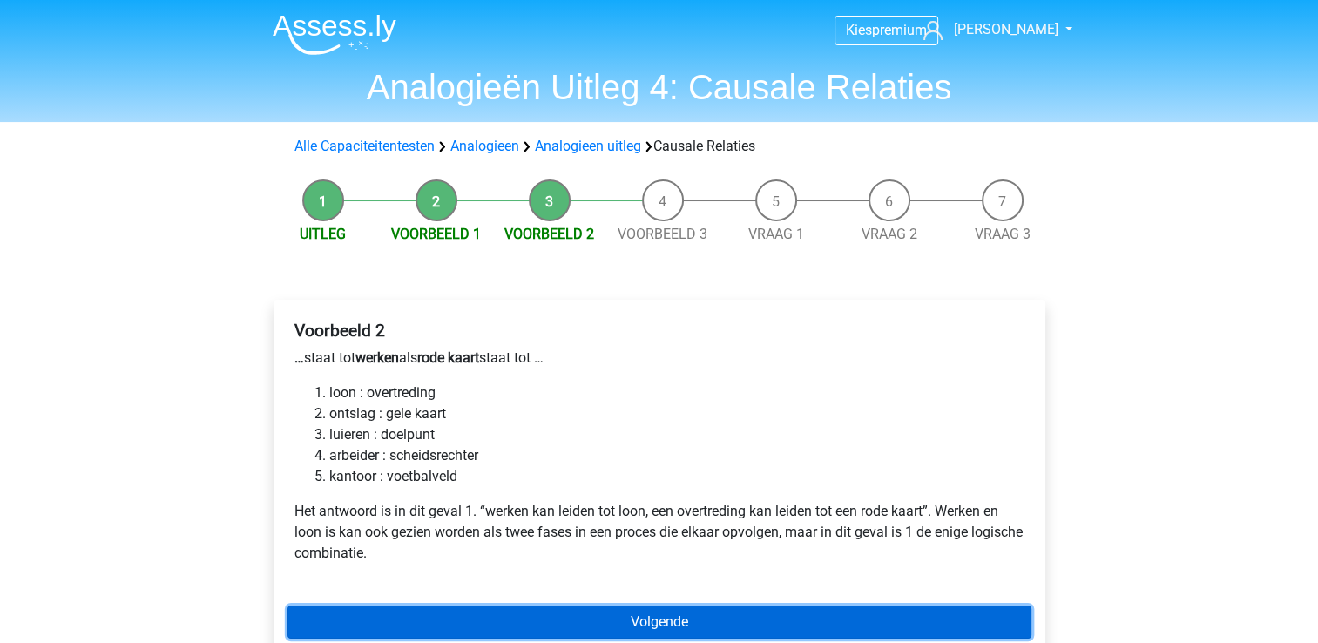
click at [356, 607] on link "Volgende" at bounding box center [659, 621] width 744 height 33
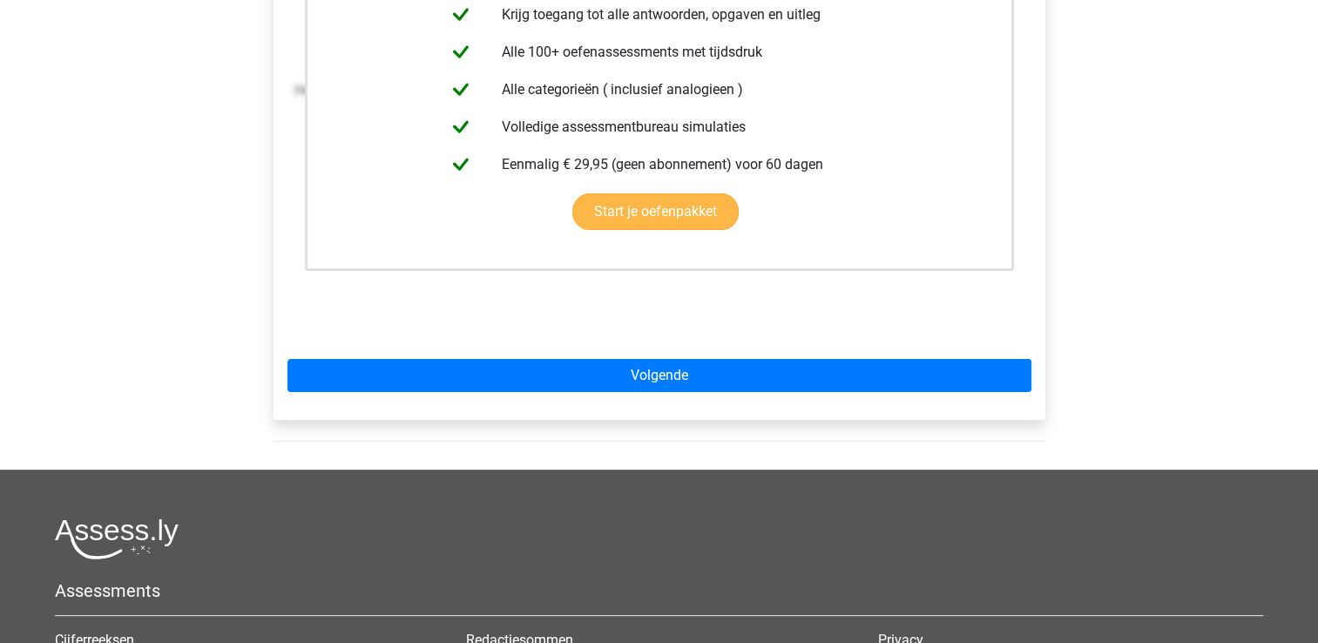
scroll to position [429, 0]
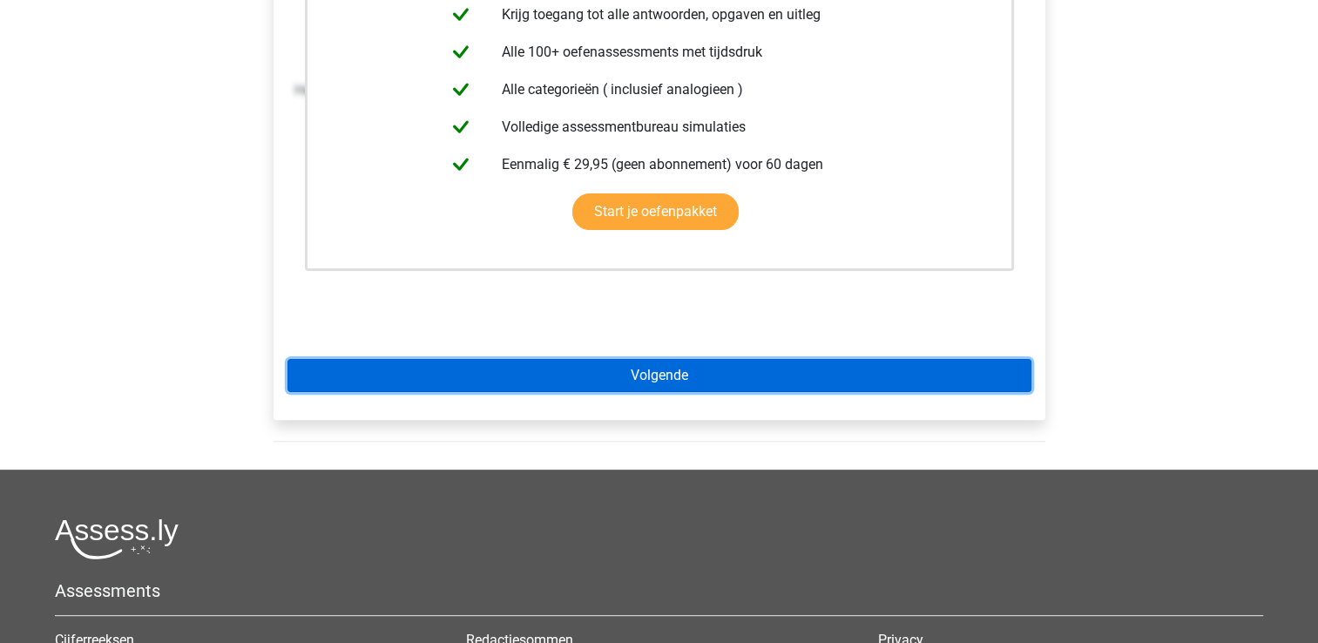
click at [568, 382] on link "Volgende" at bounding box center [659, 375] width 744 height 33
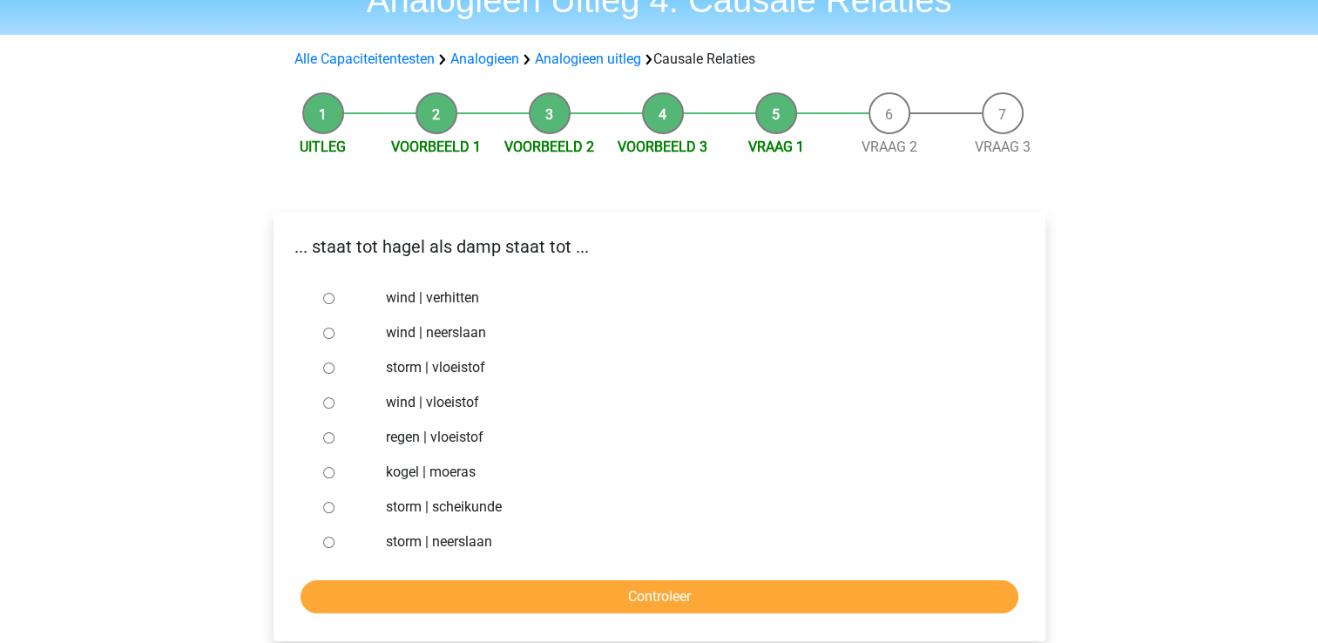
scroll to position [105, 0]
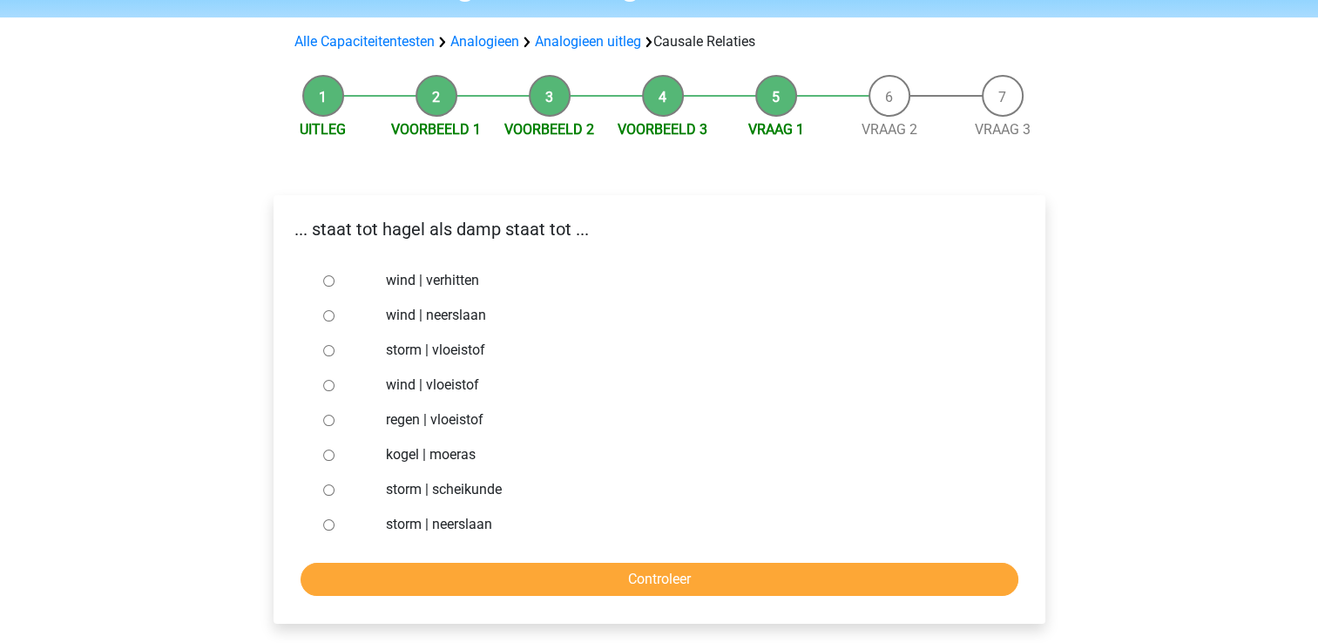
click at [409, 419] on label "regen | vloeistof" at bounding box center [687, 419] width 603 height 21
click at [335, 419] on input "regen | vloeistof" at bounding box center [328, 420] width 11 height 11
radio input "true"
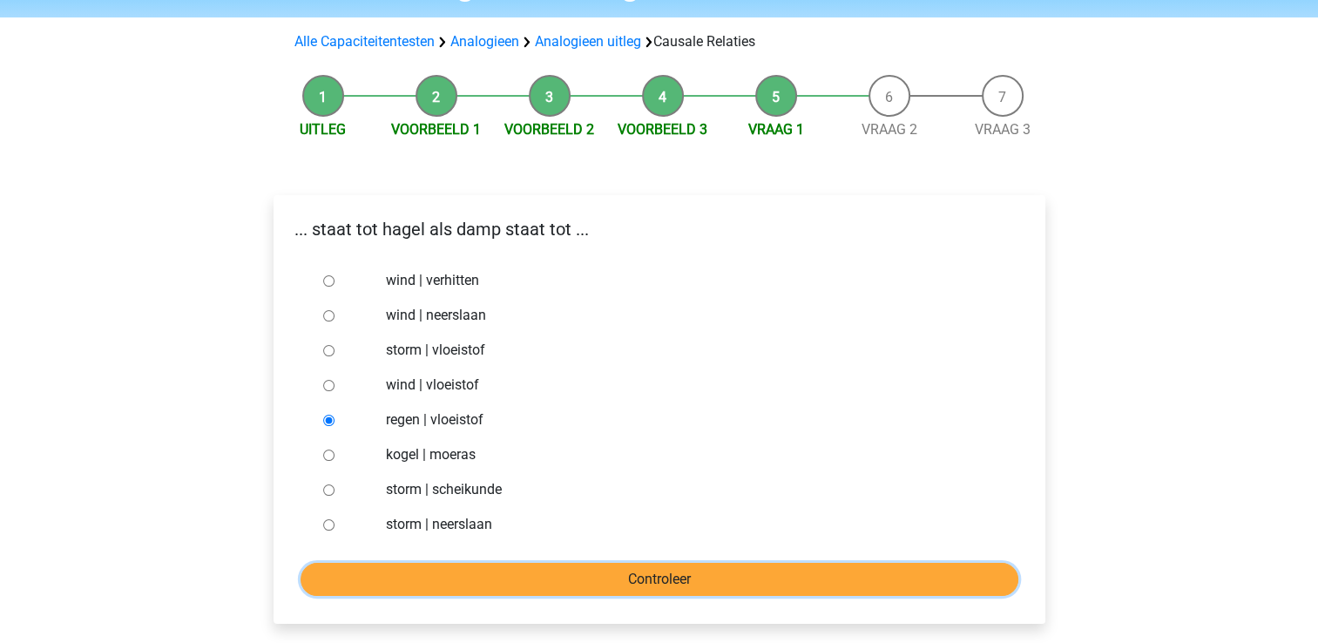
click at [436, 571] on input "Controleer" at bounding box center [660, 579] width 718 height 33
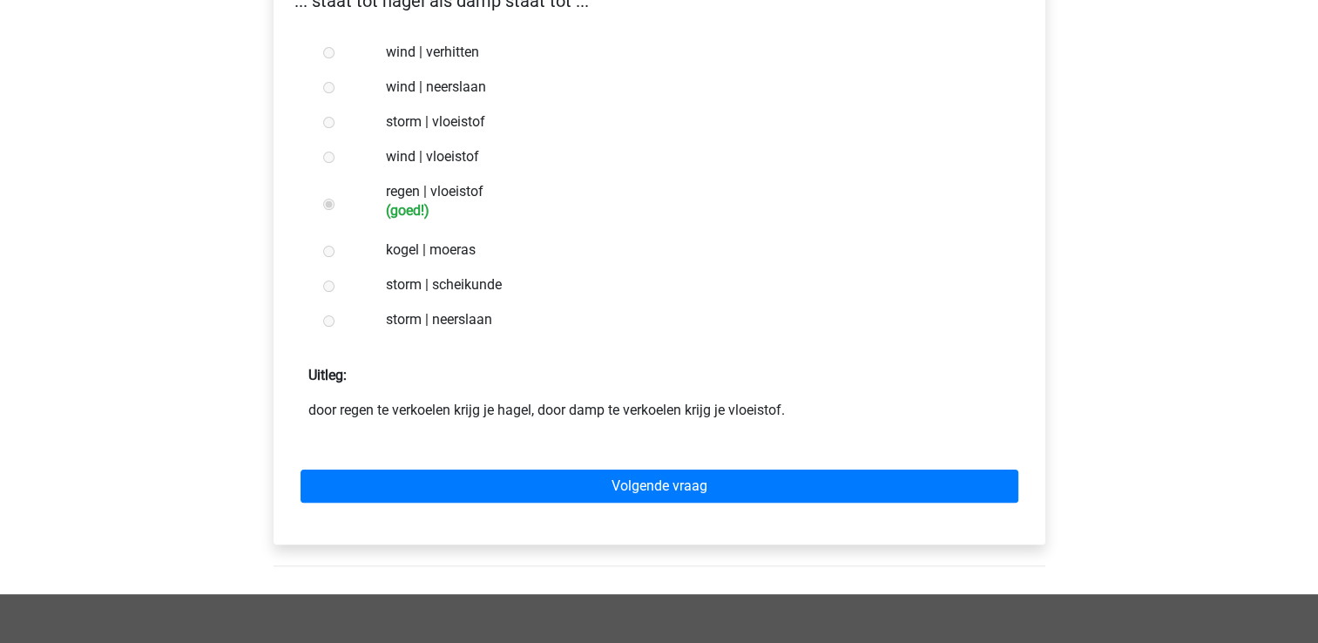
scroll to position [335, 0]
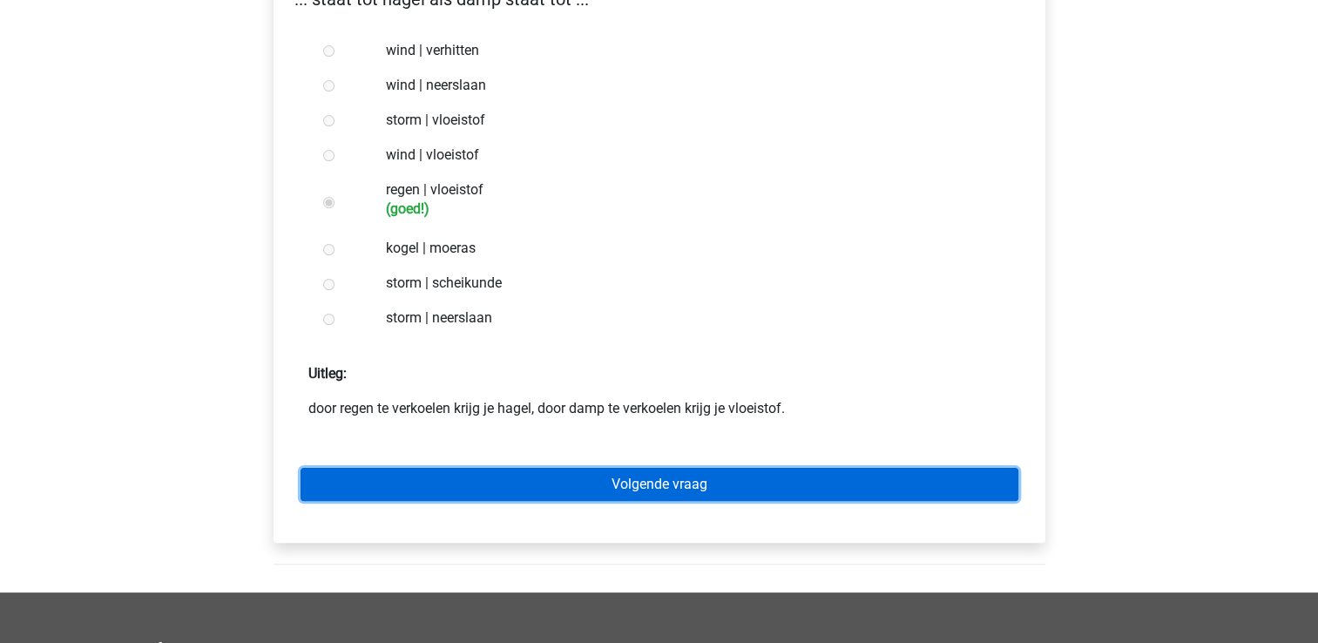
click at [561, 474] on link "Volgende vraag" at bounding box center [660, 484] width 718 height 33
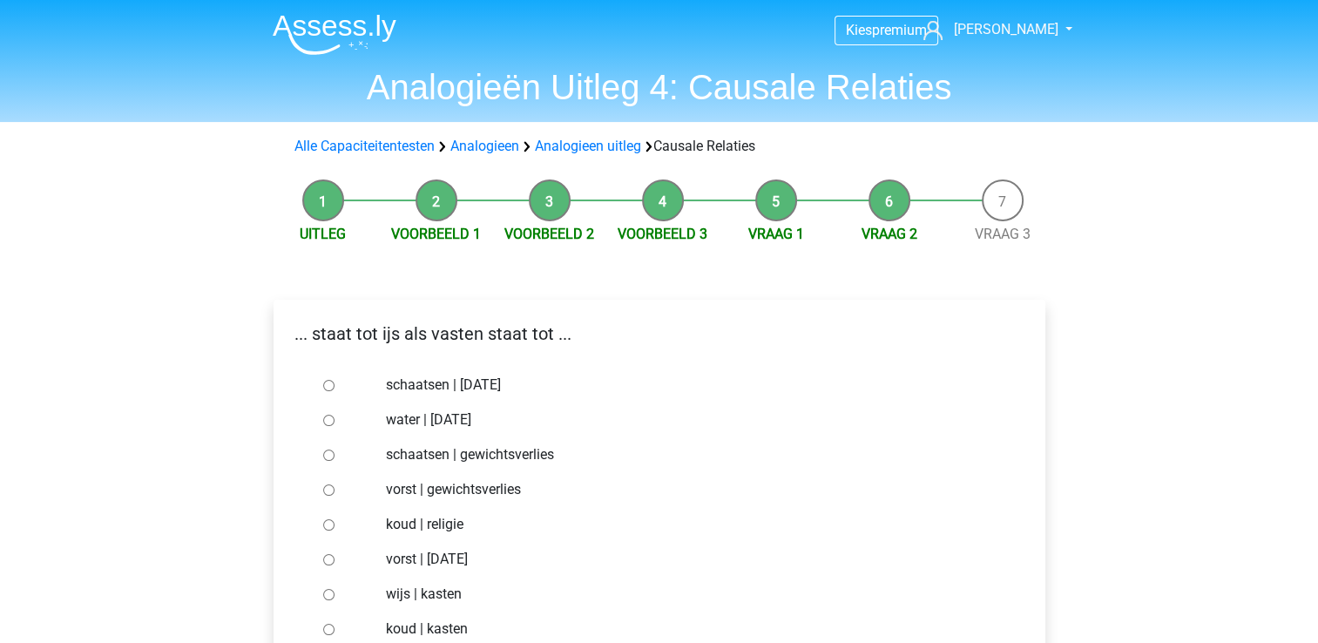
scroll to position [84, 0]
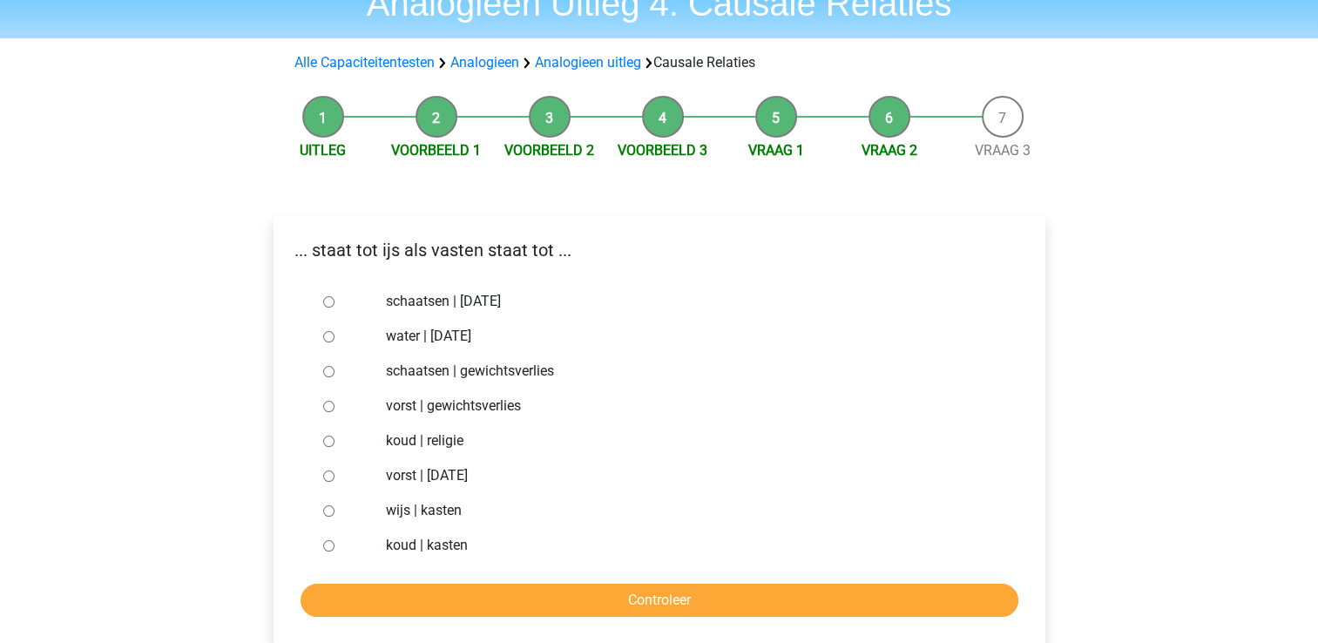
click at [324, 299] on input "schaatsen | [DATE]" at bounding box center [328, 301] width 11 height 11
radio input "true"
click at [327, 338] on input "water | [DATE]" at bounding box center [328, 336] width 11 height 11
radio input "true"
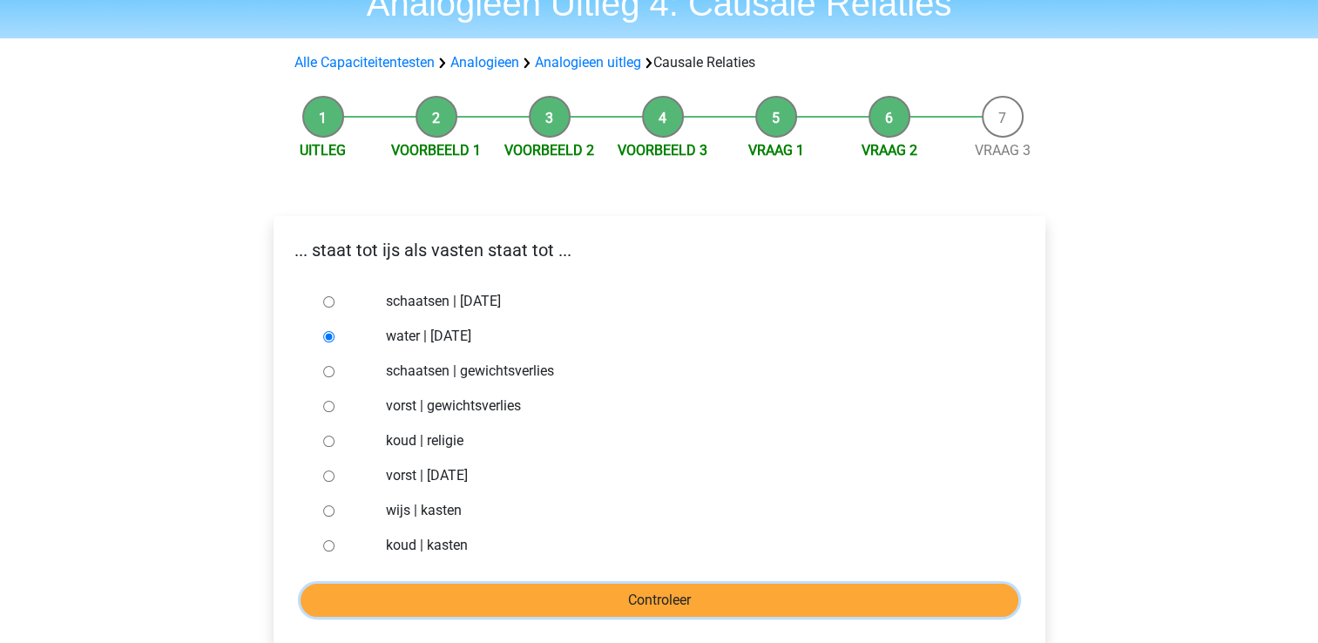
click at [409, 592] on input "Controleer" at bounding box center [660, 600] width 718 height 33
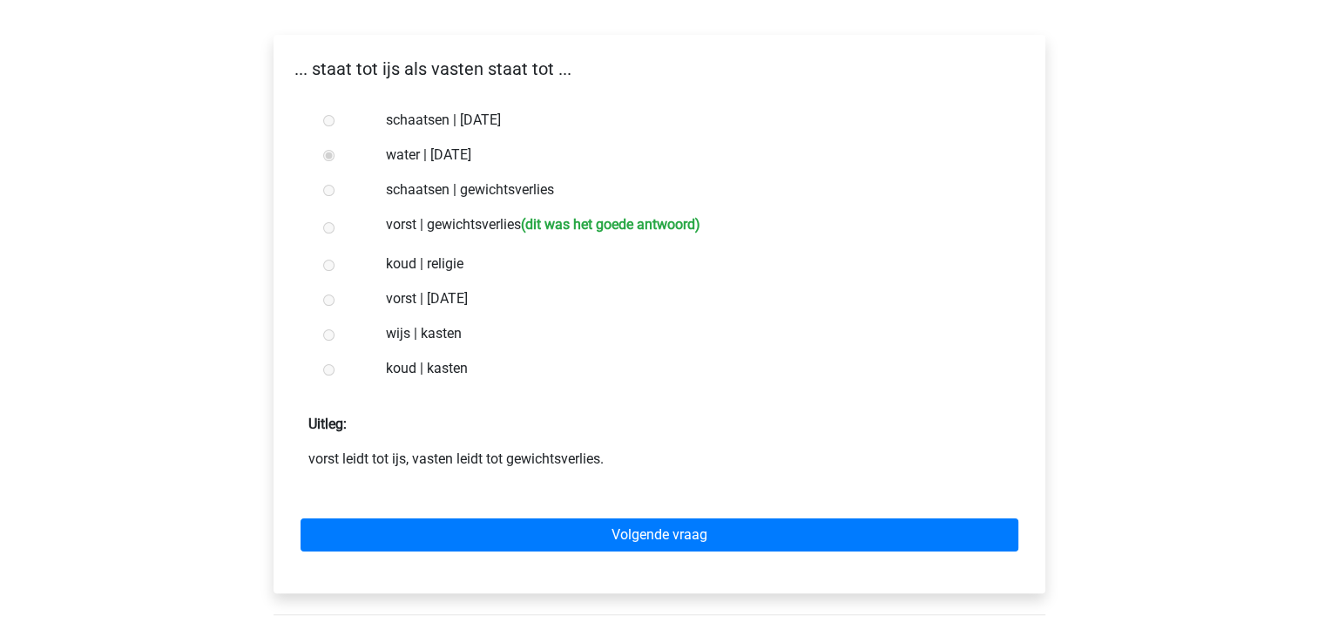
scroll to position [261, 0]
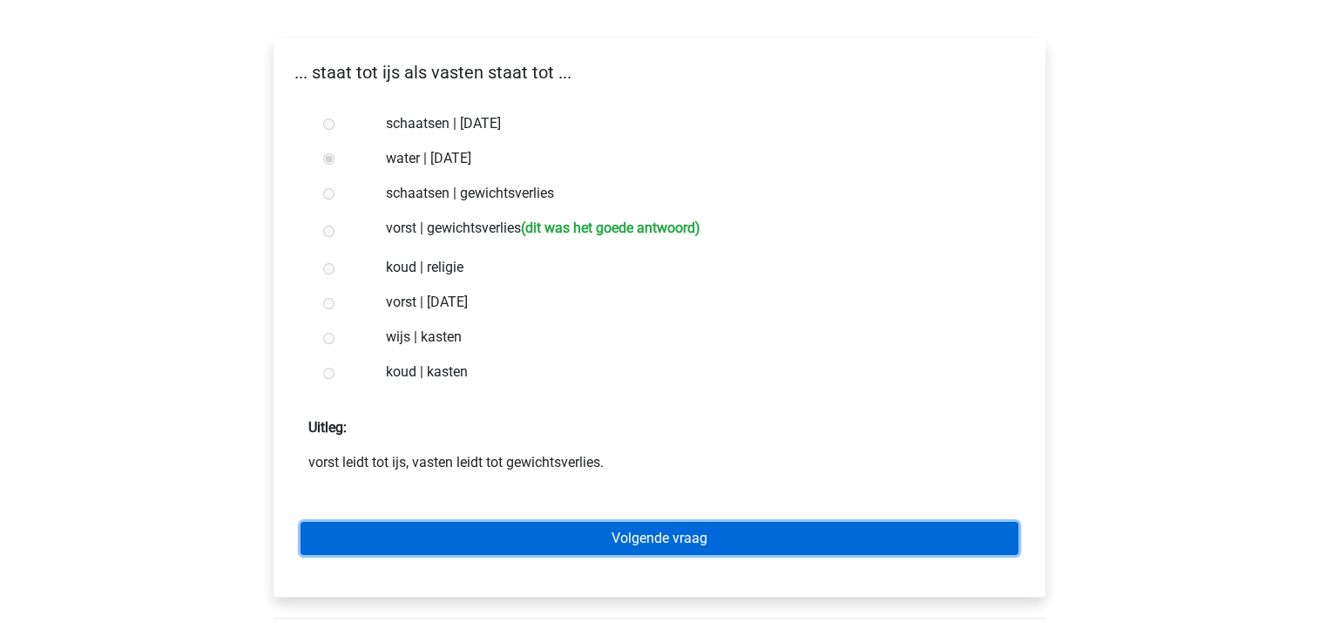
click at [438, 534] on link "Volgende vraag" at bounding box center [660, 538] width 718 height 33
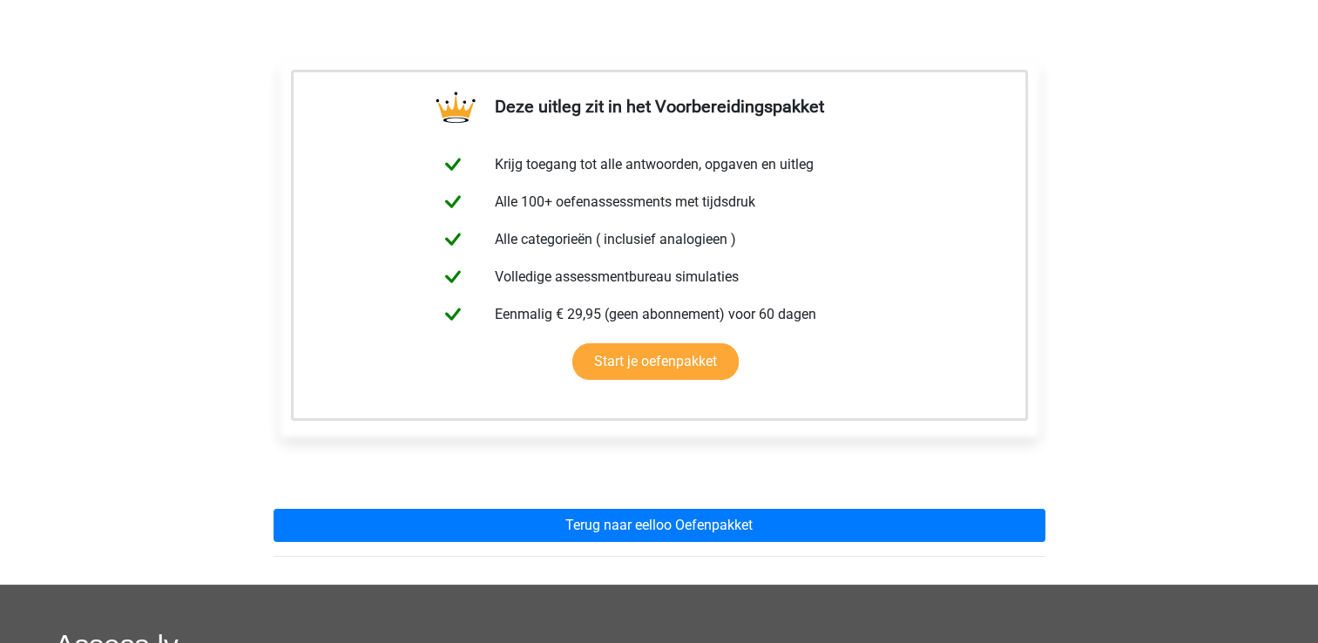
scroll to position [282, 0]
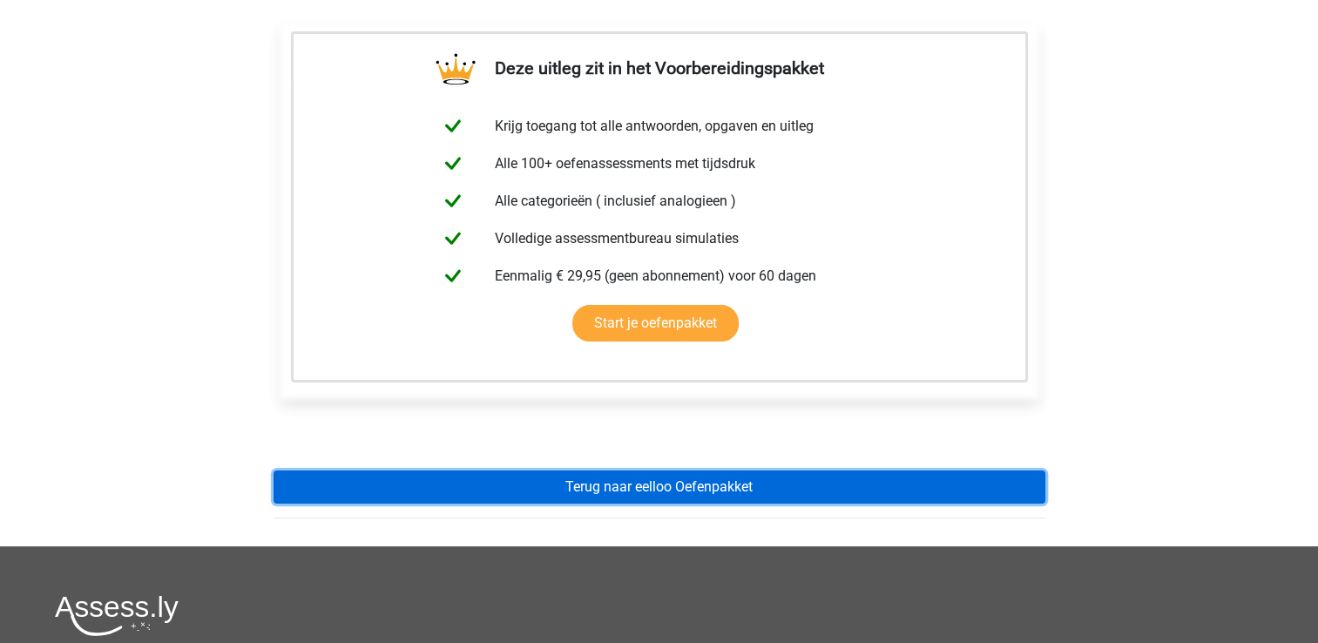
click at [501, 486] on link "Terug naar eelloo Oefenpakket" at bounding box center [660, 486] width 772 height 33
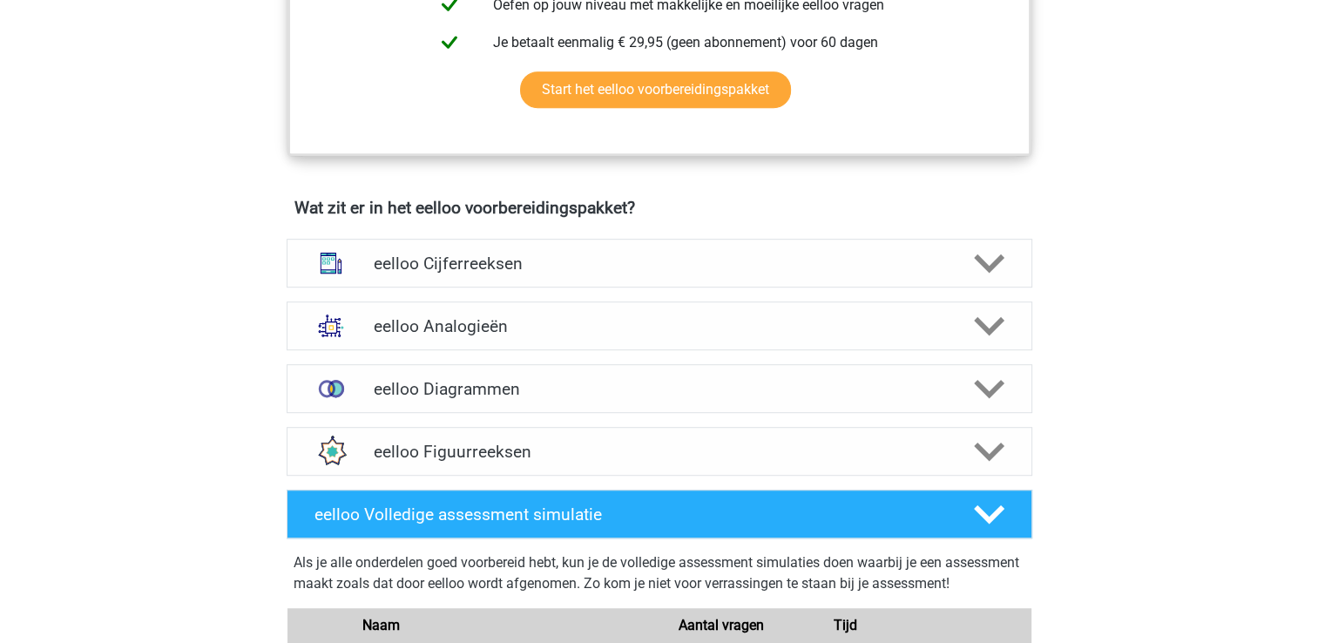
scroll to position [923, 0]
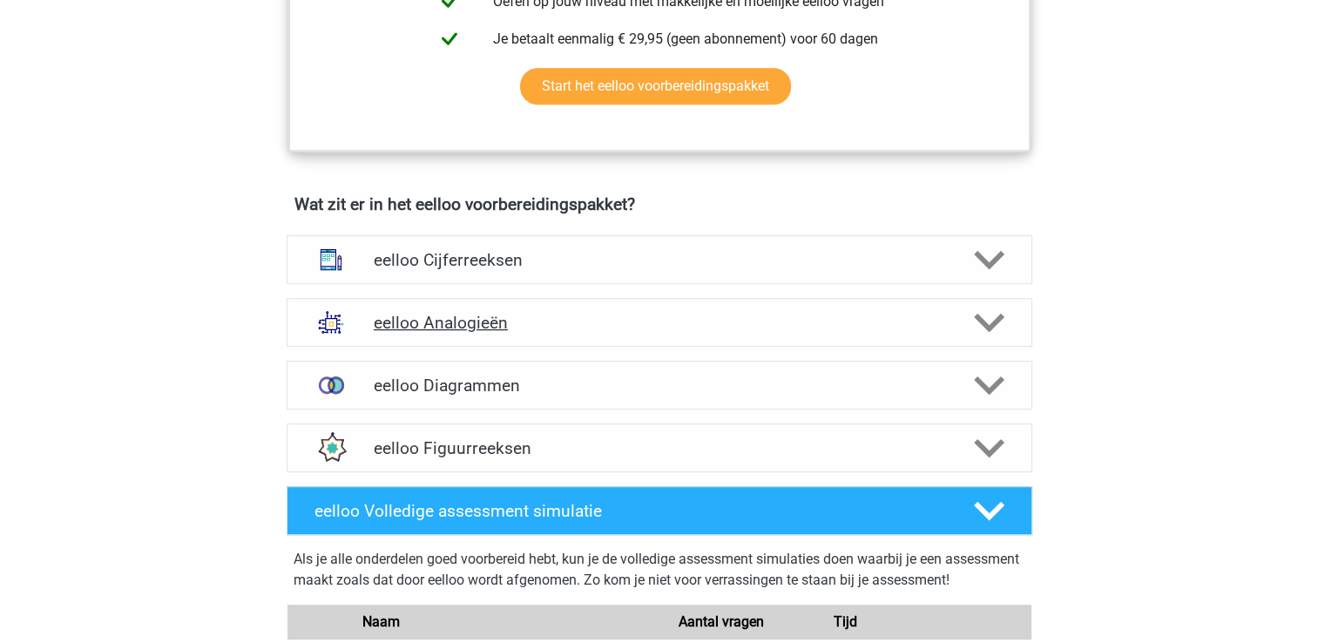
click at [458, 333] on h4 "eelloo Analogieën" at bounding box center [659, 323] width 571 height 20
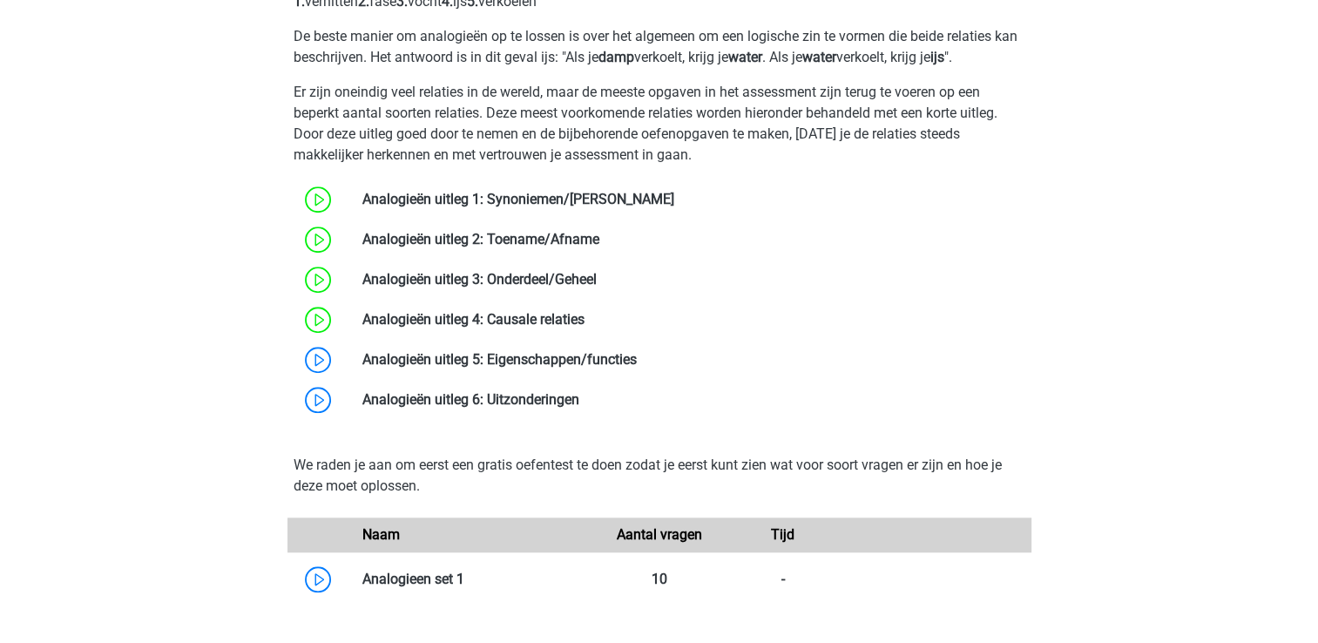
scroll to position [1470, 0]
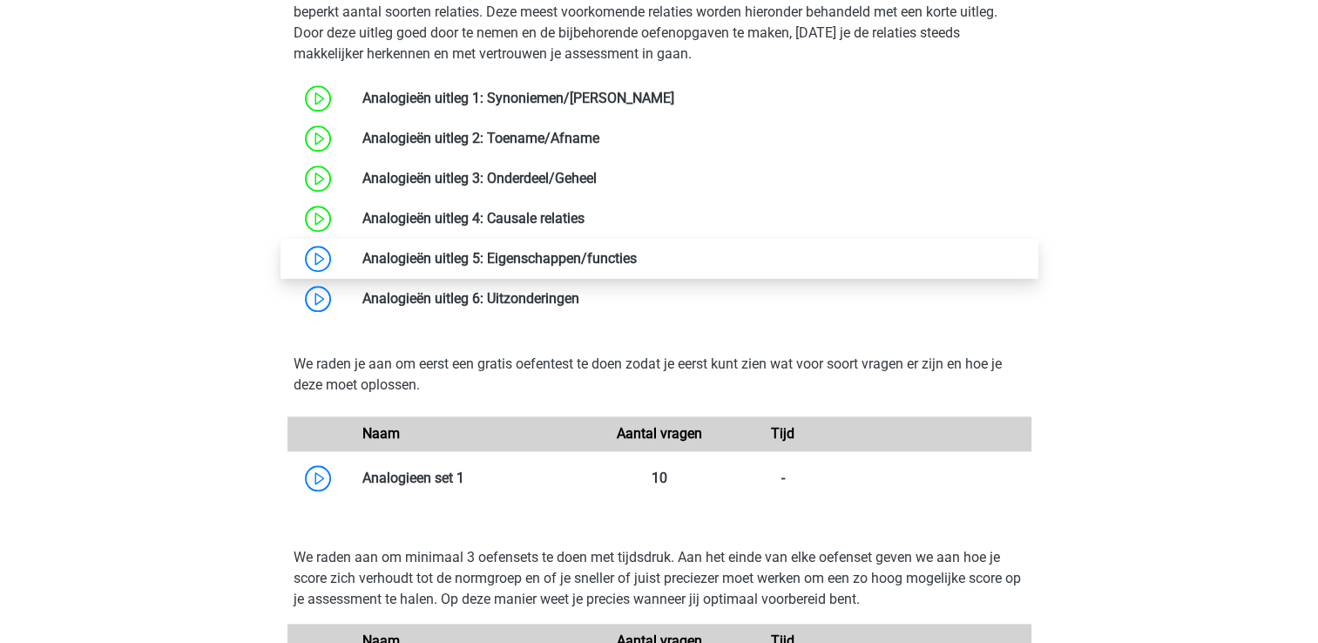
click at [637, 260] on link at bounding box center [637, 258] width 0 height 17
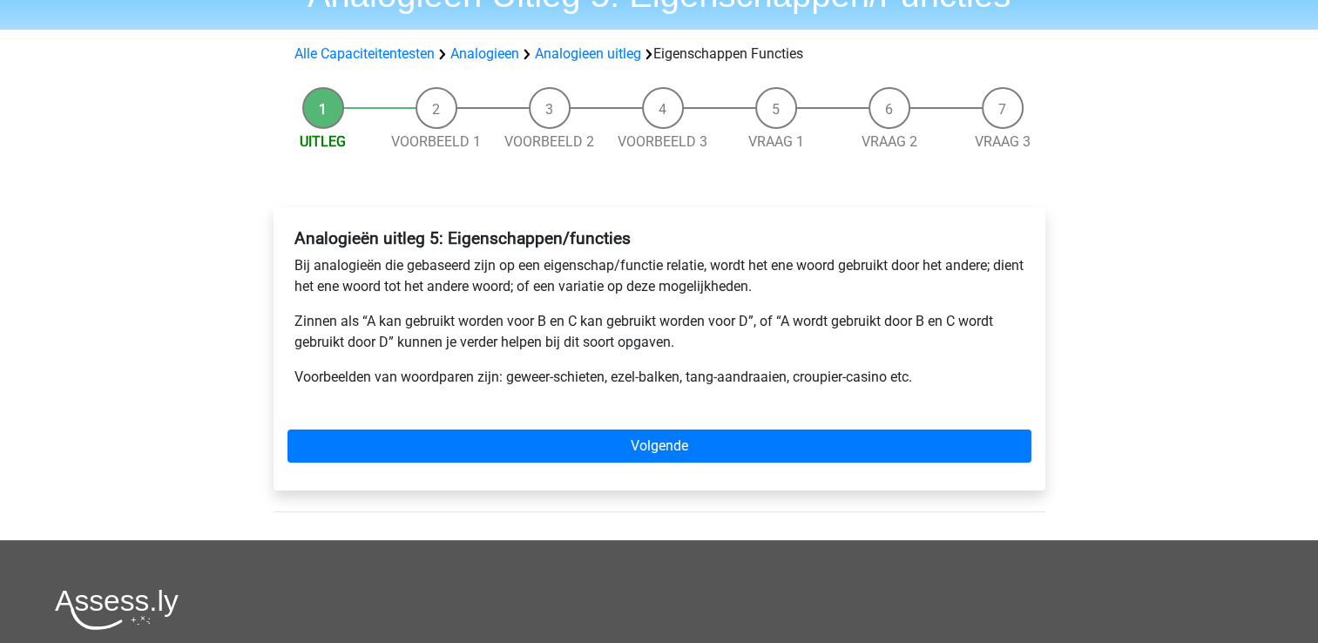
scroll to position [91, 0]
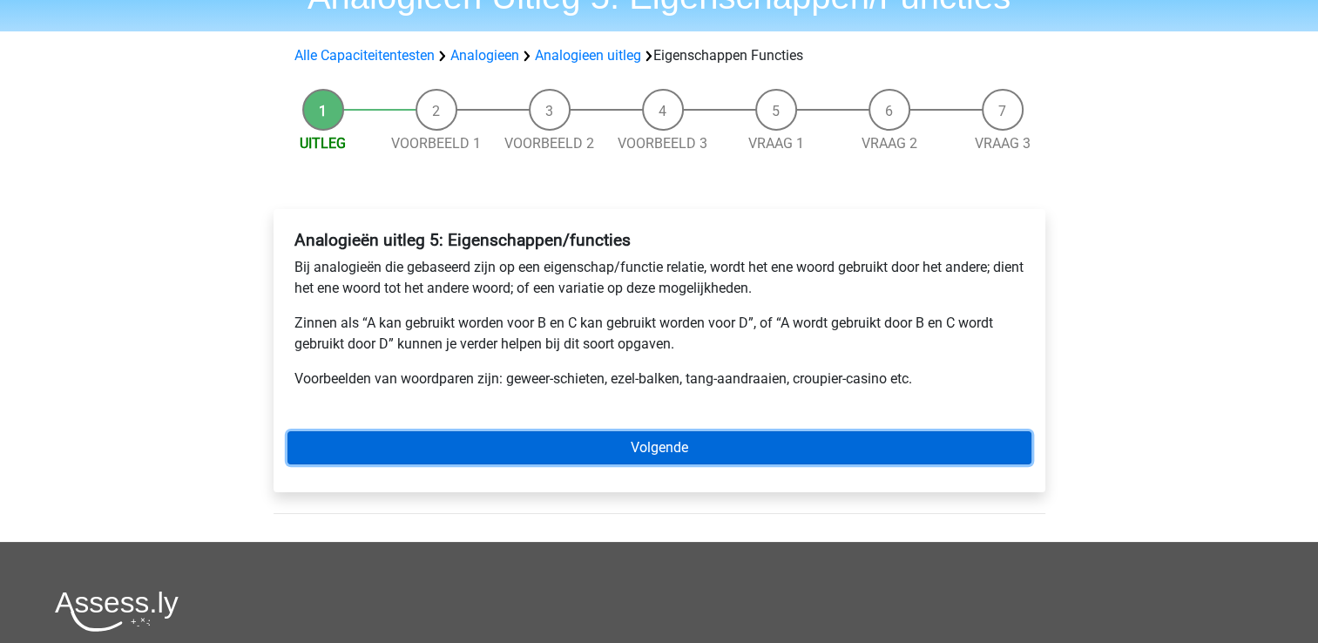
click at [531, 440] on link "Volgende" at bounding box center [659, 447] width 744 height 33
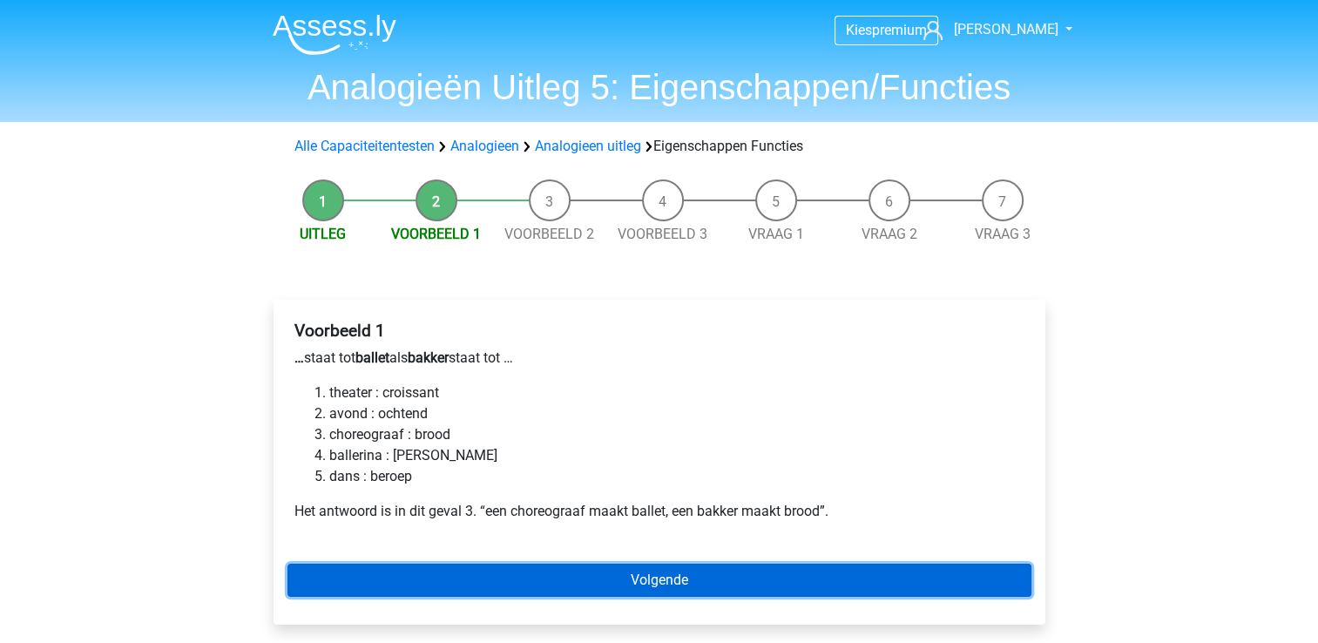
click at [449, 579] on link "Volgende" at bounding box center [659, 580] width 744 height 33
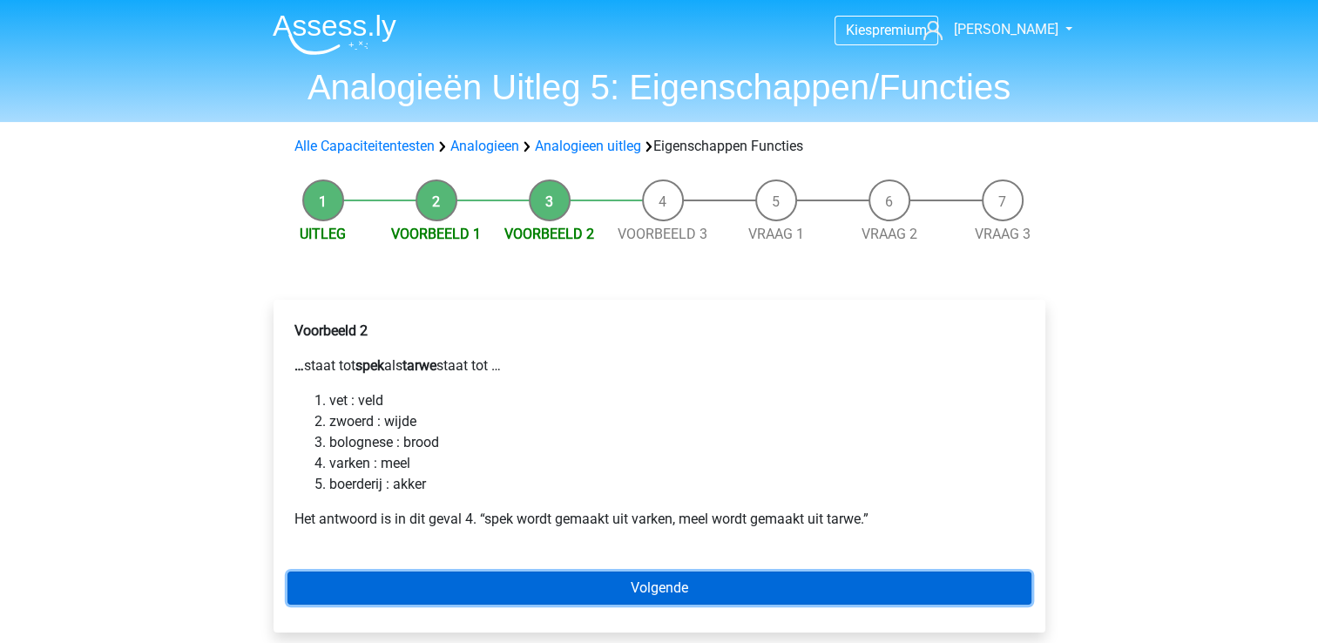
click at [399, 598] on link "Volgende" at bounding box center [659, 587] width 744 height 33
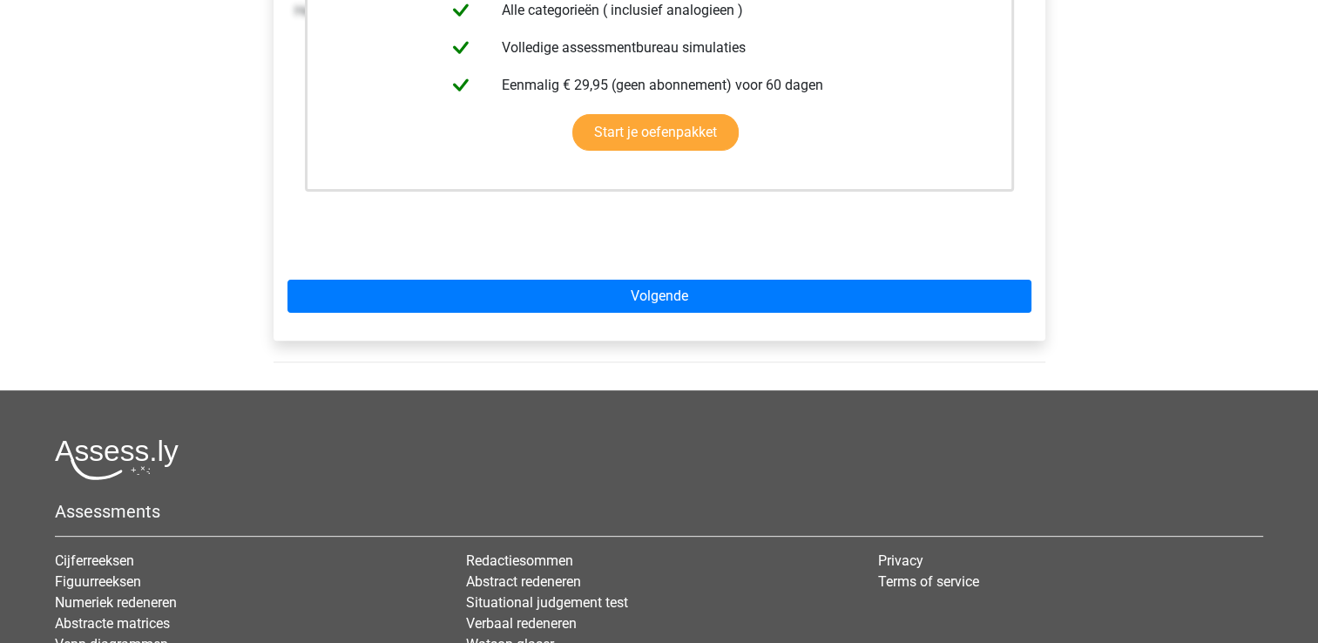
scroll to position [509, 0]
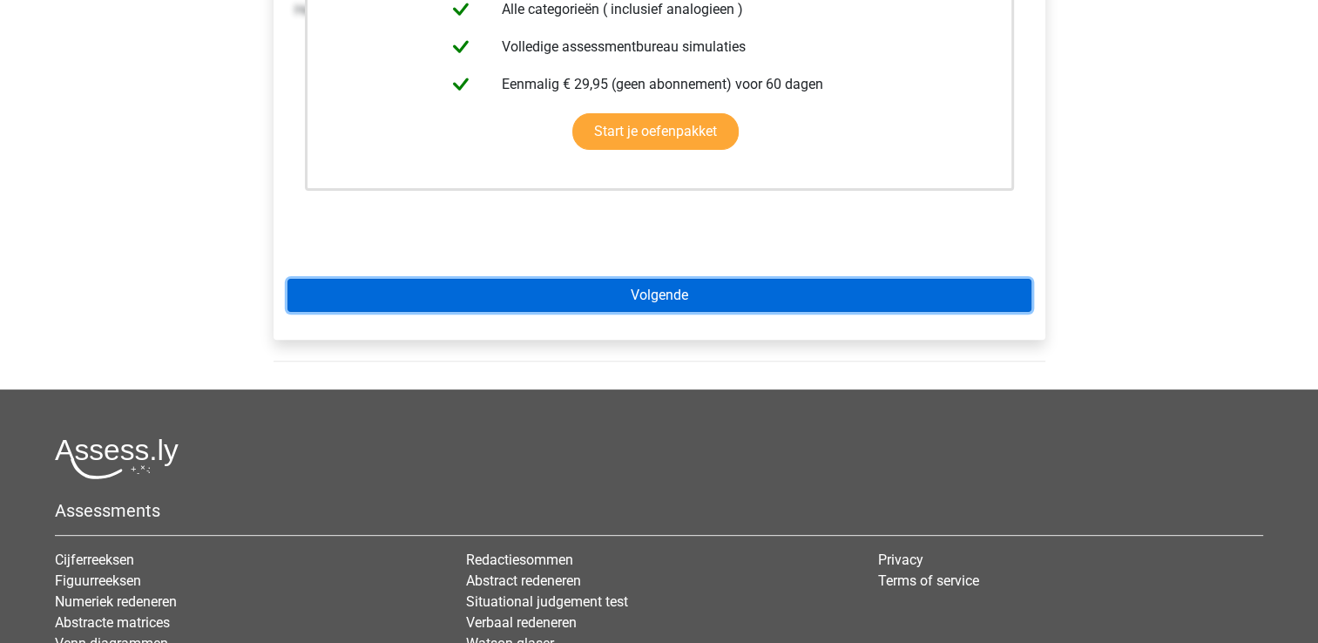
click at [673, 281] on link "Volgende" at bounding box center [659, 295] width 744 height 33
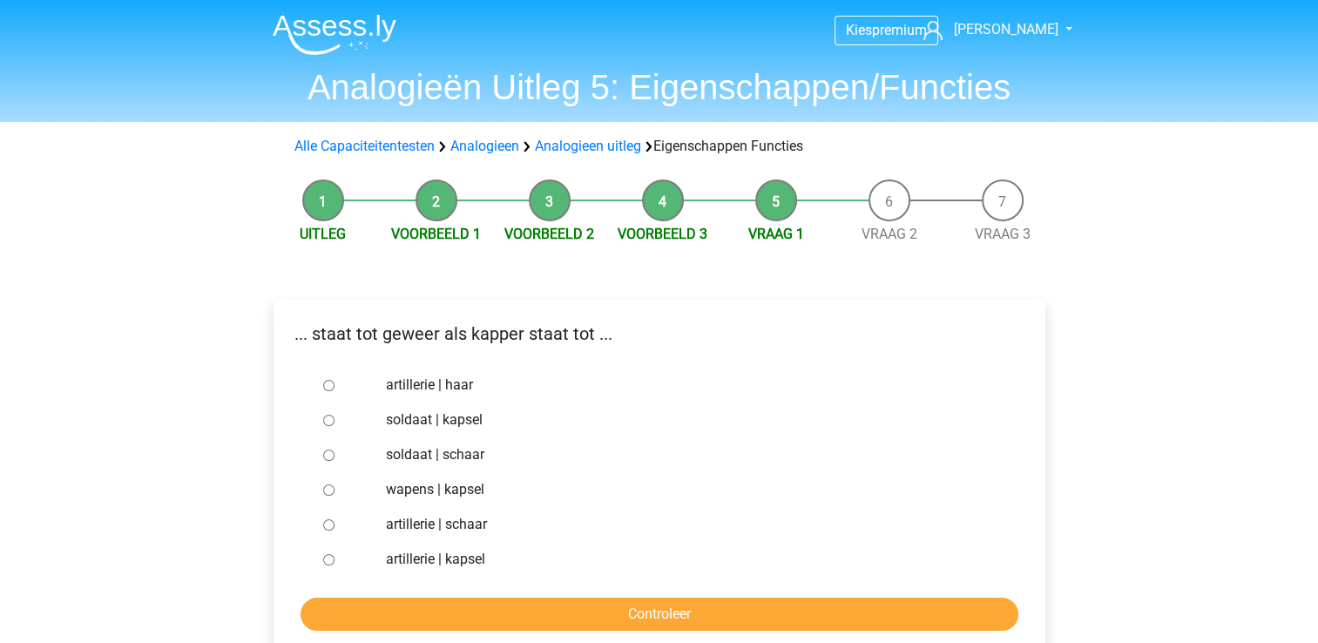
click at [331, 457] on input "soldaat | schaar" at bounding box center [328, 455] width 11 height 11
radio input "true"
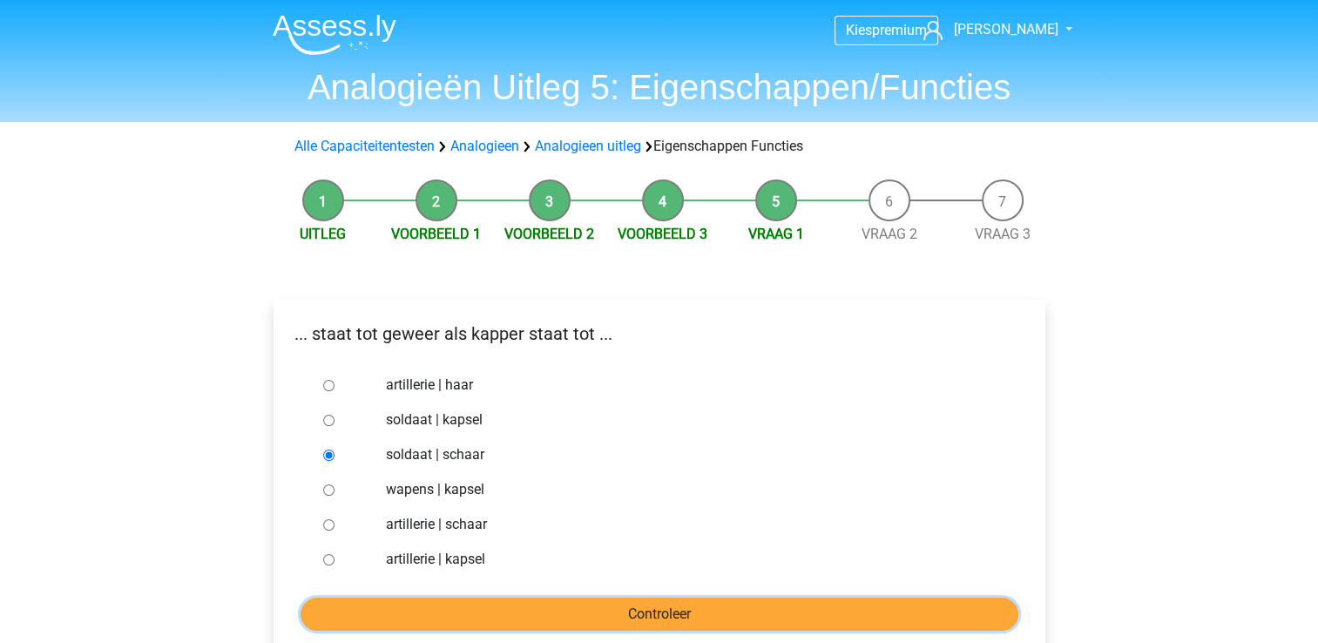
click at [404, 608] on input "Controleer" at bounding box center [660, 614] width 718 height 33
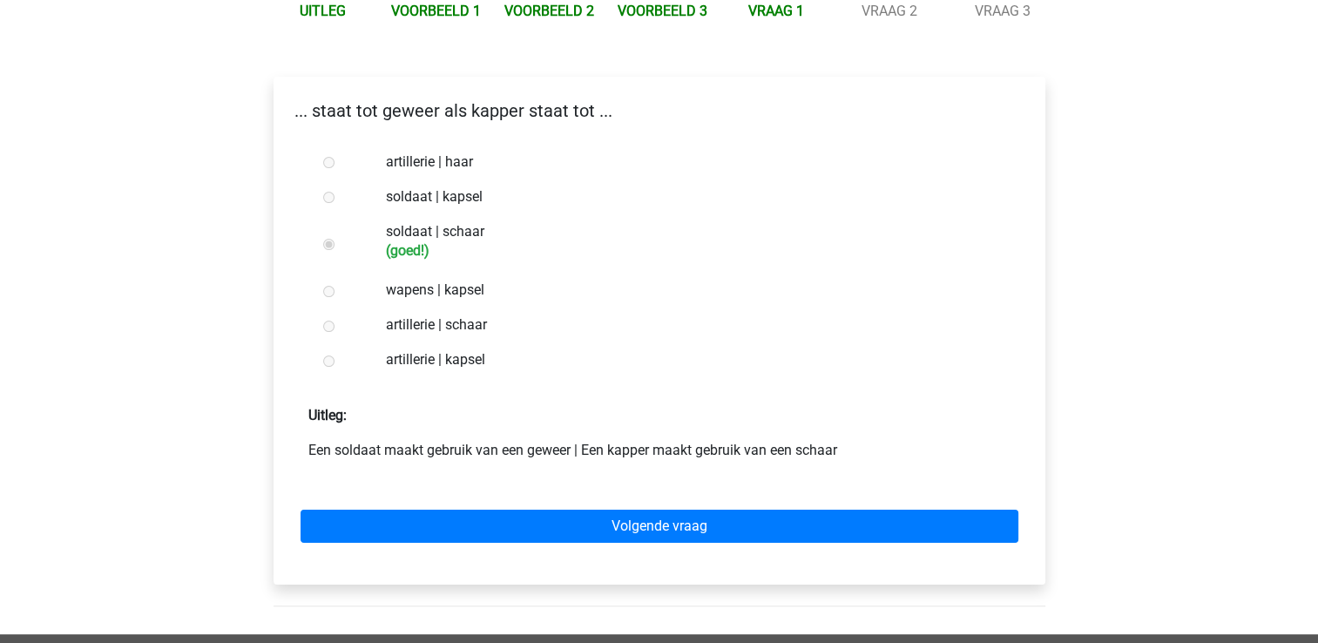
scroll to position [281, 0]
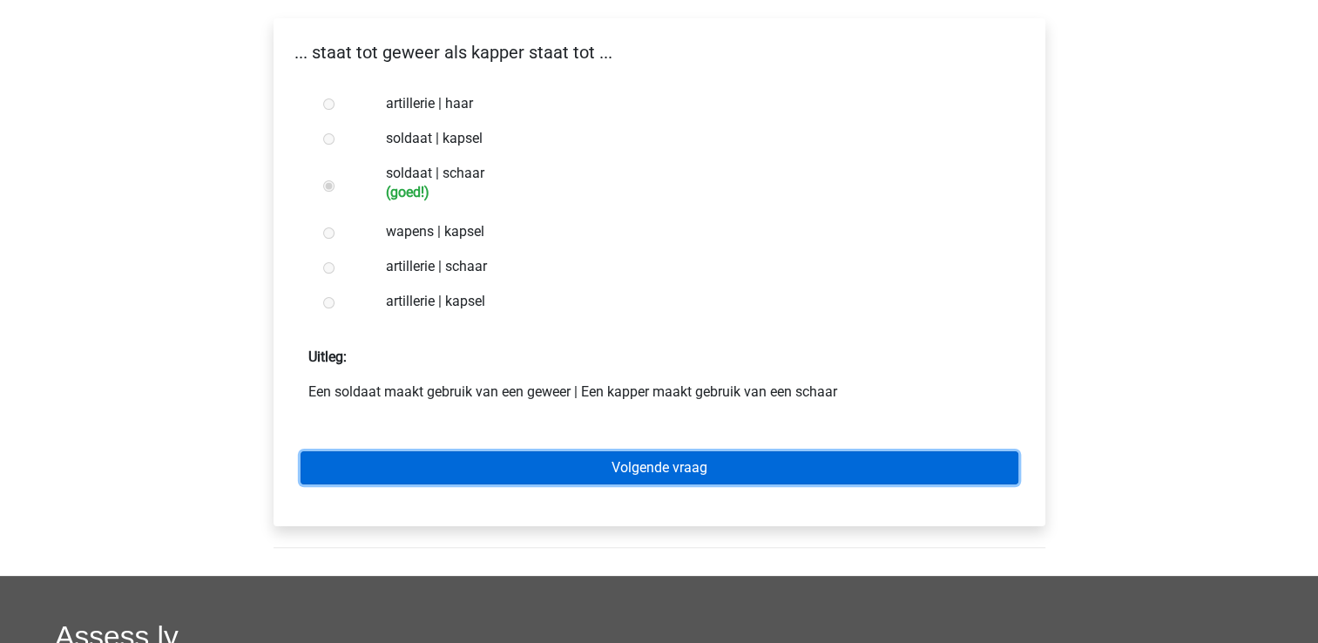
click at [413, 458] on link "Volgende vraag" at bounding box center [660, 467] width 718 height 33
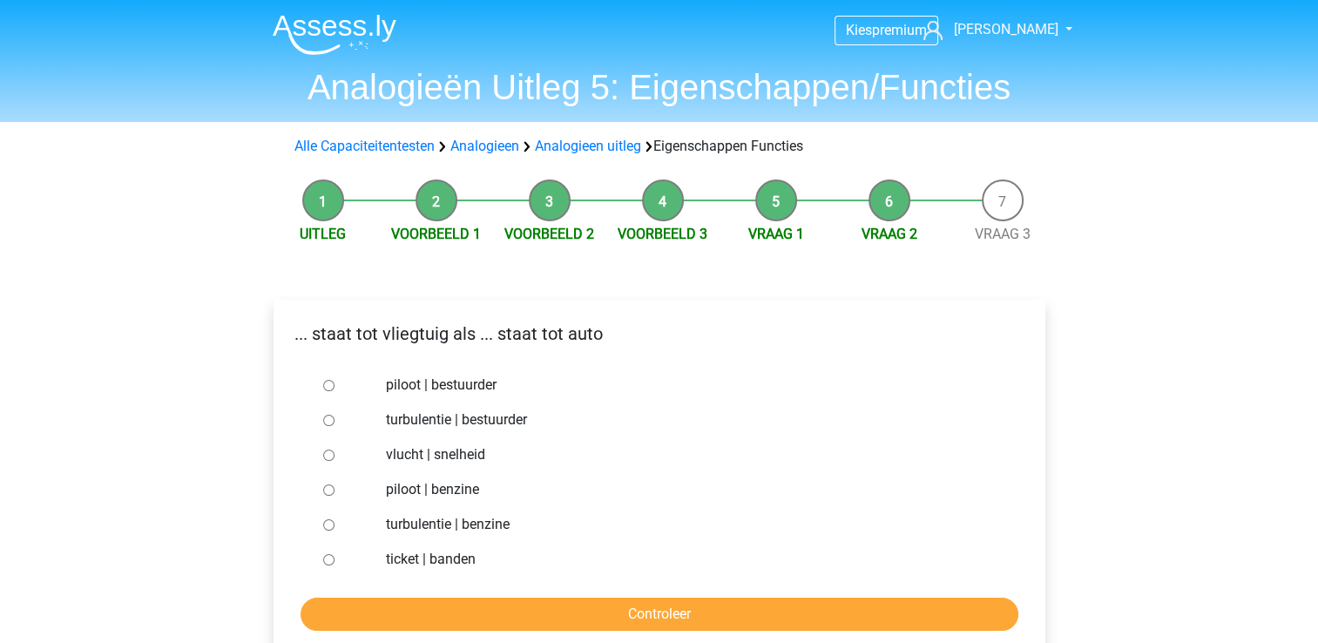
click at [326, 386] on input "piloot | bestuurder" at bounding box center [328, 385] width 11 height 11
radio input "true"
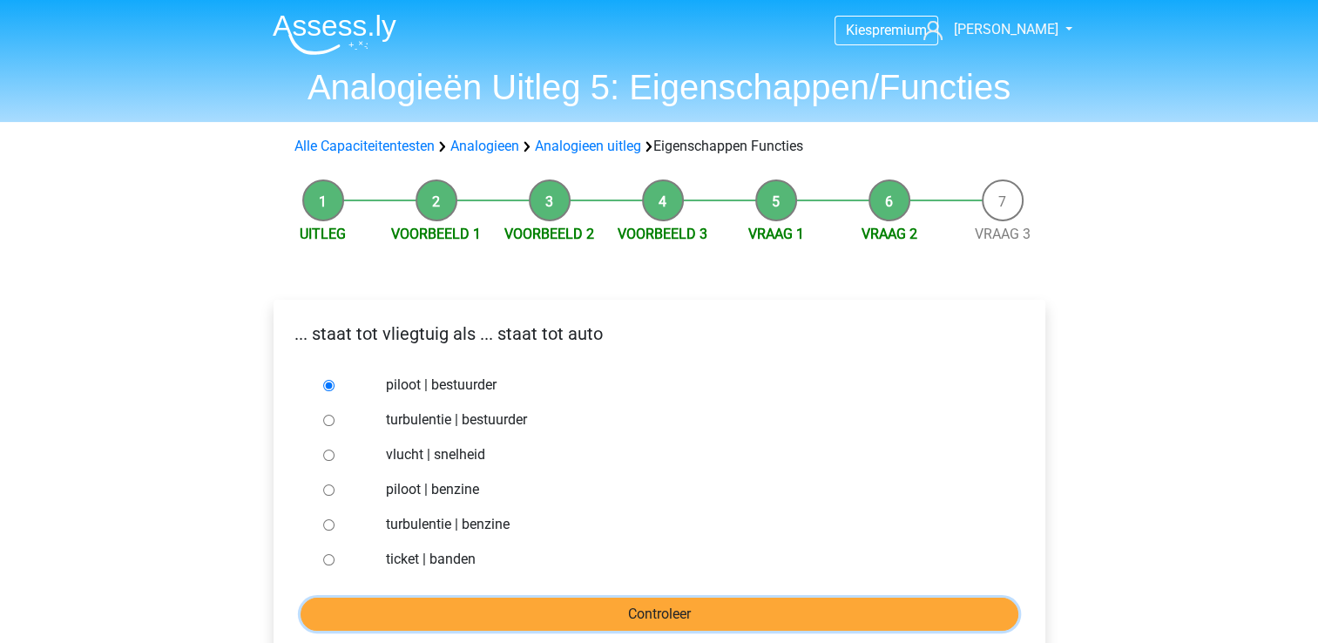
click at [423, 605] on input "Controleer" at bounding box center [660, 614] width 718 height 33
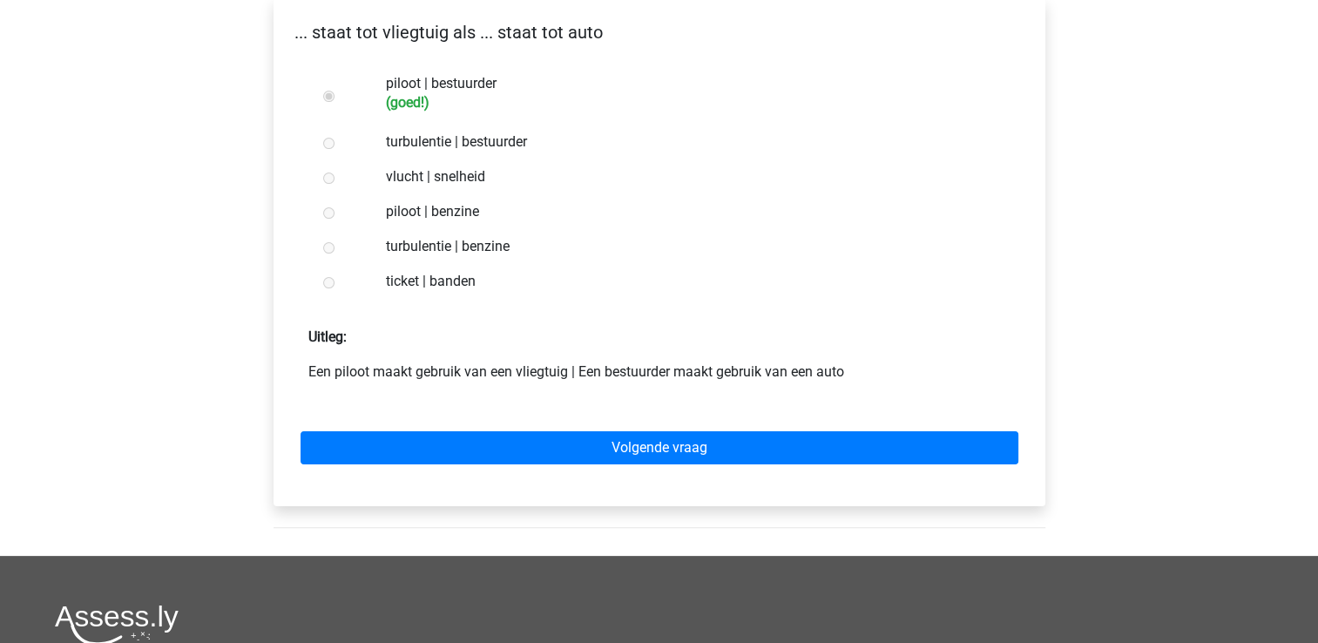
scroll to position [303, 0]
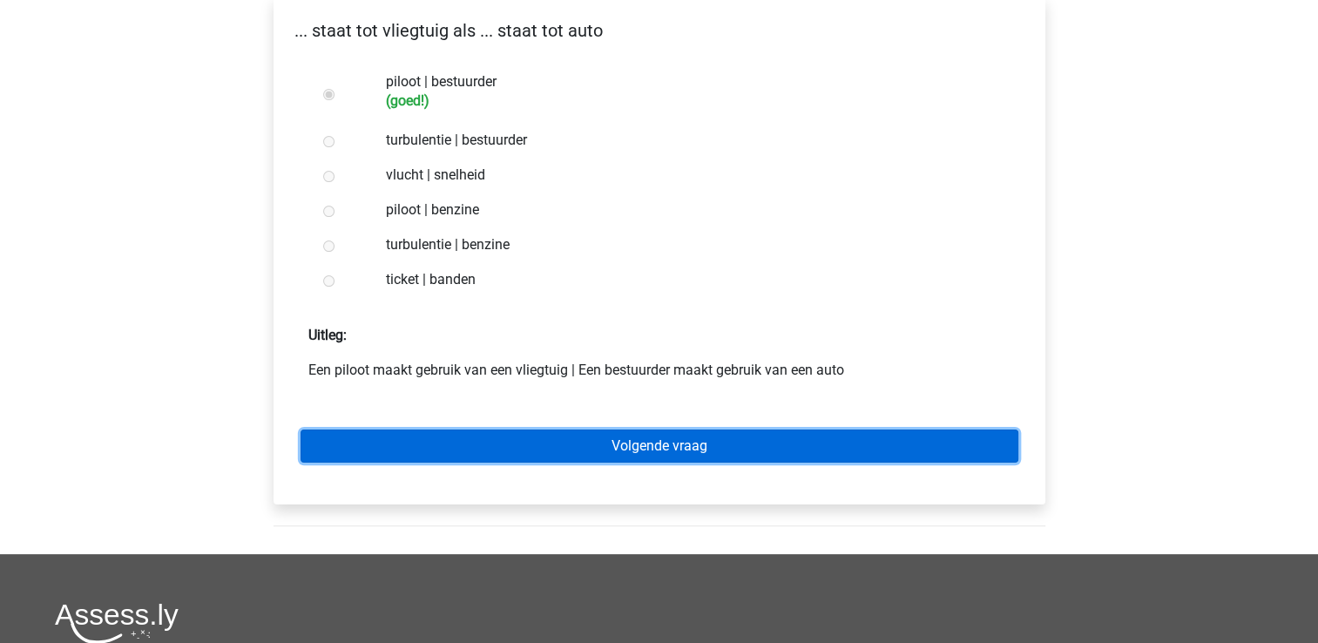
click at [526, 462] on link "Volgende vraag" at bounding box center [660, 445] width 718 height 33
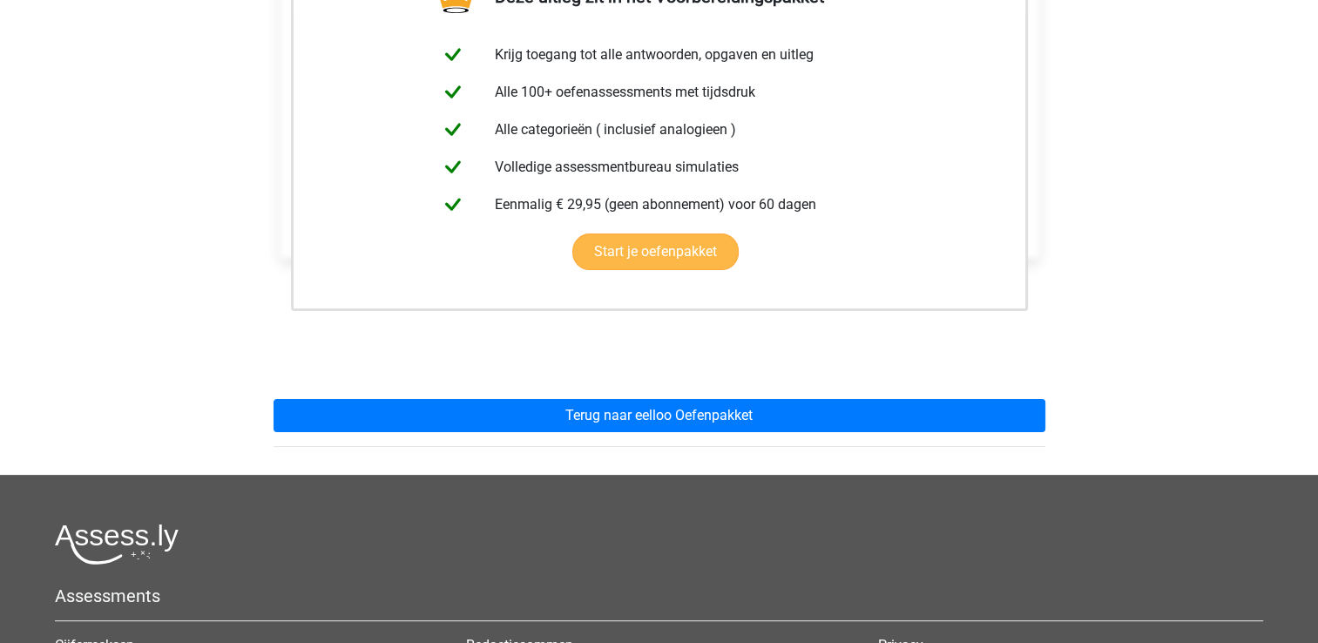
scroll to position [355, 0]
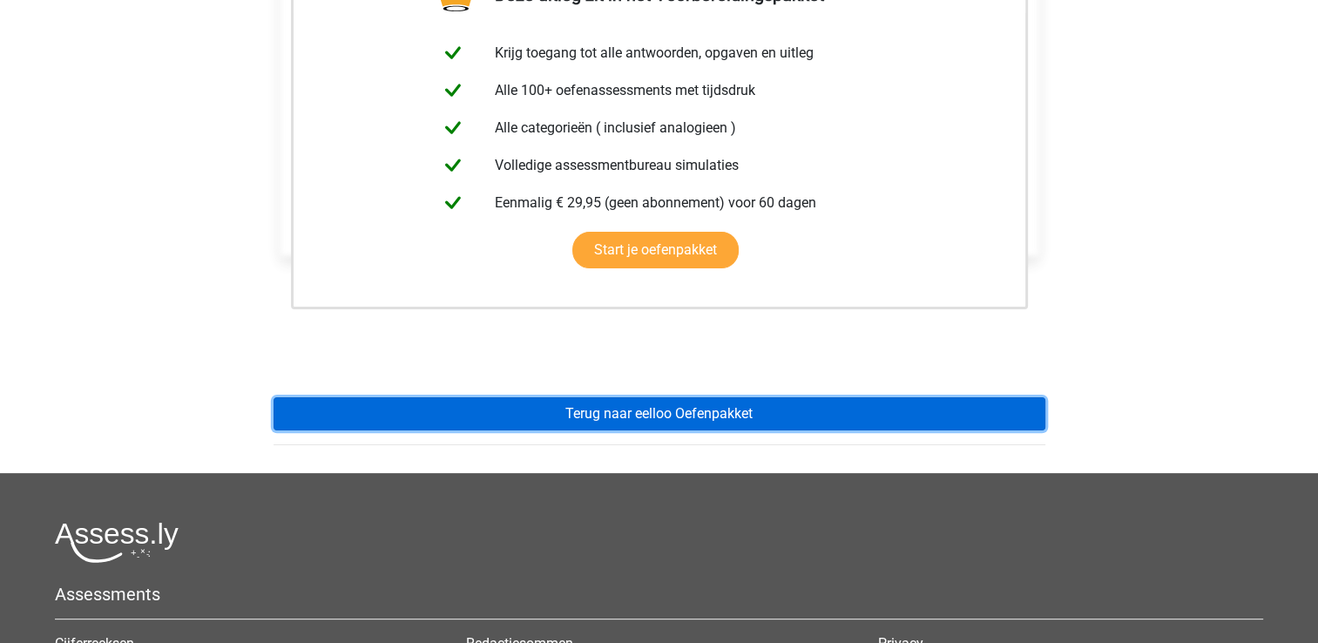
click at [447, 419] on link "Terug naar eelloo Oefenpakket" at bounding box center [660, 413] width 772 height 33
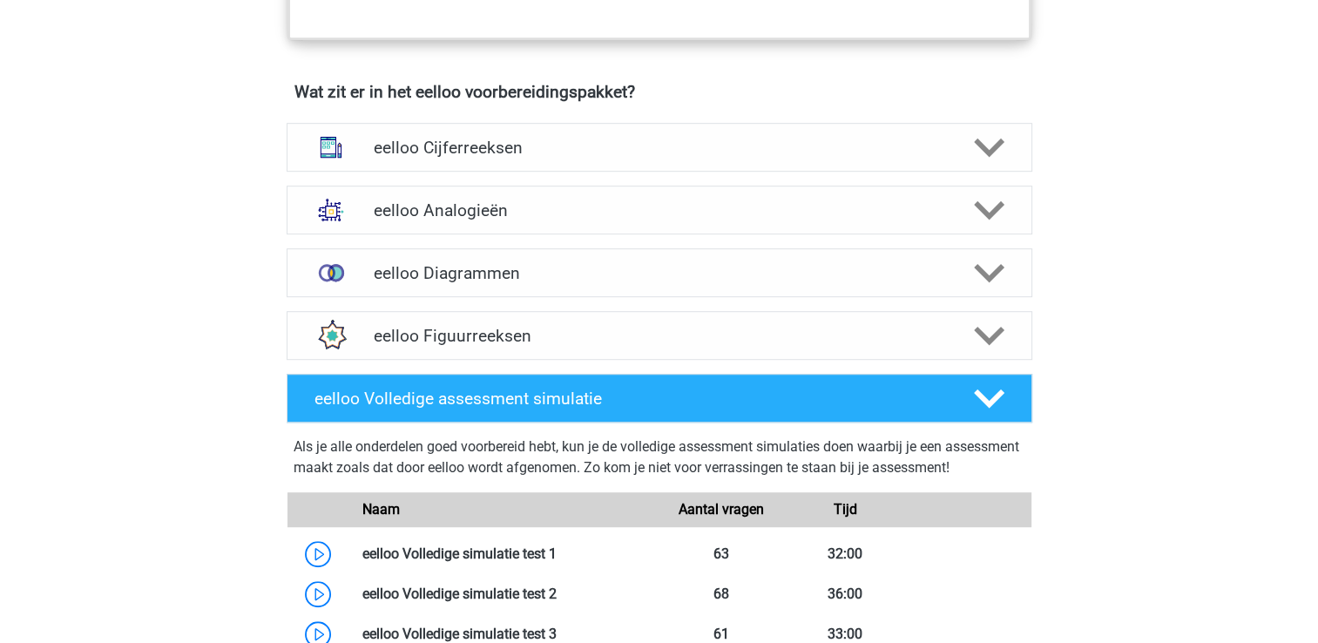
scroll to position [1058, 0]
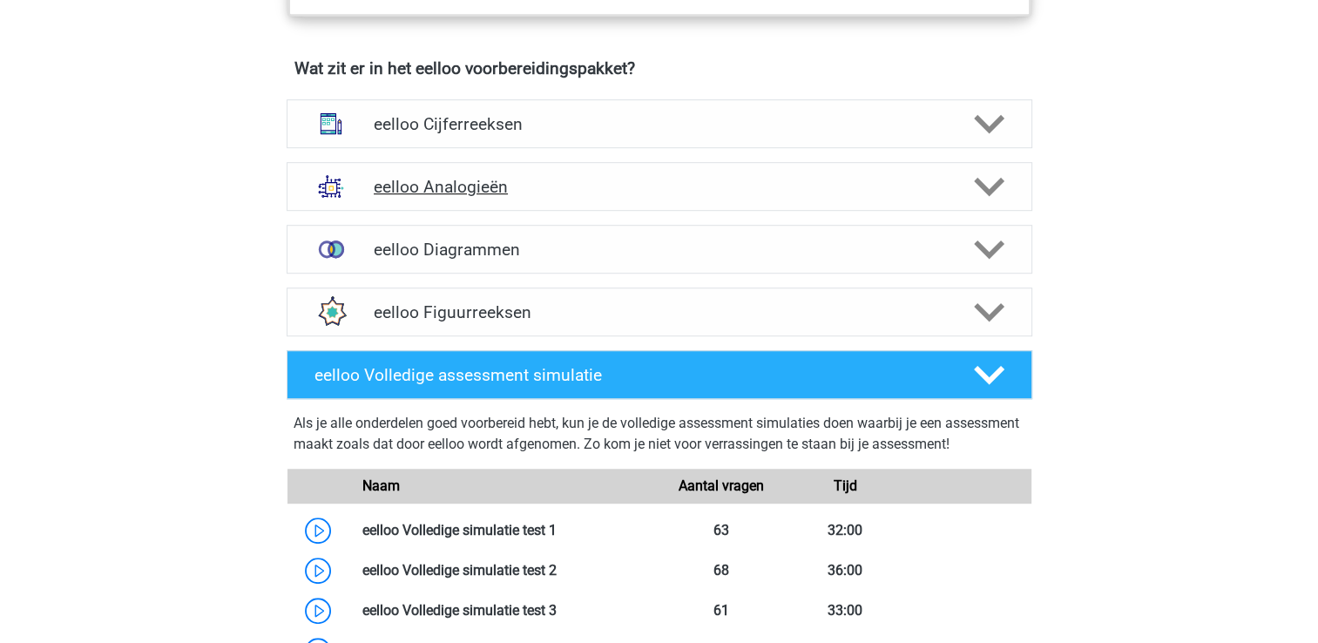
click at [477, 197] on h4 "eelloo Analogieën" at bounding box center [659, 187] width 571 height 20
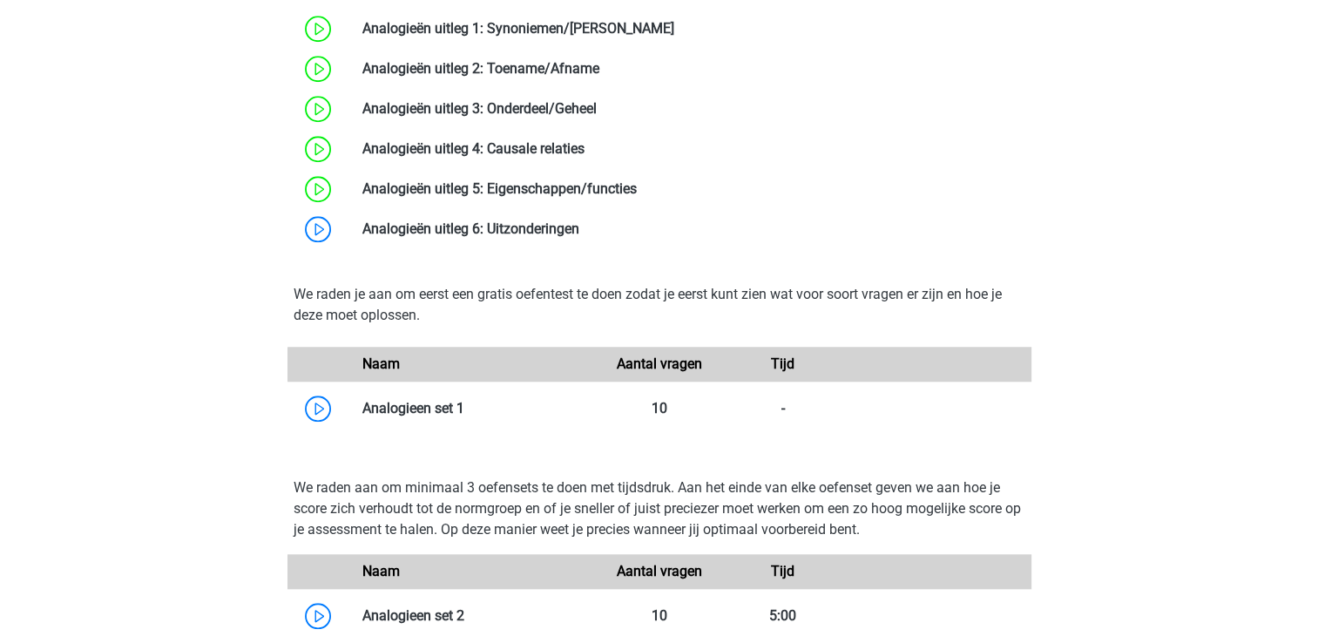
scroll to position [1535, 0]
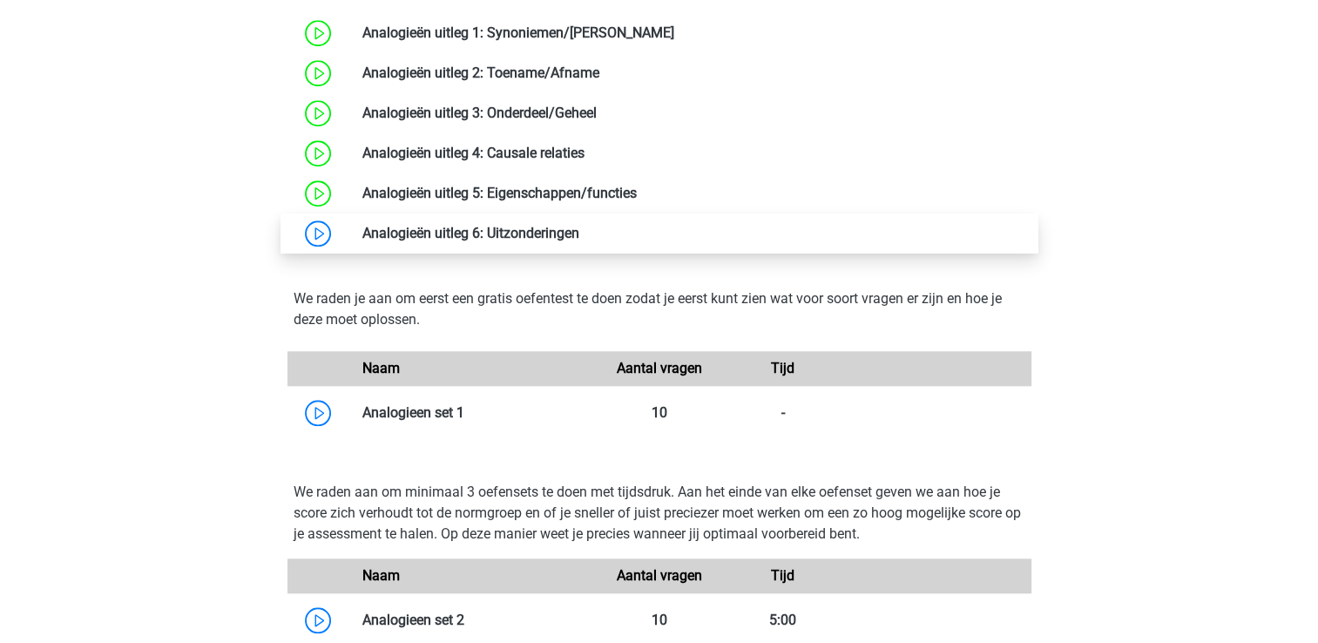
click at [579, 241] on link at bounding box center [579, 233] width 0 height 17
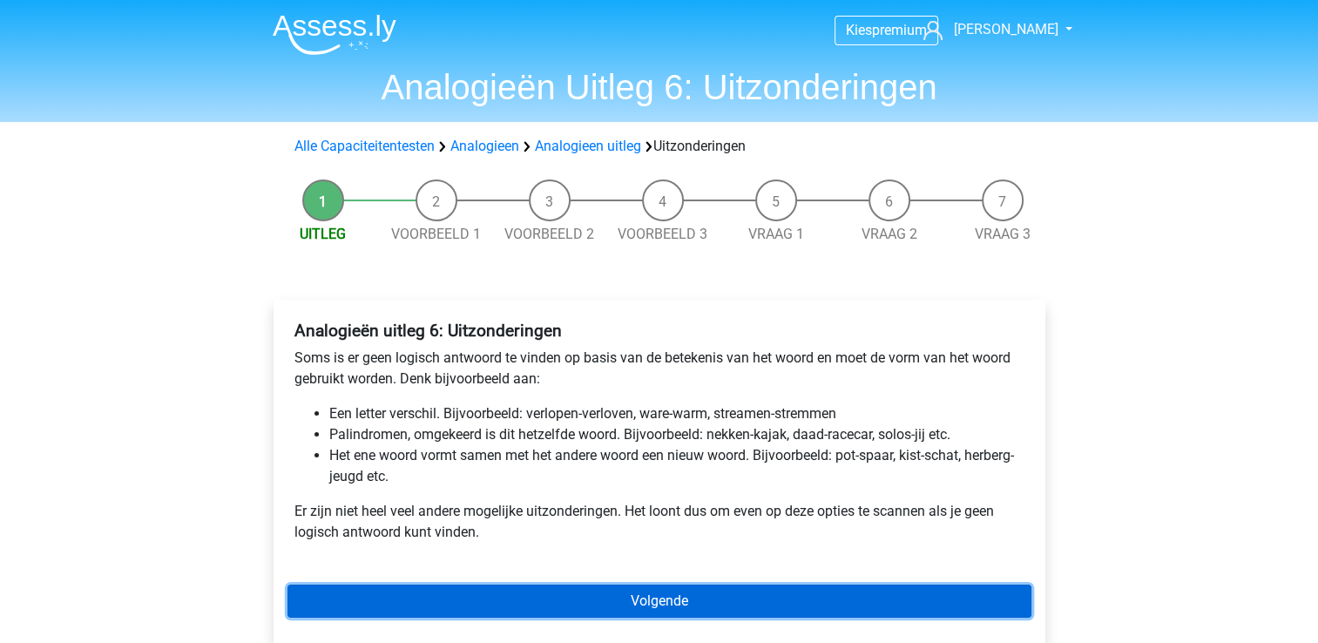
click at [402, 598] on link "Volgende" at bounding box center [659, 601] width 744 height 33
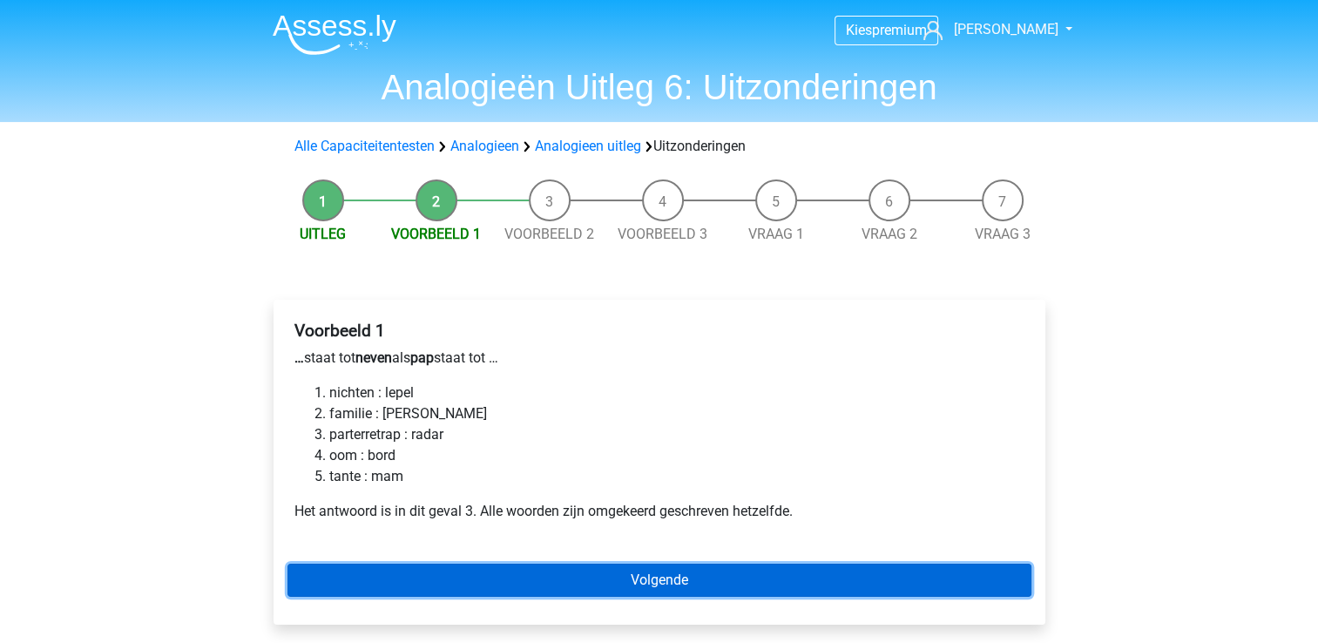
click at [446, 582] on link "Volgende" at bounding box center [659, 580] width 744 height 33
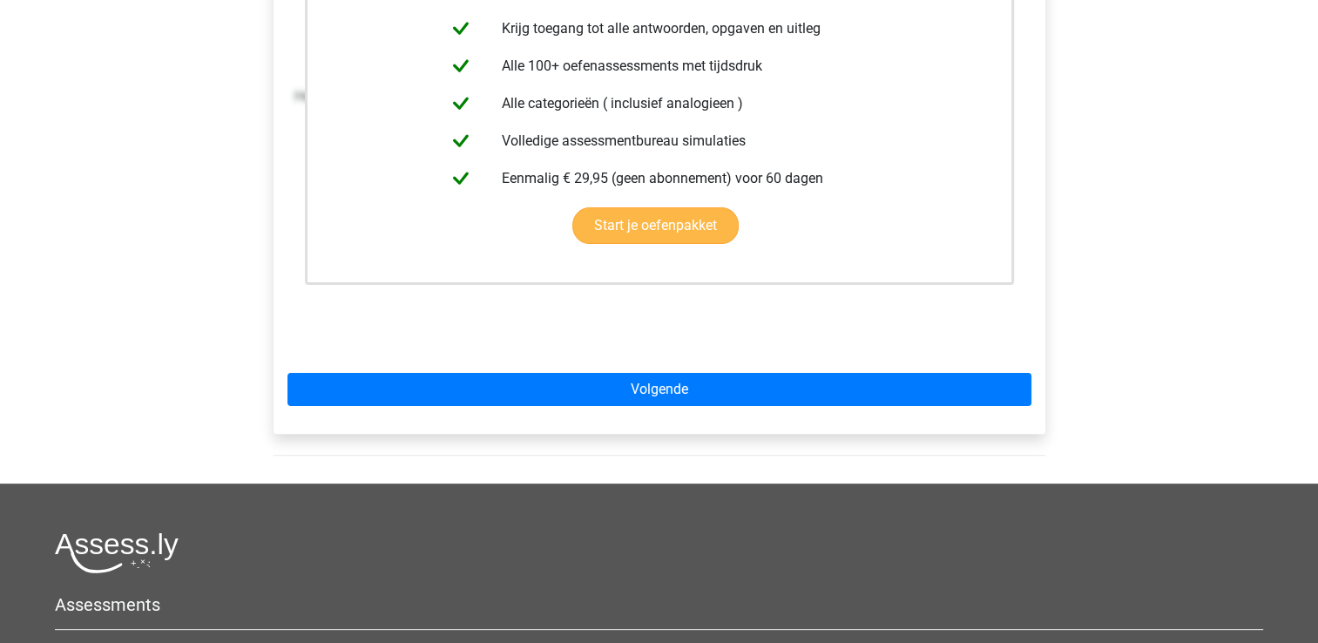
scroll to position [421, 0]
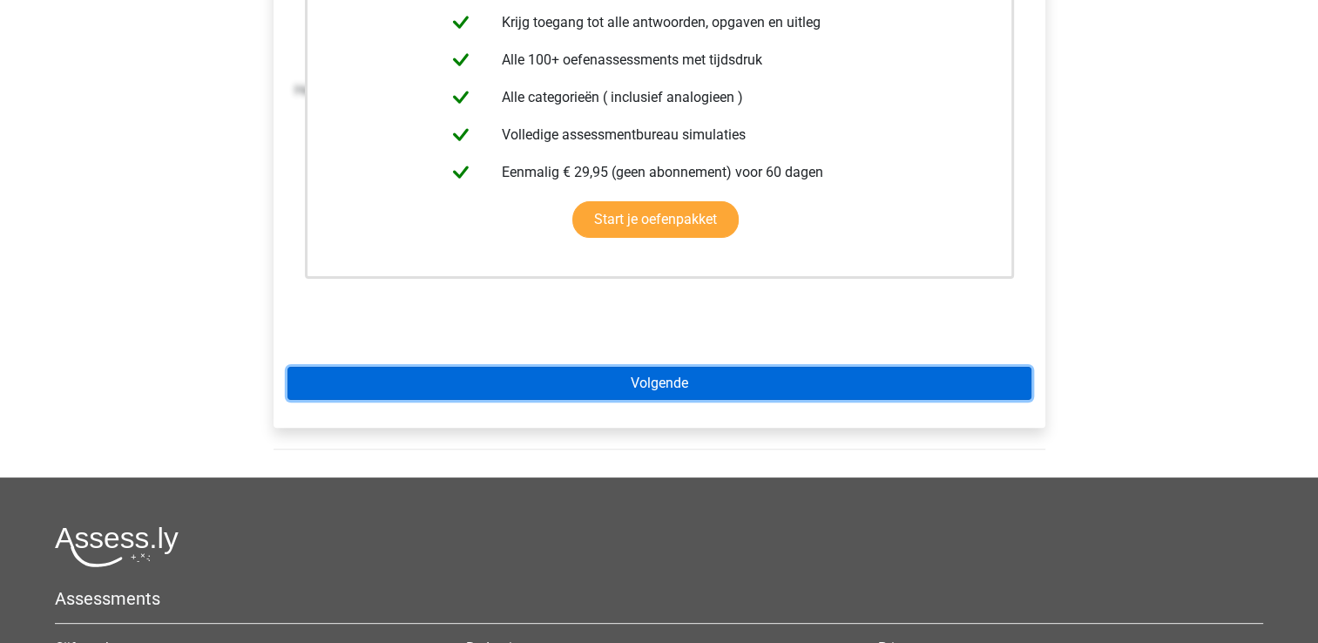
click at [500, 371] on link "Volgende" at bounding box center [659, 383] width 744 height 33
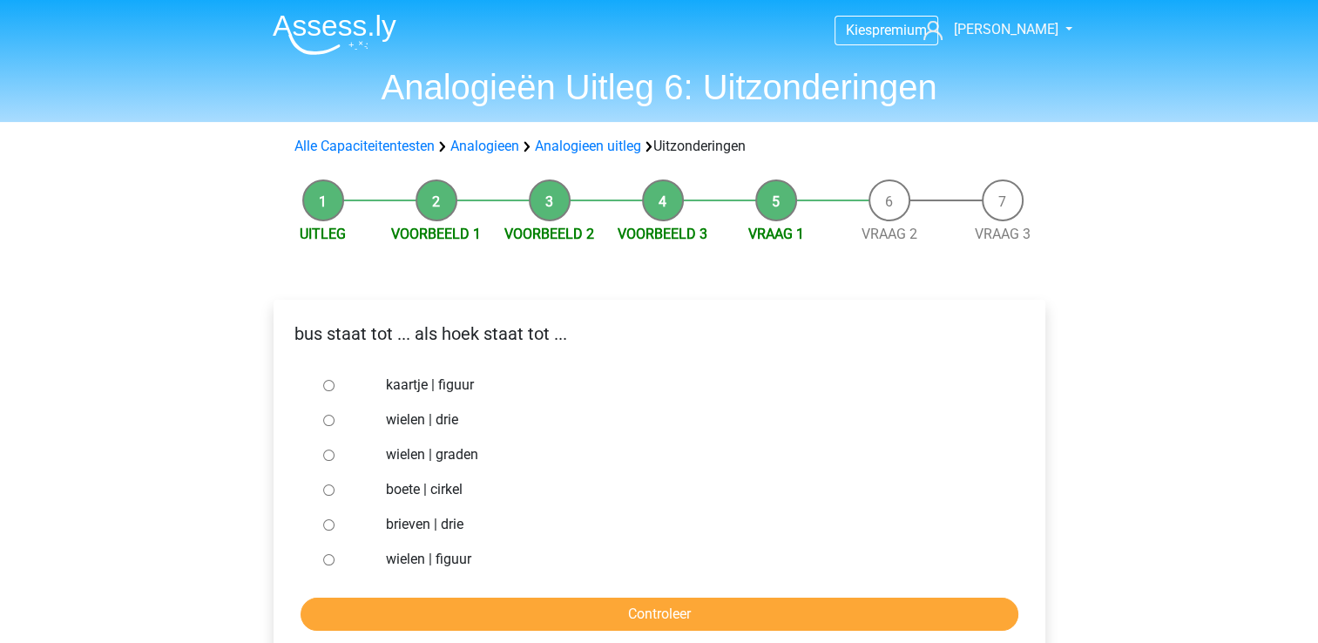
click at [454, 386] on label "kaartje | figuur" at bounding box center [687, 385] width 603 height 21
click at [335, 386] on input "kaartje | figuur" at bounding box center [328, 385] width 11 height 11
radio input "true"
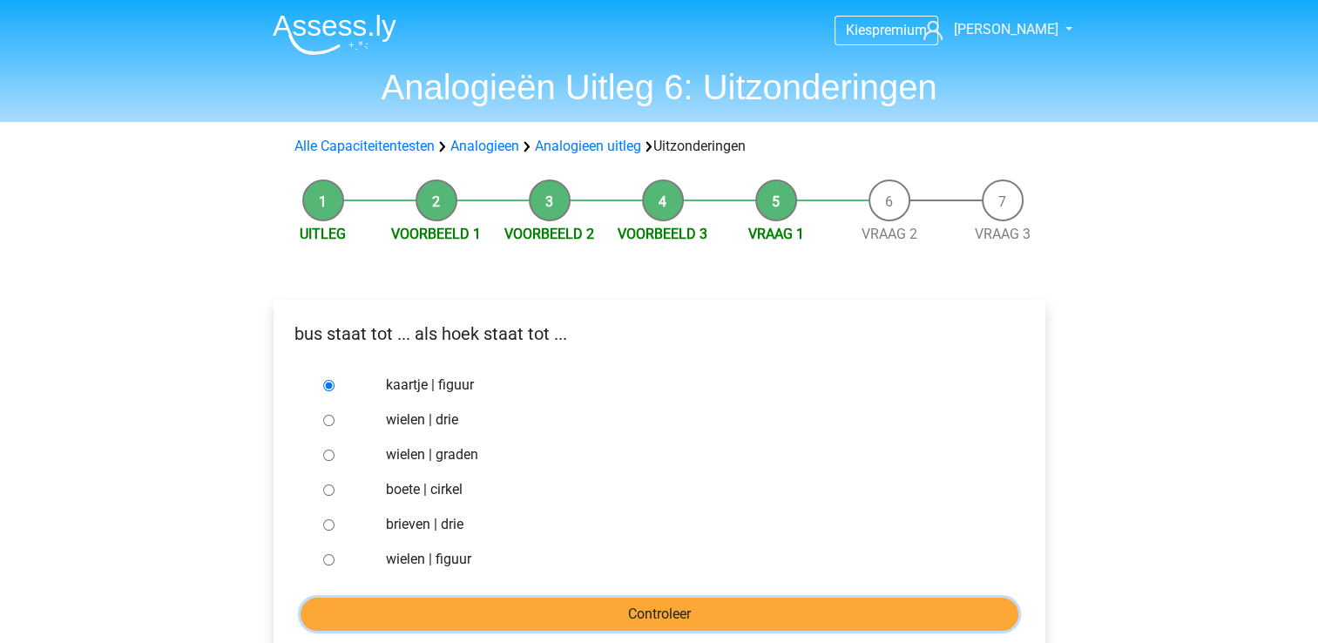
click at [558, 619] on input "Controleer" at bounding box center [660, 614] width 718 height 33
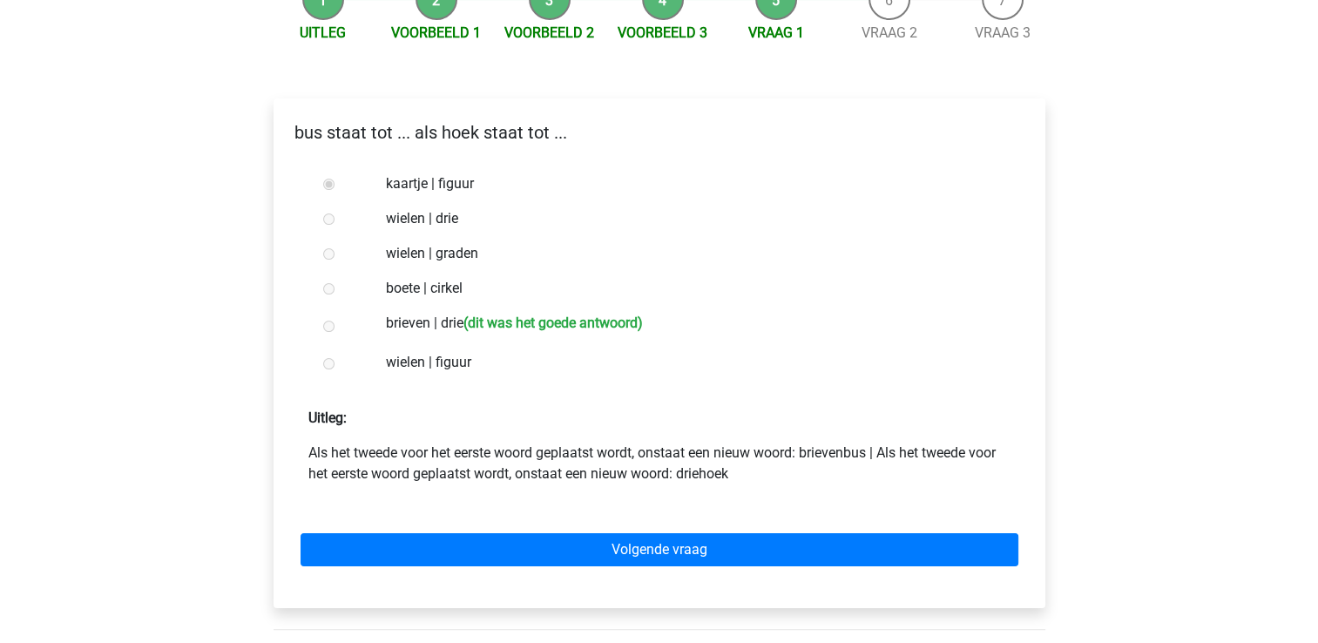
scroll to position [195, 0]
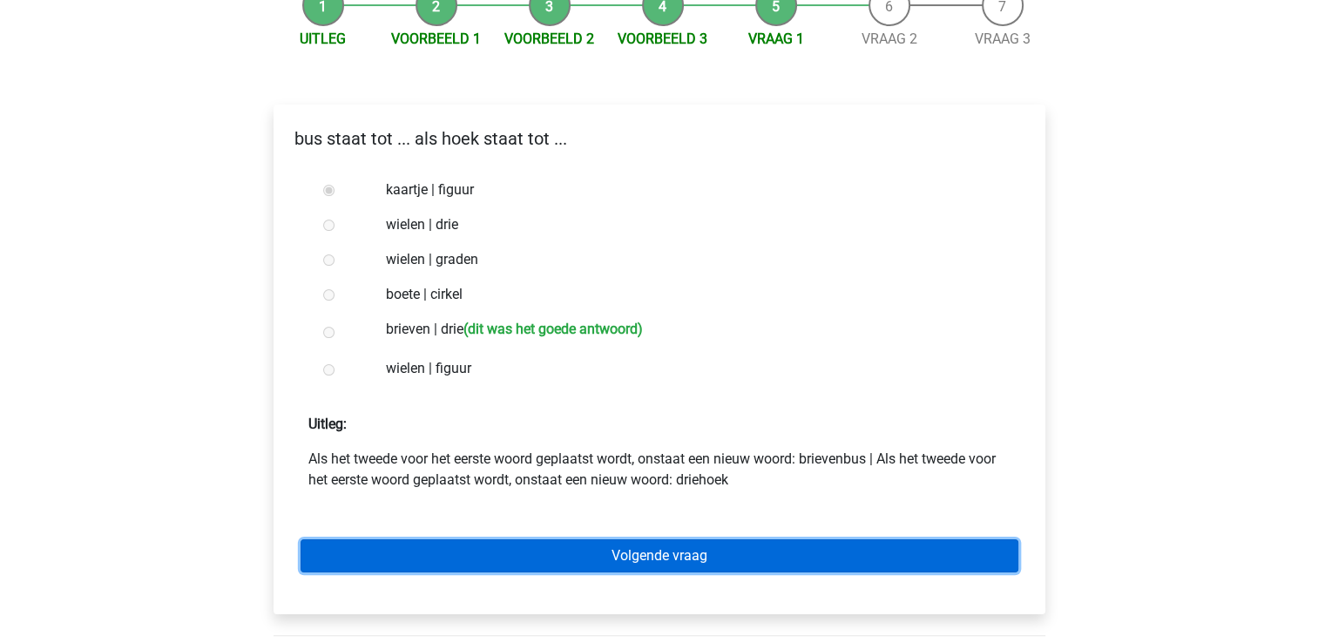
click at [698, 559] on link "Volgende vraag" at bounding box center [660, 555] width 718 height 33
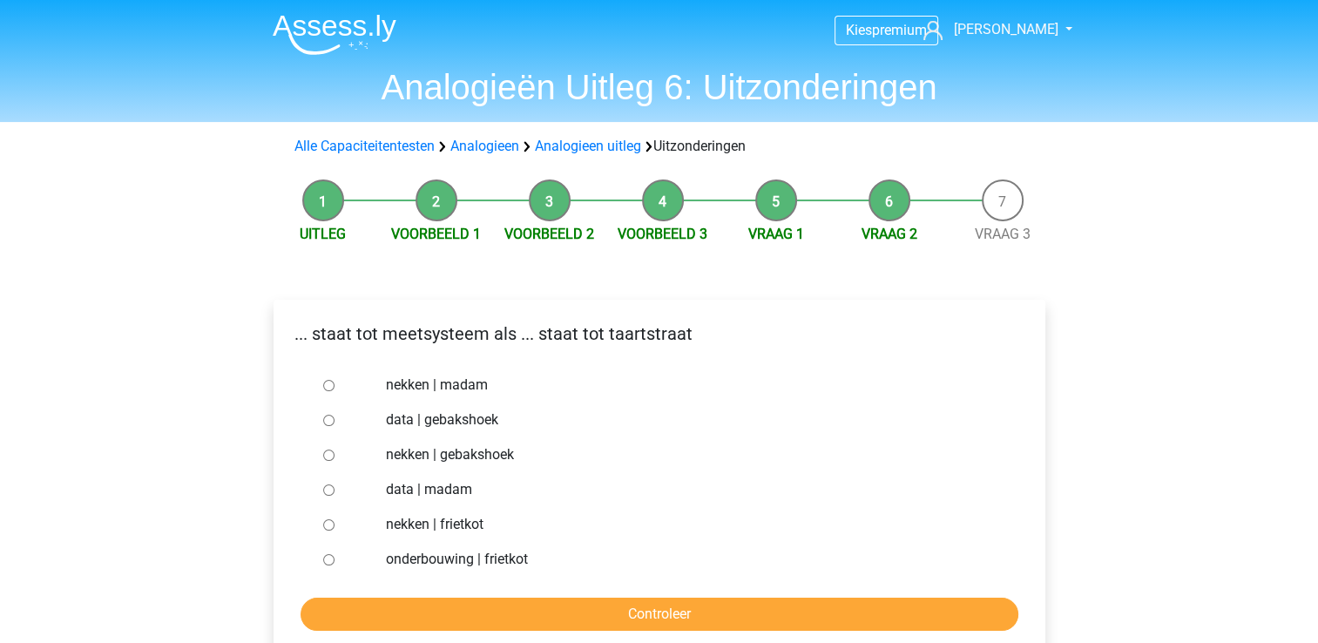
click at [325, 383] on input "nekken | madam" at bounding box center [328, 385] width 11 height 11
radio input "true"
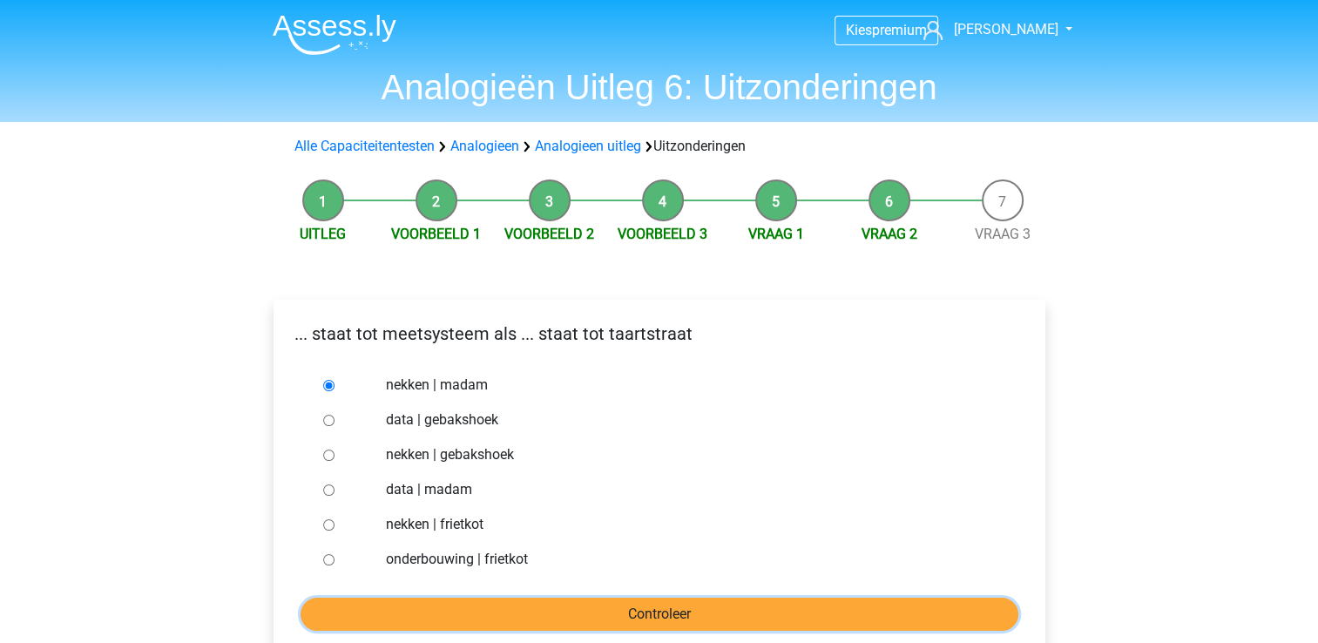
click at [498, 612] on input "Controleer" at bounding box center [660, 614] width 718 height 33
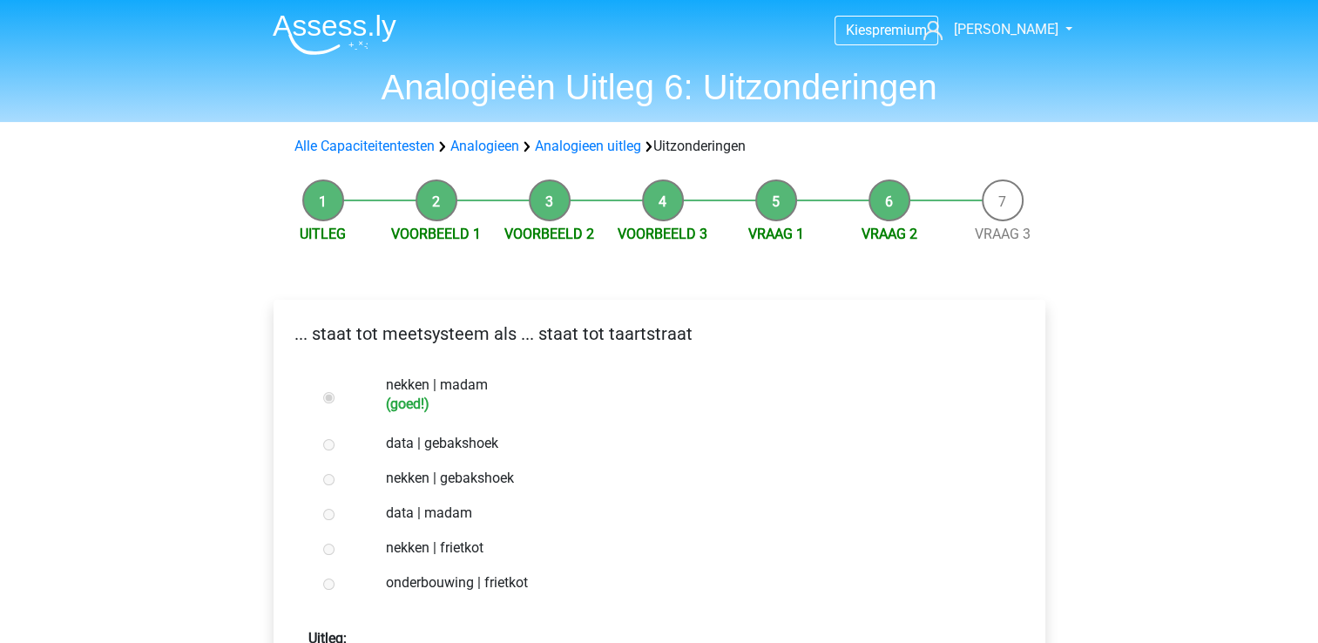
scroll to position [432, 0]
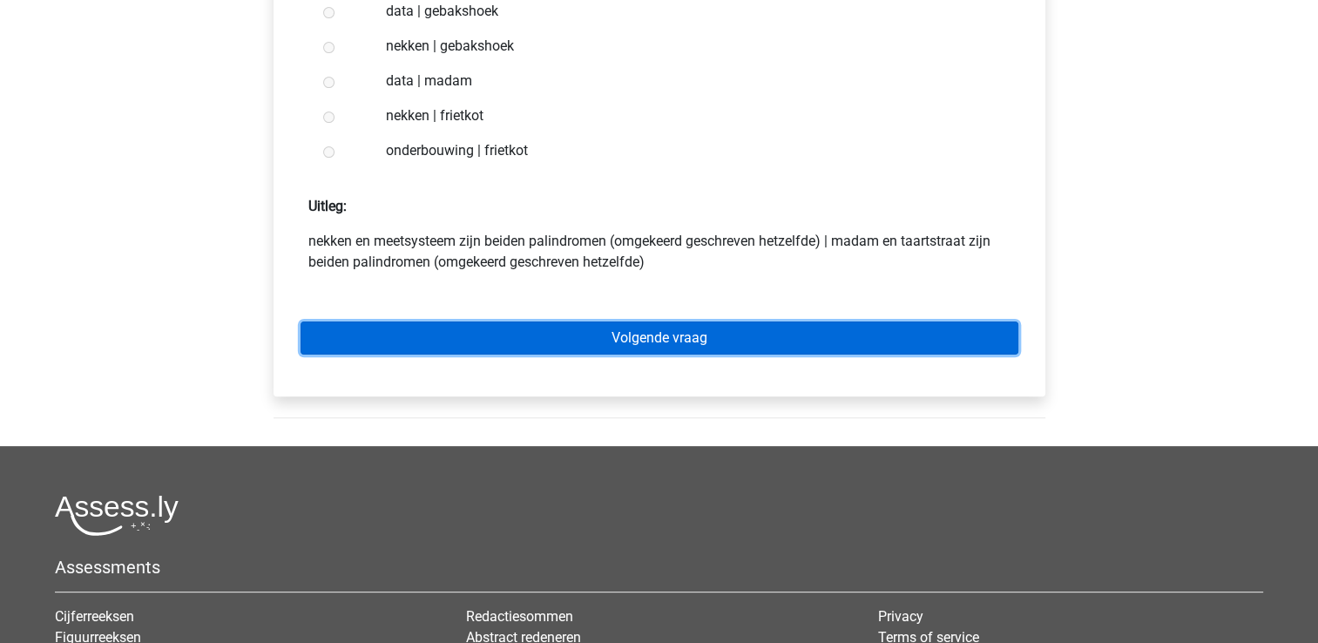
click at [593, 339] on link "Volgende vraag" at bounding box center [660, 337] width 718 height 33
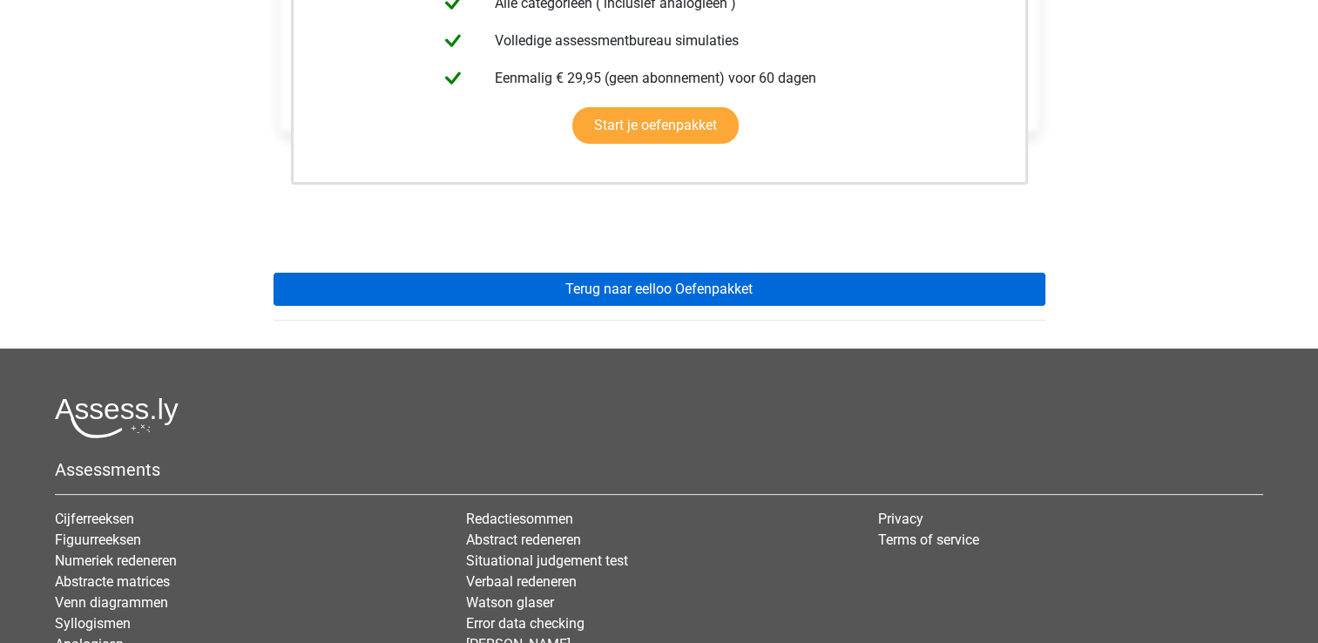
scroll to position [481, 0]
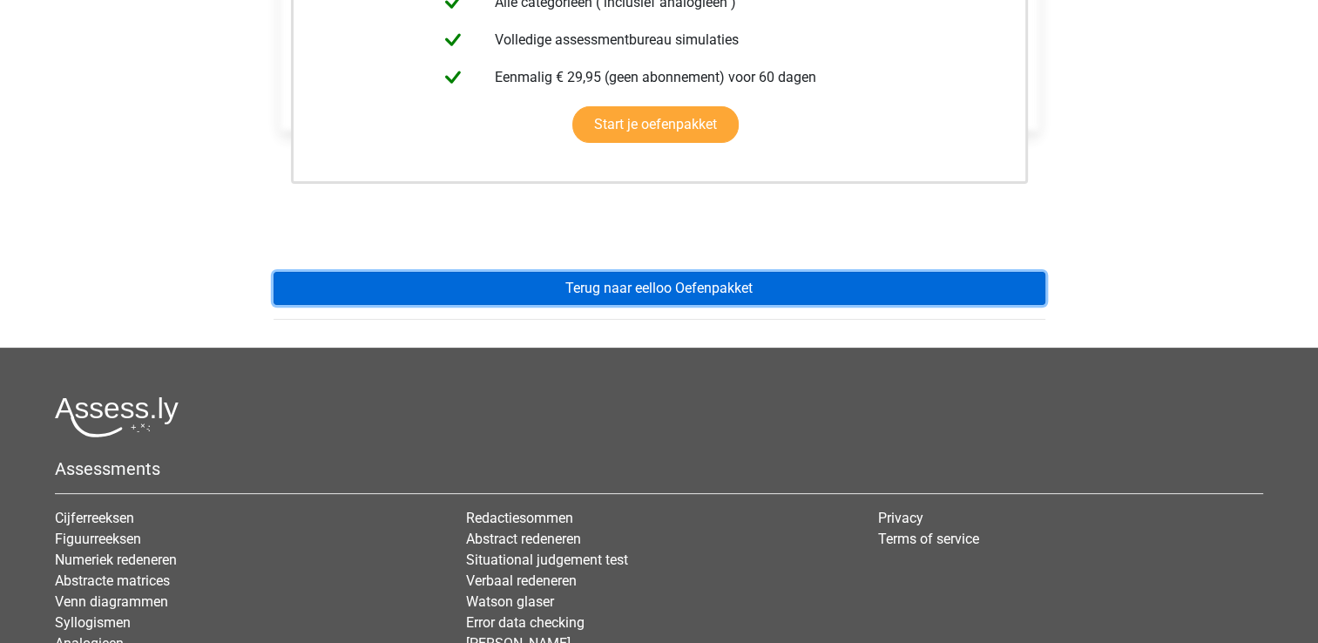
click at [648, 290] on link "Terug naar eelloo Oefenpakket" at bounding box center [660, 288] width 772 height 33
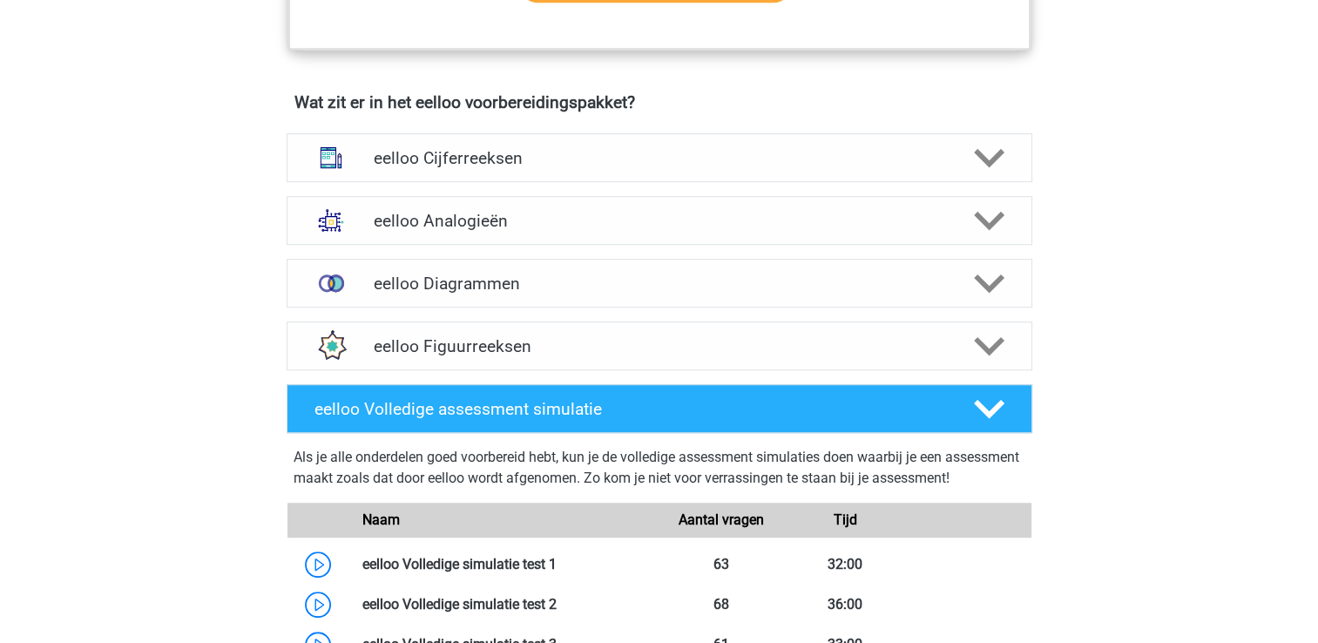
scroll to position [1070, 0]
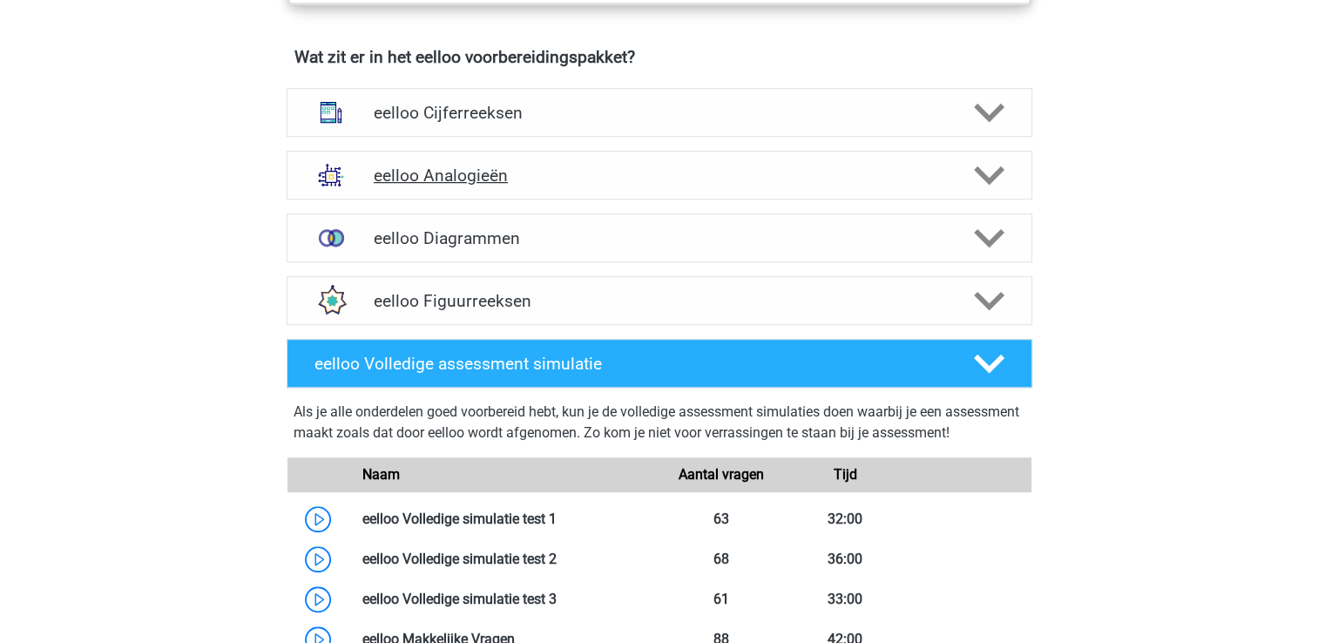
click at [582, 183] on h4 "eelloo Analogieën" at bounding box center [659, 176] width 571 height 20
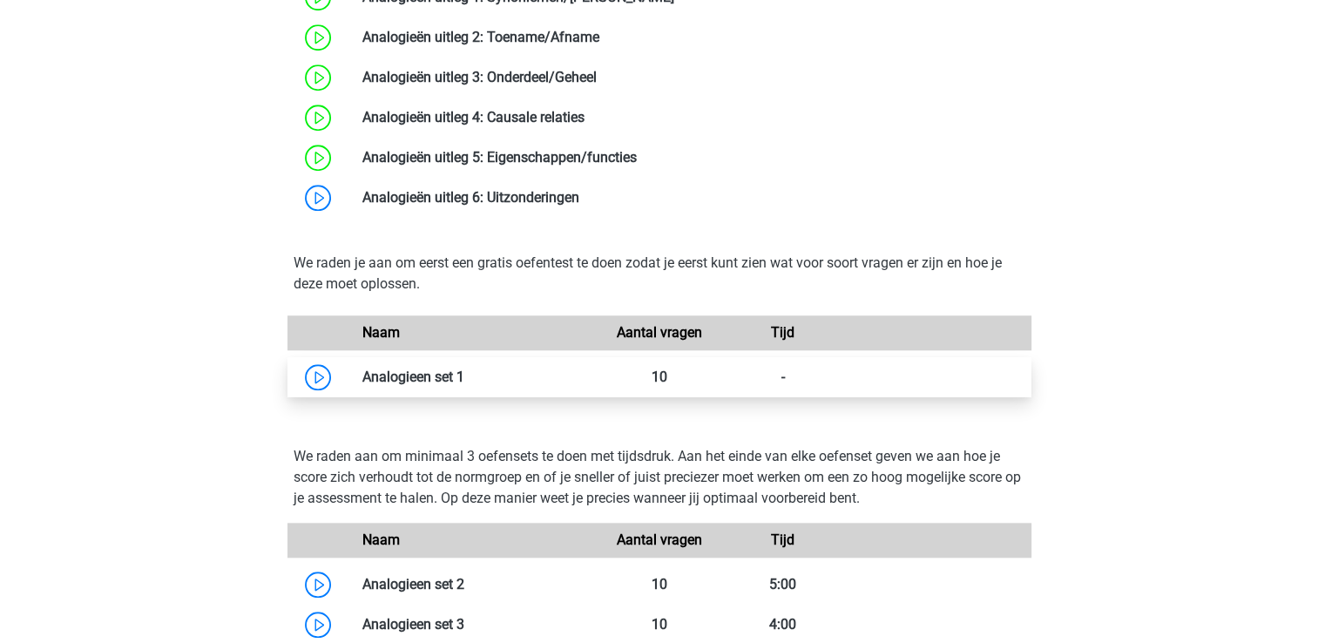
scroll to position [1676, 0]
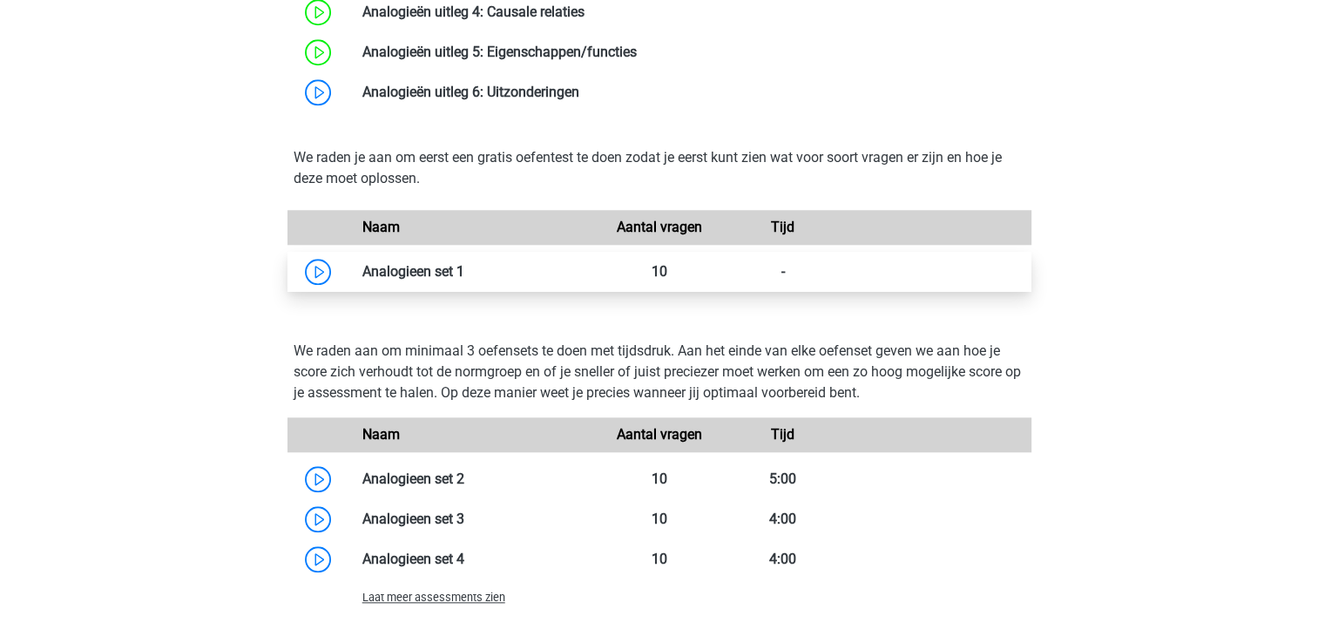
click at [464, 279] on link at bounding box center [464, 271] width 0 height 17
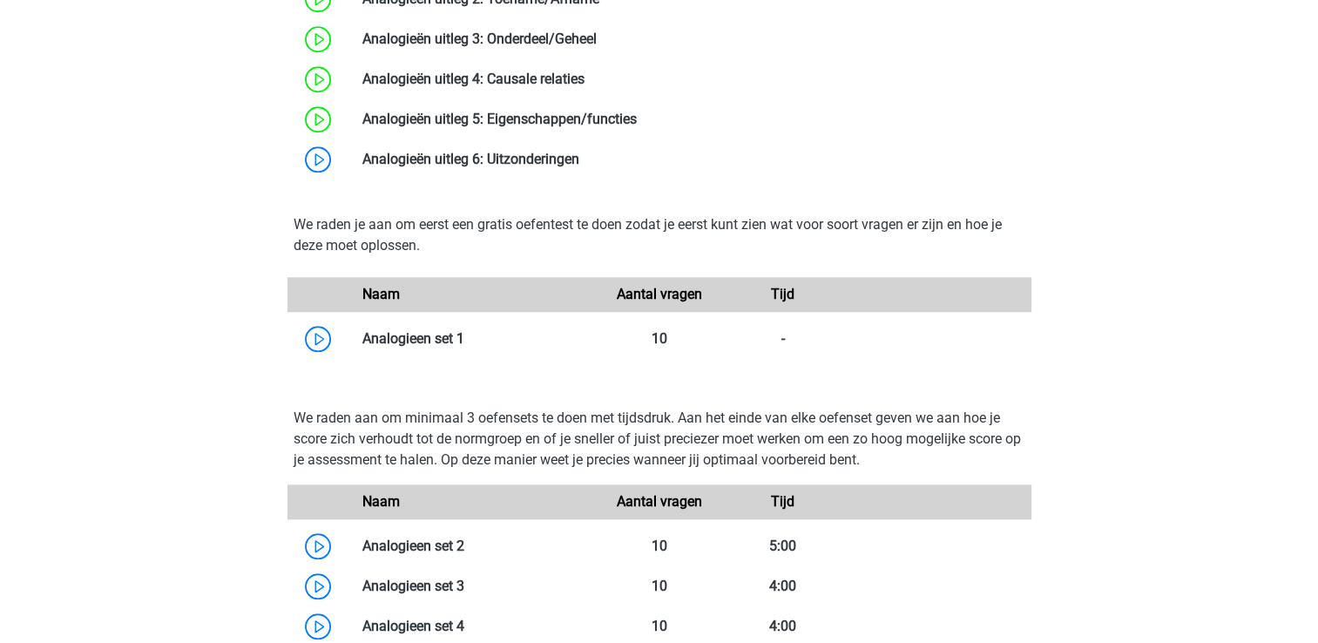
scroll to position [1780, 0]
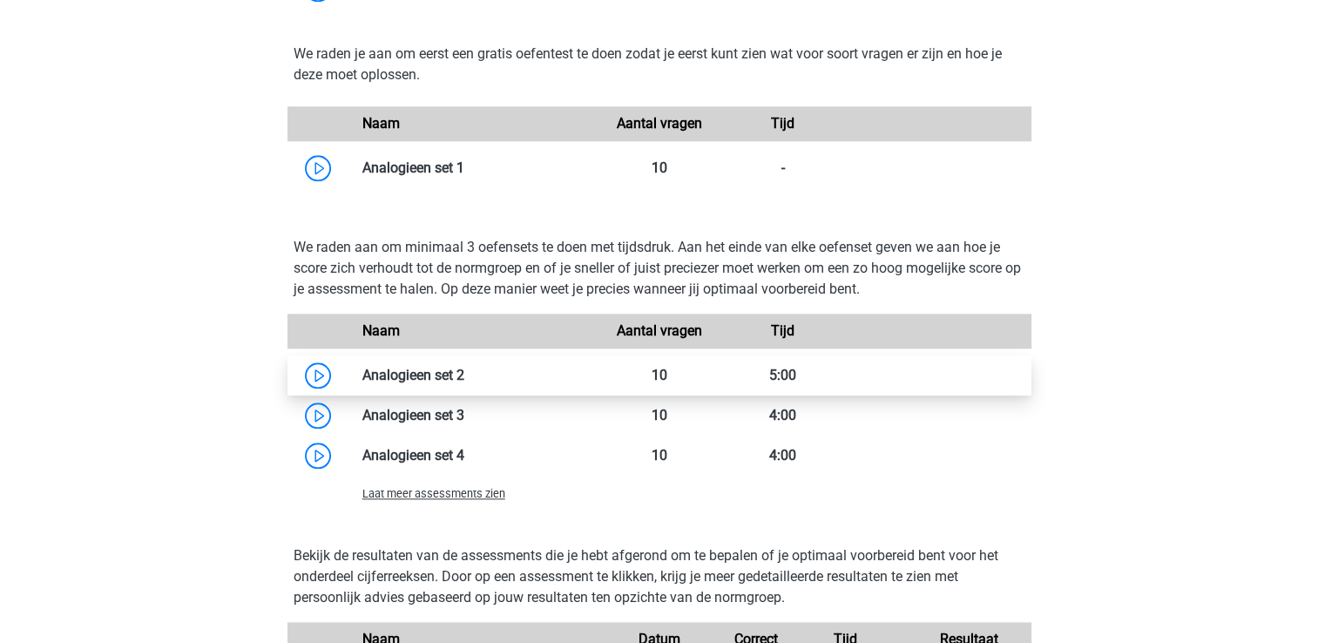
click at [464, 383] on link at bounding box center [464, 375] width 0 height 17
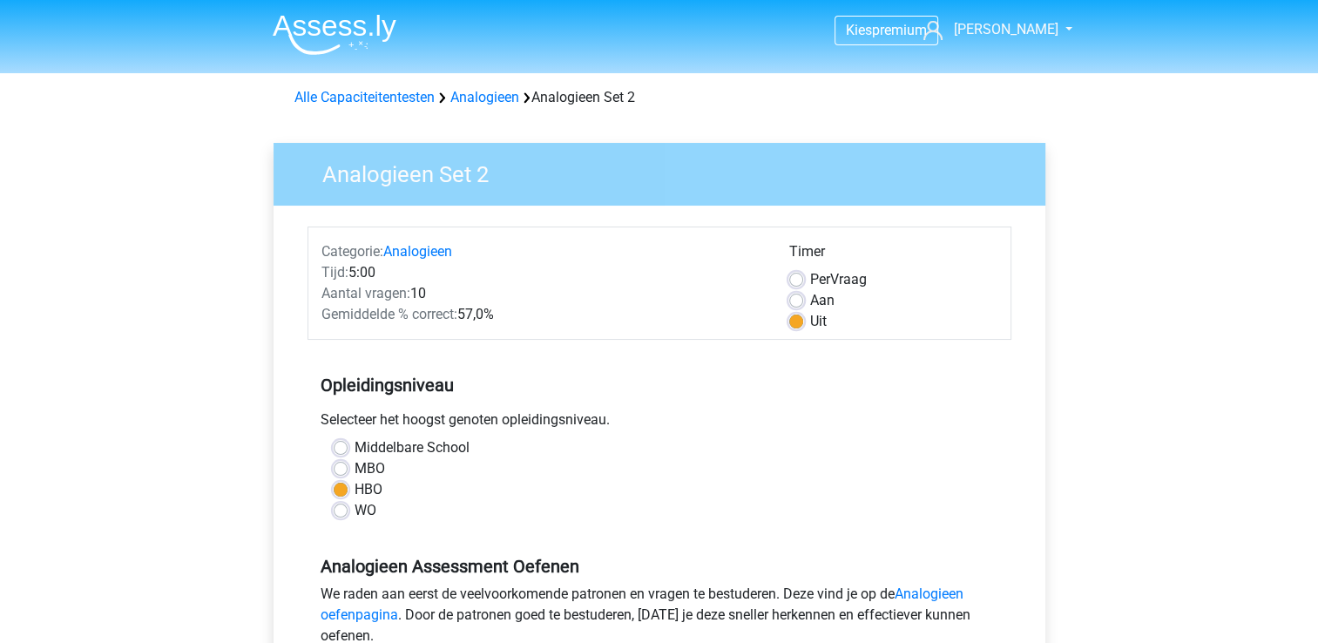
scroll to position [309, 0]
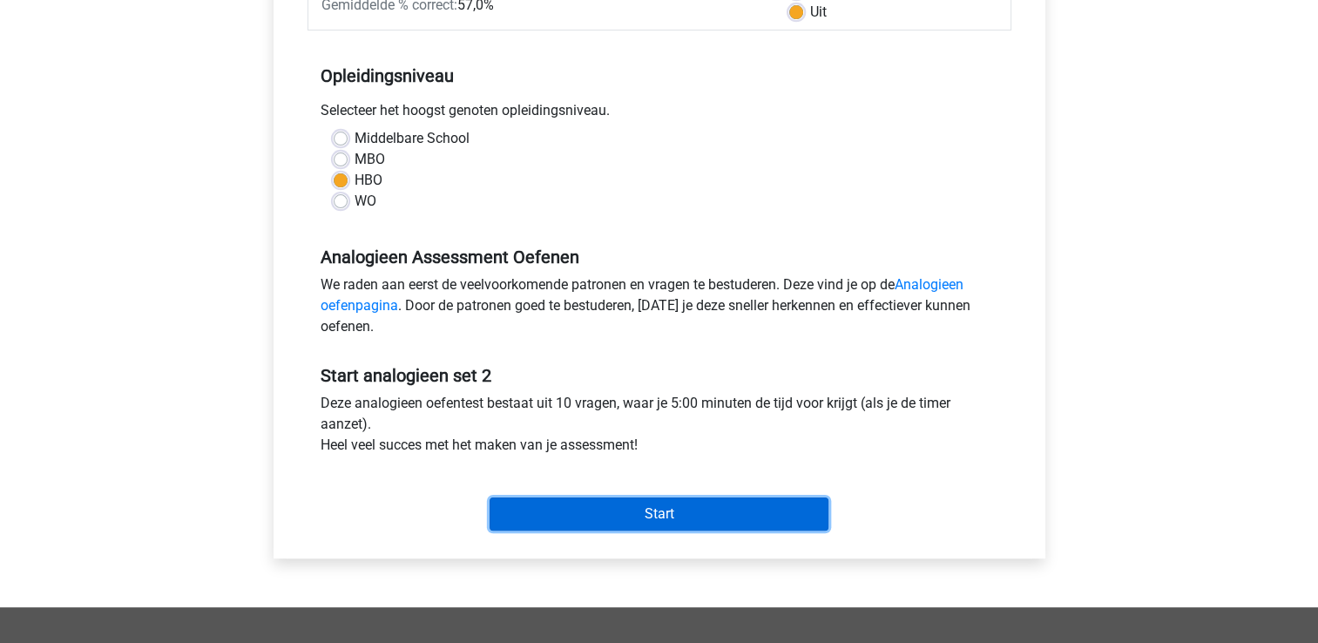
click at [606, 527] on input "Start" at bounding box center [659, 513] width 339 height 33
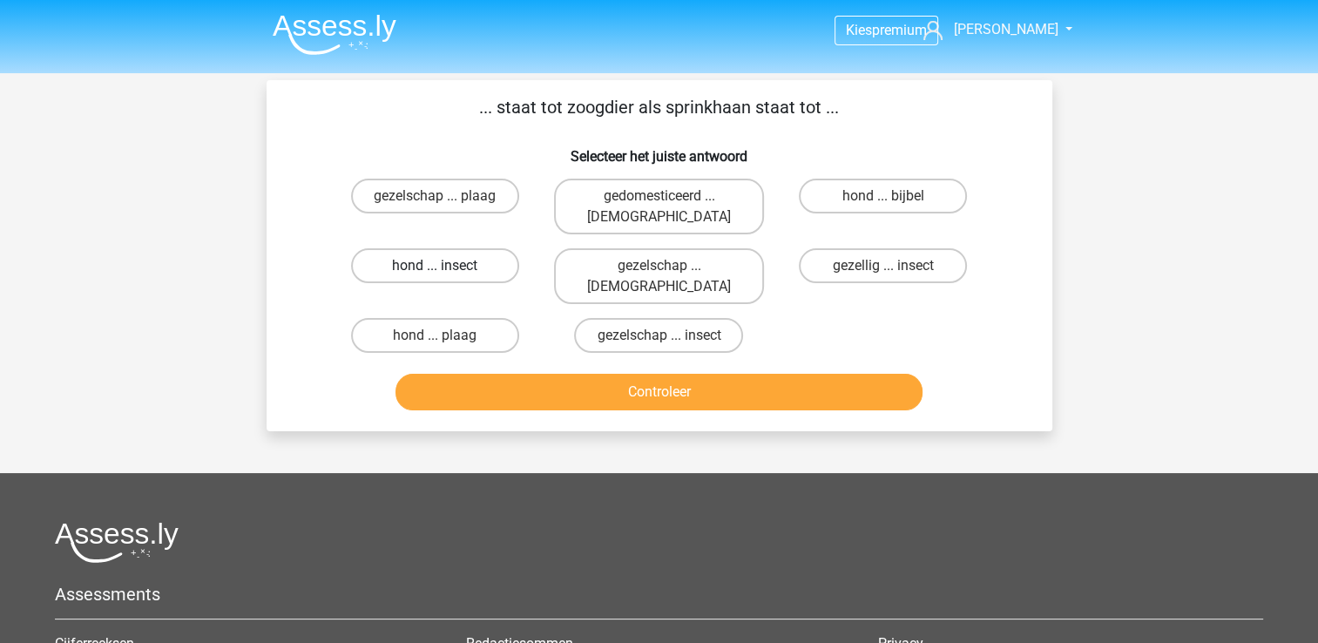
click at [458, 249] on label "hond ... insect" at bounding box center [435, 265] width 168 height 35
click at [446, 266] on input "hond ... insect" at bounding box center [440, 271] width 11 height 11
radio input "true"
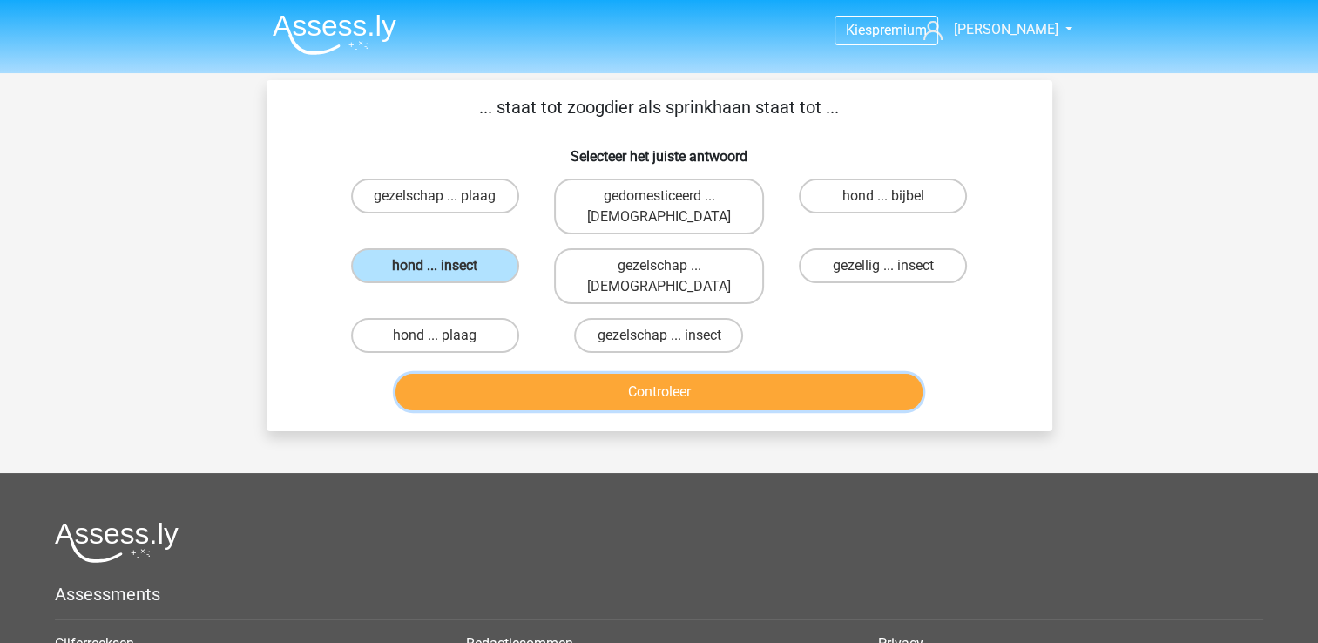
click at [583, 374] on button "Controleer" at bounding box center [658, 392] width 527 height 37
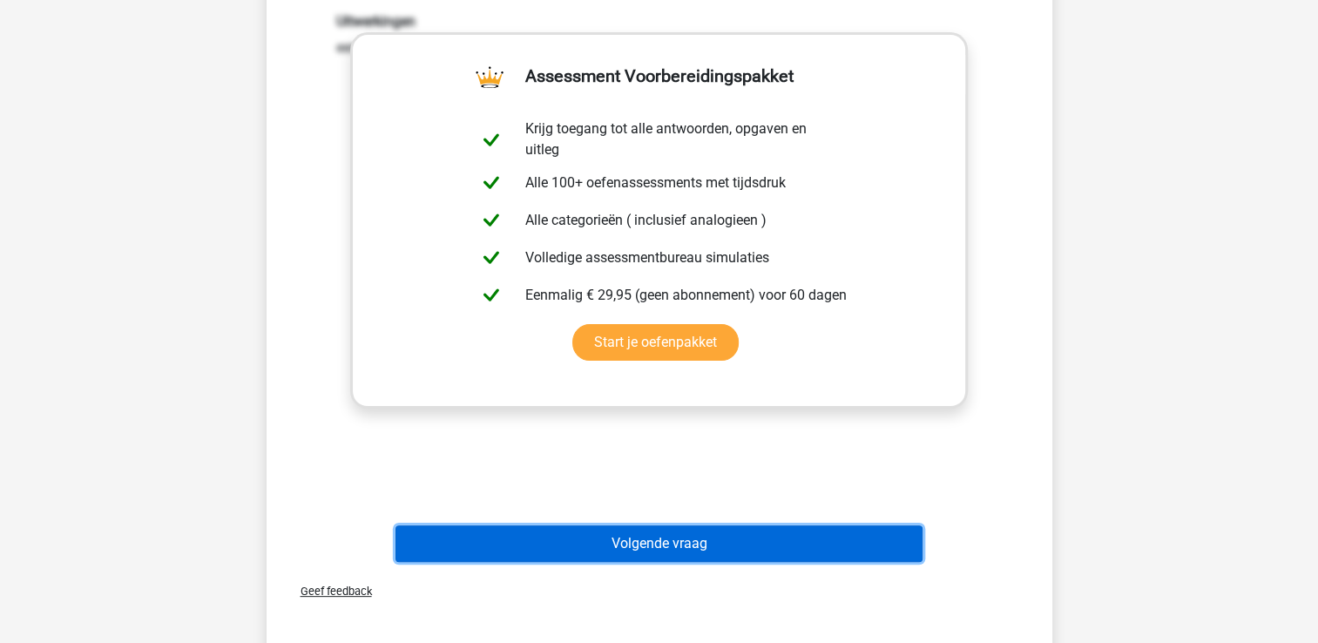
click at [669, 525] on button "Volgende vraag" at bounding box center [658, 543] width 527 height 37
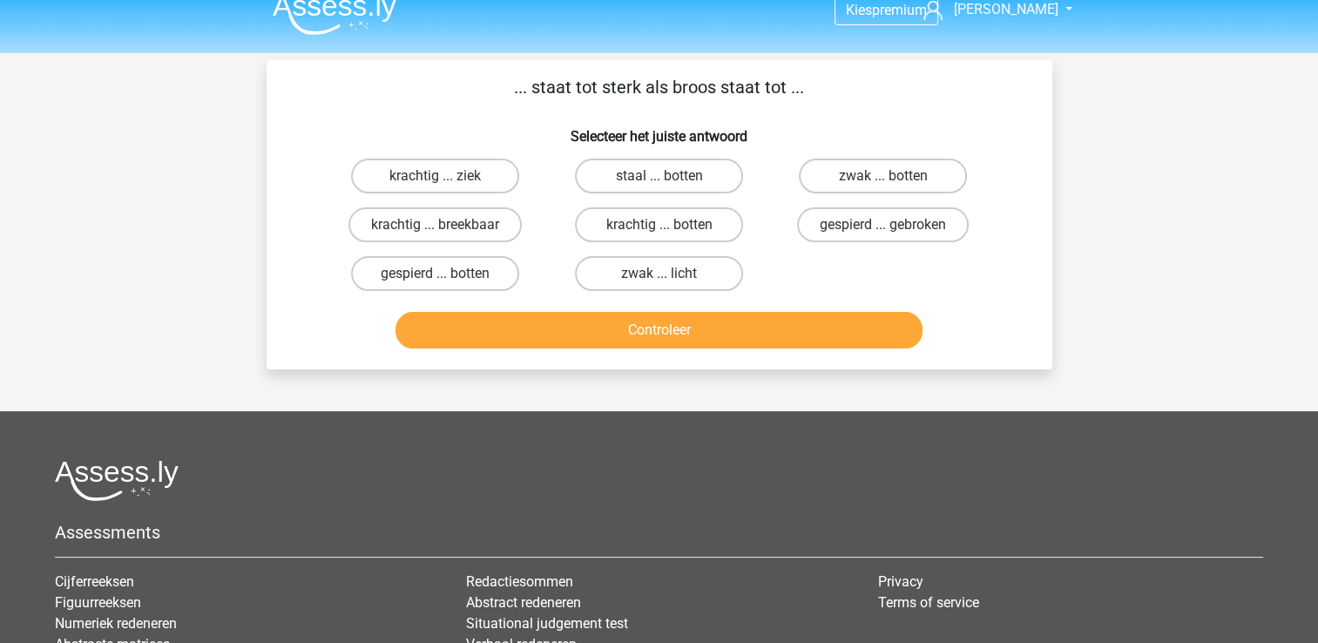
scroll to position [1, 0]
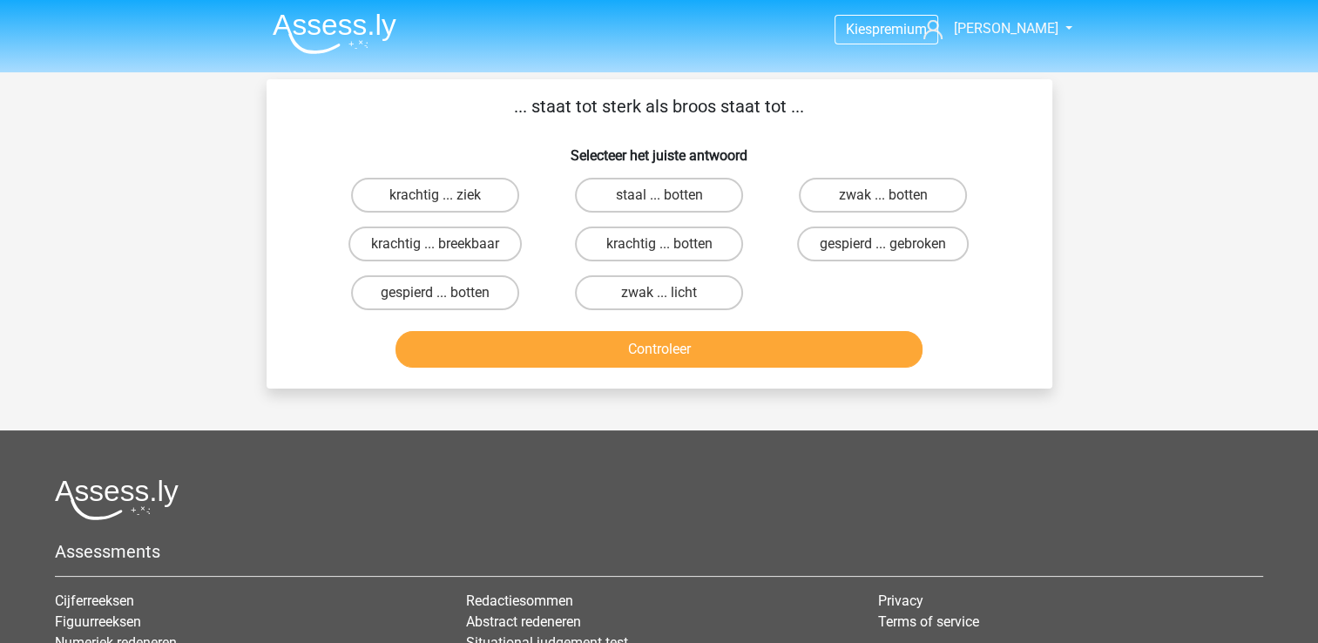
click at [443, 198] on input "krachtig ... ziek" at bounding box center [440, 200] width 11 height 11
radio input "true"
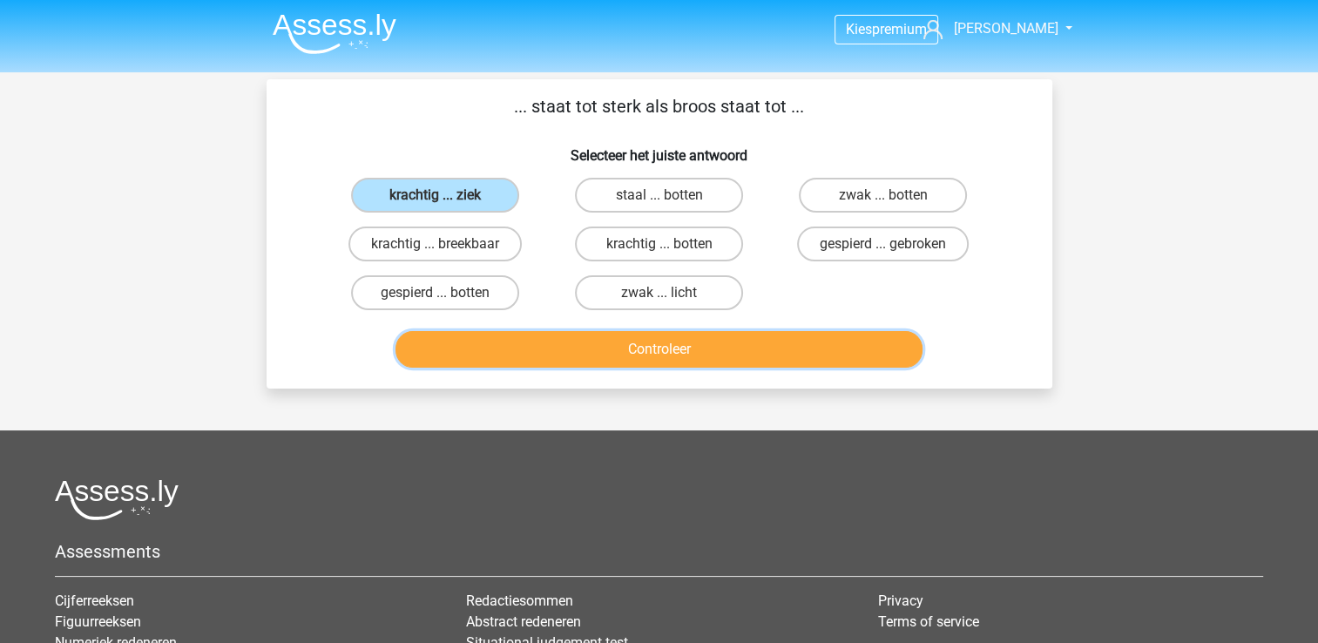
click at [569, 337] on button "Controleer" at bounding box center [658, 349] width 527 height 37
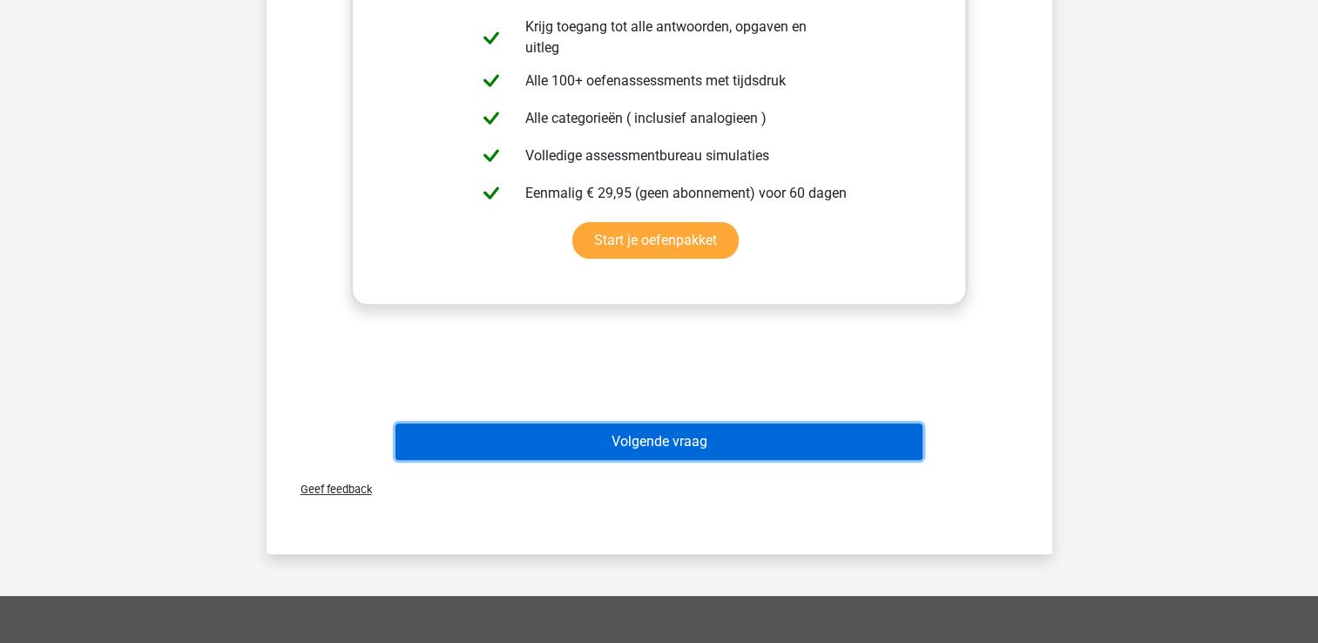
click at [475, 439] on button "Volgende vraag" at bounding box center [658, 441] width 527 height 37
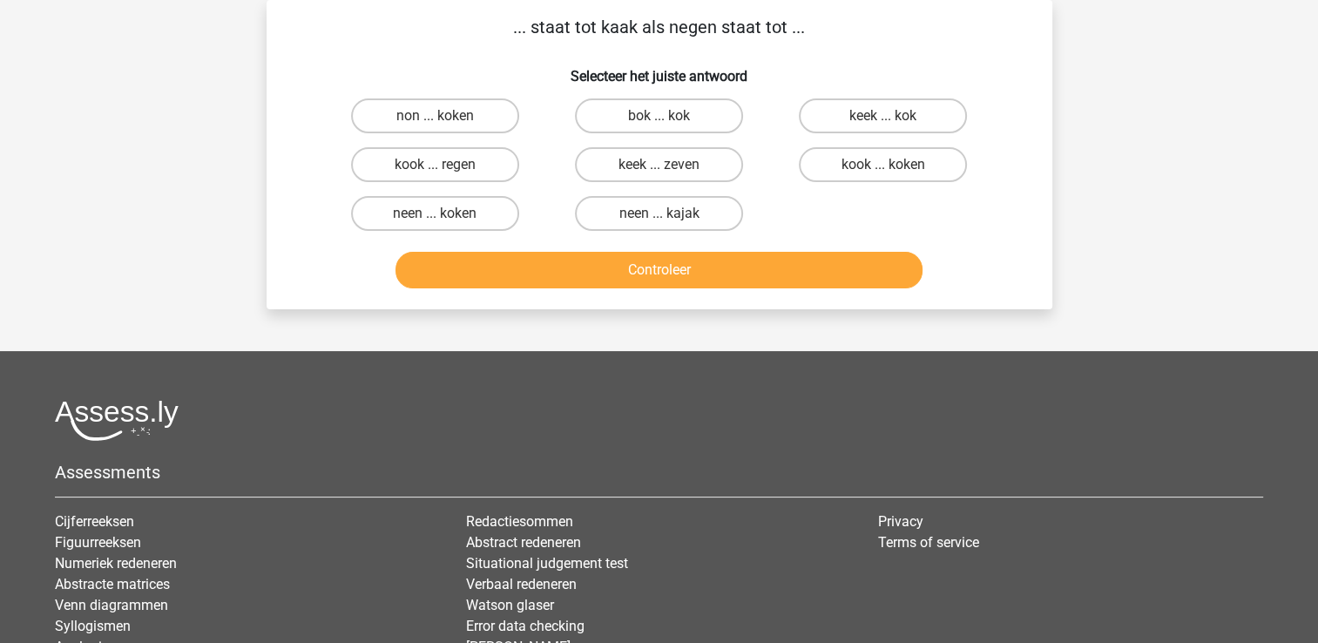
scroll to position [0, 0]
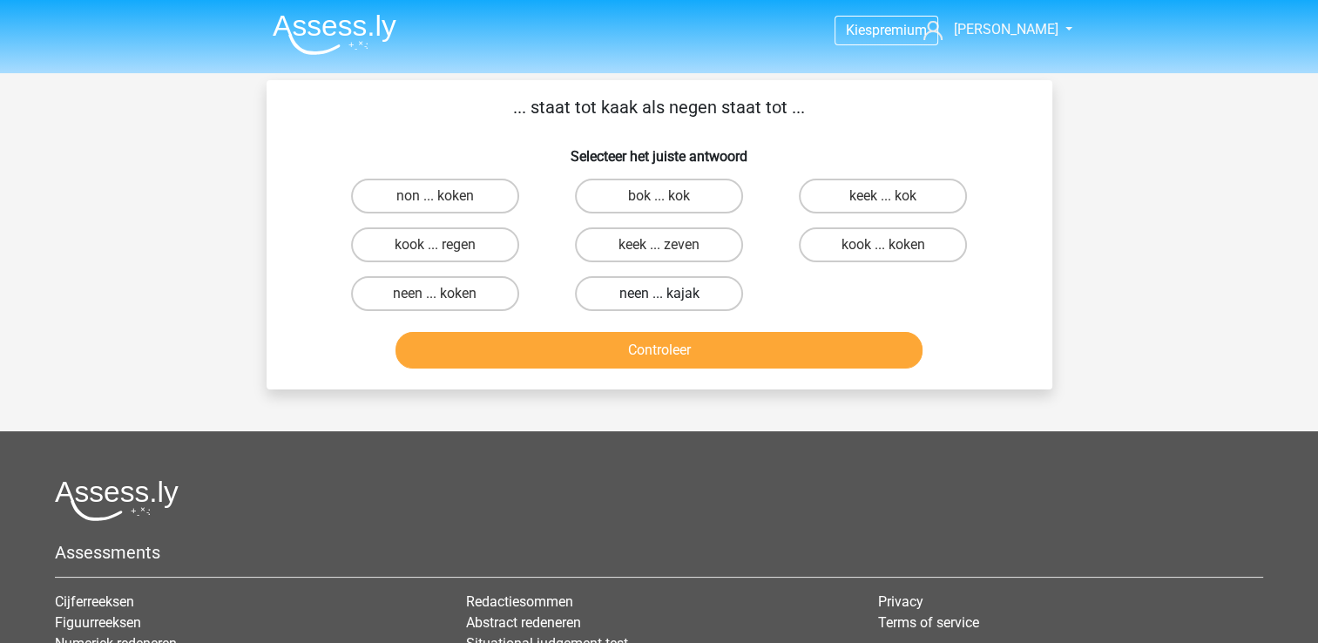
click at [640, 291] on label "neen ... kajak" at bounding box center [659, 293] width 168 height 35
click at [659, 294] on input "neen ... kajak" at bounding box center [664, 299] width 11 height 11
radio input "true"
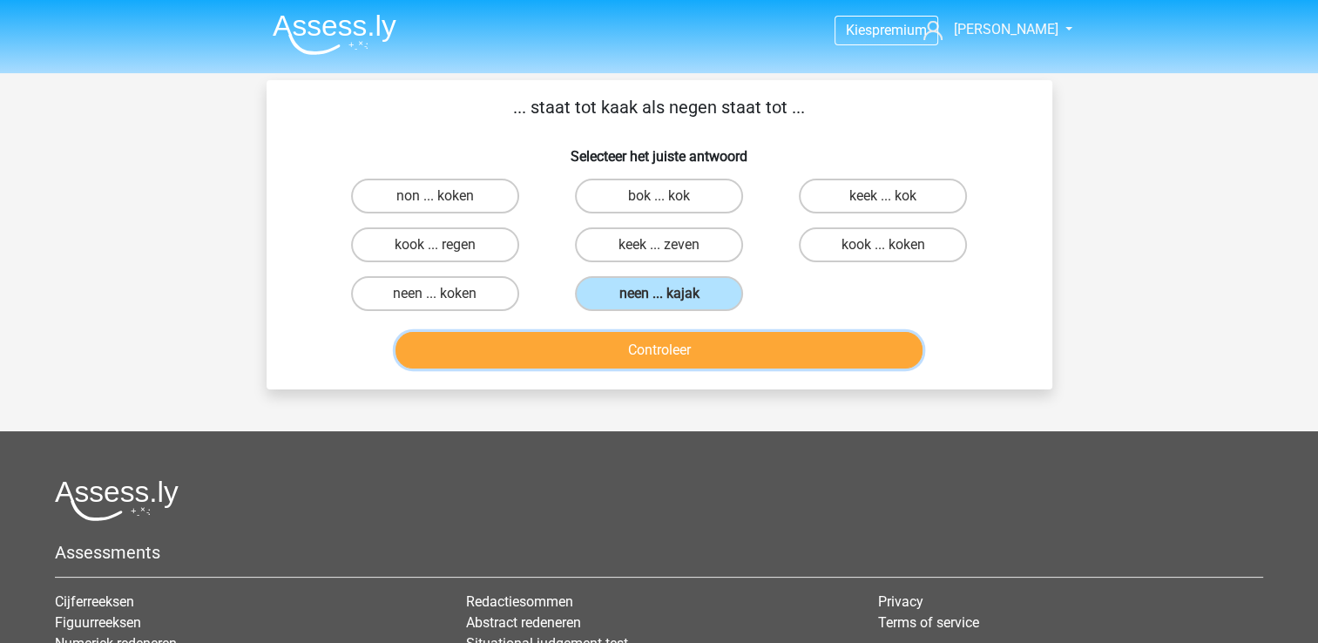
click at [730, 336] on button "Controleer" at bounding box center [658, 350] width 527 height 37
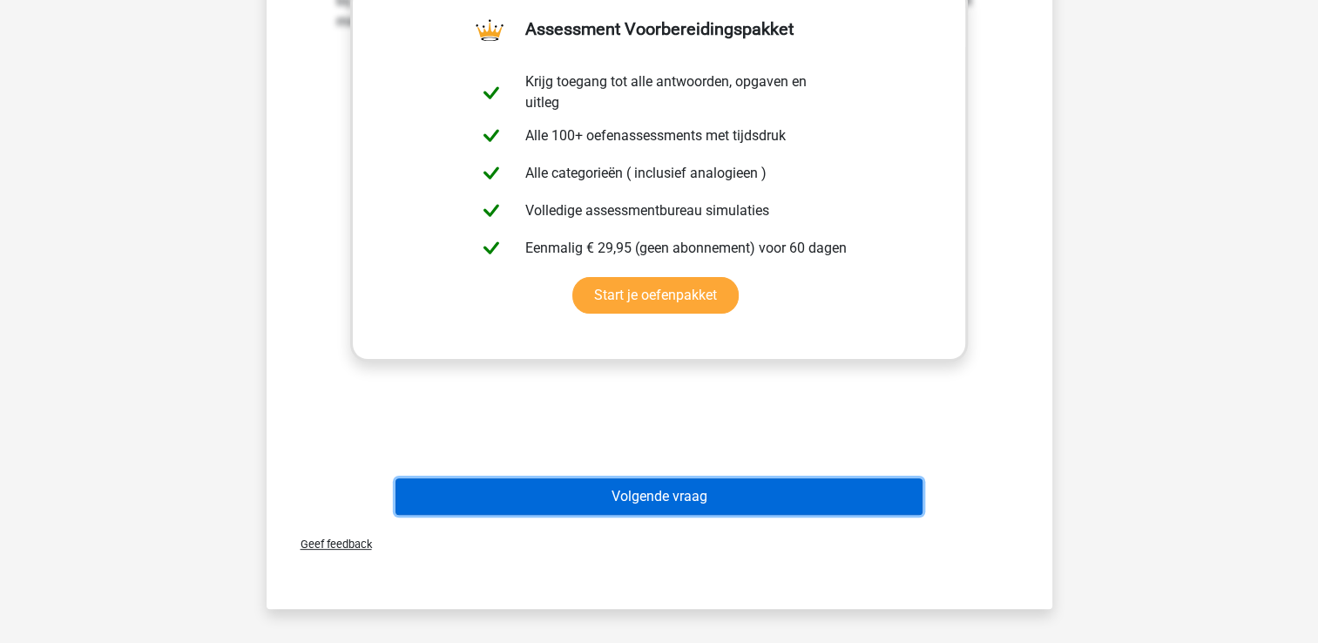
click at [671, 500] on button "Volgende vraag" at bounding box center [658, 496] width 527 height 37
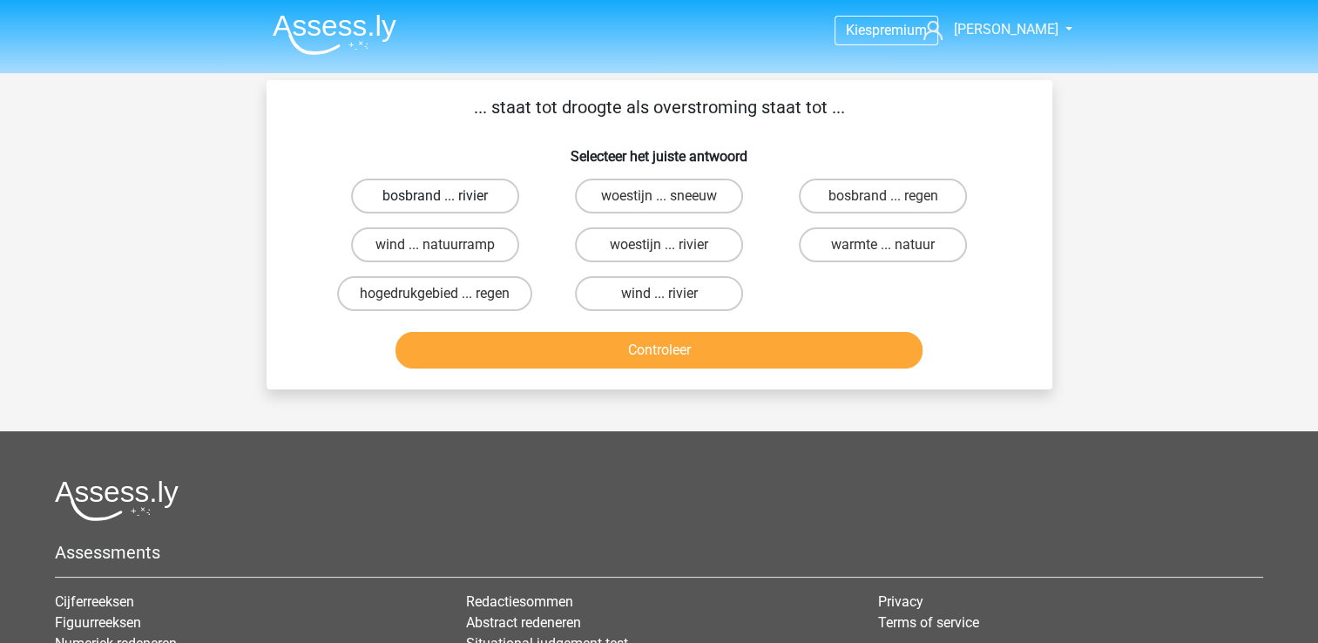
click at [430, 197] on label "bosbrand ... rivier" at bounding box center [435, 196] width 168 height 35
click at [435, 197] on input "bosbrand ... rivier" at bounding box center [440, 201] width 11 height 11
radio input "true"
click at [846, 191] on label "bosbrand ... regen" at bounding box center [883, 196] width 168 height 35
click at [883, 196] on input "bosbrand ... regen" at bounding box center [888, 201] width 11 height 11
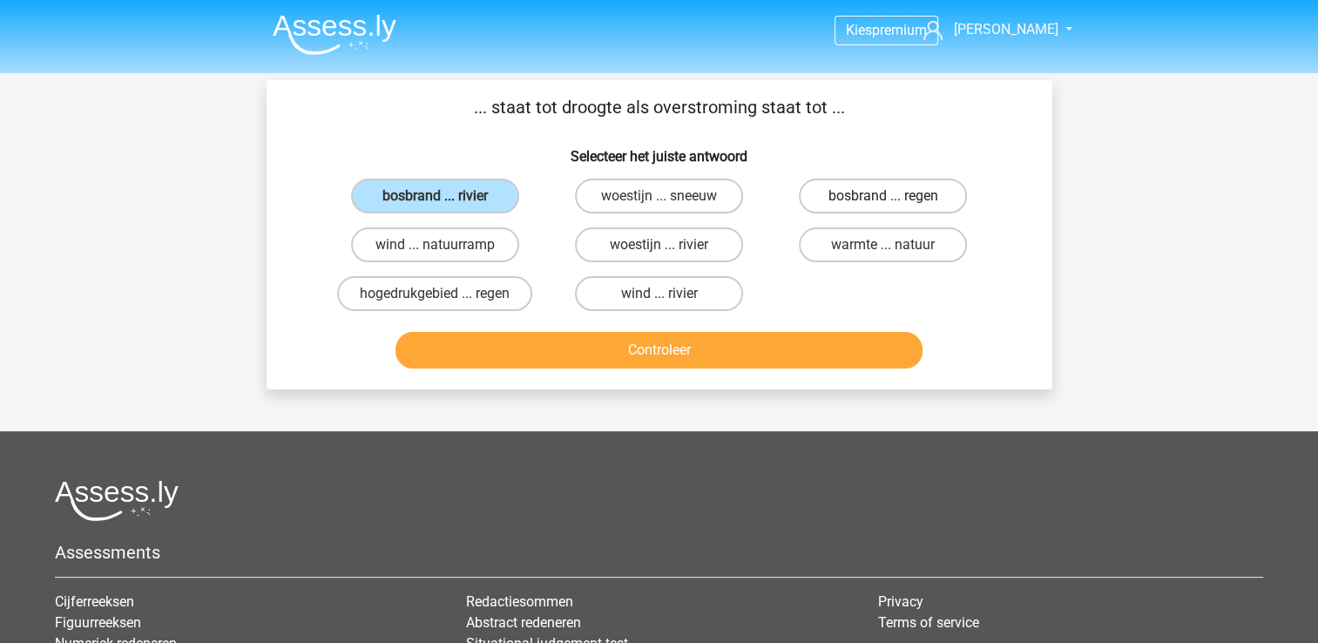
radio input "true"
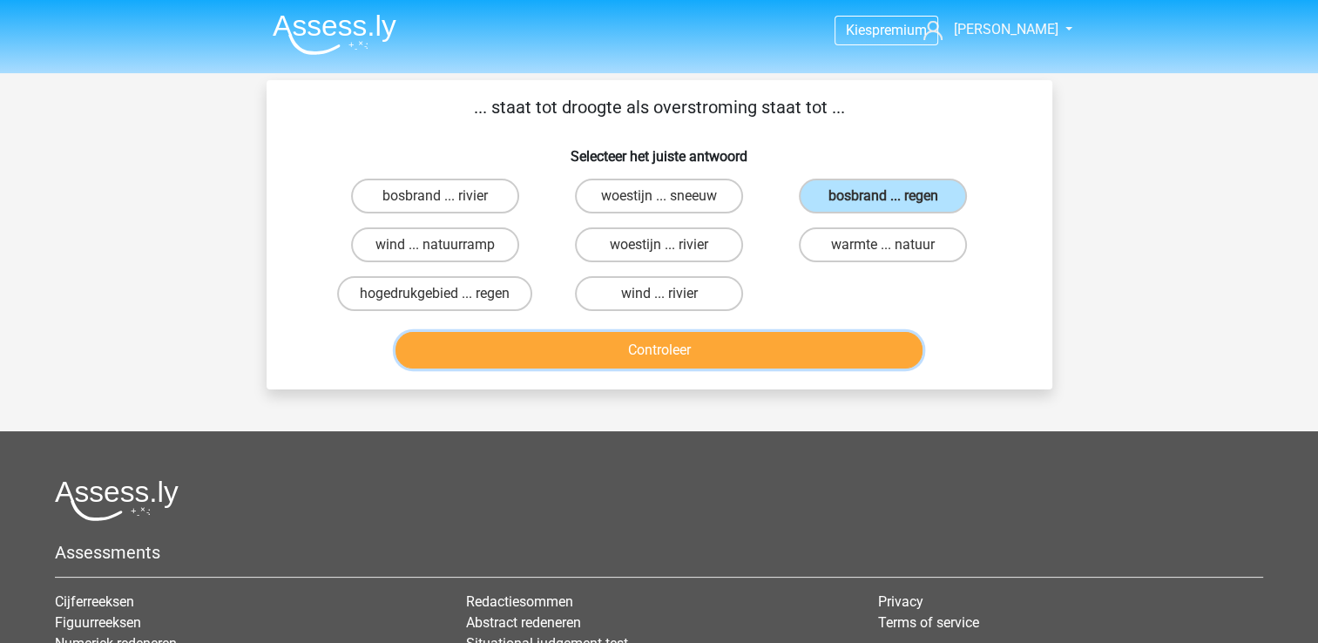
click at [721, 352] on button "Controleer" at bounding box center [658, 350] width 527 height 37
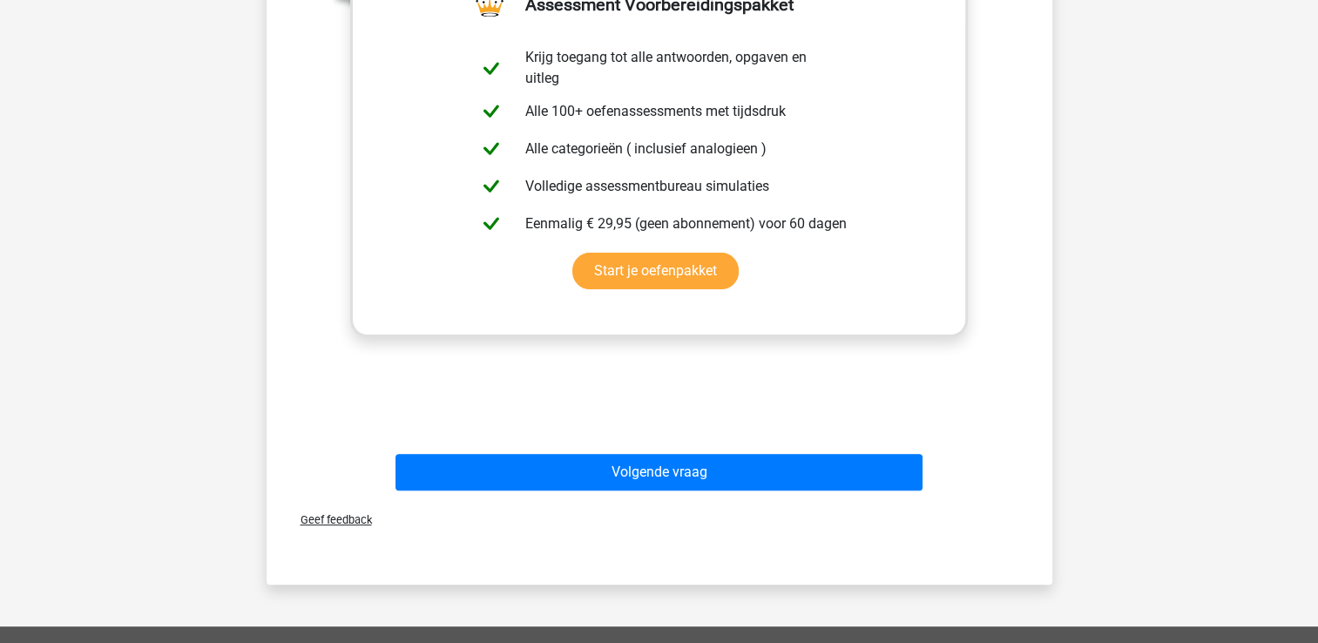
scroll to position [491, 0]
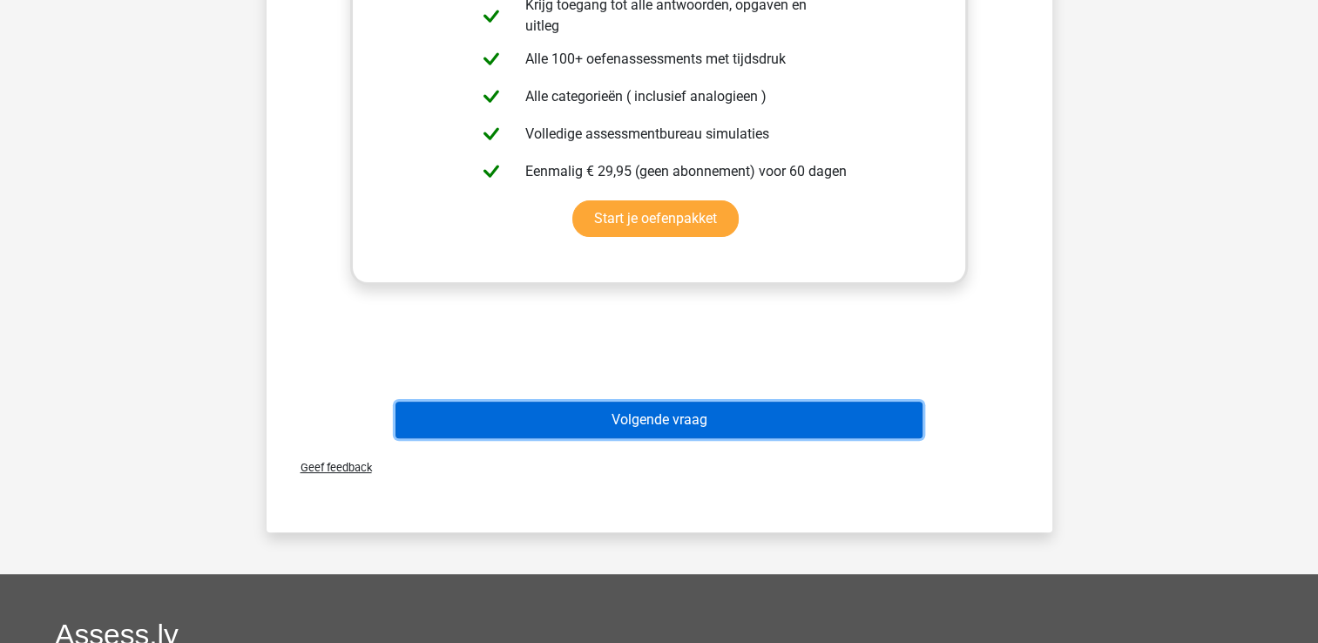
click at [641, 418] on button "Volgende vraag" at bounding box center [658, 420] width 527 height 37
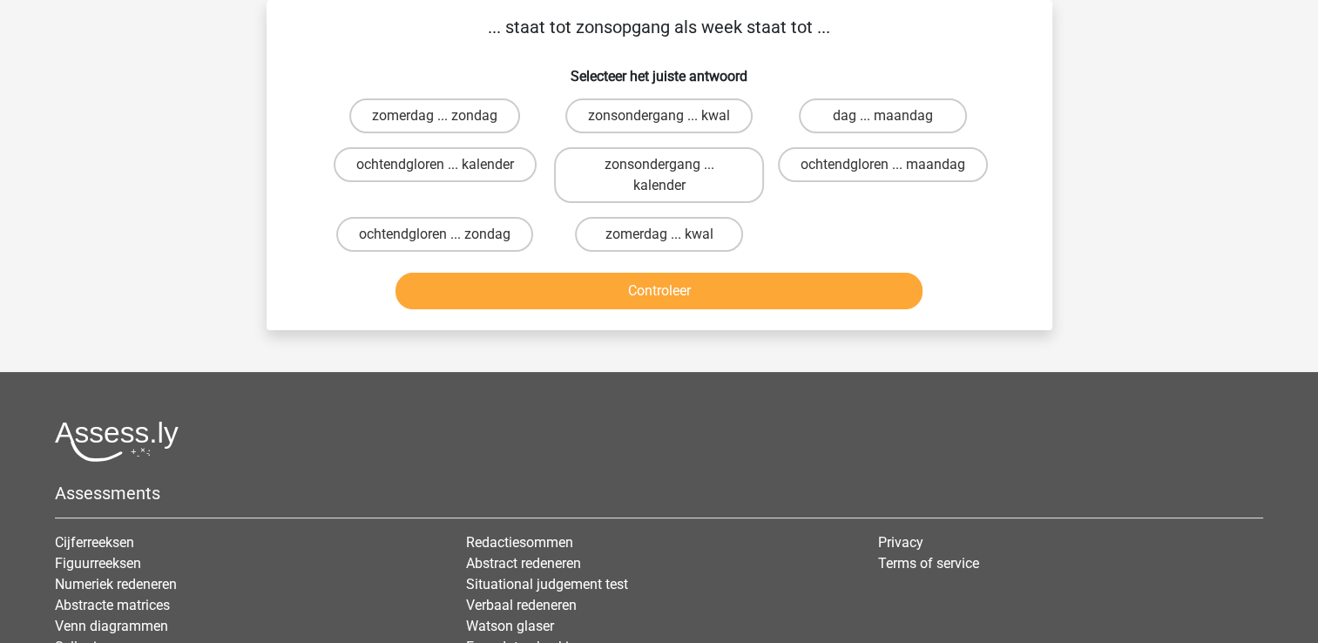
scroll to position [0, 0]
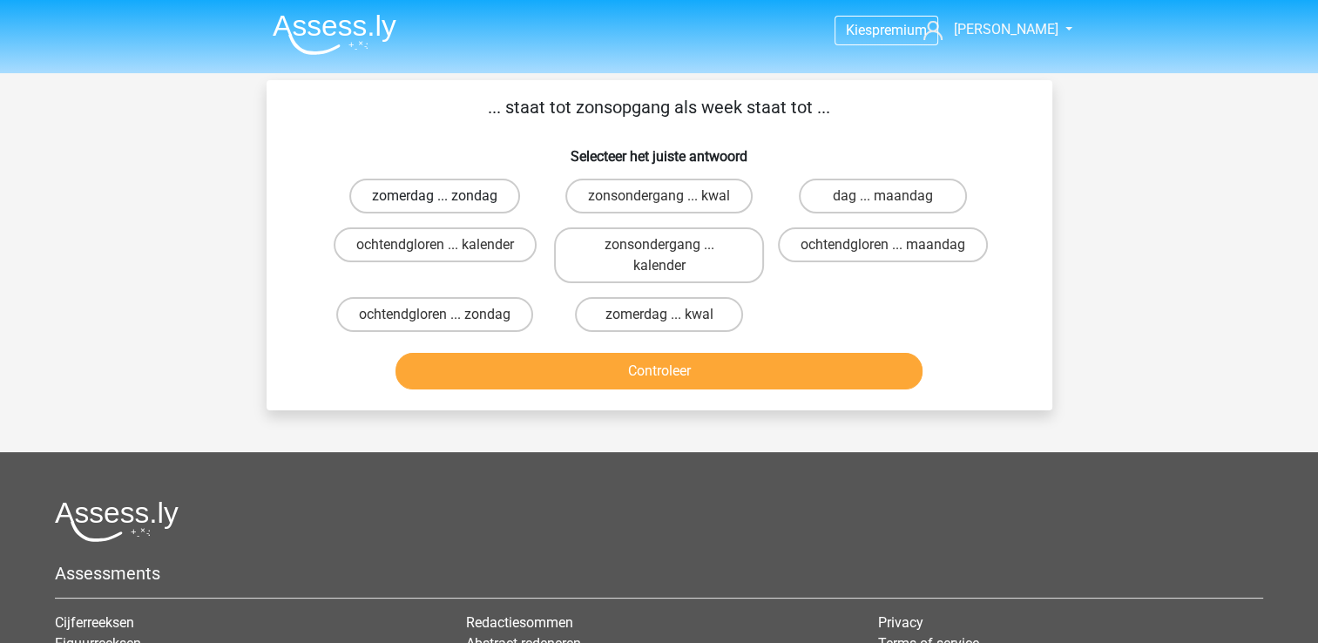
click at [474, 193] on label "zomerdag ... zondag" at bounding box center [434, 196] width 171 height 35
click at [446, 196] on input "zomerdag ... zondag" at bounding box center [440, 201] width 11 height 11
radio input "true"
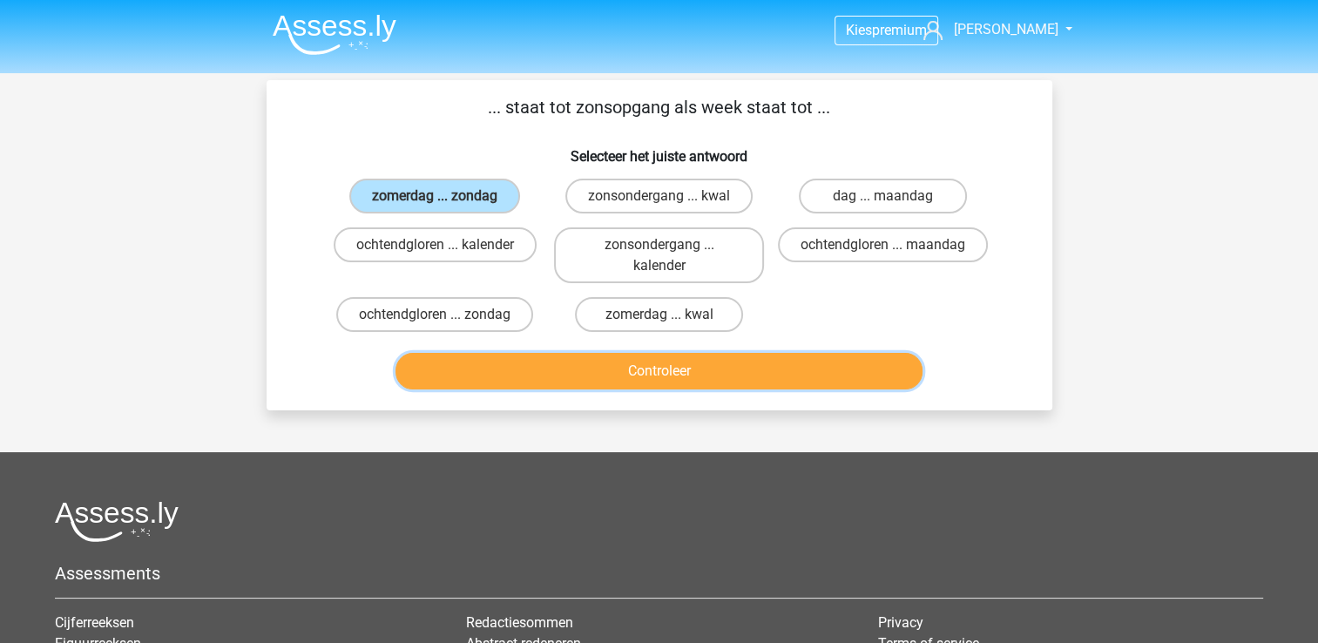
click at [639, 375] on button "Controleer" at bounding box center [658, 371] width 527 height 37
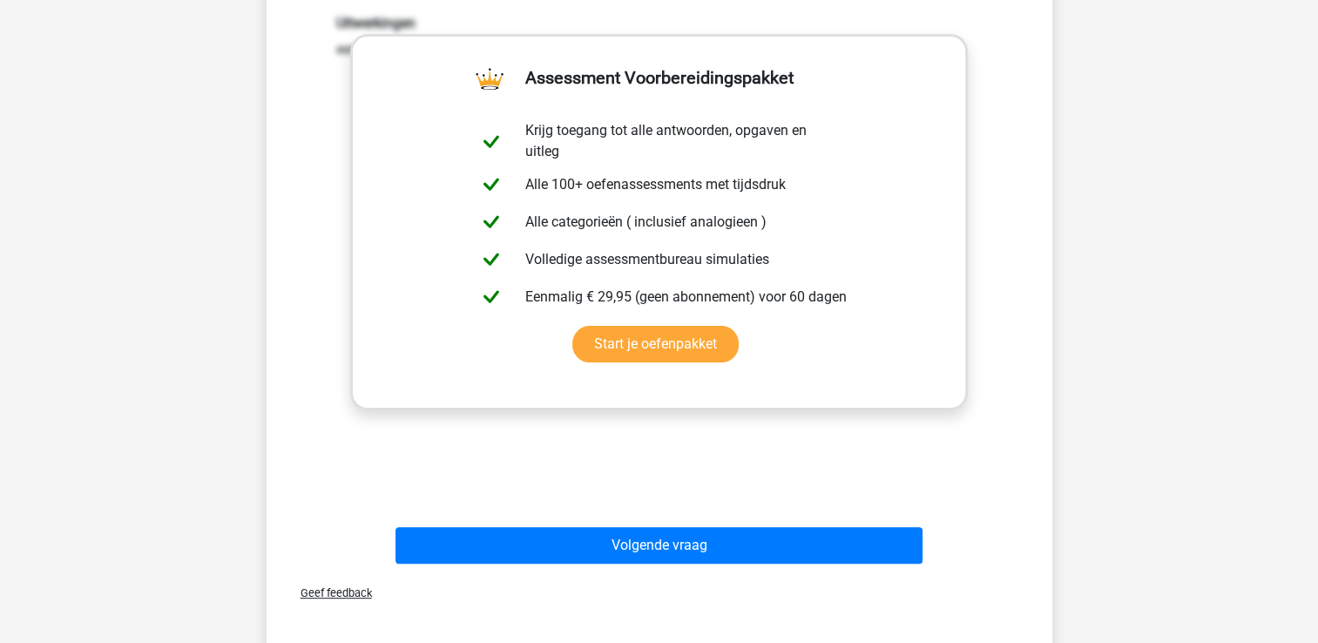
scroll to position [387, 0]
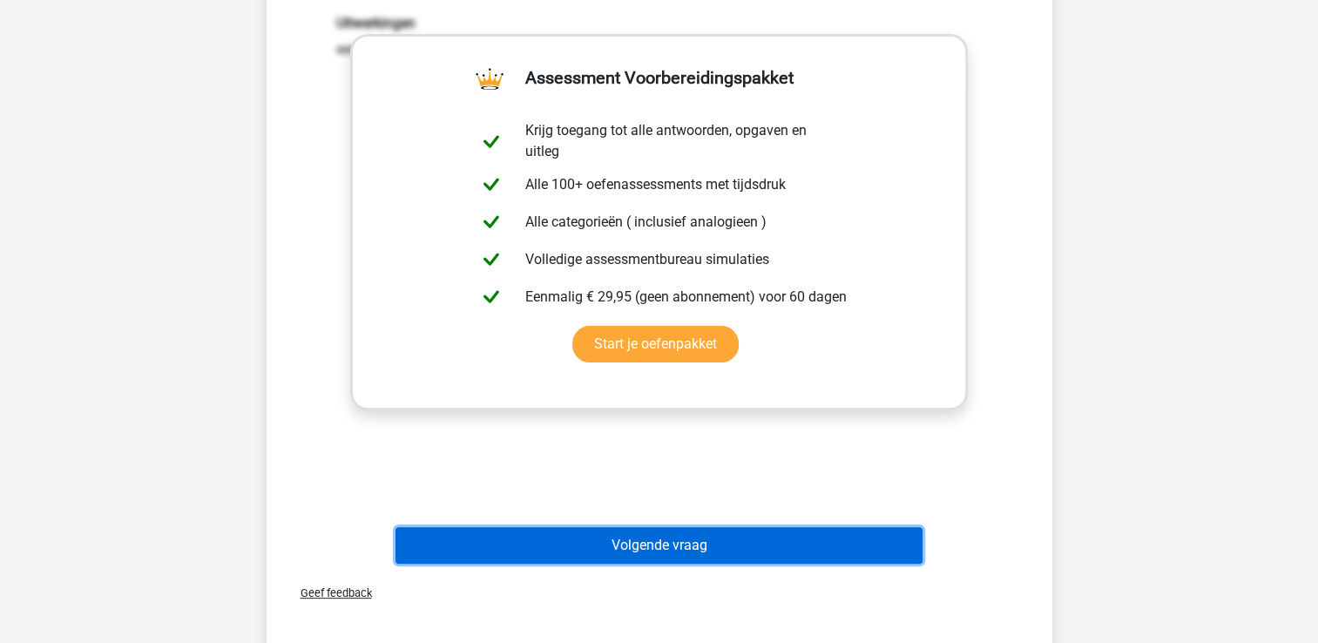
click at [706, 534] on button "Volgende vraag" at bounding box center [658, 545] width 527 height 37
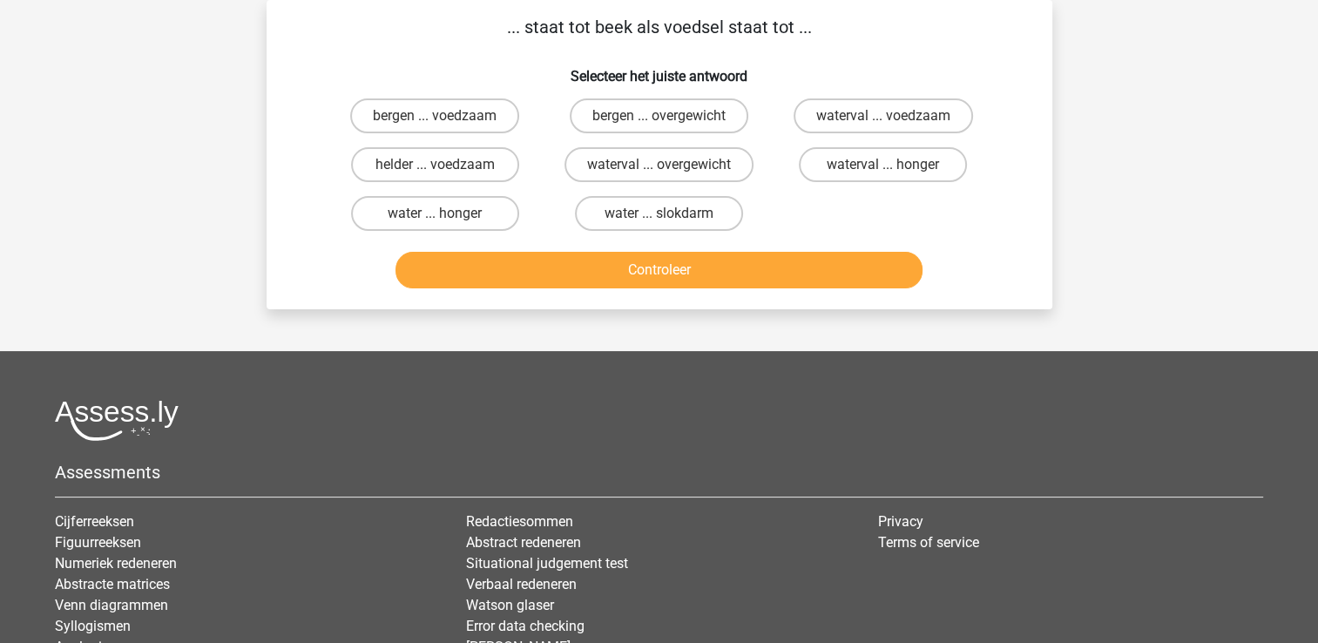
scroll to position [0, 0]
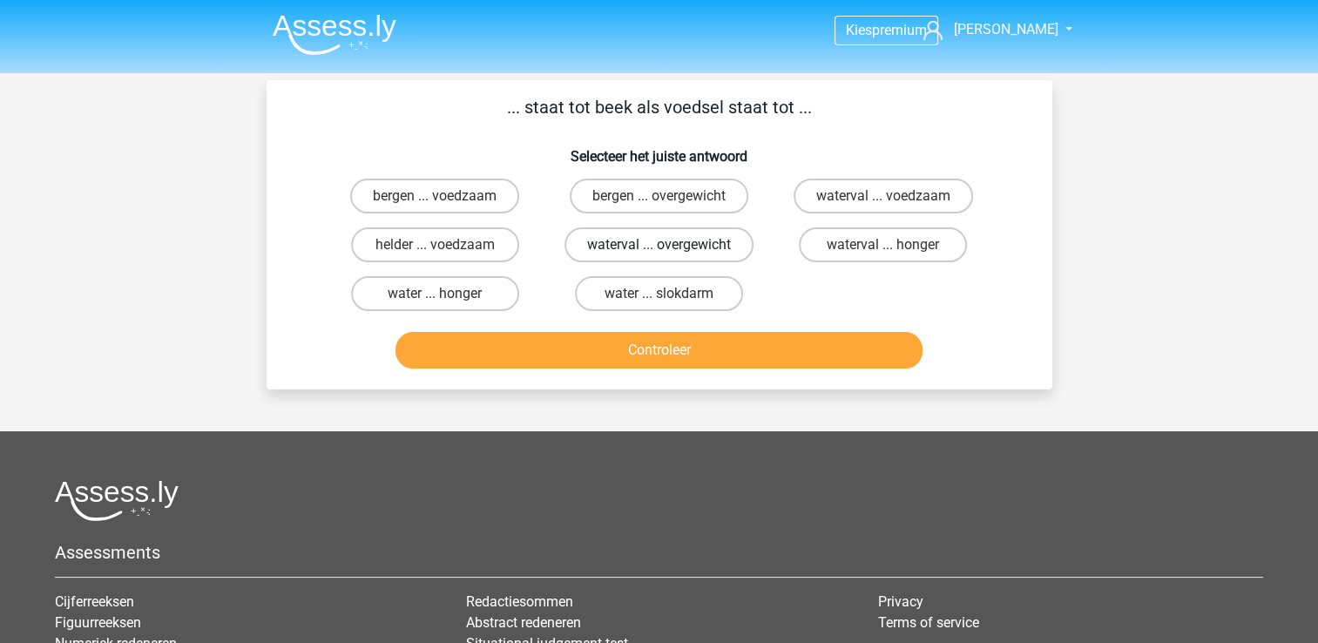
click at [710, 247] on label "waterval ... overgewicht" at bounding box center [659, 244] width 189 height 35
click at [670, 247] on input "waterval ... overgewicht" at bounding box center [664, 250] width 11 height 11
radio input "true"
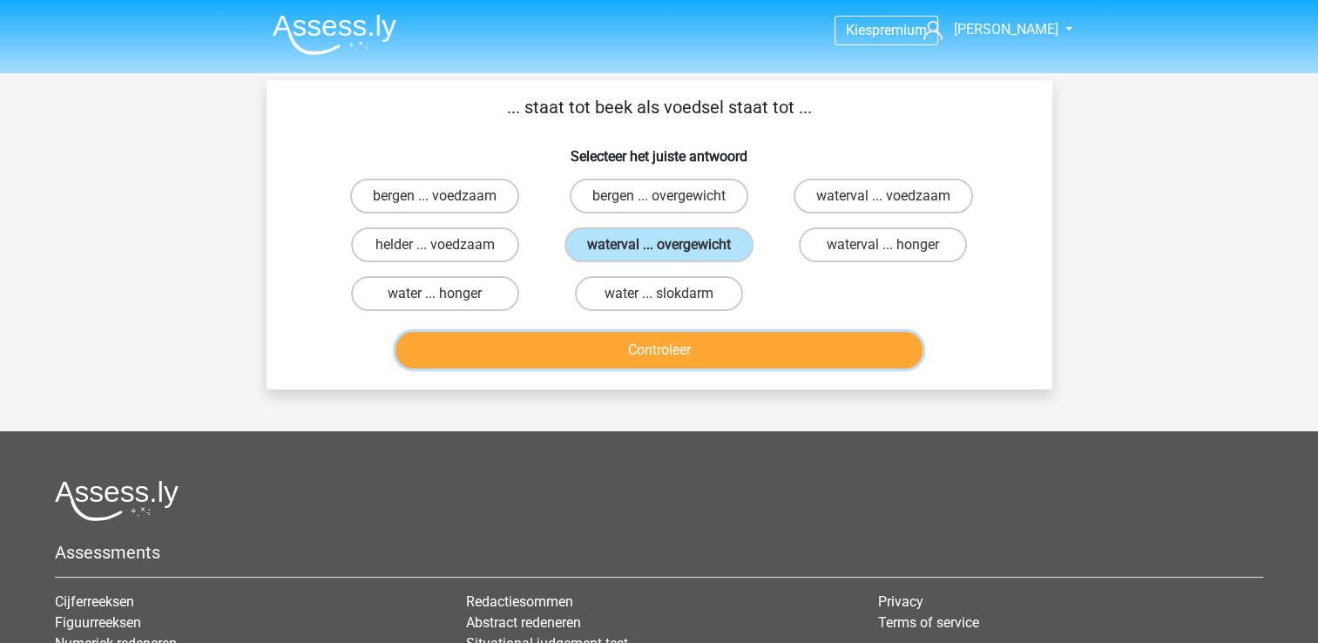
click at [700, 357] on button "Controleer" at bounding box center [658, 350] width 527 height 37
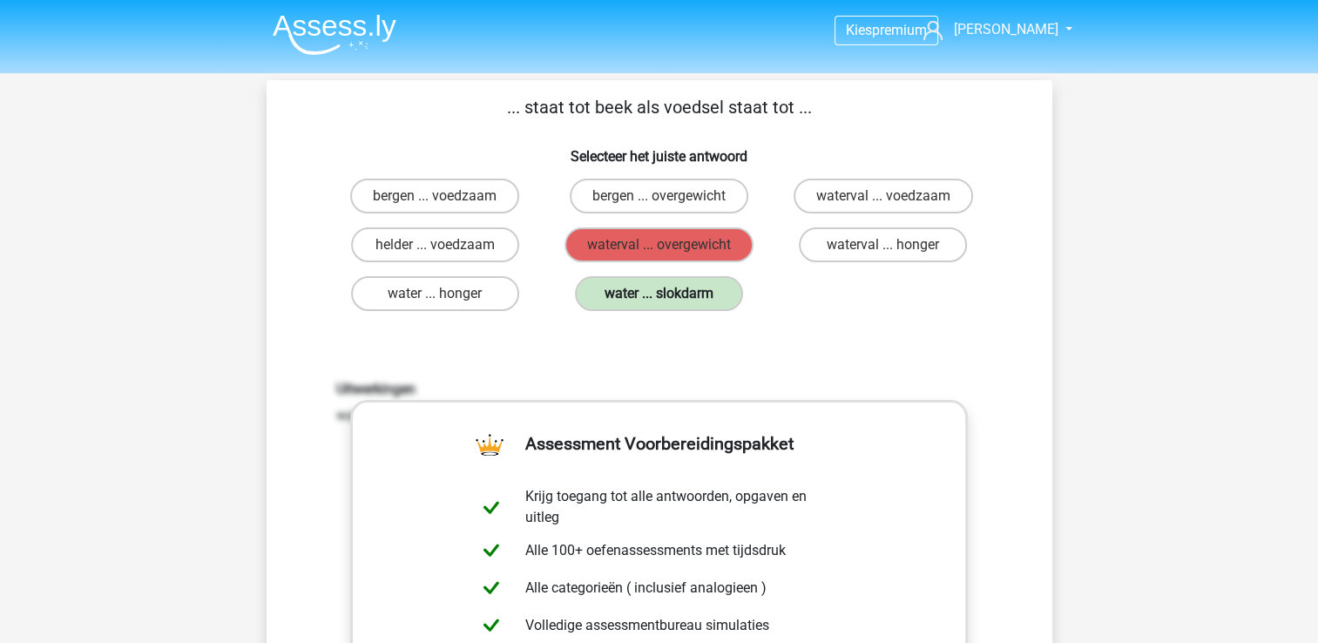
click at [666, 305] on label "water ... slokdarm" at bounding box center [659, 293] width 168 height 35
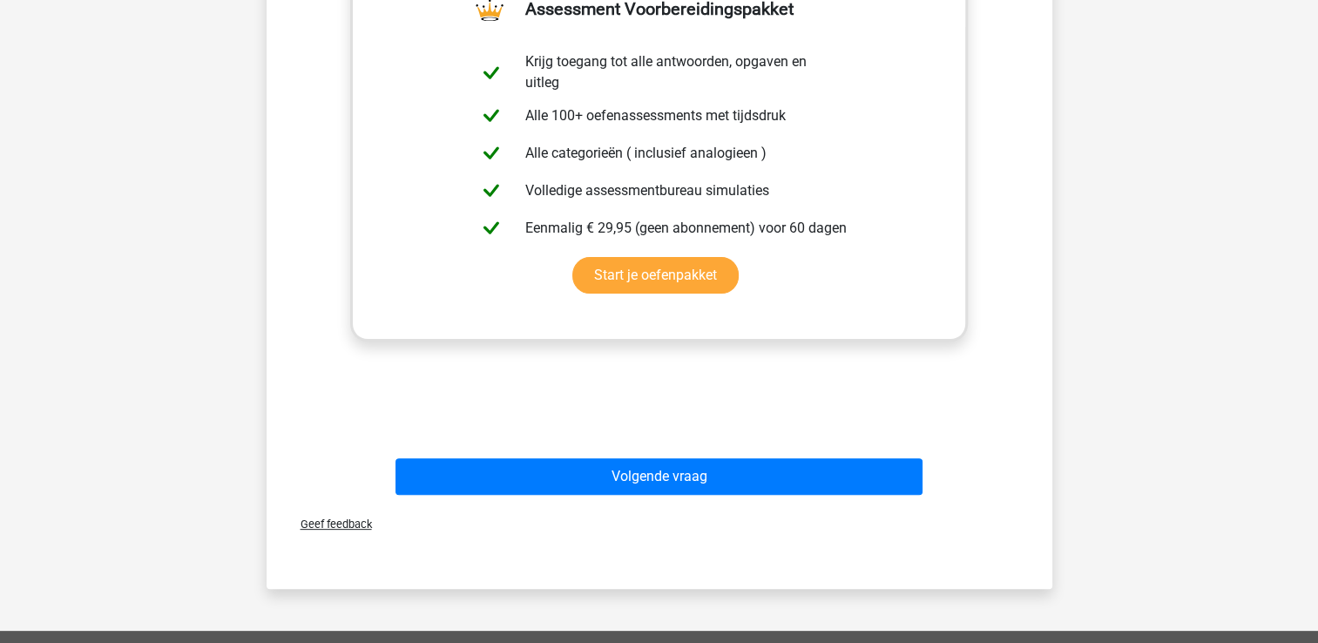
scroll to position [436, 0]
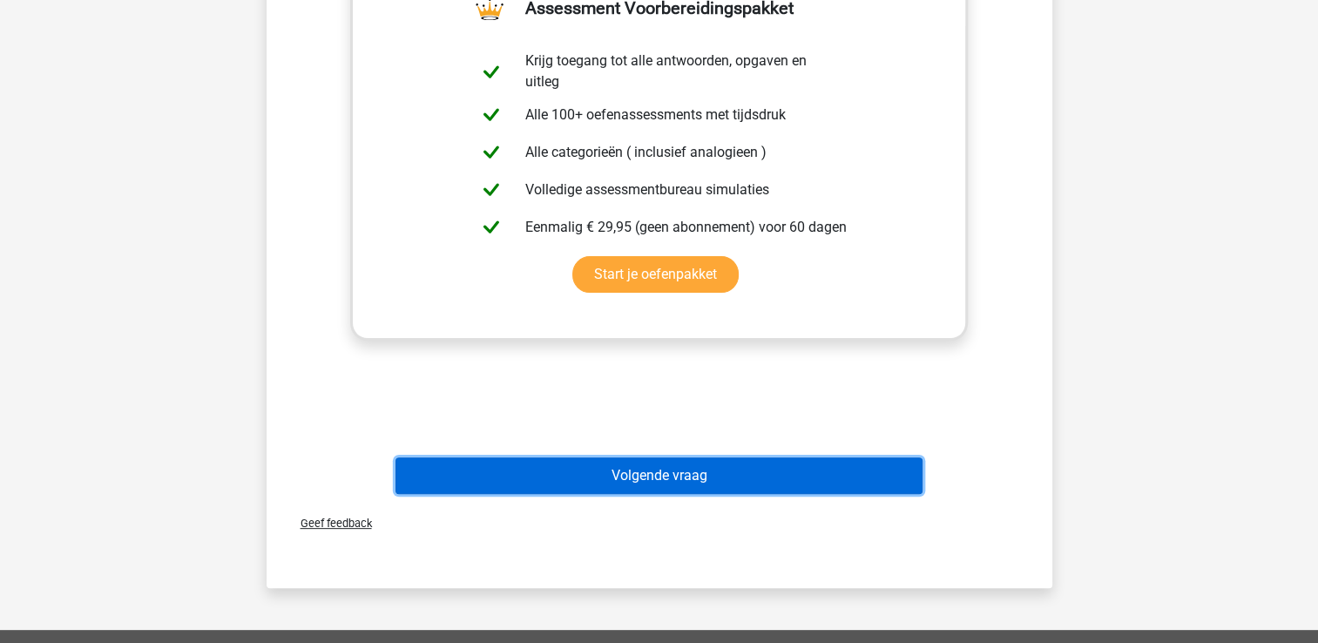
click at [830, 462] on button "Volgende vraag" at bounding box center [658, 475] width 527 height 37
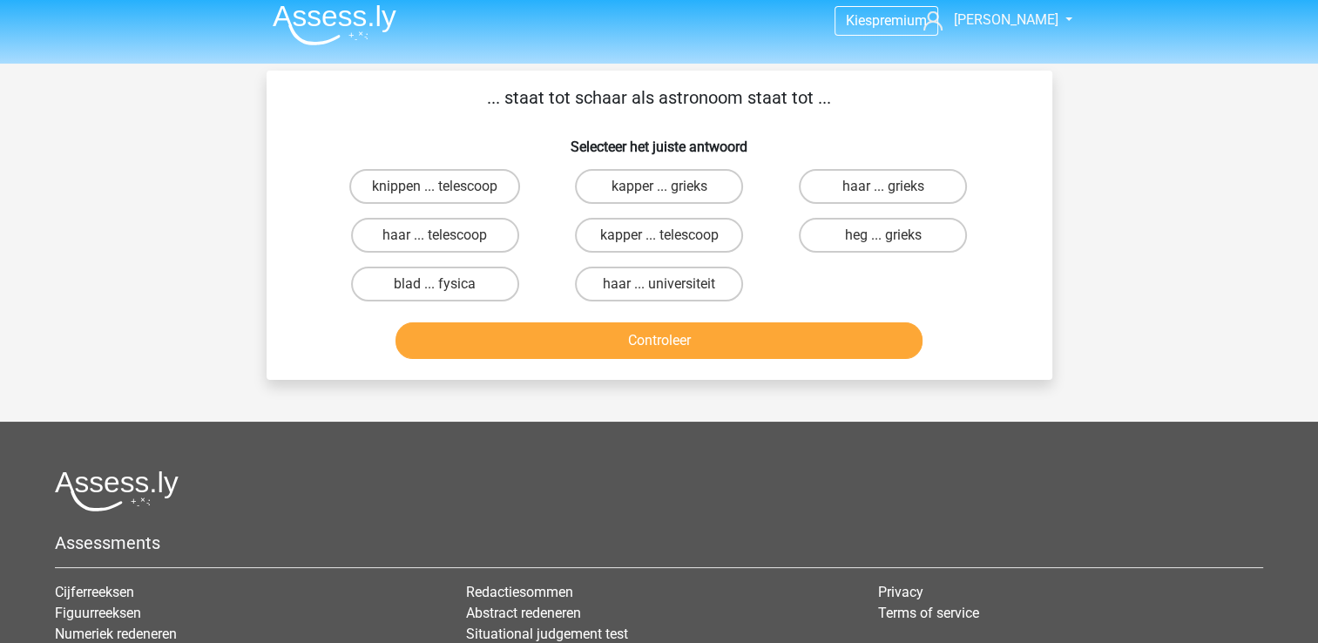
scroll to position [0, 0]
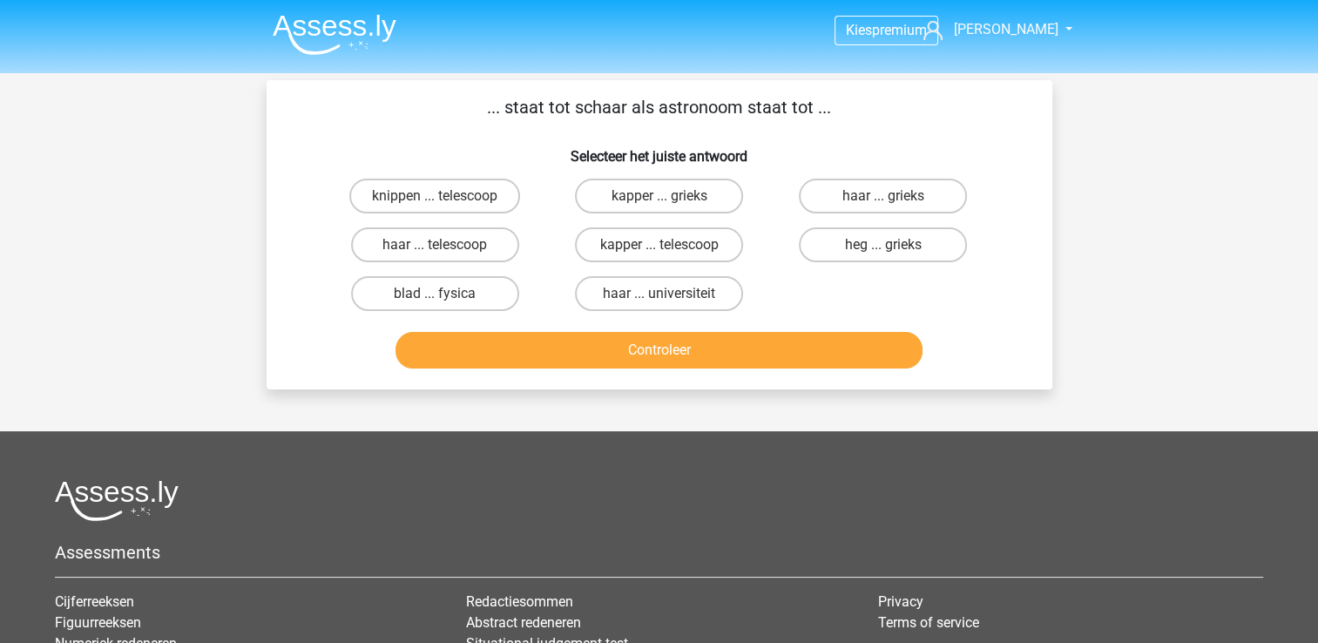
click at [666, 246] on input "kapper ... telescoop" at bounding box center [664, 250] width 11 height 11
radio input "true"
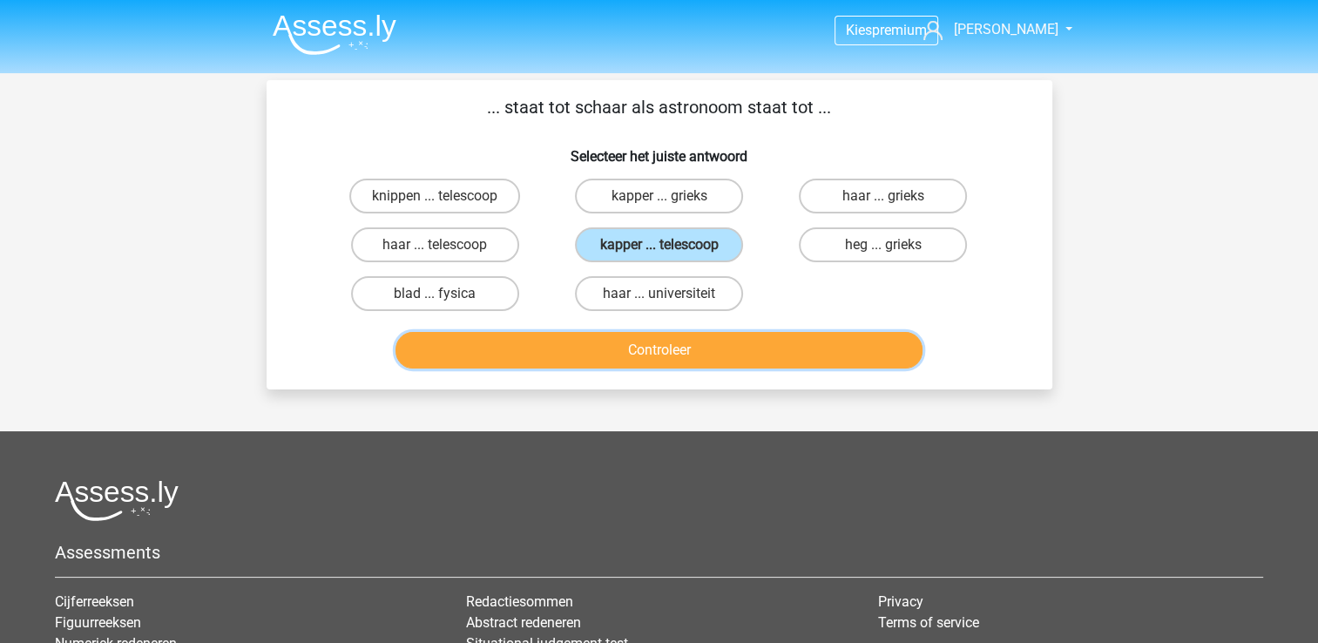
click at [627, 341] on button "Controleer" at bounding box center [658, 350] width 527 height 37
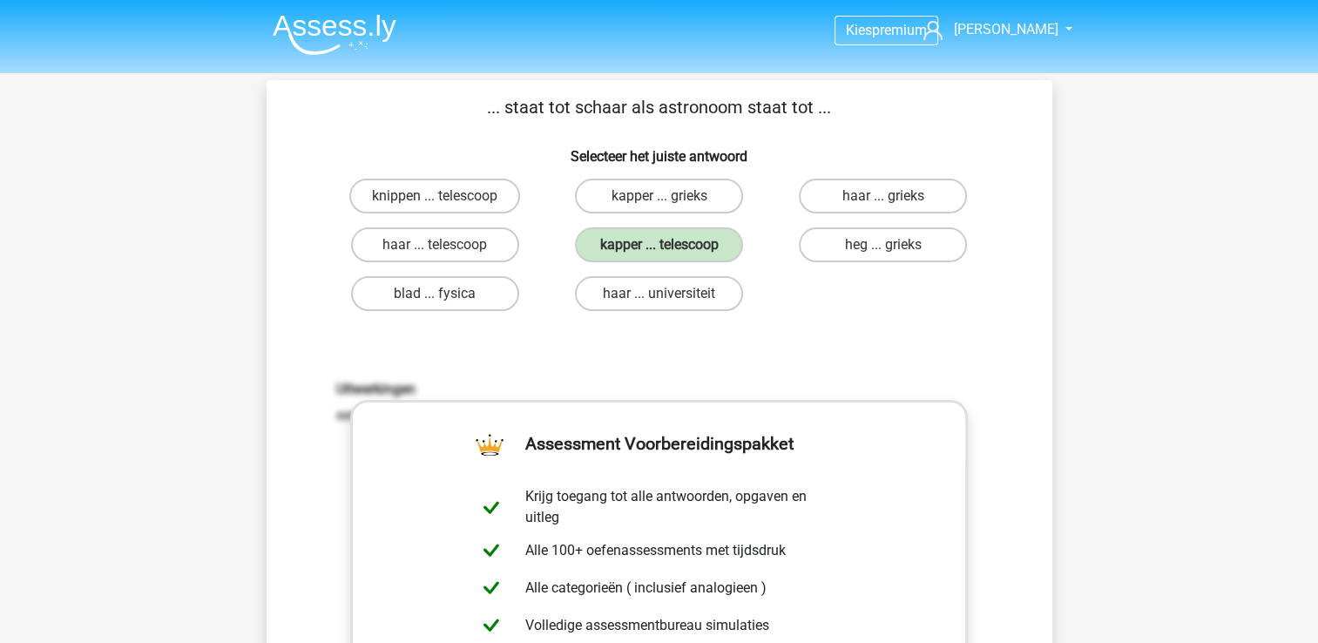
scroll to position [354, 0]
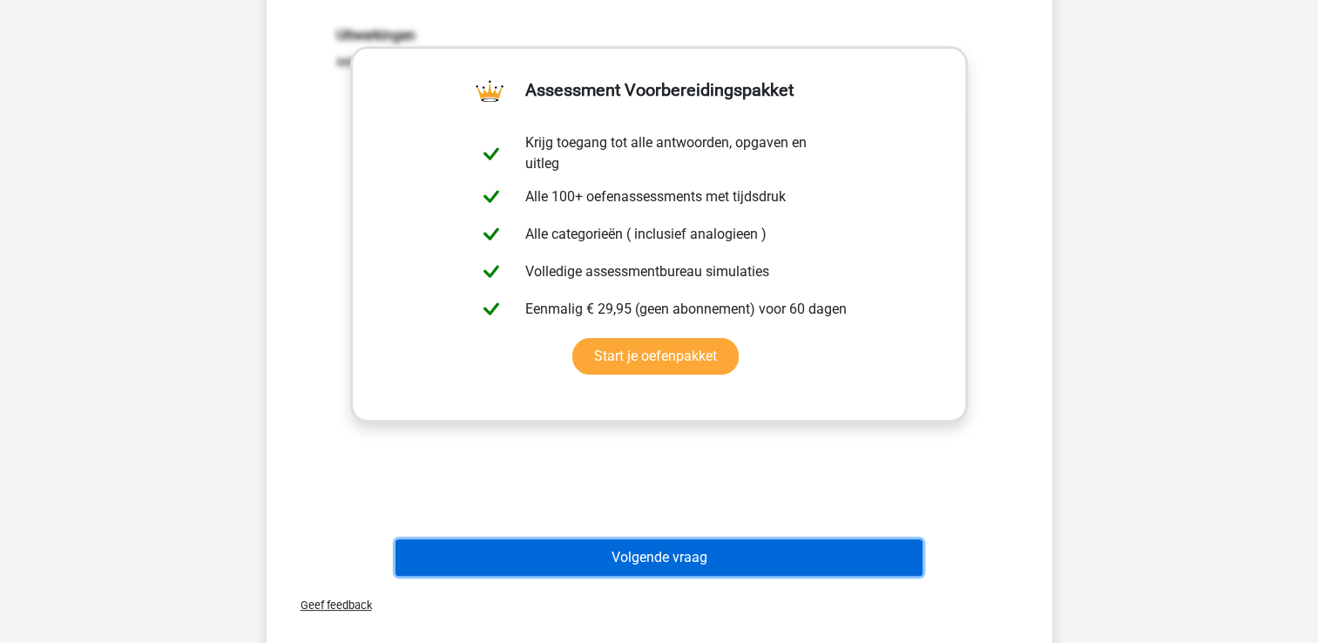
click at [660, 551] on button "Volgende vraag" at bounding box center [658, 557] width 527 height 37
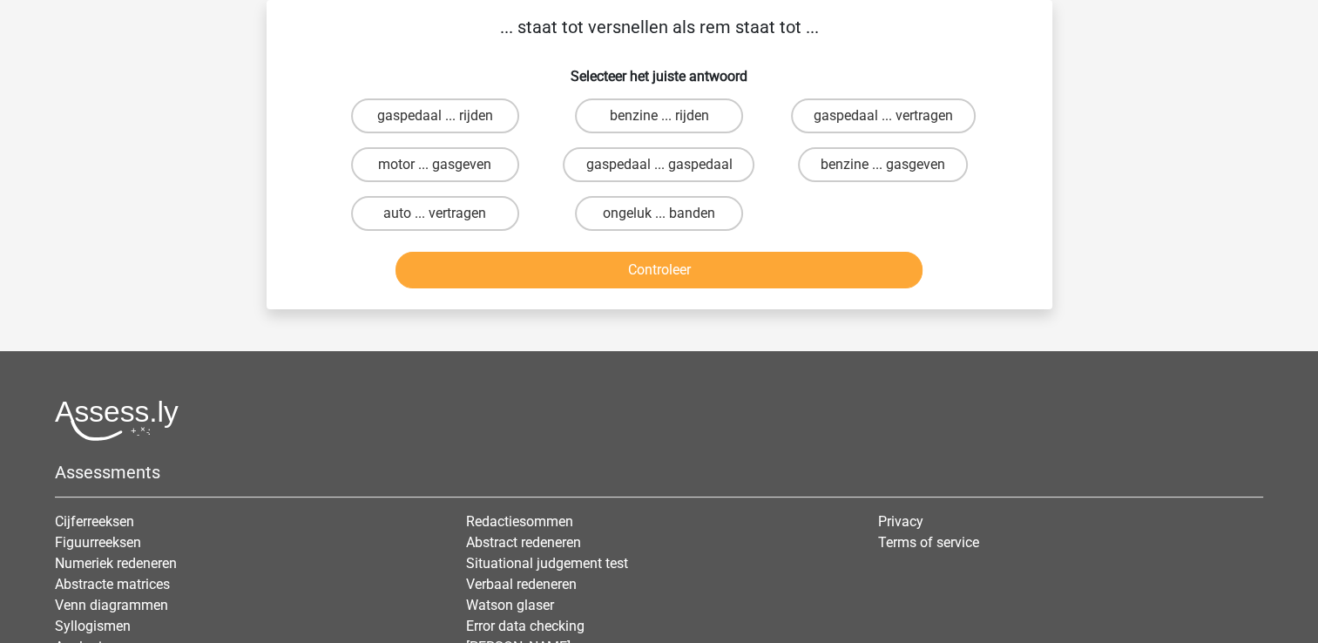
scroll to position [0, 0]
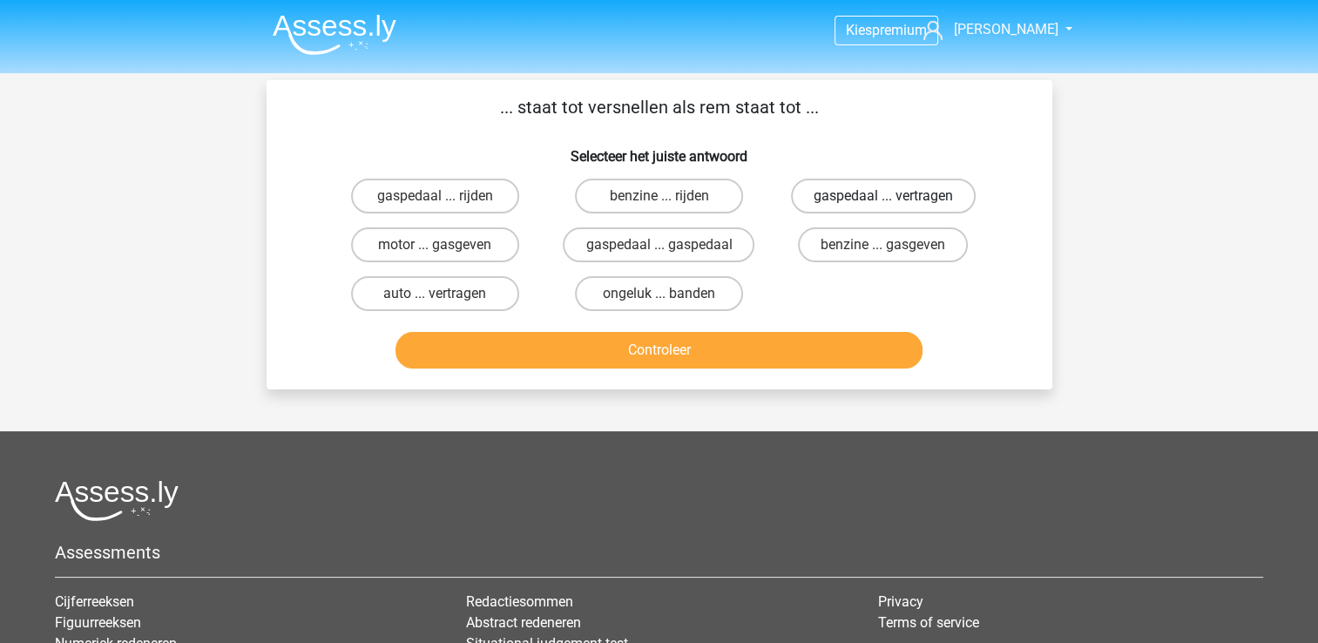
click at [857, 200] on label "gaspedaal ... vertragen" at bounding box center [883, 196] width 185 height 35
click at [883, 200] on input "gaspedaal ... vertragen" at bounding box center [888, 201] width 11 height 11
radio input "true"
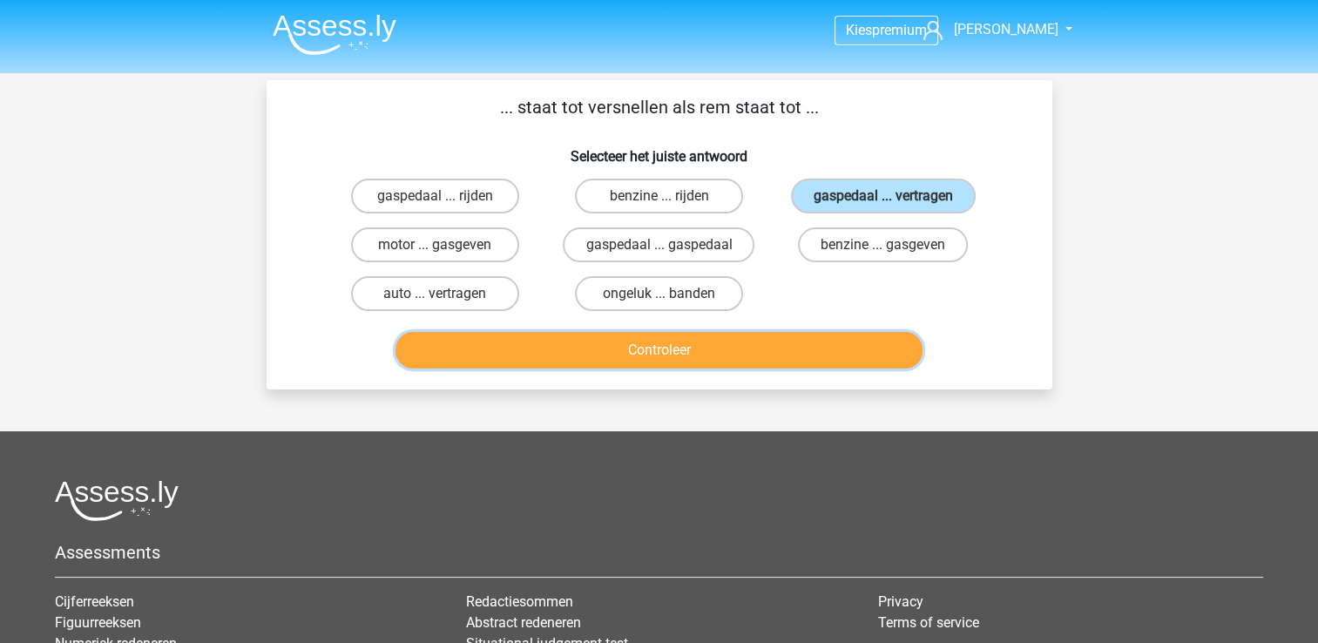
click at [714, 340] on button "Controleer" at bounding box center [658, 350] width 527 height 37
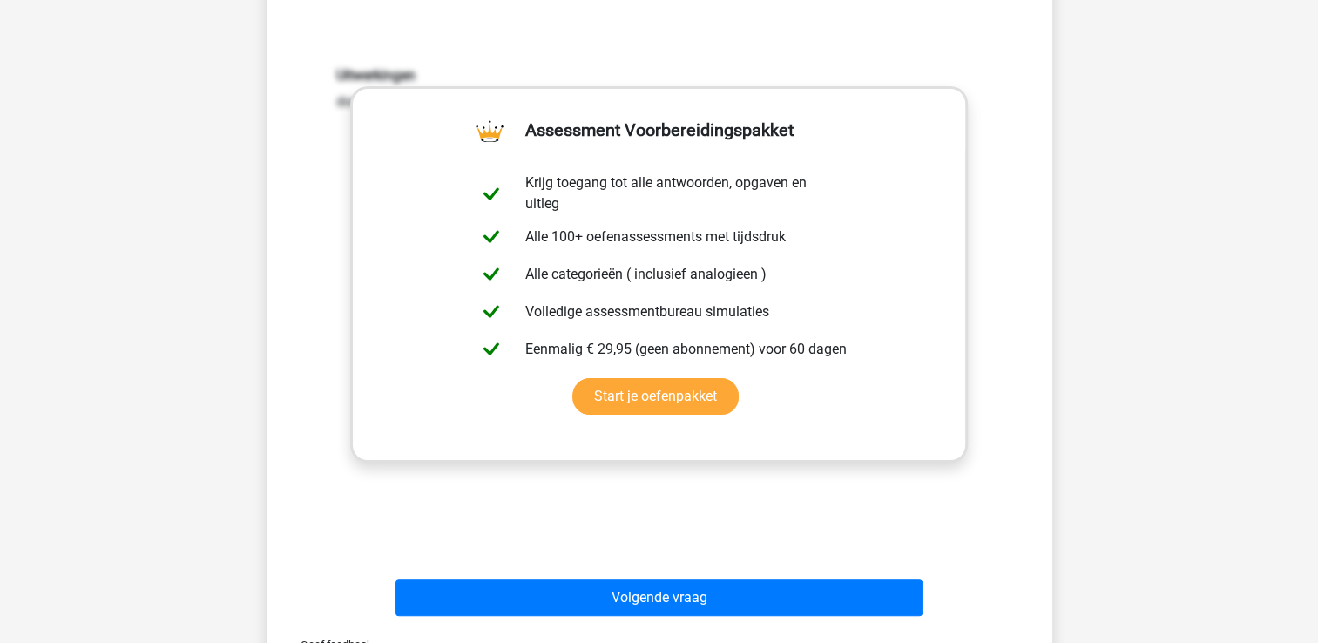
scroll to position [383, 0]
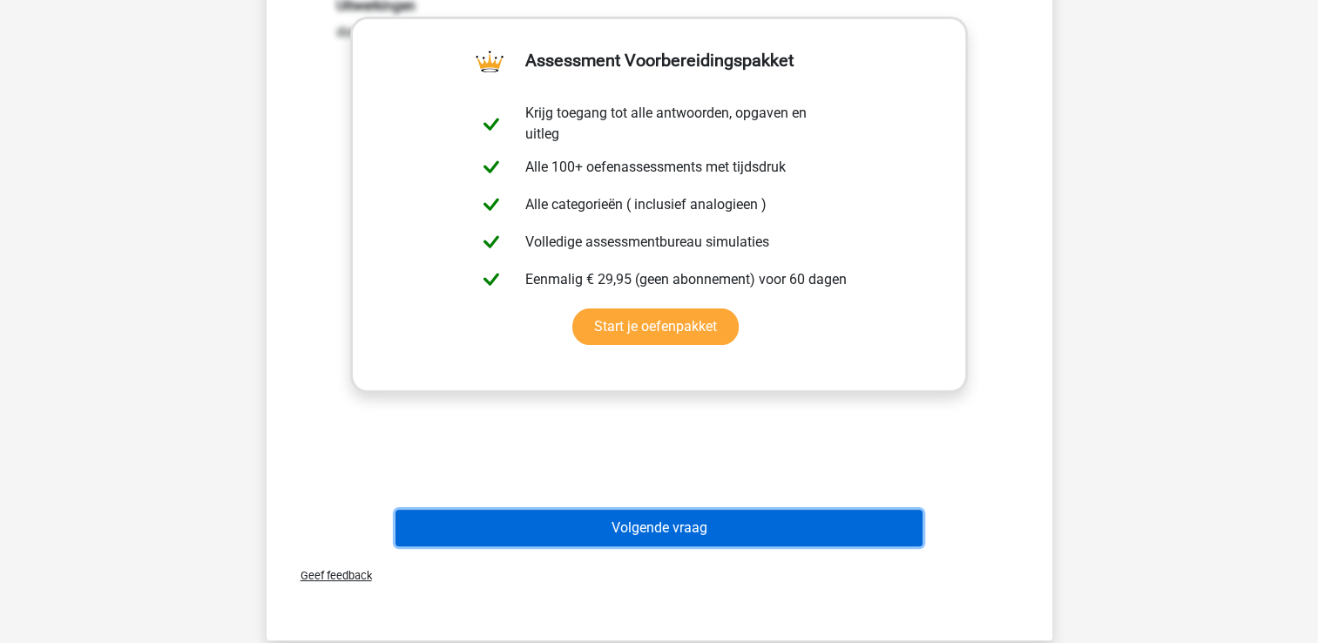
click at [713, 524] on button "Volgende vraag" at bounding box center [658, 528] width 527 height 37
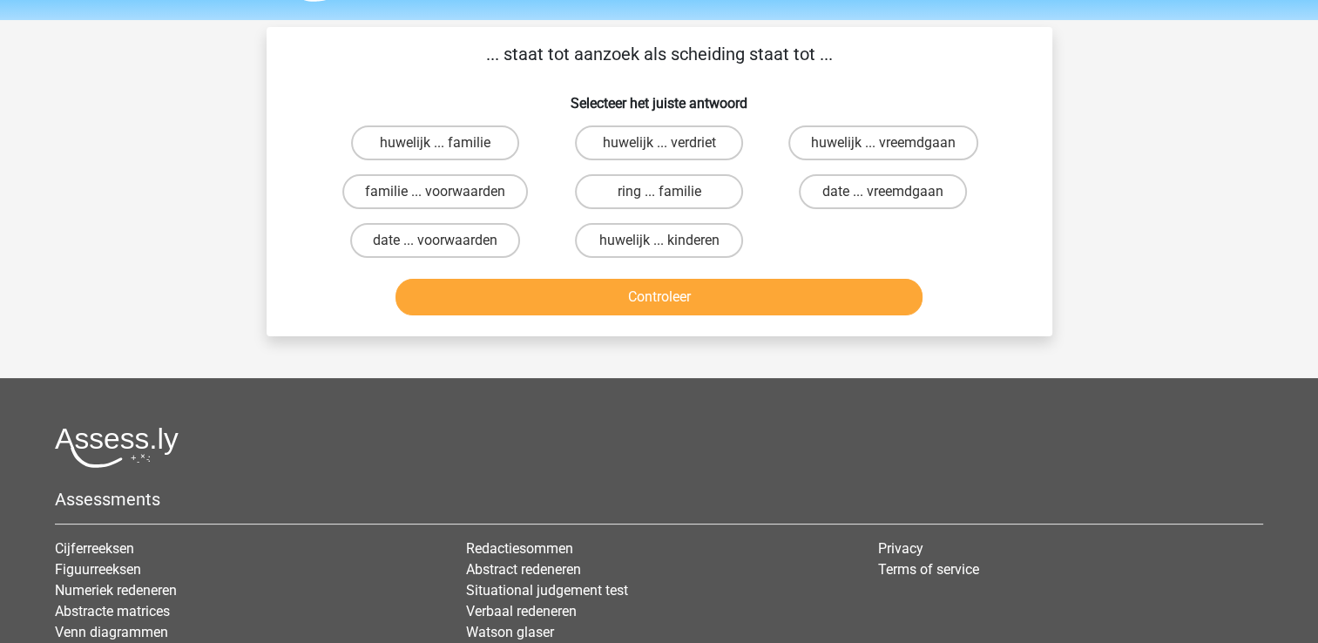
scroll to position [52, 0]
click at [247, 229] on div "Vraag 9 van de 10 Categorie: analogieen set 2 ... staat tot aanzoek als scheidi…" at bounding box center [660, 182] width 828 height 309
click at [899, 144] on label "huwelijk ... vreemdgaan" at bounding box center [883, 143] width 190 height 35
click at [895, 144] on input "huwelijk ... vreemdgaan" at bounding box center [888, 149] width 11 height 11
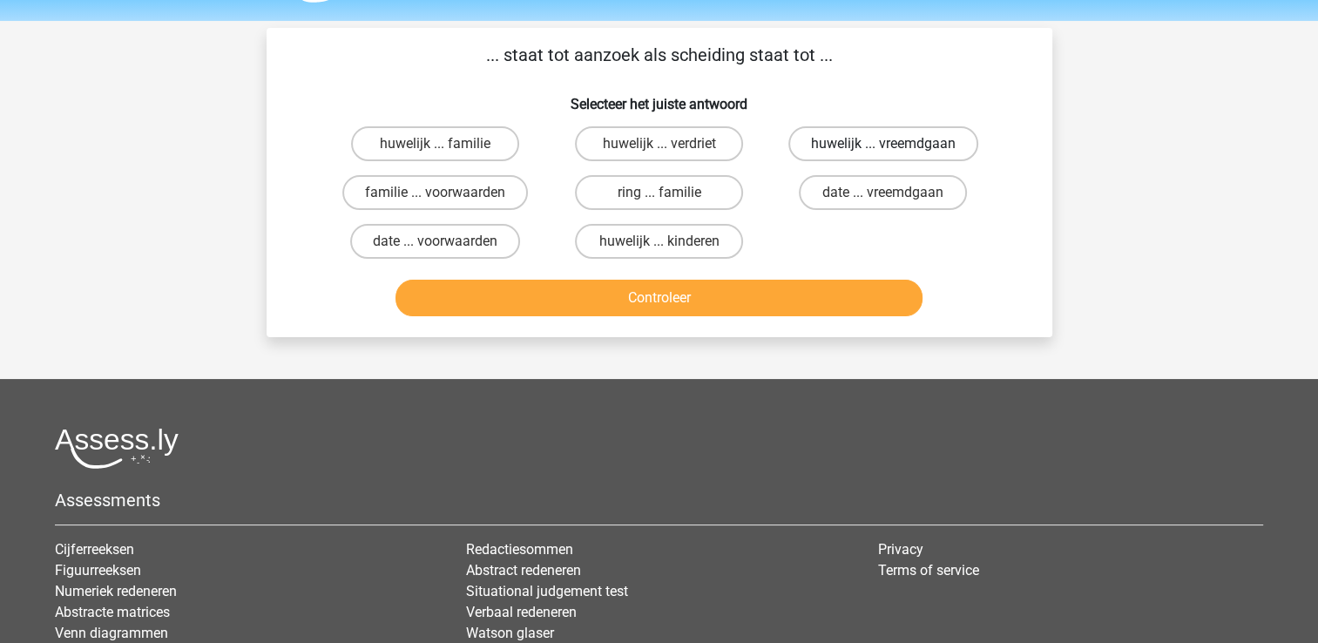
radio input "true"
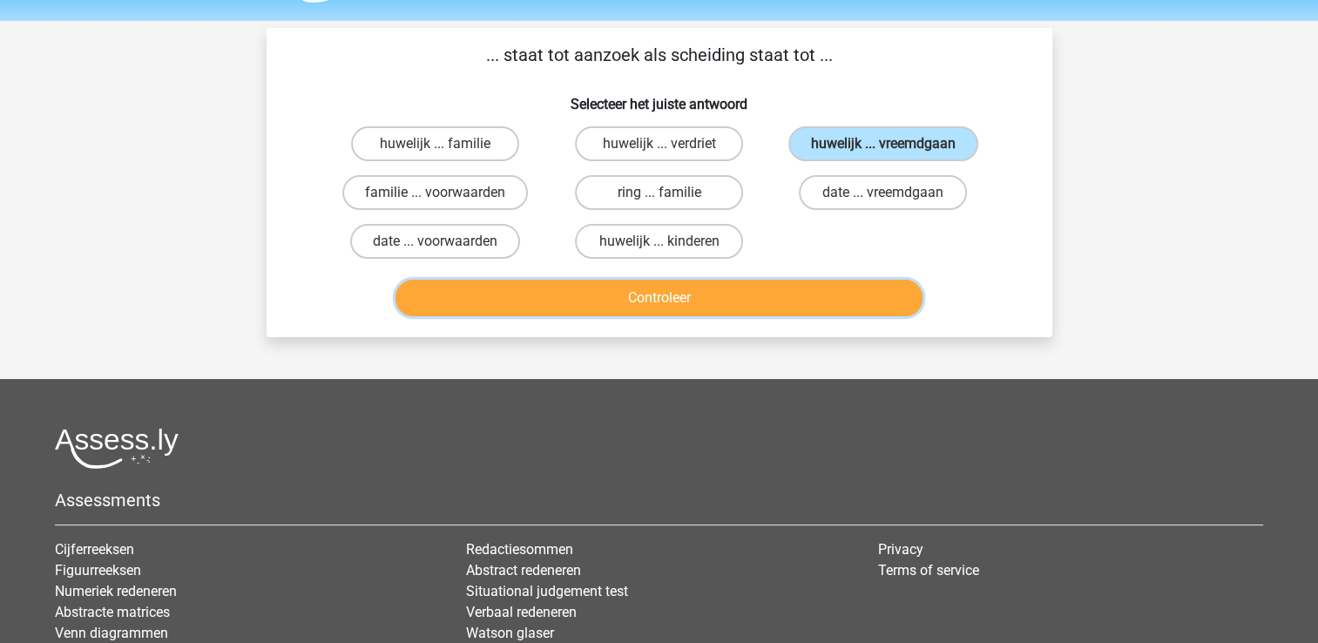
click at [711, 281] on button "Controleer" at bounding box center [658, 298] width 527 height 37
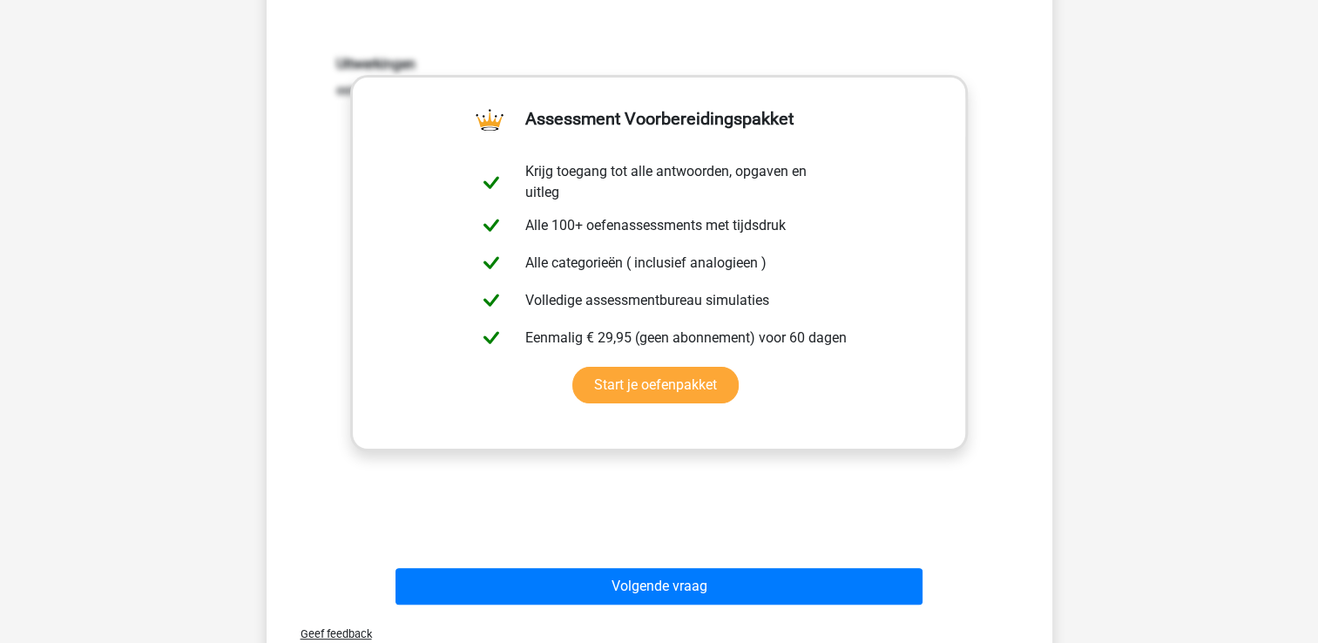
scroll to position [436, 0]
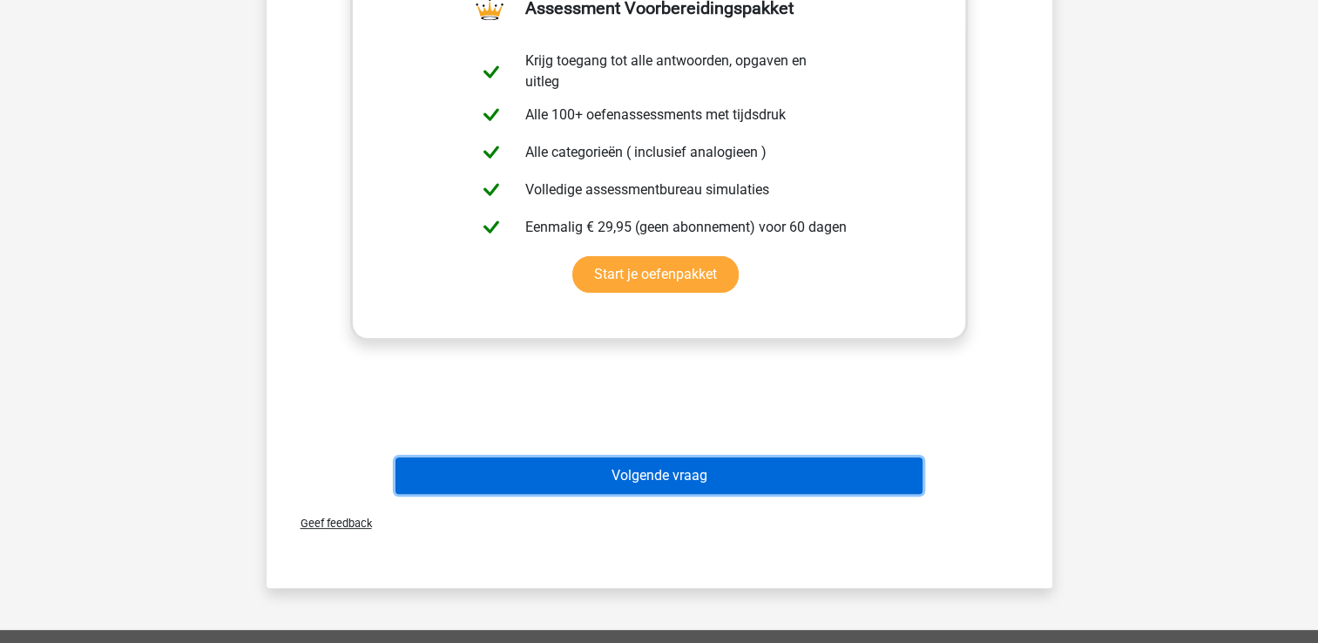
click at [708, 482] on button "Volgende vraag" at bounding box center [658, 475] width 527 height 37
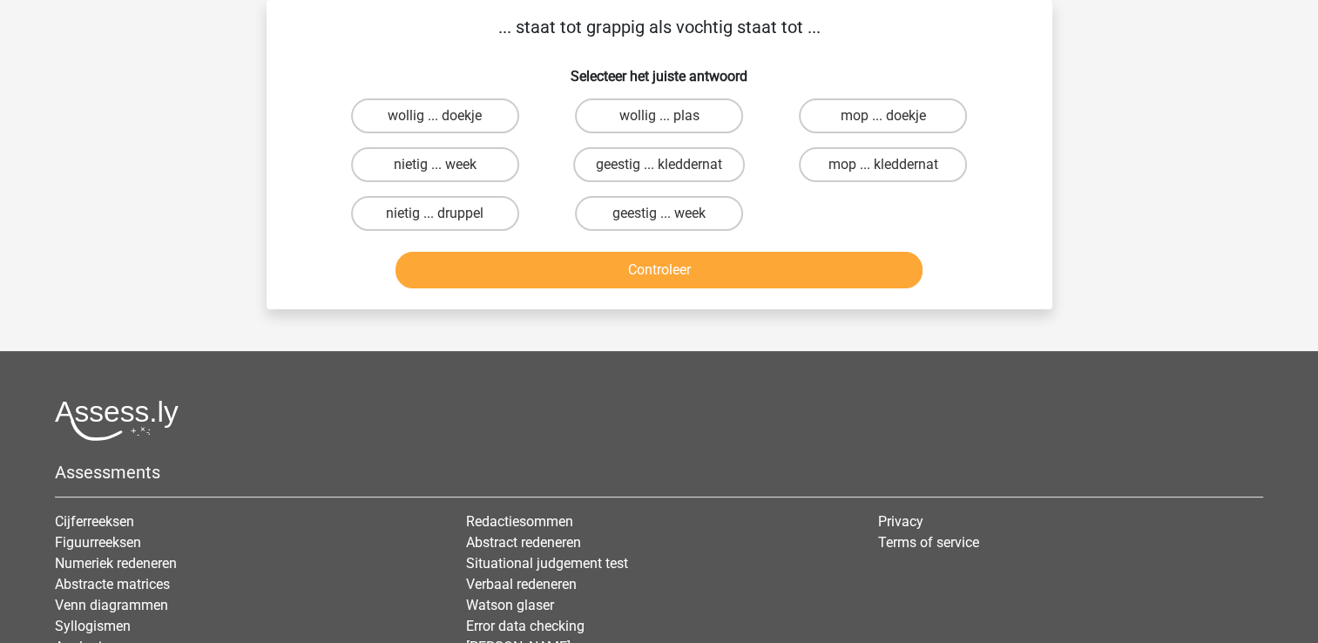
scroll to position [0, 0]
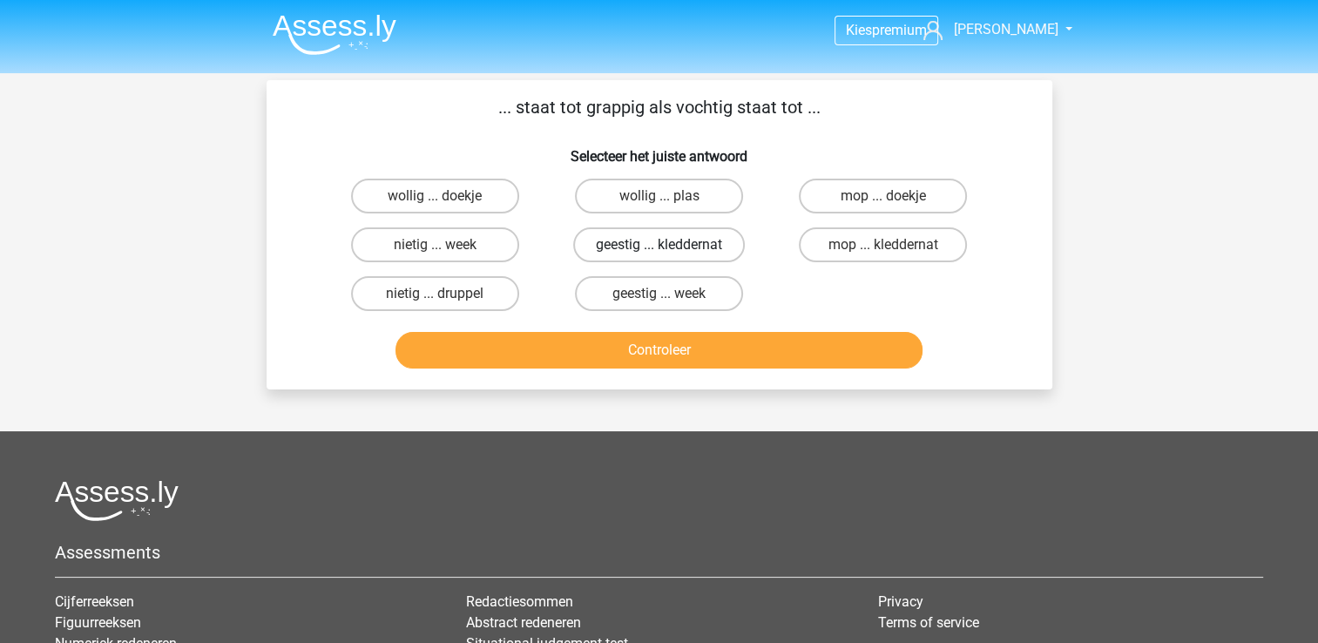
click at [680, 243] on label "geestig ... kleddernat" at bounding box center [659, 244] width 172 height 35
click at [670, 245] on input "geestig ... kleddernat" at bounding box center [664, 250] width 11 height 11
radio input "true"
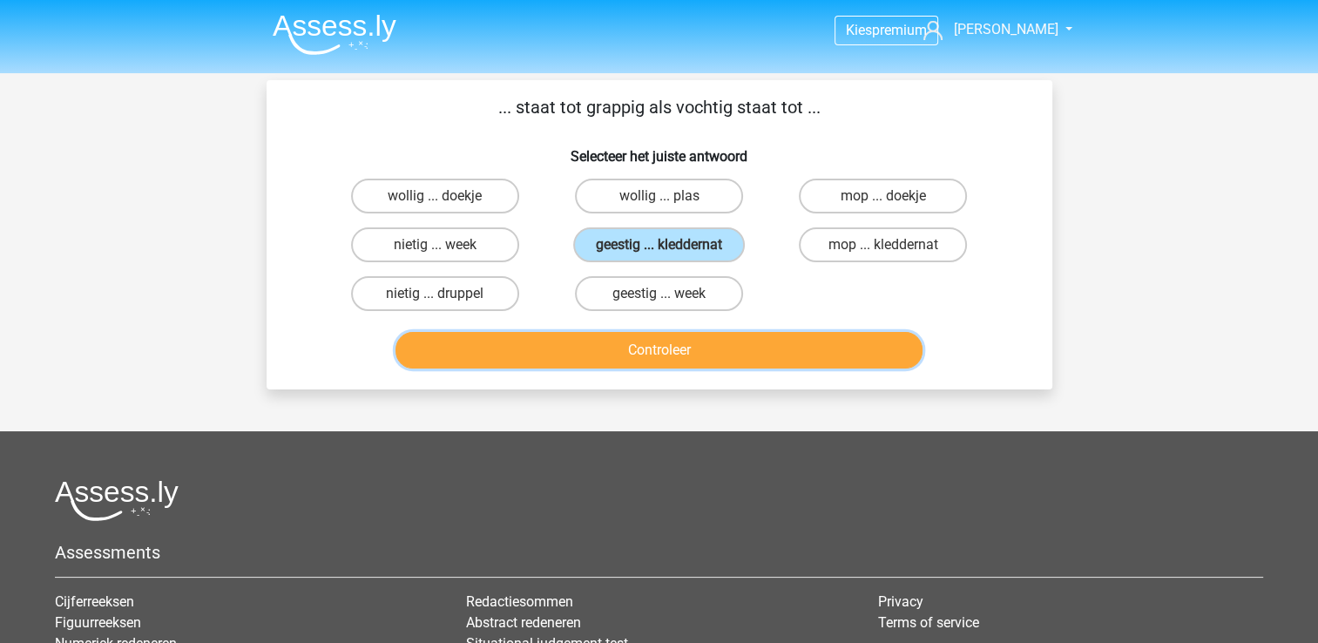
click at [673, 348] on button "Controleer" at bounding box center [658, 350] width 527 height 37
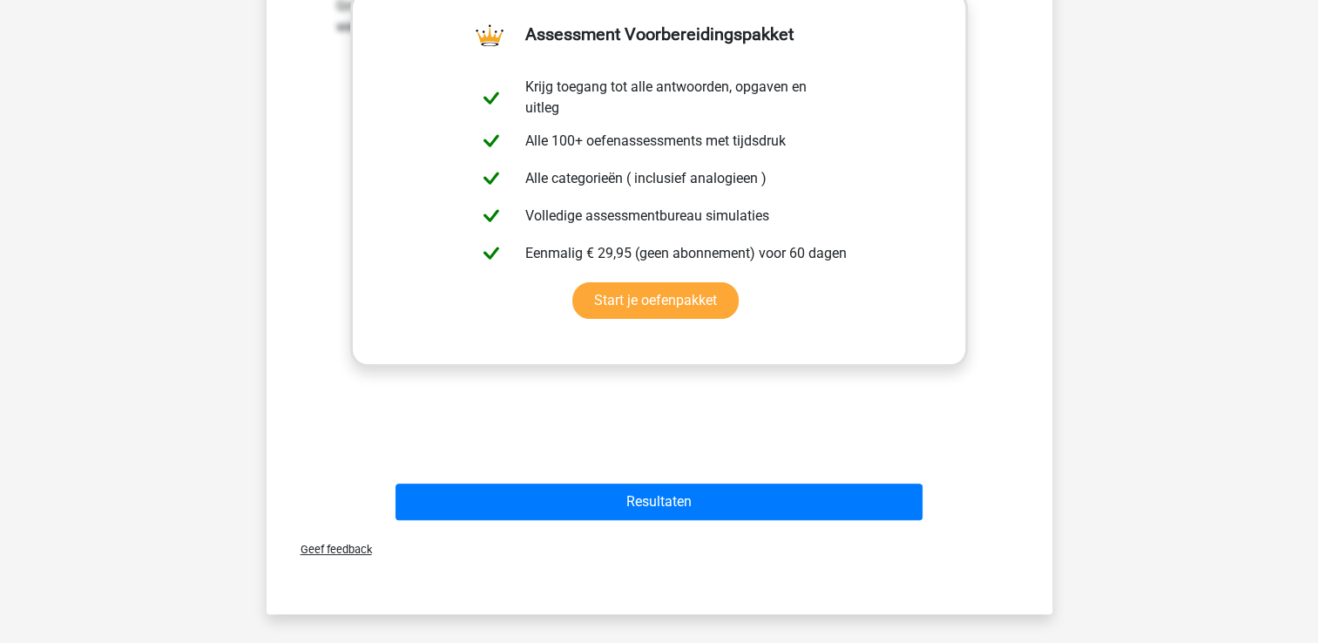
scroll to position [474, 0]
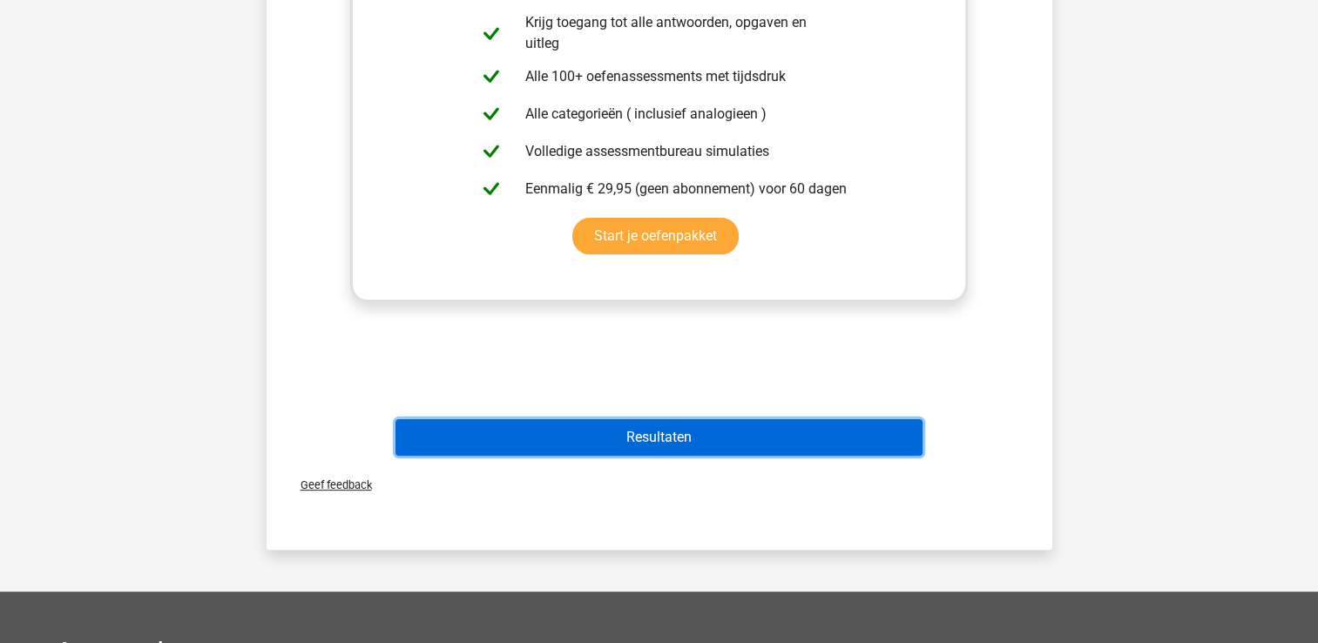
click at [688, 451] on button "Resultaten" at bounding box center [658, 437] width 527 height 37
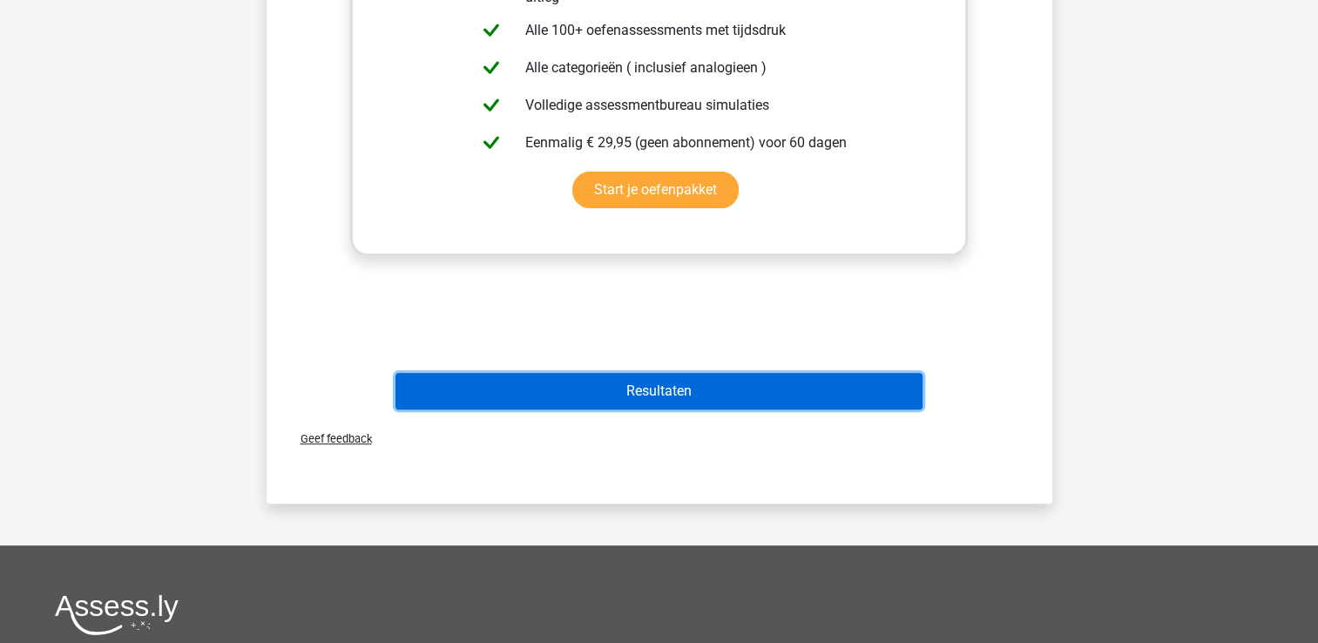
scroll to position [519, 0]
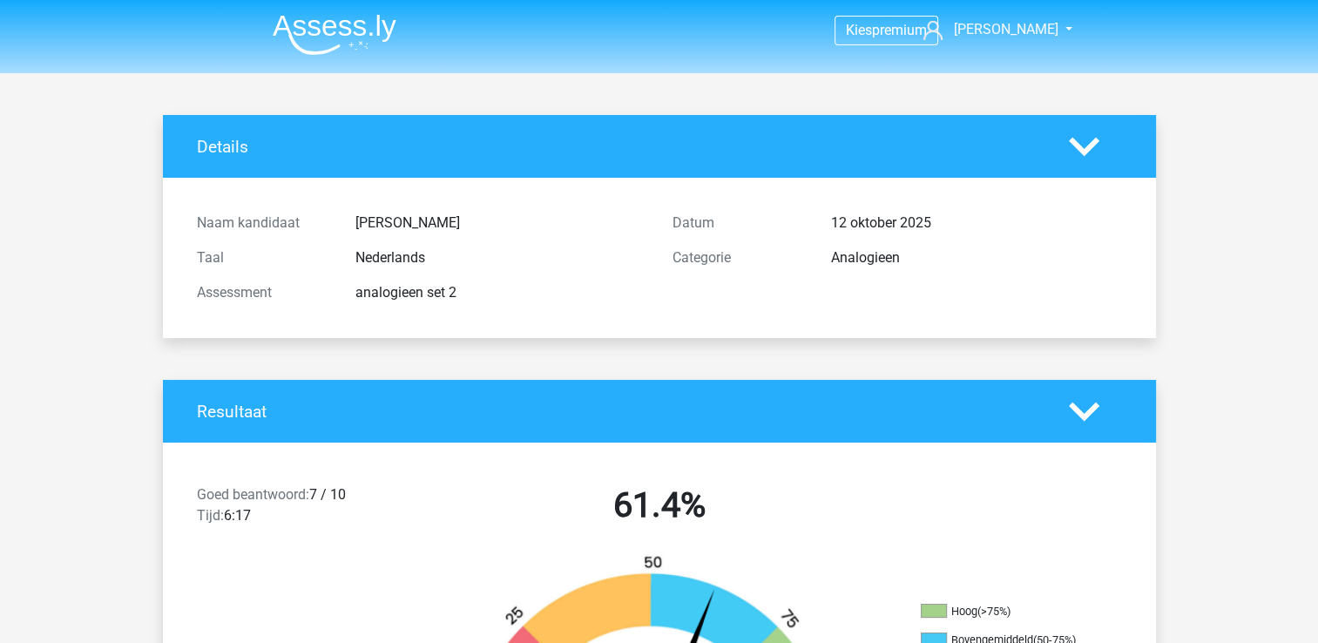
click at [335, 26] on img at bounding box center [335, 34] width 124 height 41
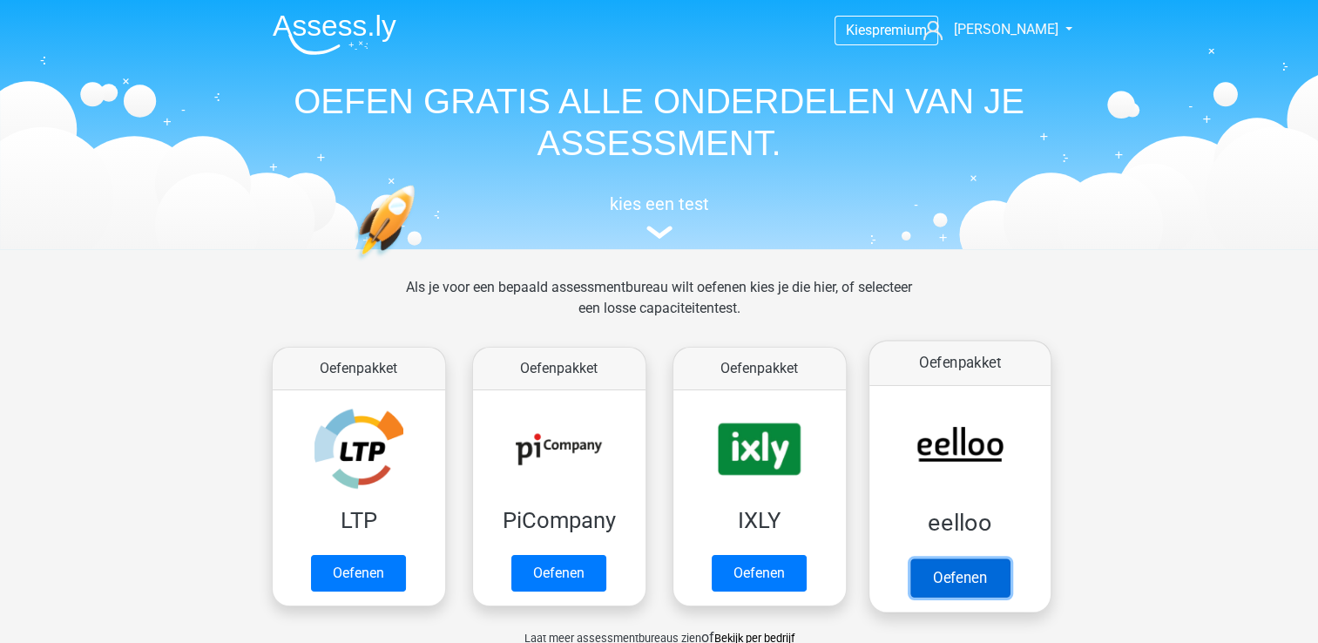
click at [988, 571] on link "Oefenen" at bounding box center [958, 577] width 99 height 38
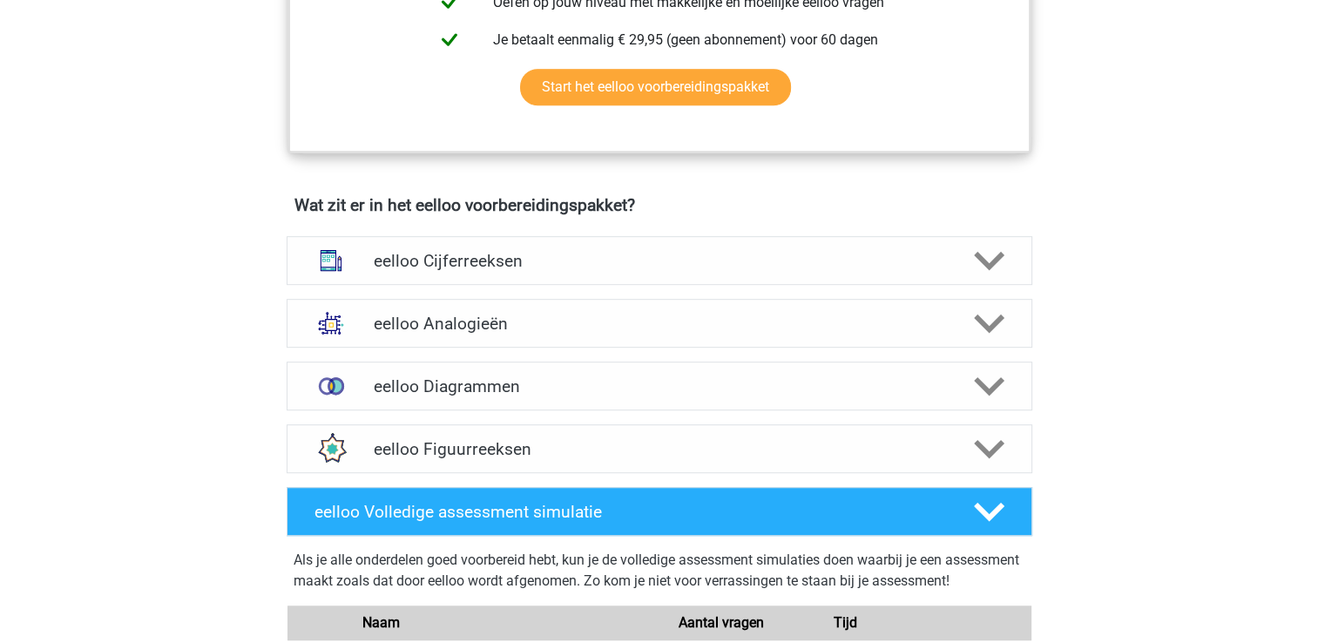
scroll to position [1031, 0]
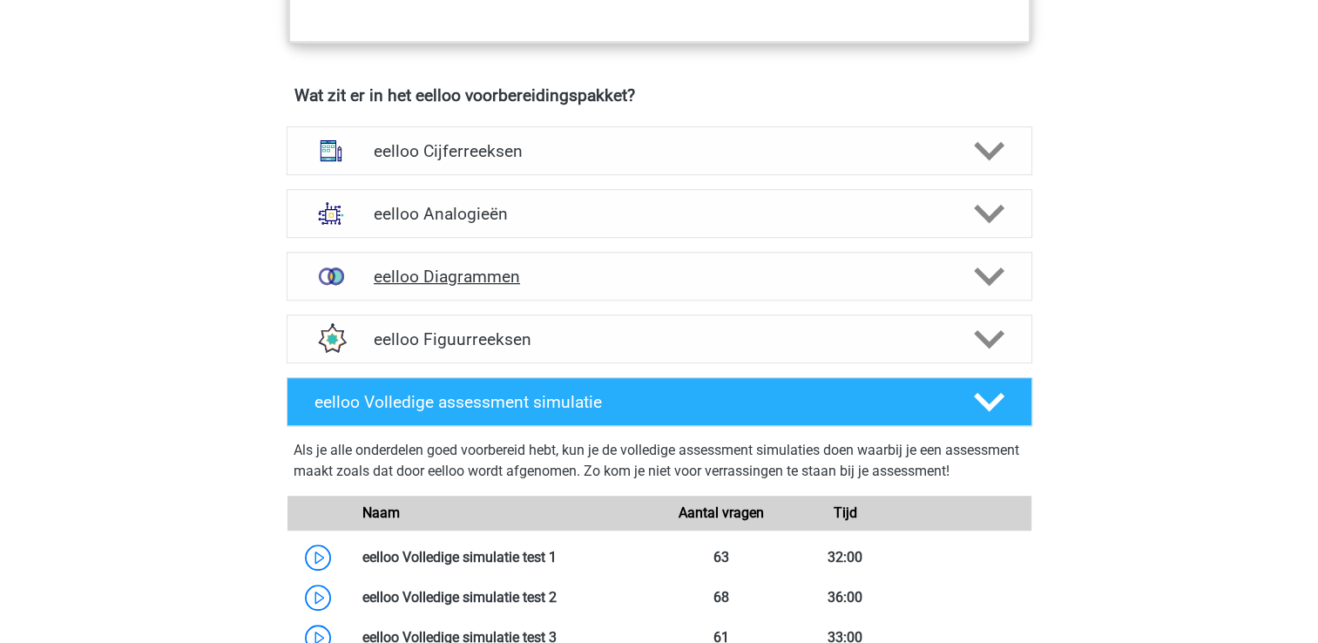
click at [470, 300] on div "eelloo Diagrammen" at bounding box center [660, 276] width 746 height 49
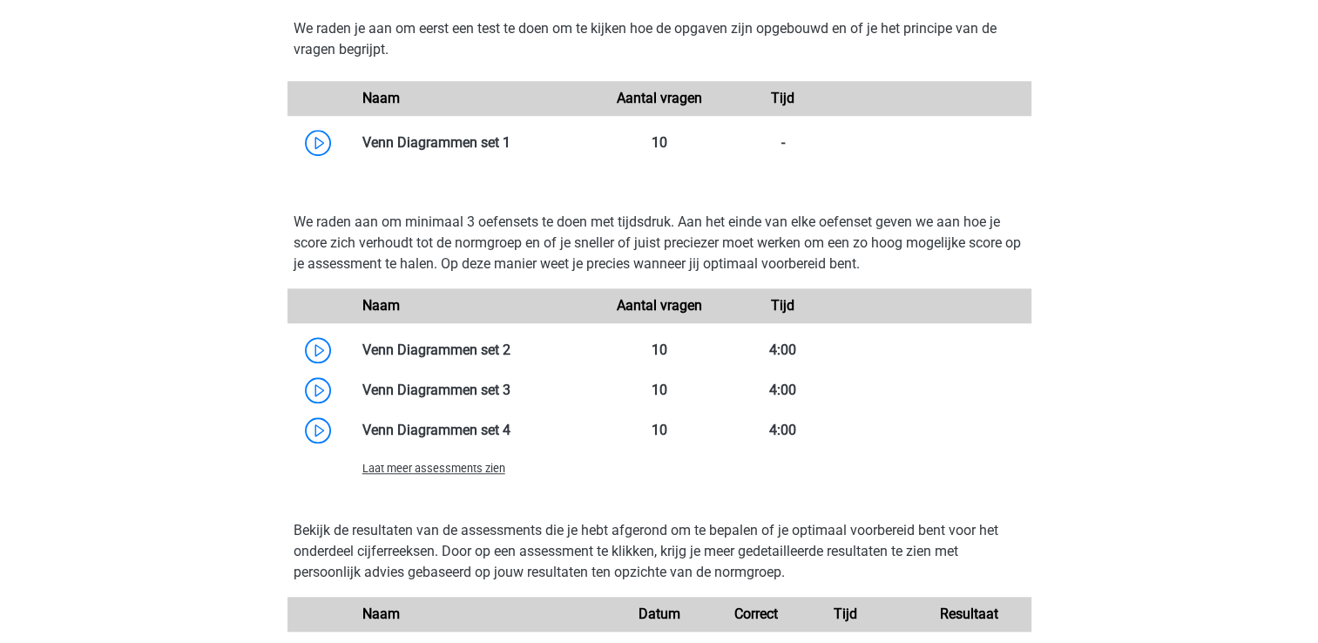
scroll to position [1432, 0]
click at [510, 358] on link at bounding box center [510, 349] width 0 height 17
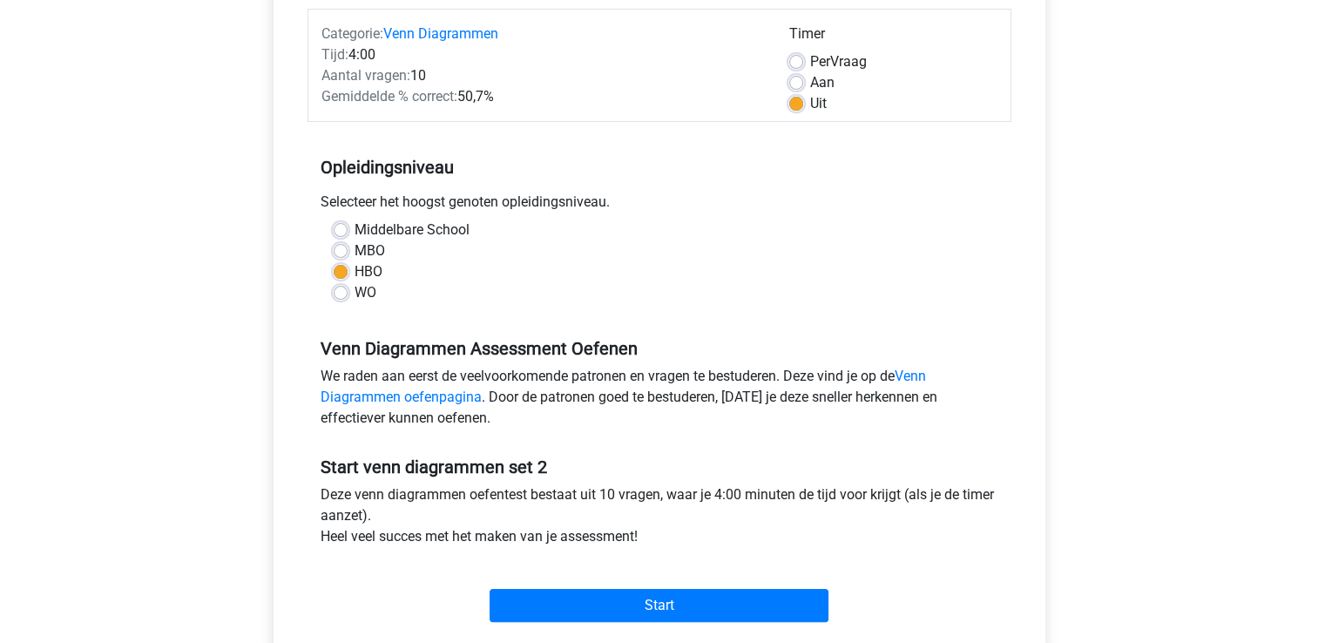
scroll to position [220, 0]
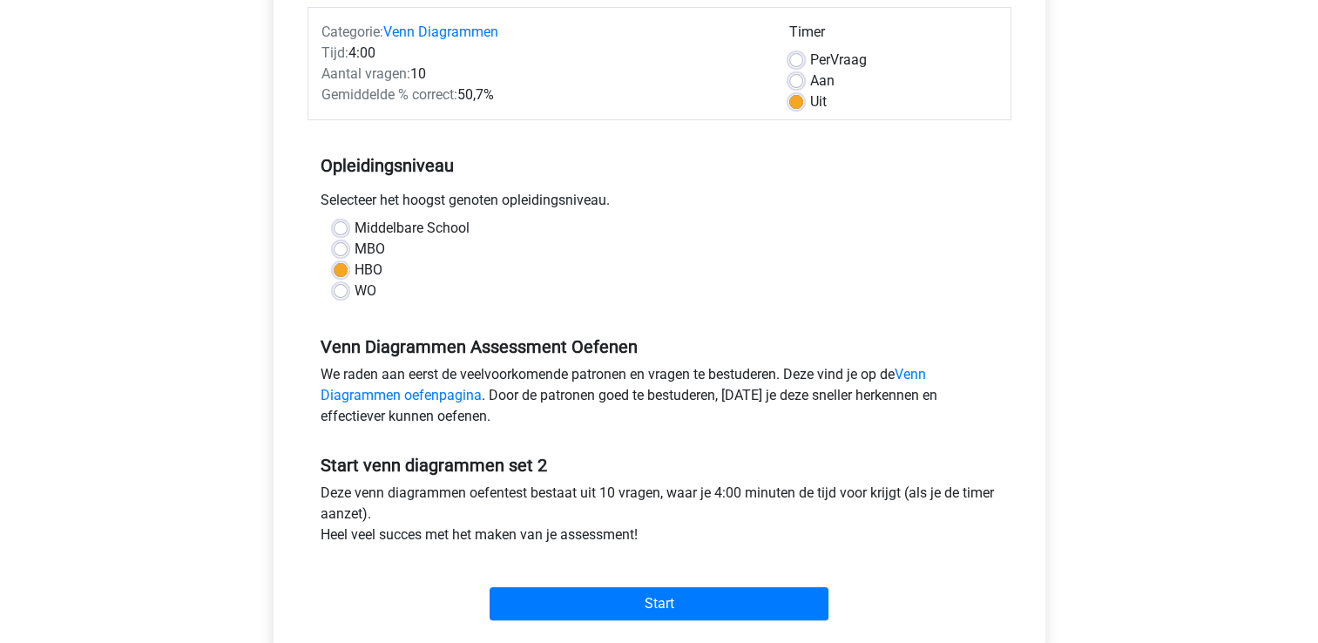
click at [356, 249] on label "MBO" at bounding box center [370, 249] width 30 height 21
click at [348, 249] on input "MBO" at bounding box center [341, 247] width 14 height 17
radio input "true"
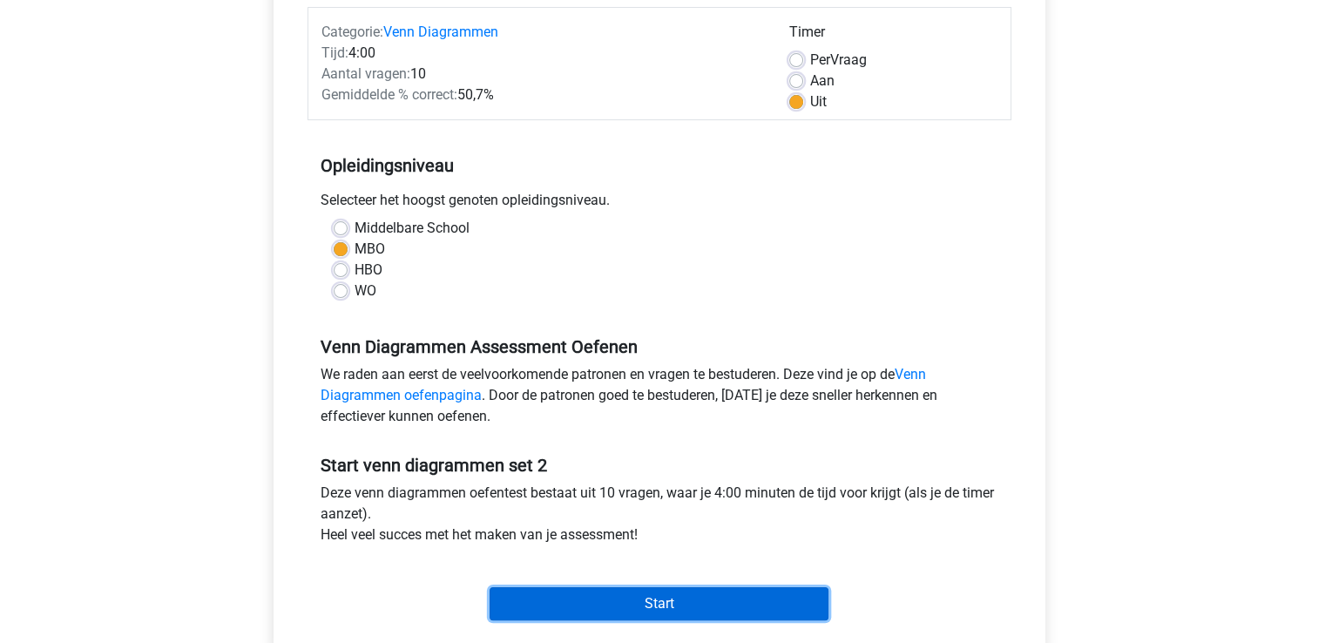
click at [649, 598] on input "Start" at bounding box center [659, 603] width 339 height 33
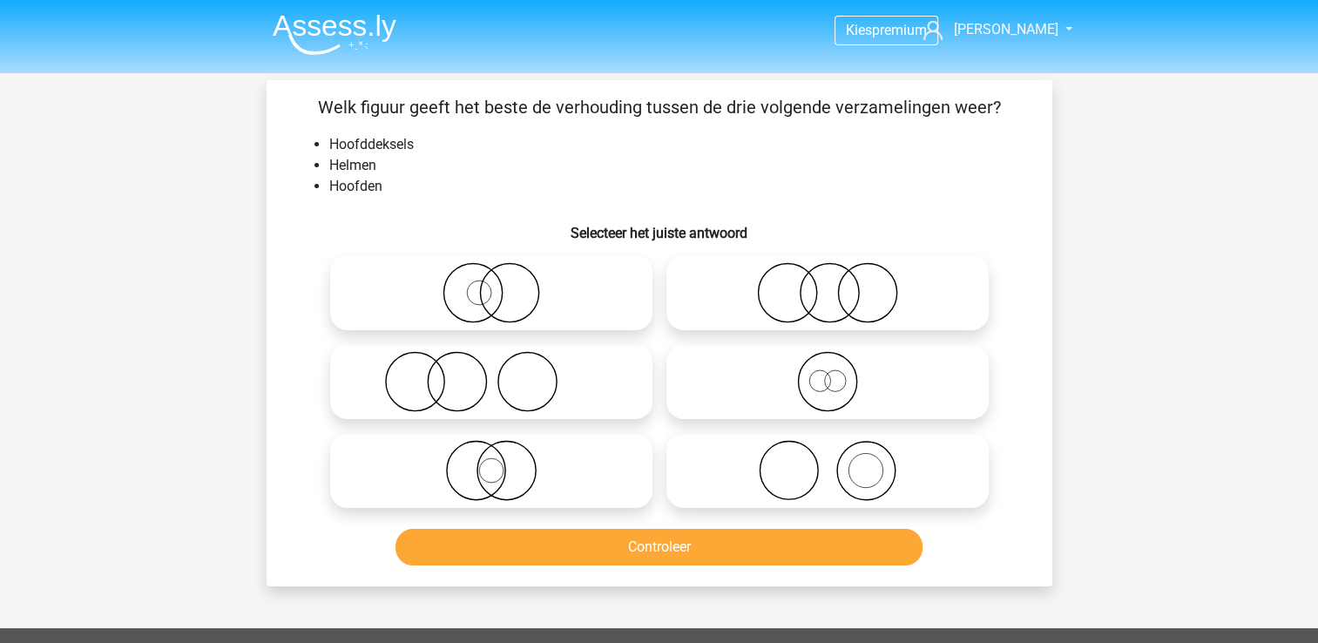
click at [810, 391] on icon at bounding box center [827, 381] width 308 height 61
click at [828, 373] on input "radio" at bounding box center [833, 367] width 11 height 11
radio input "true"
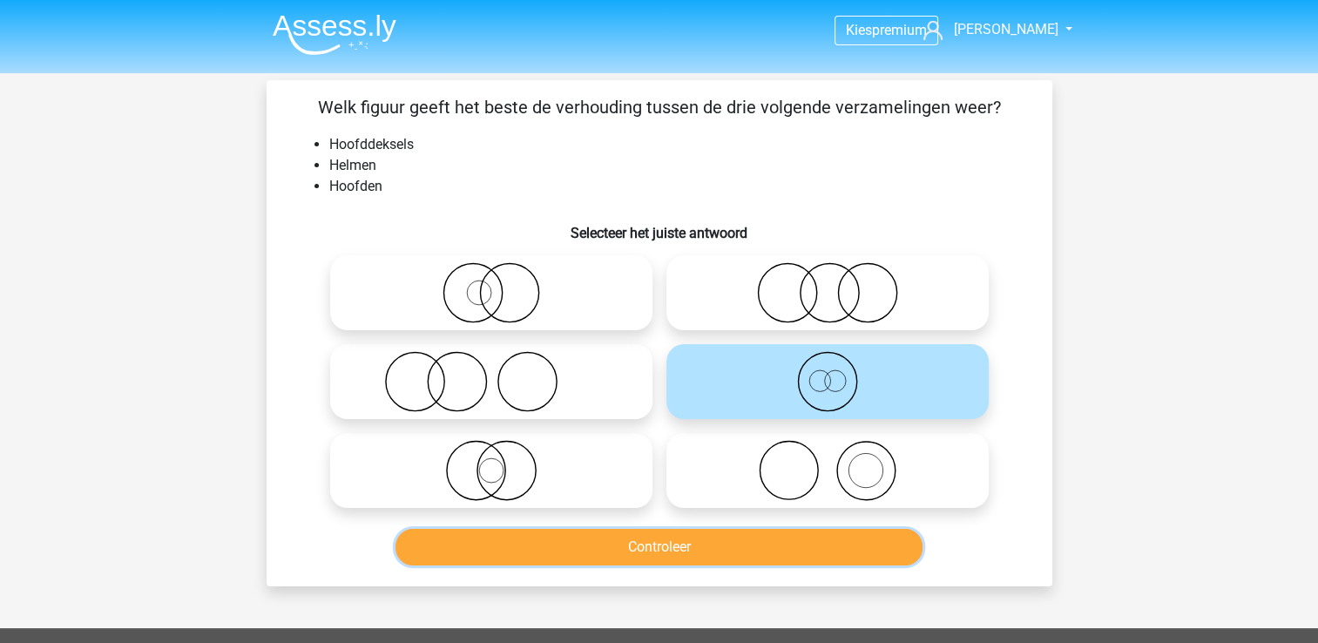
click at [765, 539] on button "Controleer" at bounding box center [658, 547] width 527 height 37
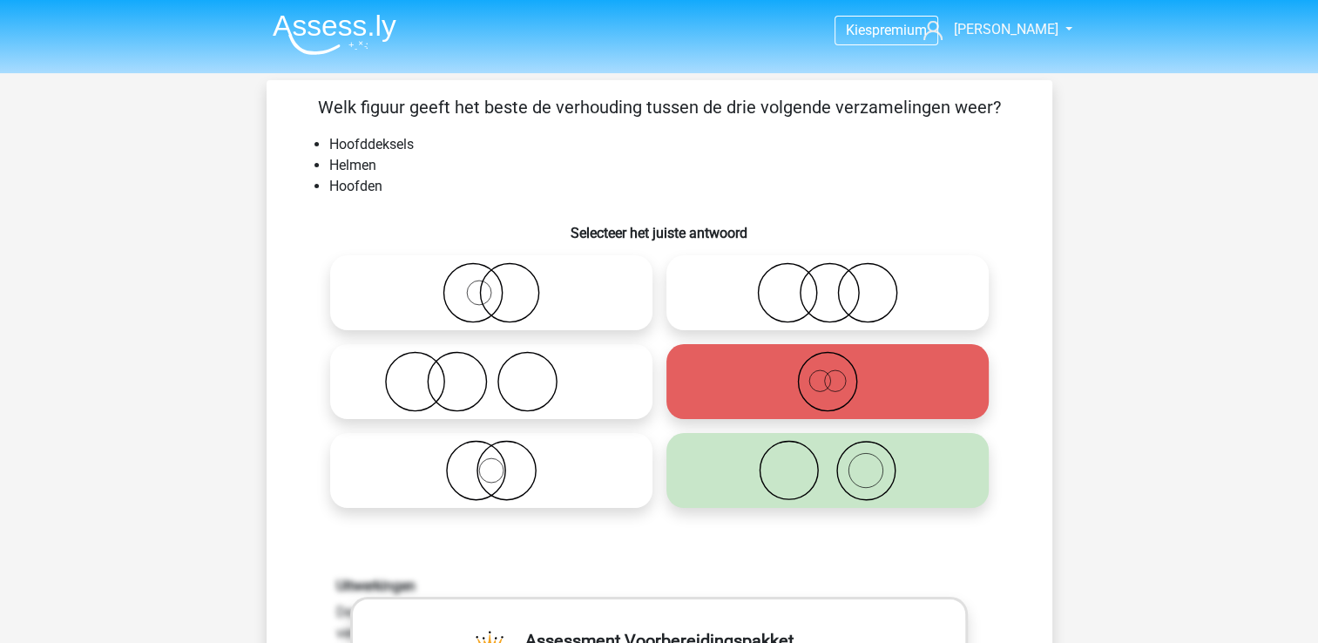
click at [822, 476] on icon at bounding box center [827, 470] width 308 height 61
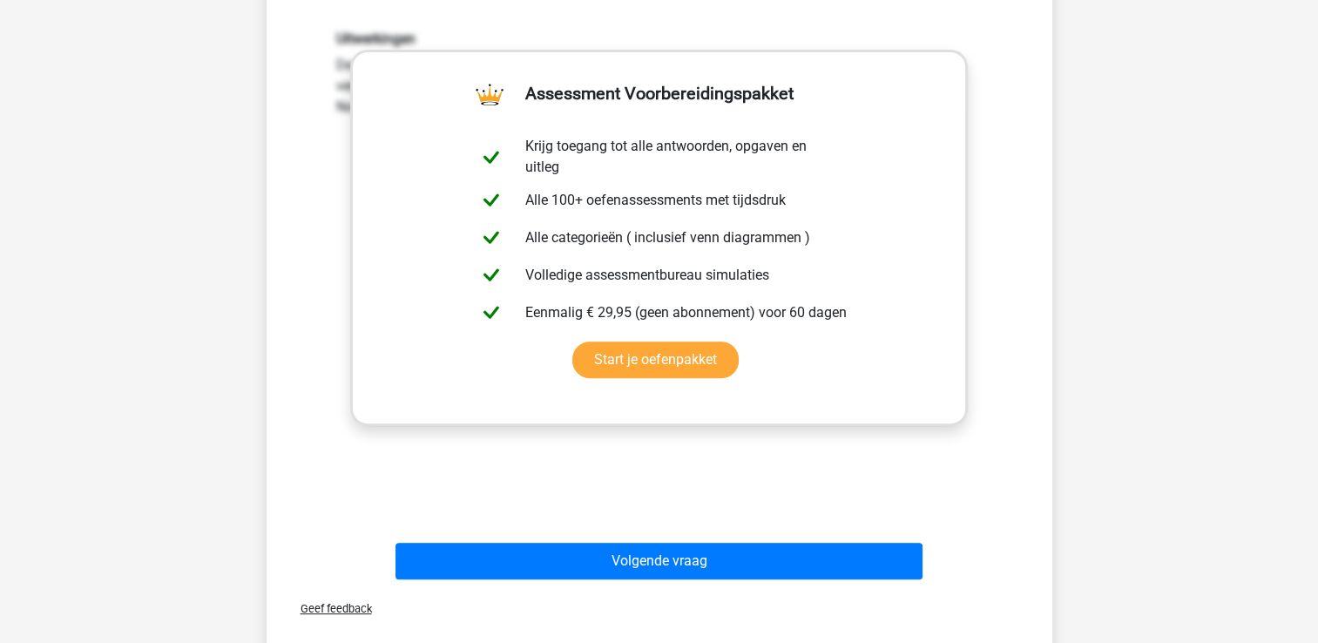
scroll to position [549, 0]
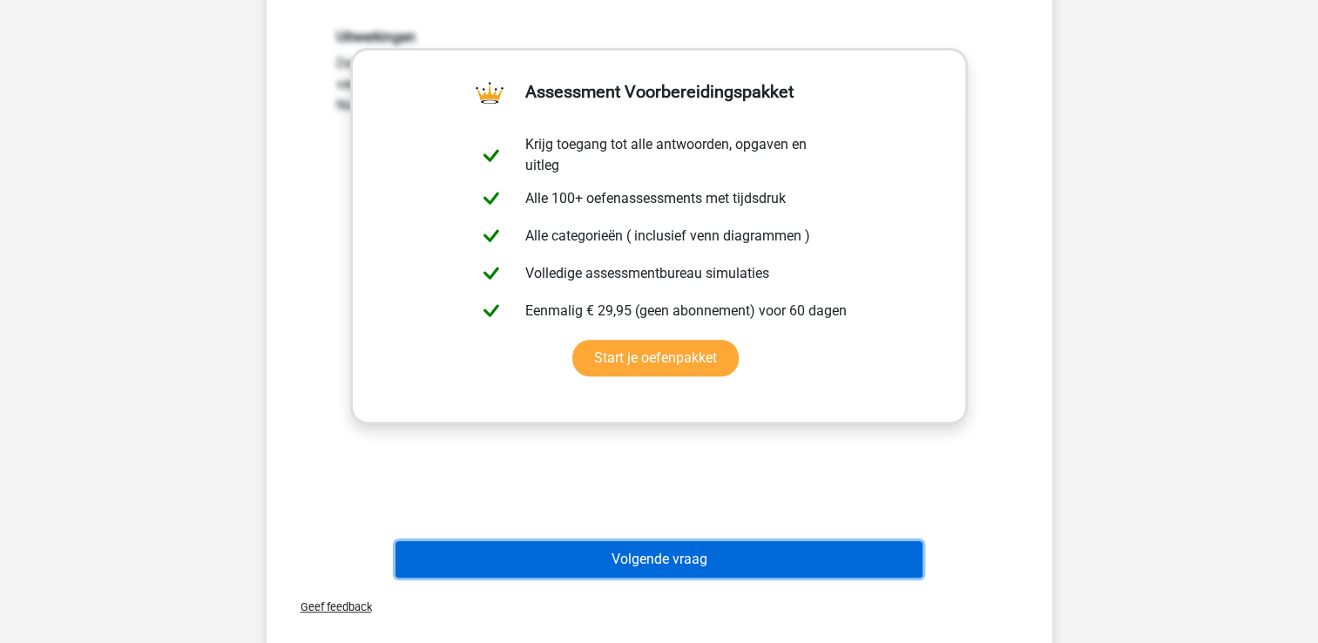
click at [693, 555] on button "Volgende vraag" at bounding box center [658, 559] width 527 height 37
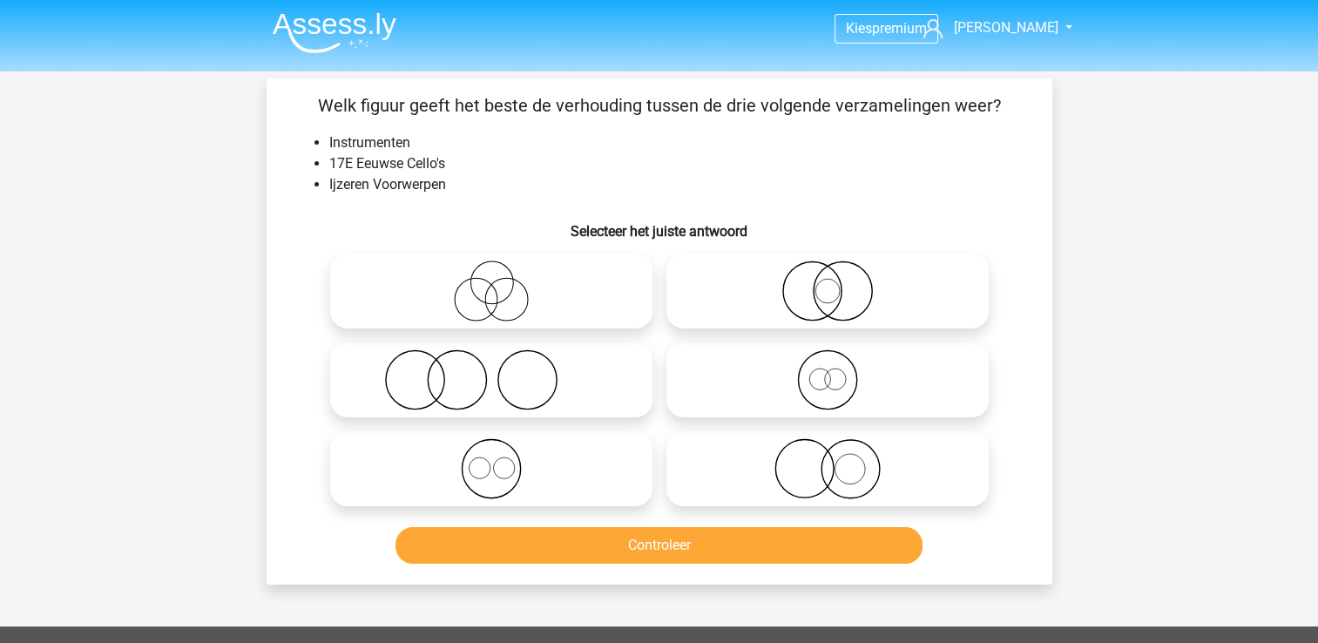
scroll to position [0, 0]
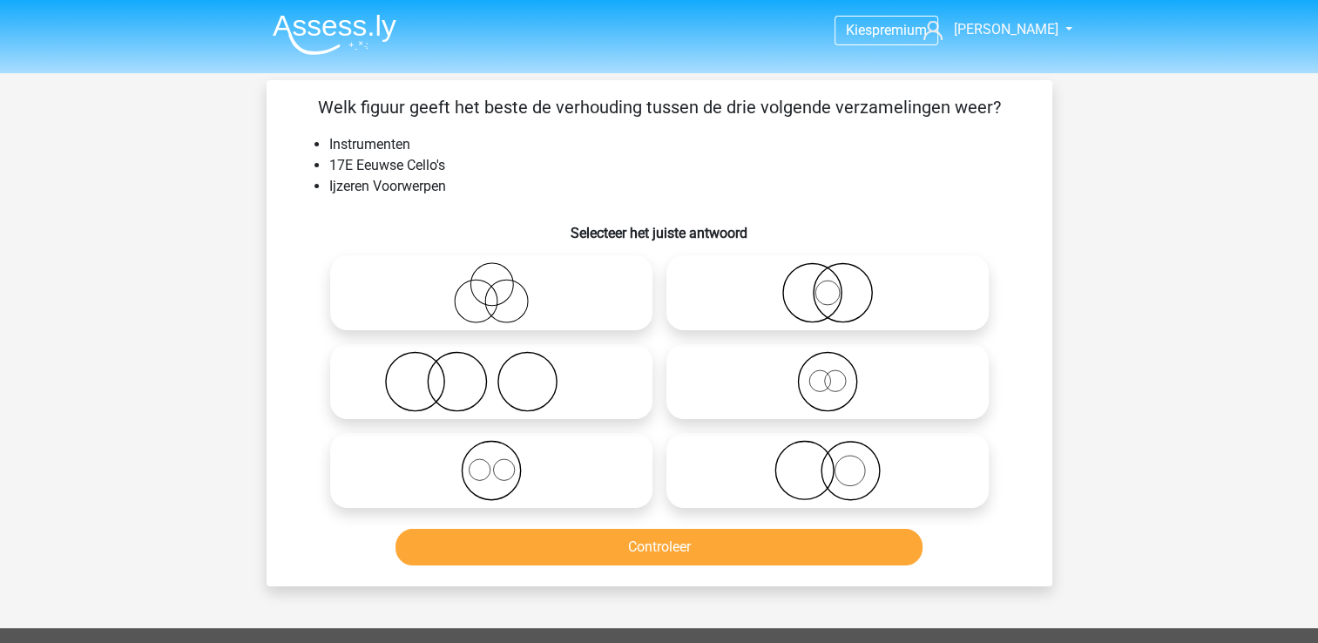
click at [511, 380] on icon at bounding box center [491, 381] width 308 height 61
click at [503, 373] on input "radio" at bounding box center [496, 367] width 11 height 11
radio input "true"
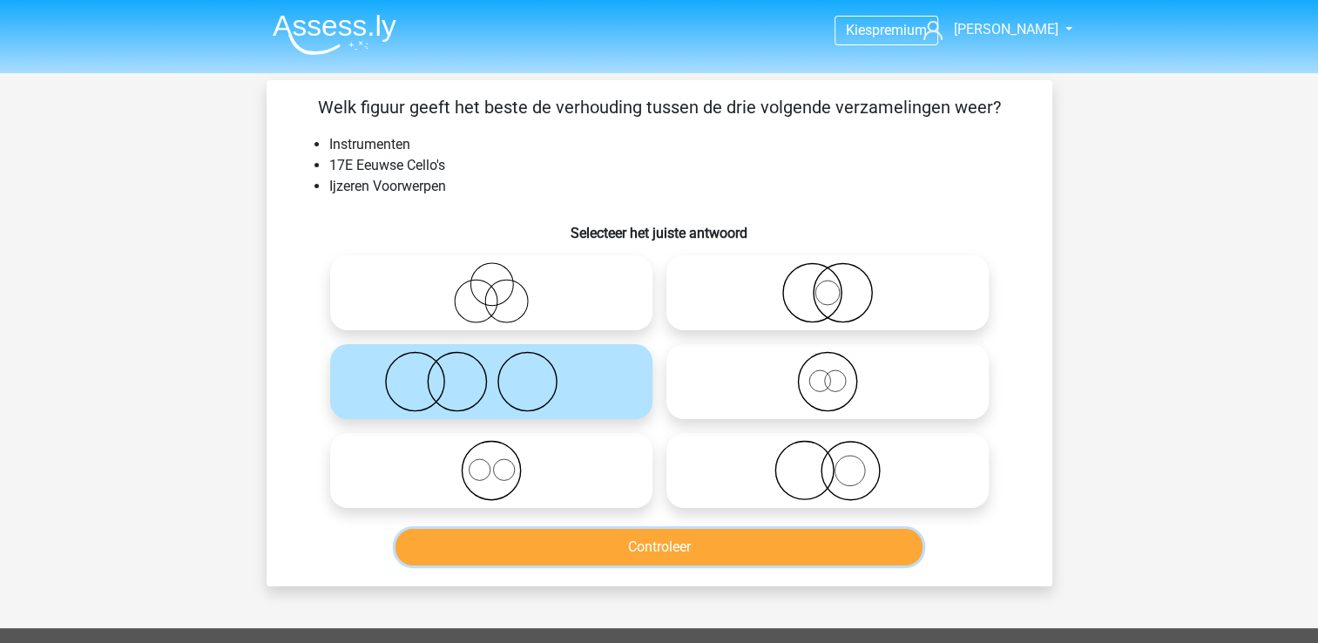
click at [583, 538] on button "Controleer" at bounding box center [658, 547] width 527 height 37
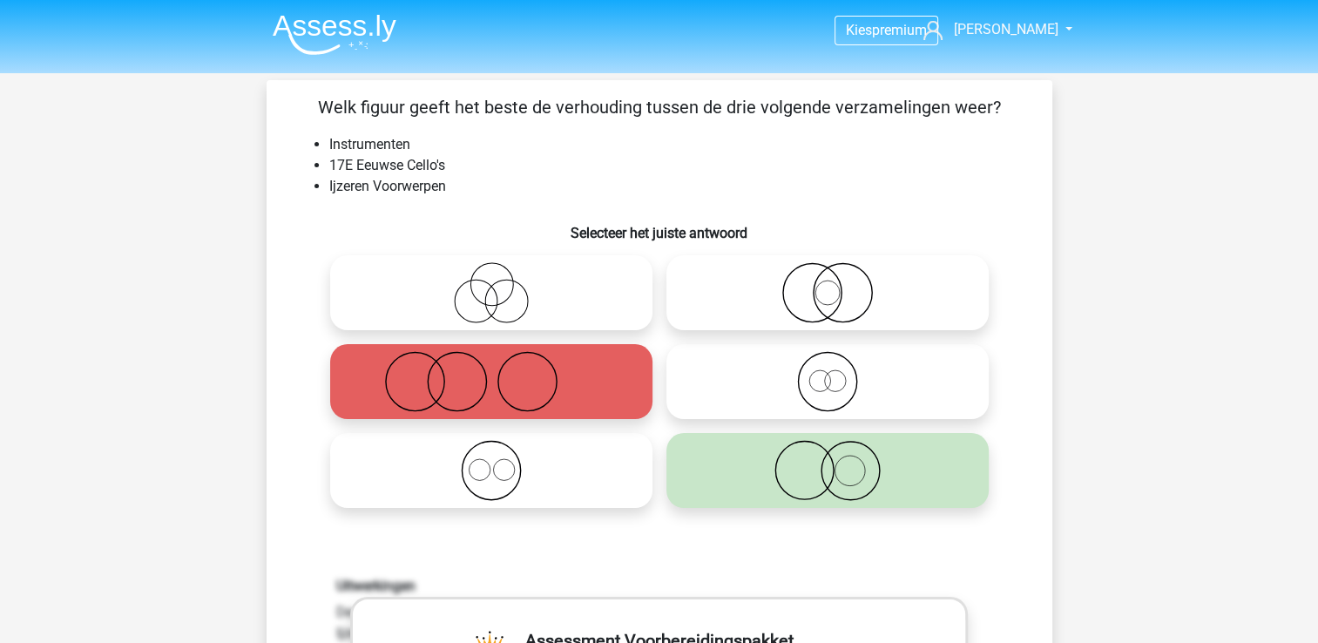
click at [803, 493] on icon at bounding box center [827, 470] width 308 height 61
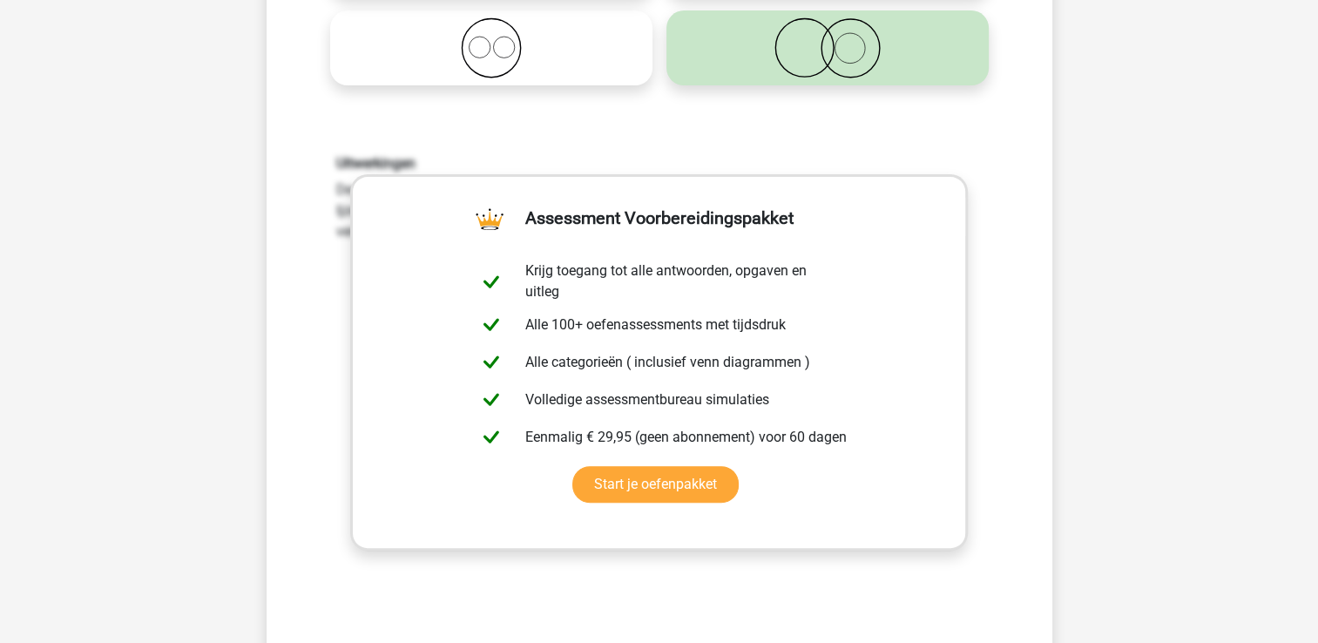
scroll to position [422, 0]
click at [648, 491] on link "Start je oefenpakket" at bounding box center [655, 485] width 166 height 37
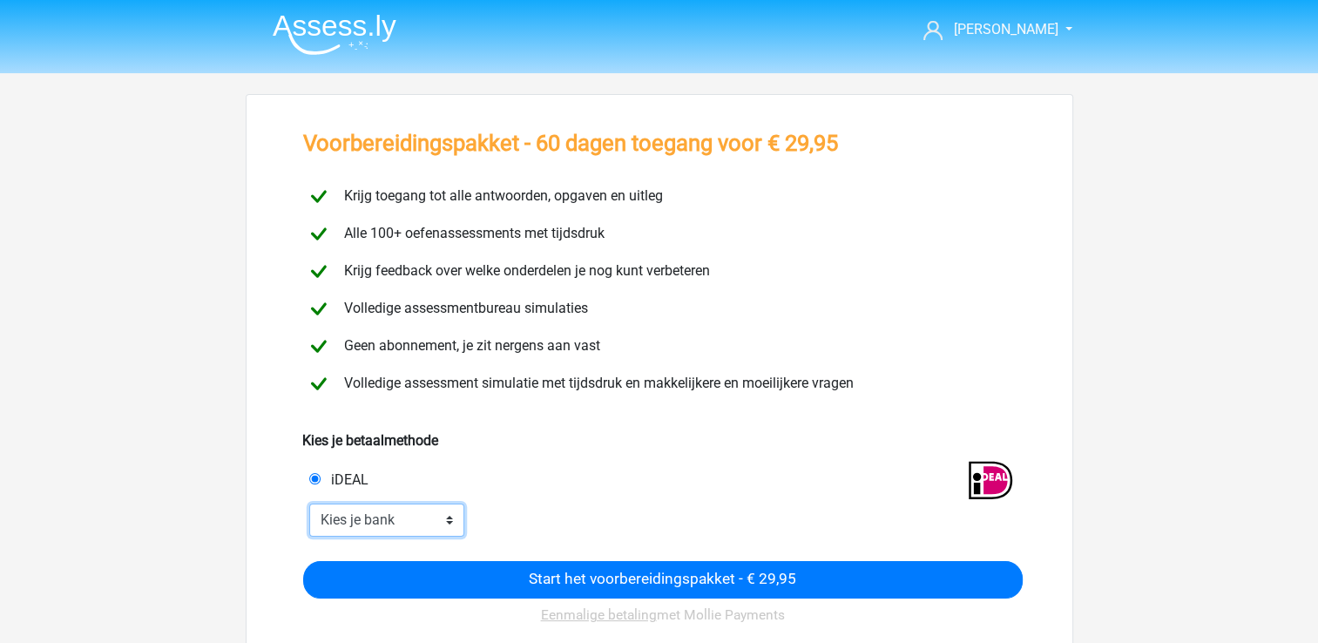
click at [409, 519] on select "Kies je bank ABN AMRO ING Rabobank ASN Bank bunq Knab N26 NN Regiobank Revolut …" at bounding box center [387, 520] width 156 height 33
select select "ideal_[SWIFT_CODE]"
click at [309, 504] on select "Kies je bank ABN AMRO ING Rabobank ASN Bank bunq Knab N26 NN Regiobank Revolut …" at bounding box center [387, 520] width 156 height 33
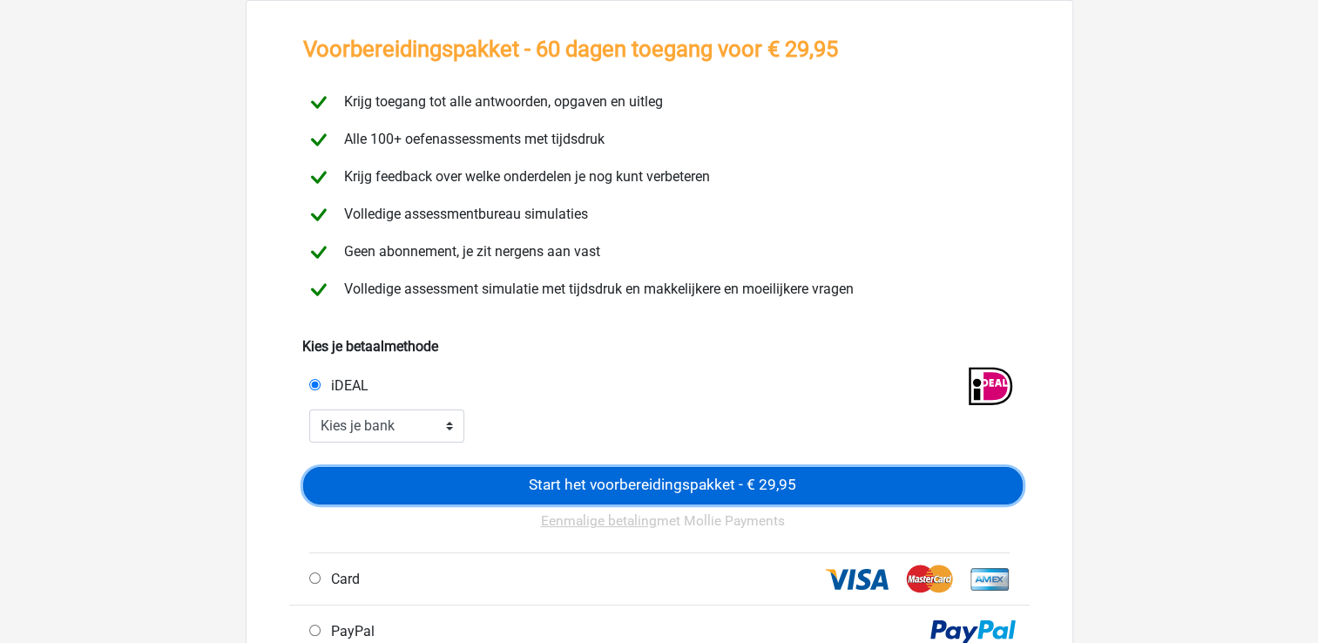
click at [724, 486] on input "Start het voorbereidingspakket - € 29,95" at bounding box center [663, 485] width 720 height 37
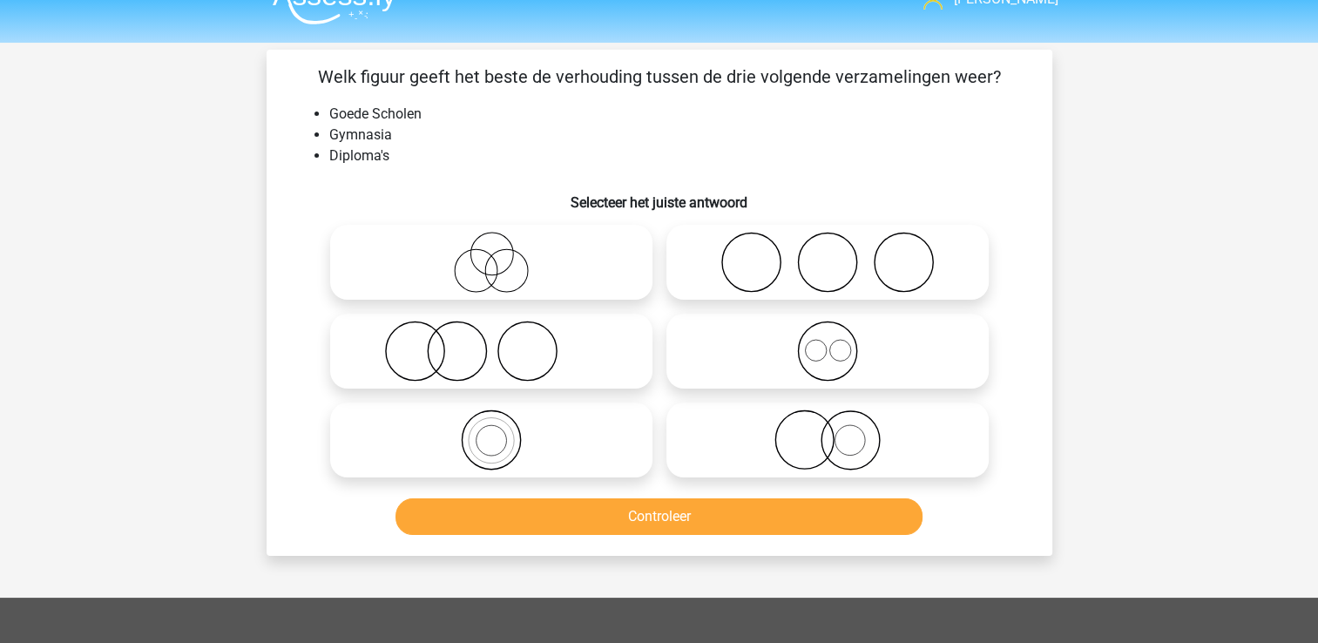
scroll to position [31, 0]
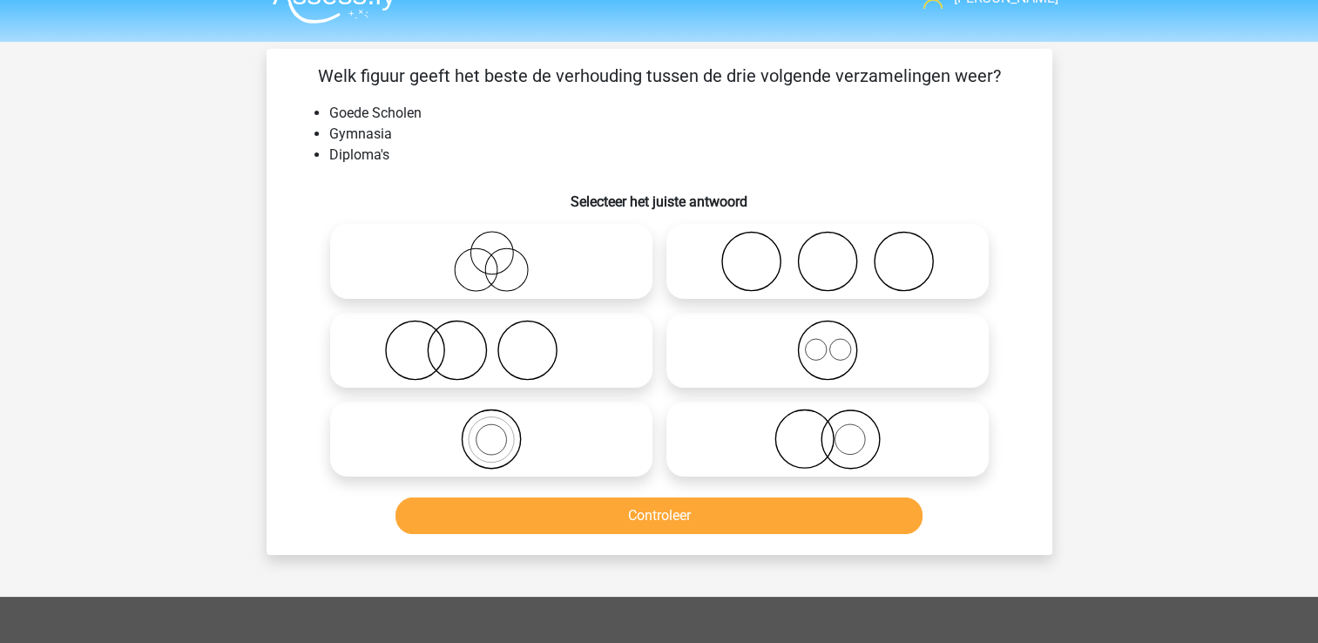
click at [848, 279] on icon at bounding box center [827, 261] width 308 height 61
click at [839, 253] on input "radio" at bounding box center [833, 246] width 11 height 11
radio input "true"
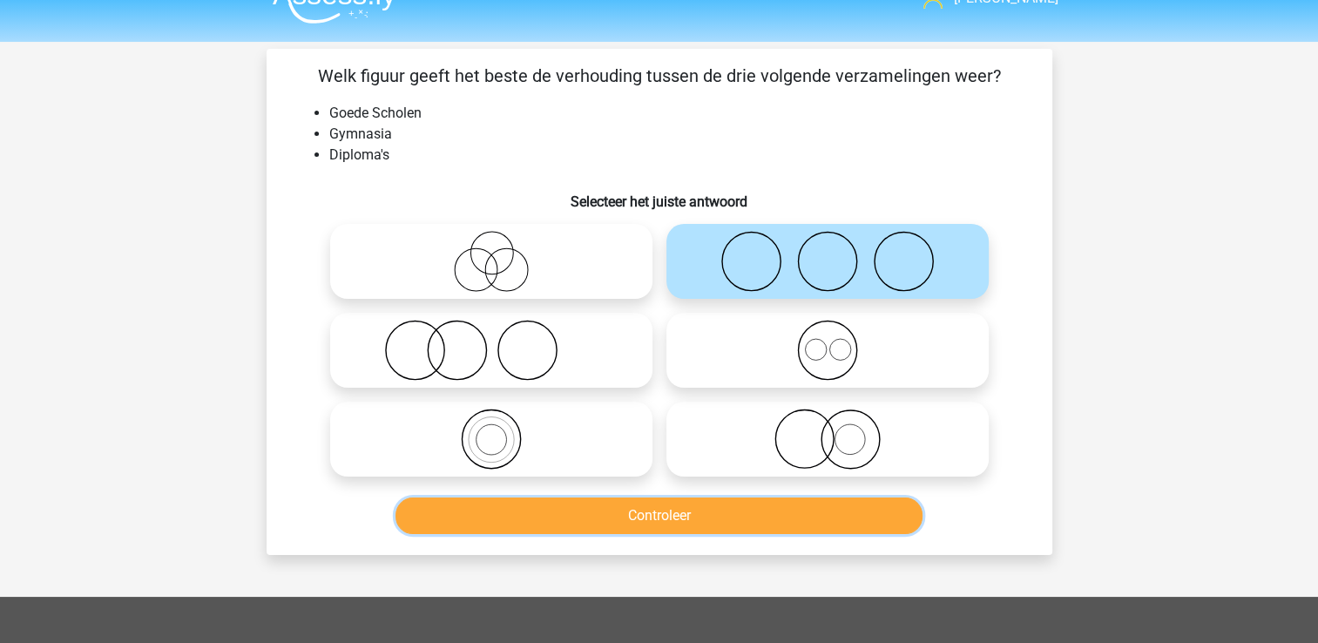
click at [794, 513] on button "Controleer" at bounding box center [658, 515] width 527 height 37
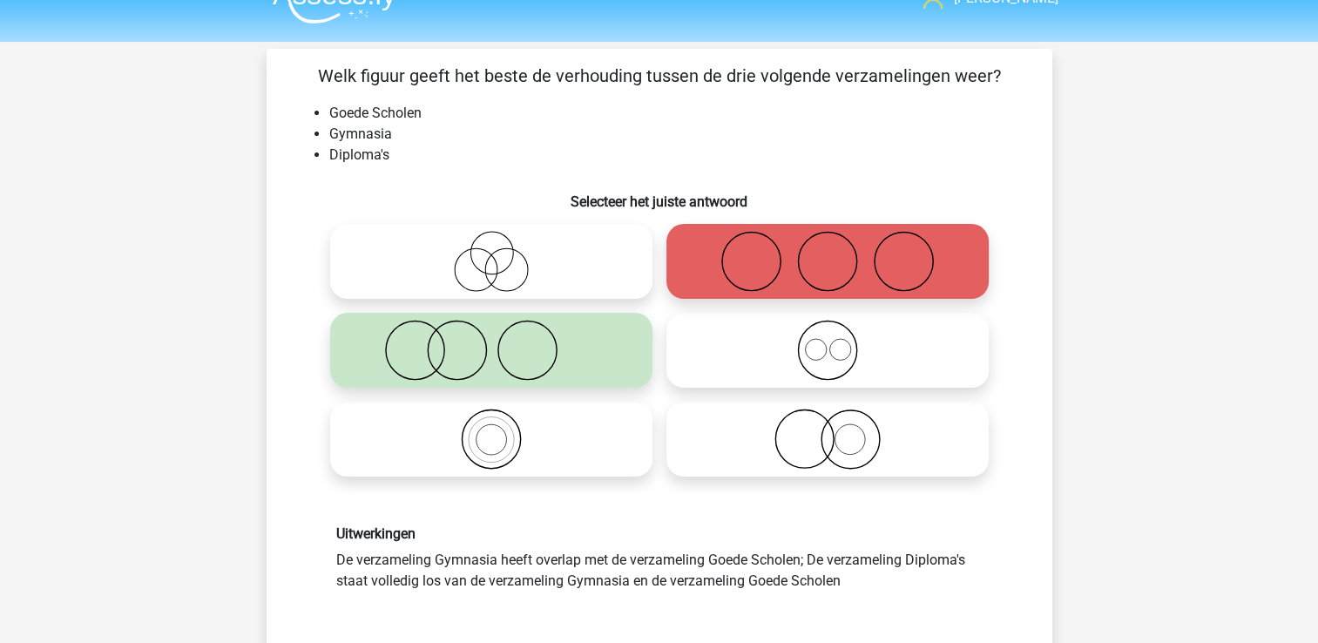
scroll to position [146, 0]
